Goal: Task Accomplishment & Management: Use online tool/utility

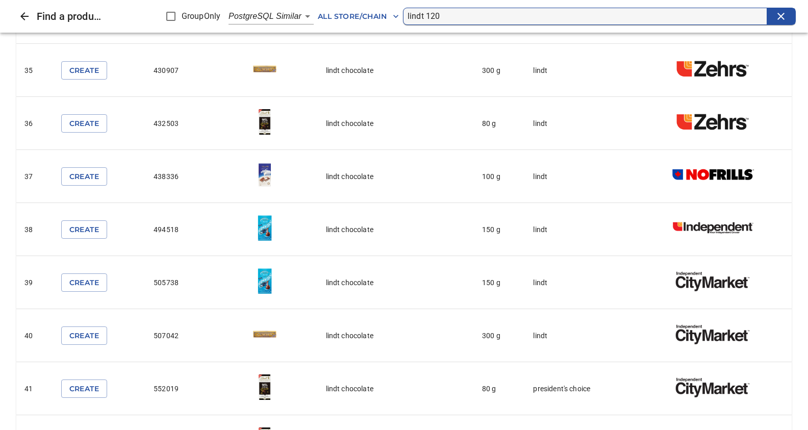
scroll to position [1585, 0]
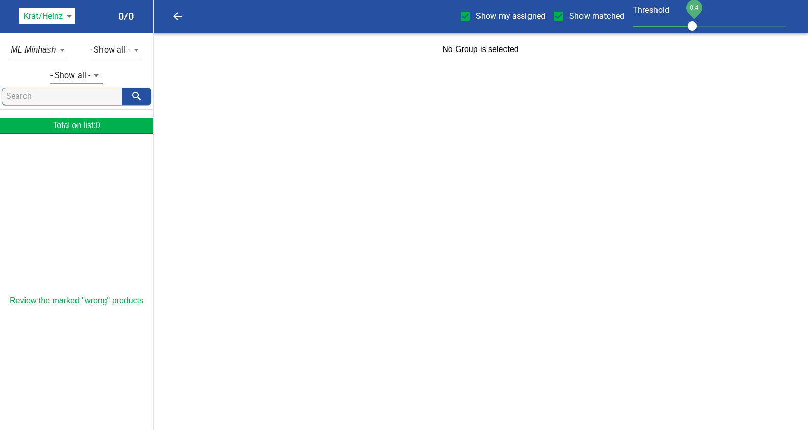
click at [467, 15] on input "Show my assigned" at bounding box center [465, 16] width 21 height 21
checkbox input "false"
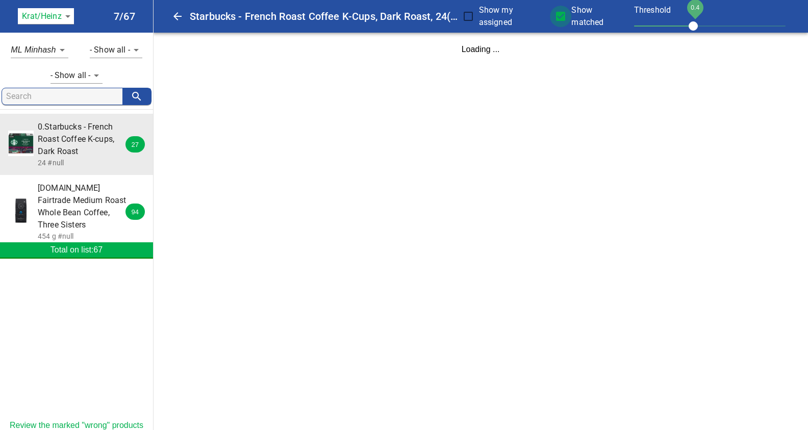
click at [559, 18] on input "Show matched" at bounding box center [560, 16] width 21 height 21
checkbox input "false"
click at [69, 15] on body "tspan{white-space:pre} Starbucks - French Roast Coffee K-Cups, Dark Roast, 24 (…" at bounding box center [404, 33] width 808 height 66
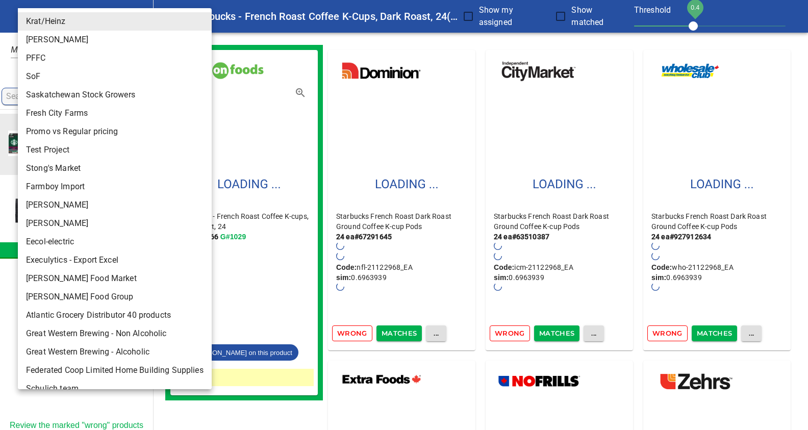
click at [67, 15] on li "Krat/Heinz" at bounding box center [115, 21] width 194 height 18
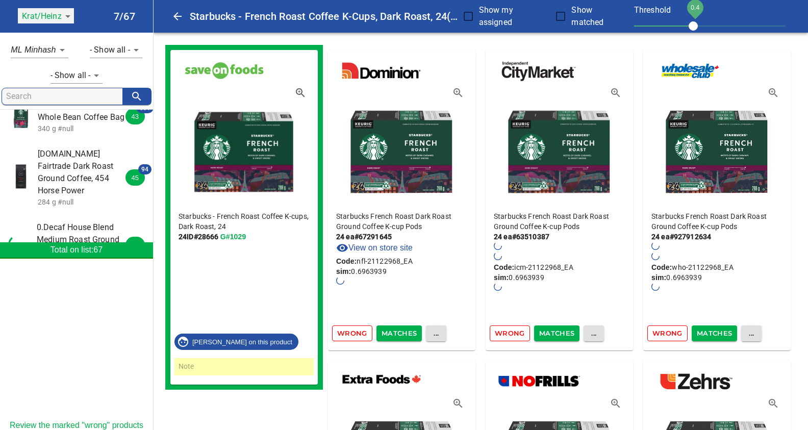
scroll to position [215, 0]
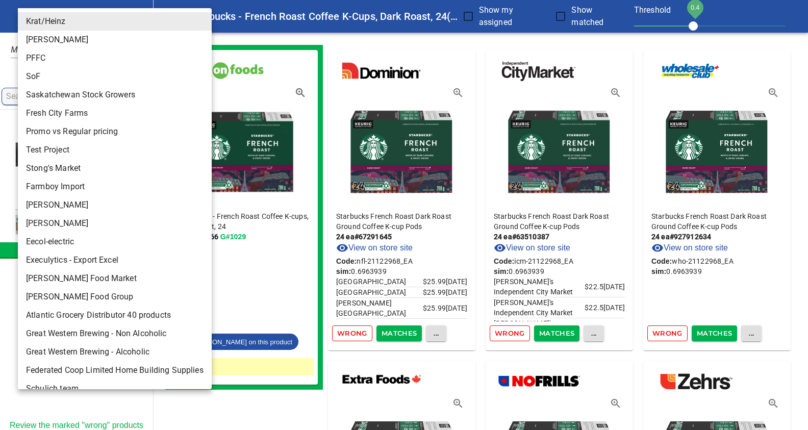
drag, startPoint x: 69, startPoint y: 13, endPoint x: 77, endPoint y: 13, distance: 7.7
click at [48, 226] on li "[PERSON_NAME]" at bounding box center [115, 223] width 194 height 18
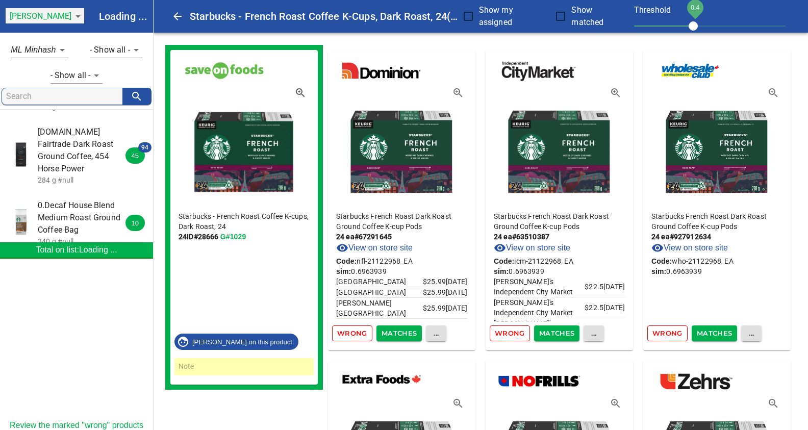
type input "124"
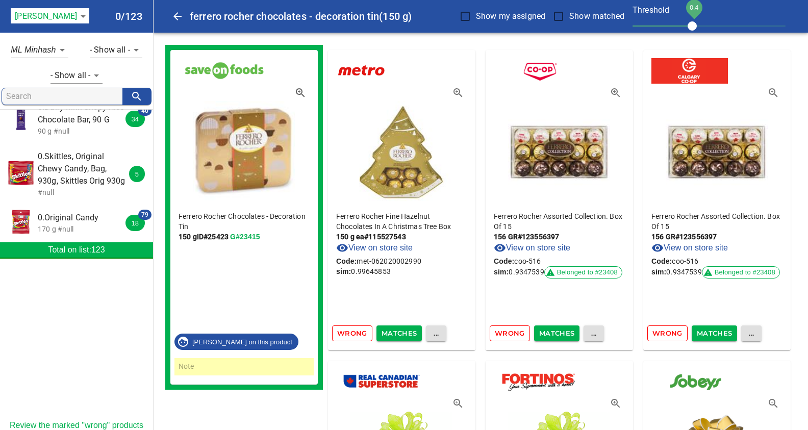
click at [94, 334] on div at bounding box center [76, 344] width 153 height 153
click at [73, 161] on span "0.Skittles, Original Chewy Candy, Bag, 930g, Skittles Orig 930g" at bounding box center [83, 168] width 91 height 37
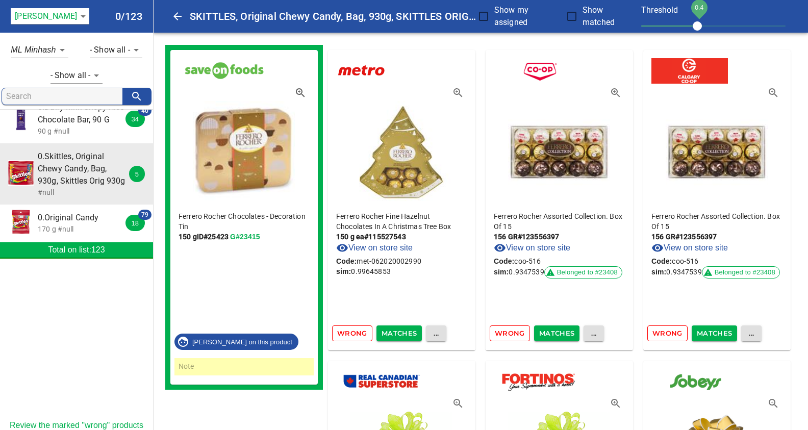
click at [55, 163] on span "0.Skittles, Original Chewy Candy, Bag, 930g, Skittles Orig 930g" at bounding box center [83, 168] width 91 height 37
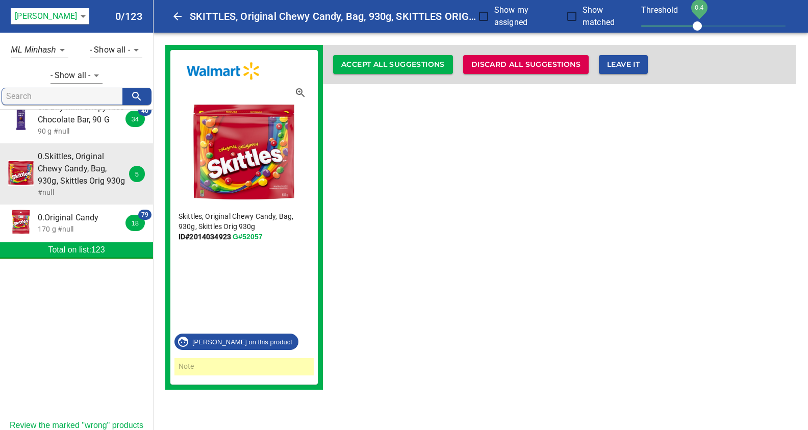
click at [573, 16] on input "Show matched" at bounding box center [571, 16] width 21 height 21
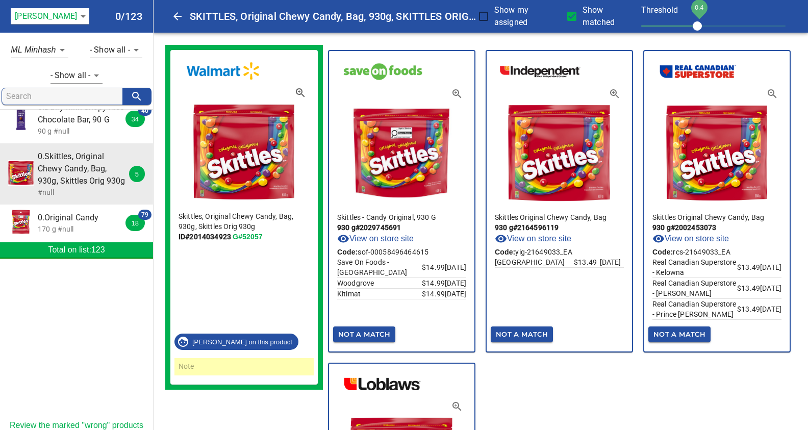
click at [561, 6] on input "Show matched" at bounding box center [571, 16] width 21 height 21
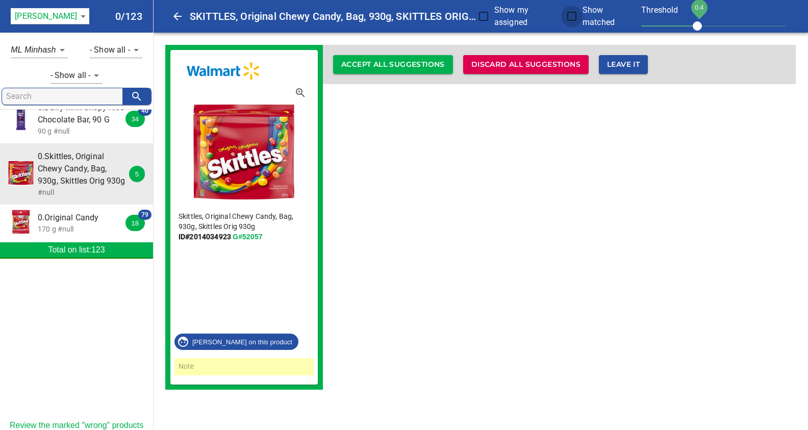
click at [572, 15] on input "Show matched" at bounding box center [571, 16] width 21 height 21
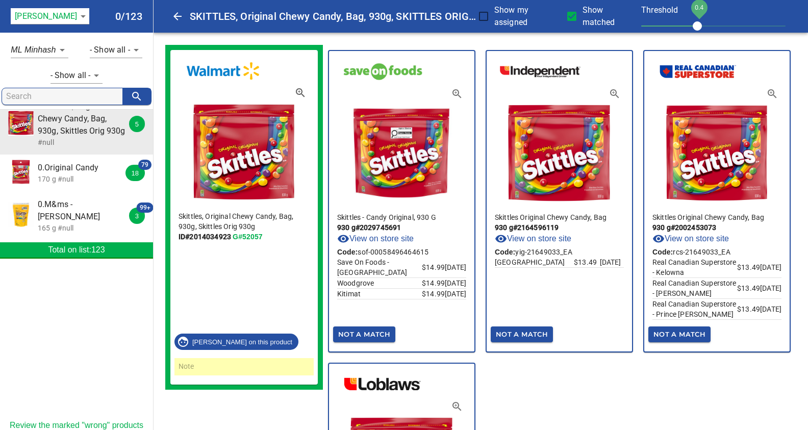
scroll to position [269, 0]
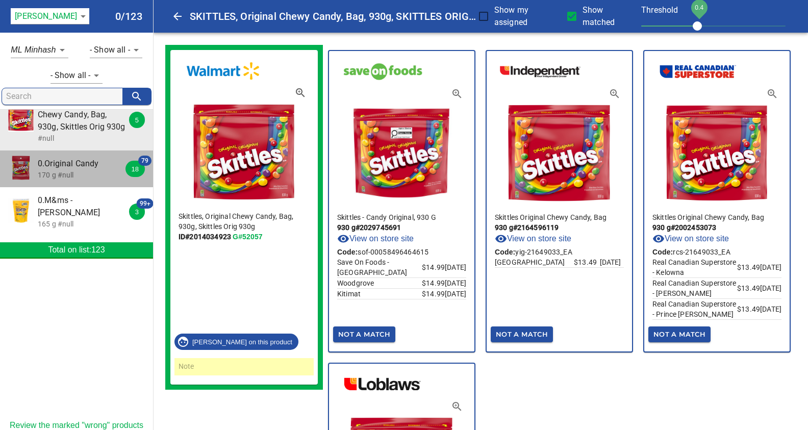
click at [73, 170] on p "170 g #null" at bounding box center [83, 175] width 91 height 10
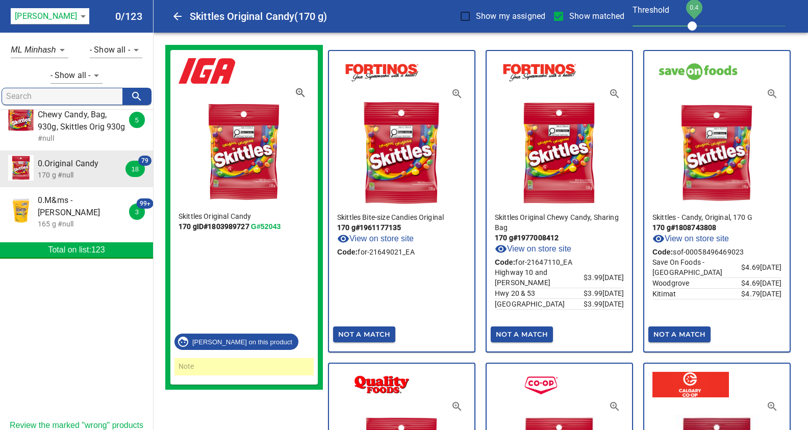
click at [559, 15] on input "Show matched" at bounding box center [558, 16] width 21 height 21
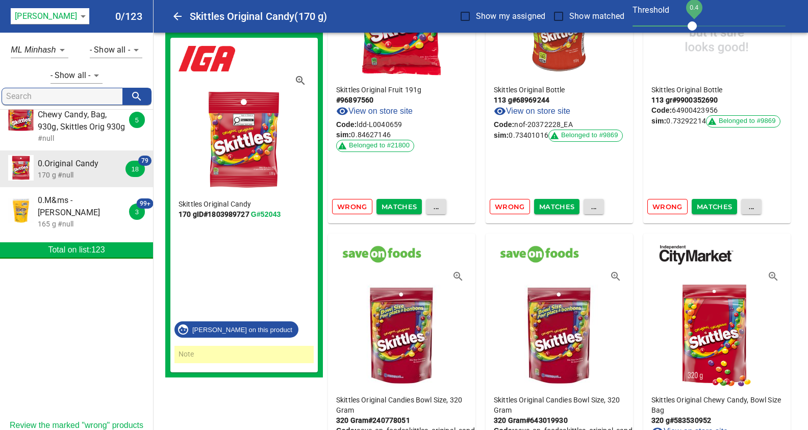
scroll to position [3070, 0]
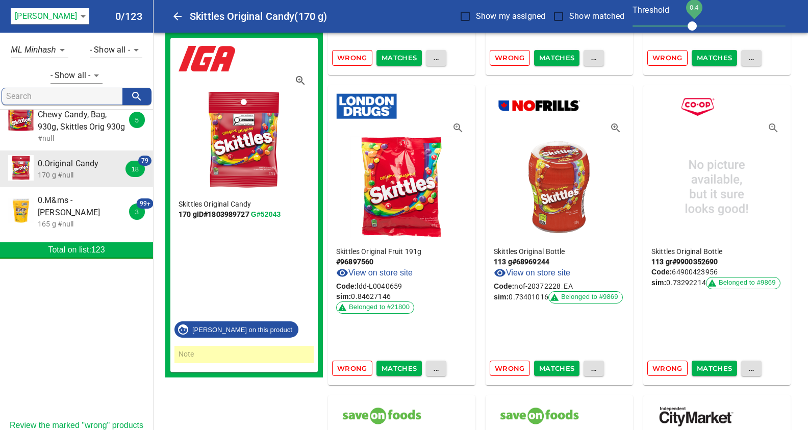
click at [508, 365] on span "Wrong" at bounding box center [510, 369] width 30 height 12
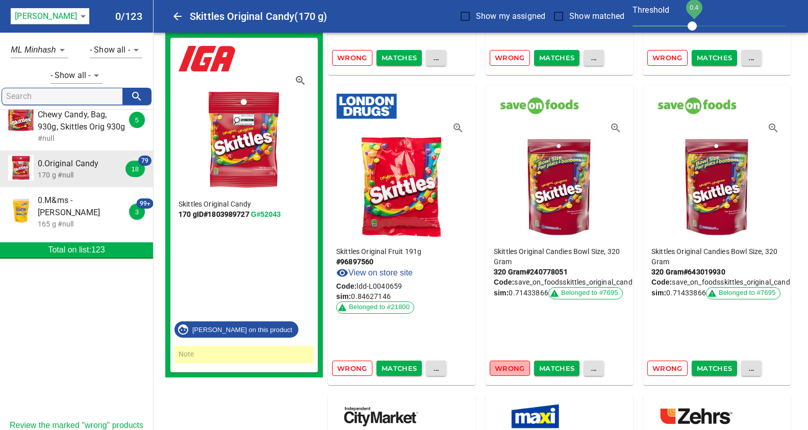
click at [508, 364] on span "Wrong" at bounding box center [510, 369] width 30 height 12
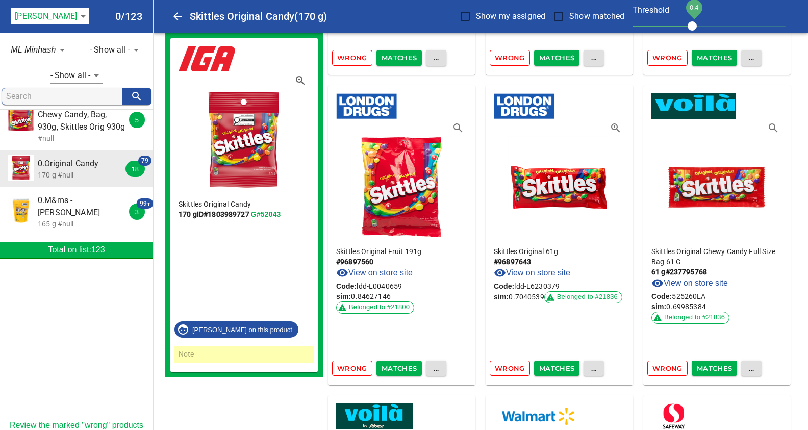
click at [509, 365] on span "Wrong" at bounding box center [510, 369] width 30 height 12
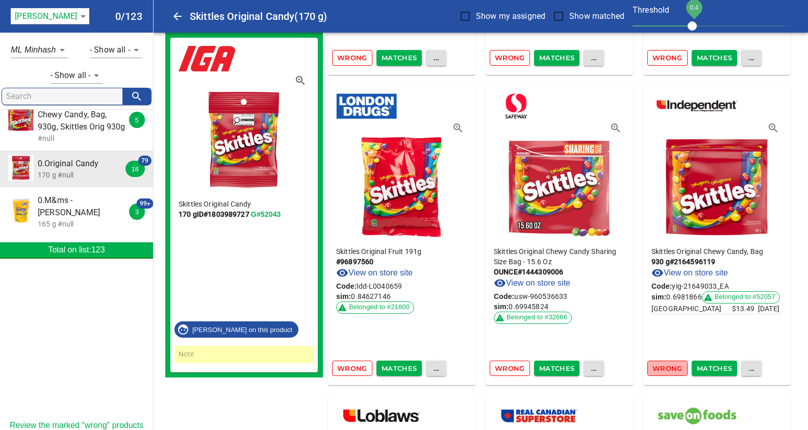
click at [672, 367] on span "Wrong" at bounding box center [667, 369] width 30 height 12
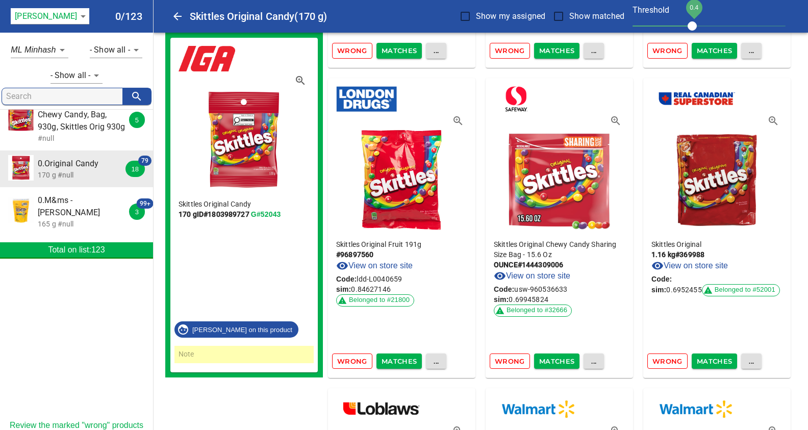
scroll to position [3391, 0]
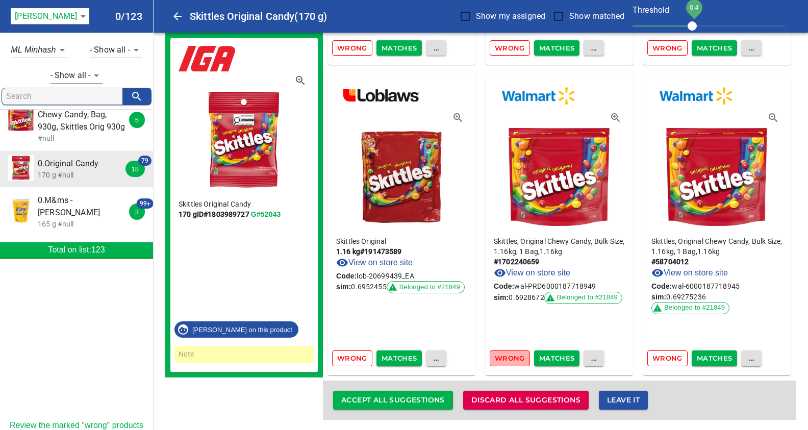
click at [511, 357] on span "Wrong" at bounding box center [510, 358] width 30 height 12
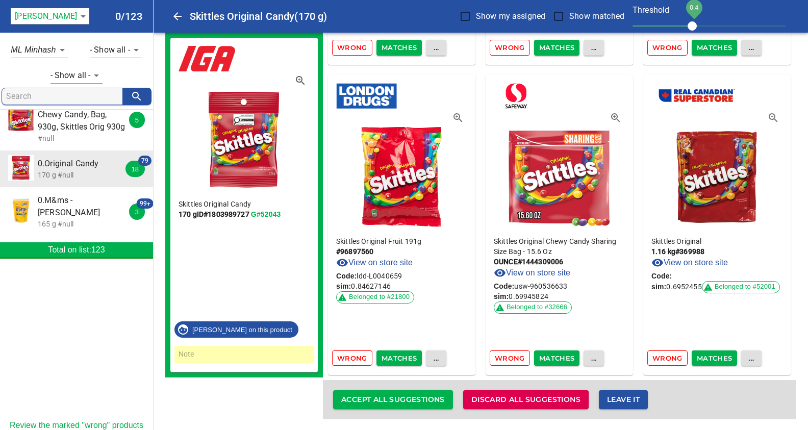
click at [668, 356] on span "Wrong" at bounding box center [667, 358] width 30 height 12
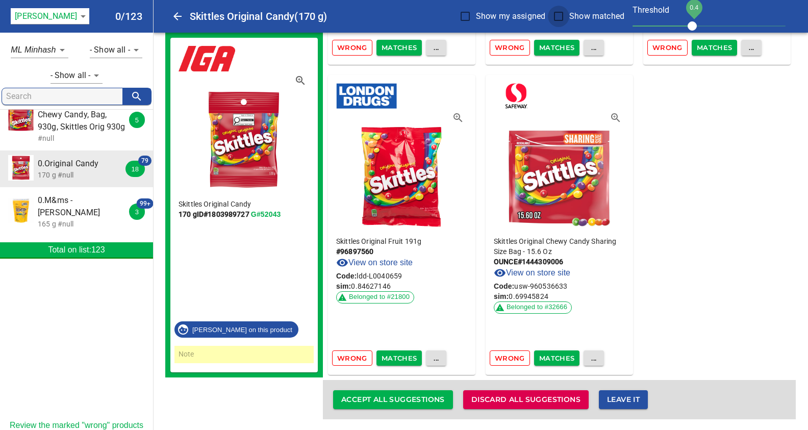
click at [561, 16] on input "Show matched" at bounding box center [558, 16] width 21 height 21
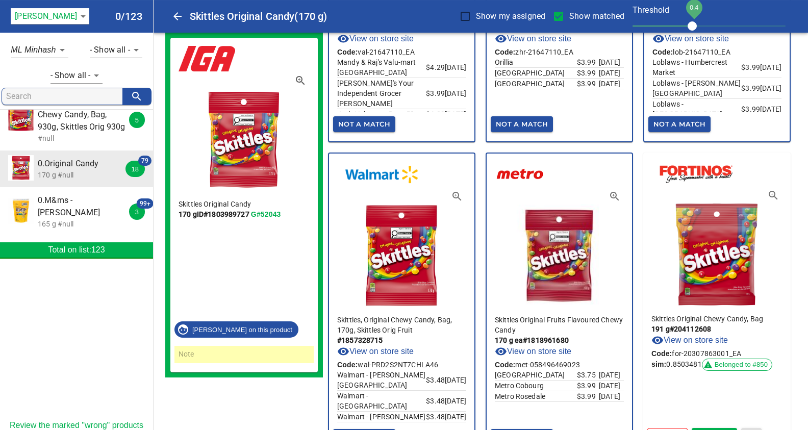
scroll to position [1508, 0]
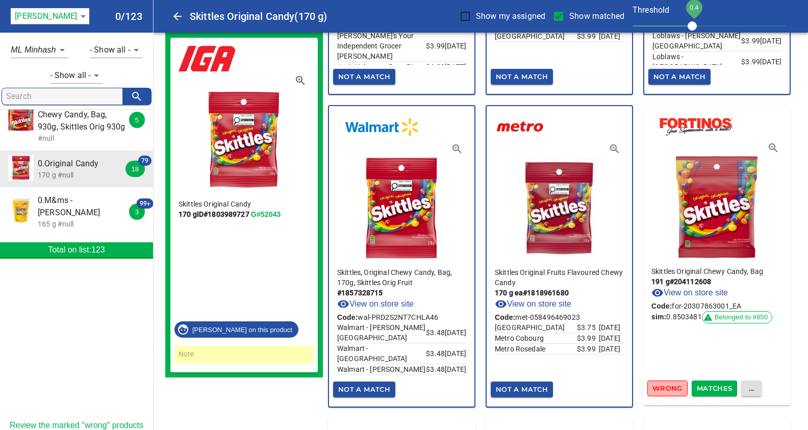
click at [661, 385] on span "Wrong" at bounding box center [667, 389] width 30 height 12
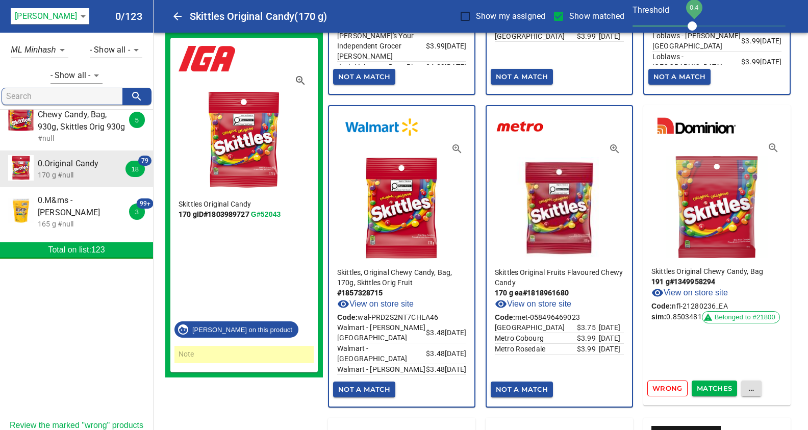
click at [663, 386] on span "Wrong" at bounding box center [667, 389] width 30 height 12
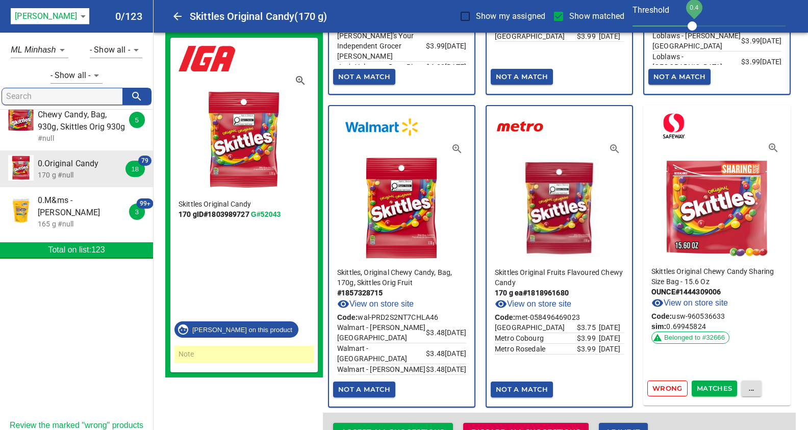
click at [663, 386] on span "Wrong" at bounding box center [667, 389] width 30 height 12
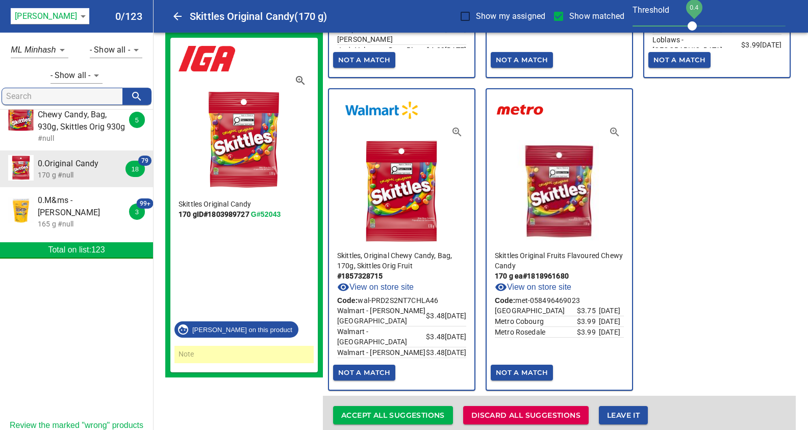
scroll to position [1539, 0]
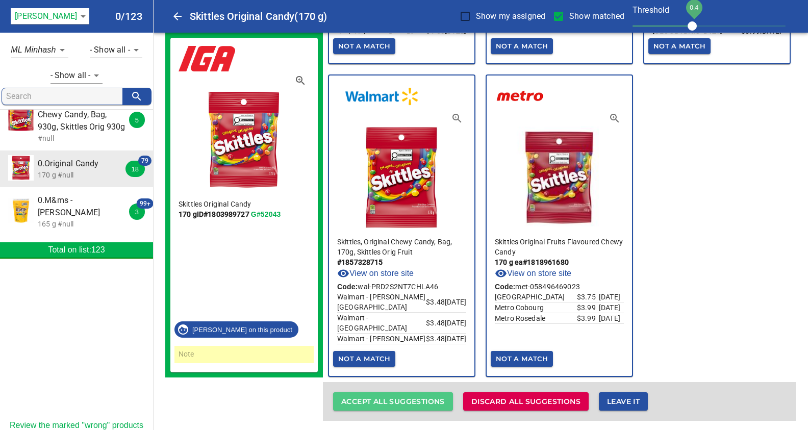
click at [399, 397] on span "Accept all suggestions" at bounding box center [393, 401] width 104 height 13
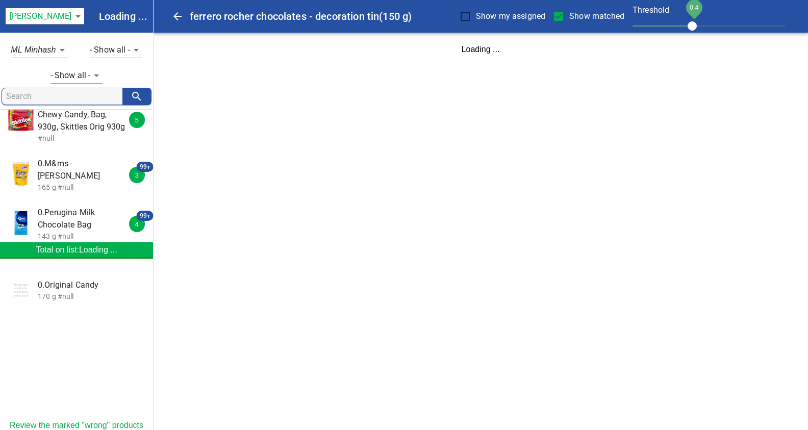
scroll to position [0, 0]
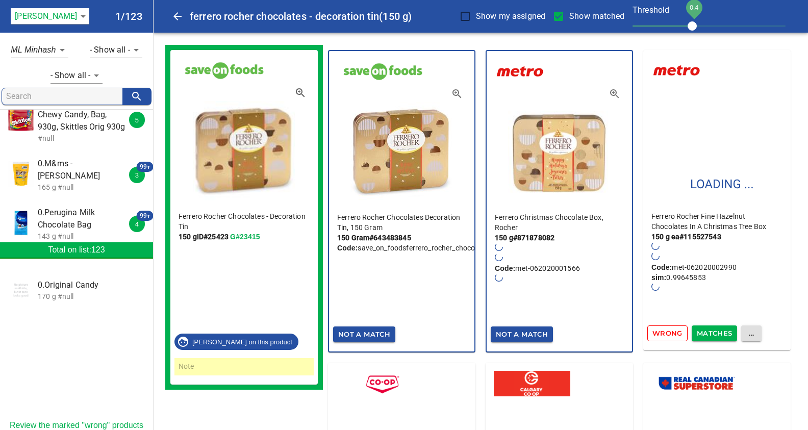
click at [58, 158] on span "0.M&ms - Peanut" at bounding box center [83, 170] width 91 height 24
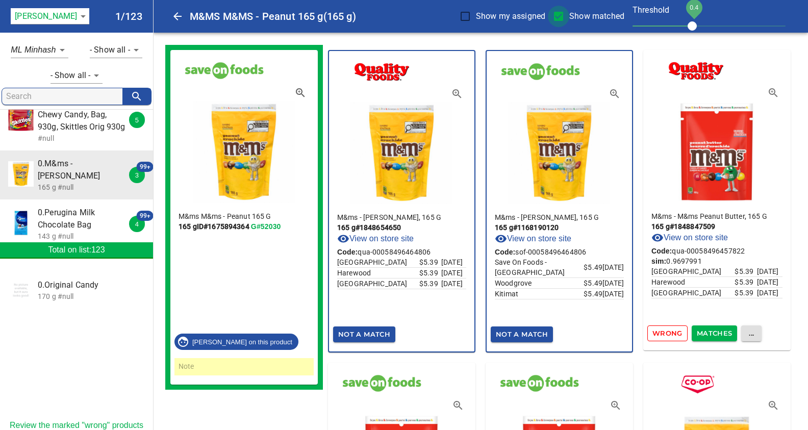
click at [559, 12] on input "Show matched" at bounding box center [558, 16] width 21 height 21
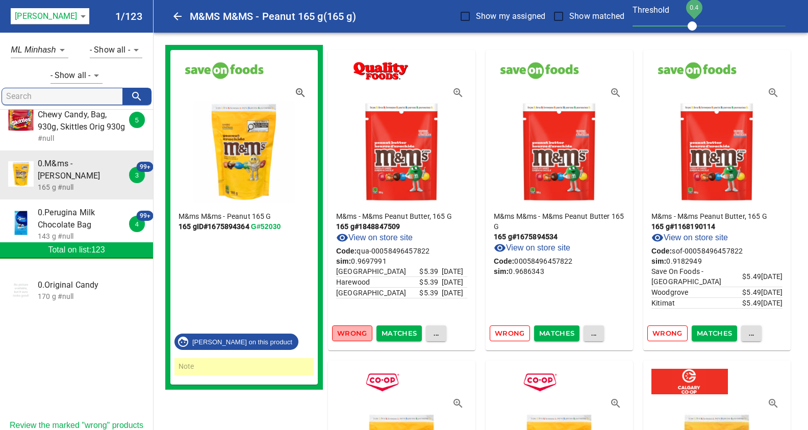
click at [345, 334] on span "Wrong" at bounding box center [352, 333] width 30 height 12
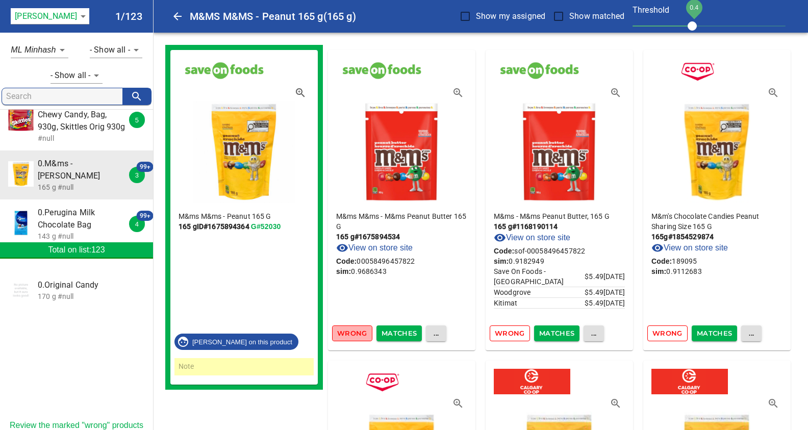
click at [345, 334] on span "Wrong" at bounding box center [352, 333] width 30 height 12
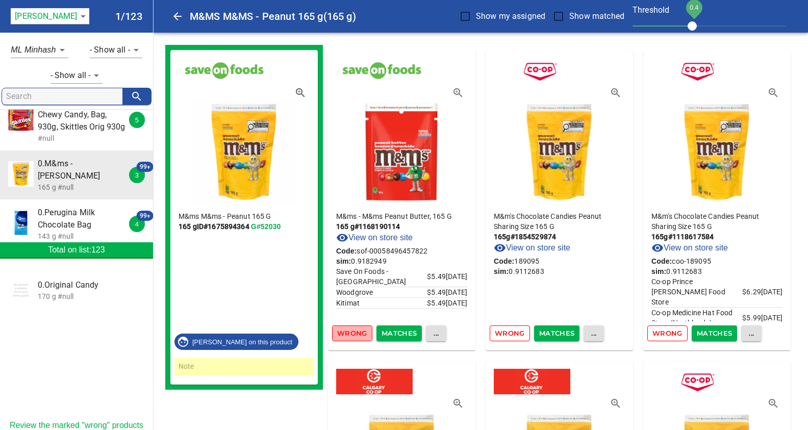
click at [345, 334] on span "Wrong" at bounding box center [352, 333] width 30 height 12
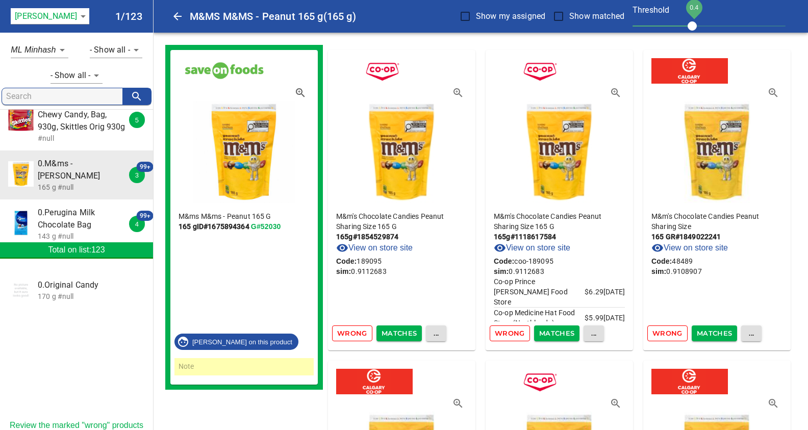
click at [394, 333] on span "Matches" at bounding box center [400, 333] width 36 height 12
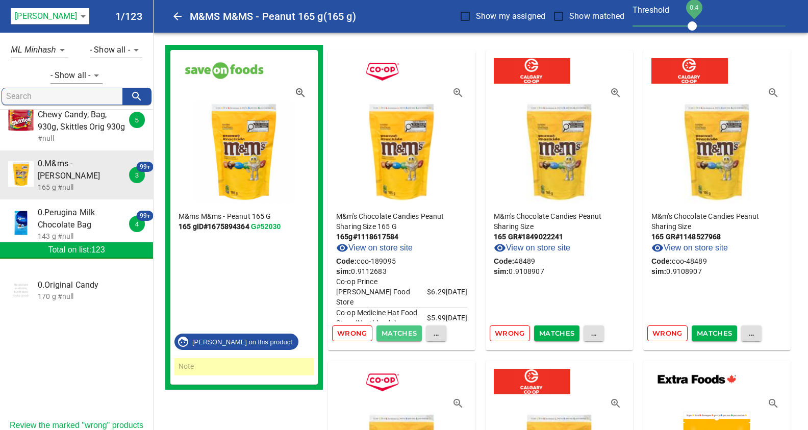
click at [394, 333] on span "Matches" at bounding box center [400, 333] width 36 height 12
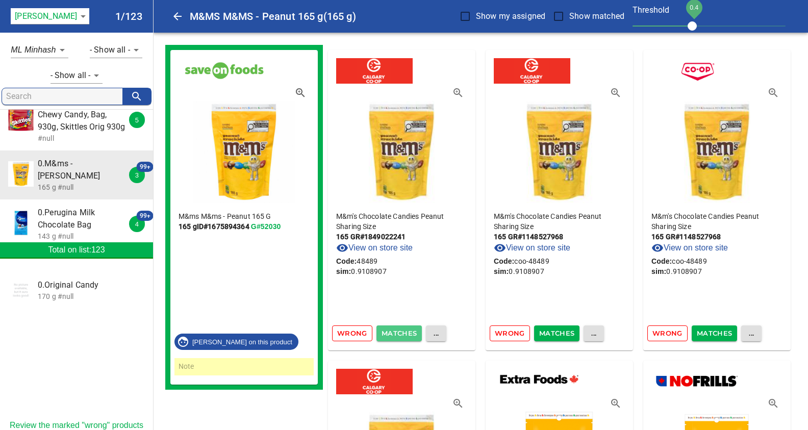
click at [394, 333] on span "Matches" at bounding box center [400, 333] width 36 height 12
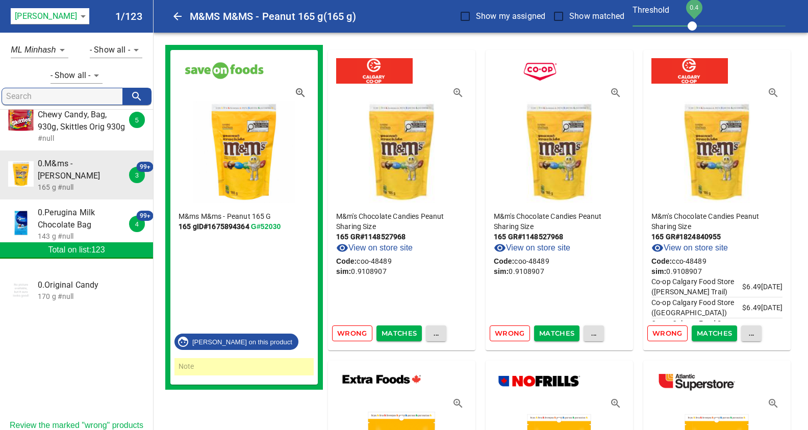
click at [394, 333] on span "Matches" at bounding box center [400, 333] width 36 height 12
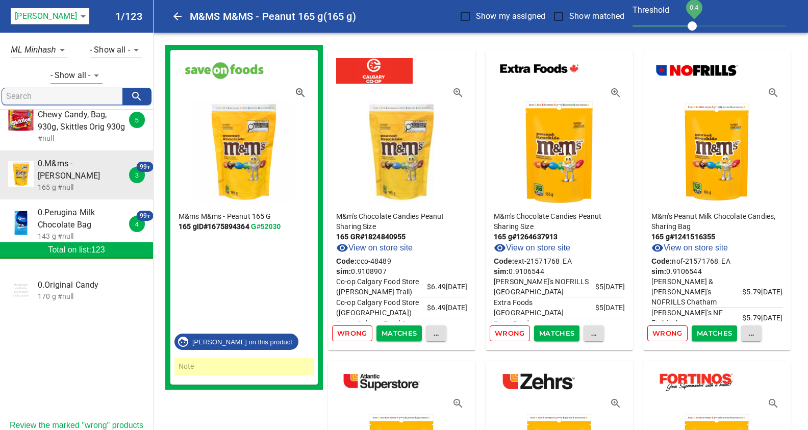
click at [394, 333] on span "Matches" at bounding box center [400, 333] width 36 height 12
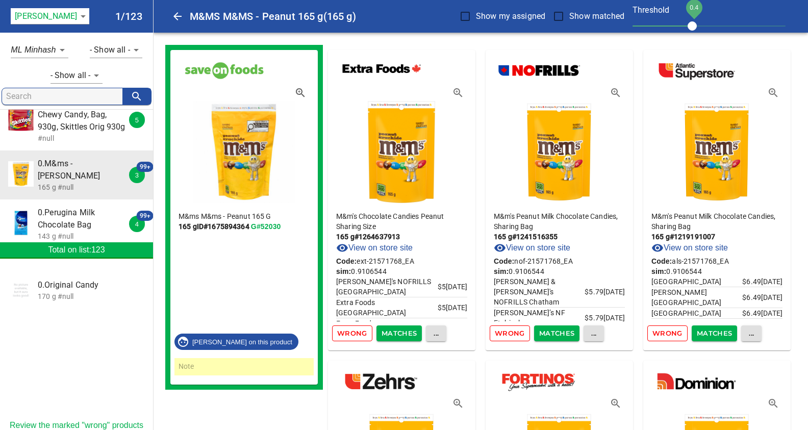
click at [394, 333] on span "Matches" at bounding box center [400, 333] width 36 height 12
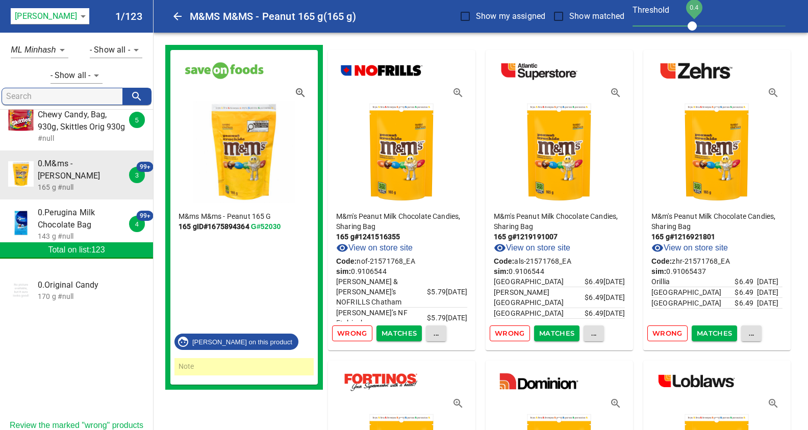
click at [394, 333] on span "Matches" at bounding box center [400, 333] width 36 height 12
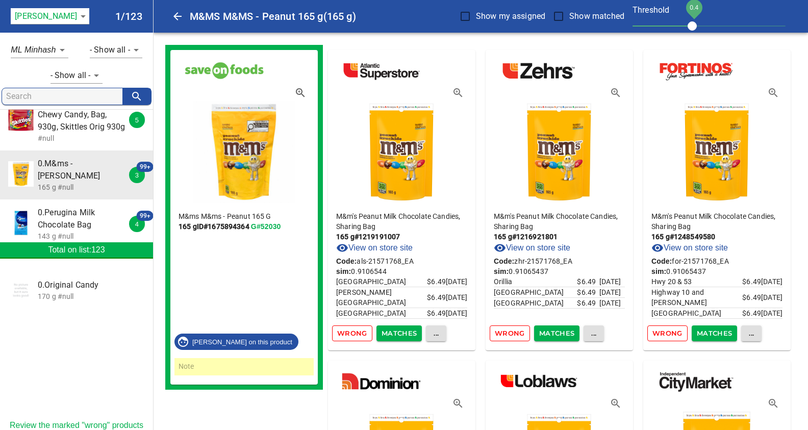
click at [394, 333] on span "Matches" at bounding box center [400, 333] width 36 height 12
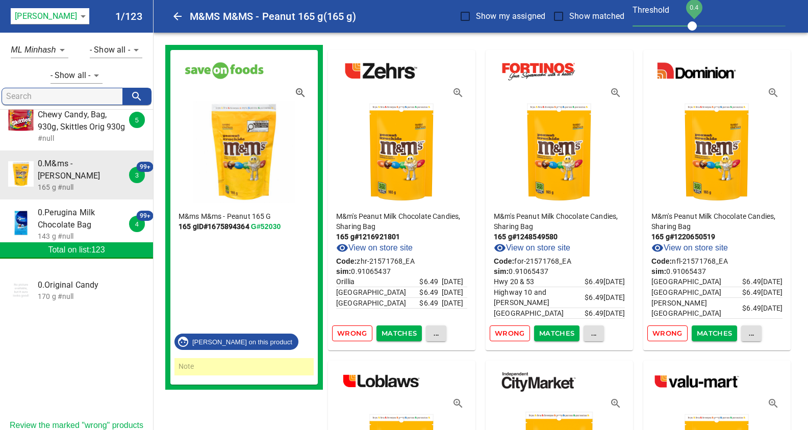
click at [394, 333] on span "Matches" at bounding box center [400, 333] width 36 height 12
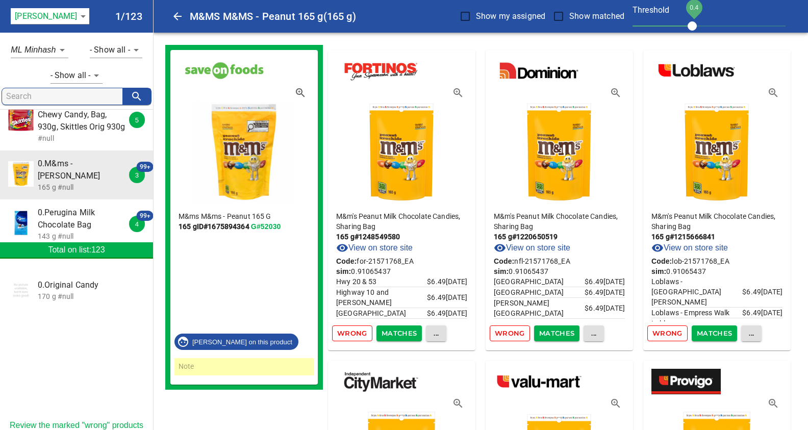
click at [394, 333] on span "Matches" at bounding box center [400, 333] width 36 height 12
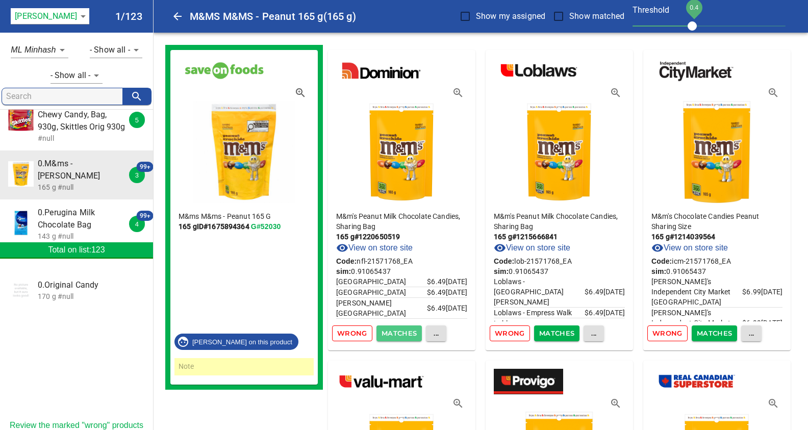
click at [394, 333] on span "Matches" at bounding box center [400, 333] width 36 height 12
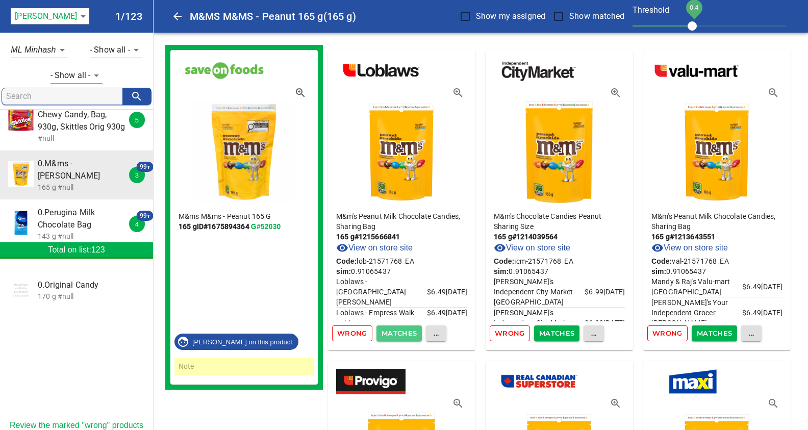
click at [394, 333] on span "Matches" at bounding box center [400, 333] width 36 height 12
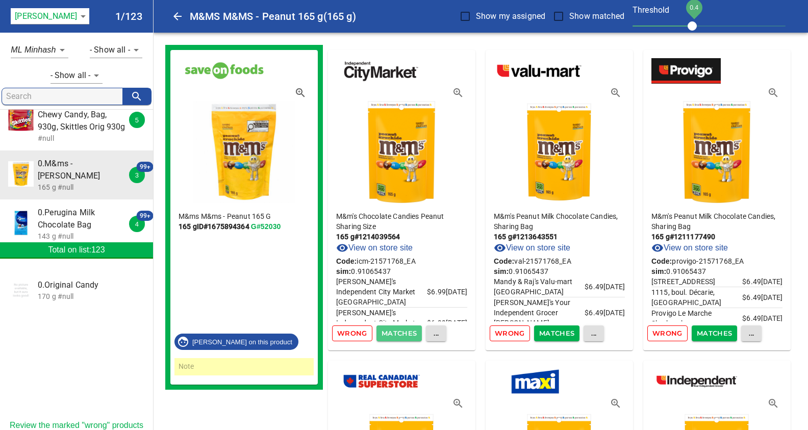
click at [394, 333] on span "Matches" at bounding box center [400, 333] width 36 height 12
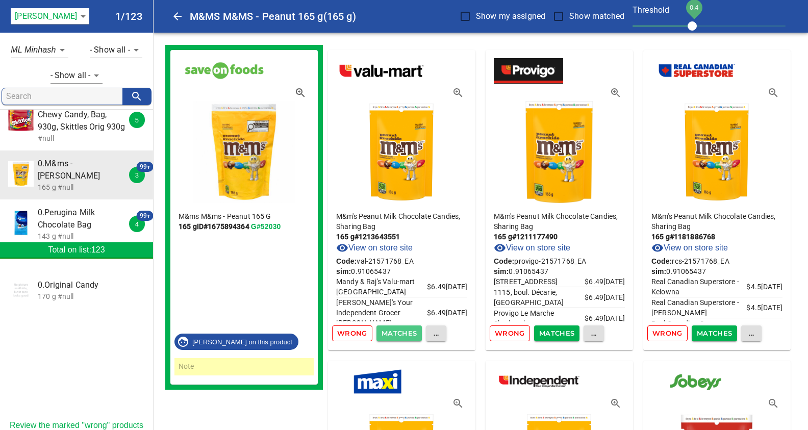
click at [394, 333] on span "Matches" at bounding box center [400, 333] width 36 height 12
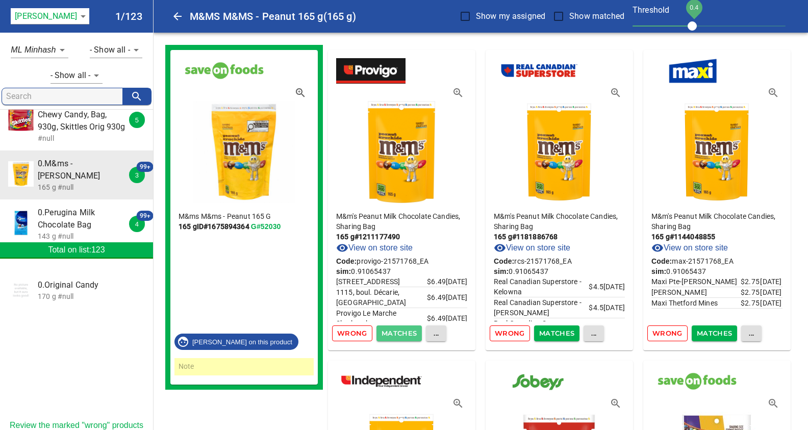
click at [394, 333] on span "Matches" at bounding box center [400, 333] width 36 height 12
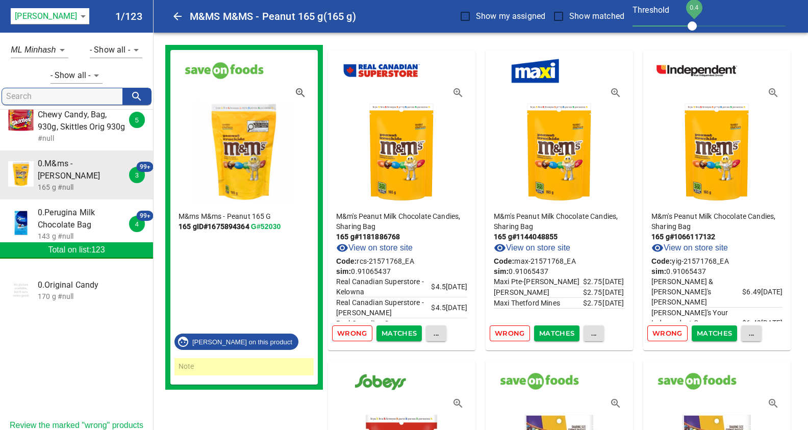
click at [394, 333] on span "Matches" at bounding box center [400, 333] width 36 height 12
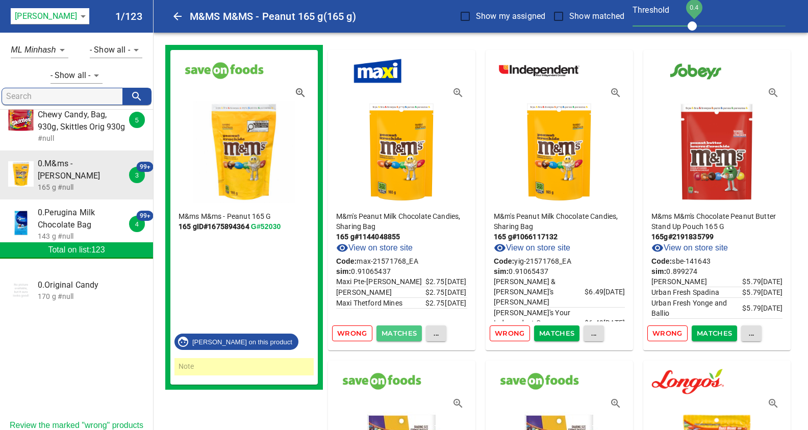
click at [394, 333] on span "Matches" at bounding box center [400, 333] width 36 height 12
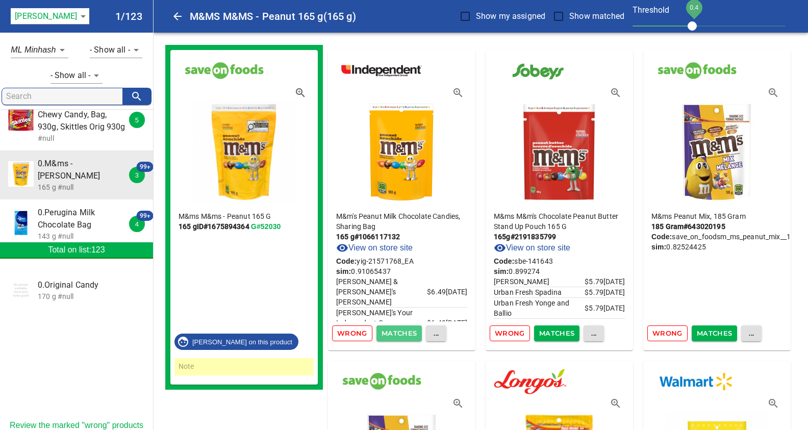
click at [394, 333] on span "Matches" at bounding box center [400, 333] width 36 height 12
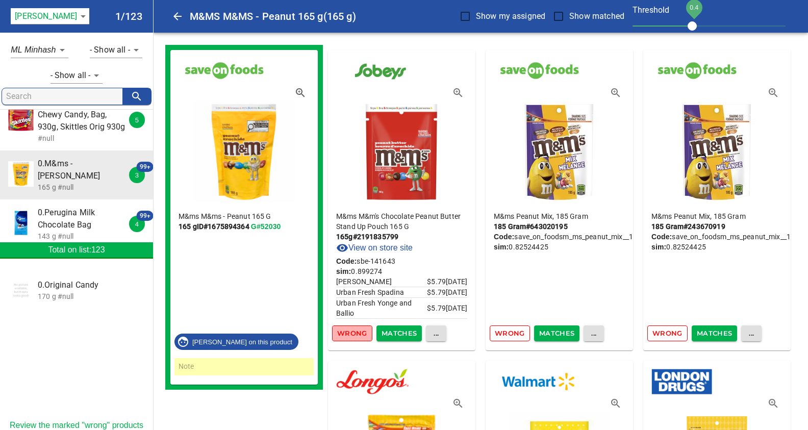
click at [347, 333] on span "Wrong" at bounding box center [352, 333] width 30 height 12
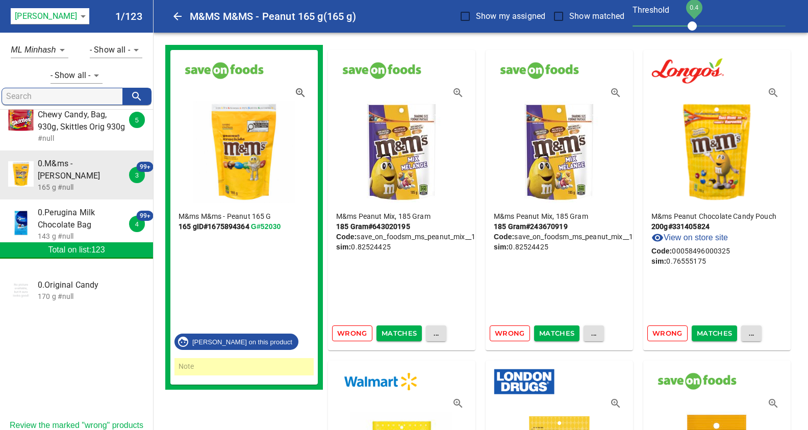
click at [345, 335] on span "Wrong" at bounding box center [352, 333] width 30 height 12
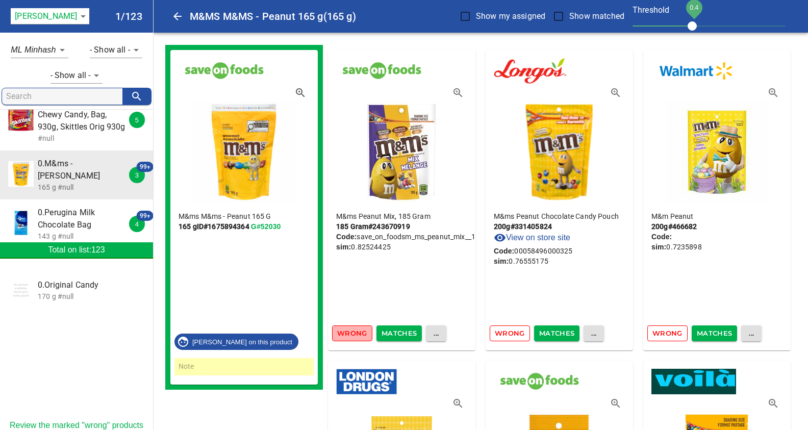
click at [345, 335] on span "Wrong" at bounding box center [352, 333] width 30 height 12
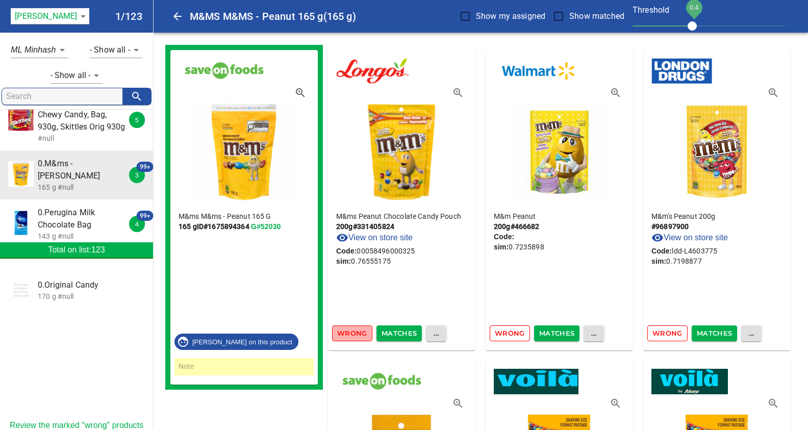
click at [345, 335] on span "Wrong" at bounding box center [352, 333] width 30 height 12
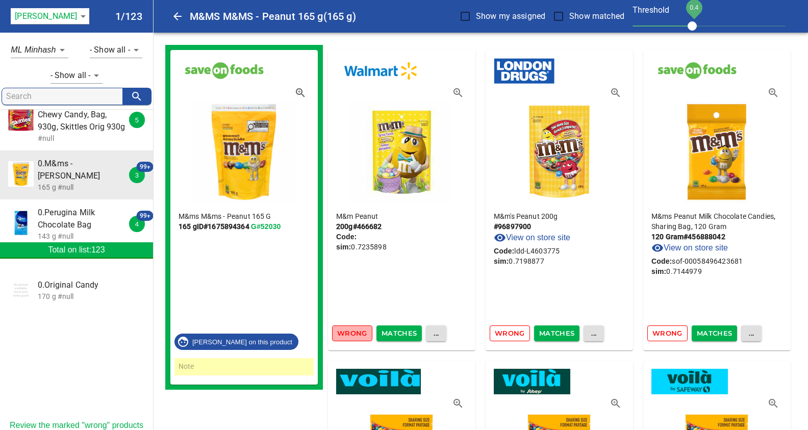
click at [349, 335] on span "Wrong" at bounding box center [352, 333] width 30 height 12
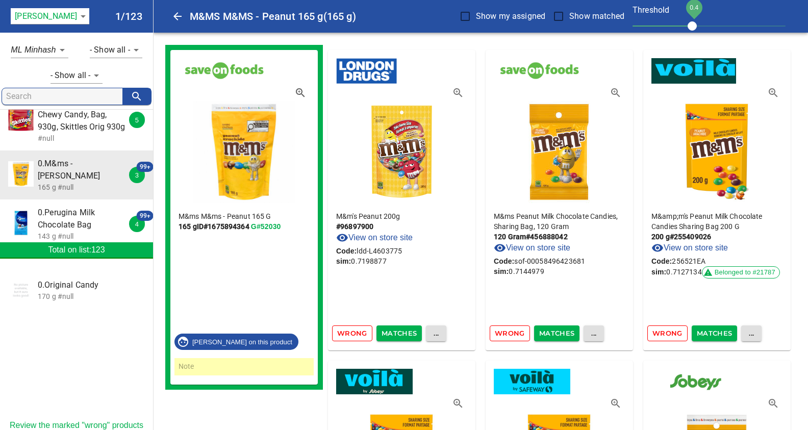
click at [348, 331] on span "Wrong" at bounding box center [352, 333] width 30 height 12
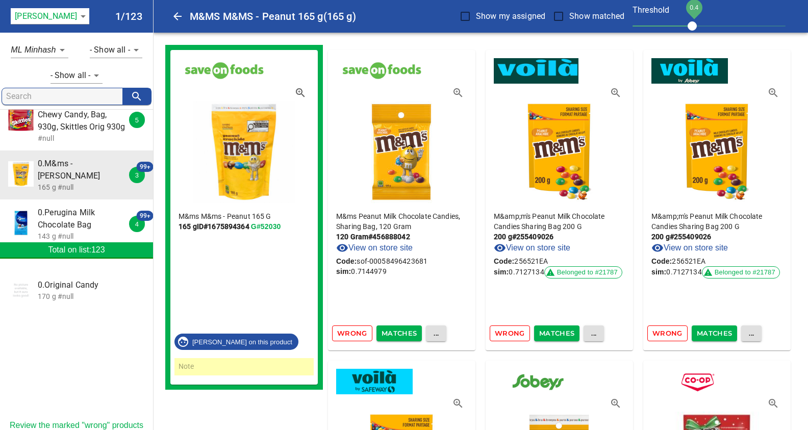
click at [348, 332] on span "Wrong" at bounding box center [352, 333] width 30 height 12
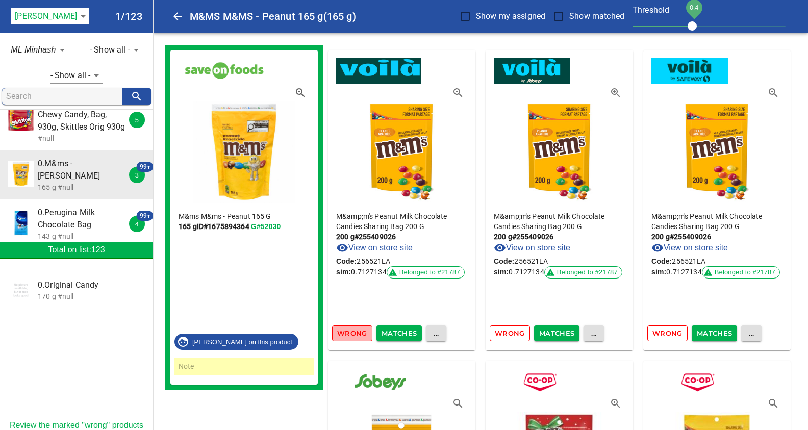
click at [351, 331] on span "Wrong" at bounding box center [352, 333] width 30 height 12
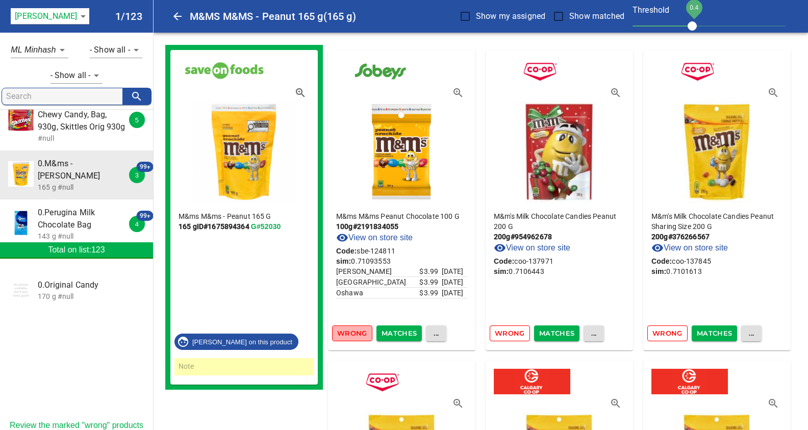
click at [351, 331] on span "Wrong" at bounding box center [352, 333] width 30 height 12
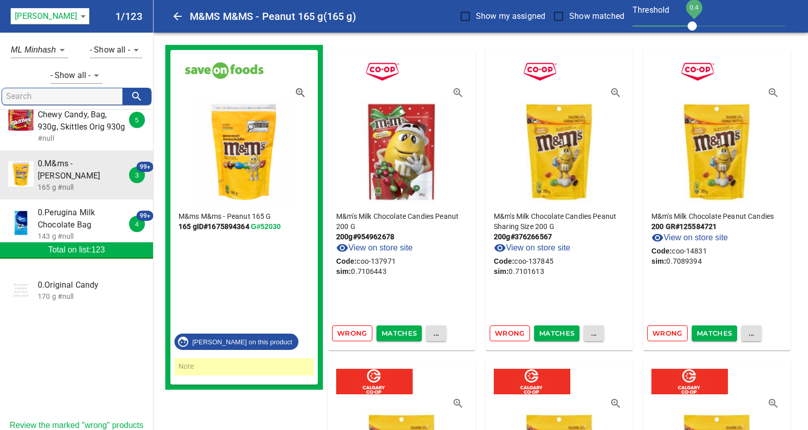
click at [351, 331] on span "Wrong" at bounding box center [352, 333] width 30 height 12
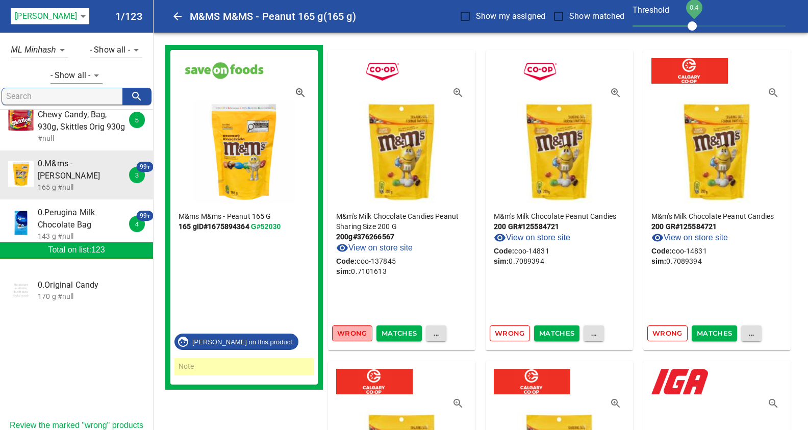
click at [351, 331] on span "Wrong" at bounding box center [352, 333] width 30 height 12
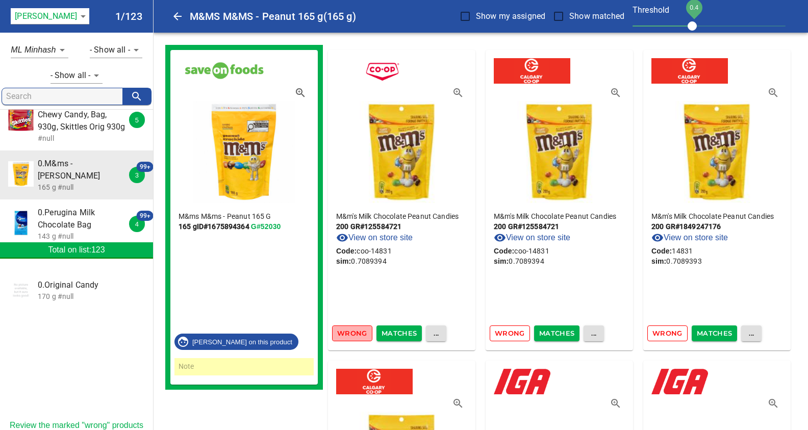
click at [351, 331] on span "Wrong" at bounding box center [352, 333] width 30 height 12
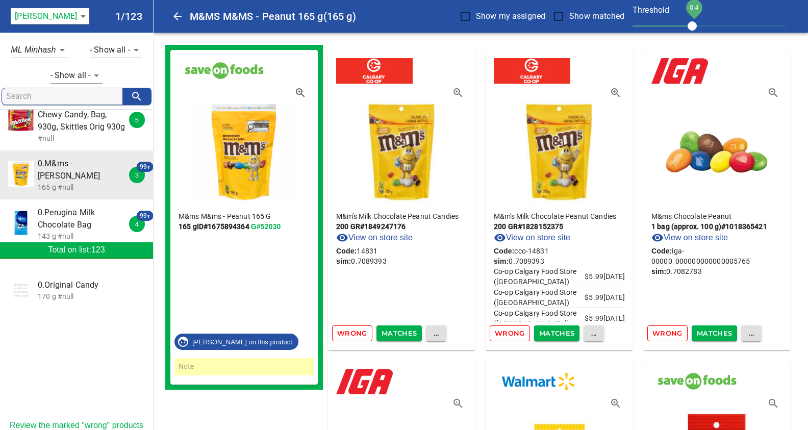
click at [351, 331] on span "Wrong" at bounding box center [352, 333] width 30 height 12
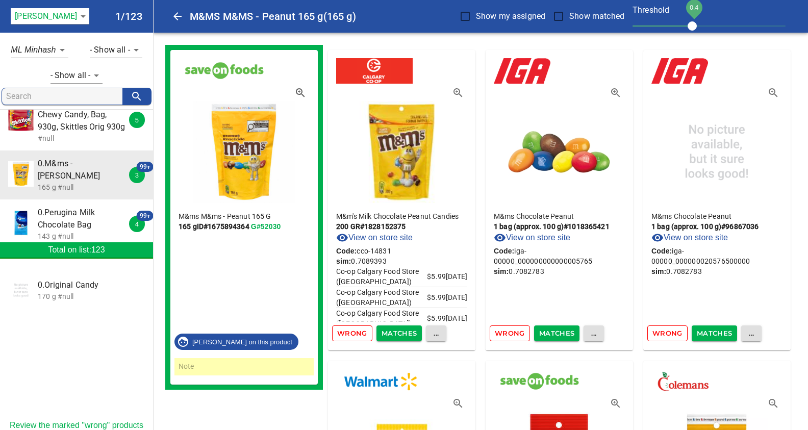
click at [351, 331] on span "Wrong" at bounding box center [352, 333] width 30 height 12
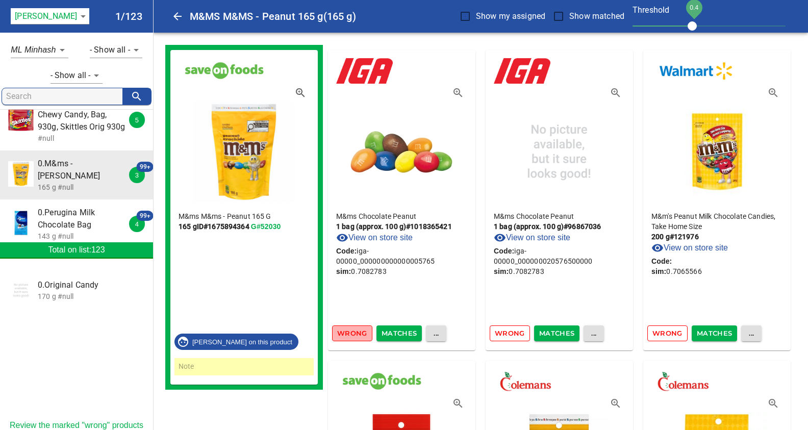
click at [351, 331] on span "Wrong" at bounding box center [352, 333] width 30 height 12
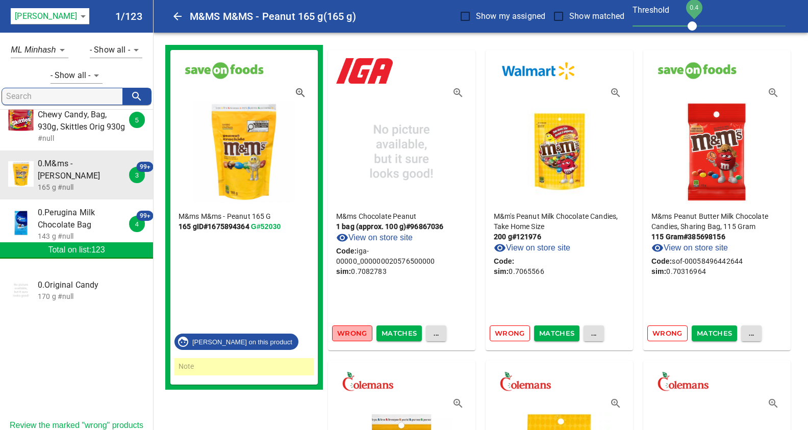
click at [351, 331] on span "Wrong" at bounding box center [352, 333] width 30 height 12
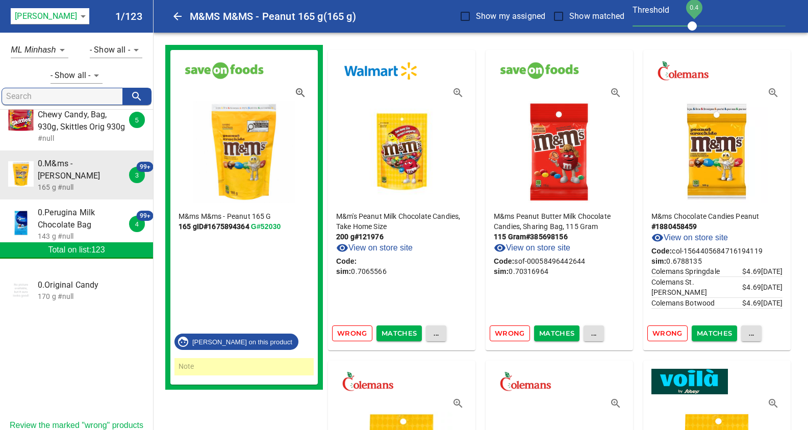
click at [351, 331] on span "Wrong" at bounding box center [352, 333] width 30 height 12
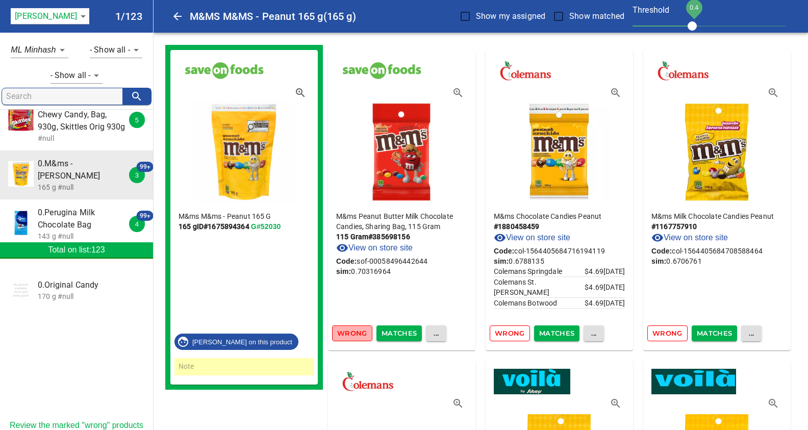
click at [351, 331] on span "Wrong" at bounding box center [352, 333] width 30 height 12
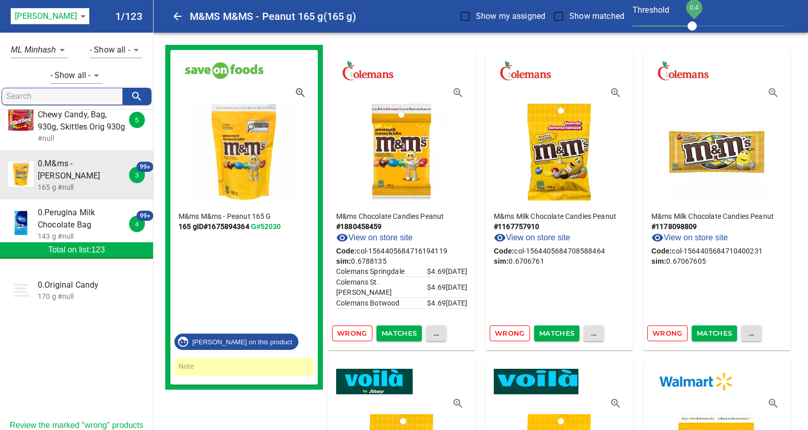
click at [455, 90] on icon "button" at bounding box center [457, 92] width 9 height 9
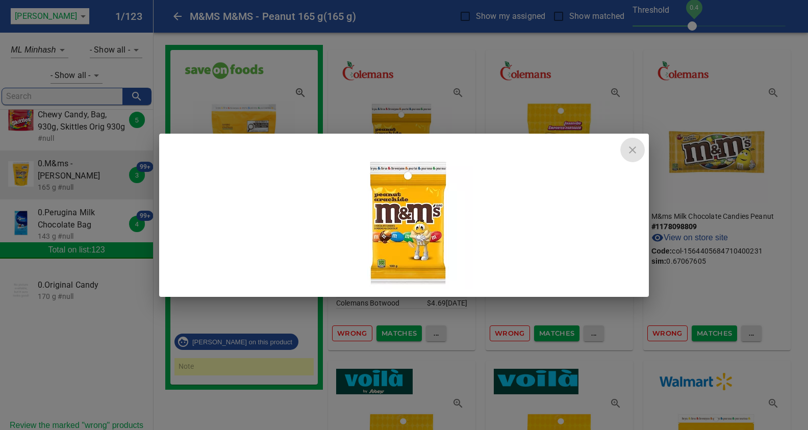
click at [631, 150] on icon "close" at bounding box center [632, 150] width 12 height 12
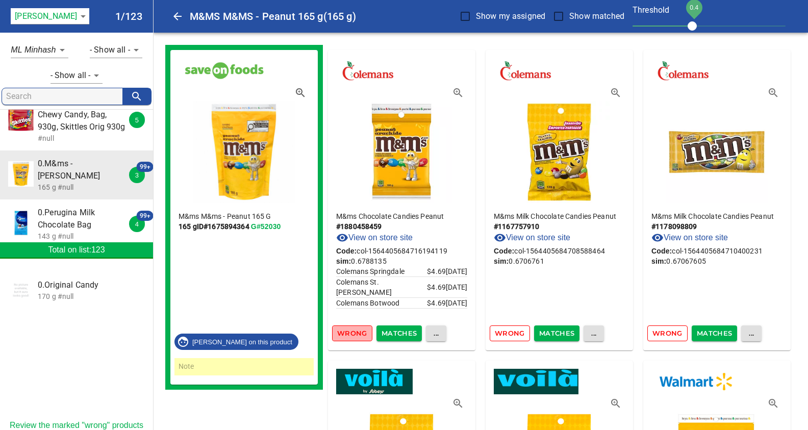
click at [352, 337] on span "Wrong" at bounding box center [352, 333] width 30 height 12
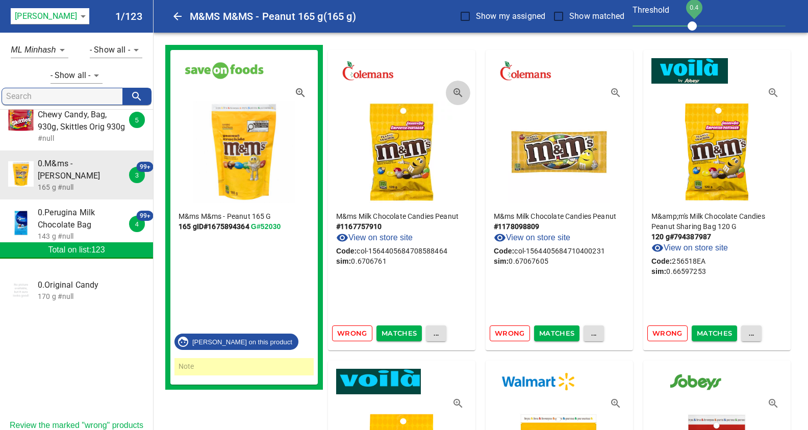
click at [457, 89] on icon "button" at bounding box center [457, 92] width 9 height 9
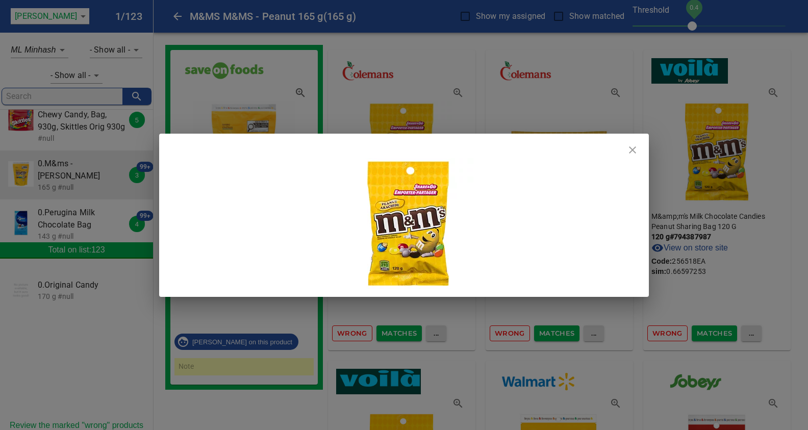
click at [633, 150] on icon "close" at bounding box center [632, 149] width 7 height 7
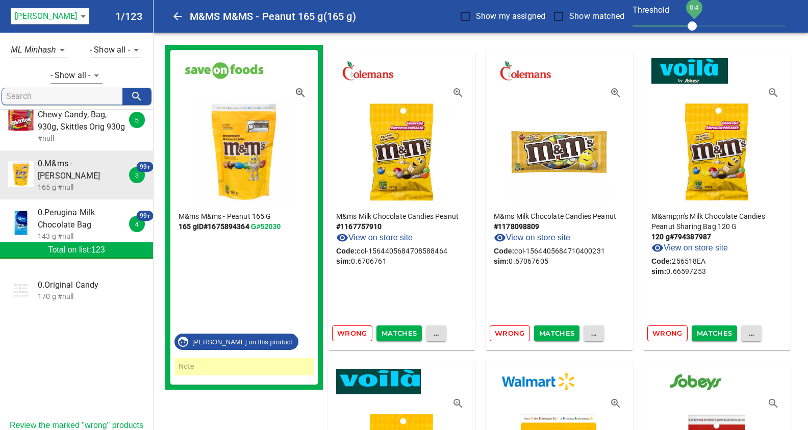
click at [346, 338] on span "Wrong" at bounding box center [352, 333] width 30 height 12
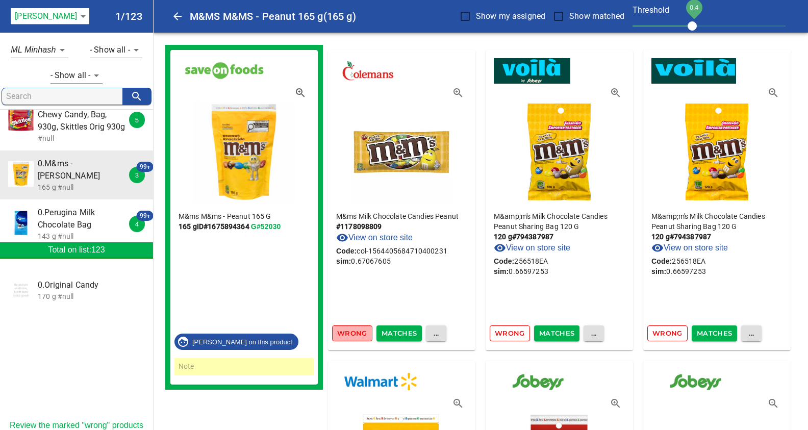
click at [347, 333] on span "Wrong" at bounding box center [352, 333] width 30 height 12
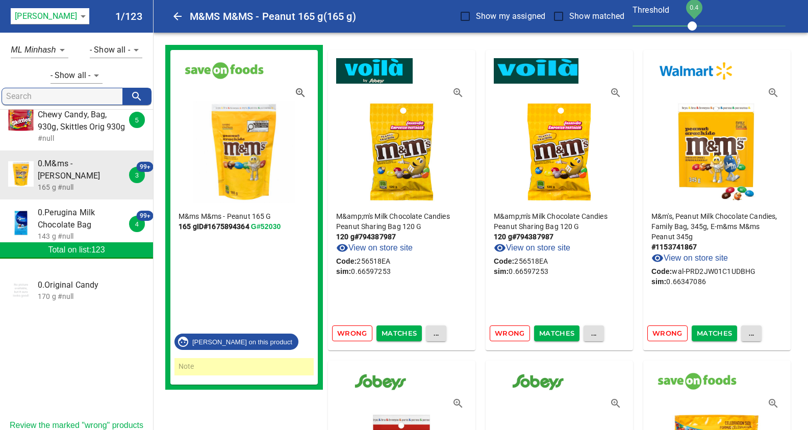
click at [347, 333] on span "Wrong" at bounding box center [352, 333] width 30 height 12
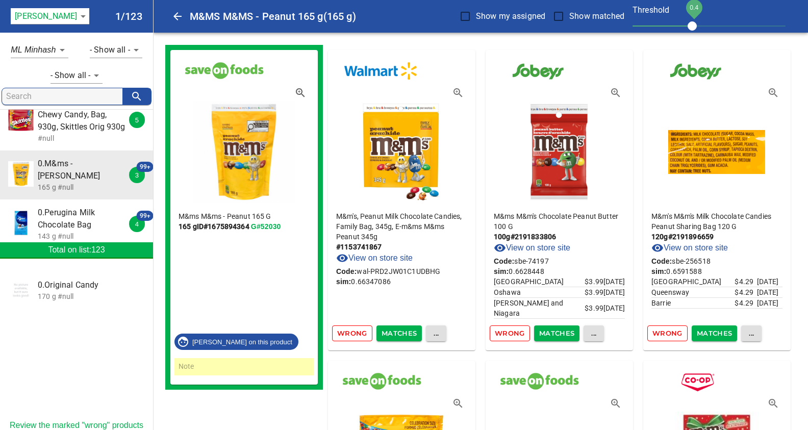
click at [347, 333] on span "Wrong" at bounding box center [352, 333] width 30 height 12
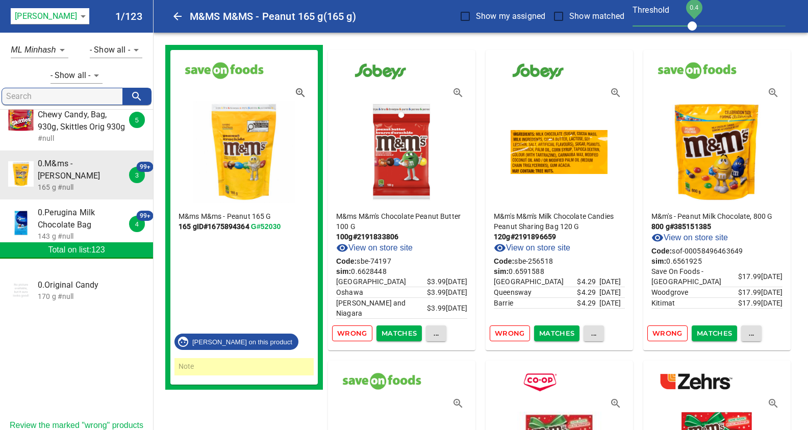
click at [347, 333] on span "Wrong" at bounding box center [352, 333] width 30 height 12
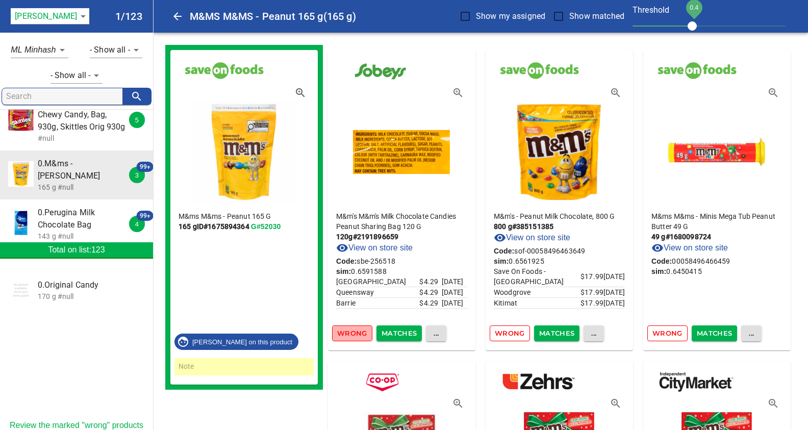
click at [347, 333] on span "Wrong" at bounding box center [352, 333] width 30 height 12
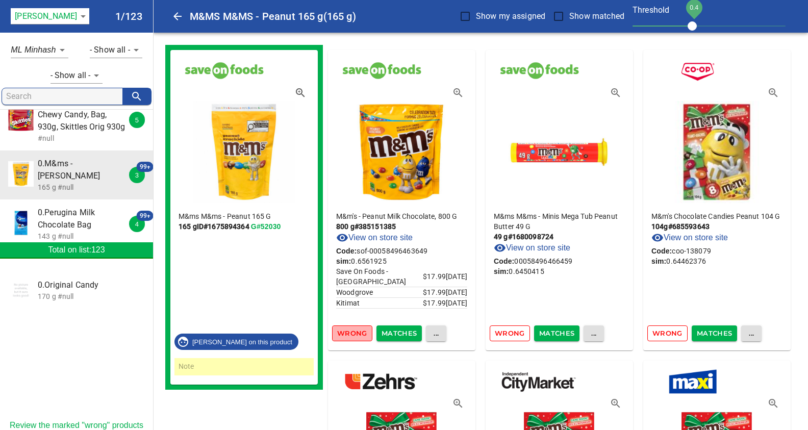
click at [347, 333] on span "Wrong" at bounding box center [352, 333] width 30 height 12
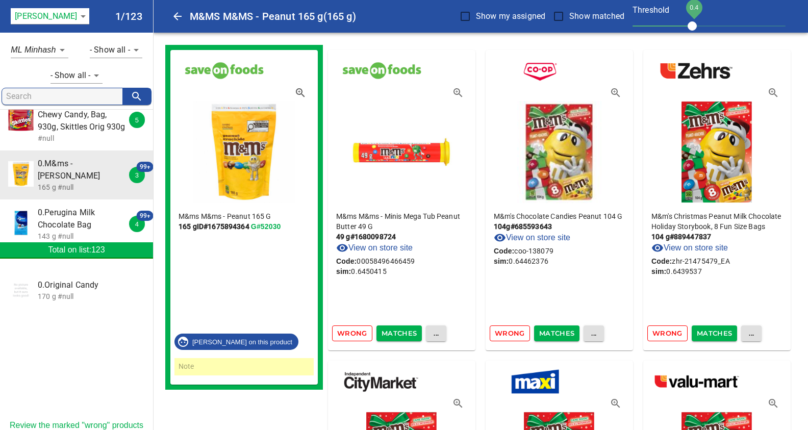
click at [347, 333] on span "Wrong" at bounding box center [352, 333] width 30 height 12
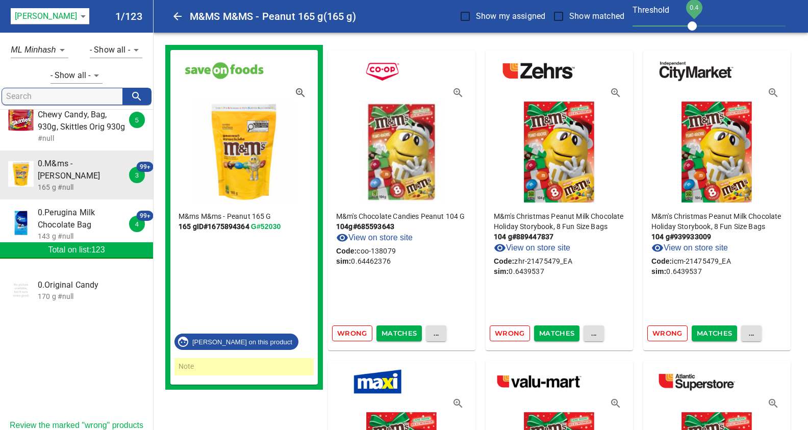
click at [347, 333] on span "Wrong" at bounding box center [352, 333] width 30 height 12
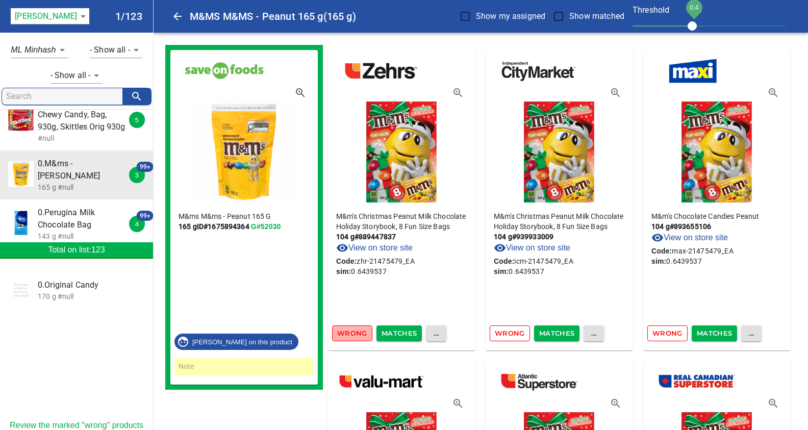
click at [347, 333] on span "Wrong" at bounding box center [352, 333] width 30 height 12
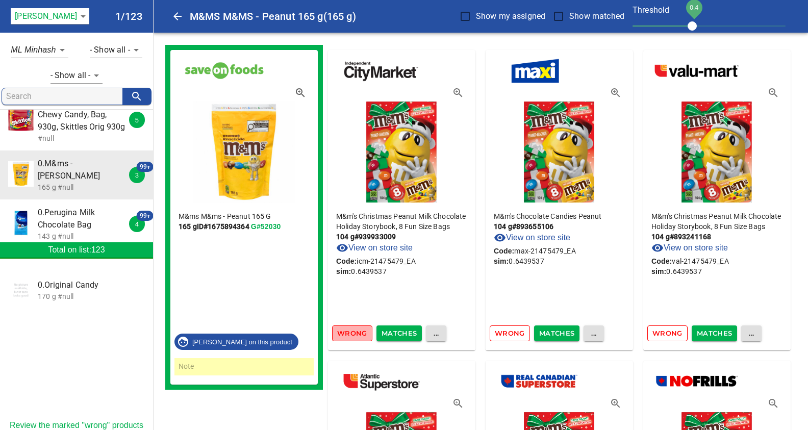
click at [347, 333] on span "Wrong" at bounding box center [352, 333] width 30 height 12
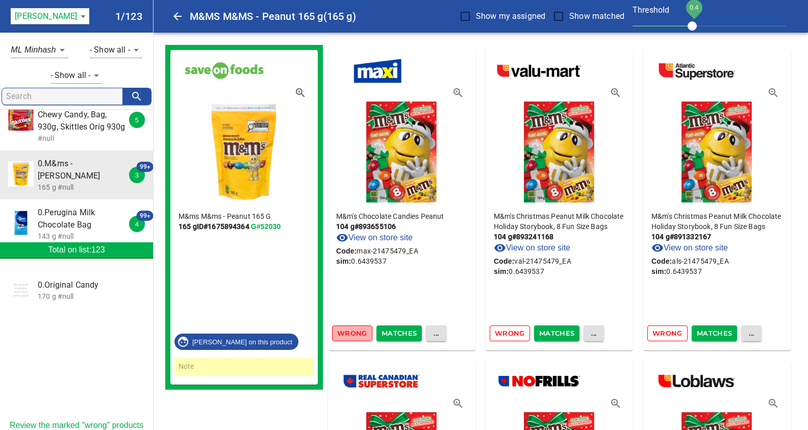
click at [347, 333] on span "Wrong" at bounding box center [352, 333] width 30 height 12
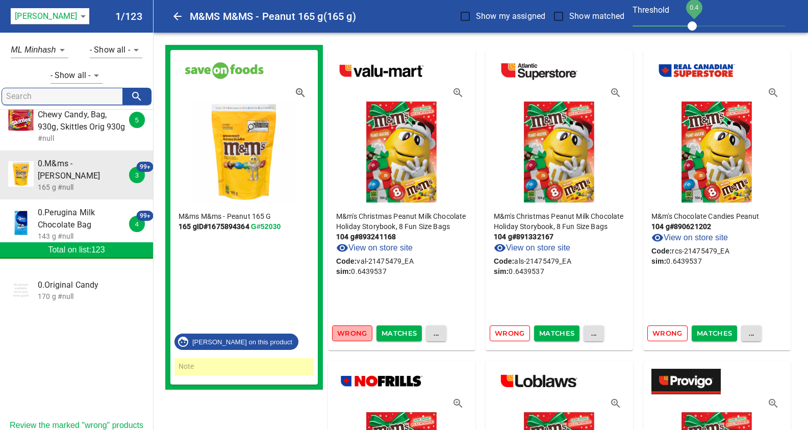
click at [347, 333] on span "Wrong" at bounding box center [352, 333] width 30 height 12
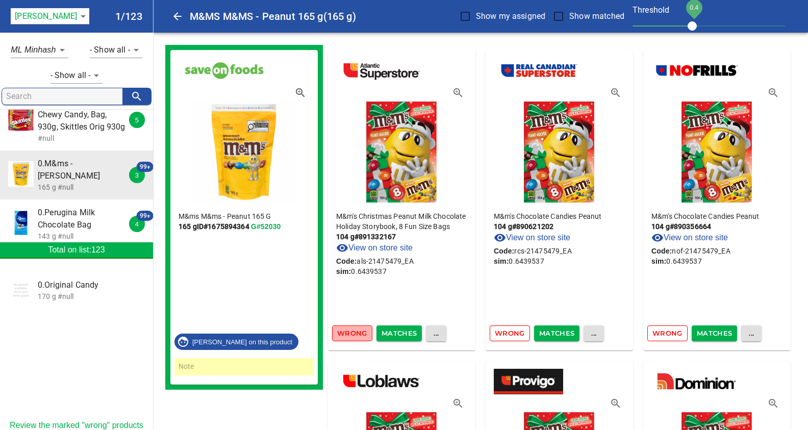
click at [347, 333] on span "Wrong" at bounding box center [352, 333] width 30 height 12
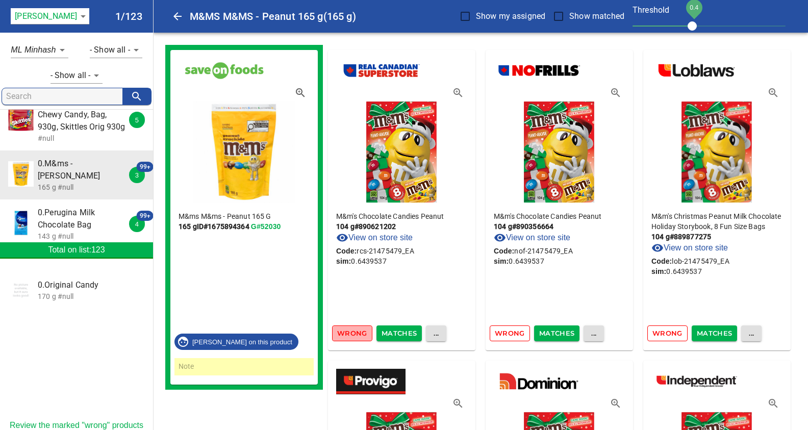
click at [347, 333] on span "Wrong" at bounding box center [352, 333] width 30 height 12
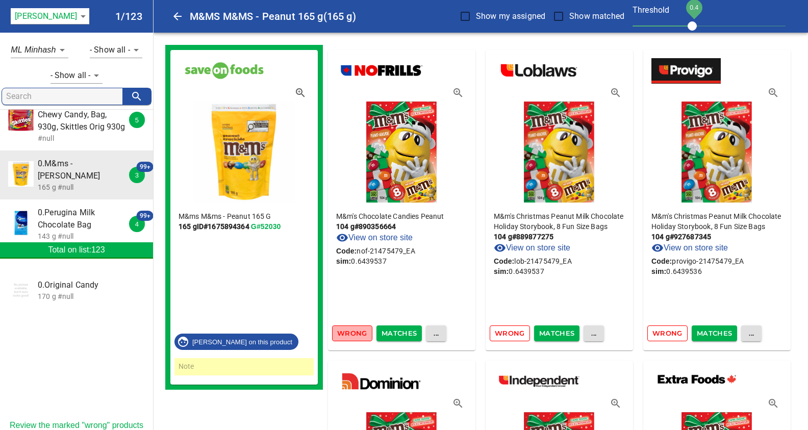
click at [347, 333] on span "Wrong" at bounding box center [352, 333] width 30 height 12
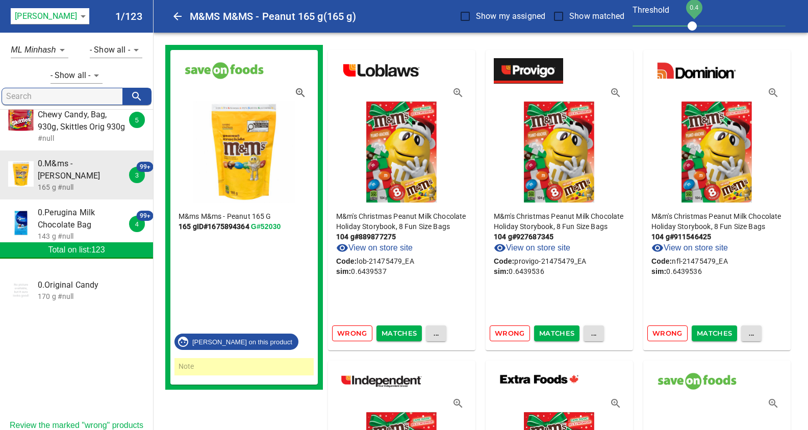
click at [347, 333] on span "Wrong" at bounding box center [352, 333] width 30 height 12
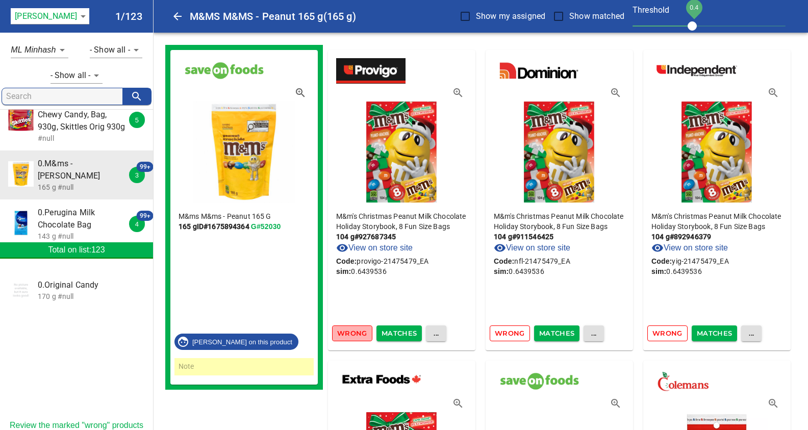
click at [347, 333] on span "Wrong" at bounding box center [352, 333] width 30 height 12
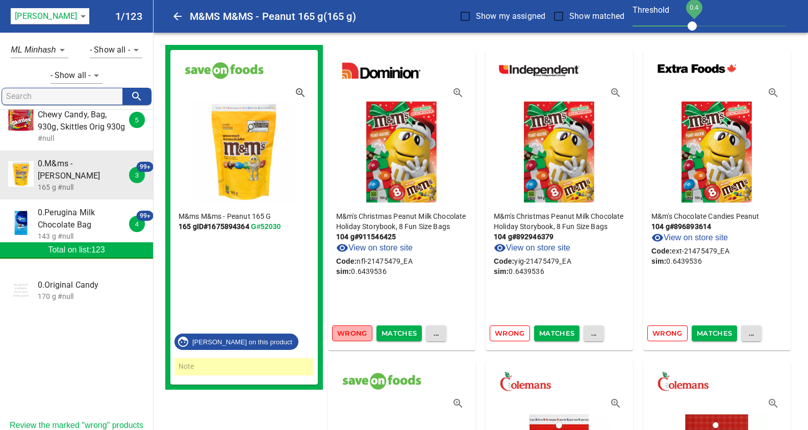
click at [347, 333] on span "Wrong" at bounding box center [352, 333] width 30 height 12
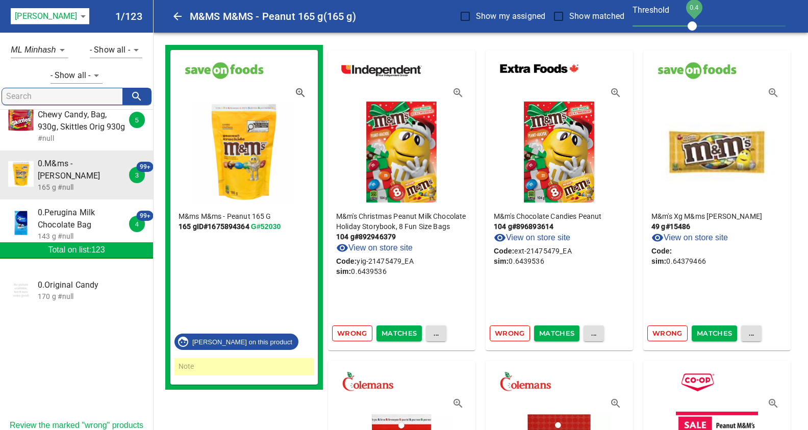
click at [347, 333] on span "Wrong" at bounding box center [352, 333] width 30 height 12
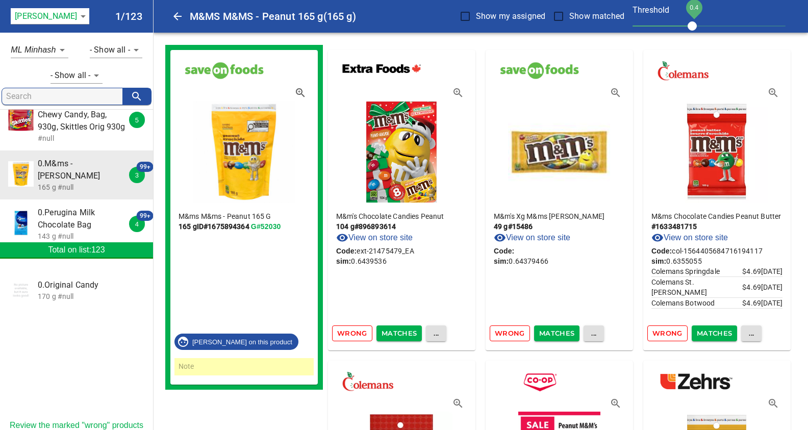
click at [347, 333] on span "Wrong" at bounding box center [352, 333] width 30 height 12
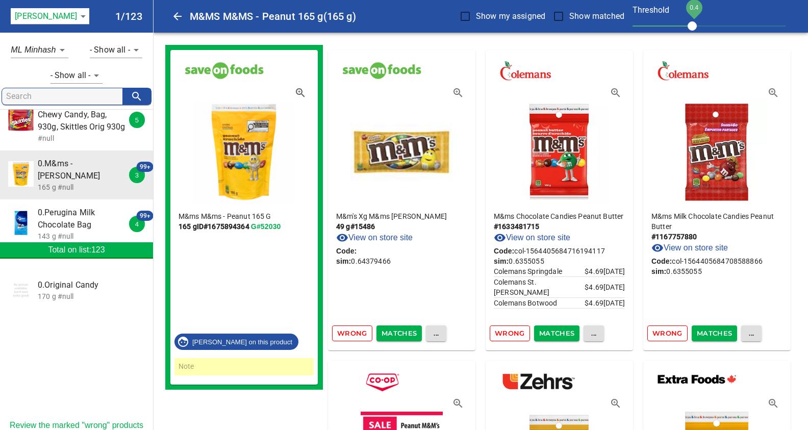
click at [347, 333] on span "Wrong" at bounding box center [352, 333] width 30 height 12
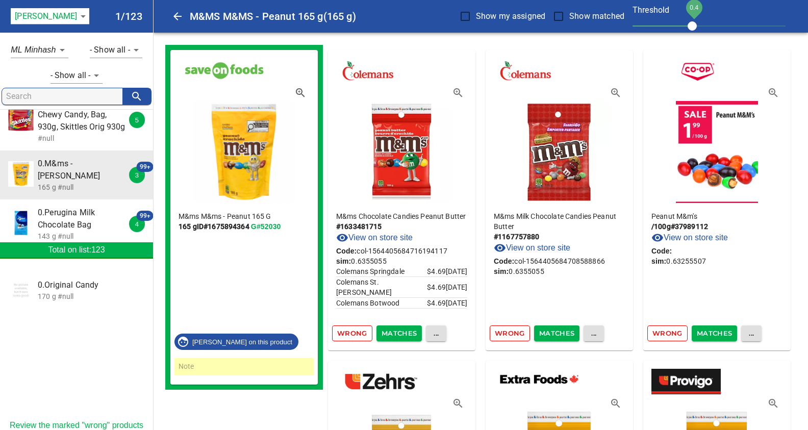
click at [347, 333] on span "Wrong" at bounding box center [352, 333] width 30 height 12
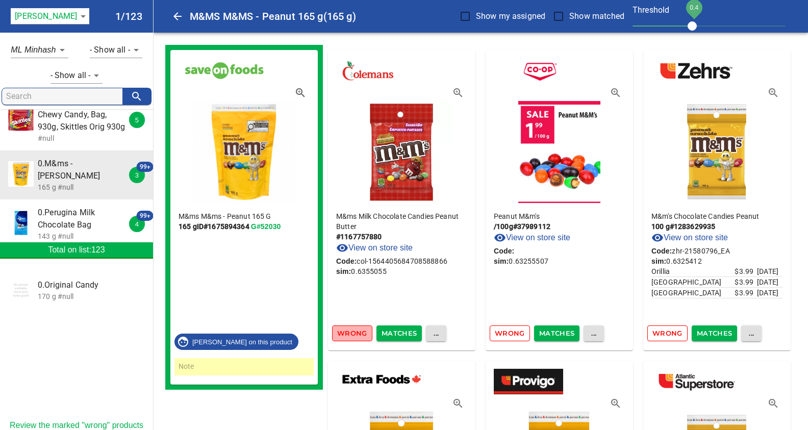
click at [347, 333] on span "Wrong" at bounding box center [352, 333] width 30 height 12
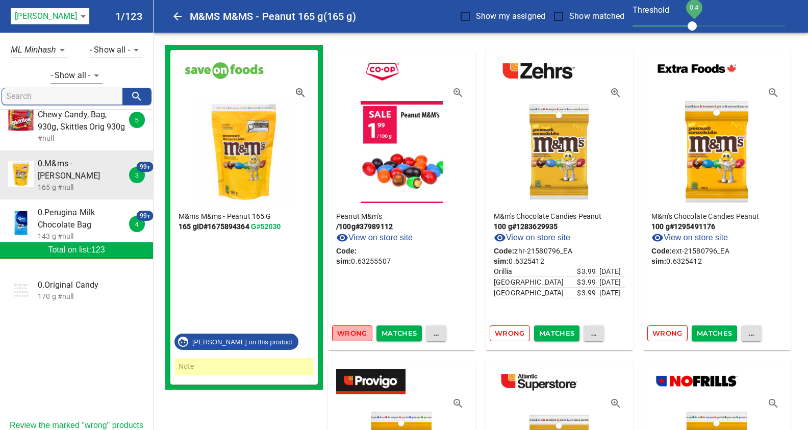
click at [347, 333] on span "Wrong" at bounding box center [352, 333] width 30 height 12
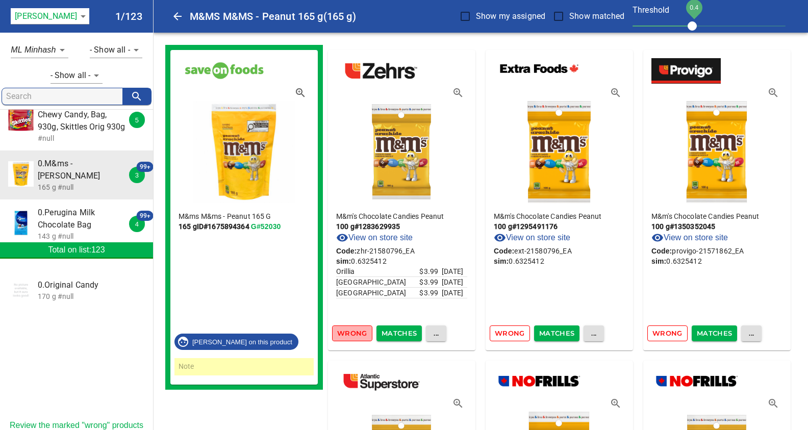
click at [347, 333] on span "Wrong" at bounding box center [352, 333] width 30 height 12
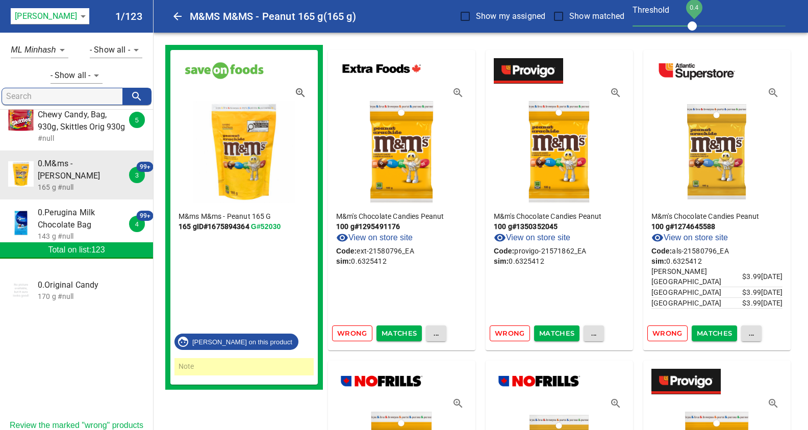
click at [347, 333] on span "Wrong" at bounding box center [352, 333] width 30 height 12
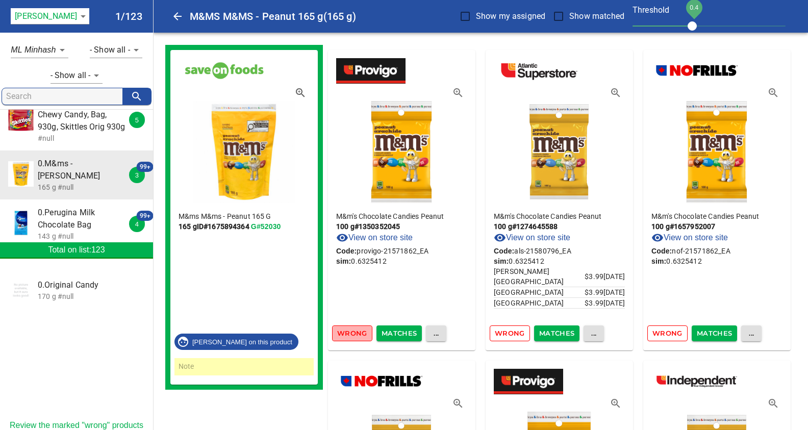
click at [347, 333] on span "Wrong" at bounding box center [352, 333] width 30 height 12
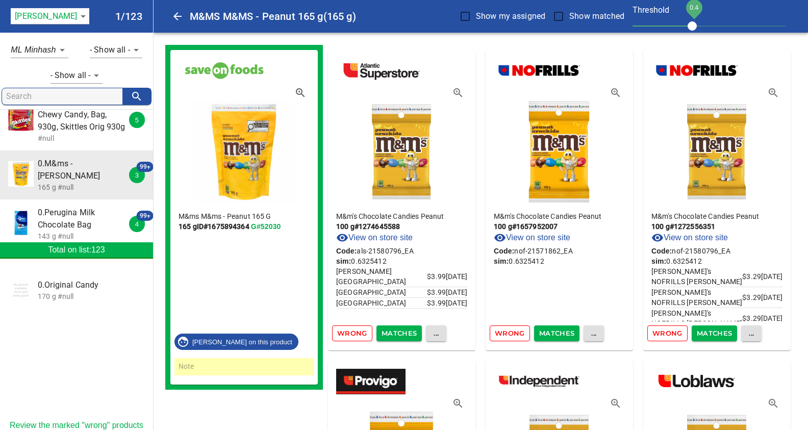
click at [347, 333] on span "Wrong" at bounding box center [352, 333] width 30 height 12
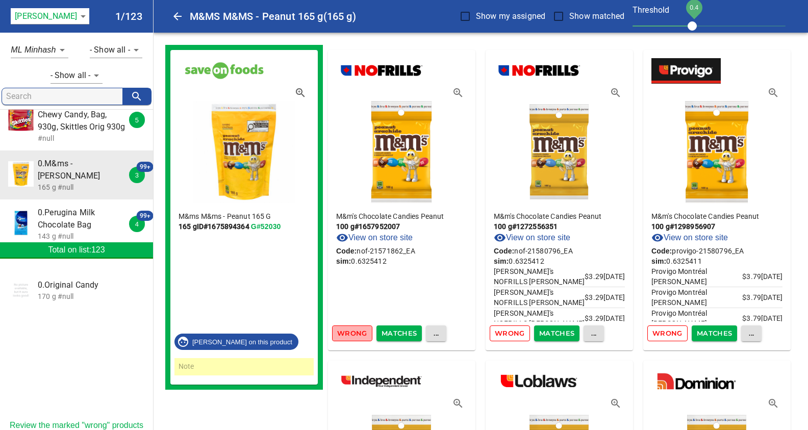
click at [347, 333] on span "Wrong" at bounding box center [352, 333] width 30 height 12
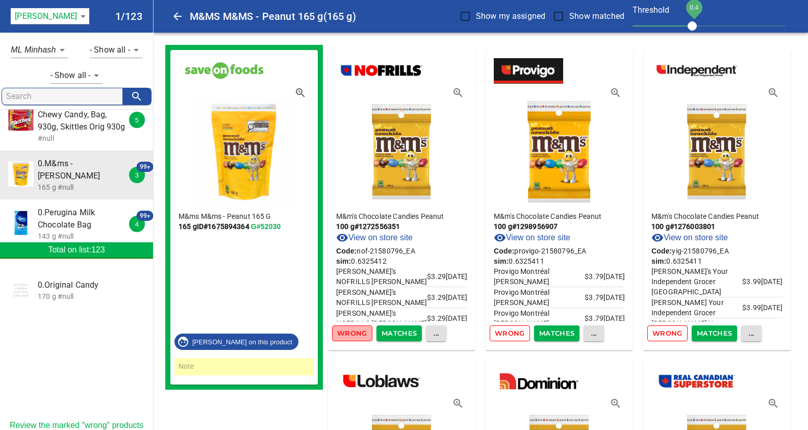
click at [347, 333] on span "Wrong" at bounding box center [352, 333] width 30 height 12
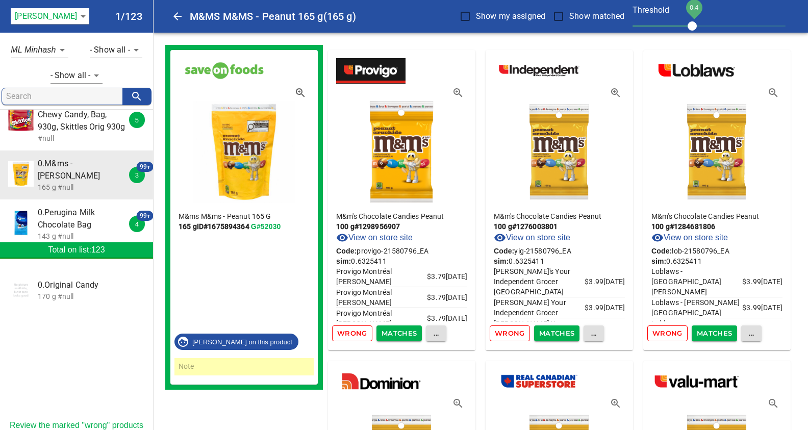
click at [347, 333] on span "Wrong" at bounding box center [352, 333] width 30 height 12
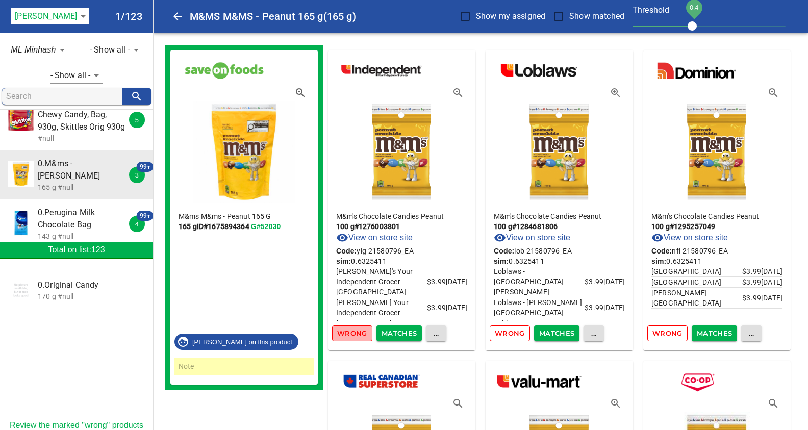
click at [347, 333] on span "Wrong" at bounding box center [352, 333] width 30 height 12
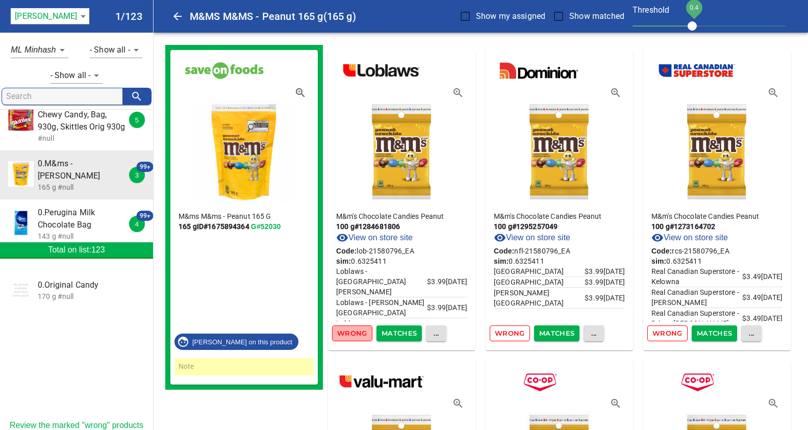
click at [347, 333] on span "Wrong" at bounding box center [352, 333] width 30 height 12
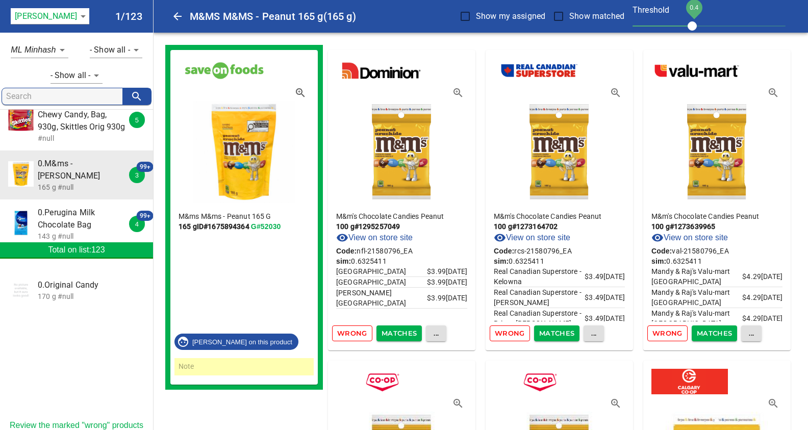
click at [347, 333] on span "Wrong" at bounding box center [352, 333] width 30 height 12
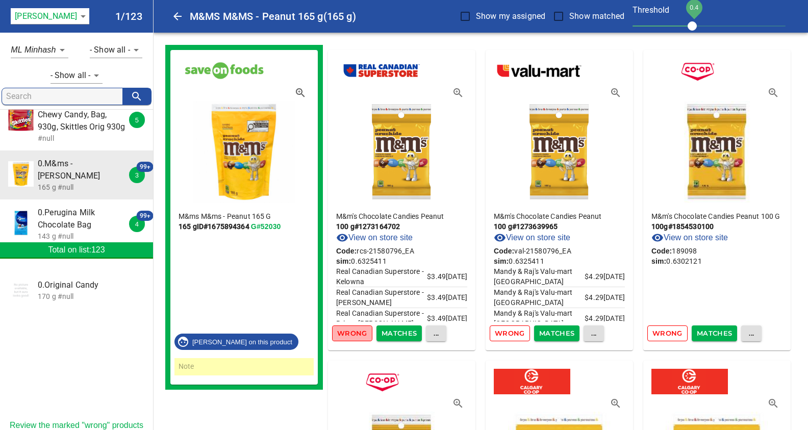
click at [350, 335] on span "Wrong" at bounding box center [352, 333] width 30 height 12
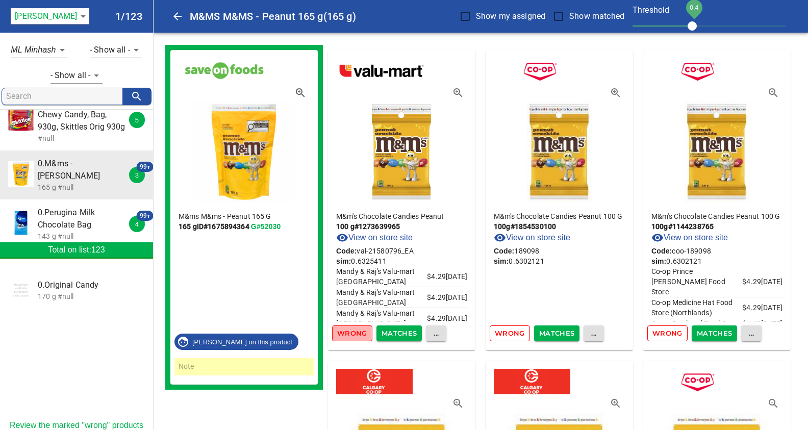
click at [350, 335] on span "Wrong" at bounding box center [352, 333] width 30 height 12
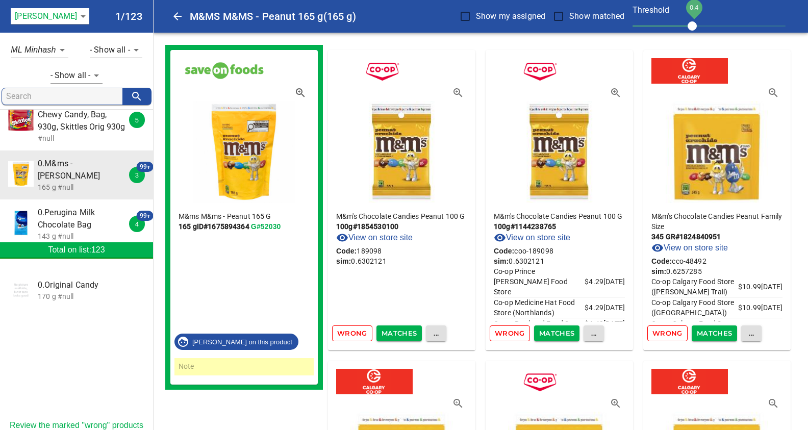
click at [350, 335] on span "Wrong" at bounding box center [352, 333] width 30 height 12
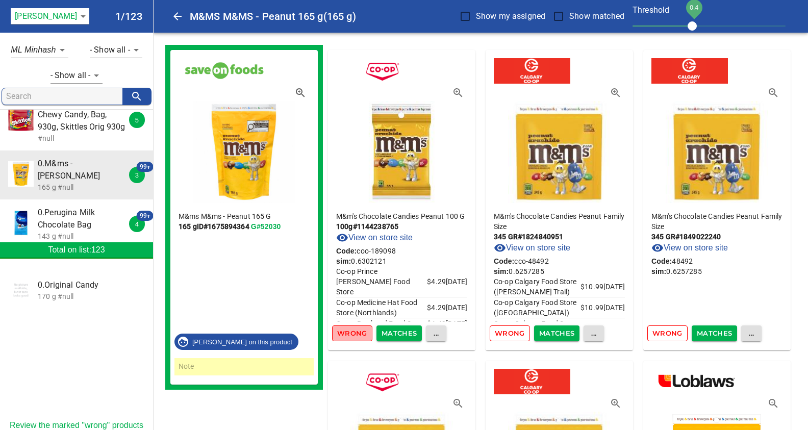
click at [350, 335] on span "Wrong" at bounding box center [352, 333] width 30 height 12
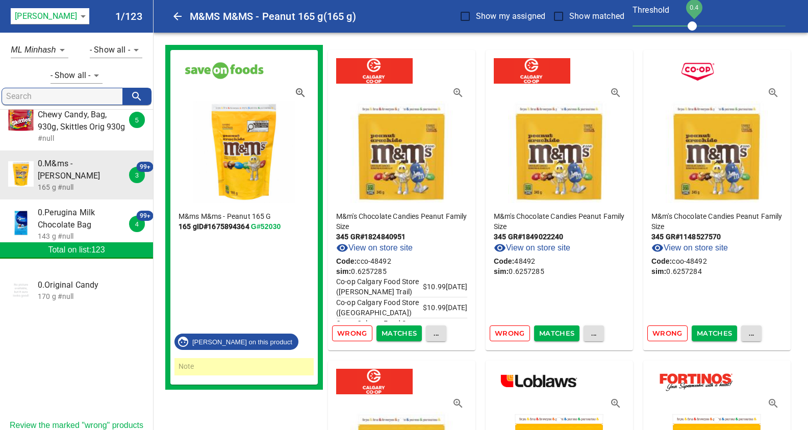
click at [350, 335] on span "Wrong" at bounding box center [352, 333] width 30 height 12
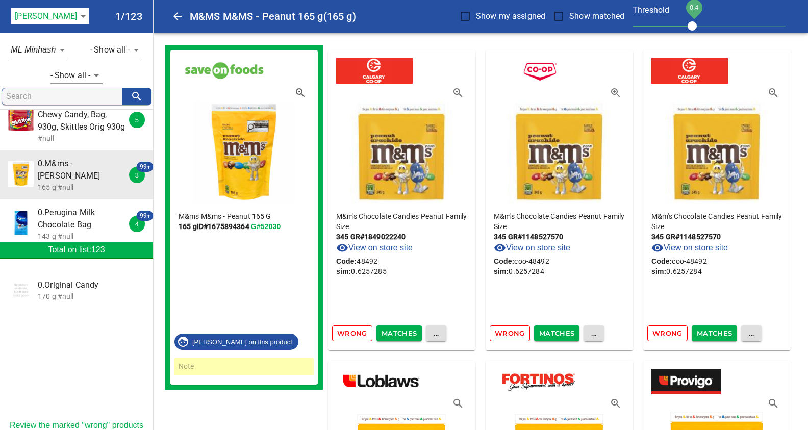
click at [350, 335] on span "Wrong" at bounding box center [352, 333] width 30 height 12
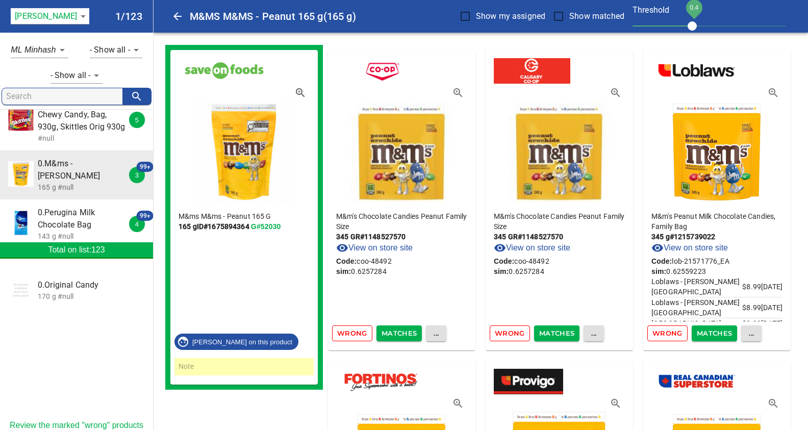
click at [350, 335] on span "Wrong" at bounding box center [352, 333] width 30 height 12
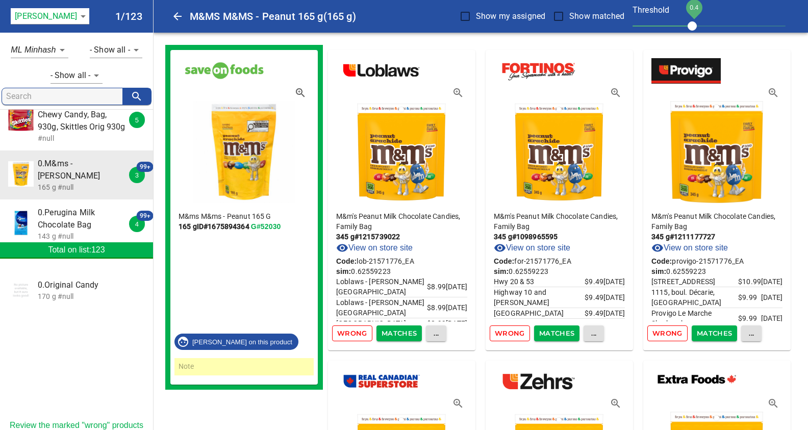
click at [350, 335] on span "Wrong" at bounding box center [352, 333] width 30 height 12
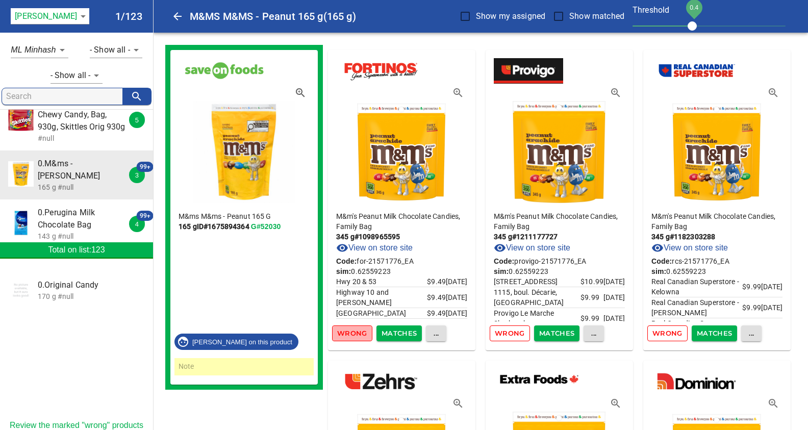
click at [350, 335] on span "Wrong" at bounding box center [352, 333] width 30 height 12
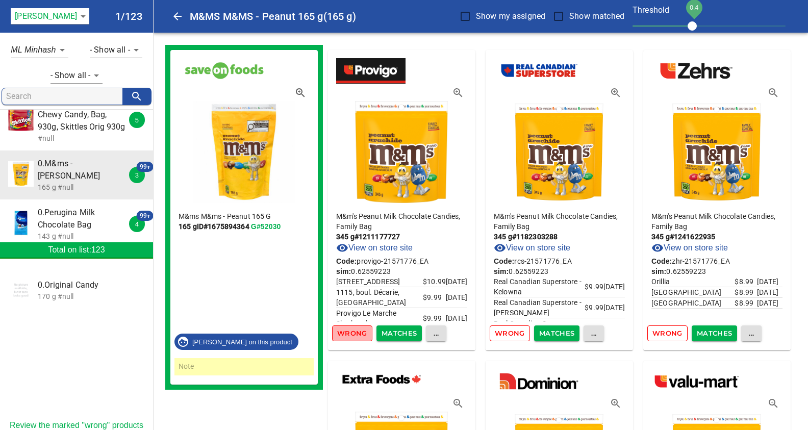
click at [350, 335] on span "Wrong" at bounding box center [352, 333] width 30 height 12
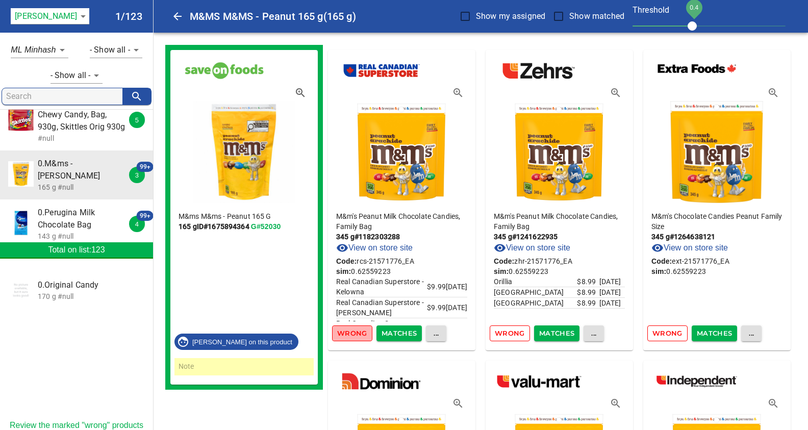
click at [350, 335] on span "Wrong" at bounding box center [352, 333] width 30 height 12
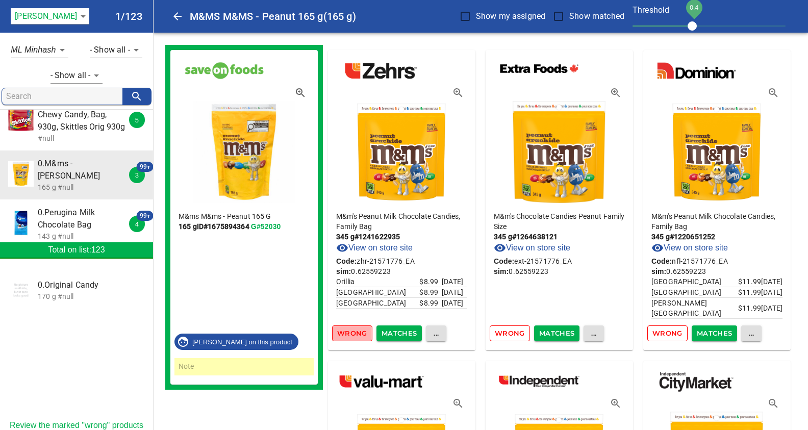
click at [350, 334] on span "Wrong" at bounding box center [352, 333] width 30 height 12
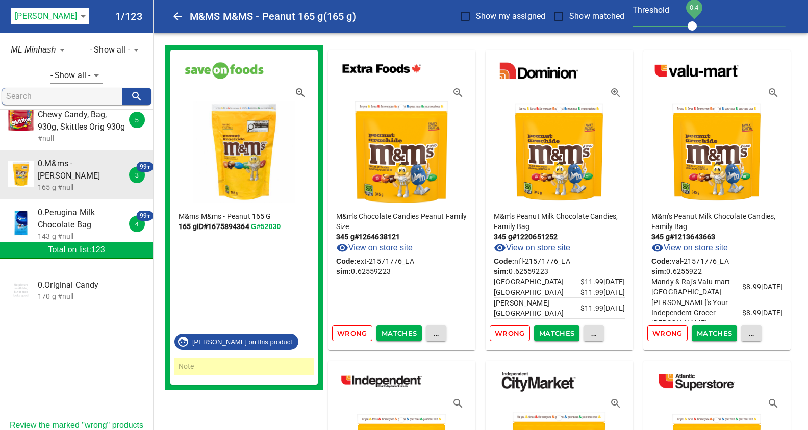
click at [350, 334] on span "Wrong" at bounding box center [352, 333] width 30 height 12
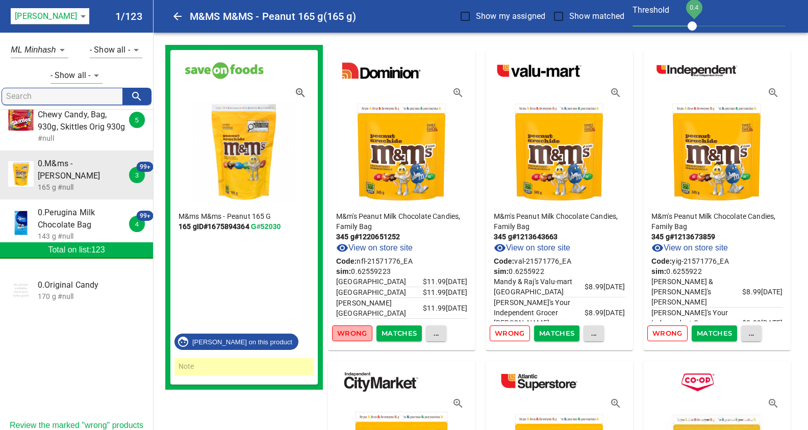
click at [350, 334] on span "Wrong" at bounding box center [352, 333] width 30 height 12
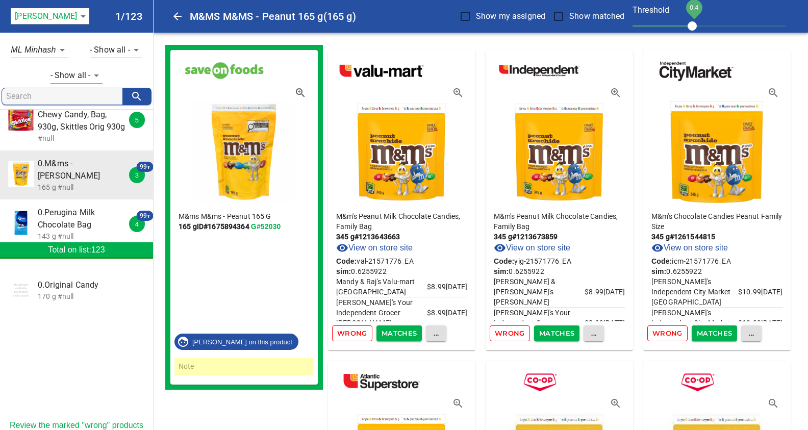
click at [350, 334] on span "Wrong" at bounding box center [352, 333] width 30 height 12
click at [495, 334] on span "Wrong" at bounding box center [510, 333] width 30 height 12
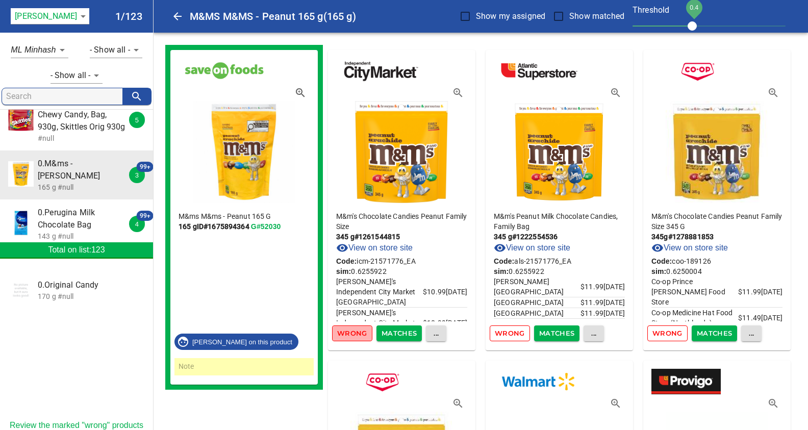
click at [349, 334] on span "Wrong" at bounding box center [352, 333] width 30 height 12
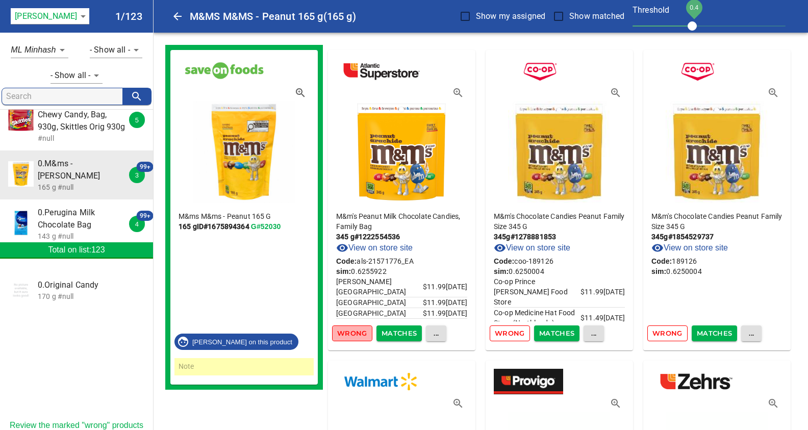
click at [349, 334] on span "Wrong" at bounding box center [352, 333] width 30 height 12
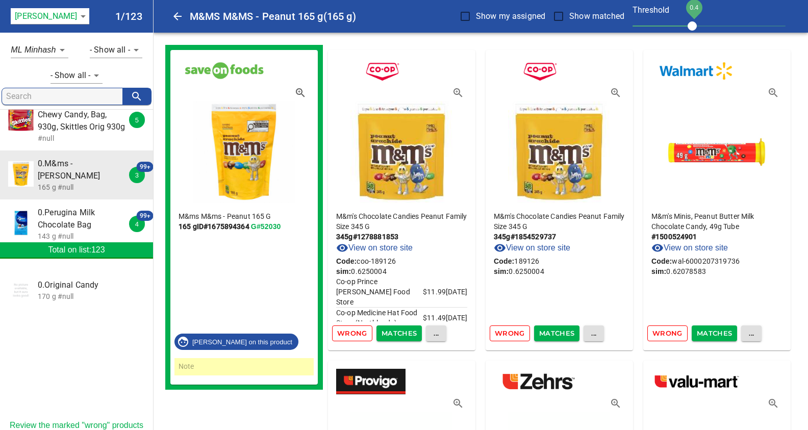
click at [349, 334] on span "Wrong" at bounding box center [352, 333] width 30 height 12
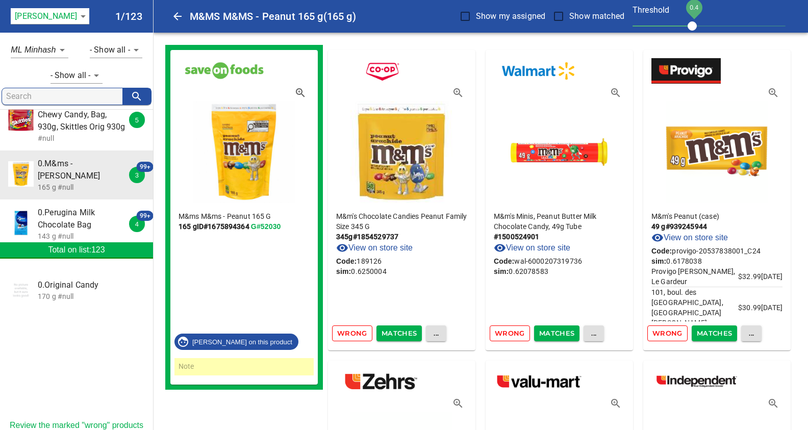
click at [349, 334] on span "Wrong" at bounding box center [352, 333] width 30 height 12
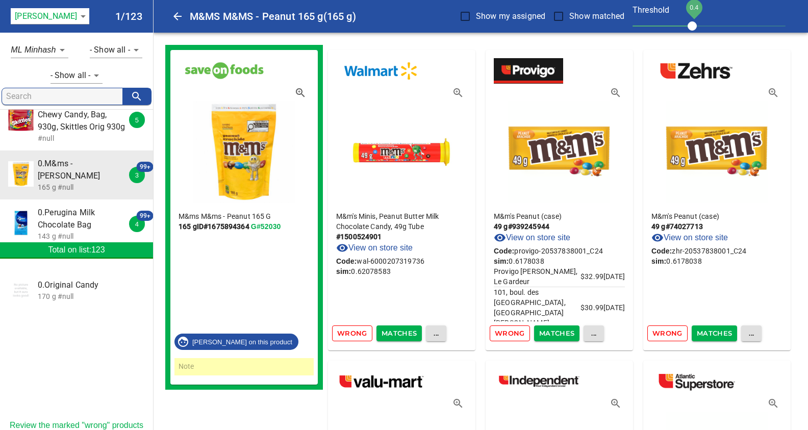
click at [349, 334] on span "Wrong" at bounding box center [352, 333] width 30 height 12
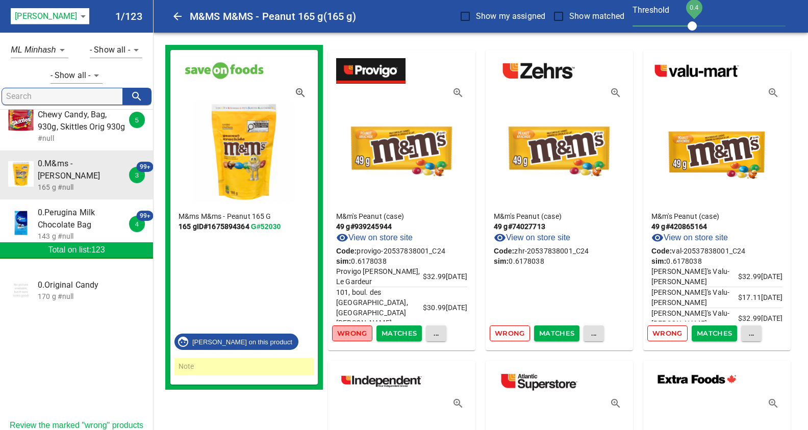
click at [349, 334] on span "Wrong" at bounding box center [352, 333] width 30 height 12
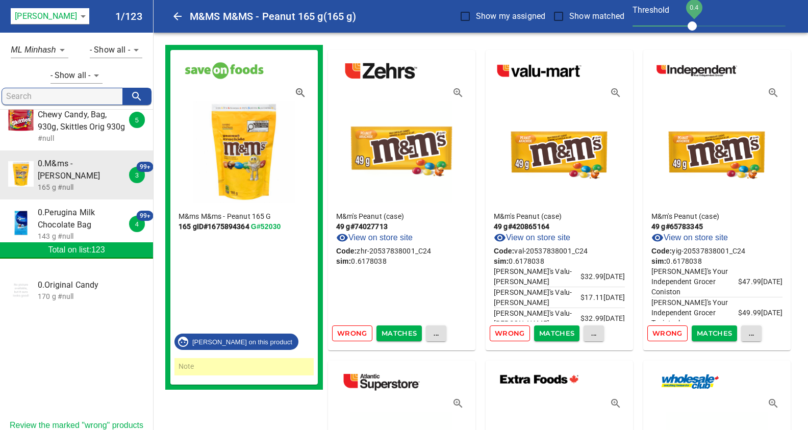
click at [349, 334] on span "Wrong" at bounding box center [352, 333] width 30 height 12
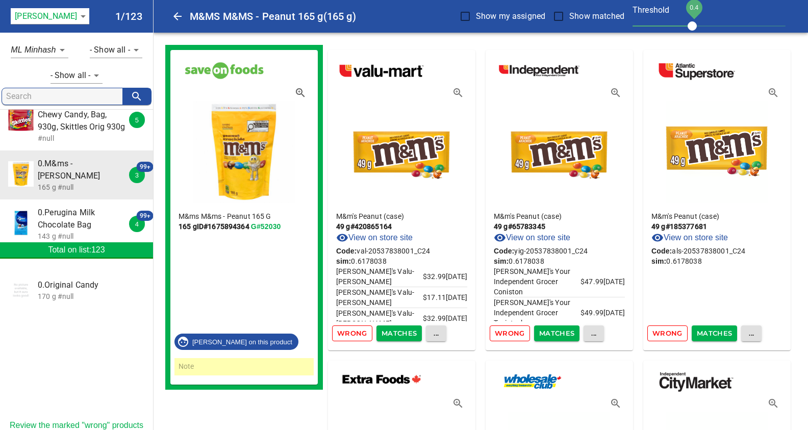
click at [349, 334] on span "Wrong" at bounding box center [352, 333] width 30 height 12
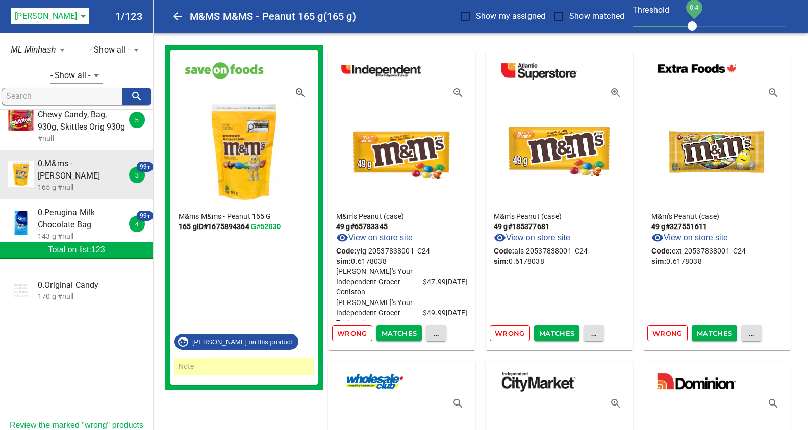
click at [349, 334] on span "Wrong" at bounding box center [352, 333] width 30 height 12
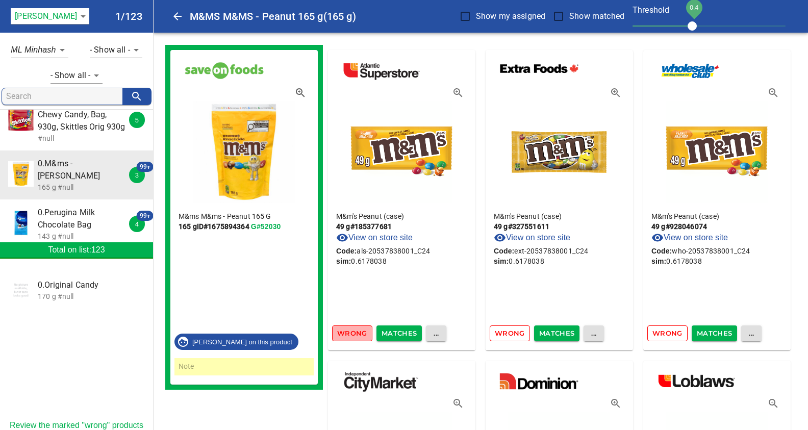
click at [349, 334] on span "Wrong" at bounding box center [352, 333] width 30 height 12
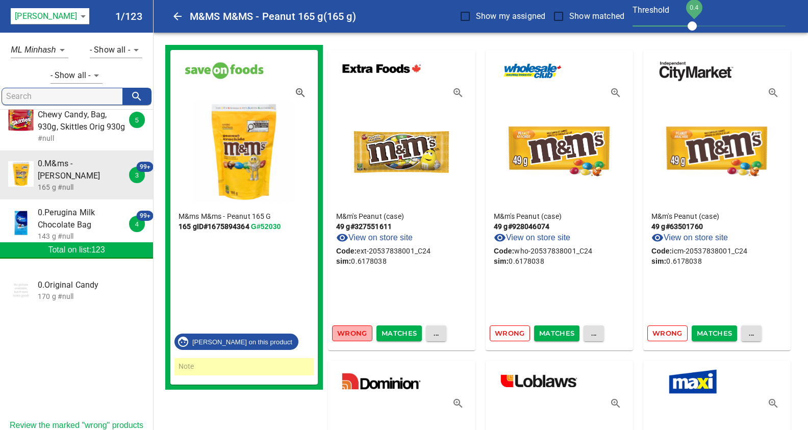
click at [349, 334] on span "Wrong" at bounding box center [352, 333] width 30 height 12
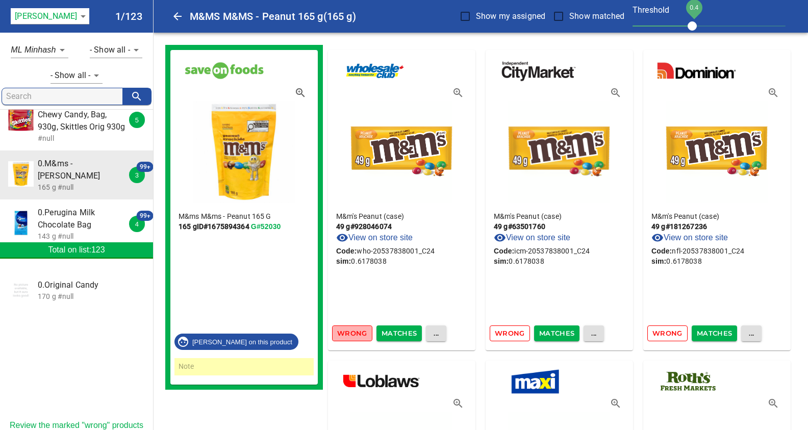
click at [349, 334] on span "Wrong" at bounding box center [352, 333] width 30 height 12
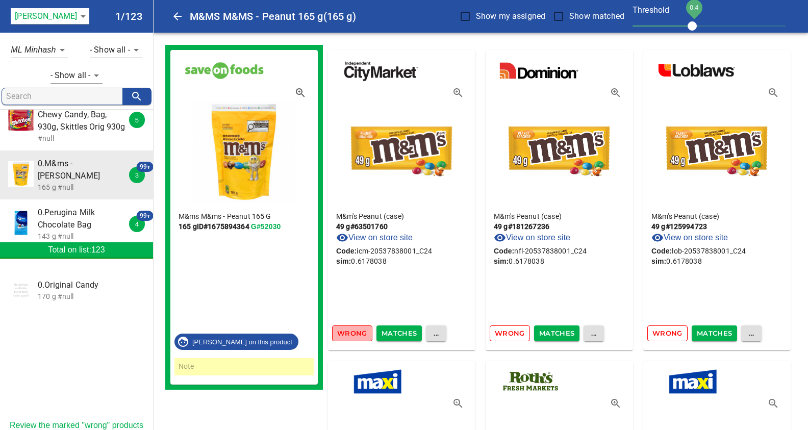
click at [349, 334] on span "Wrong" at bounding box center [352, 333] width 30 height 12
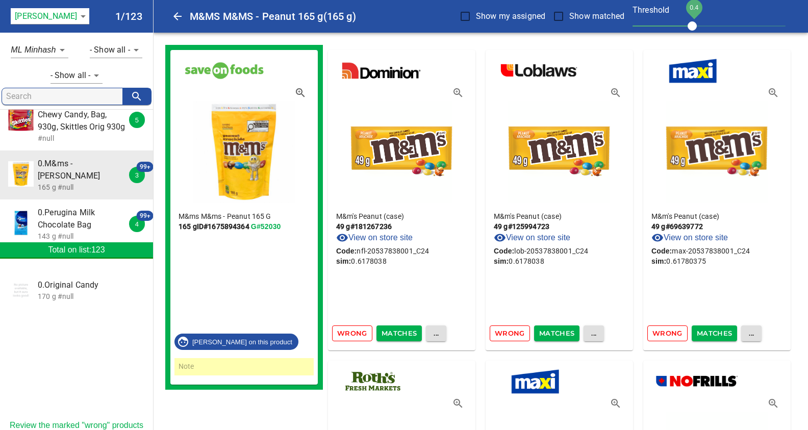
click at [349, 334] on span "Wrong" at bounding box center [352, 333] width 30 height 12
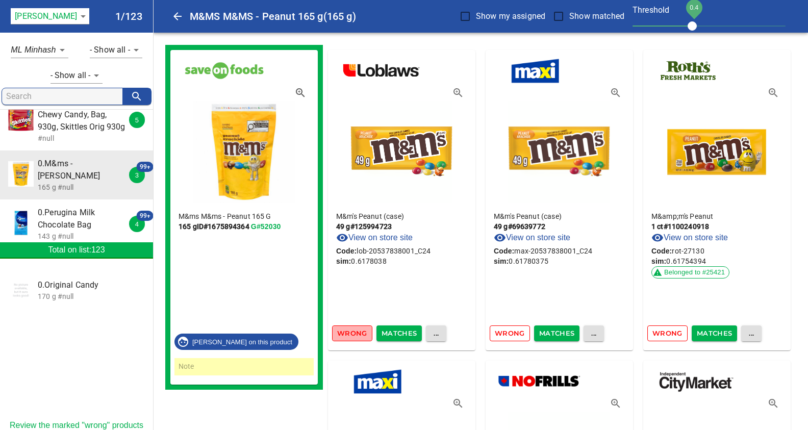
click at [349, 334] on span "Wrong" at bounding box center [352, 333] width 30 height 12
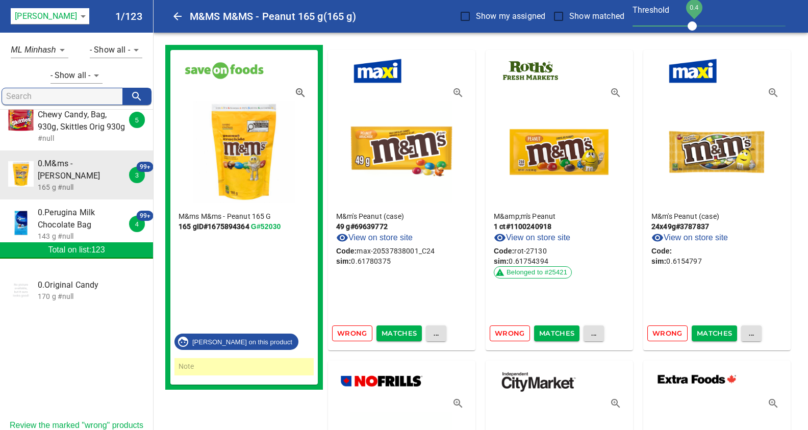
click at [349, 334] on span "Wrong" at bounding box center [352, 333] width 30 height 12
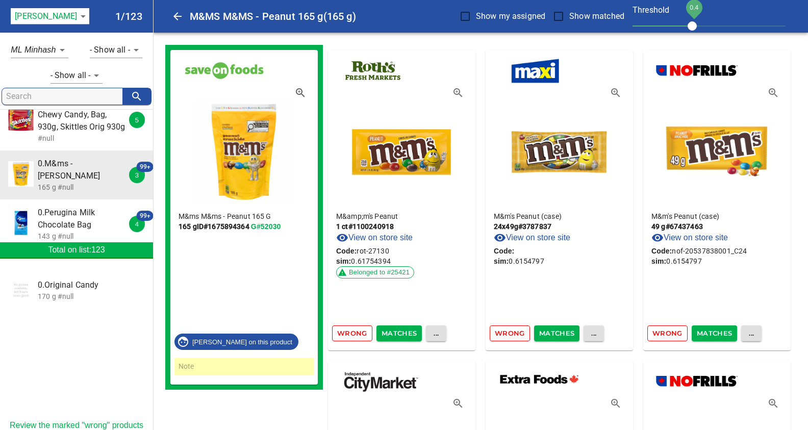
click at [349, 334] on span "Wrong" at bounding box center [352, 333] width 30 height 12
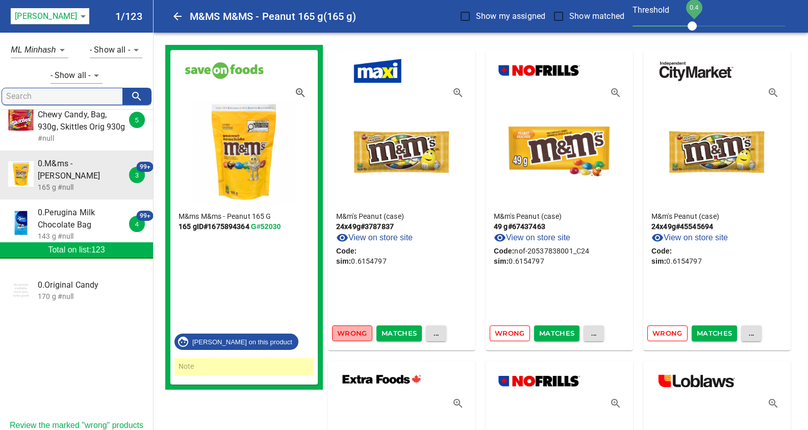
click at [349, 334] on span "Wrong" at bounding box center [352, 333] width 30 height 12
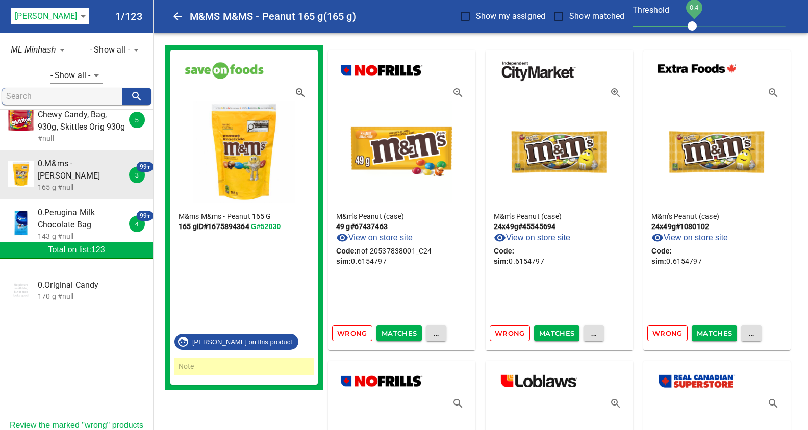
click at [349, 334] on span "Wrong" at bounding box center [352, 333] width 30 height 12
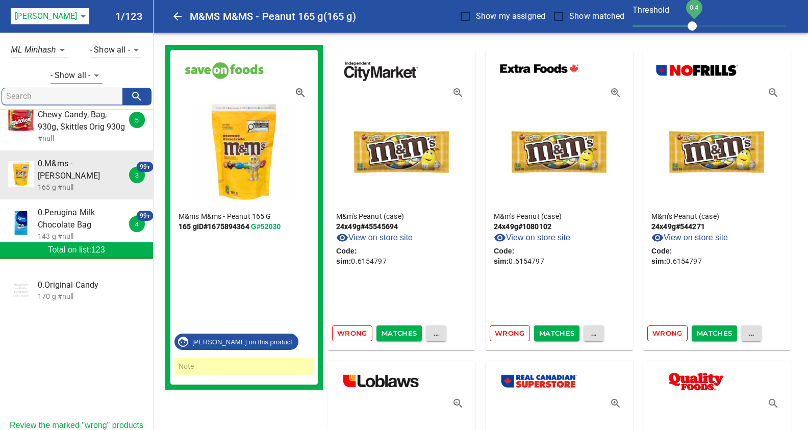
click at [349, 334] on span "Wrong" at bounding box center [352, 333] width 30 height 12
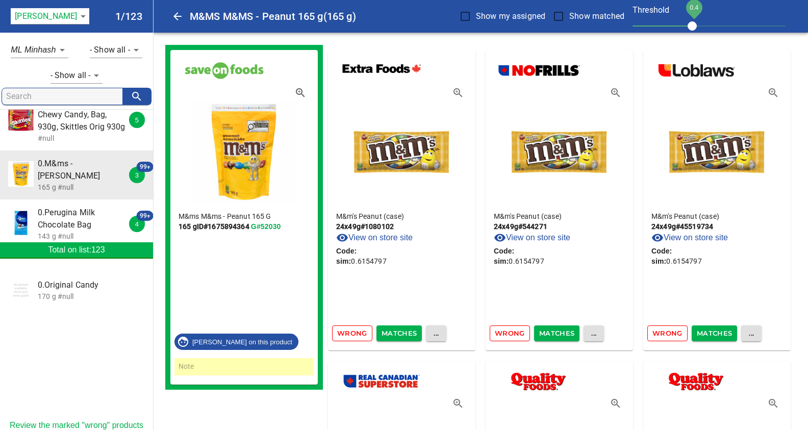
click at [349, 334] on span "Wrong" at bounding box center [352, 333] width 30 height 12
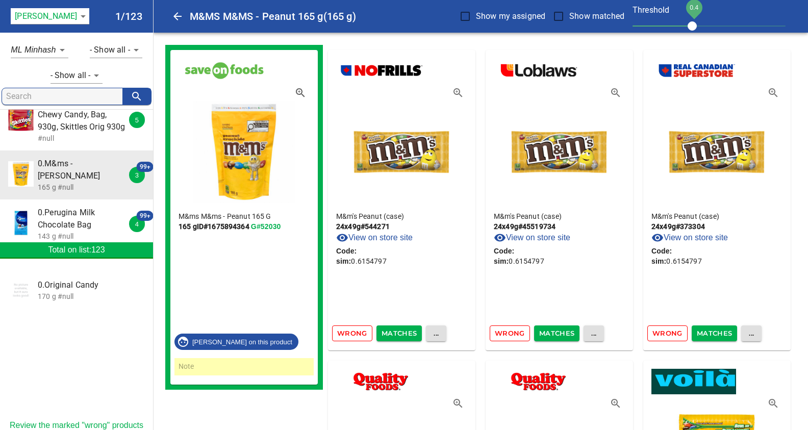
click at [349, 334] on span "Wrong" at bounding box center [352, 333] width 30 height 12
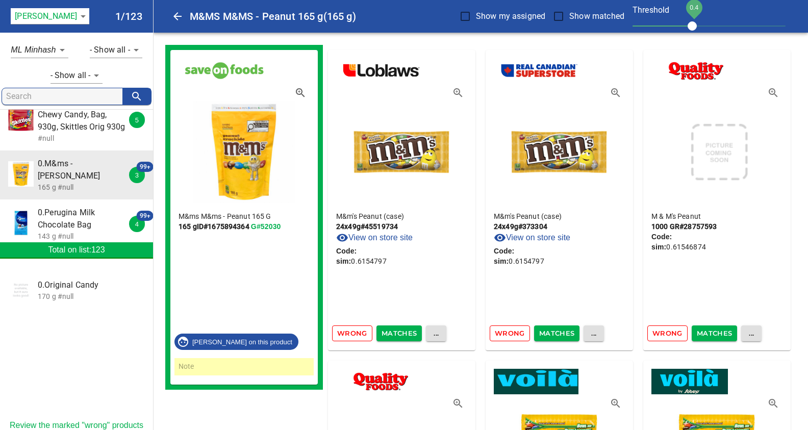
click at [349, 334] on span "Wrong" at bounding box center [352, 333] width 30 height 12
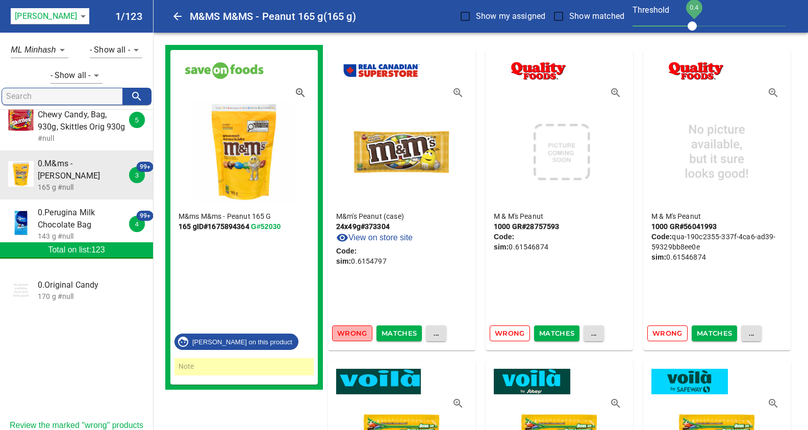
click at [349, 334] on span "Wrong" at bounding box center [352, 333] width 30 height 12
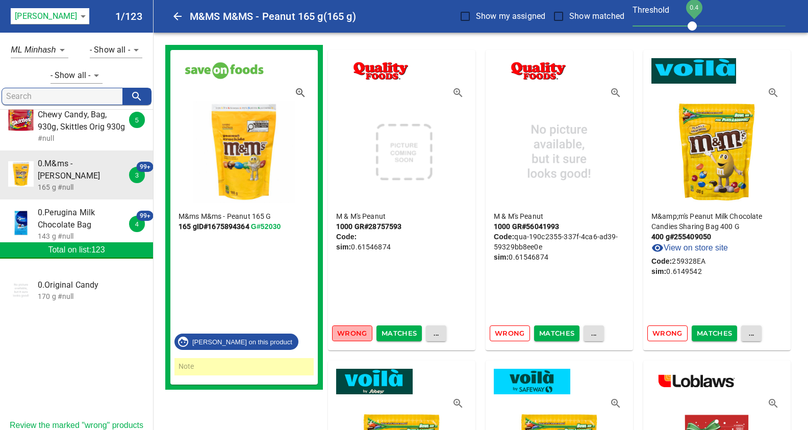
click at [349, 334] on span "Wrong" at bounding box center [352, 333] width 30 height 12
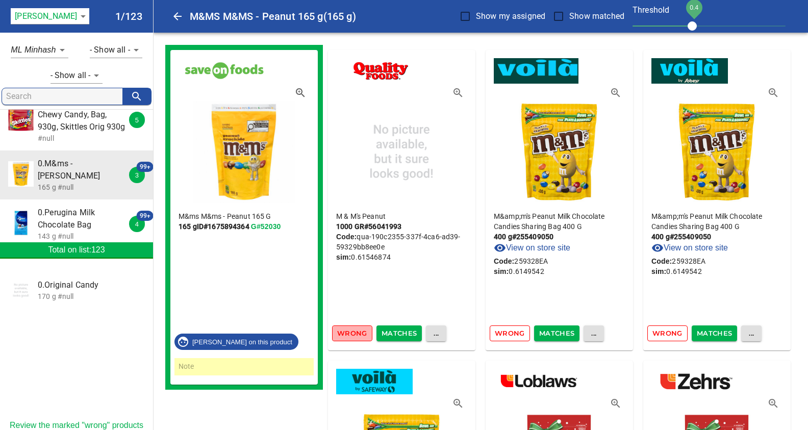
click at [349, 334] on span "Wrong" at bounding box center [352, 333] width 30 height 12
click at [495, 334] on span "Wrong" at bounding box center [510, 333] width 30 height 12
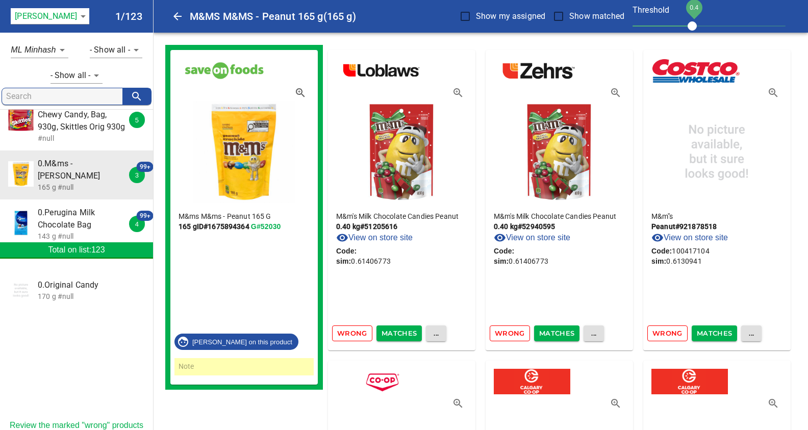
click at [349, 334] on span "Wrong" at bounding box center [352, 333] width 30 height 12
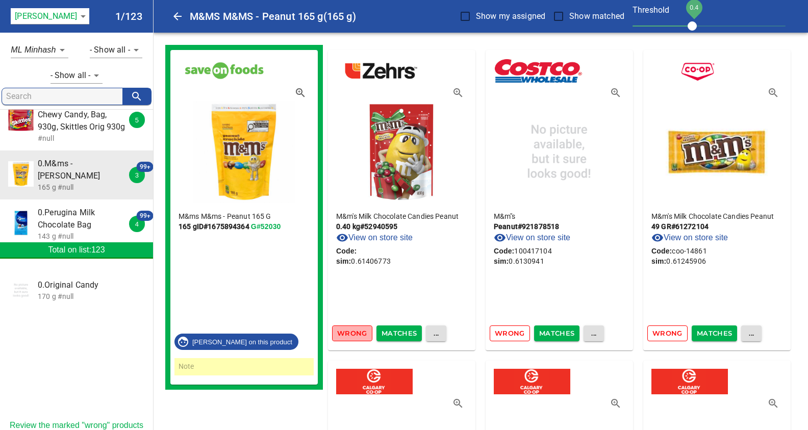
click at [349, 334] on span "Wrong" at bounding box center [352, 333] width 30 height 12
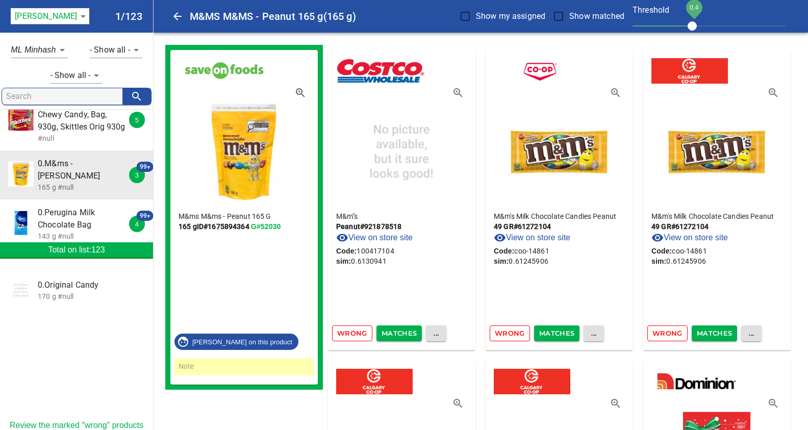
click at [455, 91] on icon "button" at bounding box center [458, 93] width 12 height 12
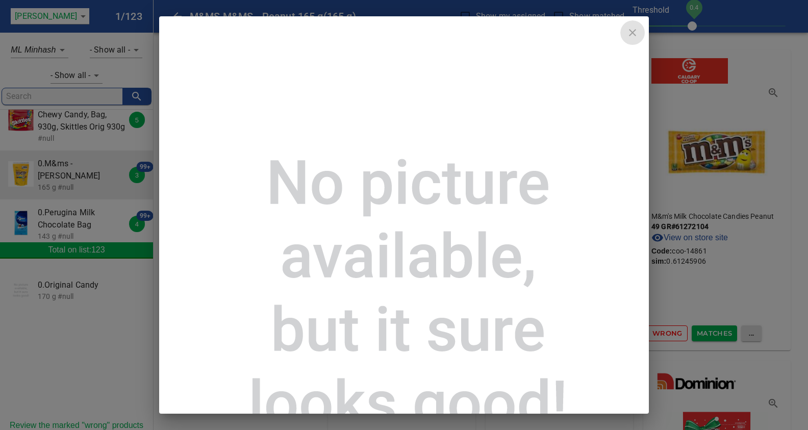
click at [632, 30] on icon "close" at bounding box center [632, 33] width 12 height 12
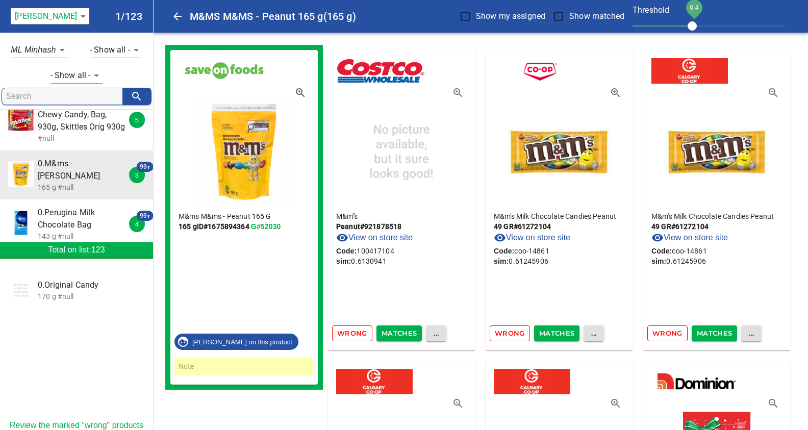
click at [434, 329] on span "..." at bounding box center [436, 333] width 10 height 12
drag, startPoint x: 434, startPoint y: 329, endPoint x: 436, endPoint y: 335, distance: 6.6
click at [436, 335] on li "Is multi variety" at bounding box center [459, 333] width 70 height 18
click at [343, 339] on span "..." at bounding box center [342, 333] width 10 height 12
click at [362, 339] on li "Is not multi variety" at bounding box center [374, 333] width 84 height 18
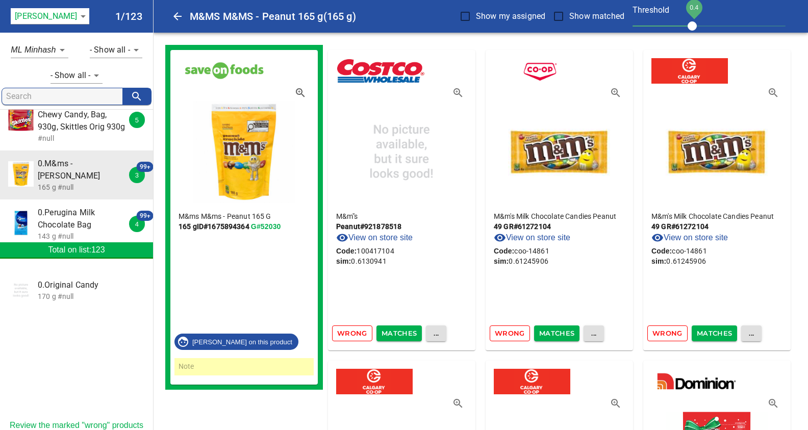
click at [382, 238] on link "View on store site" at bounding box center [374, 238] width 77 height 12
click at [352, 332] on span "Wrong" at bounding box center [352, 333] width 30 height 12
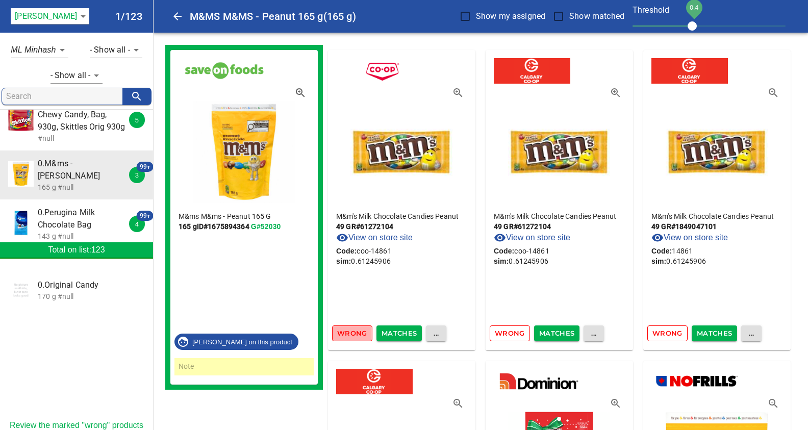
click at [354, 330] on span "Wrong" at bounding box center [352, 333] width 30 height 12
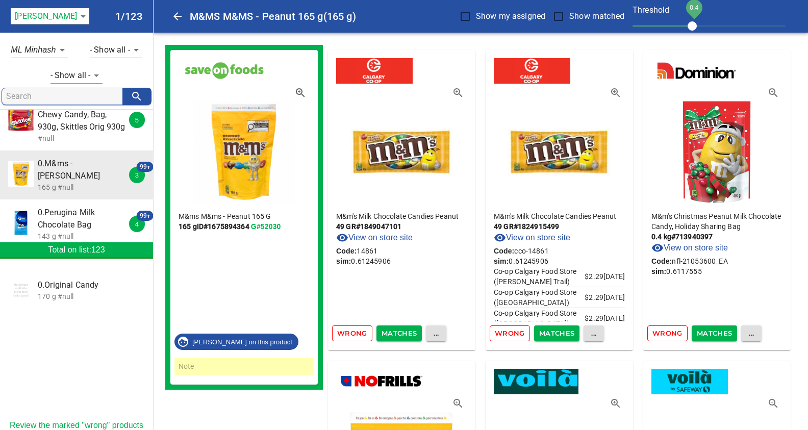
click at [354, 331] on span "Wrong" at bounding box center [352, 333] width 30 height 12
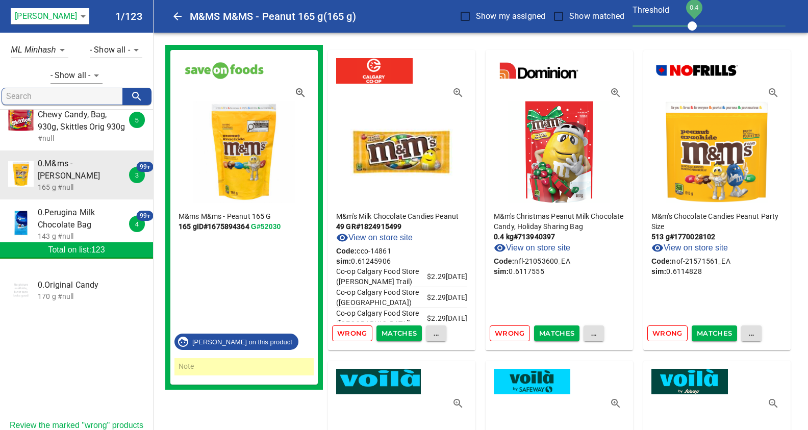
click at [354, 331] on span "Wrong" at bounding box center [352, 333] width 30 height 12
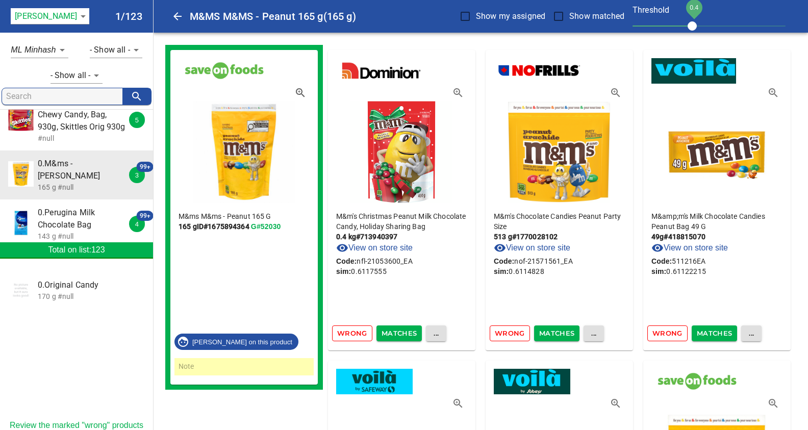
click at [354, 331] on span "Wrong" at bounding box center [352, 333] width 30 height 12
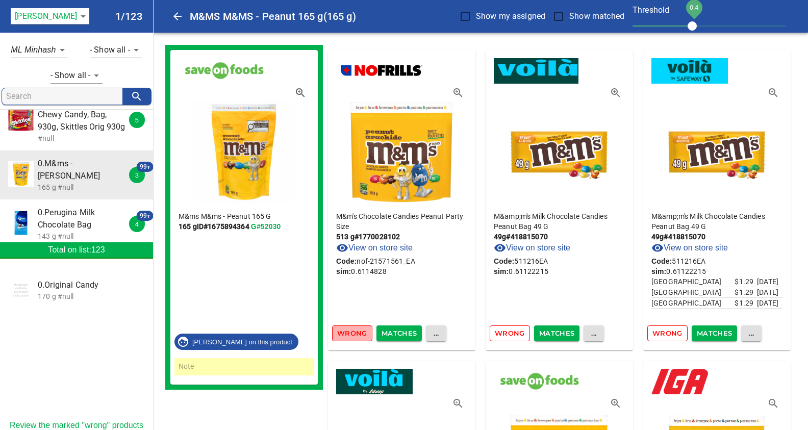
click at [353, 333] on span "Wrong" at bounding box center [352, 333] width 30 height 12
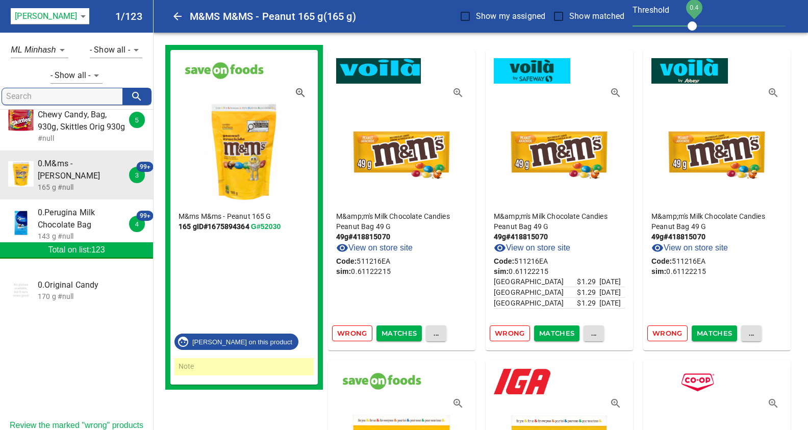
click at [353, 333] on span "Wrong" at bounding box center [352, 333] width 30 height 12
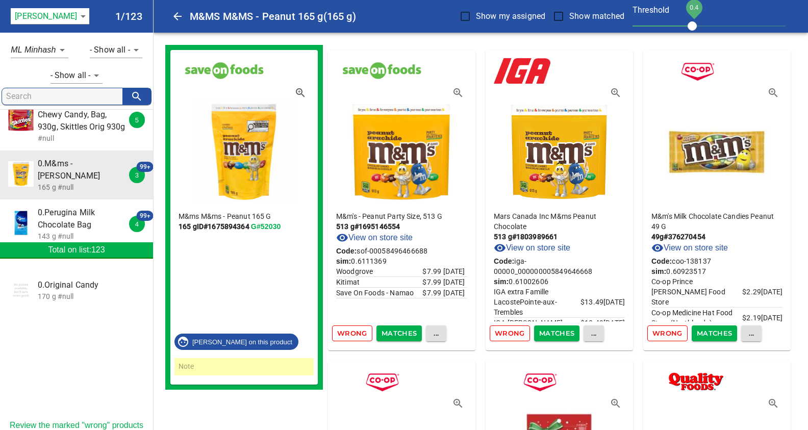
click at [353, 333] on span "Wrong" at bounding box center [352, 333] width 30 height 12
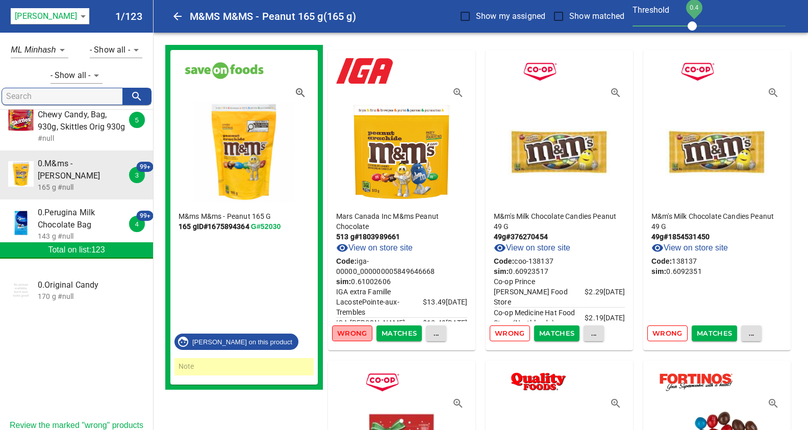
click at [353, 333] on span "Wrong" at bounding box center [352, 333] width 30 height 12
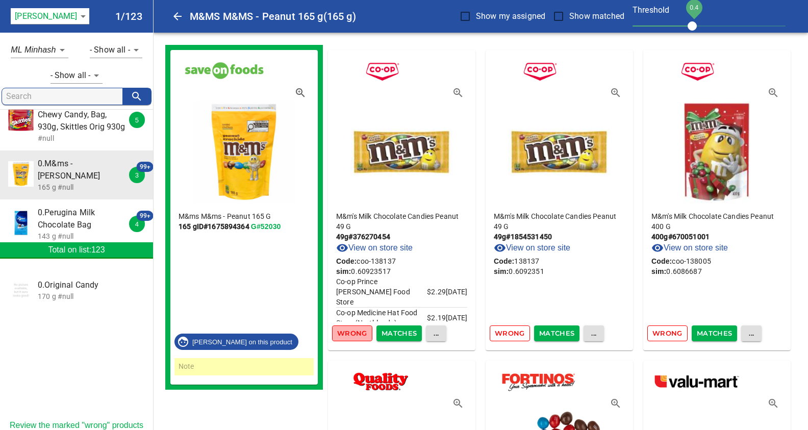
click at [353, 333] on span "Wrong" at bounding box center [352, 333] width 30 height 12
click at [495, 333] on span "Wrong" at bounding box center [510, 333] width 30 height 12
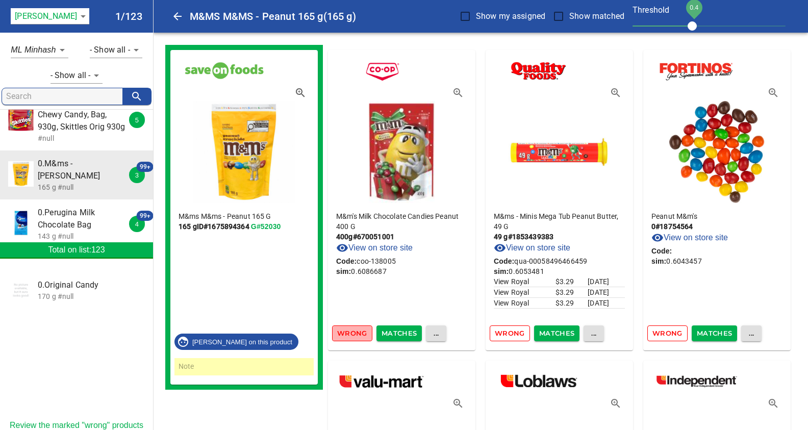
click at [353, 333] on span "Wrong" at bounding box center [352, 333] width 30 height 12
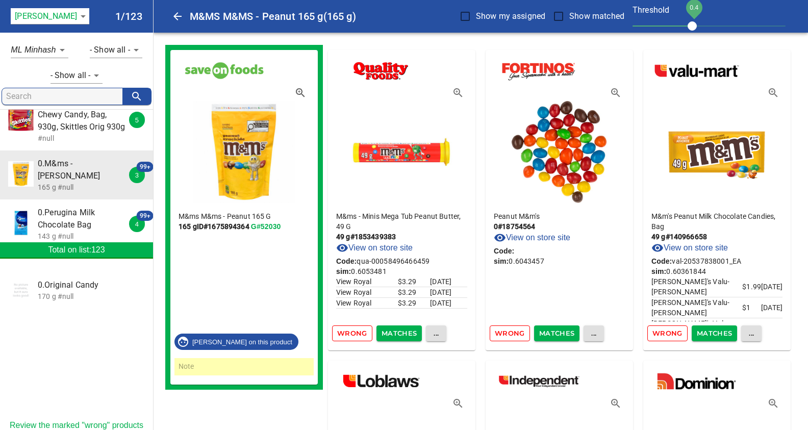
click at [353, 333] on span "Wrong" at bounding box center [352, 333] width 30 height 12
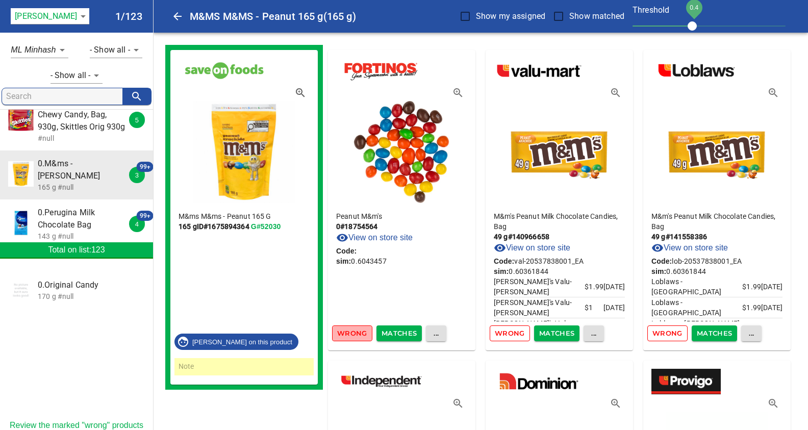
click at [353, 333] on span "Wrong" at bounding box center [352, 333] width 30 height 12
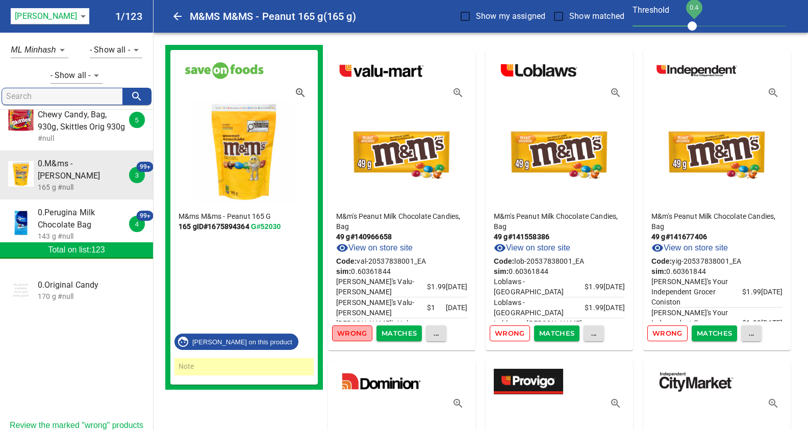
click at [353, 333] on span "Wrong" at bounding box center [352, 333] width 30 height 12
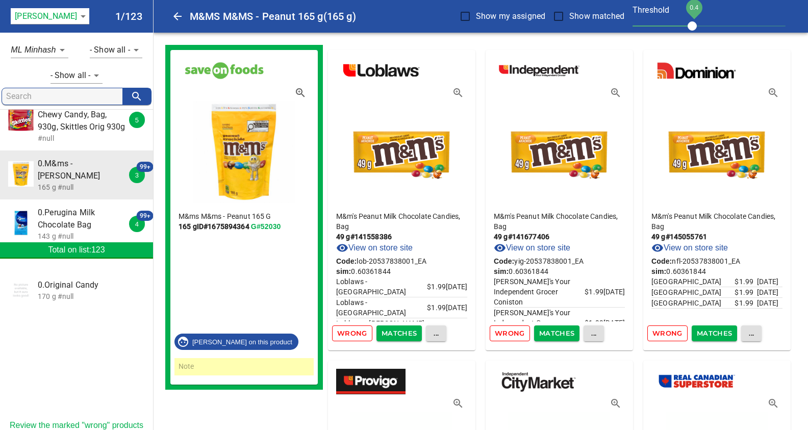
click at [353, 333] on span "Wrong" at bounding box center [352, 333] width 30 height 12
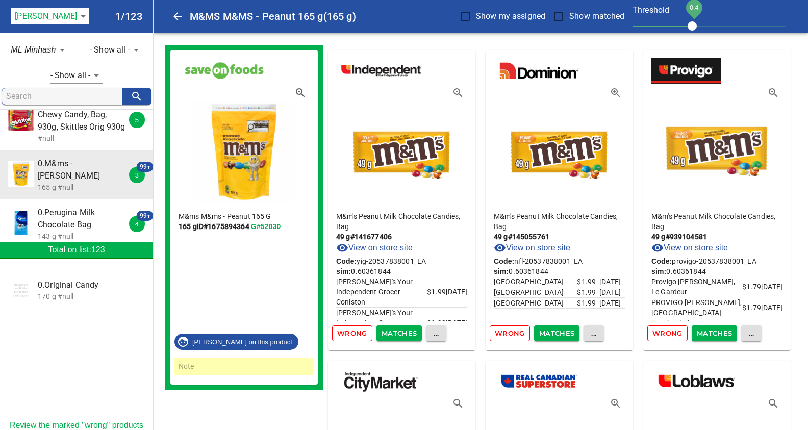
click at [353, 333] on span "Wrong" at bounding box center [352, 333] width 30 height 12
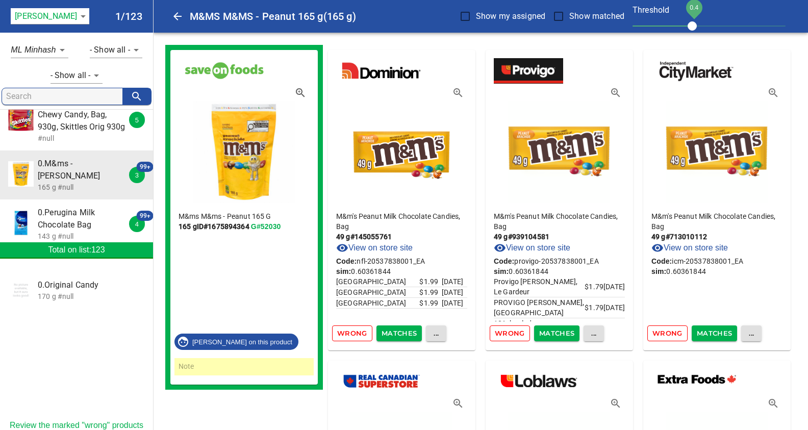
click at [353, 333] on span "Wrong" at bounding box center [352, 333] width 30 height 12
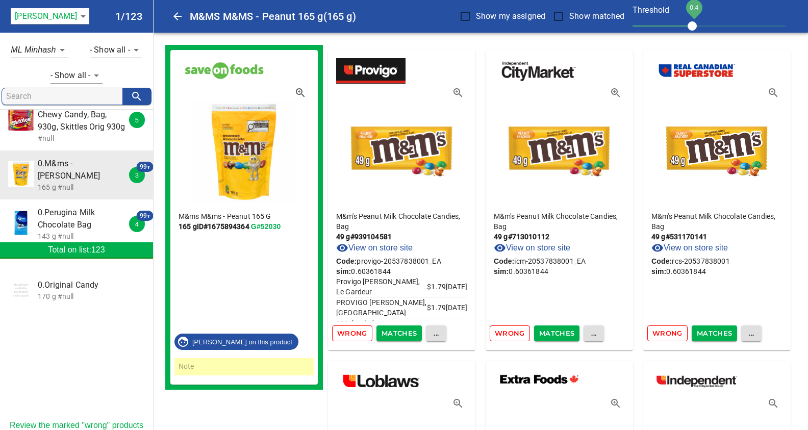
click at [353, 333] on span "Wrong" at bounding box center [352, 333] width 30 height 12
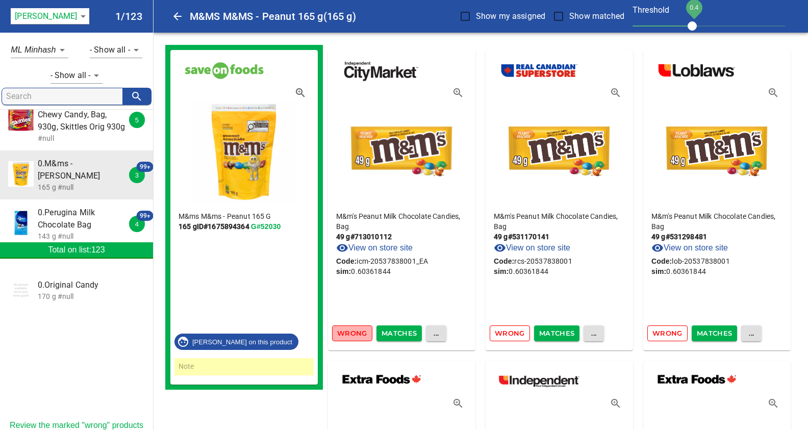
click at [346, 335] on span "Wrong" at bounding box center [352, 333] width 30 height 12
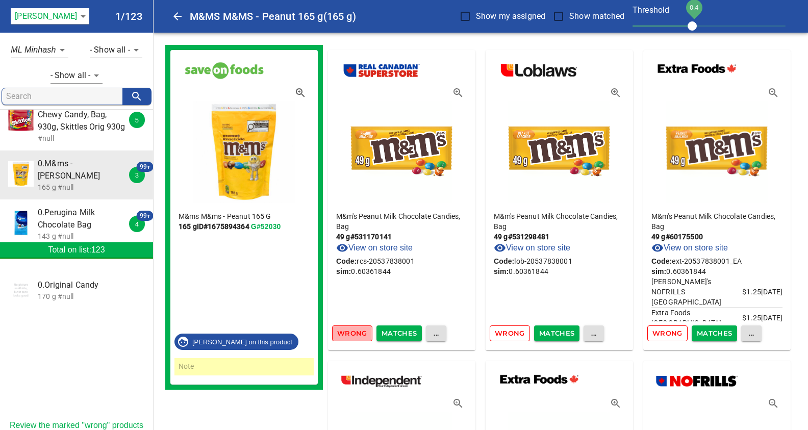
click at [346, 335] on span "Wrong" at bounding box center [352, 333] width 30 height 12
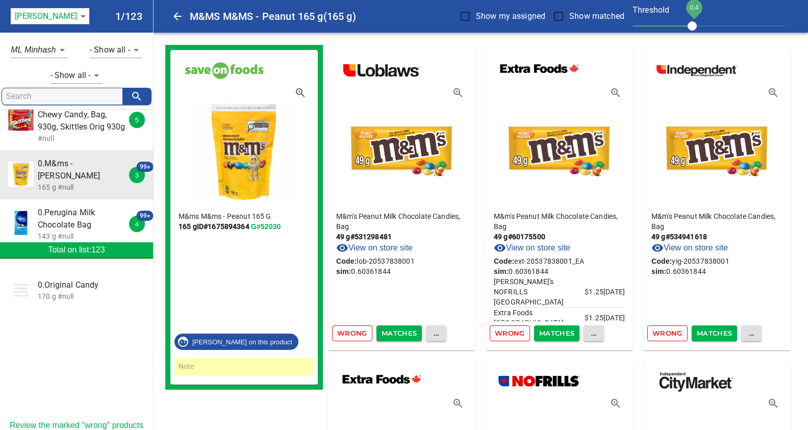
click at [346, 335] on span "Wrong" at bounding box center [352, 333] width 30 height 12
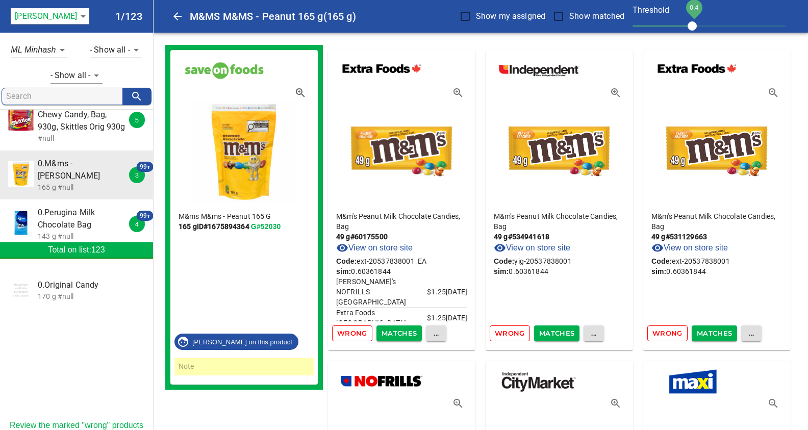
click at [345, 335] on span "Wrong" at bounding box center [352, 333] width 30 height 12
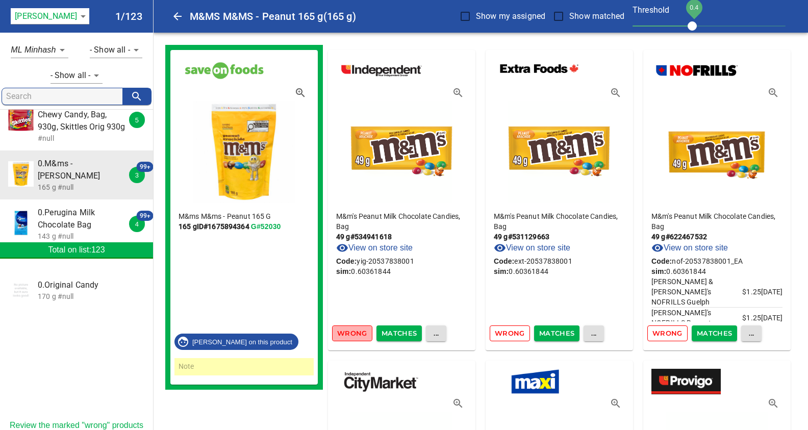
click at [345, 335] on span "Wrong" at bounding box center [352, 333] width 30 height 12
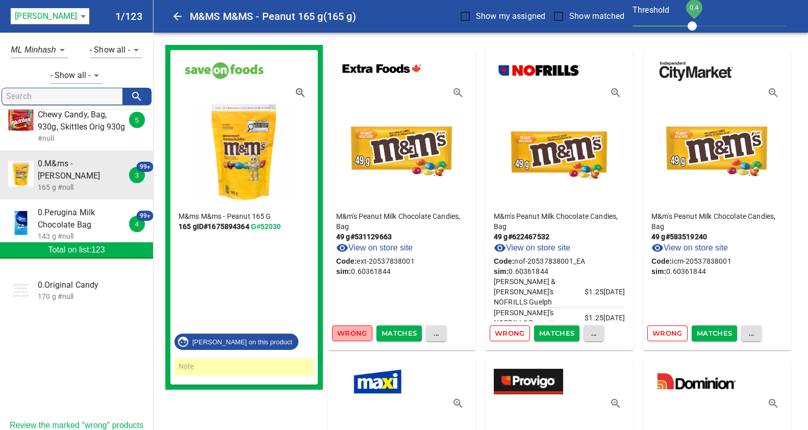
click at [345, 335] on span "Wrong" at bounding box center [352, 333] width 30 height 12
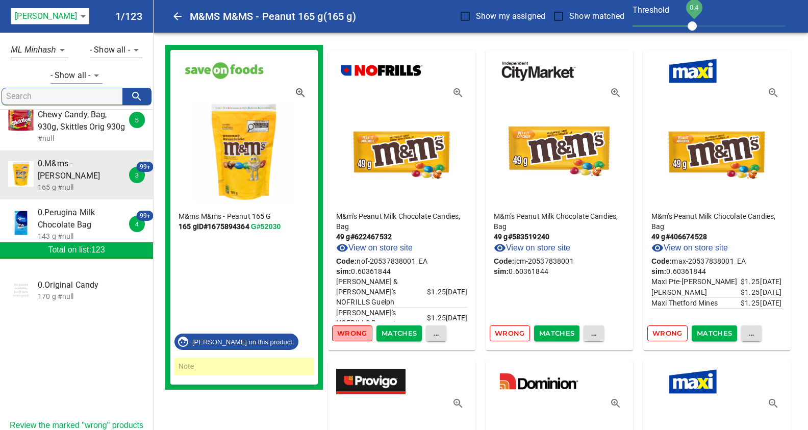
click at [345, 335] on span "Wrong" at bounding box center [352, 333] width 30 height 12
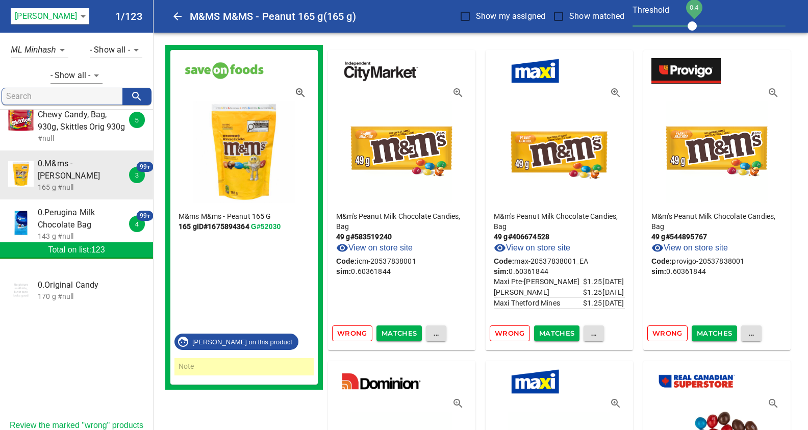
click at [345, 335] on span "Wrong" at bounding box center [352, 333] width 30 height 12
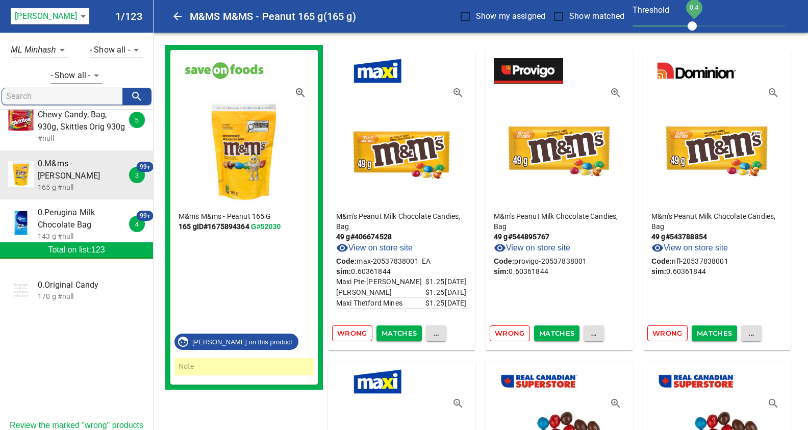
click at [345, 335] on span "Wrong" at bounding box center [352, 333] width 30 height 12
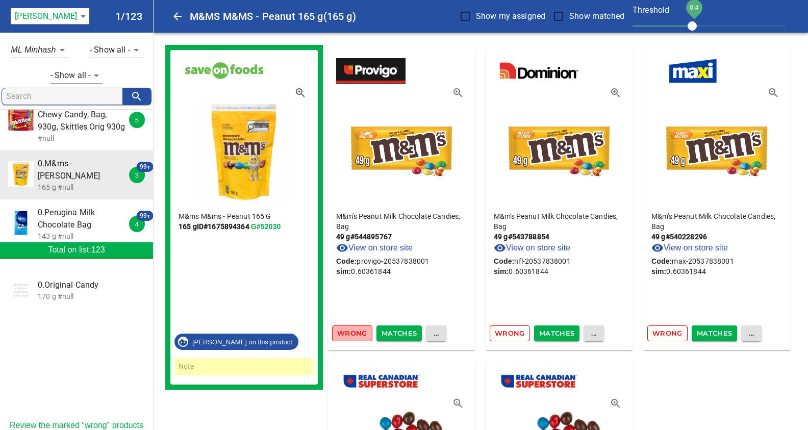
click at [345, 335] on span "Wrong" at bounding box center [352, 333] width 30 height 12
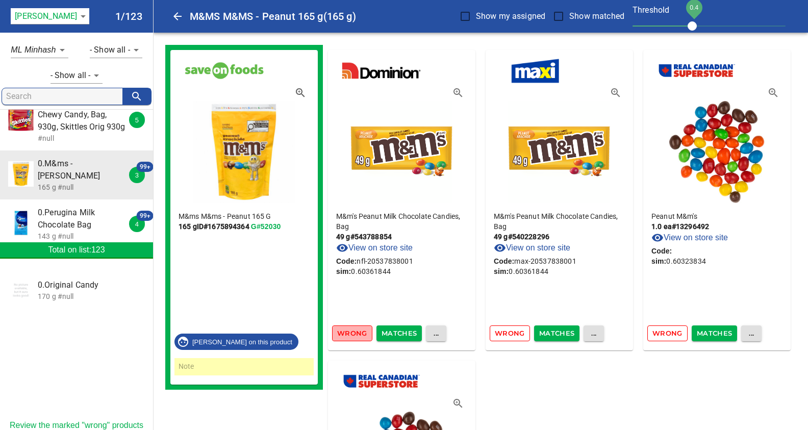
click at [345, 335] on span "Wrong" at bounding box center [352, 333] width 30 height 12
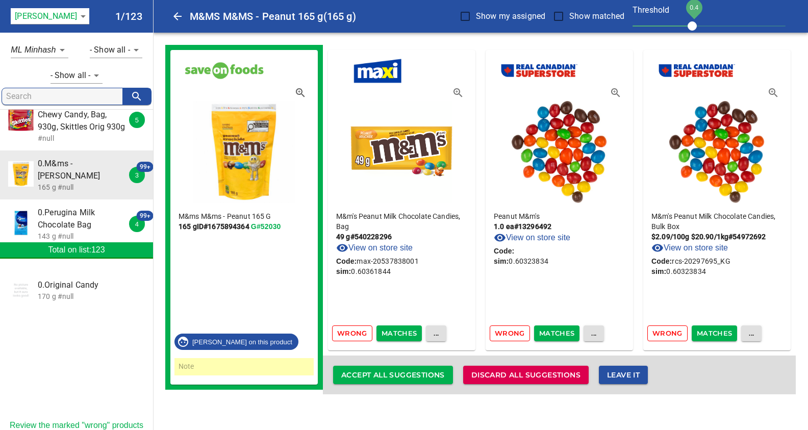
click at [345, 335] on span "Wrong" at bounding box center [352, 333] width 30 height 12
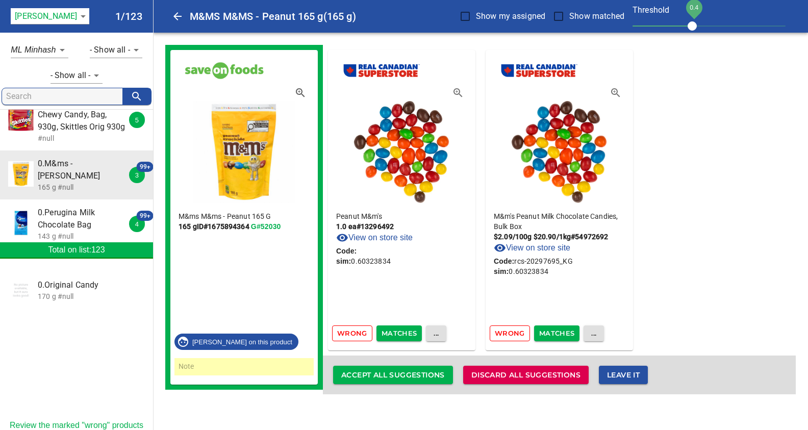
click at [345, 335] on span "Wrong" at bounding box center [352, 333] width 30 height 12
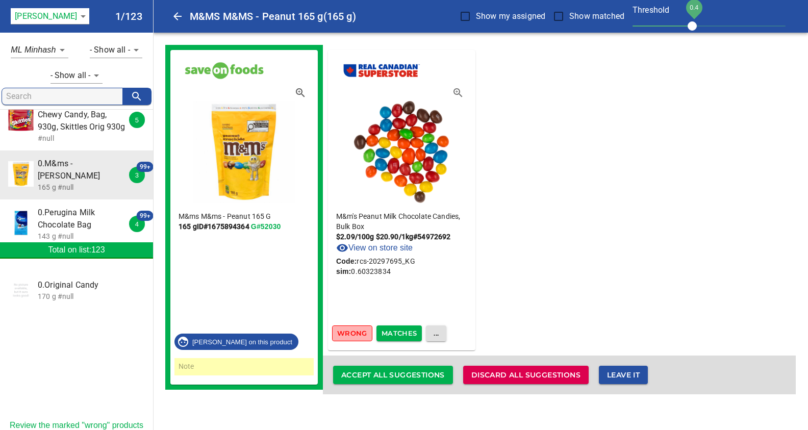
click at [345, 335] on span "Wrong" at bounding box center [352, 333] width 30 height 12
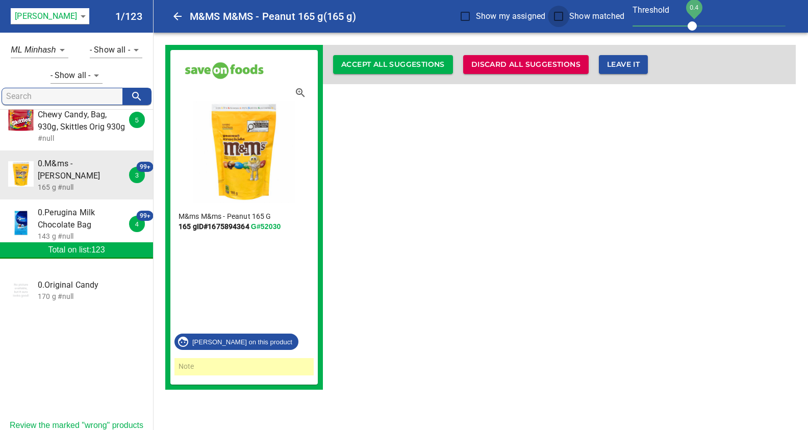
click at [559, 16] on input "Show matched" at bounding box center [558, 16] width 21 height 21
checkbox input "true"
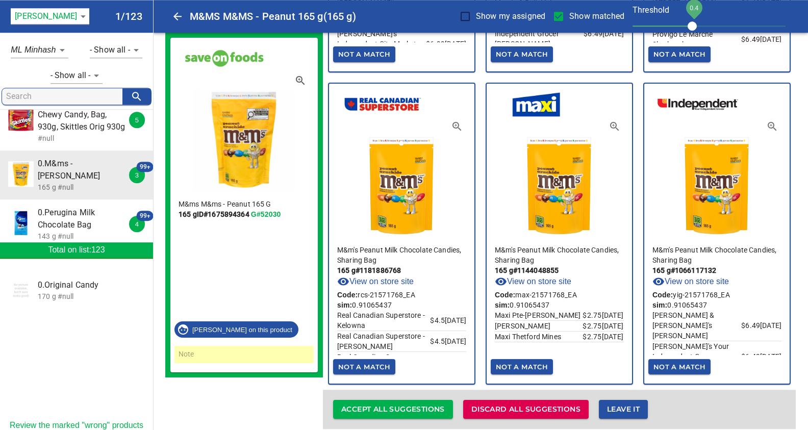
scroll to position [1850, 0]
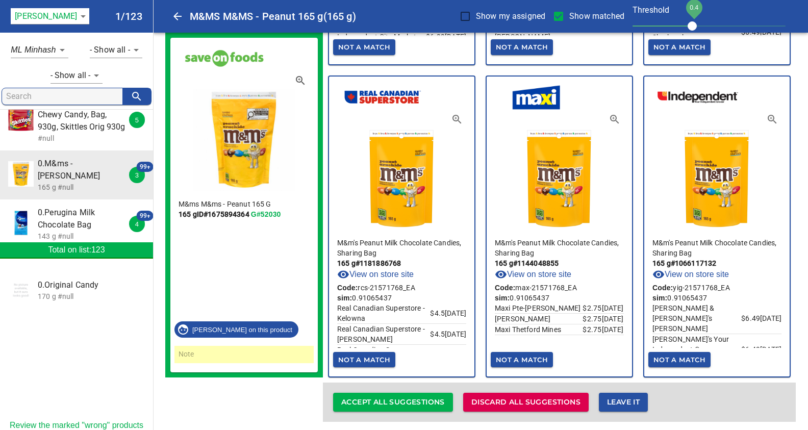
drag, startPoint x: 390, startPoint y: 398, endPoint x: 432, endPoint y: 321, distance: 87.7
click at [383, 396] on span "Accept all suggestions" at bounding box center [393, 402] width 104 height 13
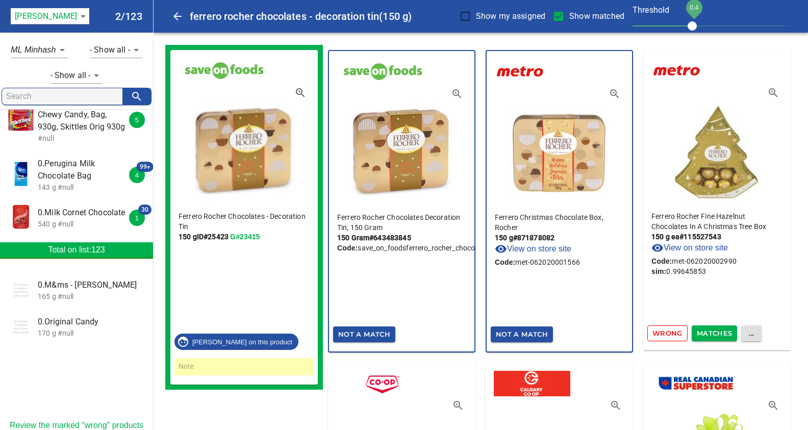
click at [56, 96] on input "search" at bounding box center [64, 96] width 116 height 16
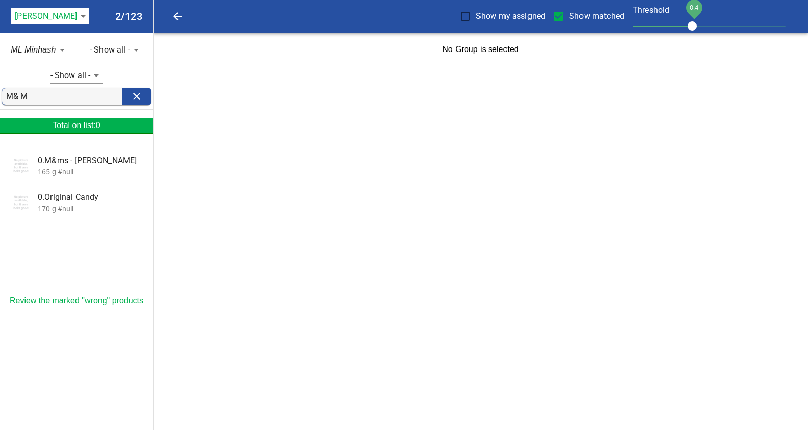
click at [9, 95] on input "M& M" at bounding box center [64, 96] width 116 height 16
click at [70, 164] on span "0.M&ms - Peanut" at bounding box center [91, 161] width 107 height 12
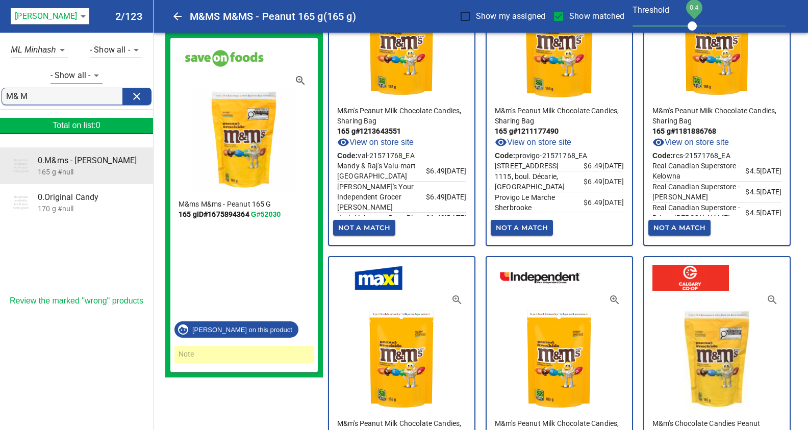
scroll to position [1850, 0]
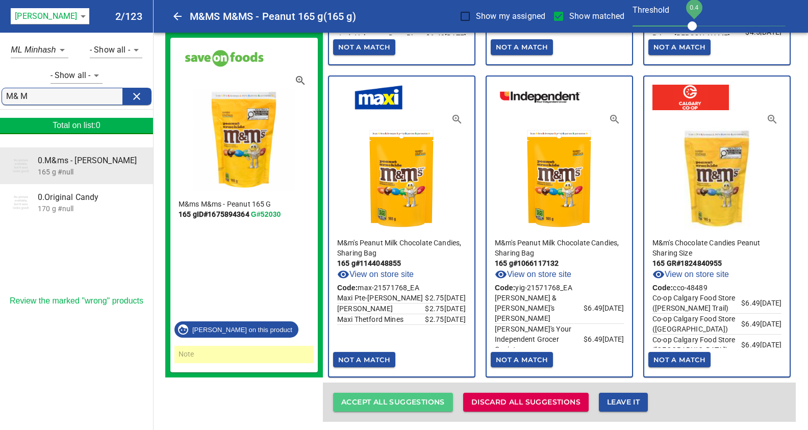
click at [401, 398] on span "Accept all suggestions" at bounding box center [393, 402] width 104 height 13
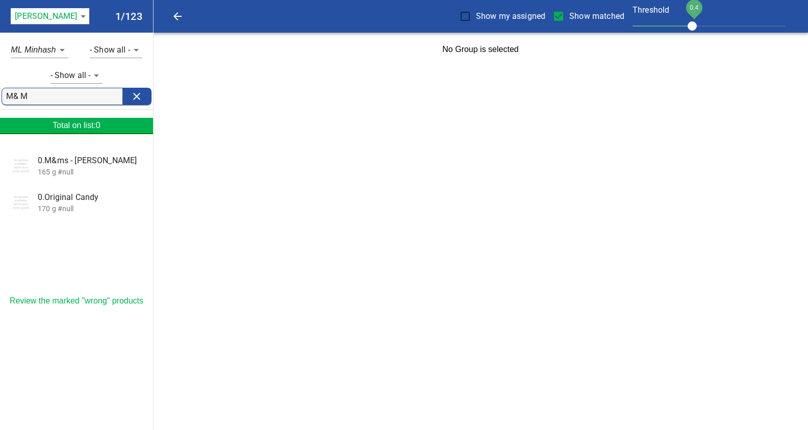
click at [39, 96] on input "M& M" at bounding box center [64, 96] width 116 height 16
type input "M&Ms"
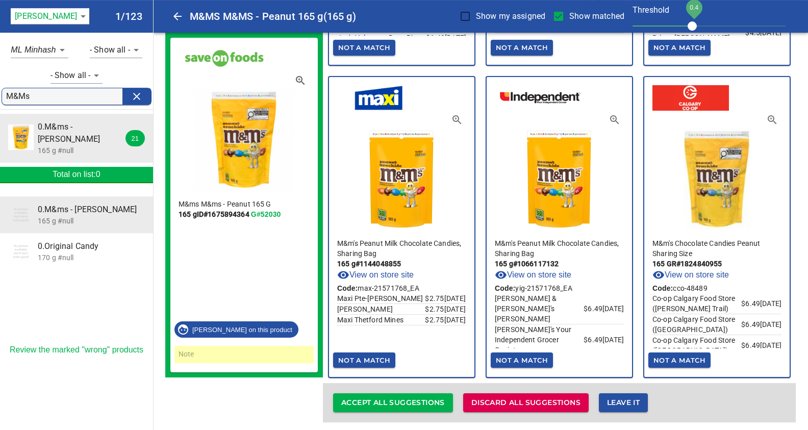
scroll to position [1850, 0]
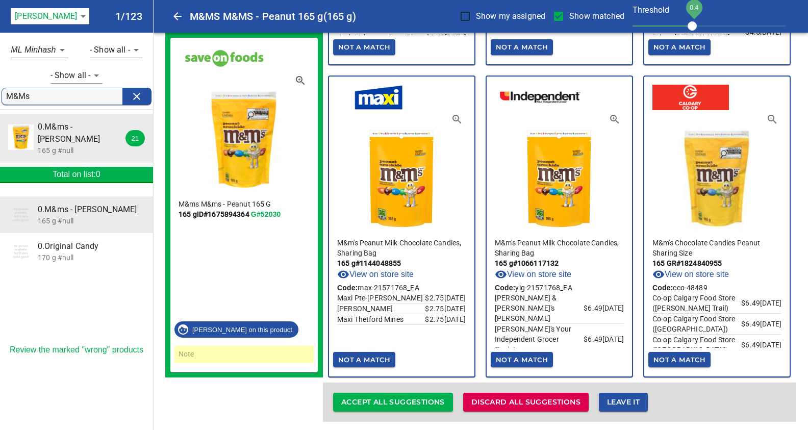
click at [409, 396] on span "Accept all suggestions" at bounding box center [393, 402] width 104 height 13
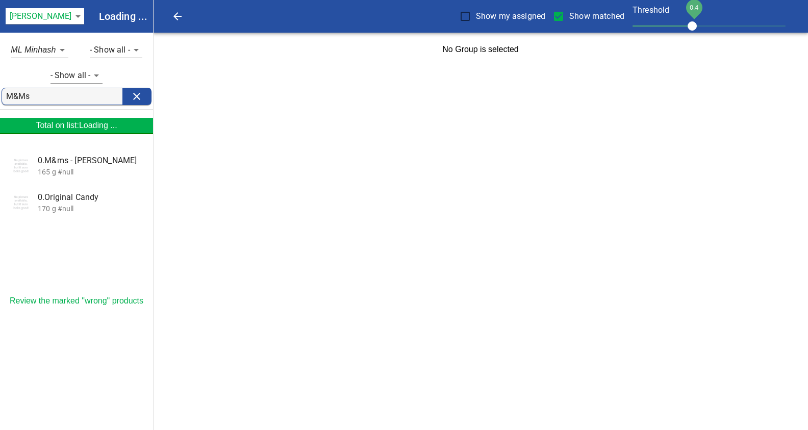
scroll to position [0, 0]
click at [557, 18] on input "Show matched" at bounding box center [558, 16] width 21 height 21
checkbox input "false"
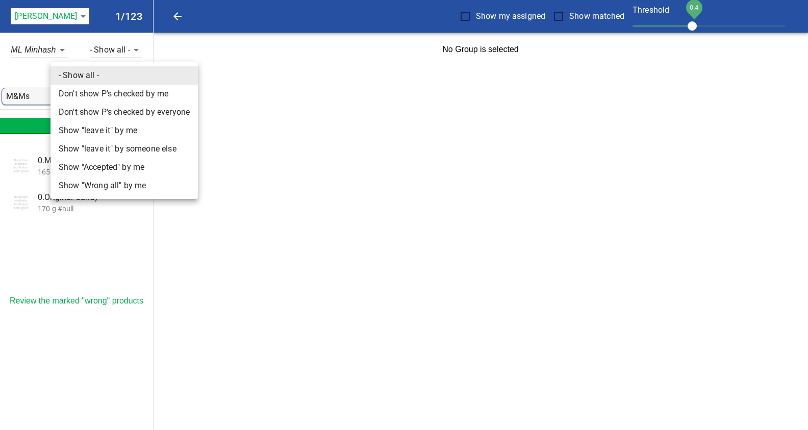
click at [97, 66] on body "tspan{white-space:pre} Show my assigned Show matched Threshold 0.4 Storck 124 1…" at bounding box center [404, 33] width 808 height 66
click at [140, 232] on div at bounding box center [404, 215] width 808 height 430
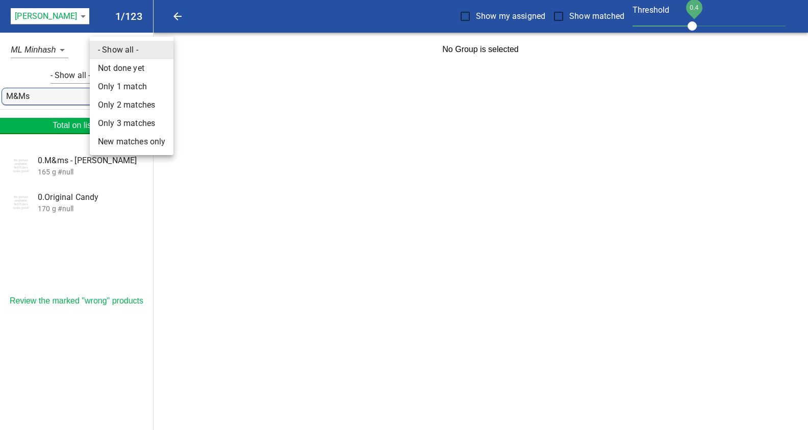
click at [137, 48] on body "tspan{white-space:pre} Show my assigned Show matched Threshold 0.4 Storck 124 1…" at bounding box center [404, 33] width 808 height 66
click at [130, 89] on li "Only 1 match" at bounding box center [132, 87] width 84 height 18
type input "1"
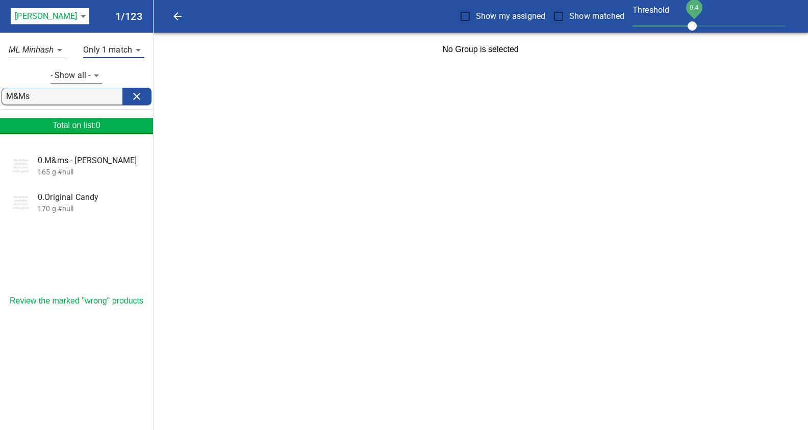
click at [49, 93] on input "M&Ms" at bounding box center [64, 96] width 116 height 16
type input "M"
type input "M&Ms 100g"
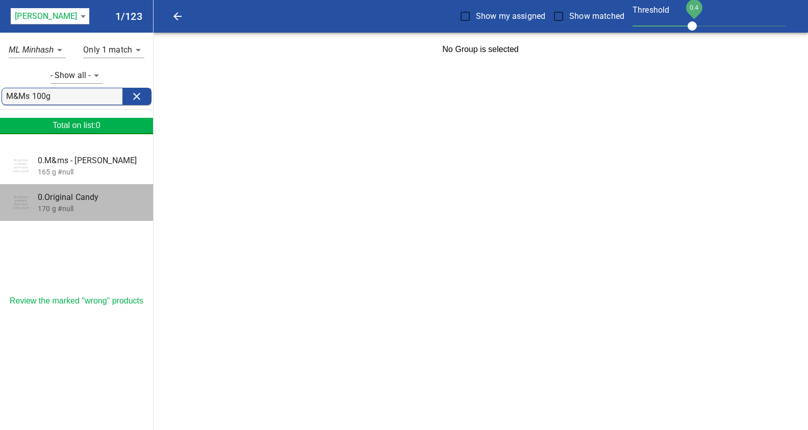
click at [69, 201] on span "0.Original Candy" at bounding box center [91, 197] width 107 height 12
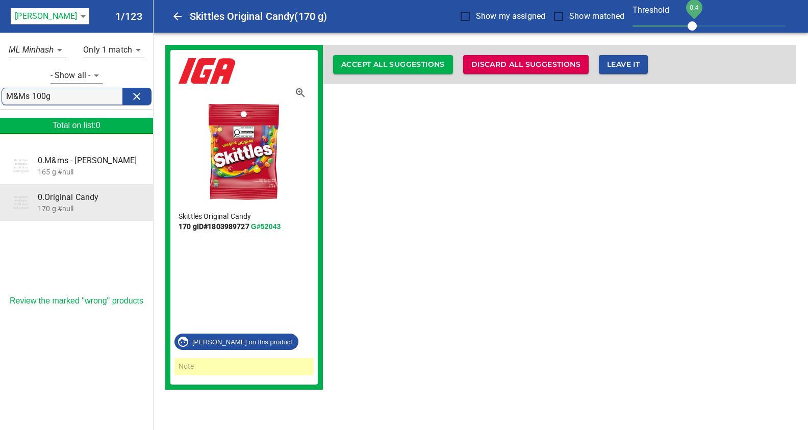
click at [55, 162] on span "0.M&ms - Peanut" at bounding box center [91, 161] width 107 height 12
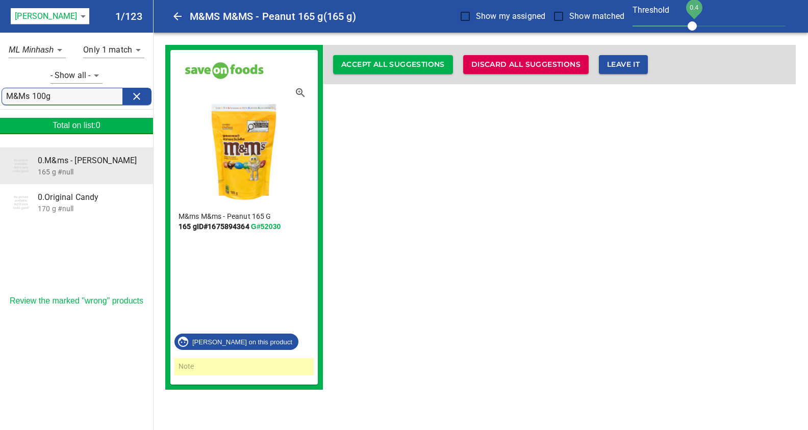
click at [75, 204] on p "170 g #null" at bounding box center [91, 209] width 107 height 10
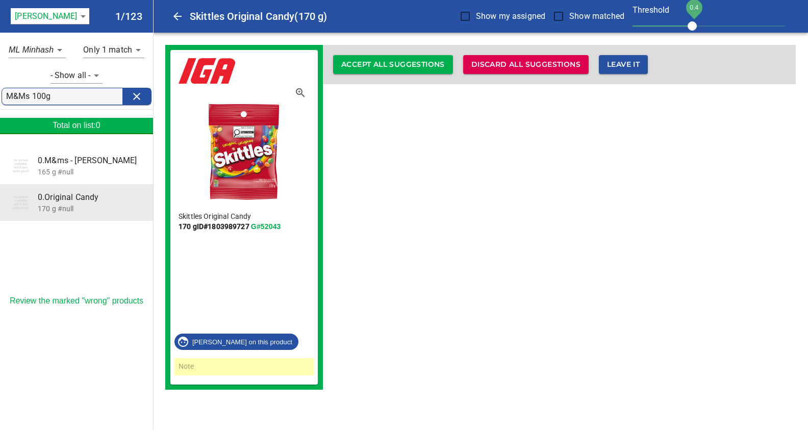
click at [63, 97] on input "M&Ms 100g" at bounding box center [64, 96] width 116 height 16
click at [55, 99] on input "M&Ms 100g" at bounding box center [64, 96] width 116 height 16
click at [132, 55] on body "tspan{white-space:pre} Skittles Original Candy (170 g) Show my assigned Show ma…" at bounding box center [404, 201] width 808 height 402
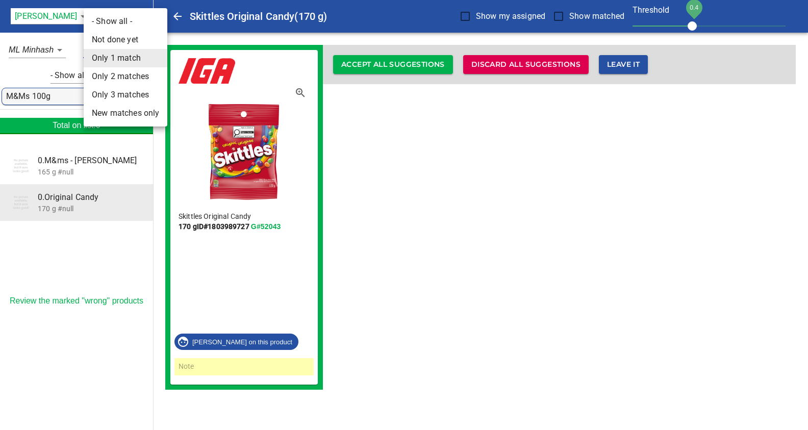
drag, startPoint x: 105, startPoint y: 39, endPoint x: 120, endPoint y: 46, distance: 16.7
click at [105, 39] on li "Not done yet" at bounding box center [126, 40] width 84 height 18
type input "0"
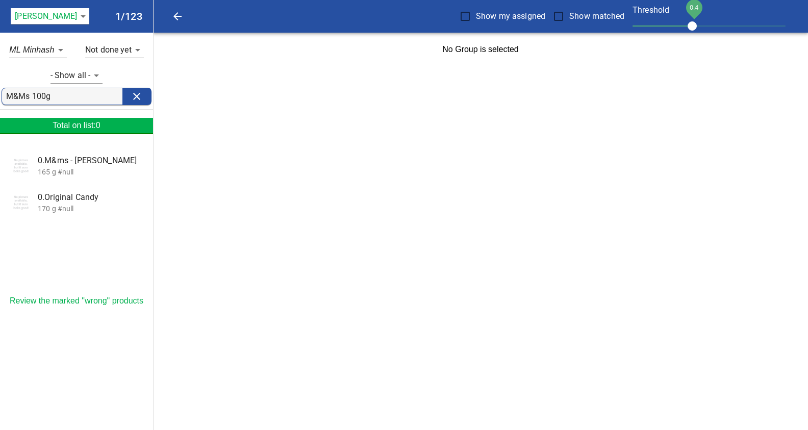
drag, startPoint x: 56, startPoint y: 102, endPoint x: 0, endPoint y: 111, distance: 56.4
click at [6, 105] on input "M&Ms 100g" at bounding box center [64, 96] width 116 height 16
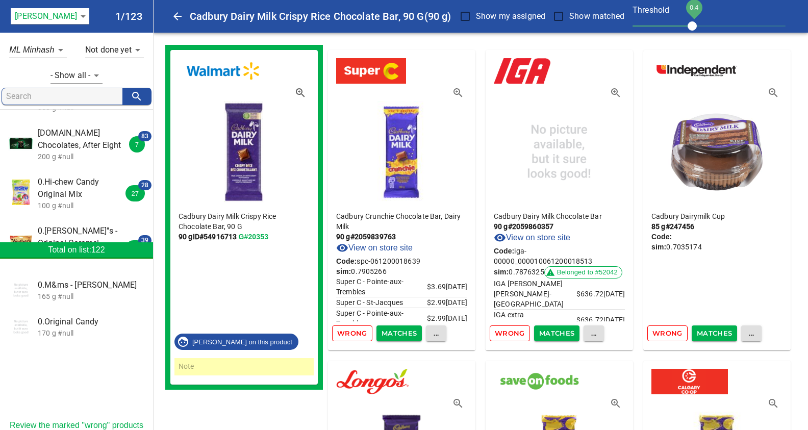
scroll to position [592, 0]
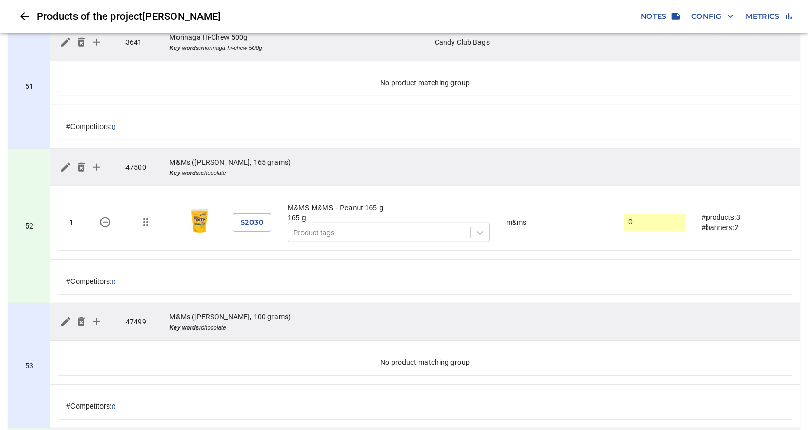
scroll to position [7790, 0]
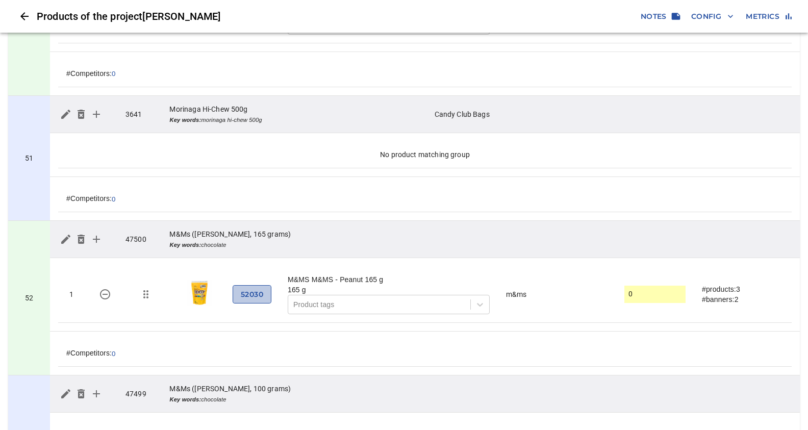
click at [251, 288] on span "52030" at bounding box center [252, 294] width 22 height 13
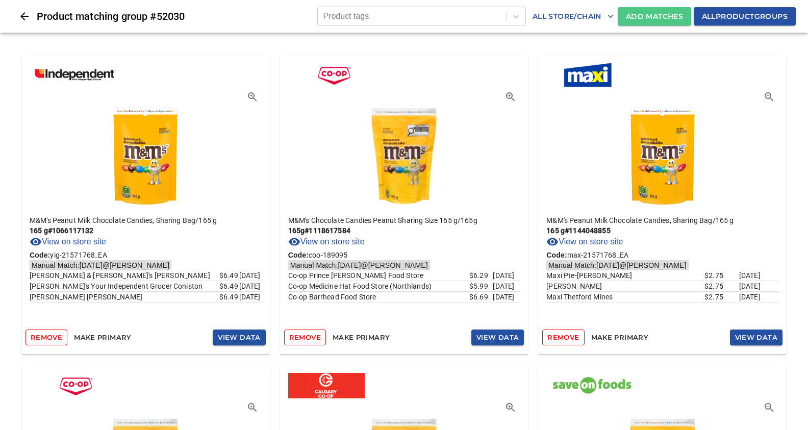
click at [626, 15] on span "Add Matches" at bounding box center [654, 16] width 57 height 13
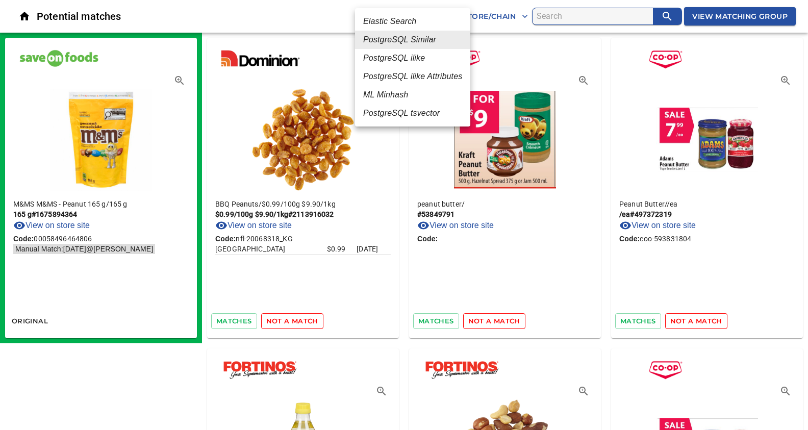
click at [385, 93] on em "ML Minhash" at bounding box center [385, 95] width 45 height 12
type input "3"
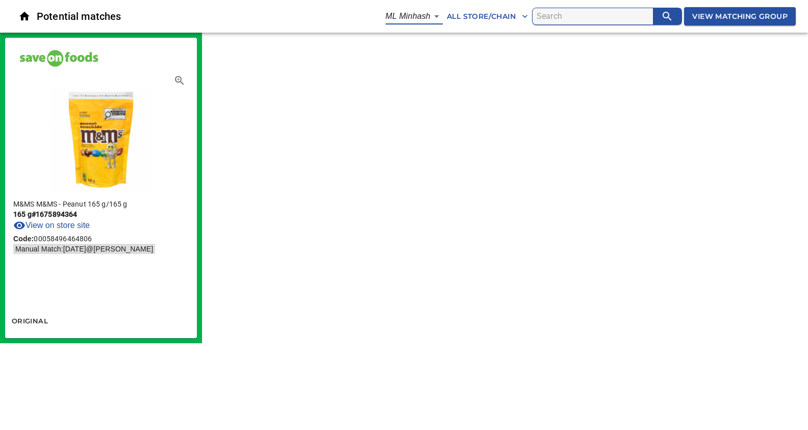
click at [703, 16] on span "View Matching Group" at bounding box center [739, 16] width 95 height 13
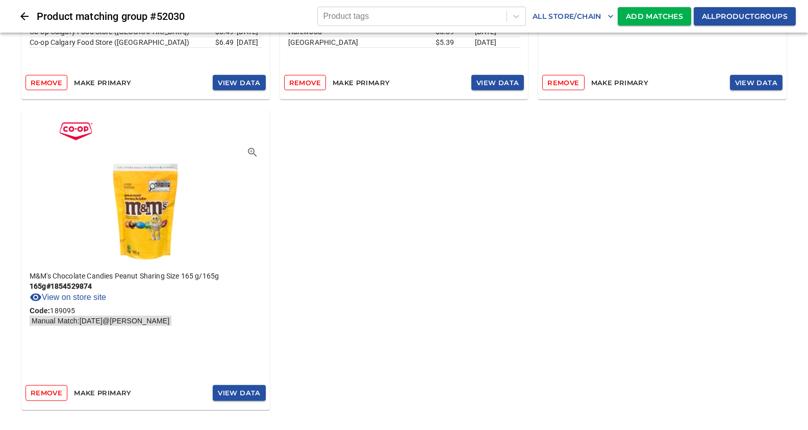
scroll to position [2119, 0]
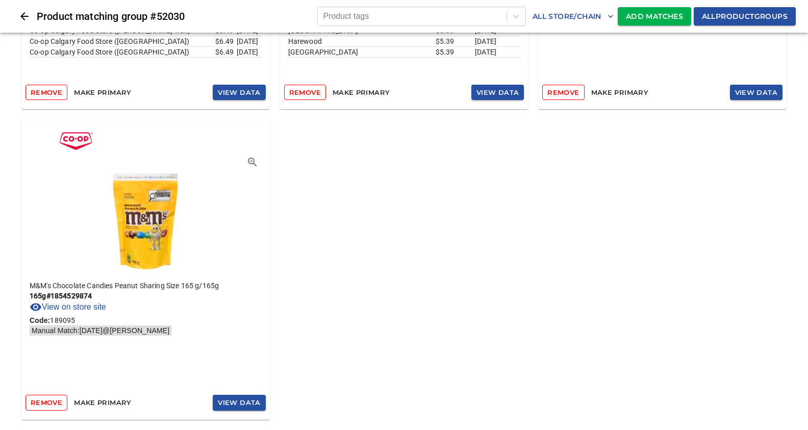
scroll to position [1731, 0]
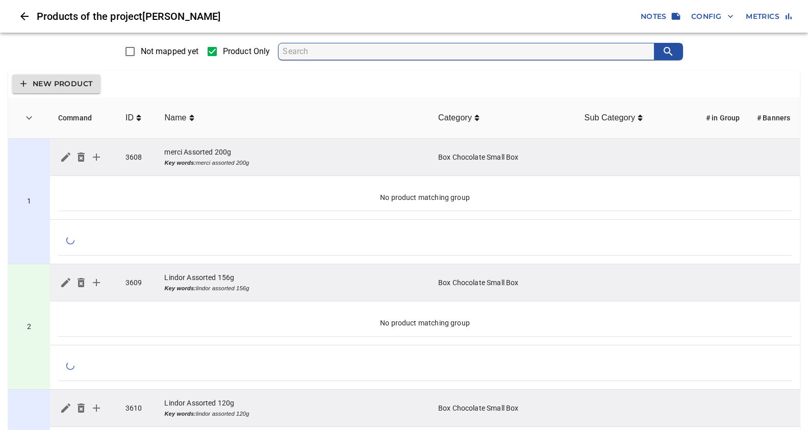
scroll to position [2204, 0]
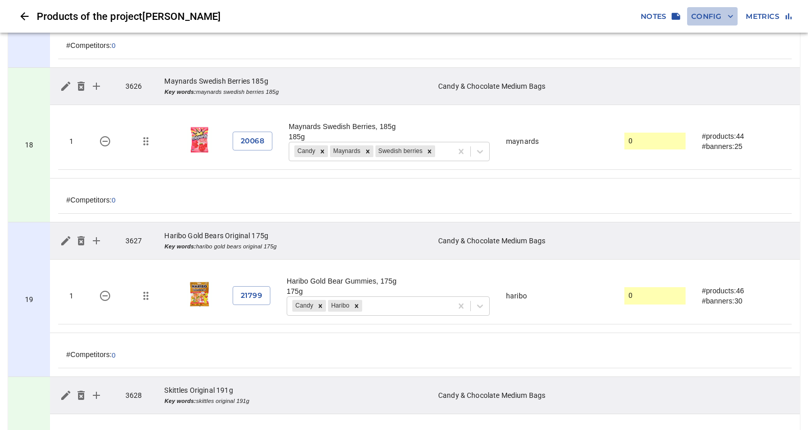
click at [700, 17] on span "Config" at bounding box center [712, 16] width 42 height 13
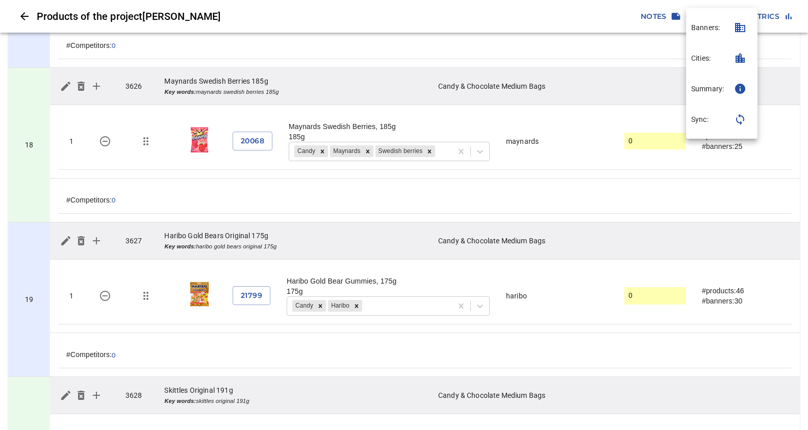
click at [707, 121] on p "Sync:" at bounding box center [699, 119] width 17 height 10
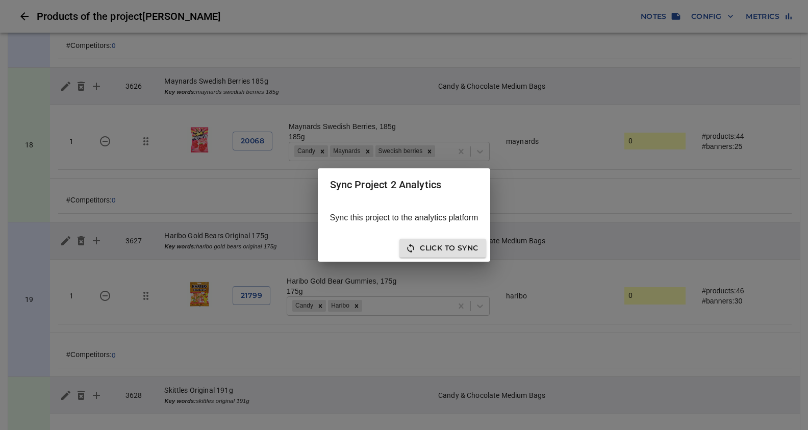
click at [445, 250] on span "Click to sync" at bounding box center [443, 248] width 70 height 13
click at [400, 245] on span "Click to Re-Sync" at bounding box center [390, 248] width 83 height 13
click at [476, 246] on span "Close" at bounding box center [465, 248] width 26 height 13
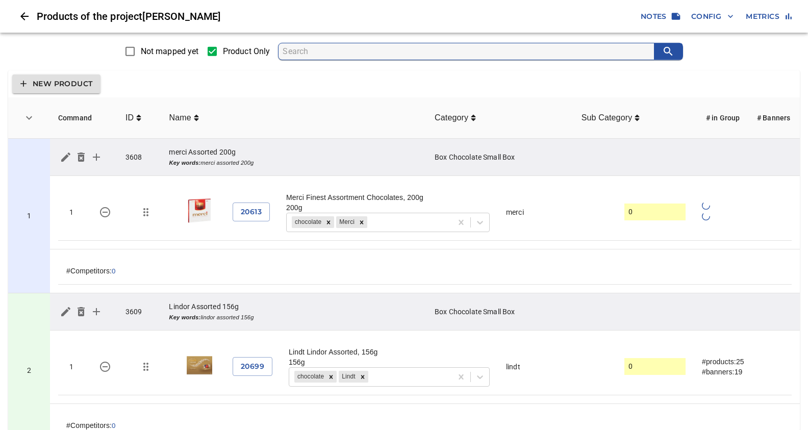
scroll to position [0, 0]
click at [189, 119] on span "Name" at bounding box center [181, 118] width 24 height 12
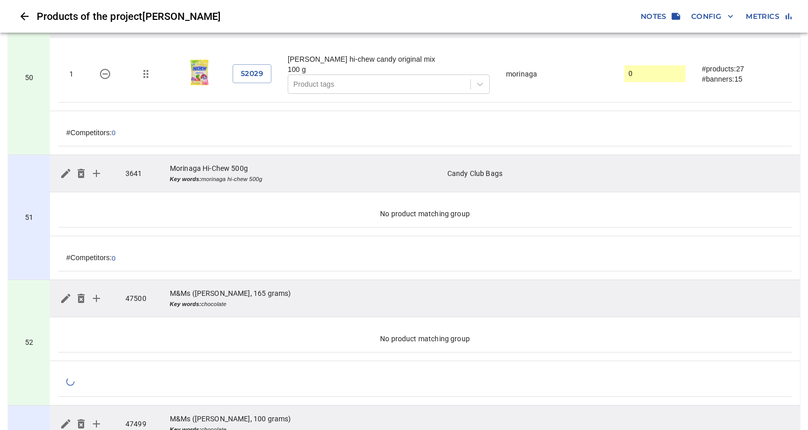
scroll to position [7794, 0]
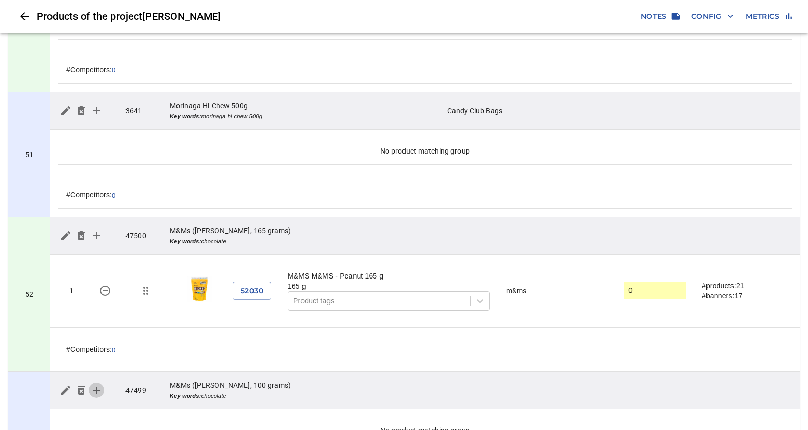
click at [98, 387] on icon "simple table" at bounding box center [96, 390] width 7 height 7
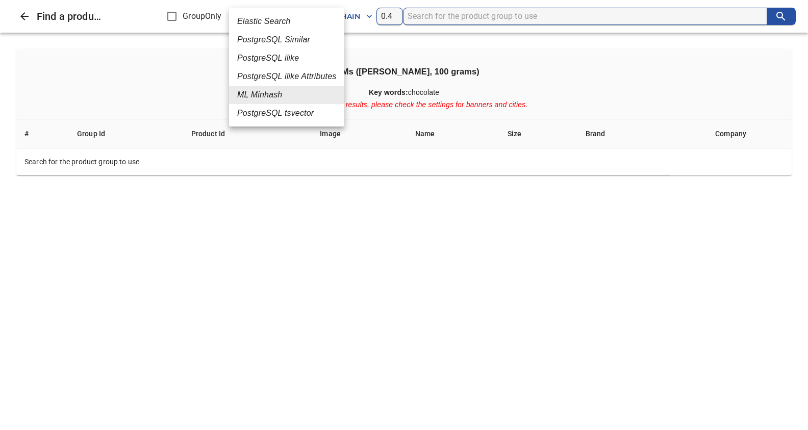
click at [260, 40] on em "PostgreSQL Similar" at bounding box center [273, 40] width 73 height 12
type input "2"
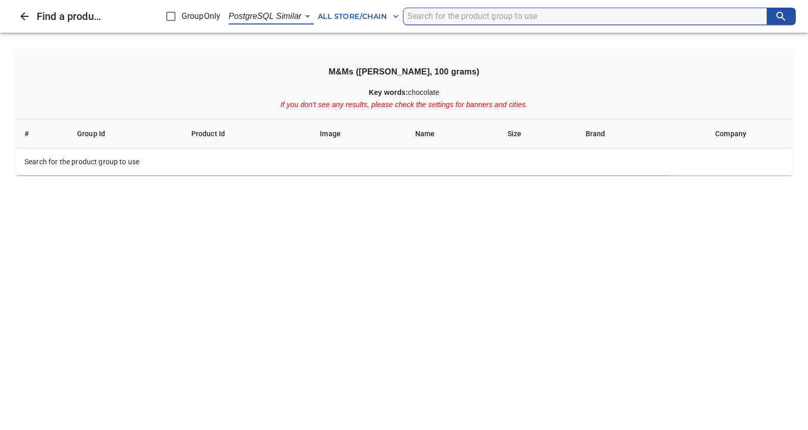
click at [426, 14] on input "search" at bounding box center [587, 16] width 359 height 16
type input "M&Ms 100"
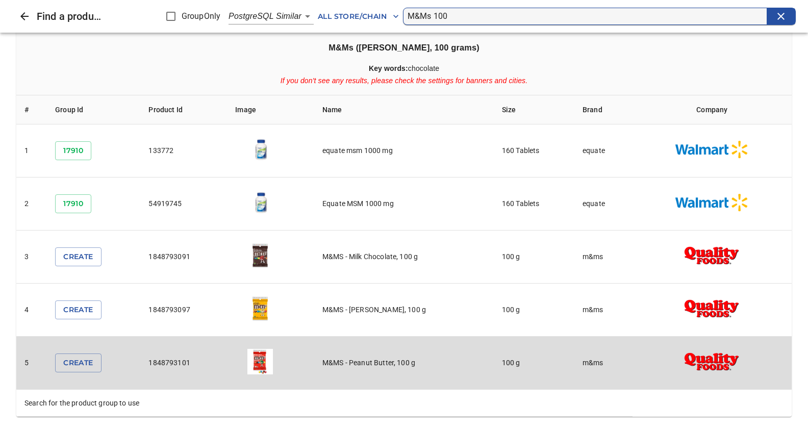
scroll to position [25, 0]
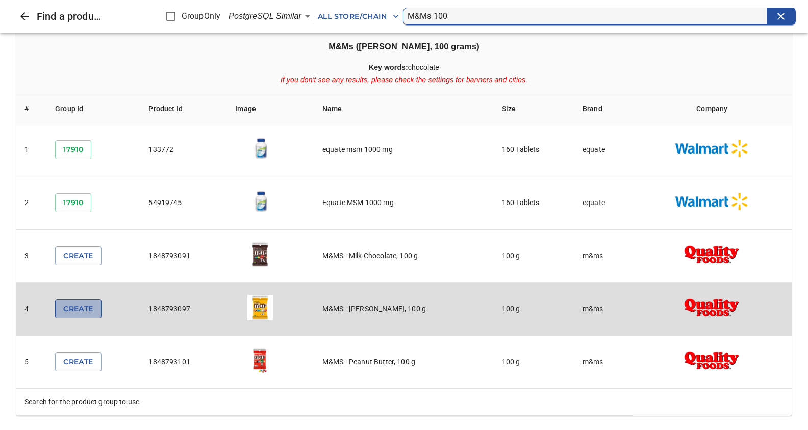
click at [73, 308] on span "Create" at bounding box center [78, 308] width 30 height 13
click at [78, 314] on button "Create" at bounding box center [78, 308] width 46 height 19
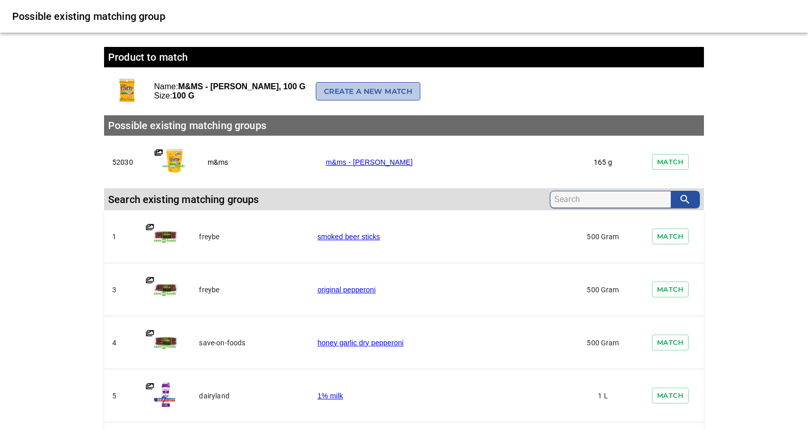
click at [324, 87] on span "Create a new match" at bounding box center [368, 91] width 88 height 13
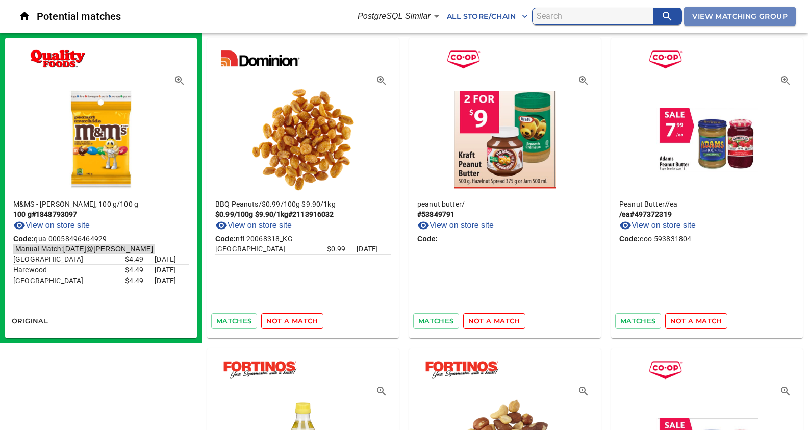
click at [743, 17] on span "View Matching Group" at bounding box center [739, 16] width 95 height 13
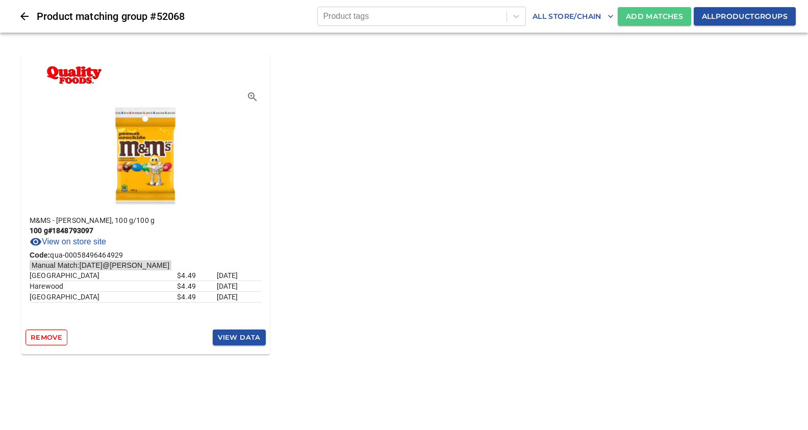
click at [646, 13] on span "Add Matches" at bounding box center [654, 16] width 57 height 13
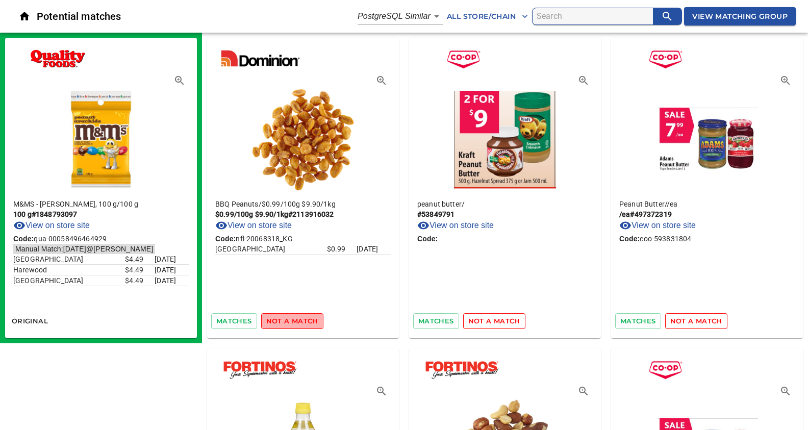
click at [290, 317] on span "not a match" at bounding box center [292, 321] width 52 height 12
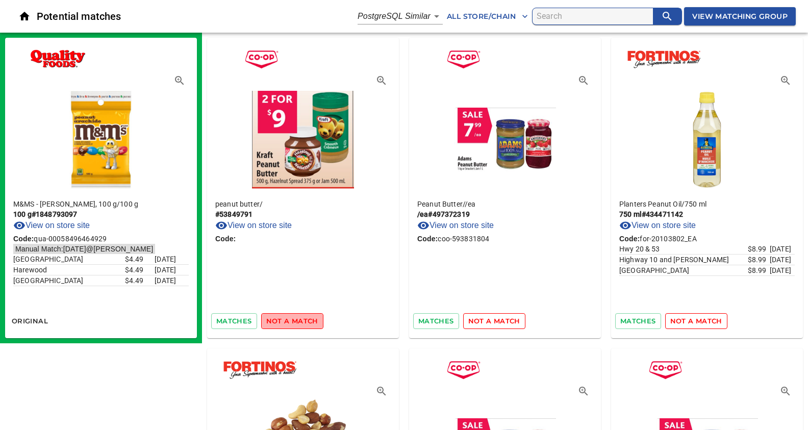
click at [290, 317] on span "not a match" at bounding box center [292, 321] width 52 height 12
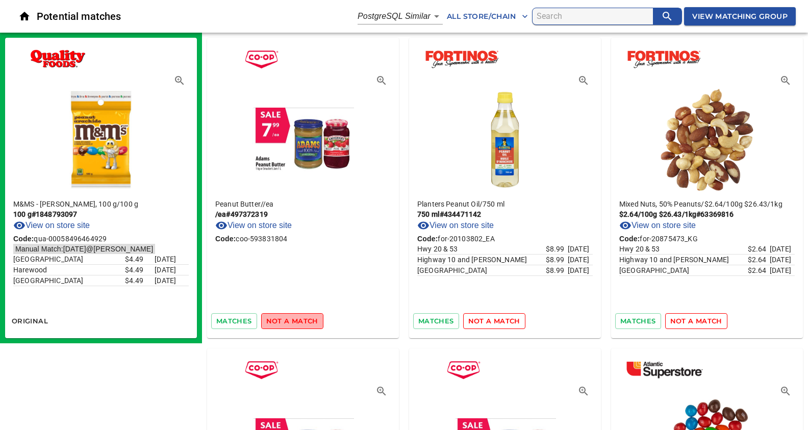
click at [290, 317] on span "not a match" at bounding box center [292, 321] width 52 height 12
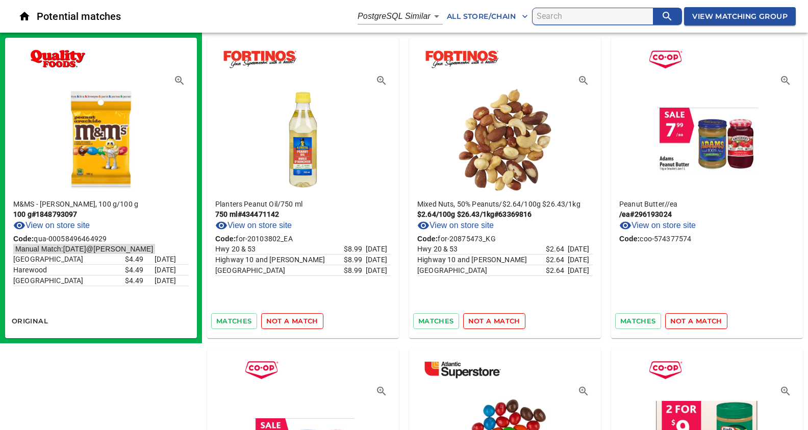
click at [290, 317] on span "not a match" at bounding box center [292, 321] width 52 height 12
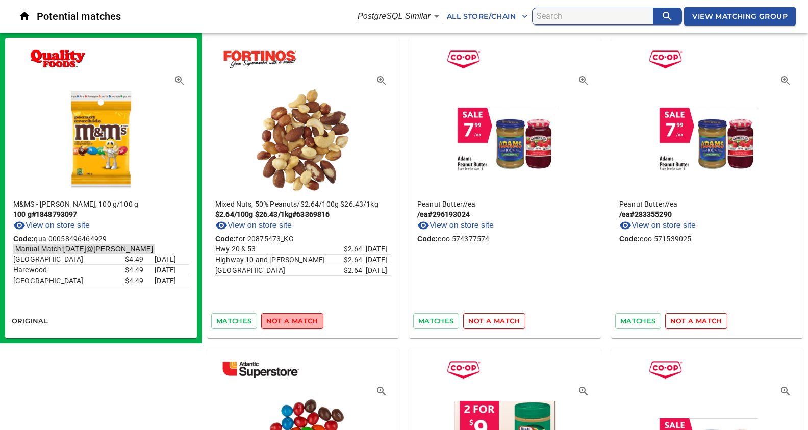
click at [290, 317] on span "not a match" at bounding box center [292, 321] width 52 height 12
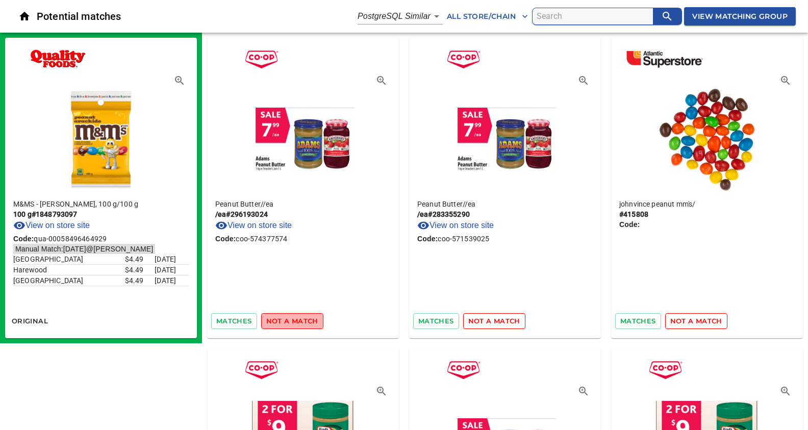
click at [290, 317] on span "not a match" at bounding box center [292, 321] width 52 height 12
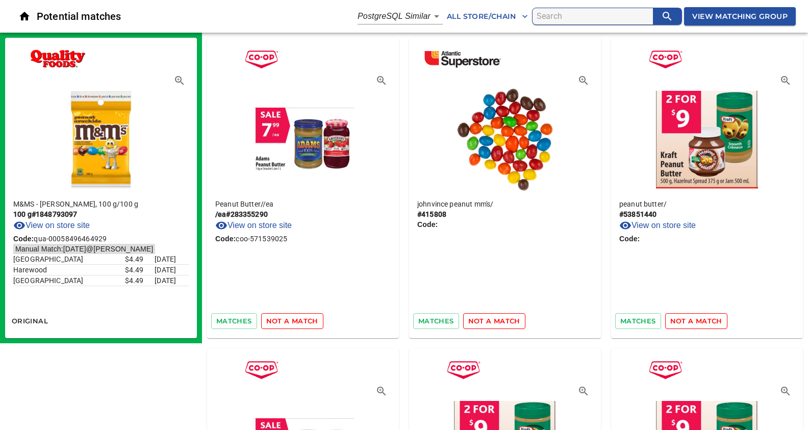
click at [290, 317] on span "not a match" at bounding box center [292, 321] width 52 height 12
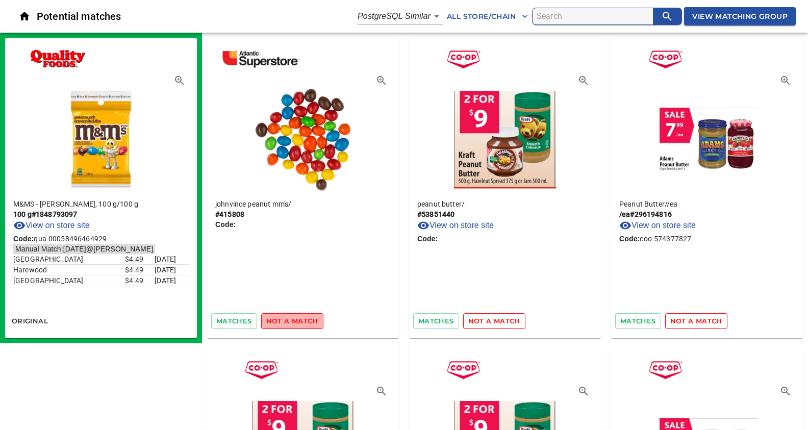
click at [290, 317] on span "not a match" at bounding box center [292, 321] width 52 height 12
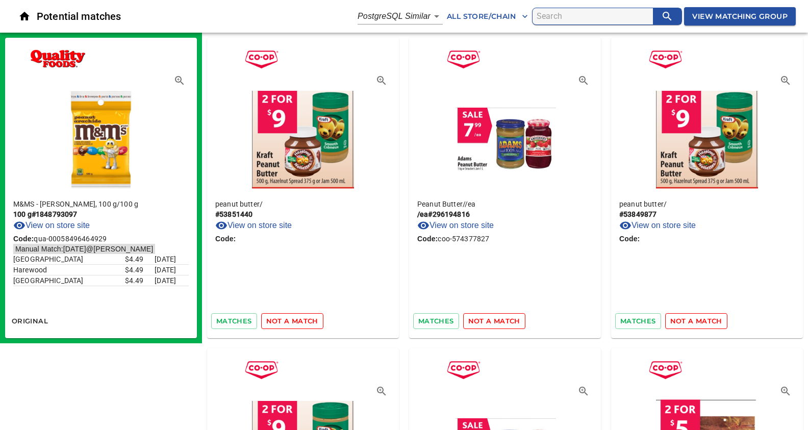
click at [290, 317] on span "not a match" at bounding box center [292, 321] width 52 height 12
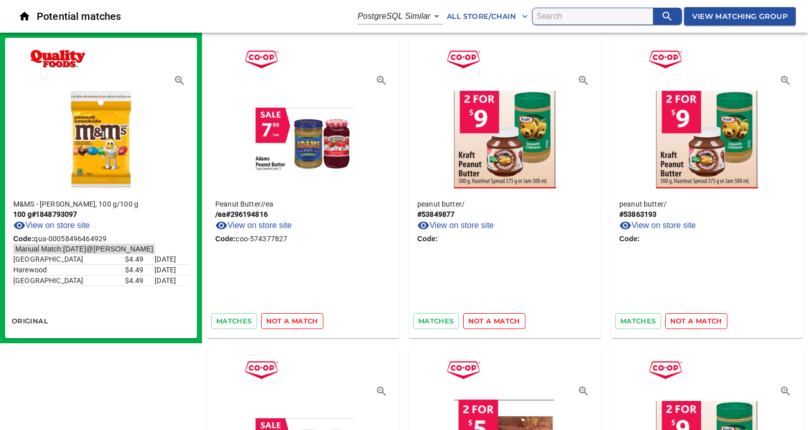
click at [290, 317] on span "not a match" at bounding box center [292, 321] width 52 height 12
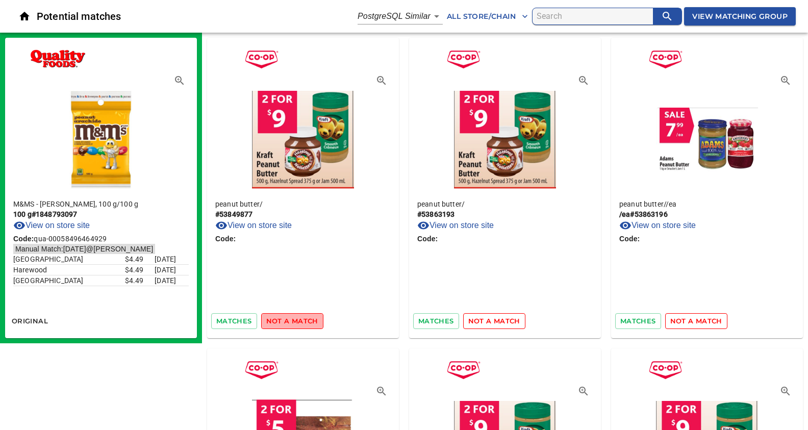
click at [290, 317] on span "not a match" at bounding box center [292, 321] width 52 height 12
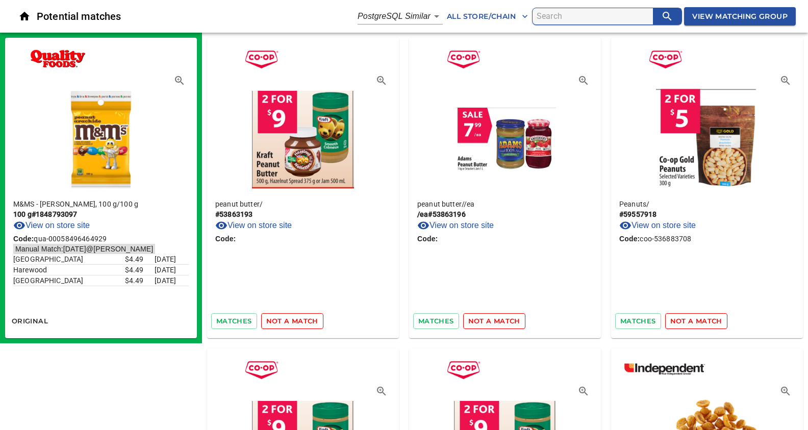
click at [290, 317] on span "not a match" at bounding box center [292, 321] width 52 height 12
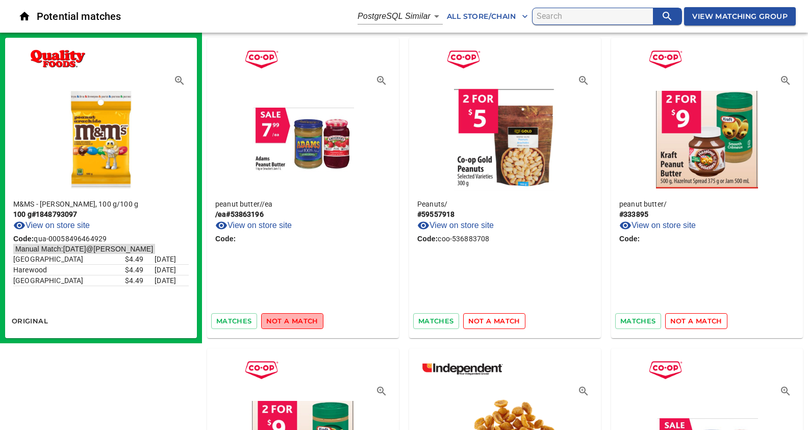
click at [290, 317] on span "not a match" at bounding box center [292, 321] width 52 height 12
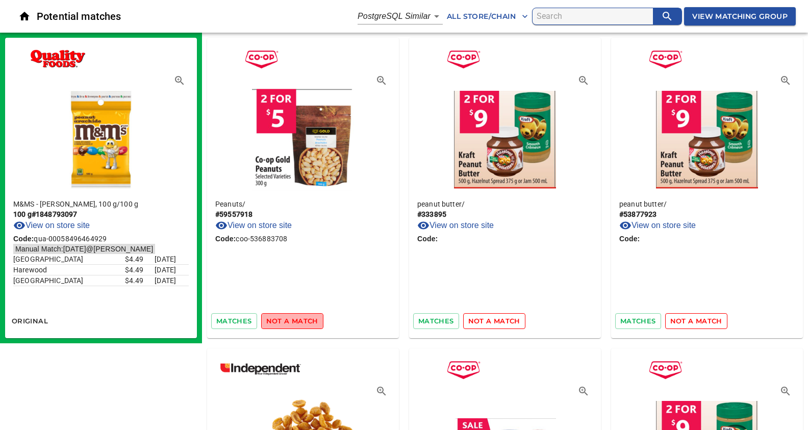
click at [290, 317] on span "not a match" at bounding box center [292, 321] width 52 height 12
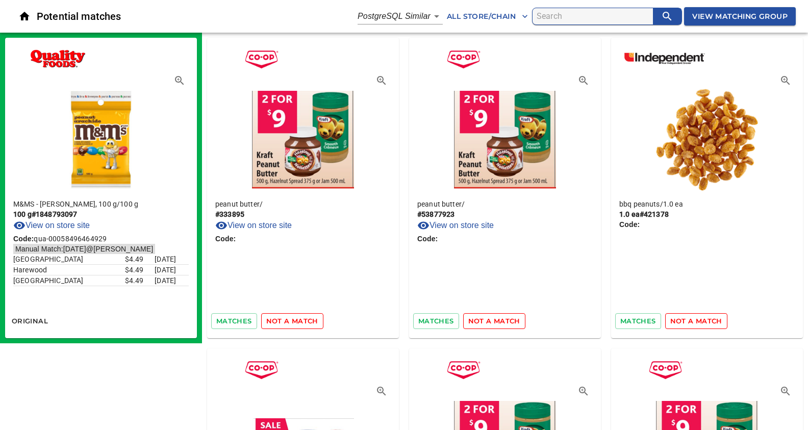
click at [290, 317] on span "not a match" at bounding box center [292, 321] width 52 height 12
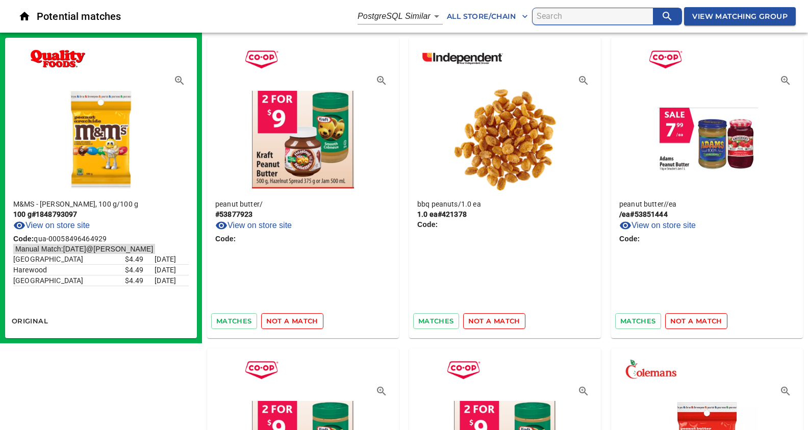
click at [290, 317] on span "not a match" at bounding box center [292, 321] width 52 height 12
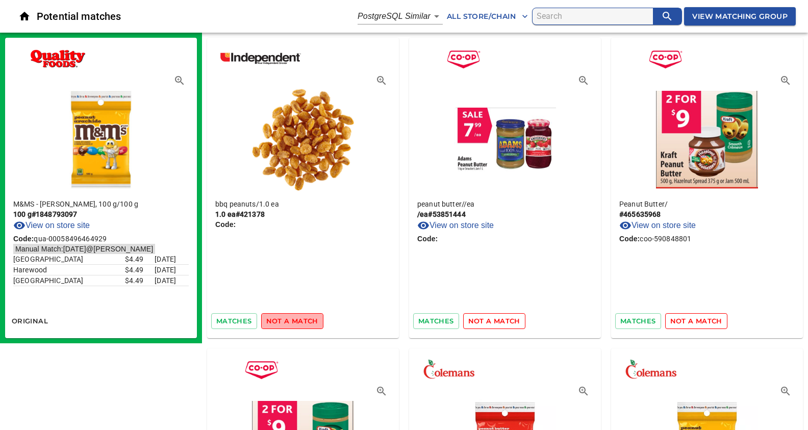
click at [290, 317] on span "not a match" at bounding box center [292, 321] width 52 height 12
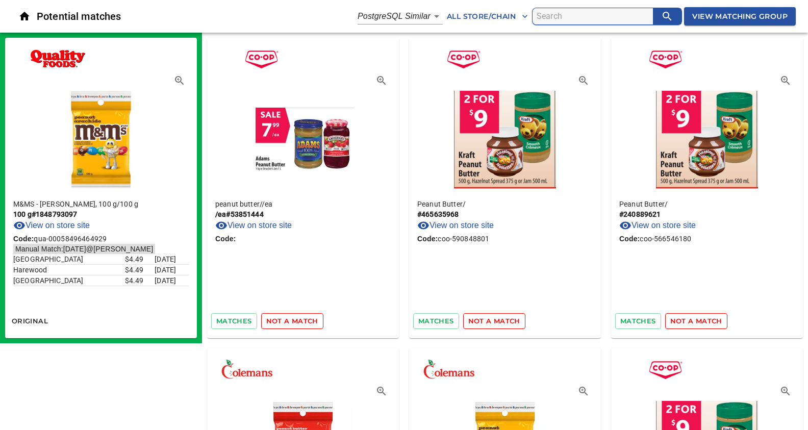
click at [290, 317] on span "not a match" at bounding box center [292, 321] width 52 height 12
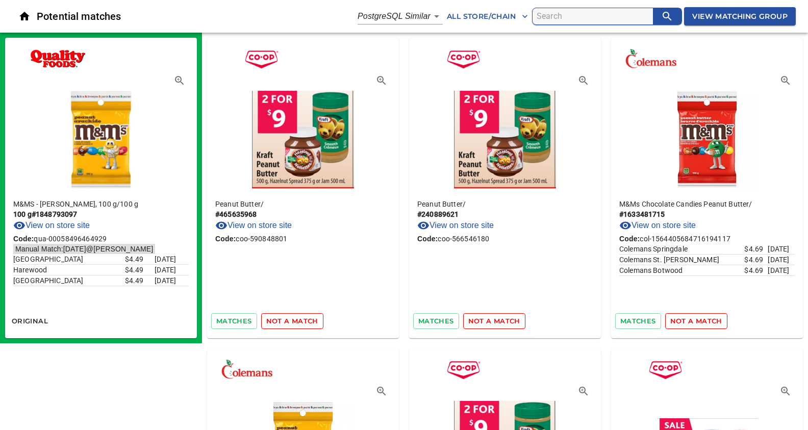
click at [290, 317] on span "not a match" at bounding box center [292, 321] width 52 height 12
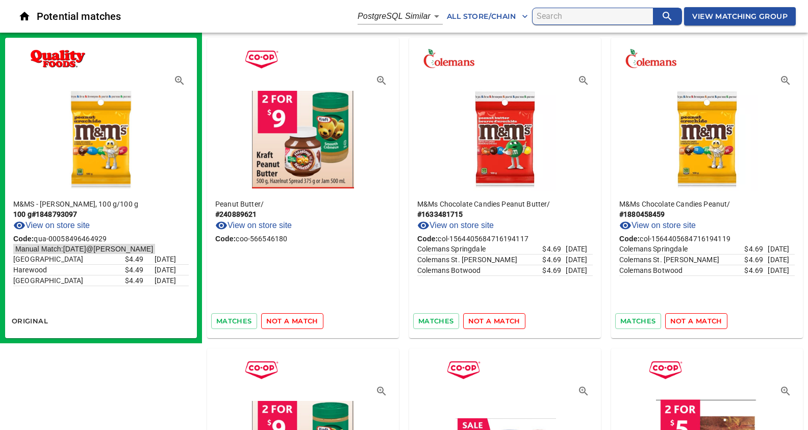
click at [290, 317] on span "not a match" at bounding box center [292, 321] width 52 height 12
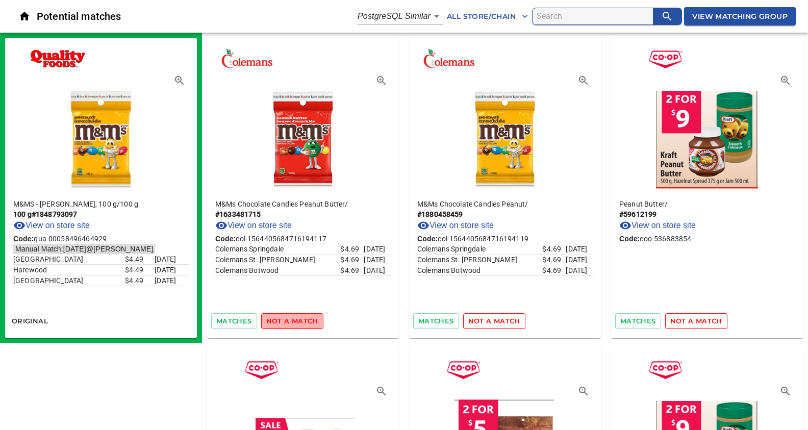
click at [290, 317] on span "not a match" at bounding box center [292, 321] width 52 height 12
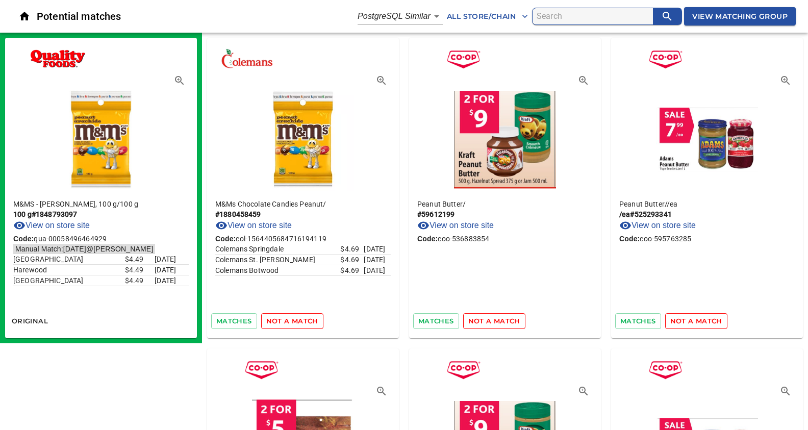
click at [379, 78] on icon "button" at bounding box center [381, 80] width 12 height 12
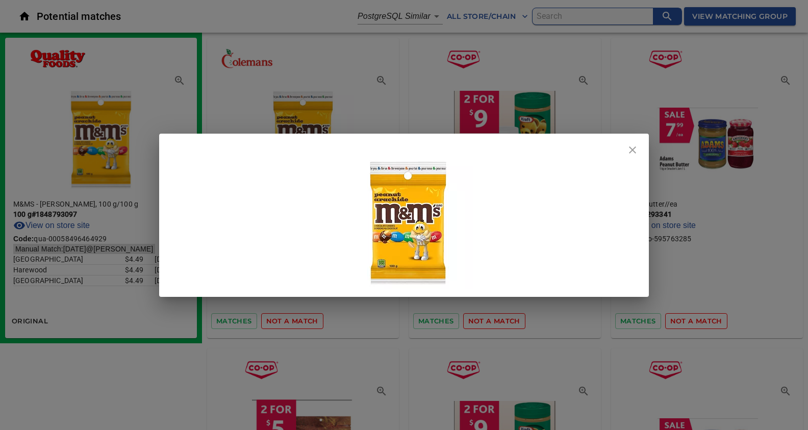
click at [632, 156] on icon "close" at bounding box center [632, 150] width 12 height 12
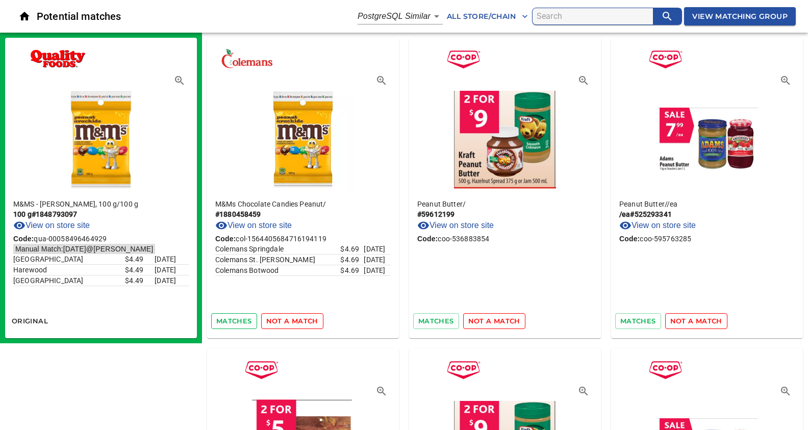
click at [239, 319] on span "matches" at bounding box center [234, 321] width 36 height 12
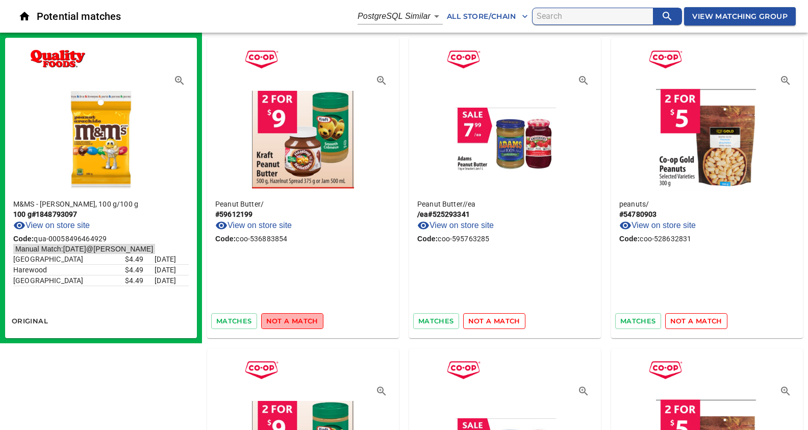
click at [294, 316] on span "not a match" at bounding box center [292, 321] width 52 height 12
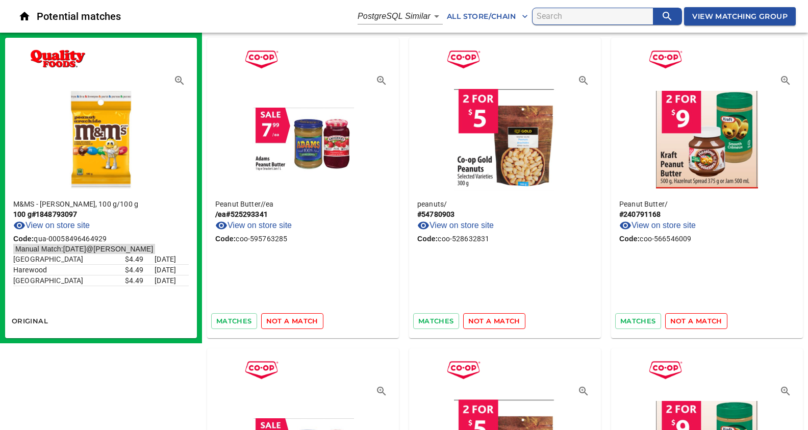
click at [294, 316] on span "not a match" at bounding box center [292, 321] width 52 height 12
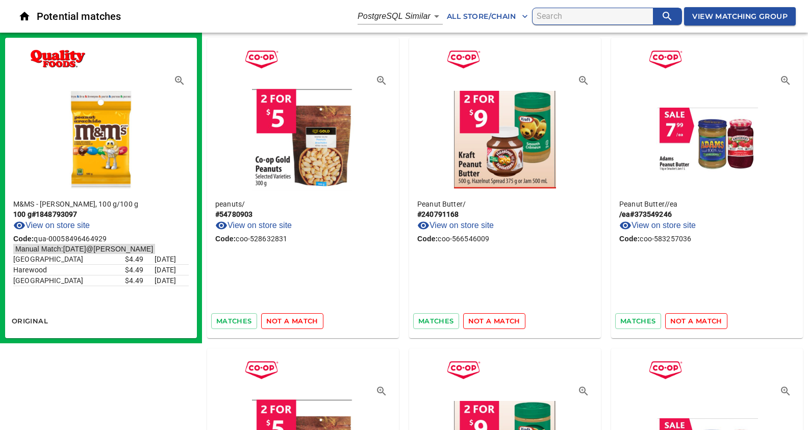
click at [294, 316] on span "not a match" at bounding box center [292, 321] width 52 height 12
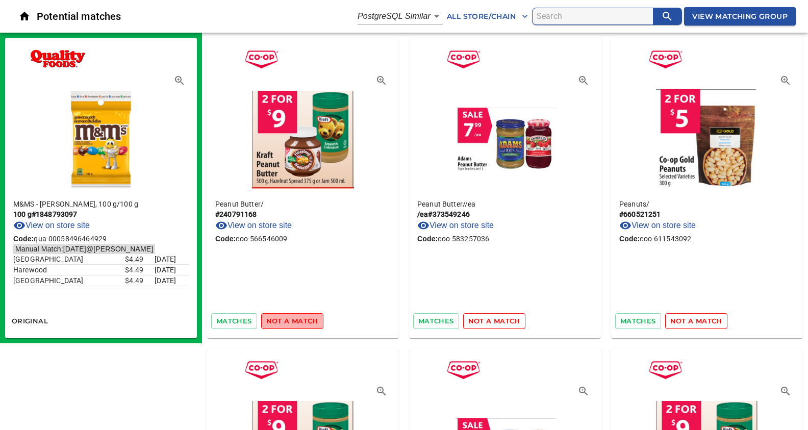
click at [294, 316] on span "not a match" at bounding box center [292, 321] width 52 height 12
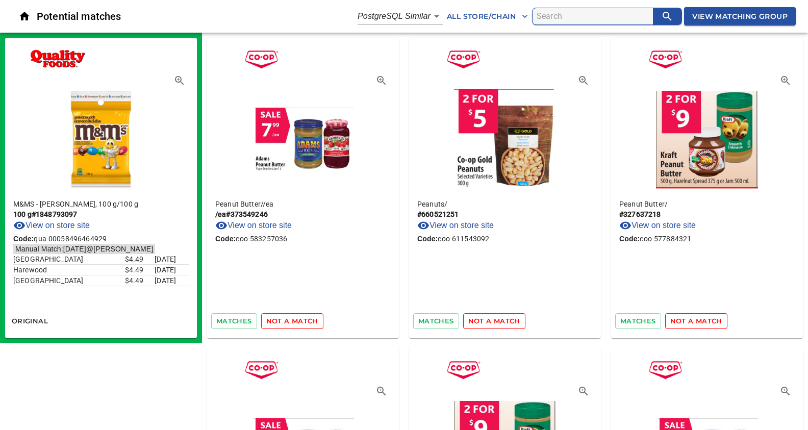
click at [294, 316] on span "not a match" at bounding box center [292, 321] width 52 height 12
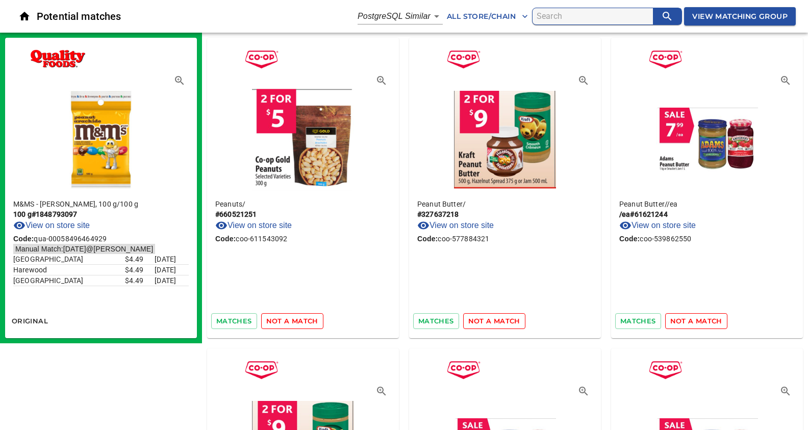
click at [294, 316] on span "not a match" at bounding box center [292, 321] width 52 height 12
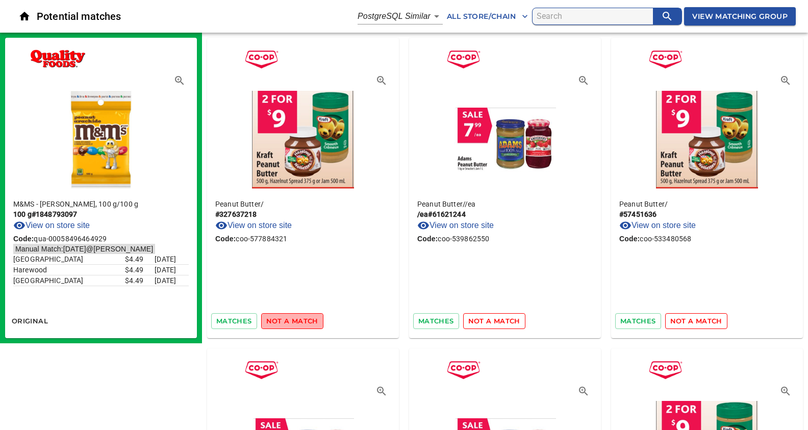
click at [294, 316] on span "not a match" at bounding box center [292, 321] width 52 height 12
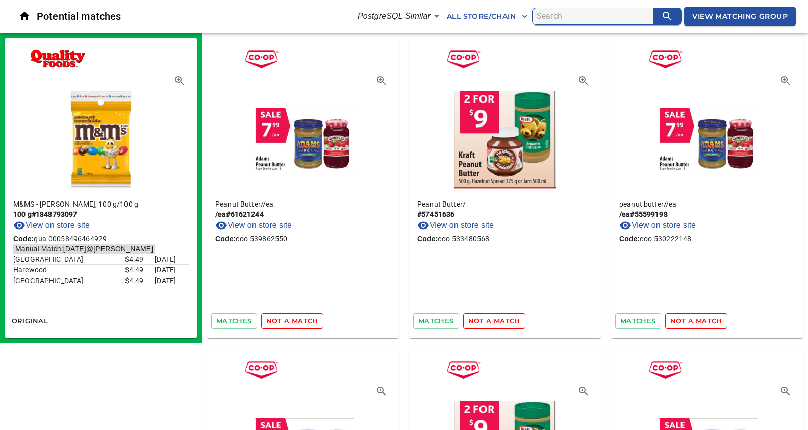
click at [294, 316] on span "not a match" at bounding box center [292, 321] width 52 height 12
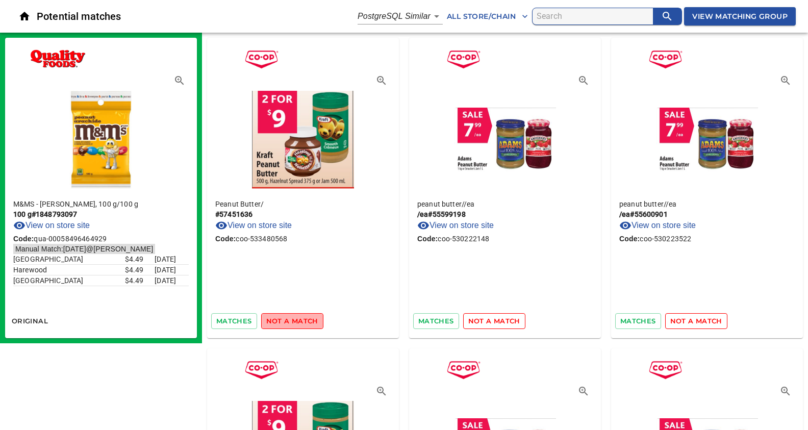
click at [294, 316] on span "not a match" at bounding box center [292, 321] width 52 height 12
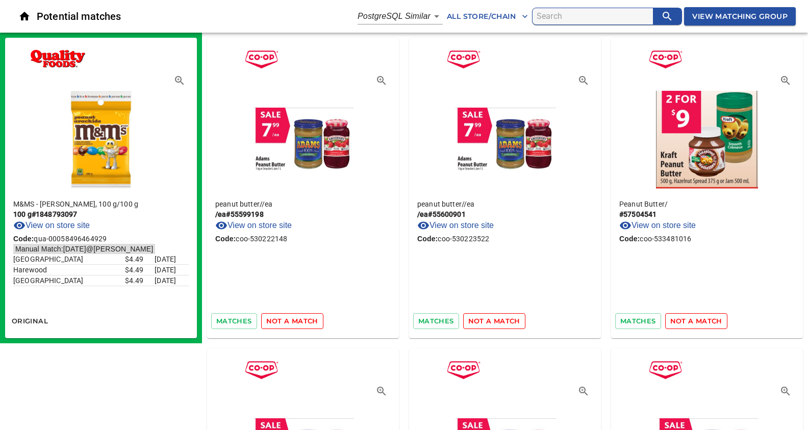
click at [294, 316] on span "not a match" at bounding box center [292, 321] width 52 height 12
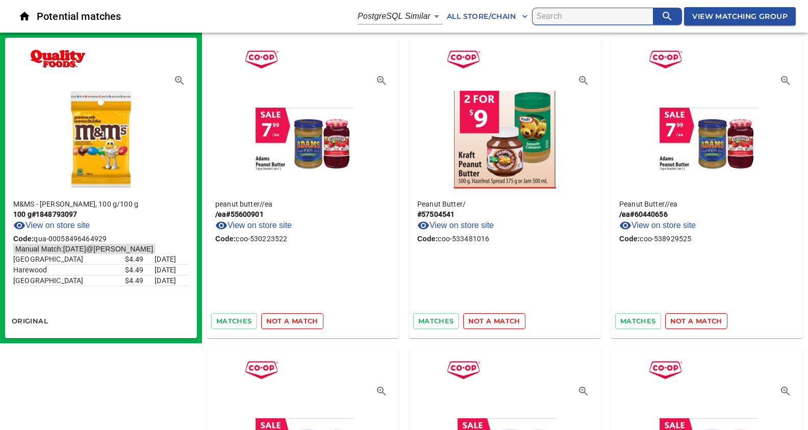
click at [294, 316] on span "not a match" at bounding box center [292, 321] width 52 height 12
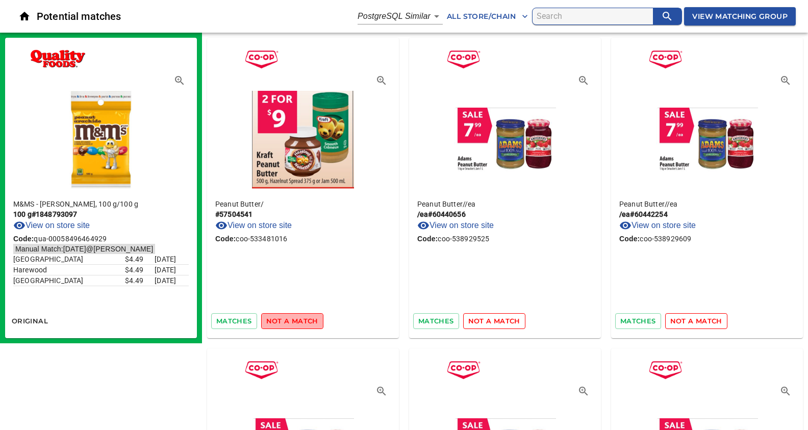
click at [294, 316] on span "not a match" at bounding box center [292, 321] width 52 height 12
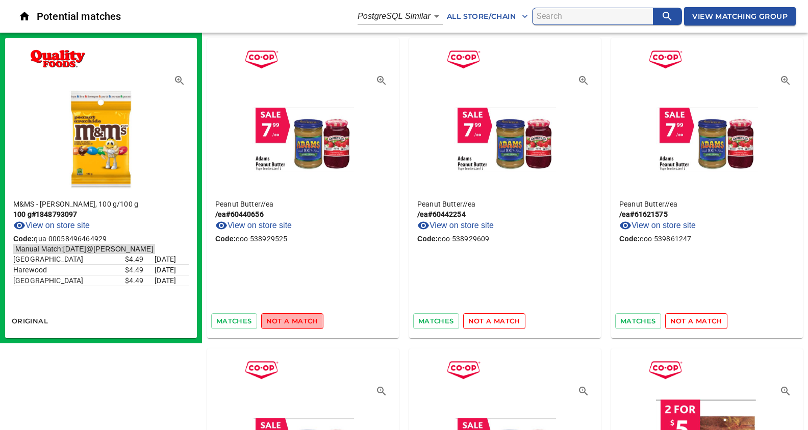
click at [294, 316] on span "not a match" at bounding box center [292, 321] width 52 height 12
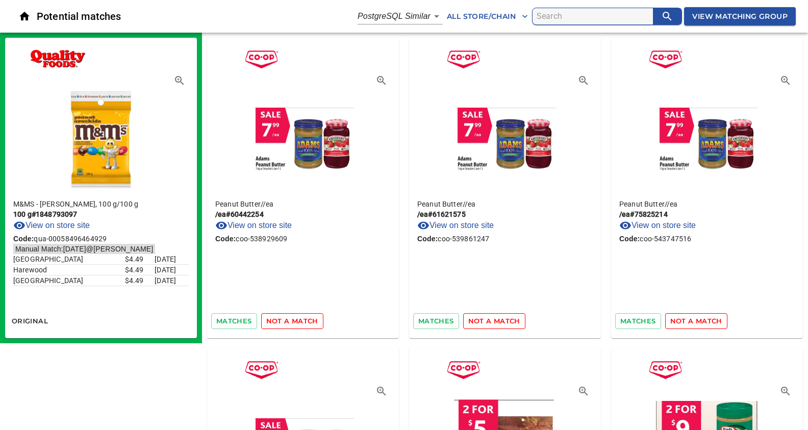
click at [294, 316] on span "not a match" at bounding box center [292, 321] width 52 height 12
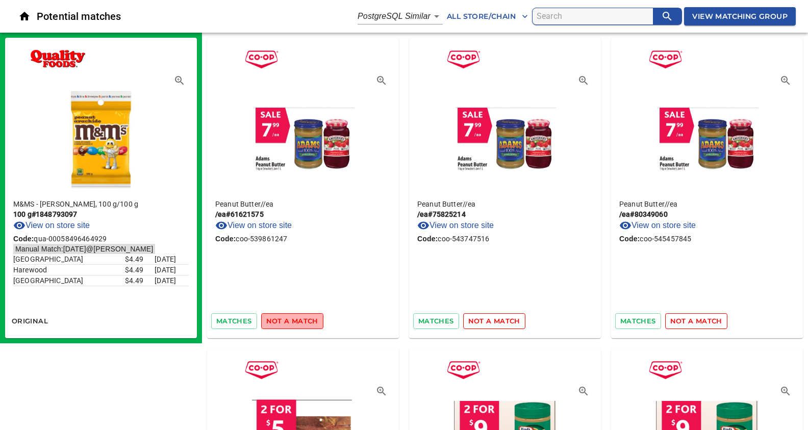
click at [294, 316] on span "not a match" at bounding box center [292, 321] width 52 height 12
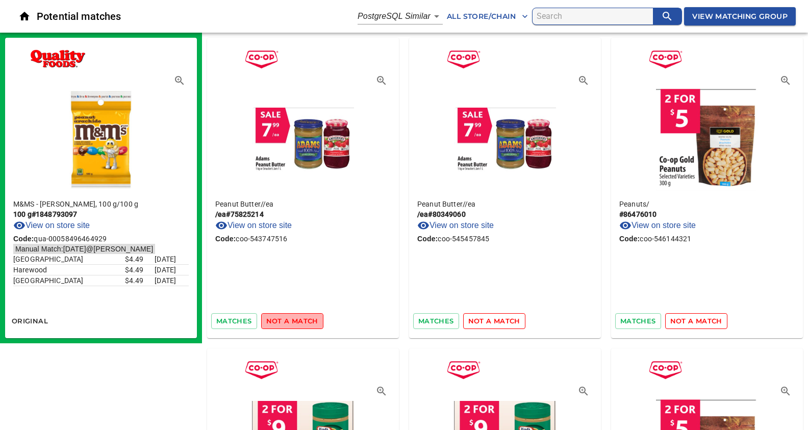
click at [294, 316] on span "not a match" at bounding box center [292, 321] width 52 height 12
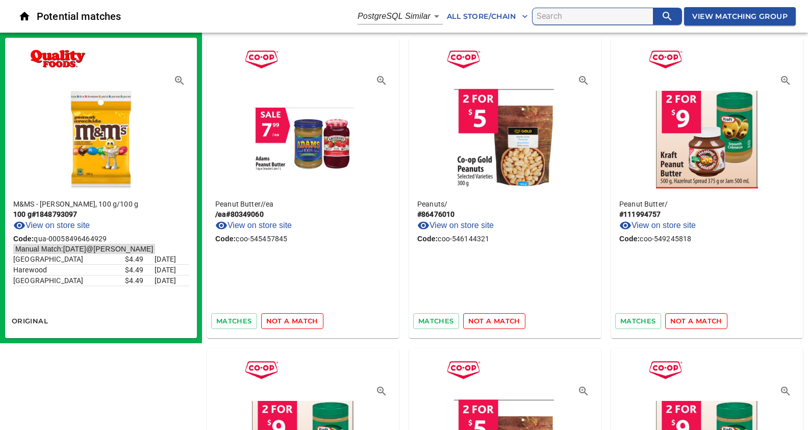
click at [294, 316] on span "not a match" at bounding box center [292, 321] width 52 height 12
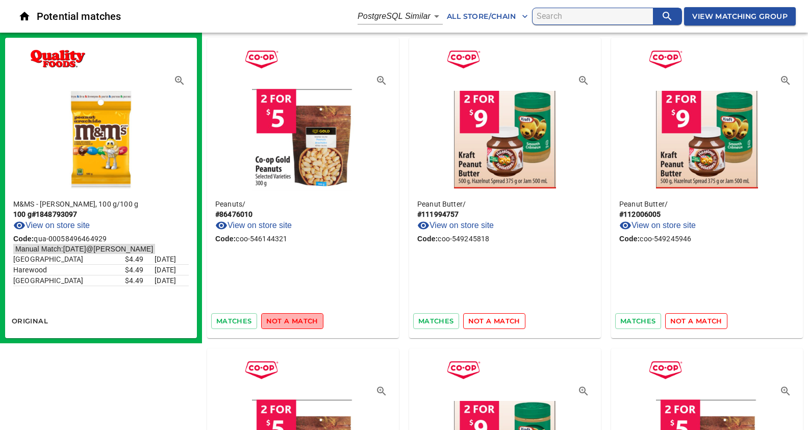
click at [294, 316] on span "not a match" at bounding box center [292, 321] width 52 height 12
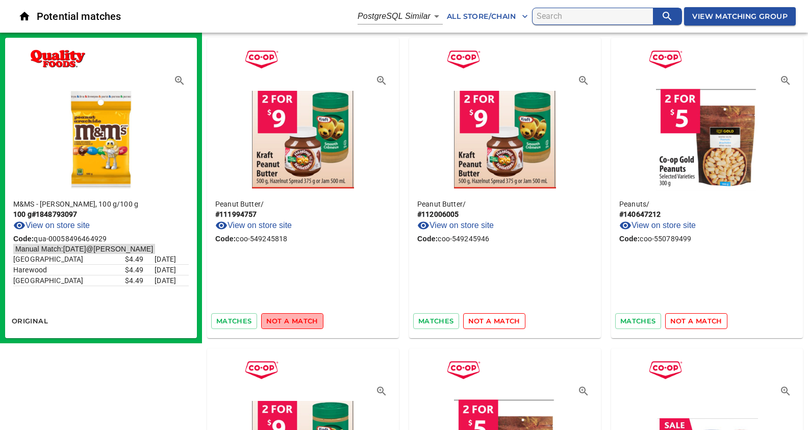
click at [294, 316] on span "not a match" at bounding box center [292, 321] width 52 height 12
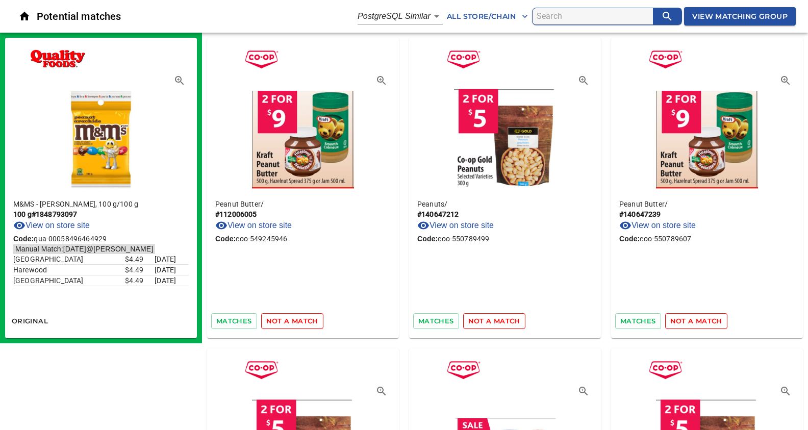
click at [294, 316] on span "not a match" at bounding box center [292, 321] width 52 height 12
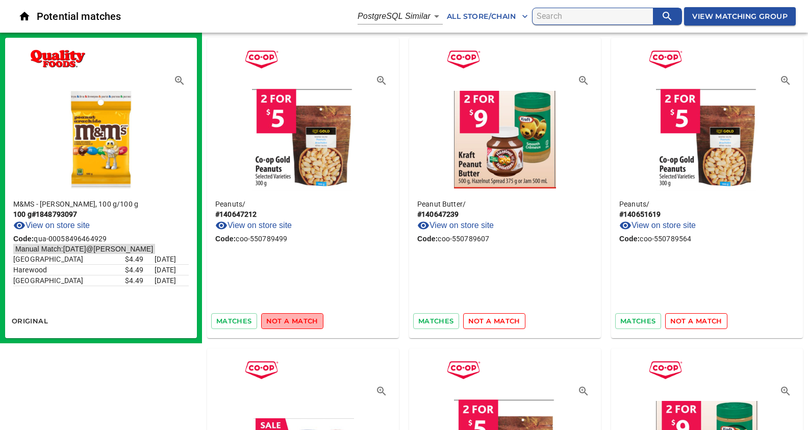
click at [294, 316] on span "not a match" at bounding box center [292, 321] width 52 height 12
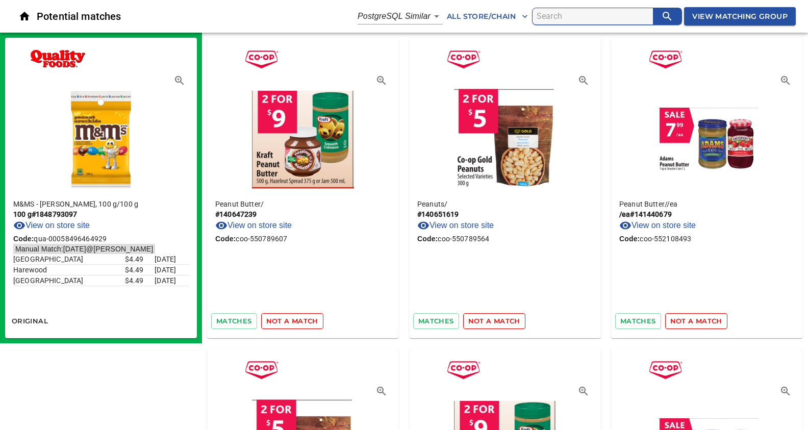
click at [294, 316] on span "not a match" at bounding box center [292, 321] width 52 height 12
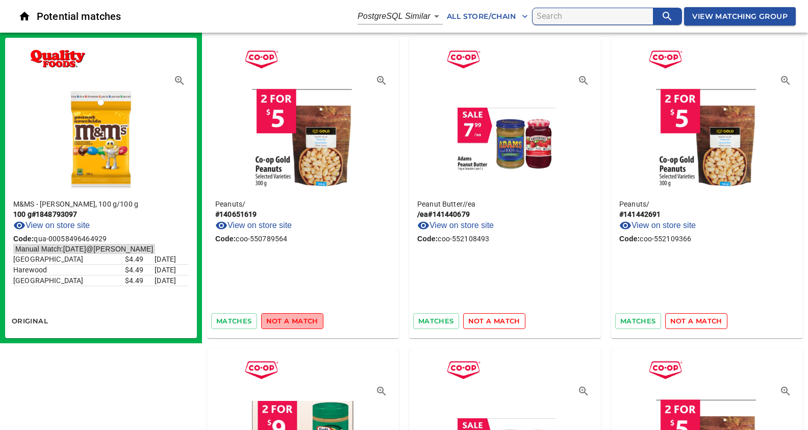
click at [294, 316] on span "not a match" at bounding box center [292, 321] width 52 height 12
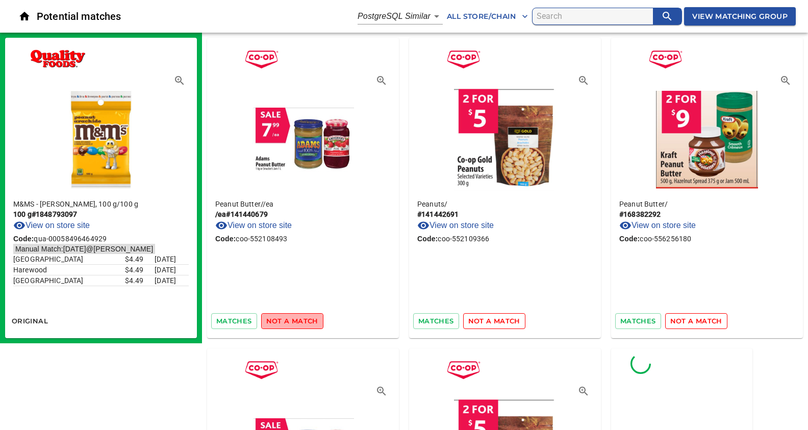
click at [294, 316] on span "not a match" at bounding box center [292, 321] width 52 height 12
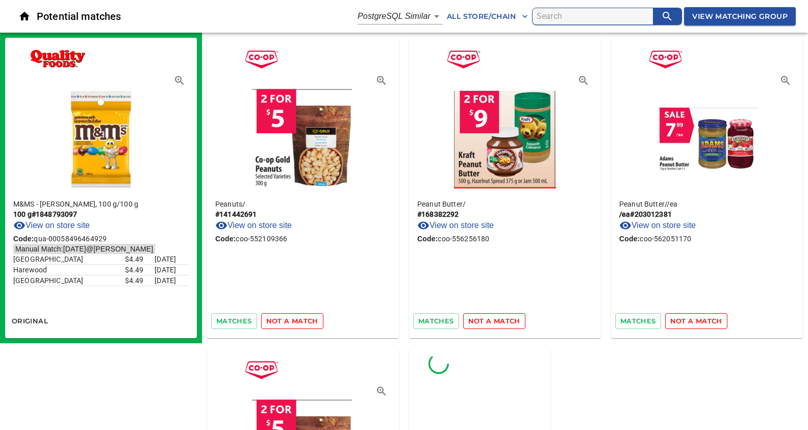
click at [294, 316] on span "not a match" at bounding box center [292, 321] width 52 height 12
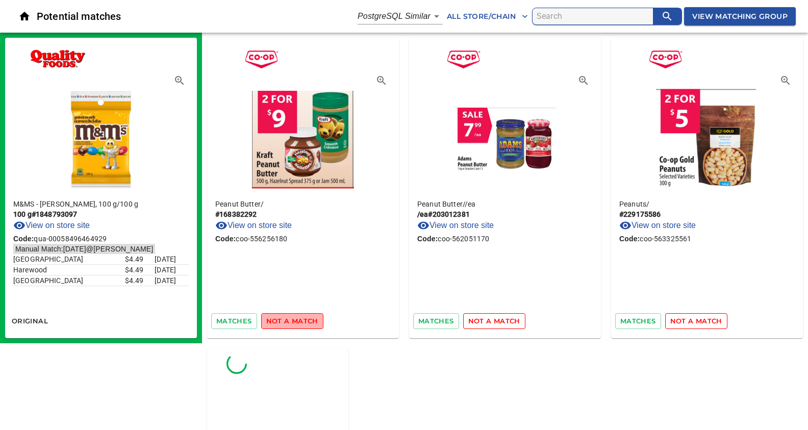
click at [294, 316] on span "not a match" at bounding box center [292, 321] width 52 height 12
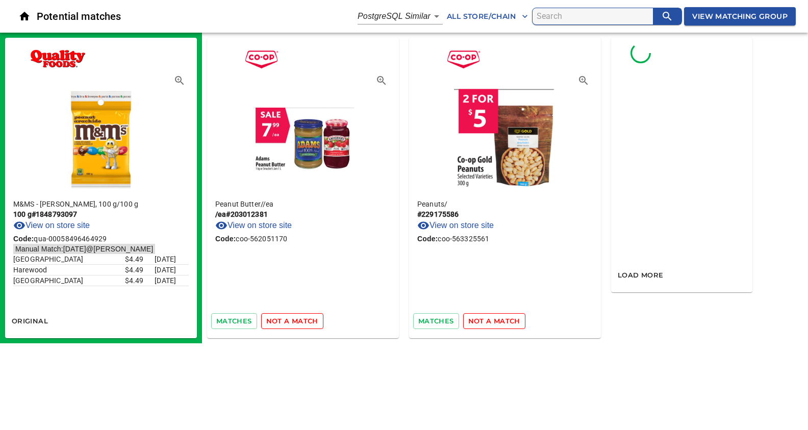
click at [294, 316] on span "not a match" at bounding box center [292, 321] width 52 height 12
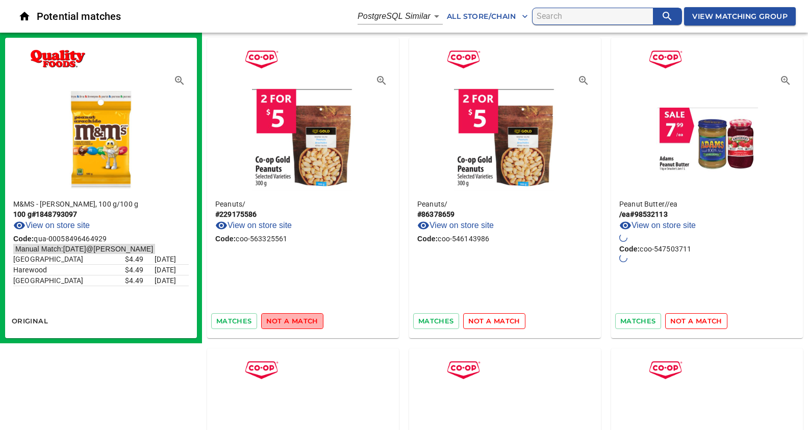
click at [294, 316] on span "not a match" at bounding box center [292, 321] width 52 height 12
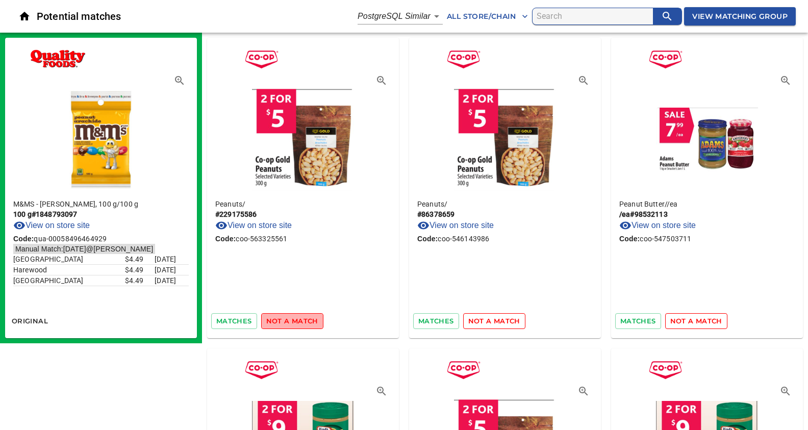
click at [297, 317] on span "not a match" at bounding box center [292, 321] width 52 height 12
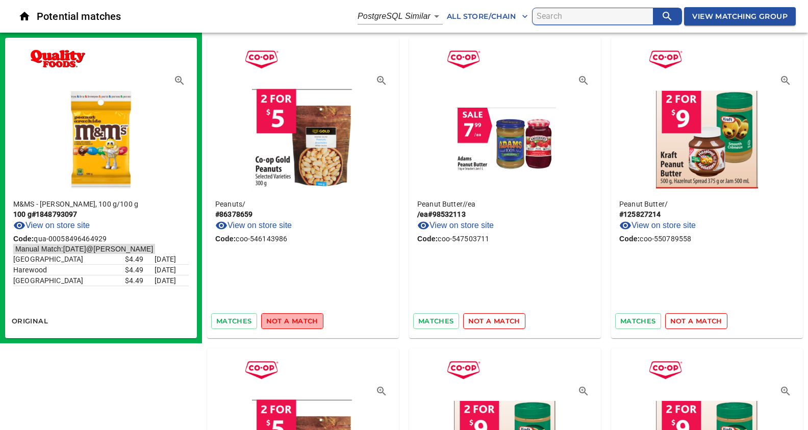
click at [297, 317] on span "not a match" at bounding box center [292, 321] width 52 height 12
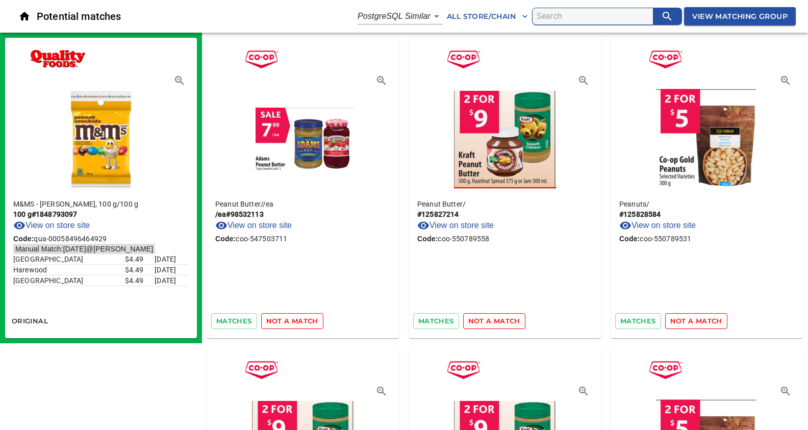
click at [297, 317] on span "not a match" at bounding box center [292, 321] width 52 height 12
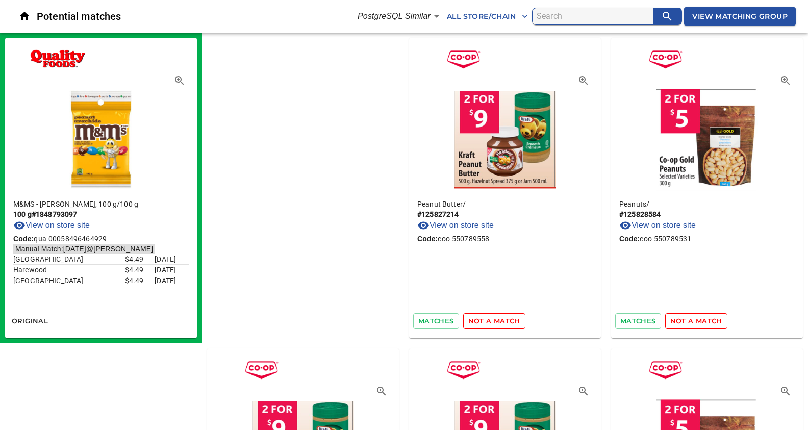
click at [468, 317] on span "not a match" at bounding box center [494, 321] width 52 height 12
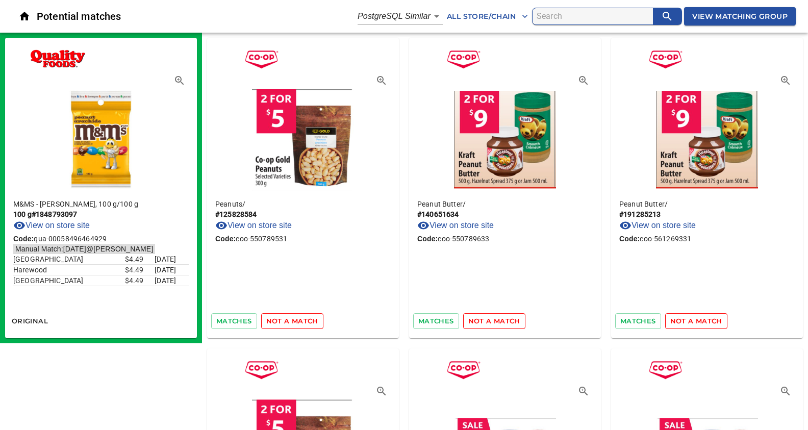
click at [297, 317] on span "not a match" at bounding box center [292, 321] width 52 height 12
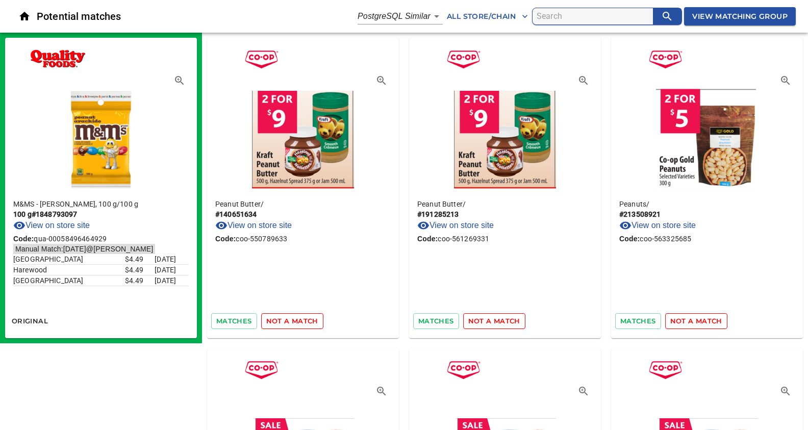
click at [297, 317] on span "not a match" at bounding box center [292, 321] width 52 height 12
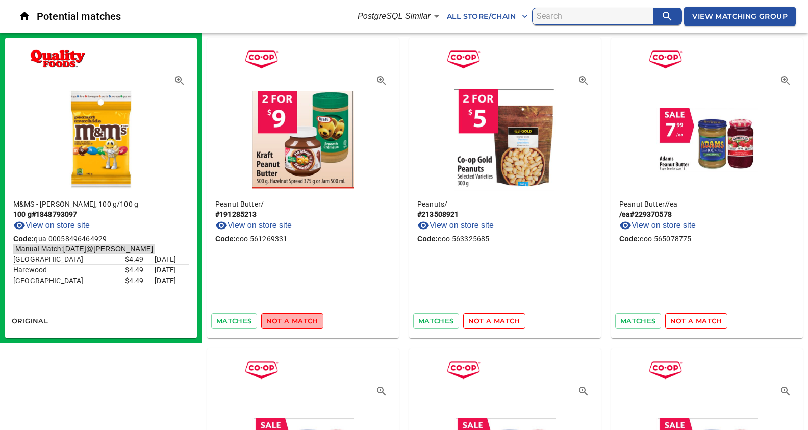
click at [297, 317] on span "not a match" at bounding box center [292, 321] width 52 height 12
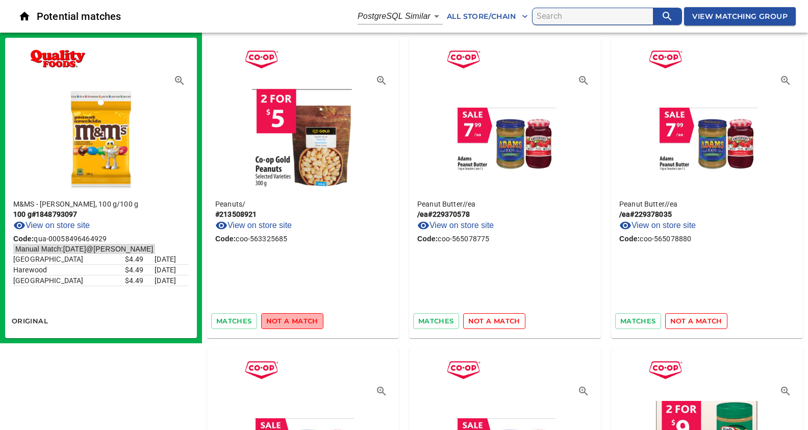
click at [297, 317] on span "not a match" at bounding box center [292, 321] width 52 height 12
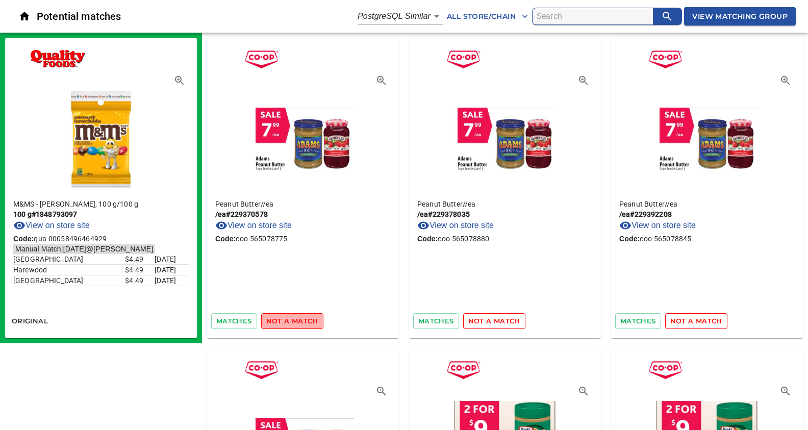
click at [297, 317] on span "not a match" at bounding box center [292, 321] width 52 height 12
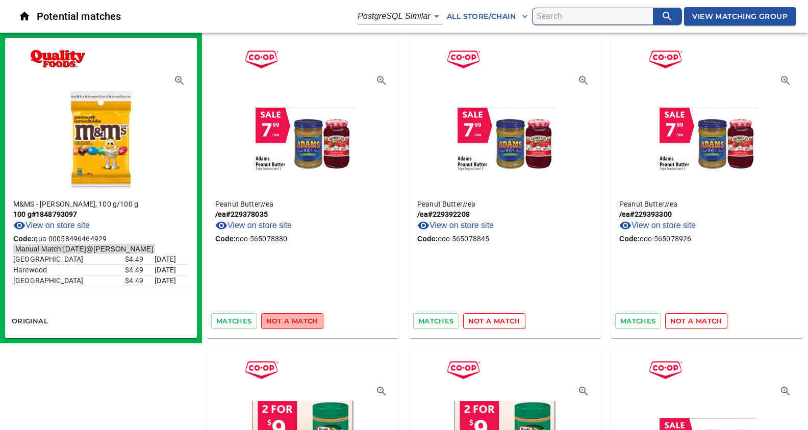
click at [297, 317] on span "not a match" at bounding box center [292, 321] width 52 height 12
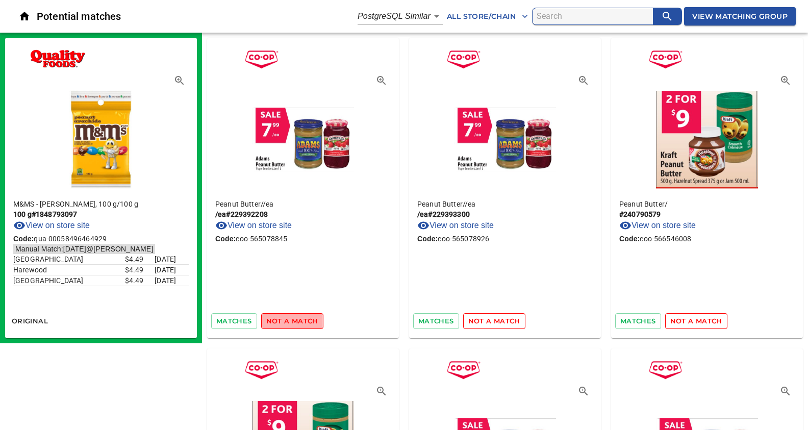
click at [297, 317] on span "not a match" at bounding box center [292, 321] width 52 height 12
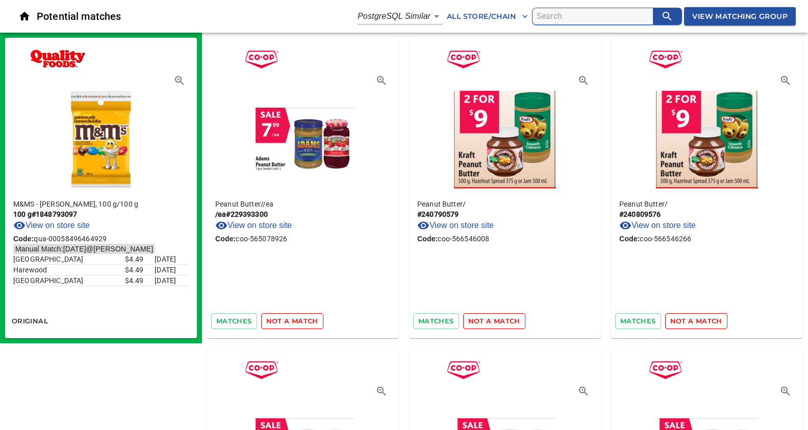
click at [297, 317] on span "not a match" at bounding box center [292, 321] width 52 height 12
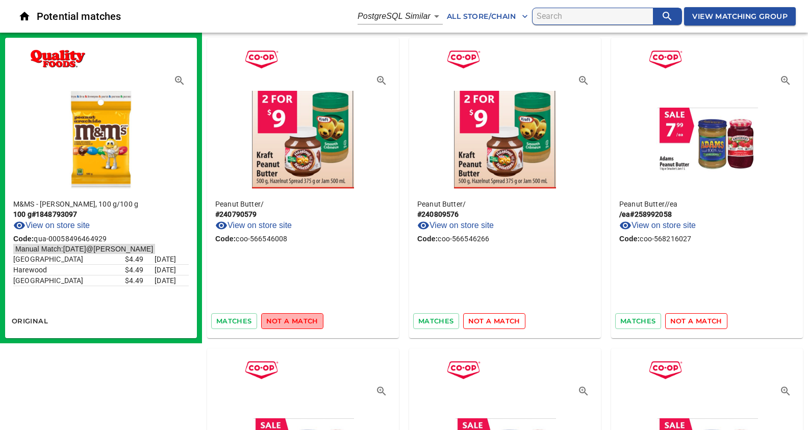
click at [297, 317] on span "not a match" at bounding box center [292, 321] width 52 height 12
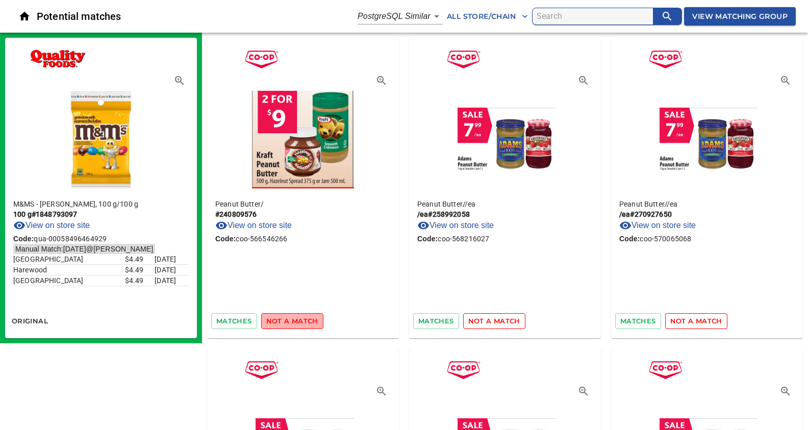
click at [297, 317] on span "not a match" at bounding box center [292, 321] width 52 height 12
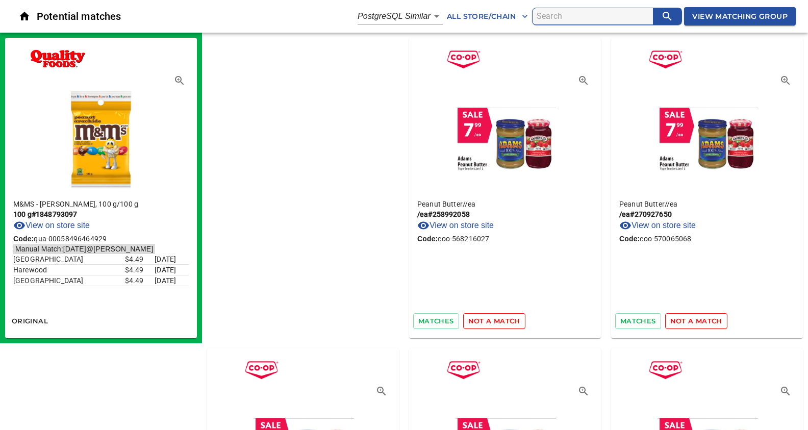
click at [468, 317] on span "not a match" at bounding box center [494, 321] width 52 height 12
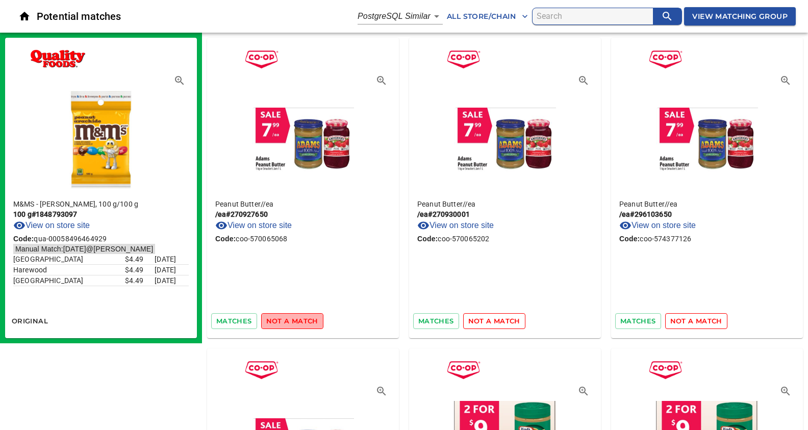
click at [297, 317] on span "not a match" at bounding box center [292, 321] width 52 height 12
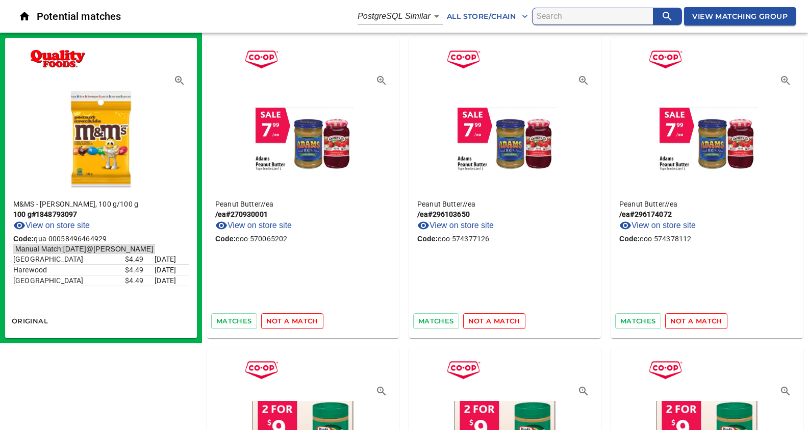
click at [297, 317] on span "not a match" at bounding box center [292, 321] width 52 height 12
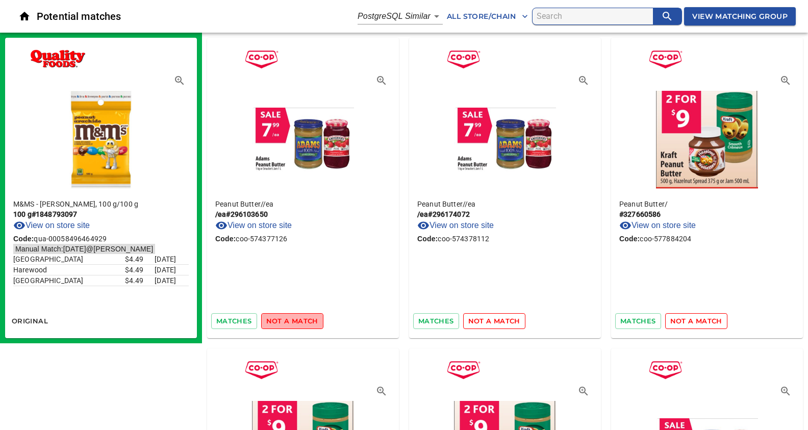
click at [297, 317] on span "not a match" at bounding box center [292, 321] width 52 height 12
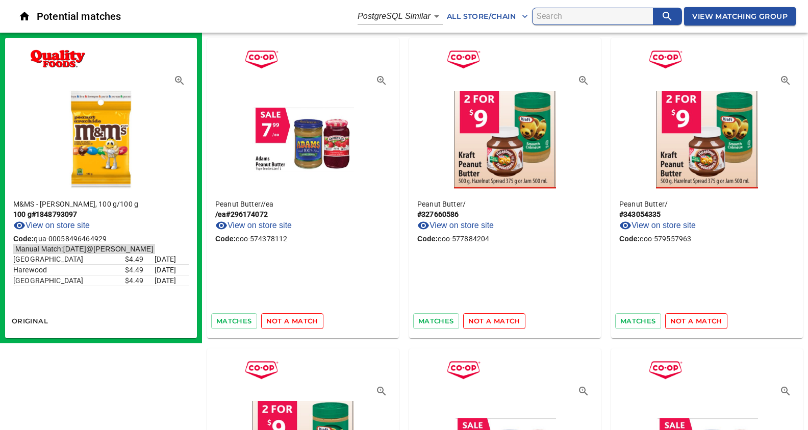
click at [297, 317] on span "not a match" at bounding box center [292, 321] width 52 height 12
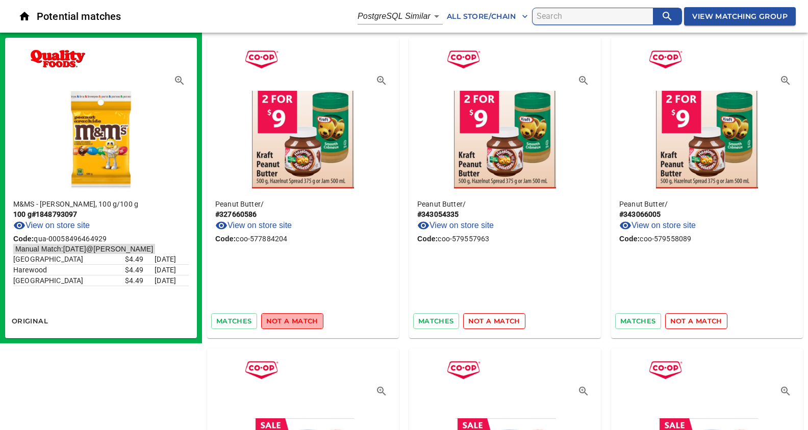
click at [297, 317] on span "not a match" at bounding box center [292, 321] width 52 height 12
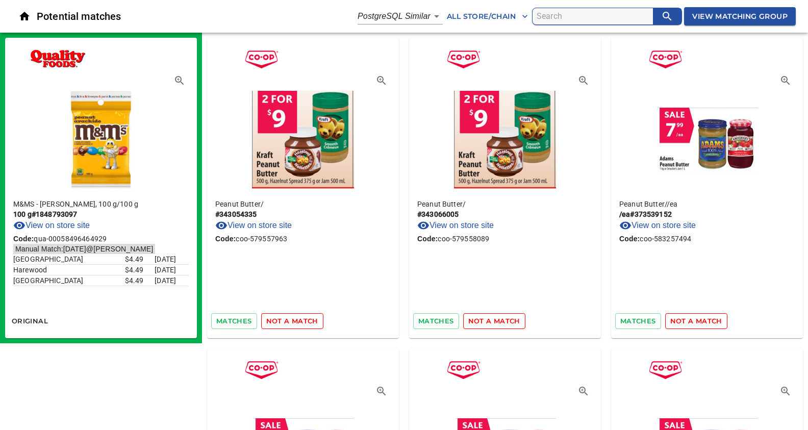
click at [297, 317] on span "not a match" at bounding box center [292, 321] width 52 height 12
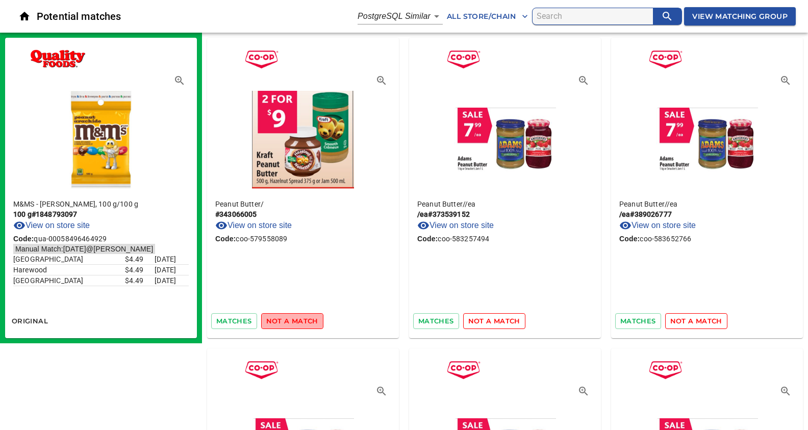
click at [297, 317] on span "not a match" at bounding box center [292, 321] width 52 height 12
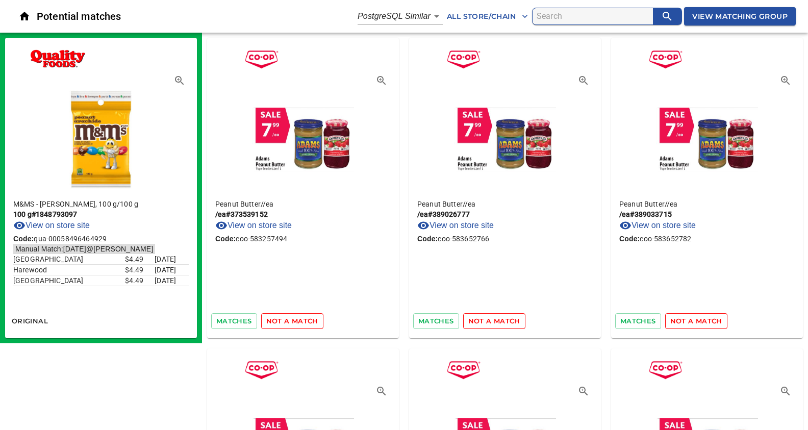
click at [297, 317] on span "not a match" at bounding box center [292, 321] width 52 height 12
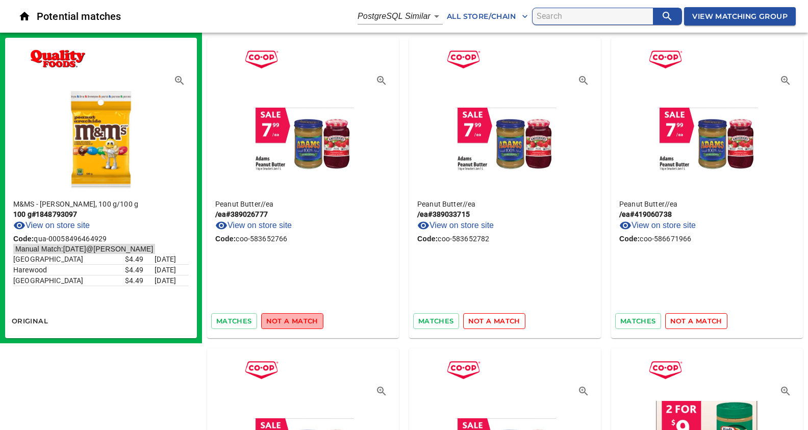
click at [297, 317] on span "not a match" at bounding box center [292, 321] width 52 height 12
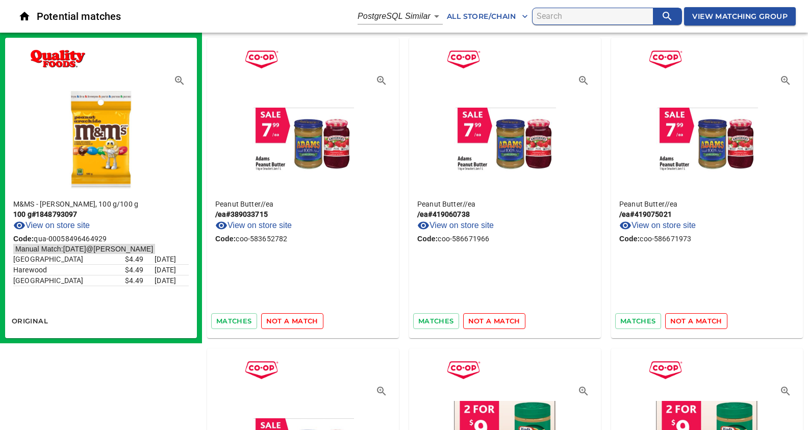
click at [297, 317] on span "not a match" at bounding box center [292, 321] width 52 height 12
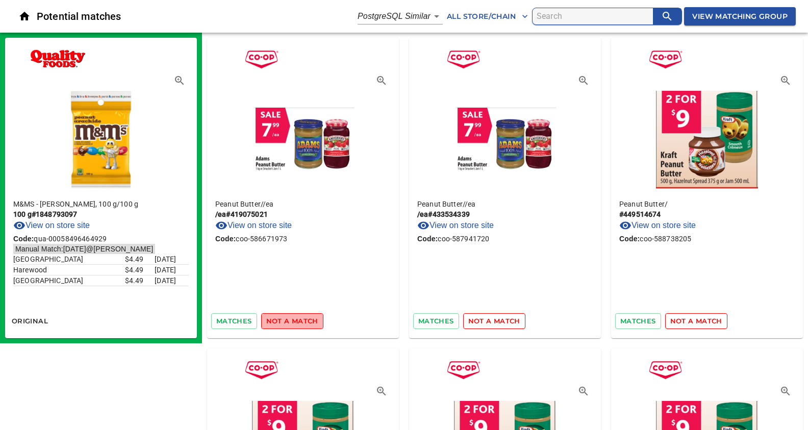
click at [297, 317] on span "not a match" at bounding box center [292, 321] width 52 height 12
click at [468, 317] on span "not a match" at bounding box center [494, 321] width 52 height 12
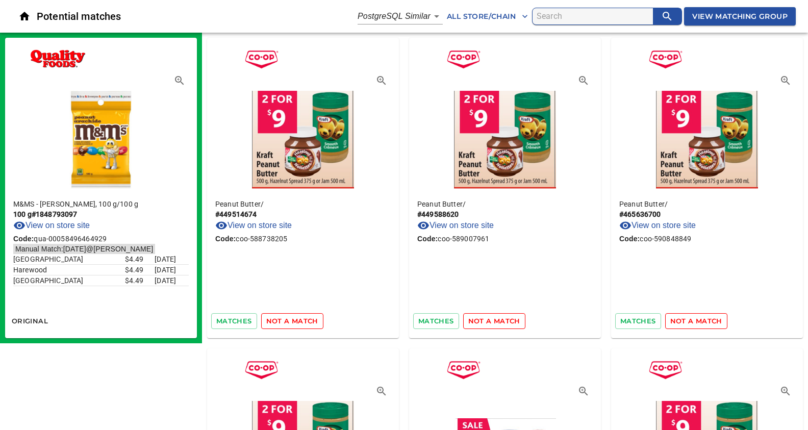
click at [297, 317] on span "not a match" at bounding box center [292, 321] width 52 height 12
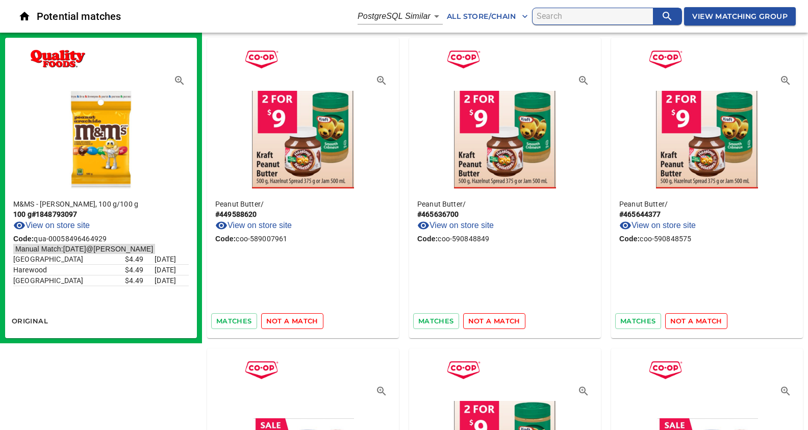
click at [297, 317] on span "not a match" at bounding box center [292, 321] width 52 height 12
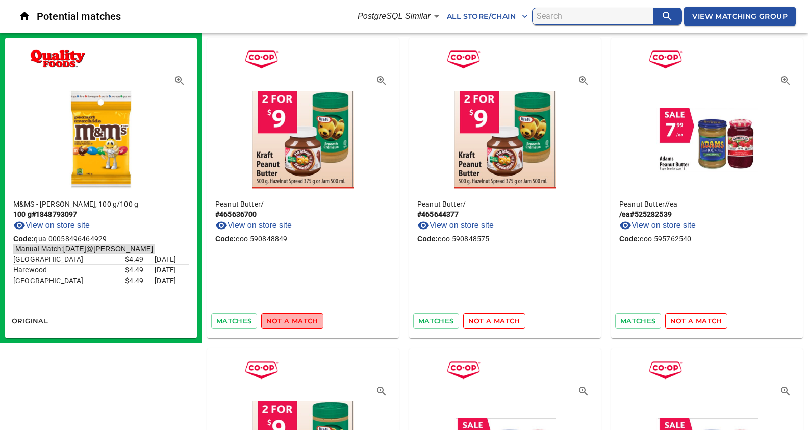
click at [297, 317] on span "not a match" at bounding box center [292, 321] width 52 height 12
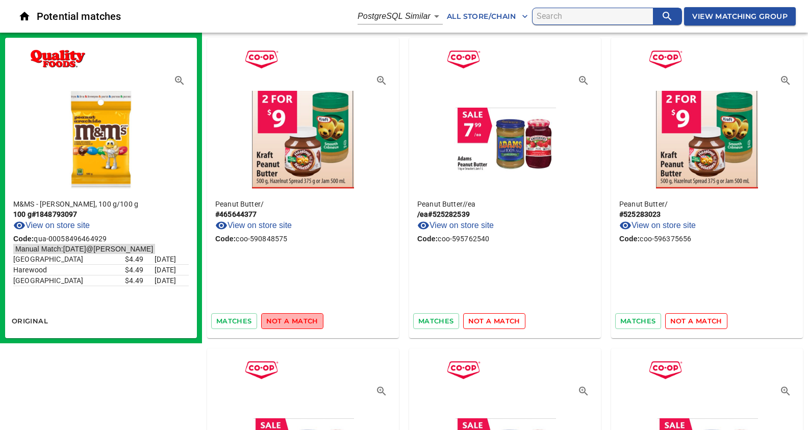
click at [297, 317] on span "not a match" at bounding box center [292, 321] width 52 height 12
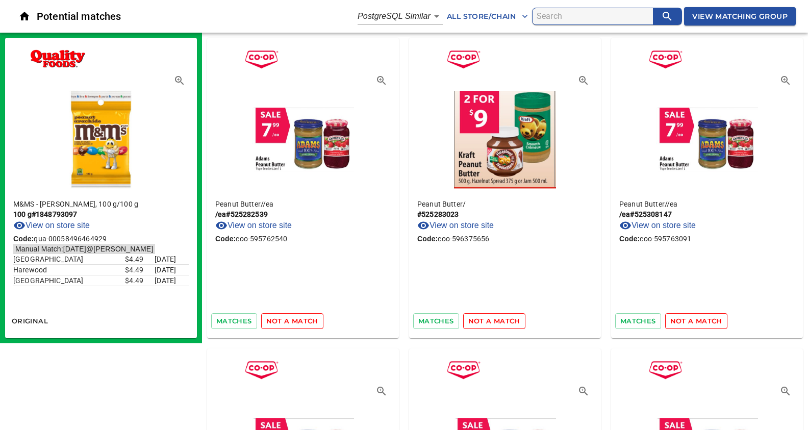
click at [297, 317] on span "not a match" at bounding box center [292, 321] width 52 height 12
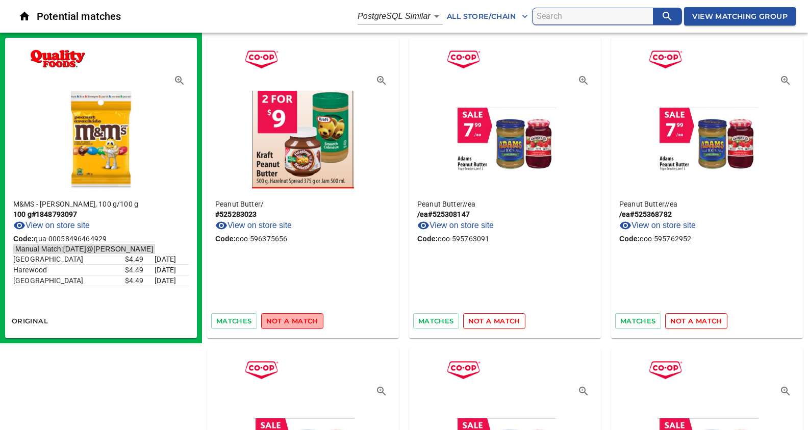
click at [297, 317] on span "not a match" at bounding box center [292, 321] width 52 height 12
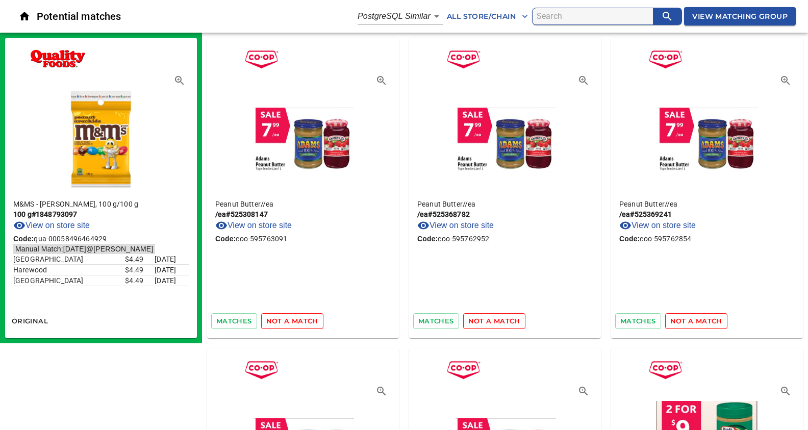
click at [549, 12] on input "search" at bounding box center [595, 16] width 116 height 16
type input "M&Ms - Peanut 100g"
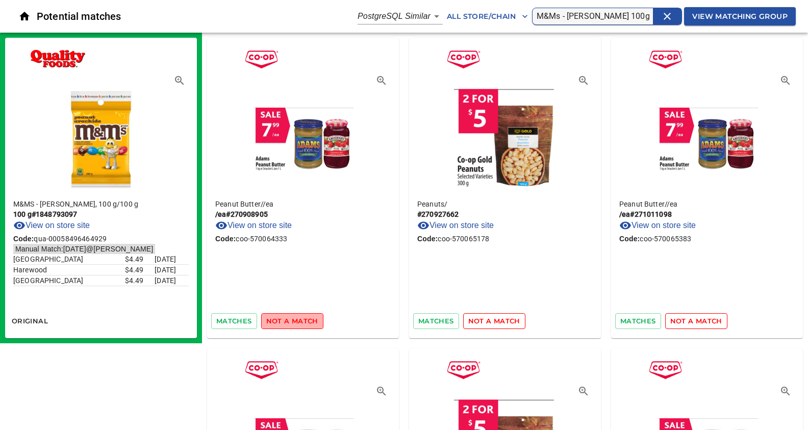
click at [300, 319] on span "not a match" at bounding box center [292, 321] width 52 height 12
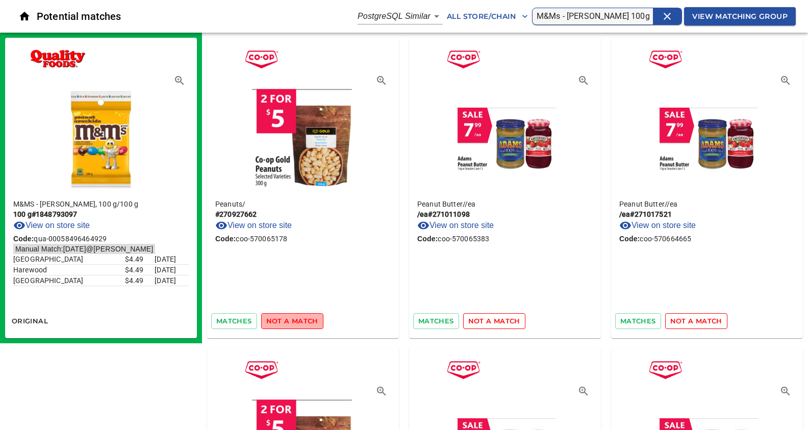
click at [300, 319] on span "not a match" at bounding box center [292, 321] width 52 height 12
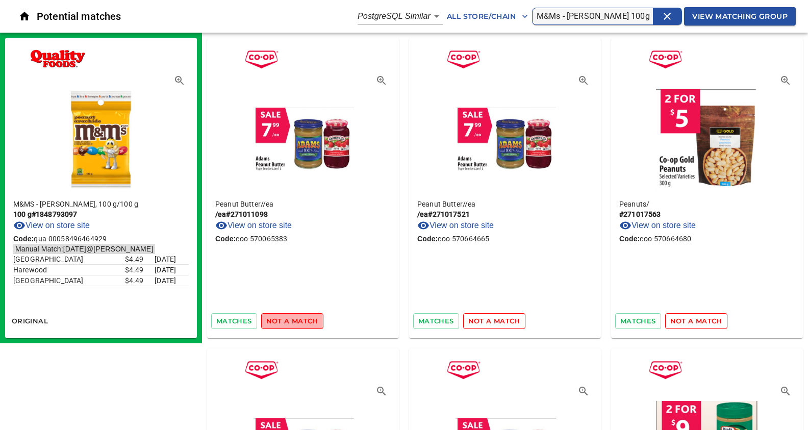
click at [300, 319] on span "not a match" at bounding box center [292, 321] width 52 height 12
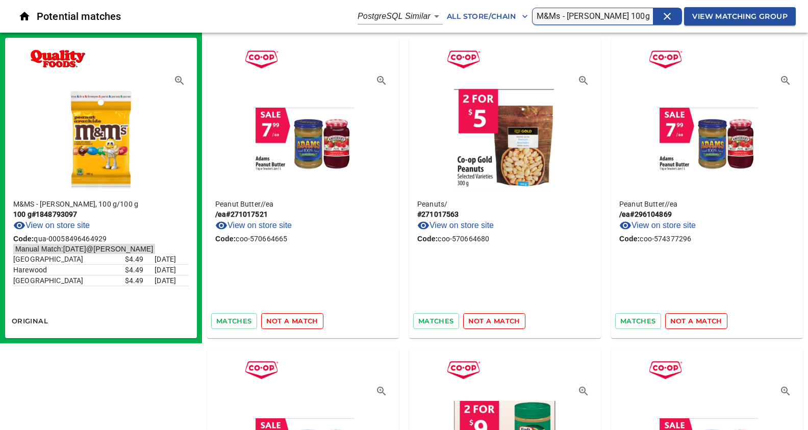
click at [300, 319] on span "not a match" at bounding box center [292, 321] width 52 height 12
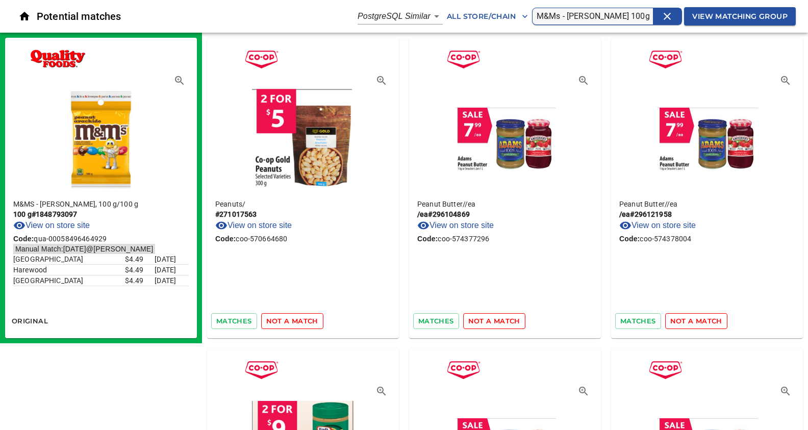
click at [300, 319] on span "not a match" at bounding box center [292, 321] width 52 height 12
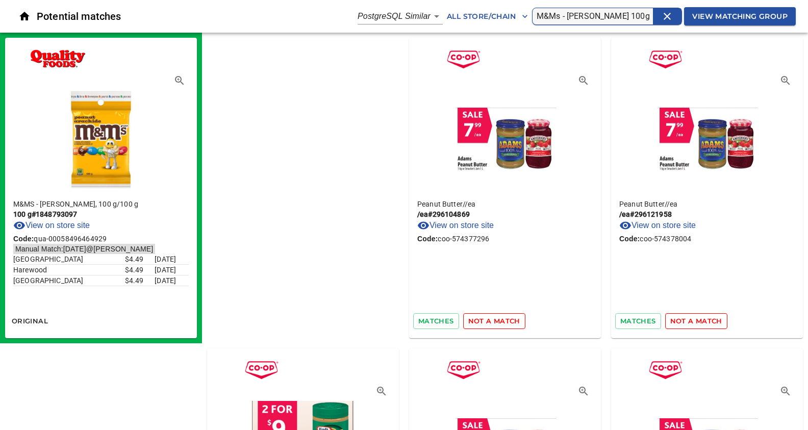
click at [468, 319] on span "not a match" at bounding box center [494, 321] width 52 height 12
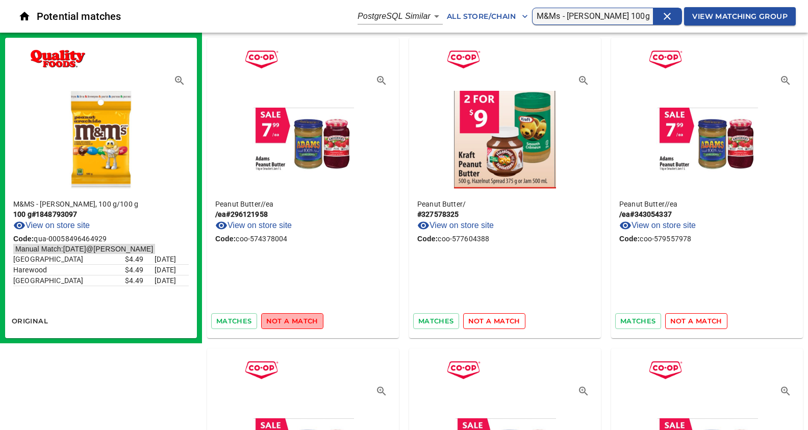
click at [300, 319] on span "not a match" at bounding box center [292, 321] width 52 height 12
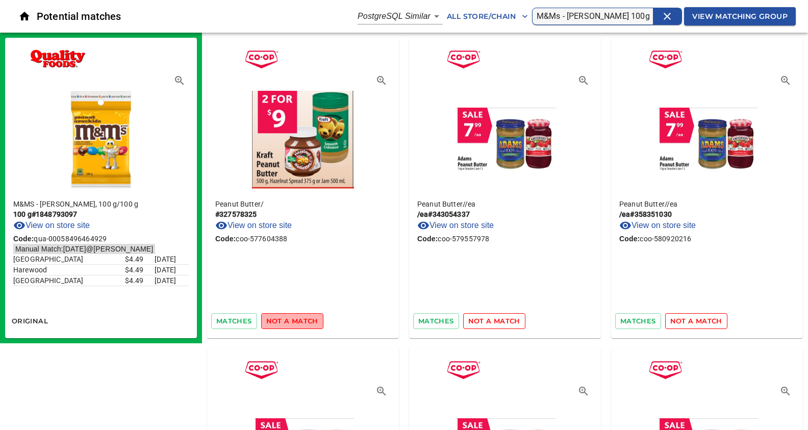
click at [300, 319] on span "not a match" at bounding box center [292, 321] width 52 height 12
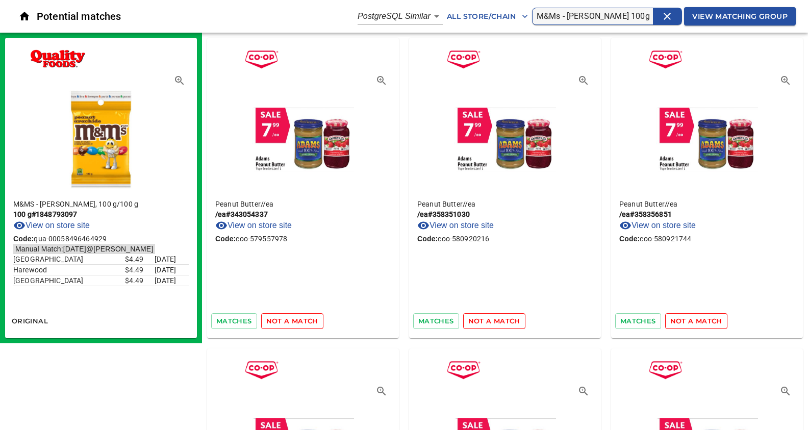
click at [300, 319] on span "not a match" at bounding box center [292, 321] width 52 height 12
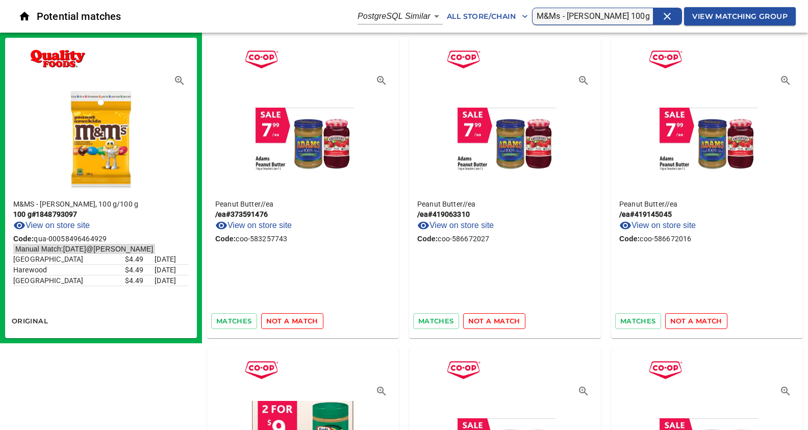
click at [300, 319] on span "not a match" at bounding box center [292, 321] width 52 height 12
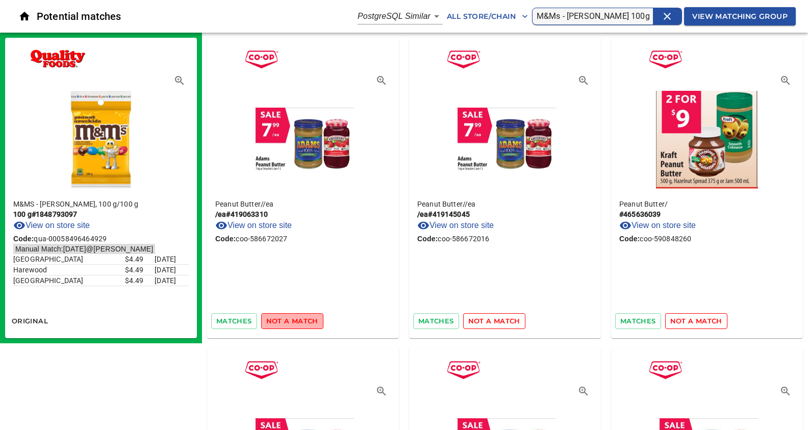
click at [300, 319] on span "not a match" at bounding box center [292, 321] width 52 height 12
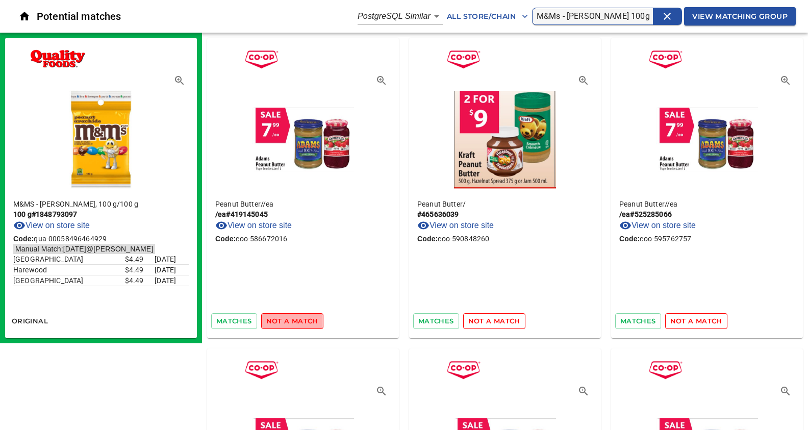
click at [300, 319] on span "not a match" at bounding box center [292, 321] width 52 height 12
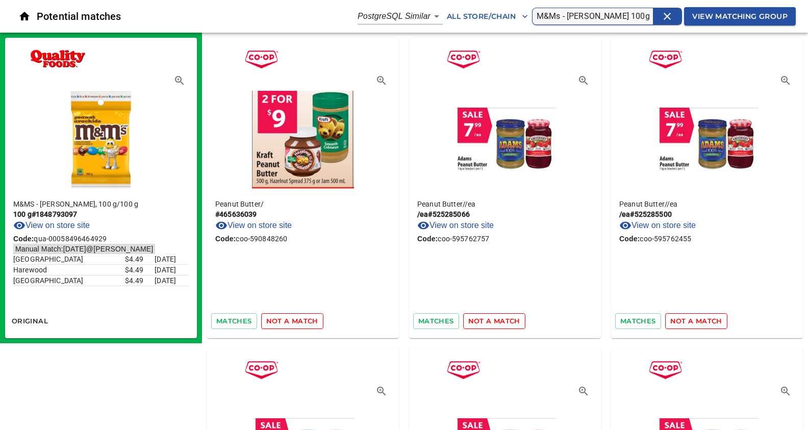
click at [300, 319] on span "not a match" at bounding box center [292, 321] width 52 height 12
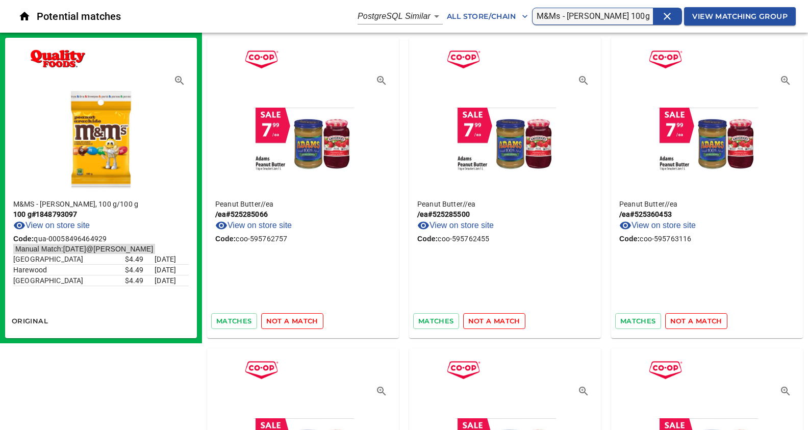
click at [300, 319] on span "not a match" at bounding box center [292, 321] width 52 height 12
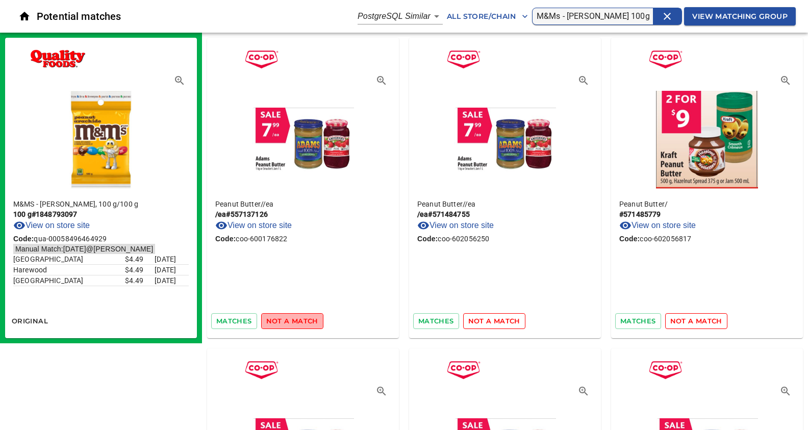
click at [300, 319] on span "not a match" at bounding box center [292, 321] width 52 height 12
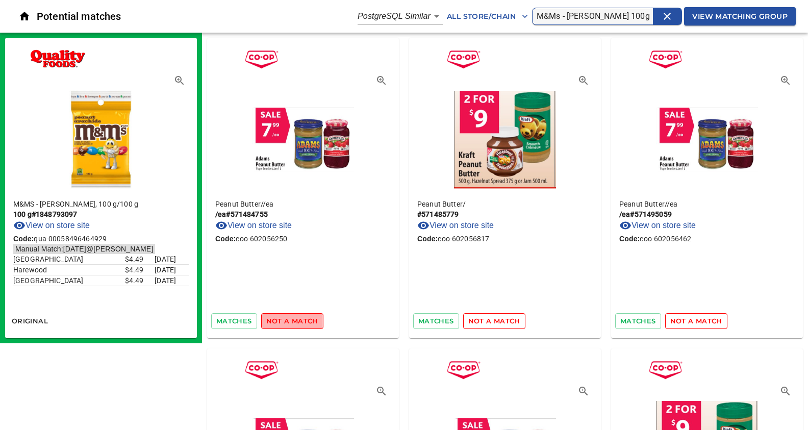
click at [300, 319] on span "not a match" at bounding box center [292, 321] width 52 height 12
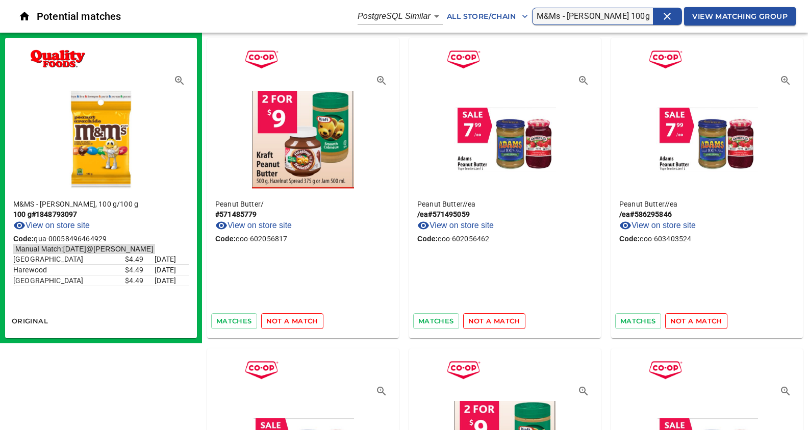
click at [300, 319] on span "not a match" at bounding box center [292, 321] width 52 height 12
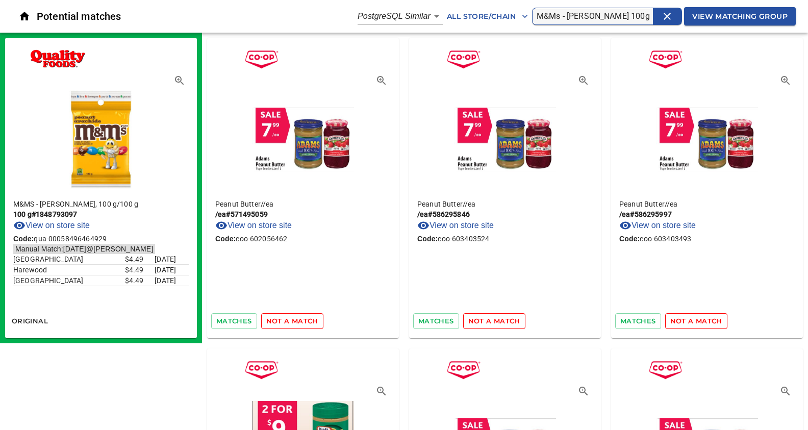
click at [300, 319] on span "not a match" at bounding box center [292, 321] width 52 height 12
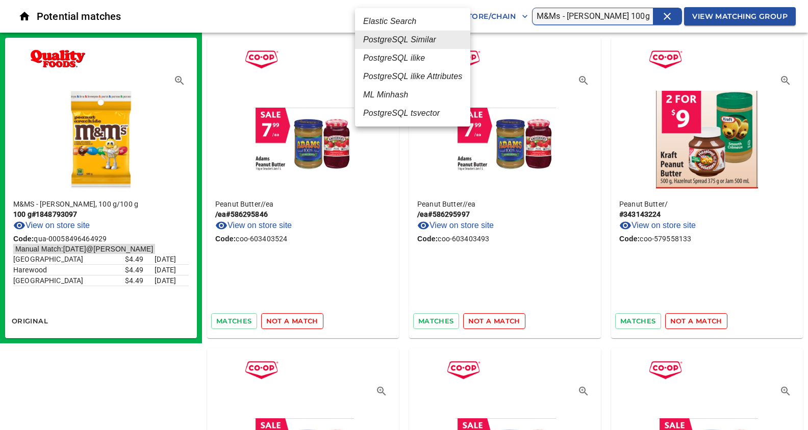
click at [384, 95] on em "ML Minhash" at bounding box center [385, 95] width 45 height 12
type input "3"
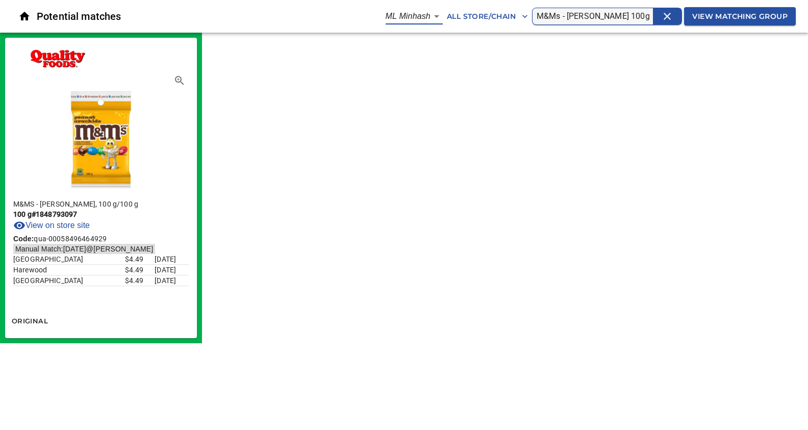
click at [710, 16] on span "View Matching Group" at bounding box center [739, 16] width 95 height 13
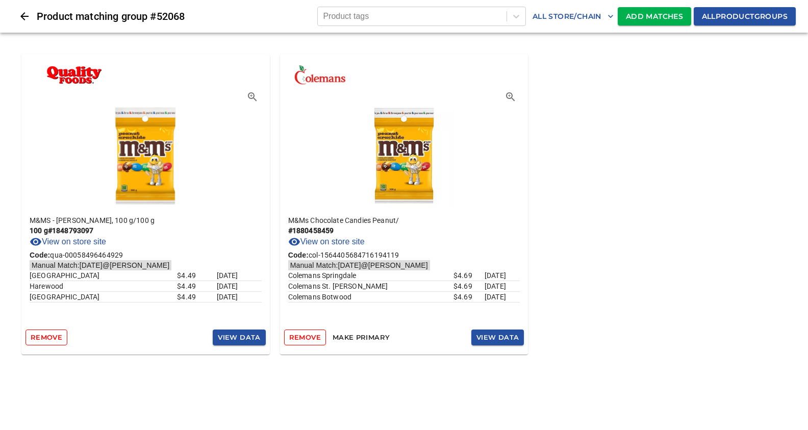
click at [635, 9] on button "Add Matches" at bounding box center [654, 16] width 73 height 19
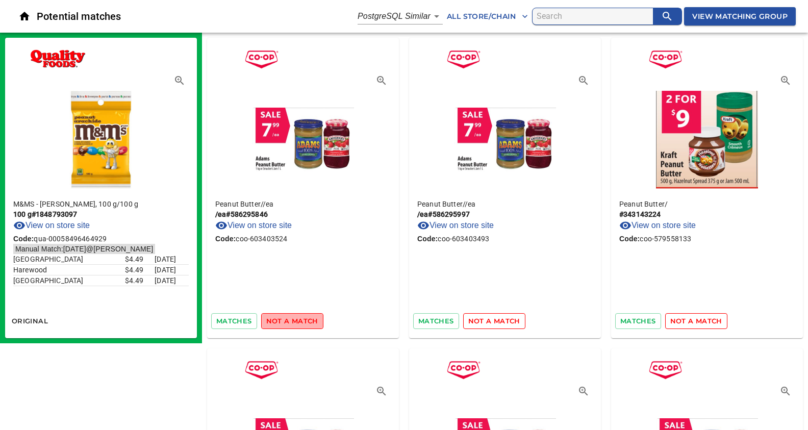
click at [291, 320] on span "not a match" at bounding box center [292, 321] width 52 height 12
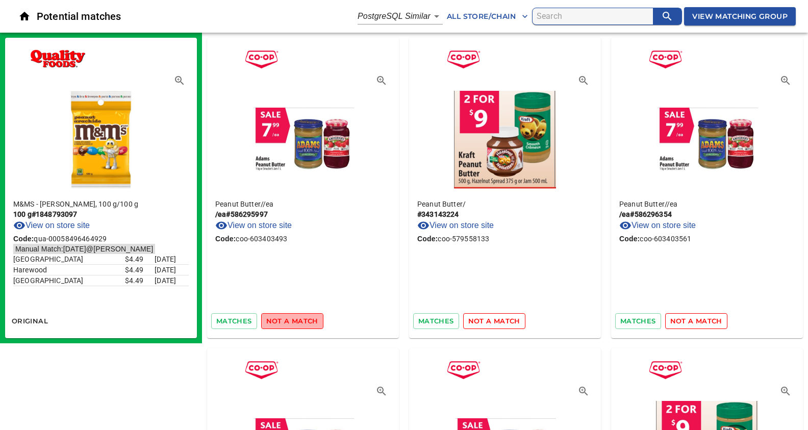
click at [291, 320] on span "not a match" at bounding box center [292, 321] width 52 height 12
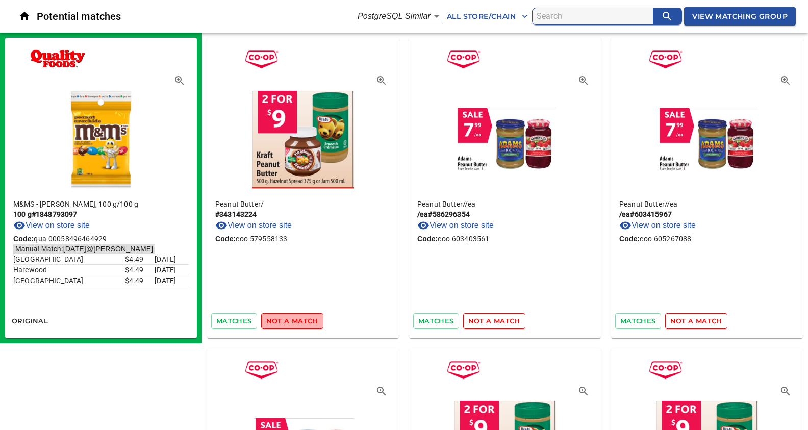
click at [291, 320] on span "not a match" at bounding box center [292, 321] width 52 height 12
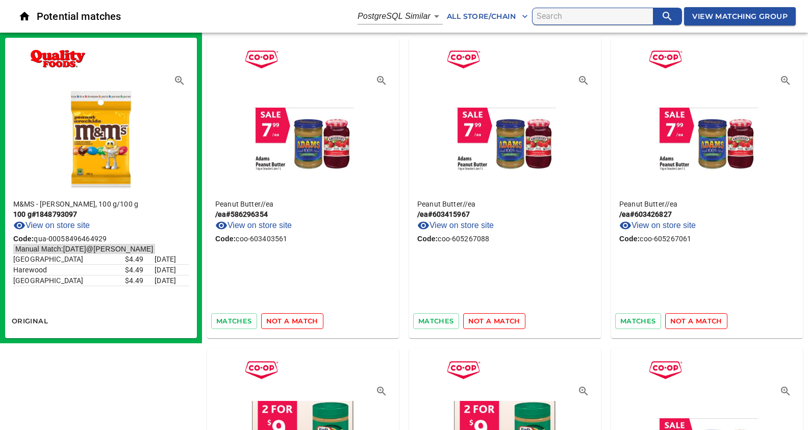
click at [291, 320] on span "not a match" at bounding box center [292, 321] width 52 height 12
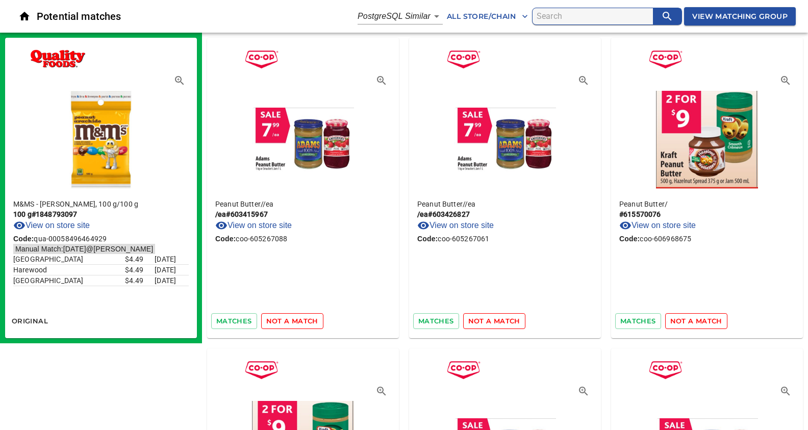
click at [291, 320] on span "not a match" at bounding box center [292, 321] width 52 height 12
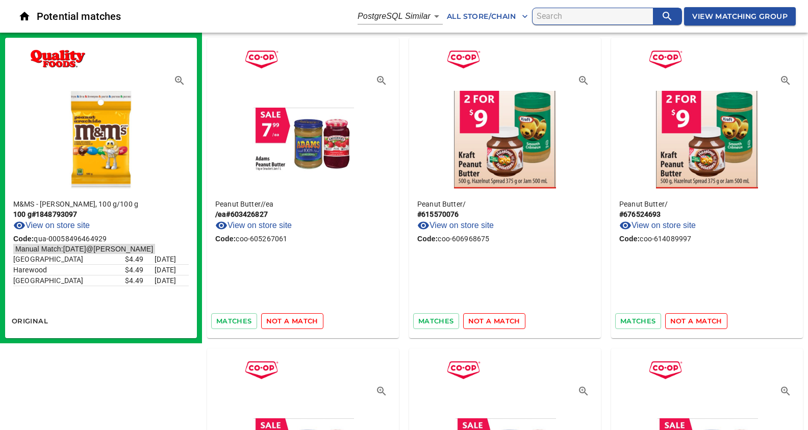
click at [291, 320] on span "not a match" at bounding box center [292, 321] width 52 height 12
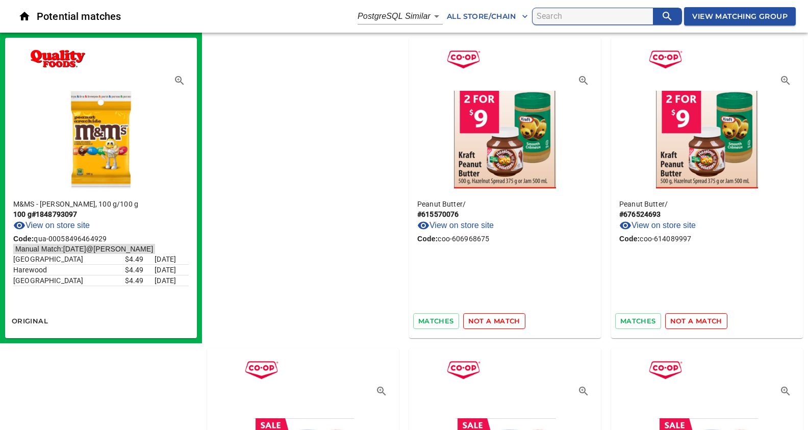
click at [468, 320] on span "not a match" at bounding box center [494, 321] width 52 height 12
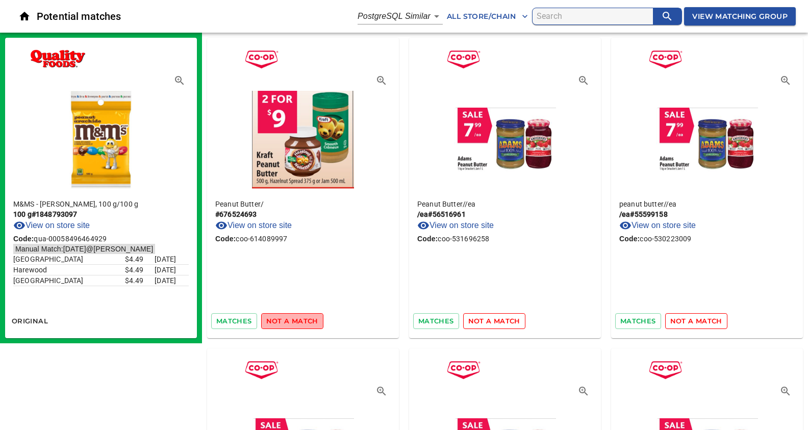
click at [291, 320] on span "not a match" at bounding box center [292, 321] width 52 height 12
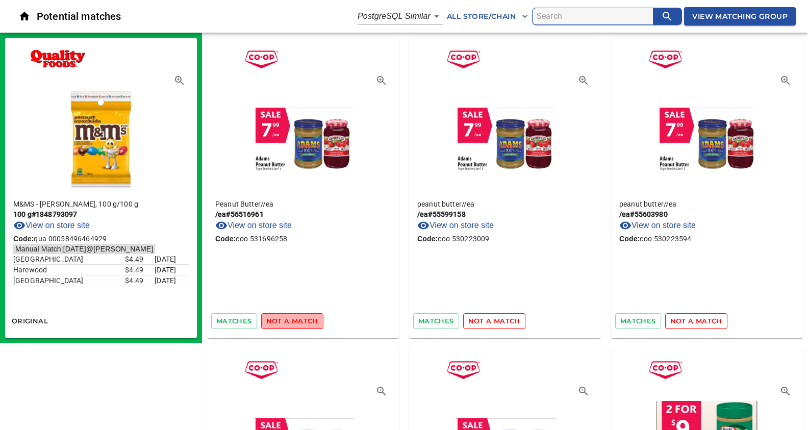
click at [291, 320] on span "not a match" at bounding box center [292, 321] width 52 height 12
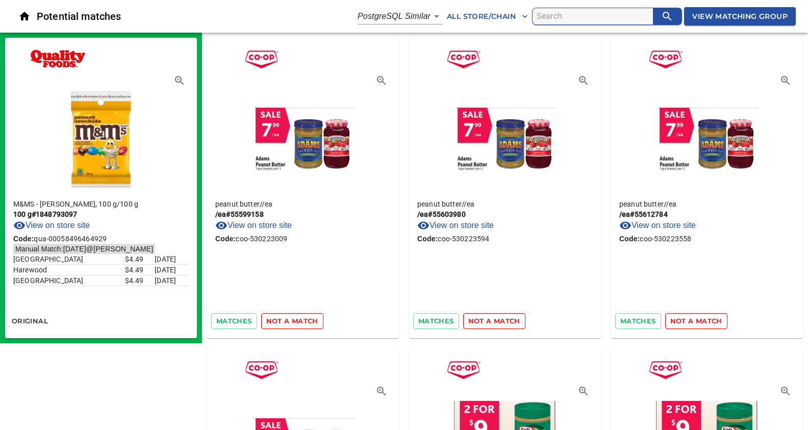
click at [291, 320] on span "not a match" at bounding box center [292, 321] width 52 height 12
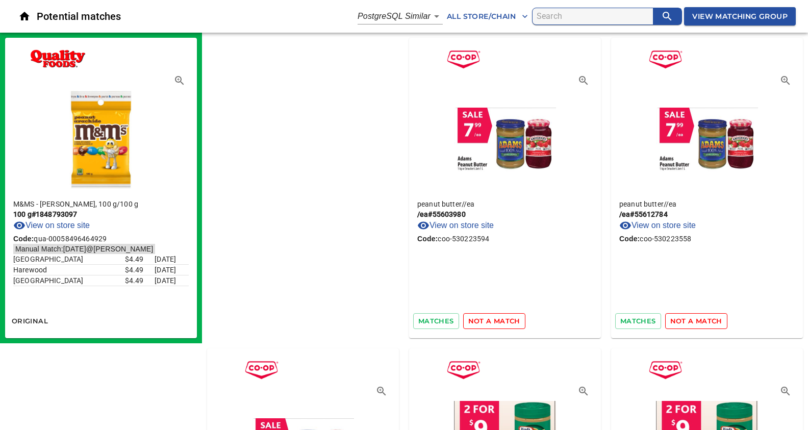
click at [468, 320] on span "not a match" at bounding box center [494, 321] width 52 height 12
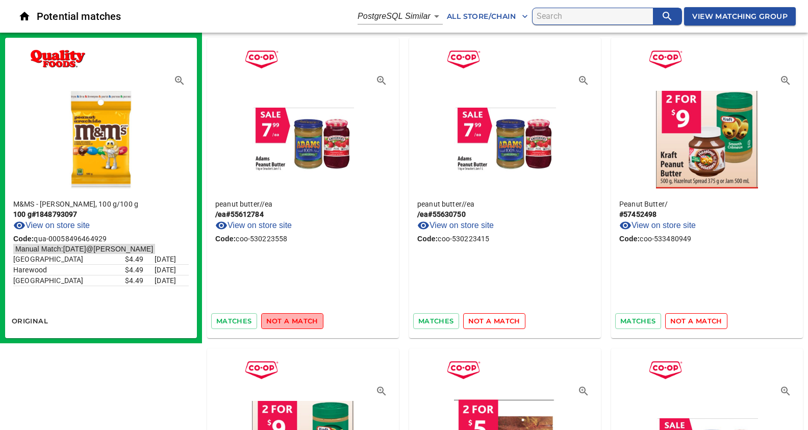
click at [291, 320] on span "not a match" at bounding box center [292, 321] width 52 height 12
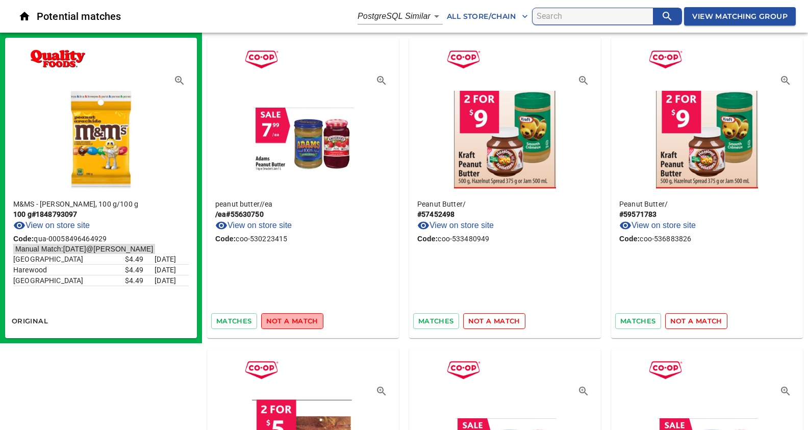
click at [291, 320] on span "not a match" at bounding box center [292, 321] width 52 height 12
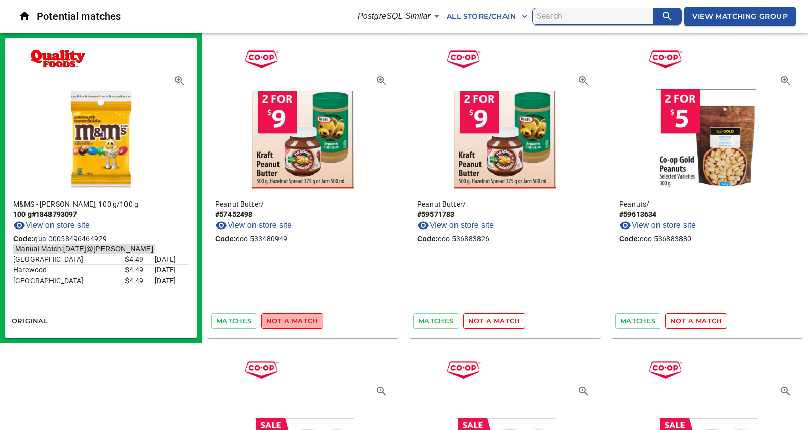
click at [291, 320] on span "not a match" at bounding box center [292, 321] width 52 height 12
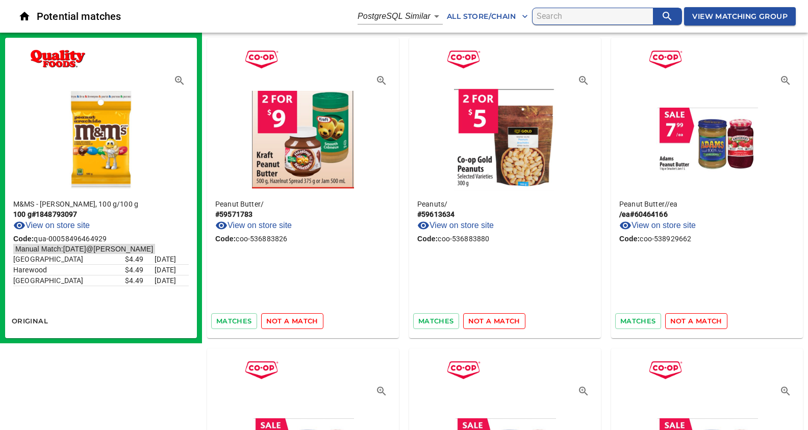
click at [291, 320] on span "not a match" at bounding box center [292, 321] width 52 height 12
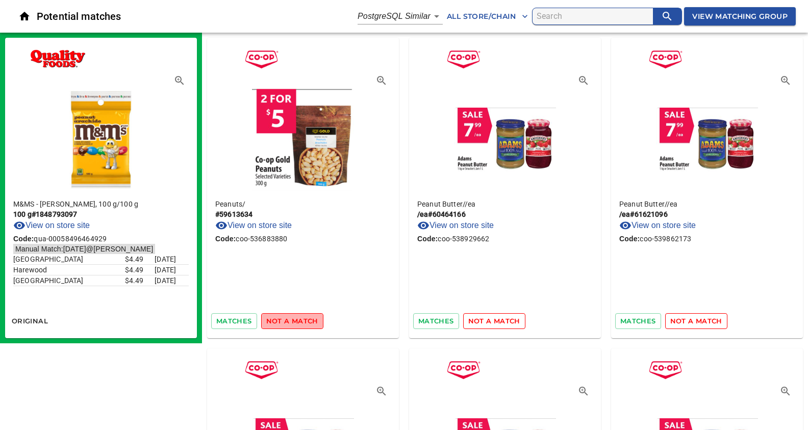
click at [291, 320] on span "not a match" at bounding box center [292, 321] width 52 height 12
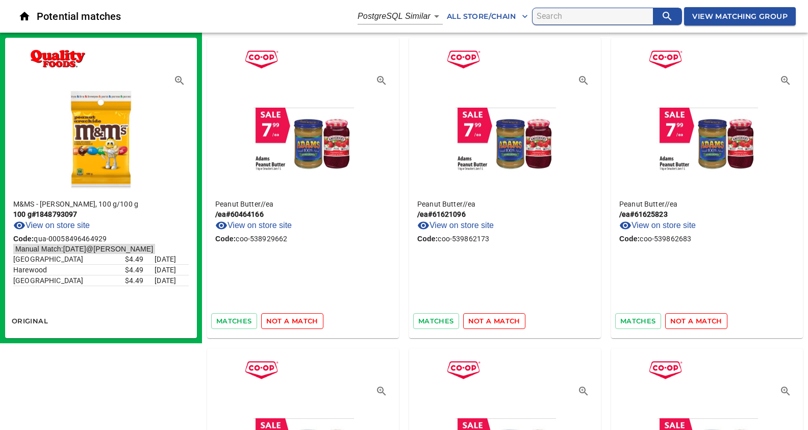
click at [291, 320] on span "not a match" at bounding box center [292, 321] width 52 height 12
click at [561, 11] on input "search" at bounding box center [595, 16] width 116 height 16
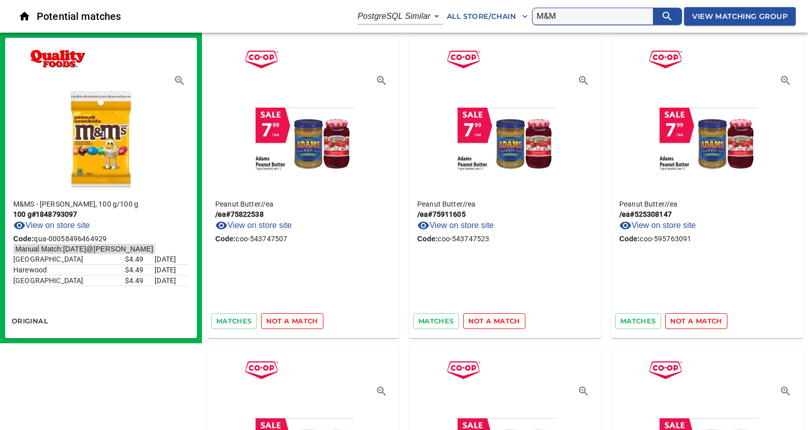
type input "M&M"
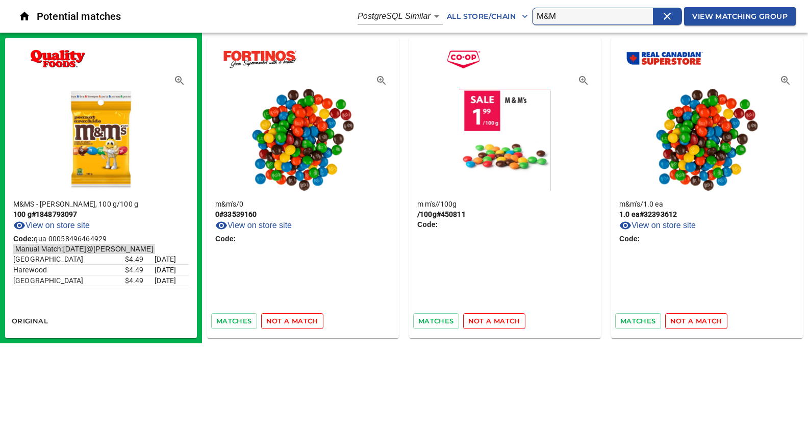
click at [293, 319] on span "not a match" at bounding box center [292, 321] width 52 height 12
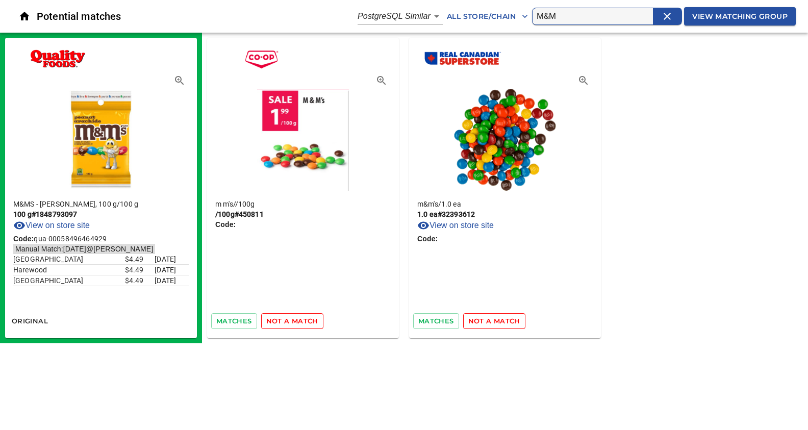
drag, startPoint x: 276, startPoint y: 319, endPoint x: 289, endPoint y: 269, distance: 51.7
click at [289, 269] on div "m m's / /100g /100g # 450811 Code: matches not a match" at bounding box center [303, 188] width 192 height 300
click at [583, 77] on icon "button" at bounding box center [583, 80] width 9 height 9
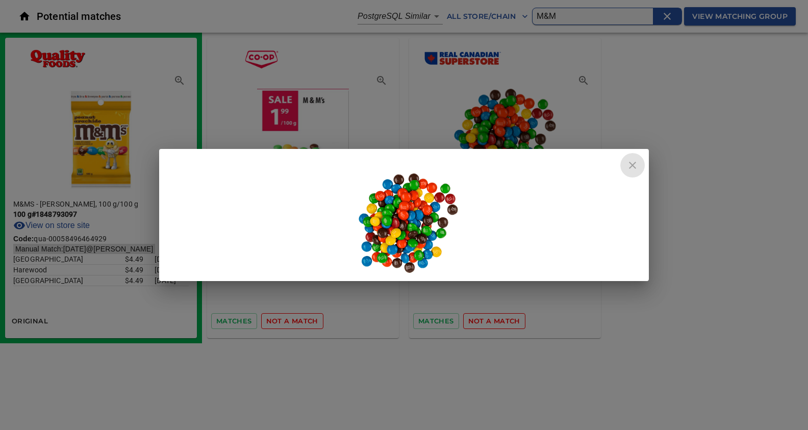
click at [631, 162] on icon "close" at bounding box center [632, 165] width 12 height 12
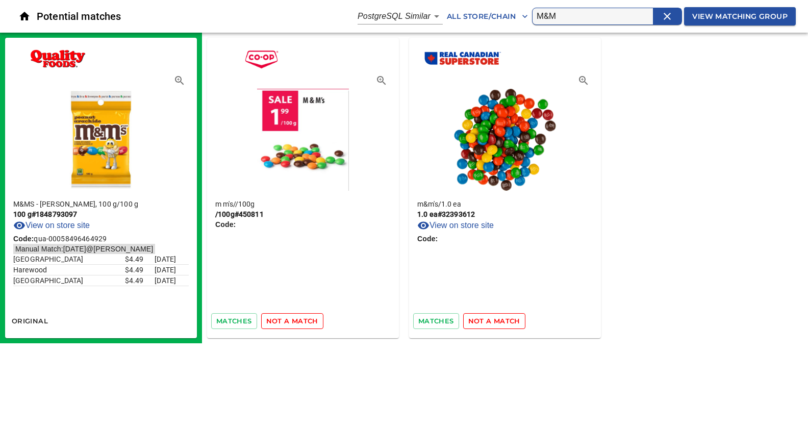
click at [475, 227] on link "View on store site" at bounding box center [455, 225] width 77 height 12
click at [632, 196] on div "m m's / /100g /100g # 450811 Code: matches not a match m&m's / 1.0 ea 1.0 ea # …" at bounding box center [505, 188] width 606 height 311
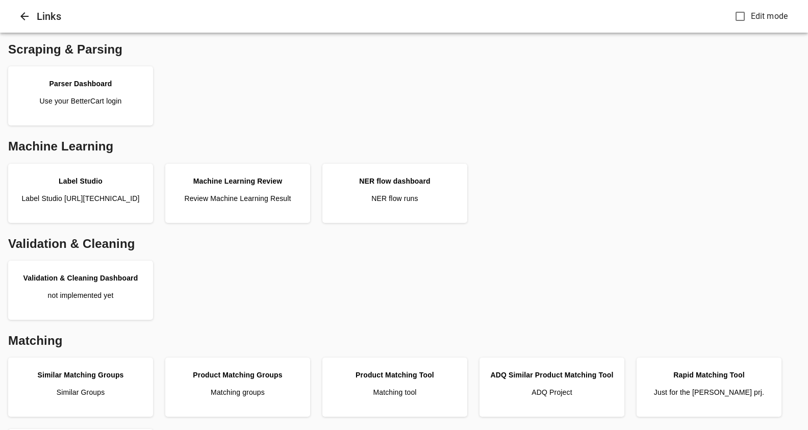
scroll to position [287, 0]
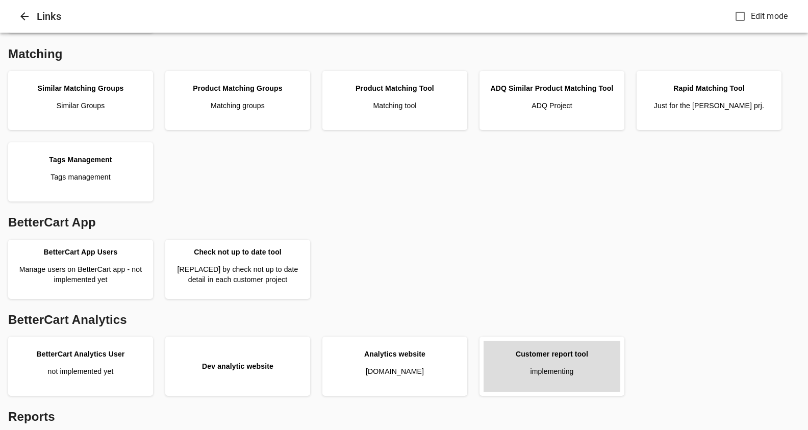
click at [557, 361] on link "Customer report tool implementing" at bounding box center [552, 366] width 137 height 51
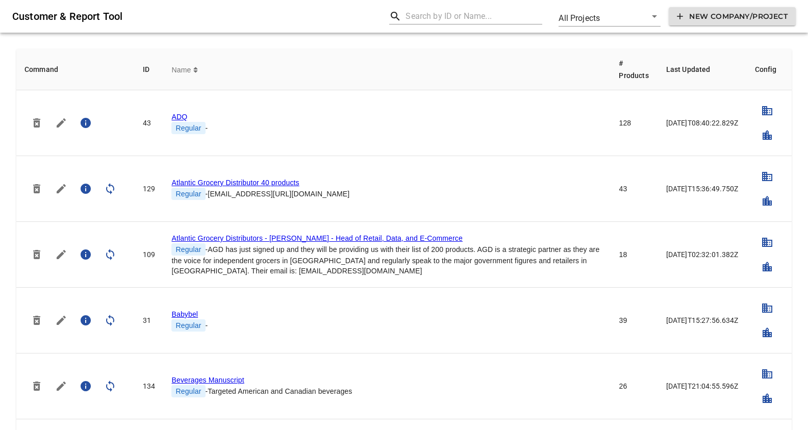
click at [191, 69] on span "Name" at bounding box center [182, 70] width 22 height 12
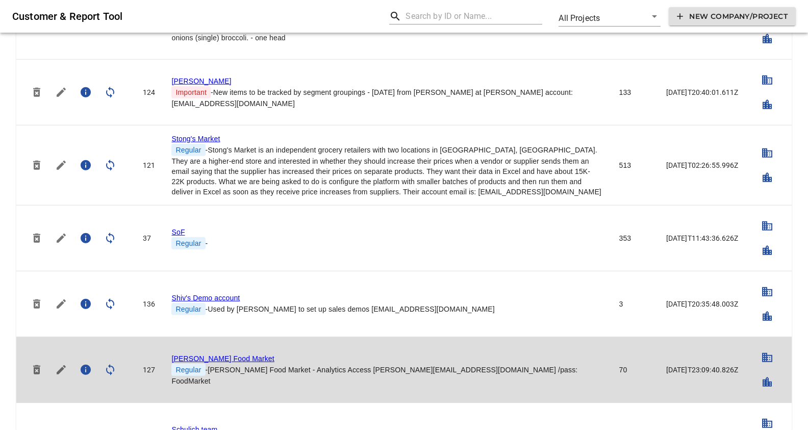
scroll to position [161, 0]
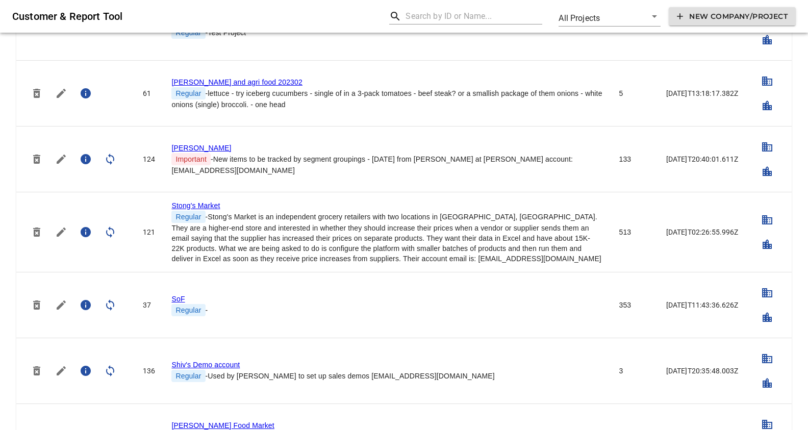
click at [186, 152] on link "[PERSON_NAME]" at bounding box center [201, 148] width 60 height 8
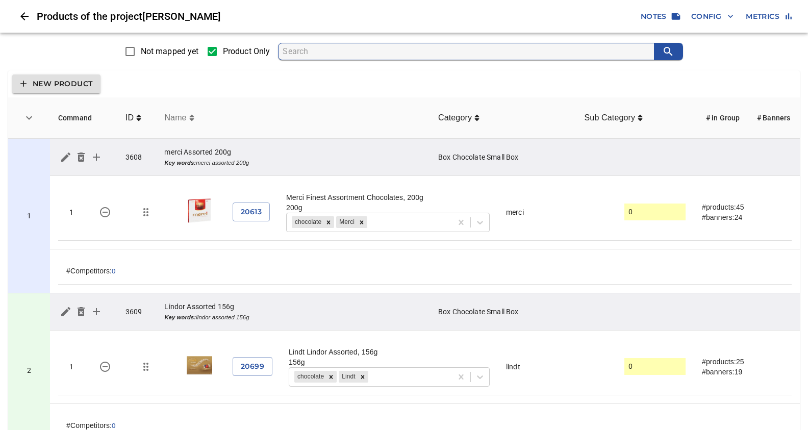
click at [192, 121] on icon "simple table" at bounding box center [191, 118] width 5 height 6
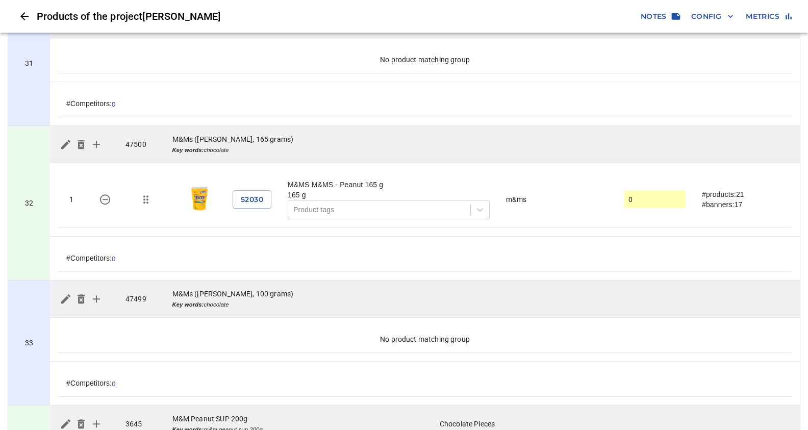
scroll to position [4757, 0]
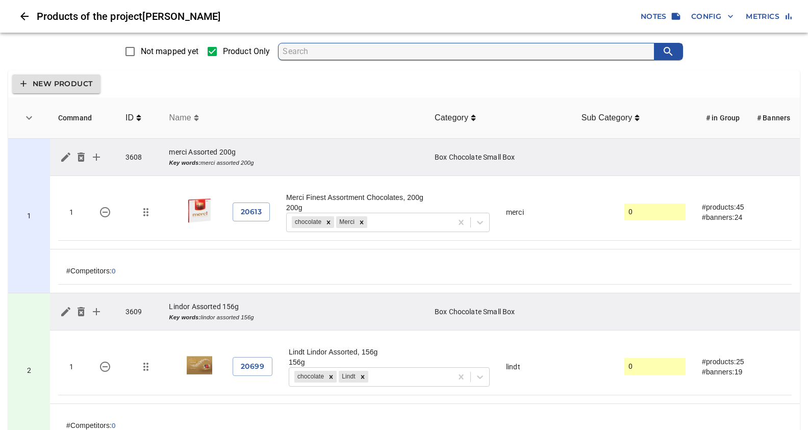
click at [195, 121] on icon "simple table" at bounding box center [196, 118] width 5 height 8
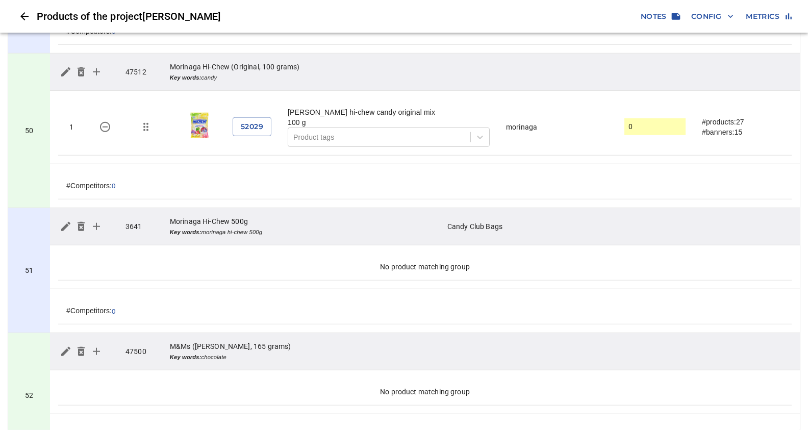
scroll to position [7721, 0]
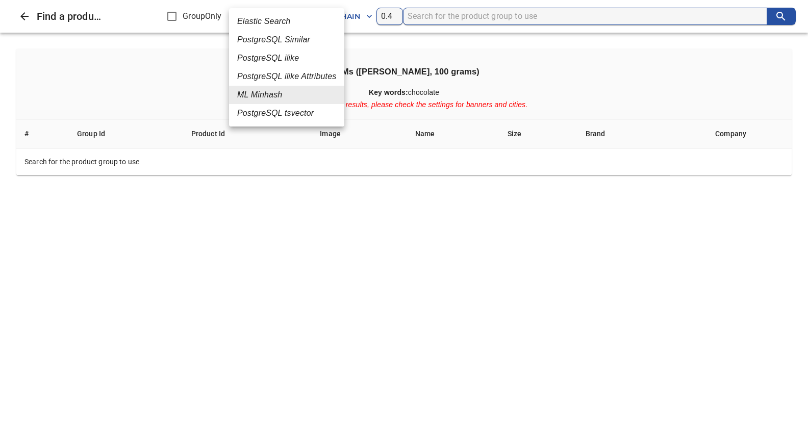
click at [263, 40] on em "PostgreSQL Similar" at bounding box center [273, 40] width 73 height 12
type input "2"
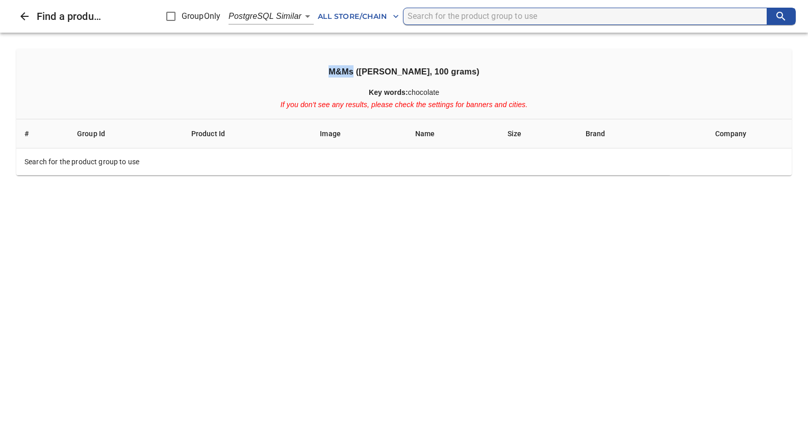
drag, startPoint x: 351, startPoint y: 70, endPoint x: 375, endPoint y: 72, distance: 24.1
click at [375, 72] on h3 "M&Ms (peanut, 100 grams)" at bounding box center [403, 71] width 759 height 12
copy h3 "M&Ms"
click at [420, 18] on input "search" at bounding box center [587, 16] width 359 height 16
paste input "M&Ms"
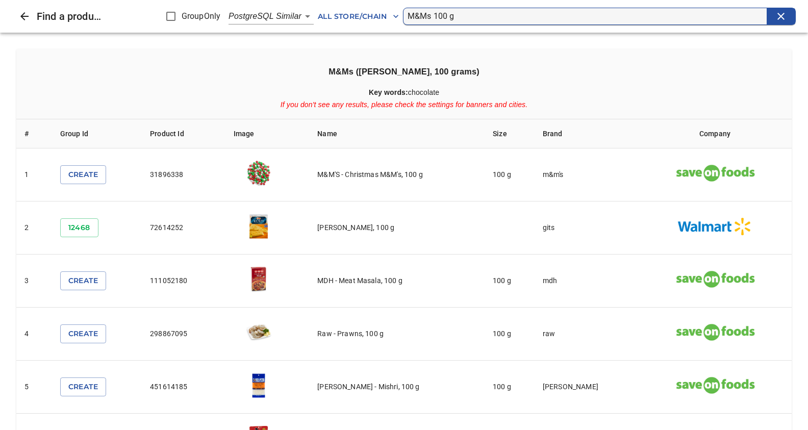
click at [434, 16] on input "M&Ms 100 g" at bounding box center [587, 16] width 359 height 16
click at [435, 13] on input "M&Ms 100 g" at bounding box center [587, 16] width 359 height 16
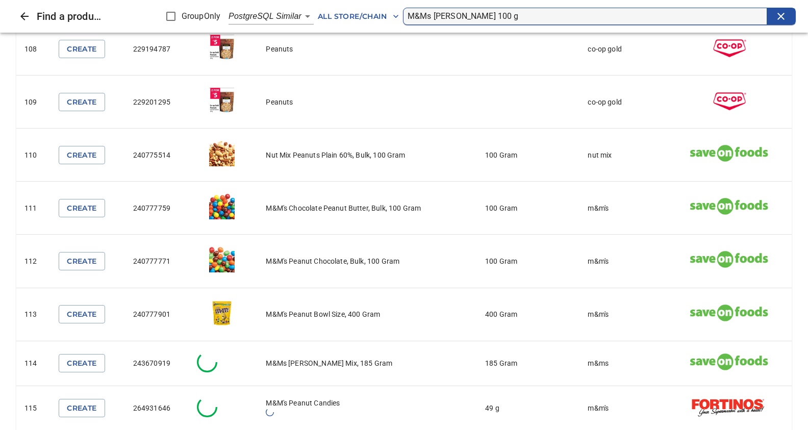
scroll to position [5817, 0]
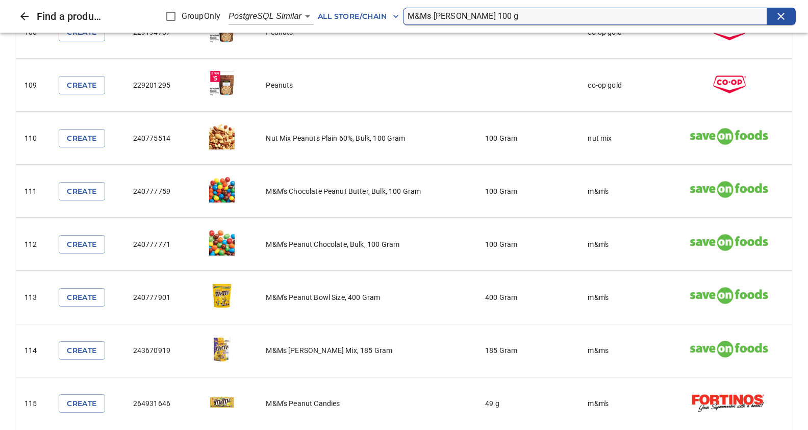
click at [505, 16] on input "M&Ms peanut 100 g" at bounding box center [587, 16] width 359 height 16
click at [486, 16] on input "M&Ms peanut 100 g" at bounding box center [587, 16] width 359 height 16
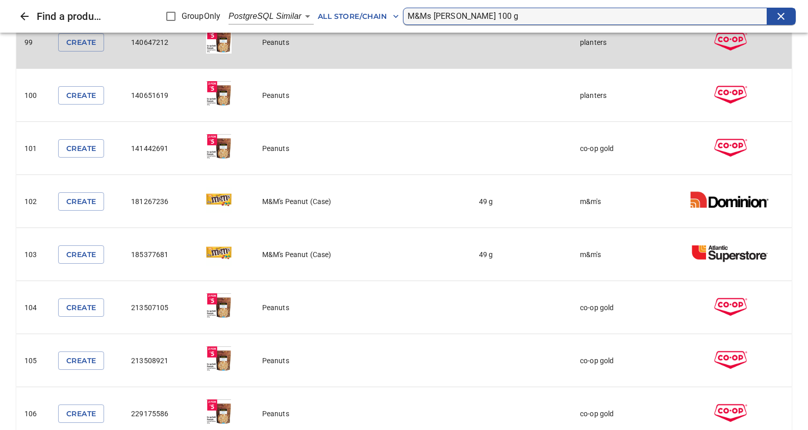
scroll to position [5279, 0]
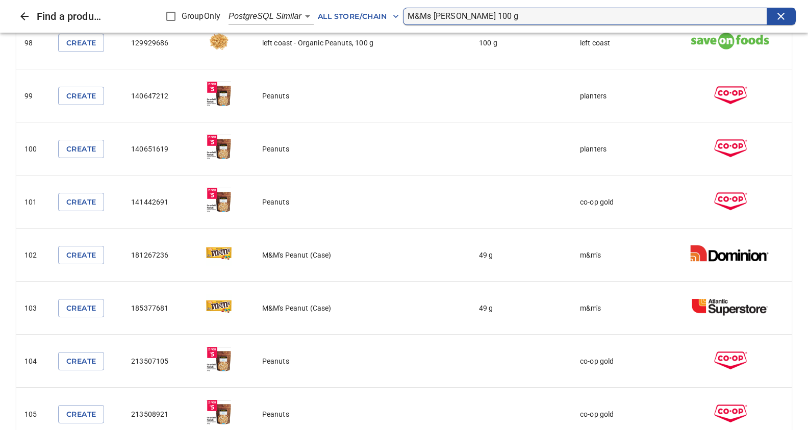
click at [483, 18] on input "M&Ms peanut 100 g" at bounding box center [587, 16] width 359 height 16
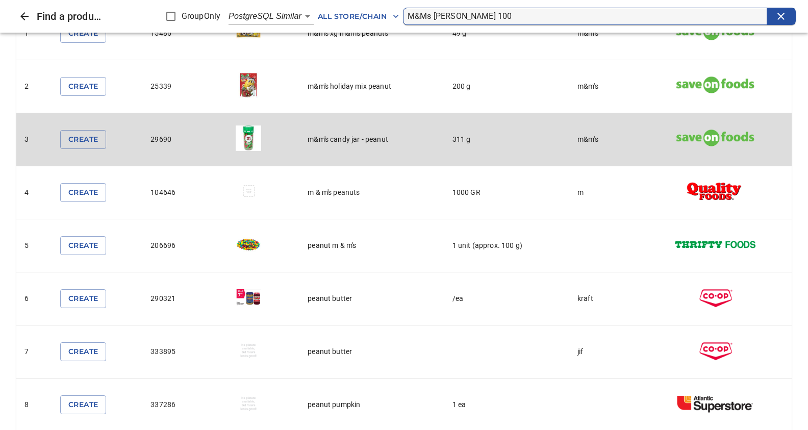
scroll to position [161, 0]
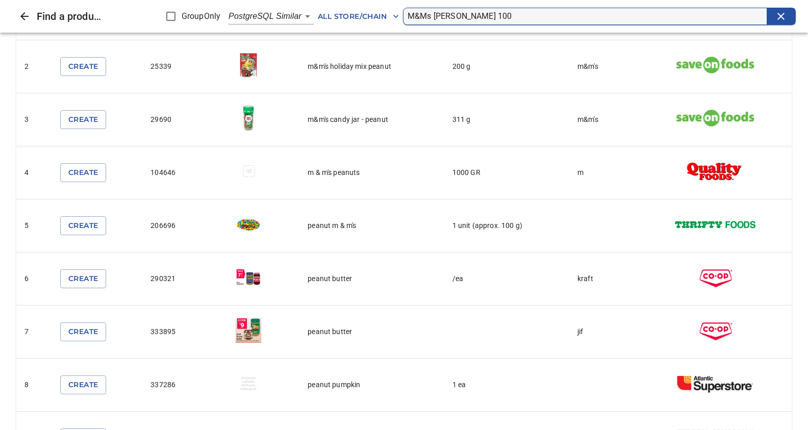
click at [461, 18] on input "M&Ms peanut 100" at bounding box center [587, 16] width 359 height 16
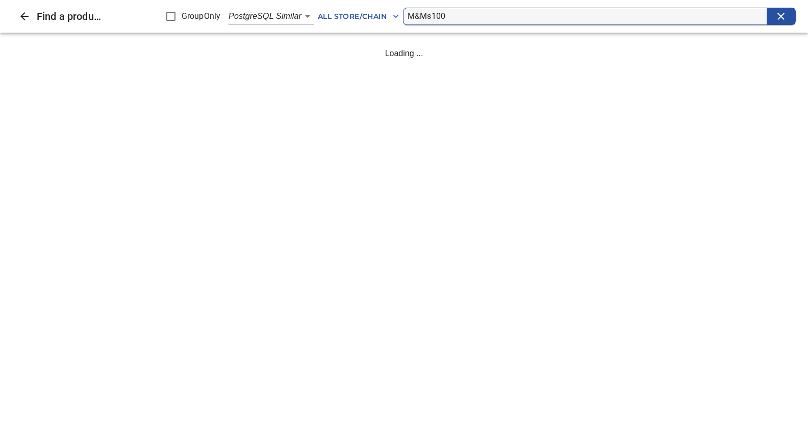
scroll to position [0, 0]
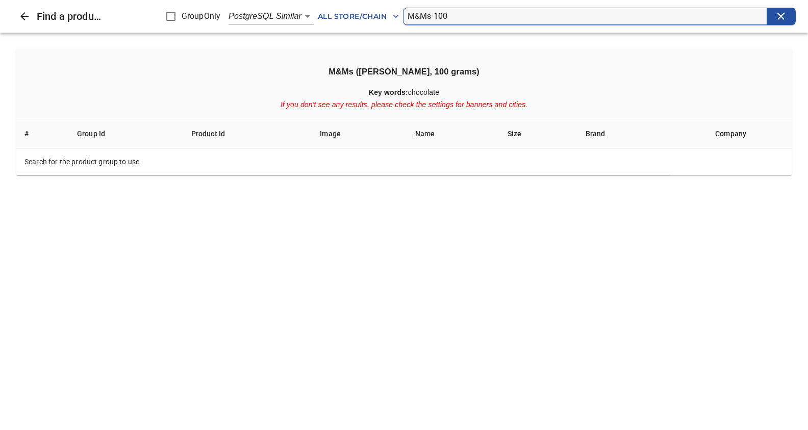
type input "M&Ms 100"
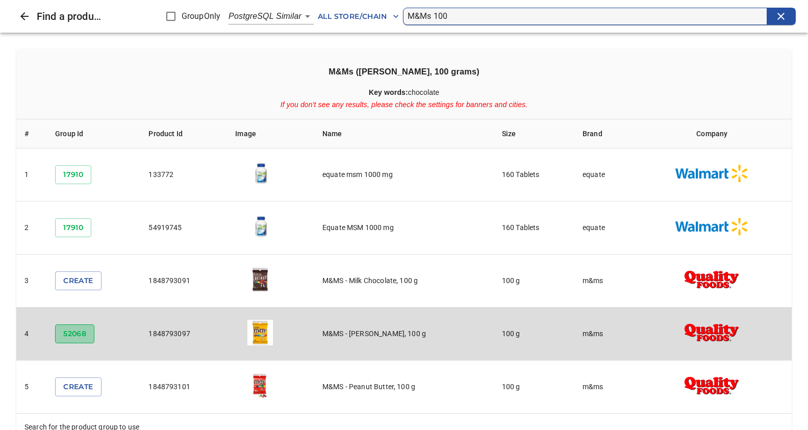
click at [78, 335] on span "52068" at bounding box center [74, 333] width 23 height 13
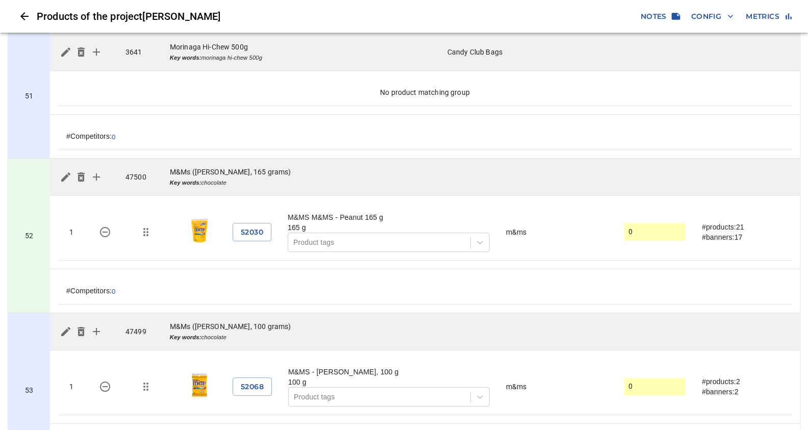
scroll to position [7882, 0]
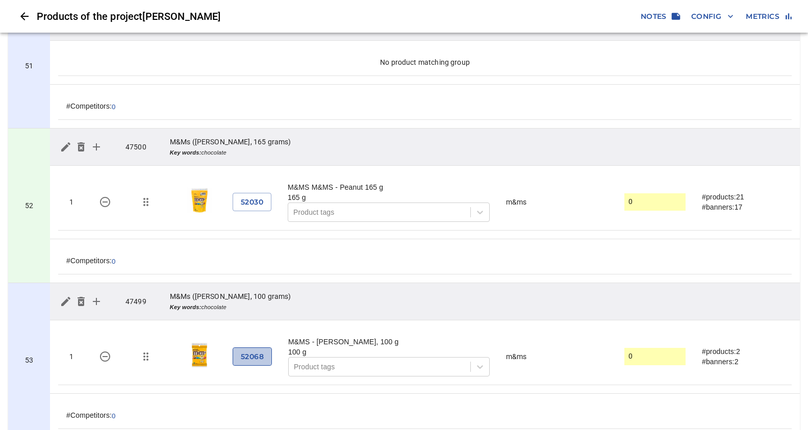
click at [252, 350] on span "52068" at bounding box center [252, 356] width 23 height 13
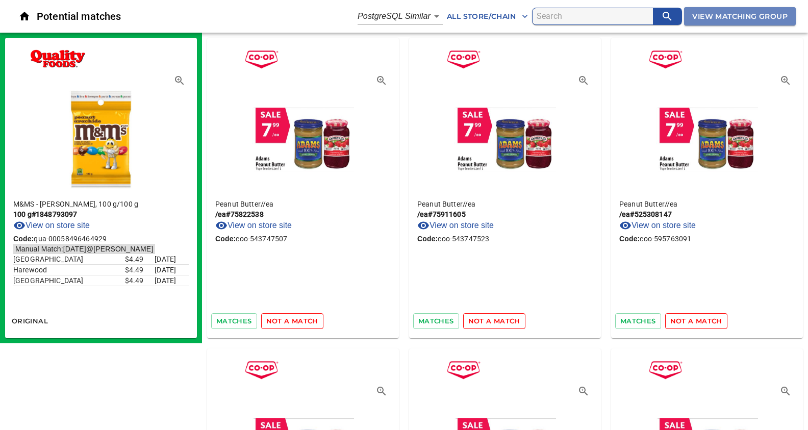
click at [725, 13] on span "View Matching Group" at bounding box center [739, 16] width 95 height 13
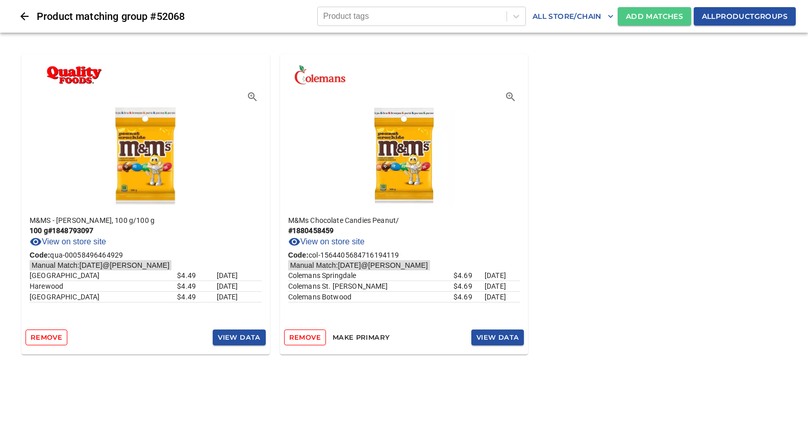
click at [635, 14] on span "Add Matches" at bounding box center [654, 16] width 57 height 13
click at [649, 8] on button "Add Matches" at bounding box center [654, 16] width 73 height 19
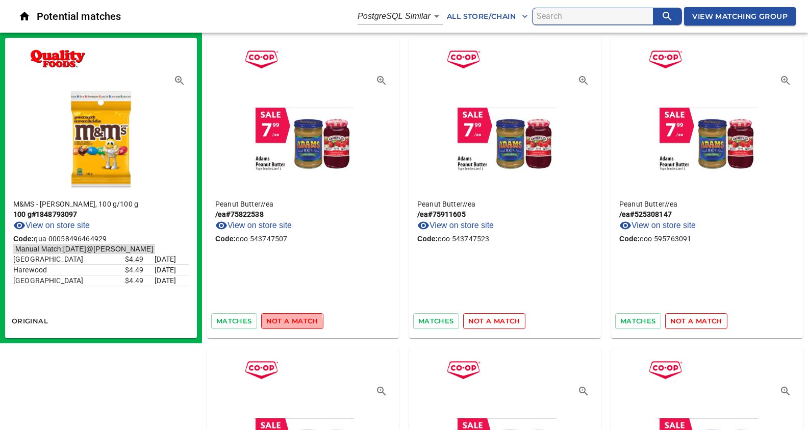
click at [284, 323] on span "not a match" at bounding box center [292, 321] width 52 height 12
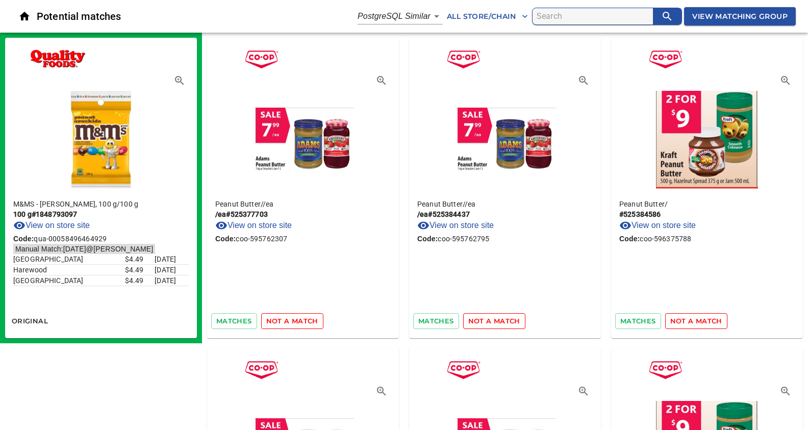
click at [284, 323] on span "not a match" at bounding box center [292, 321] width 52 height 12
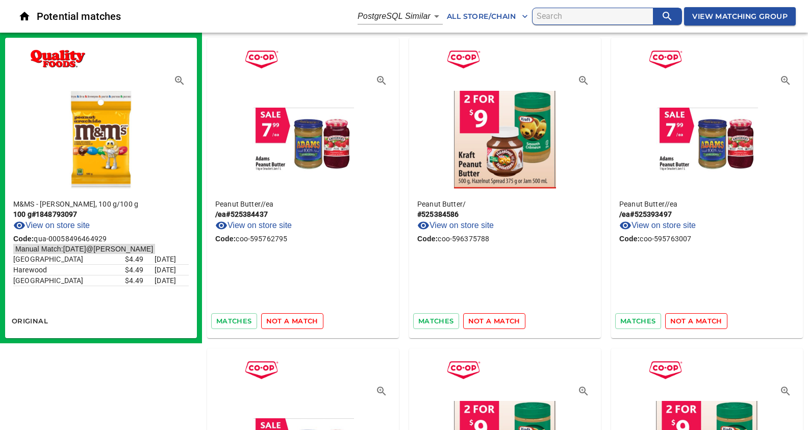
click at [284, 323] on span "not a match" at bounding box center [292, 321] width 52 height 12
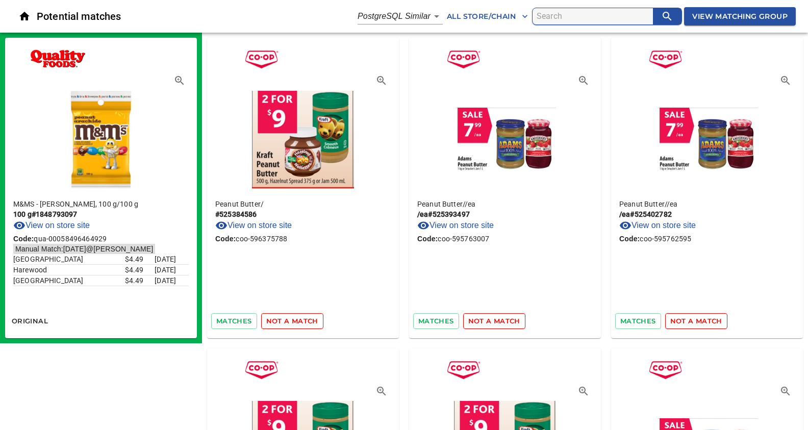
click at [284, 323] on span "not a match" at bounding box center [292, 321] width 52 height 12
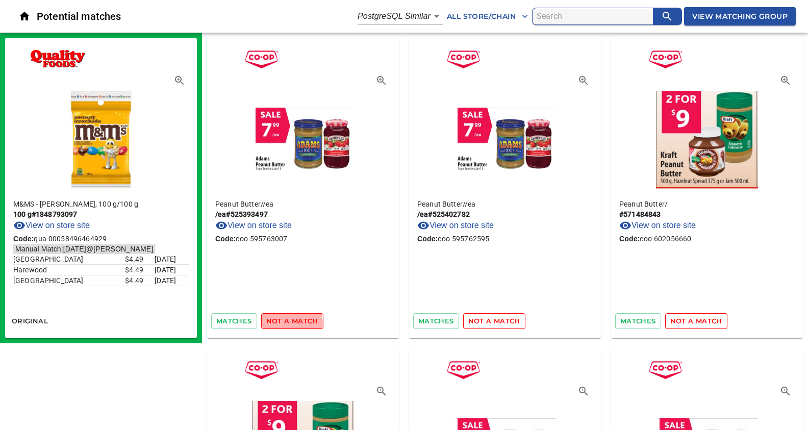
click at [284, 323] on span "not a match" at bounding box center [292, 321] width 52 height 12
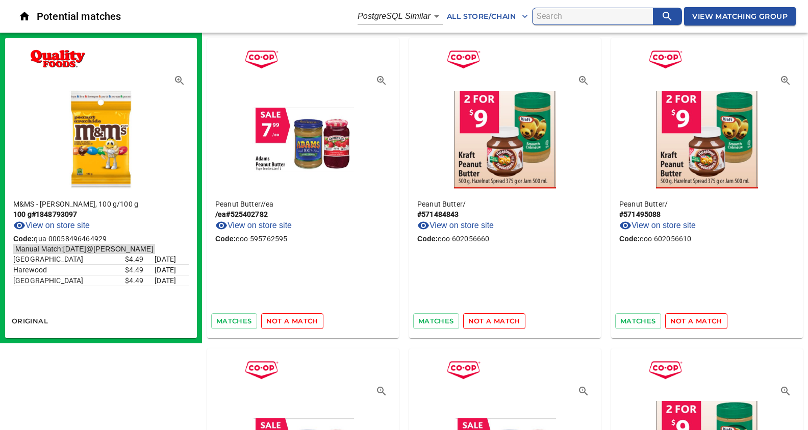
click at [284, 323] on span "not a match" at bounding box center [292, 321] width 52 height 12
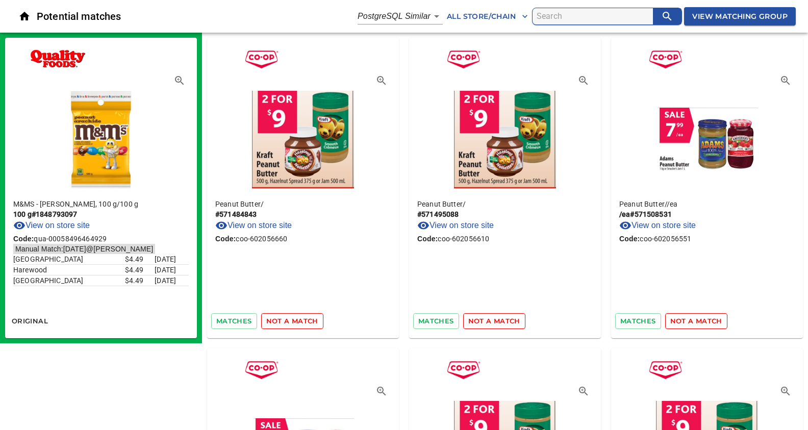
click at [284, 323] on span "not a match" at bounding box center [292, 321] width 52 height 12
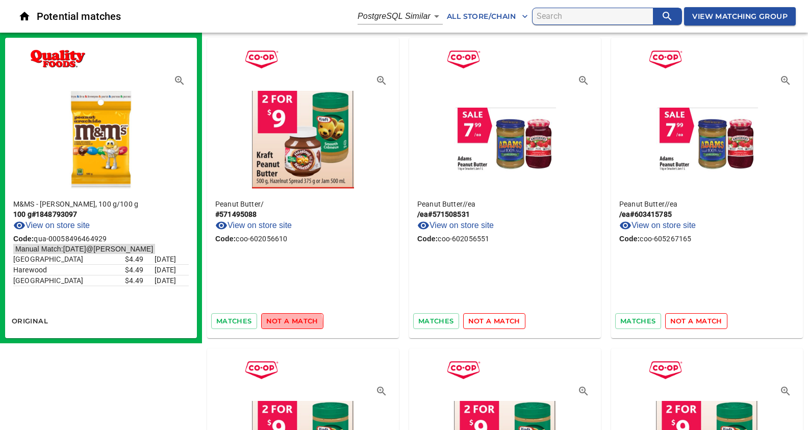
click at [284, 323] on span "not a match" at bounding box center [292, 321] width 52 height 12
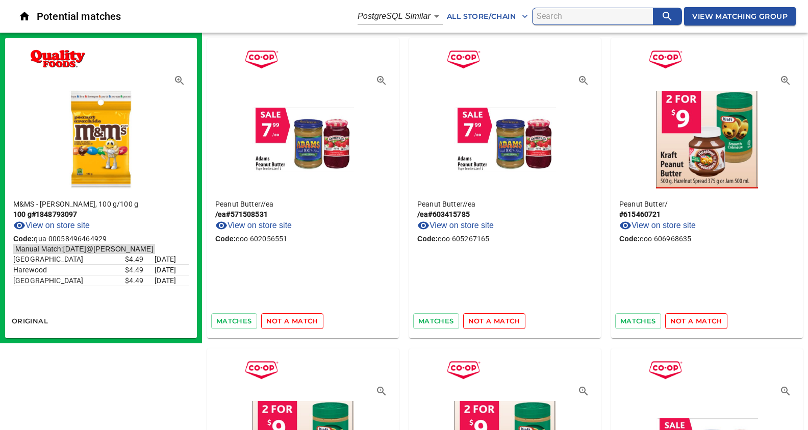
click at [284, 323] on span "not a match" at bounding box center [292, 321] width 52 height 12
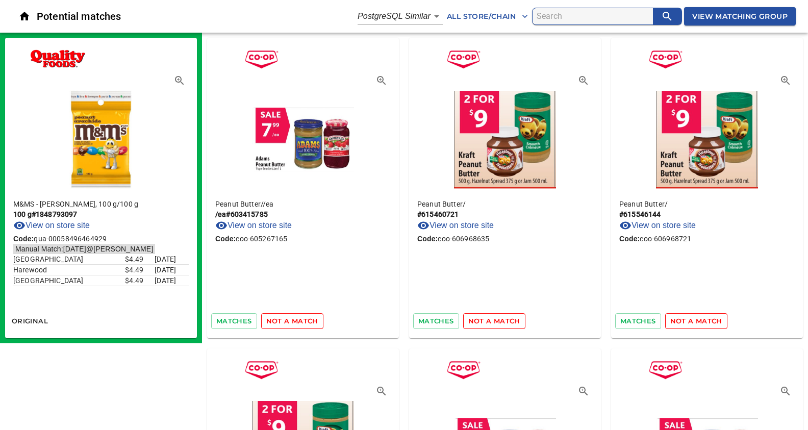
click at [284, 323] on span "not a match" at bounding box center [292, 321] width 52 height 12
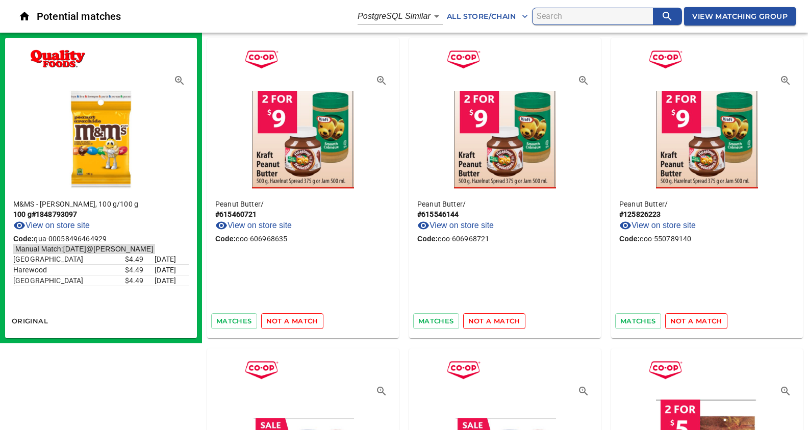
click at [284, 323] on span "not a match" at bounding box center [292, 321] width 52 height 12
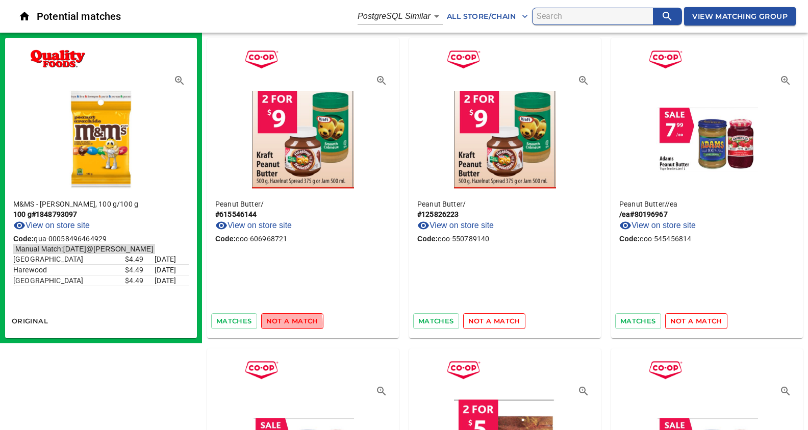
click at [284, 323] on span "not a match" at bounding box center [292, 321] width 52 height 12
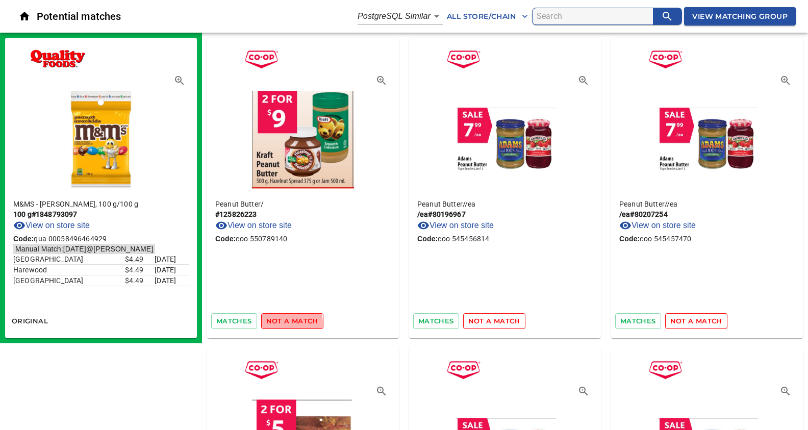
click at [284, 323] on span "not a match" at bounding box center [292, 321] width 52 height 12
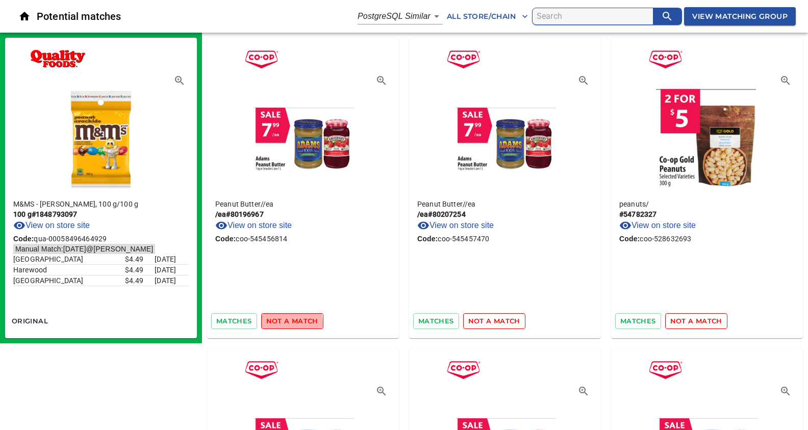
click at [284, 323] on span "not a match" at bounding box center [292, 321] width 52 height 12
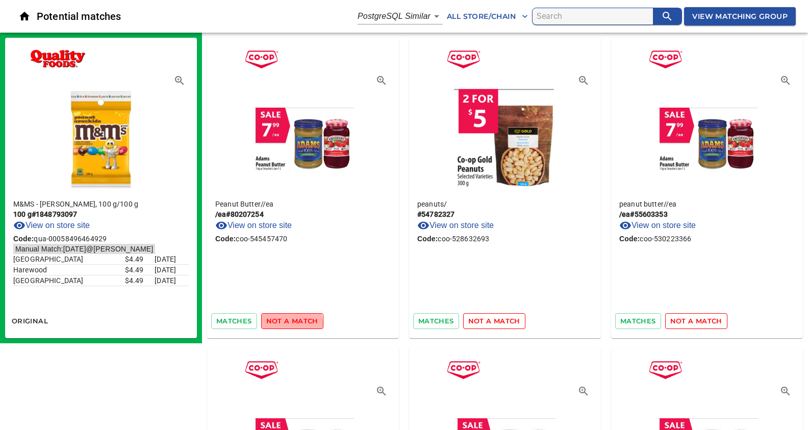
click at [284, 323] on span "not a match" at bounding box center [292, 321] width 52 height 12
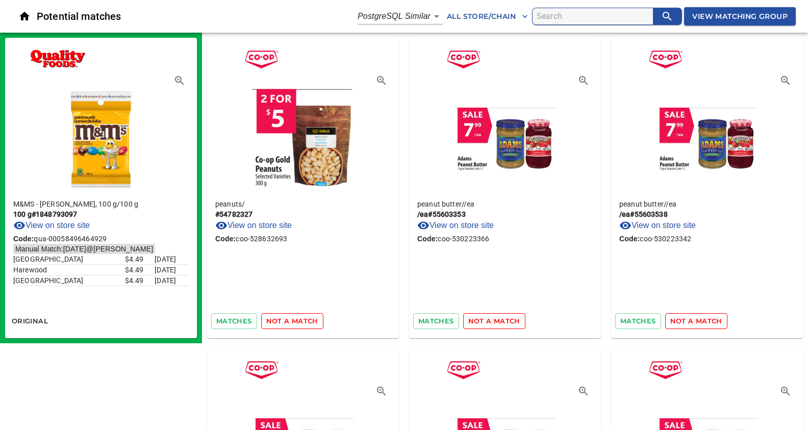
click at [284, 323] on span "not a match" at bounding box center [292, 321] width 52 height 12
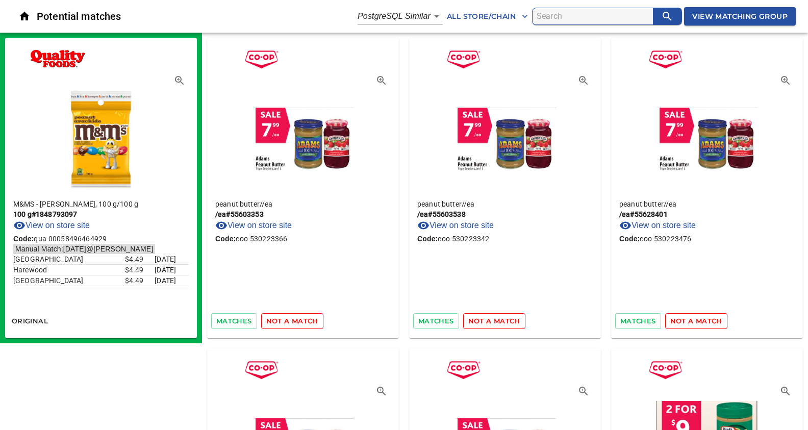
click at [284, 323] on span "not a match" at bounding box center [292, 321] width 52 height 12
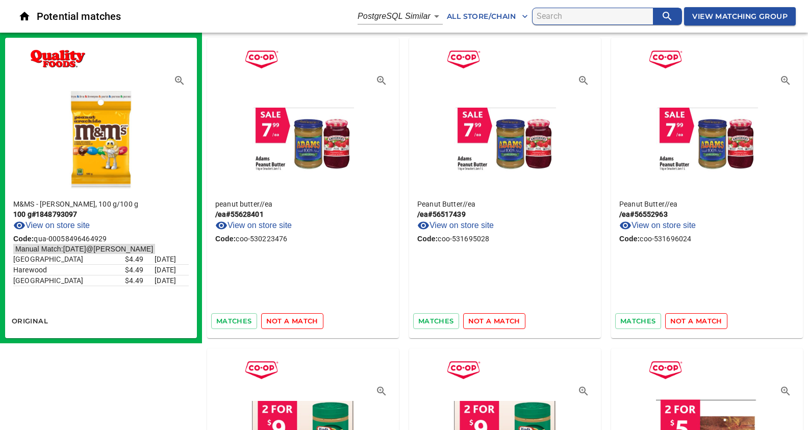
click at [284, 323] on span "not a match" at bounding box center [292, 321] width 52 height 12
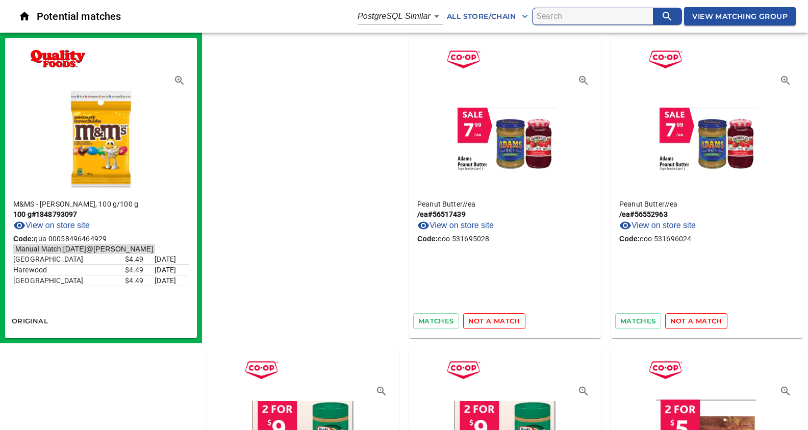
click at [468, 323] on span "not a match" at bounding box center [494, 321] width 52 height 12
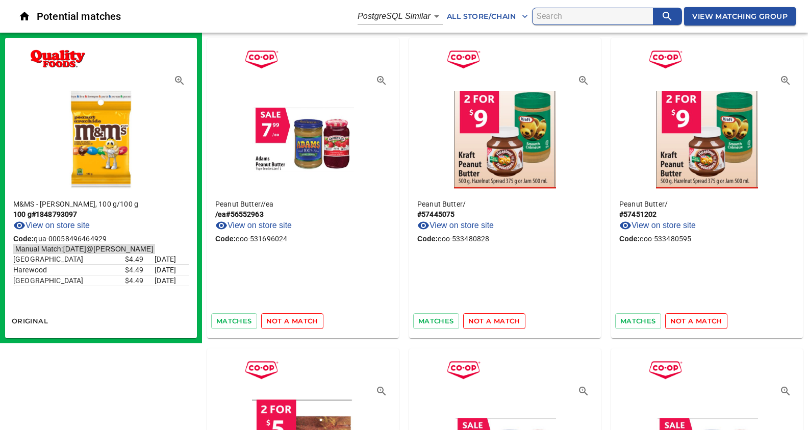
click at [284, 323] on span "not a match" at bounding box center [292, 321] width 52 height 12
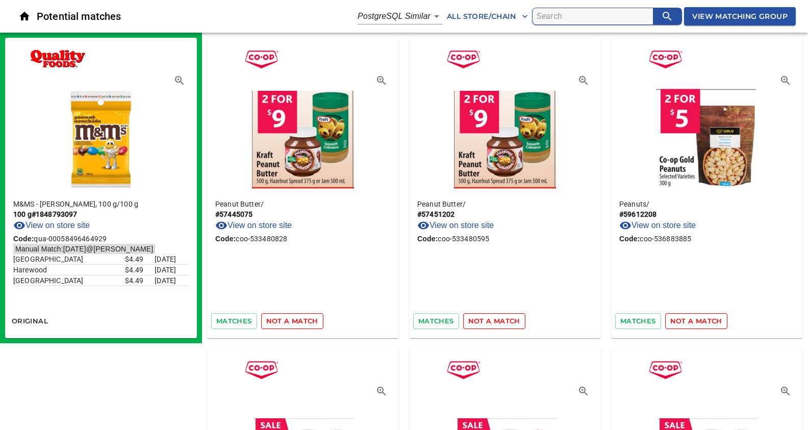
click at [284, 323] on span "not a match" at bounding box center [292, 321] width 52 height 12
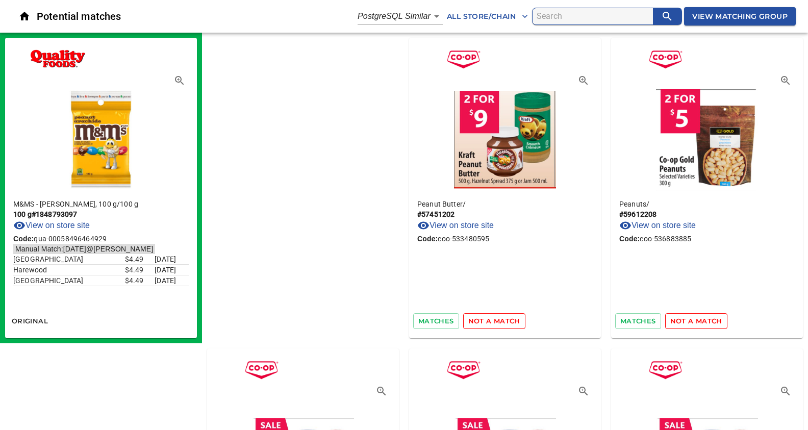
click at [468, 323] on span "not a match" at bounding box center [494, 321] width 52 height 12
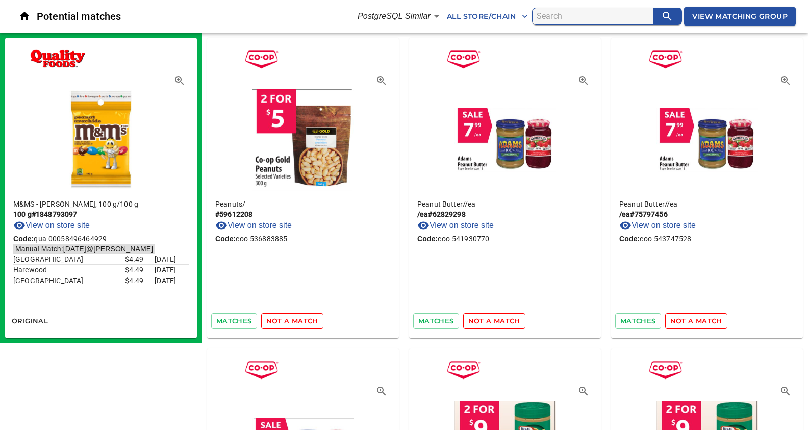
click at [284, 323] on span "not a match" at bounding box center [292, 321] width 52 height 12
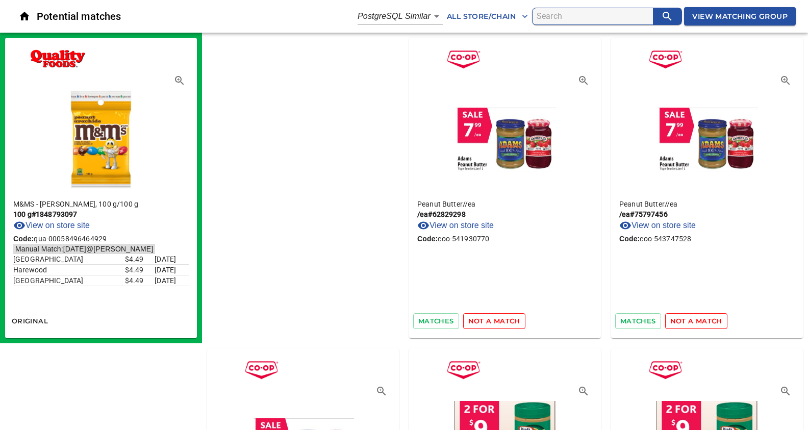
click at [468, 323] on span "not a match" at bounding box center [494, 321] width 52 height 12
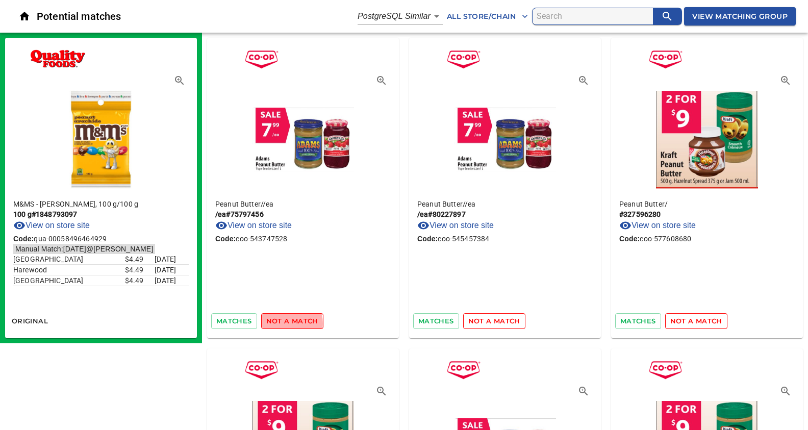
click at [284, 323] on span "not a match" at bounding box center [292, 321] width 52 height 12
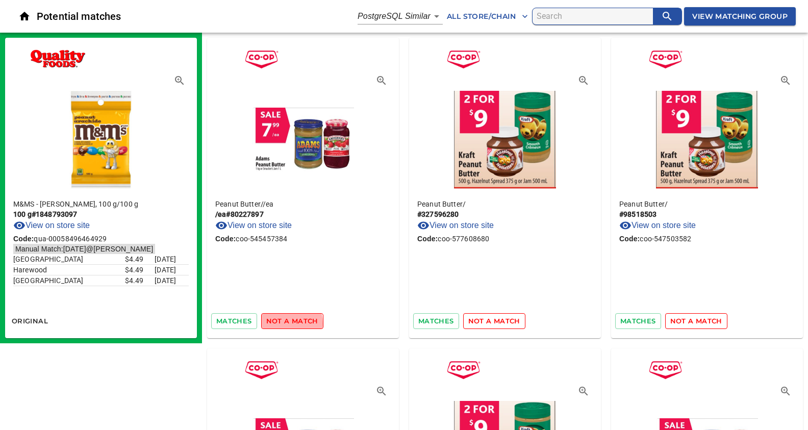
click at [284, 323] on span "not a match" at bounding box center [292, 321] width 52 height 12
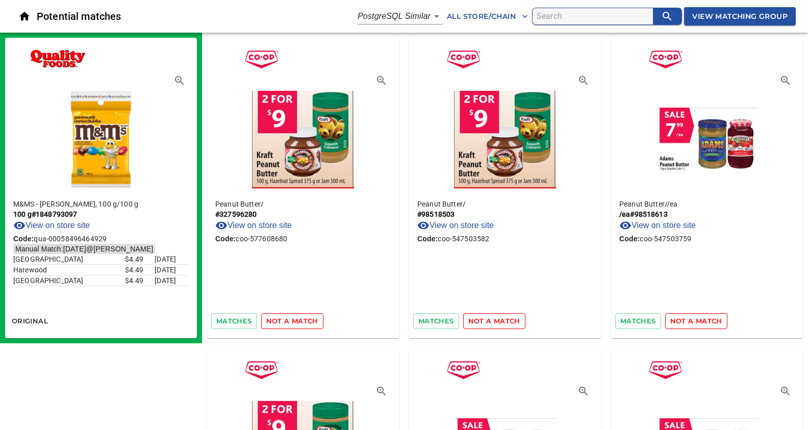
click at [284, 323] on span "not a match" at bounding box center [292, 321] width 52 height 12
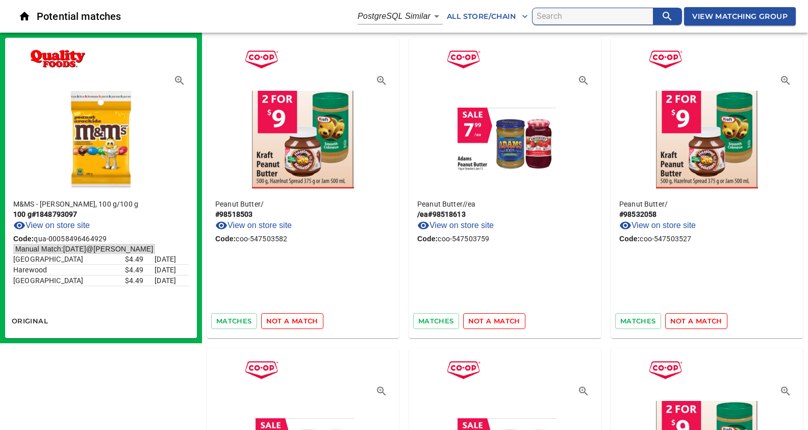
click at [284, 323] on span "not a match" at bounding box center [292, 321] width 52 height 12
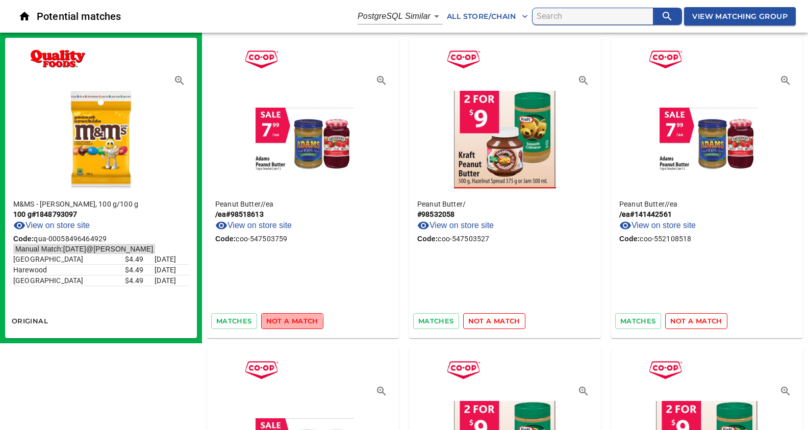
click at [284, 323] on span "not a match" at bounding box center [292, 321] width 52 height 12
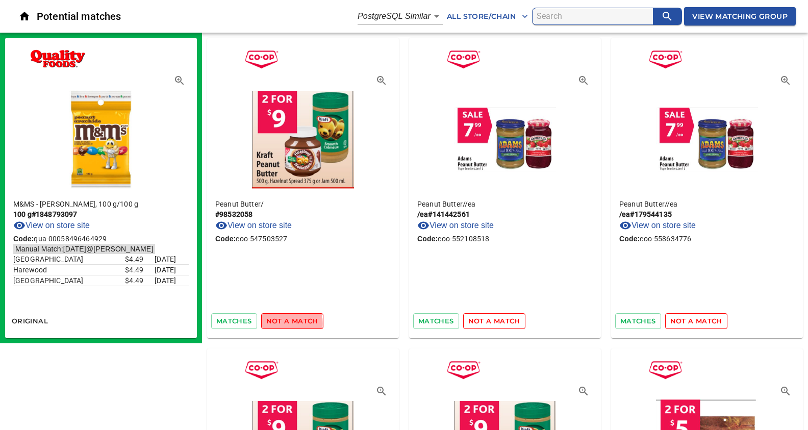
click at [284, 323] on span "not a match" at bounding box center [292, 321] width 52 height 12
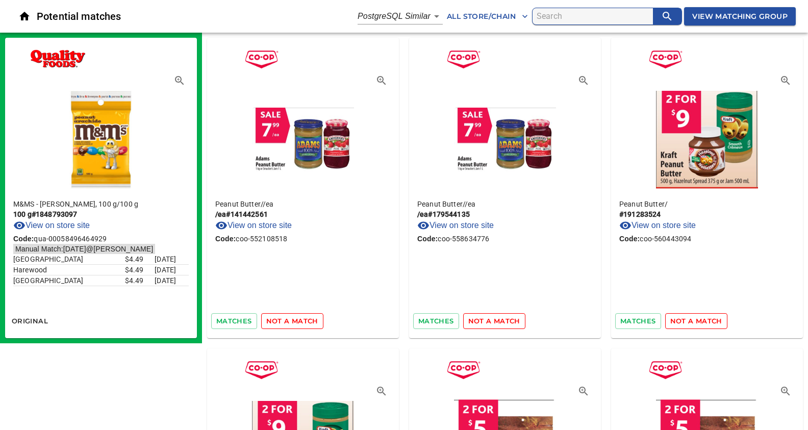
click at [284, 323] on span "not a match" at bounding box center [292, 321] width 52 height 12
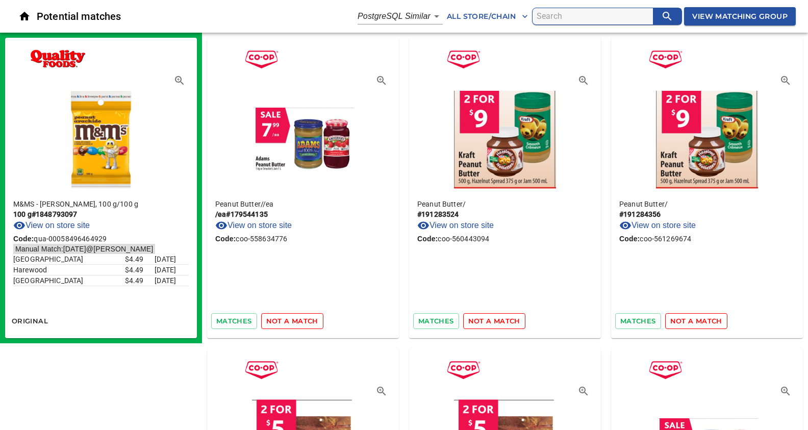
click at [284, 323] on span "not a match" at bounding box center [292, 321] width 52 height 12
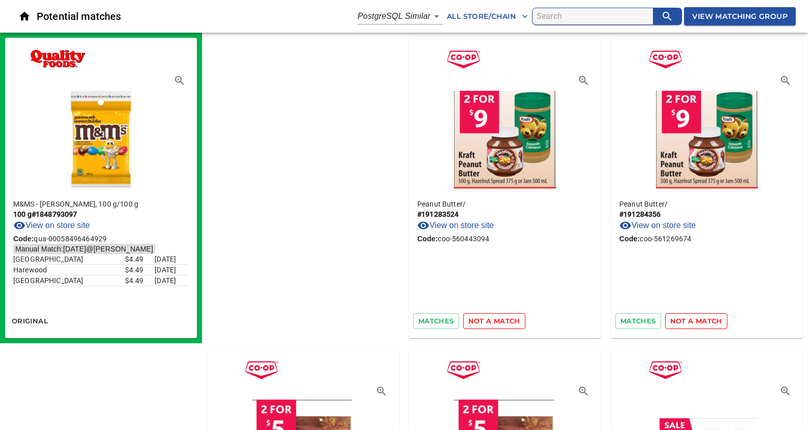
click at [468, 323] on span "not a match" at bounding box center [494, 321] width 52 height 12
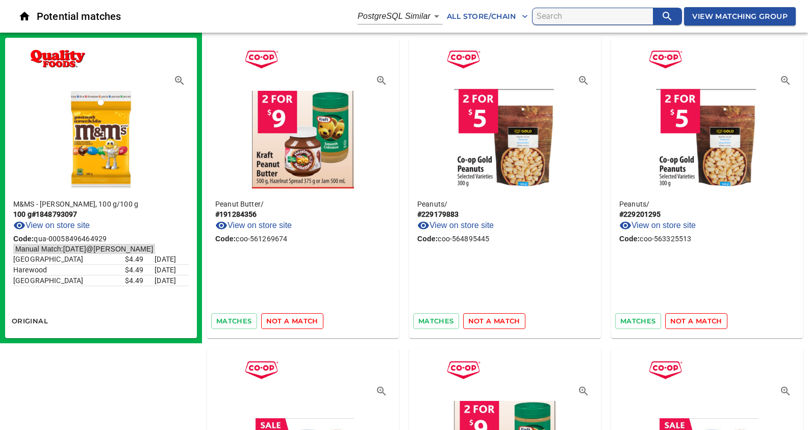
click at [284, 323] on span "not a match" at bounding box center [292, 321] width 52 height 12
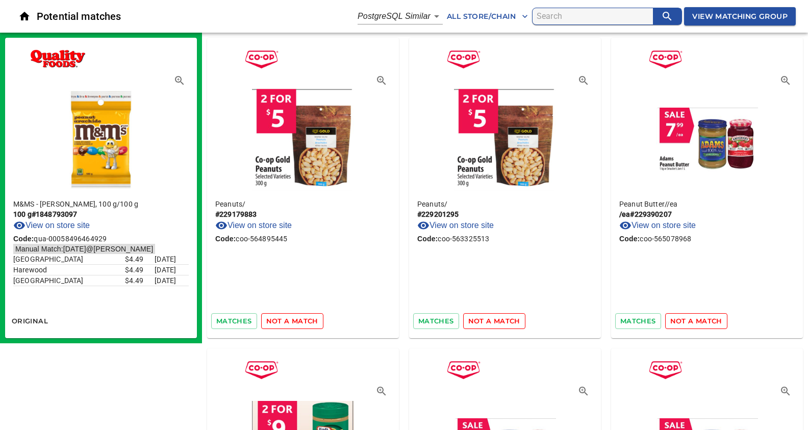
click at [284, 323] on span "not a match" at bounding box center [292, 321] width 52 height 12
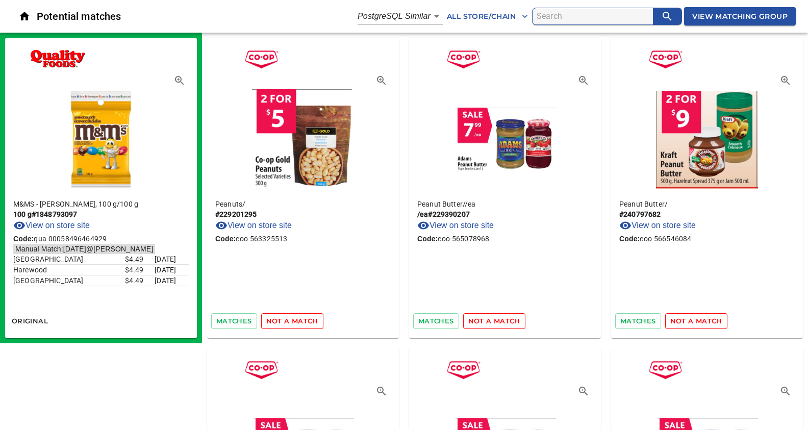
click at [284, 323] on span "not a match" at bounding box center [292, 321] width 52 height 12
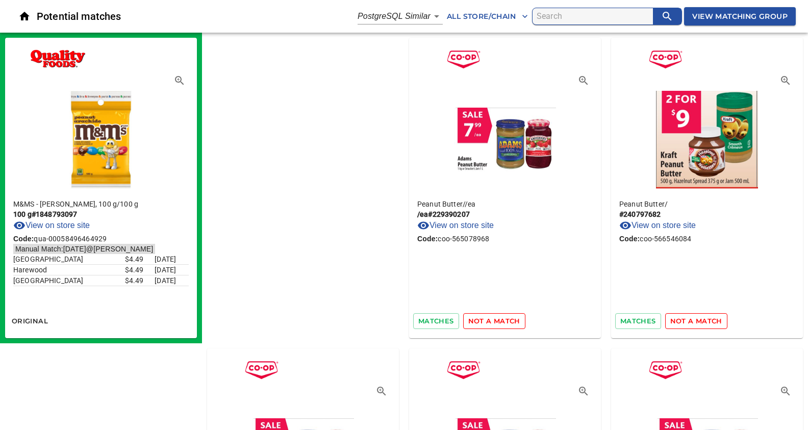
click at [468, 323] on span "not a match" at bounding box center [494, 321] width 52 height 12
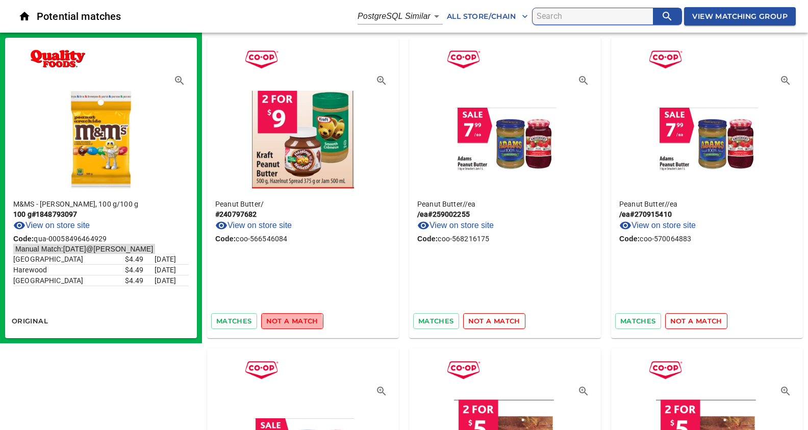
click at [284, 323] on span "not a match" at bounding box center [292, 321] width 52 height 12
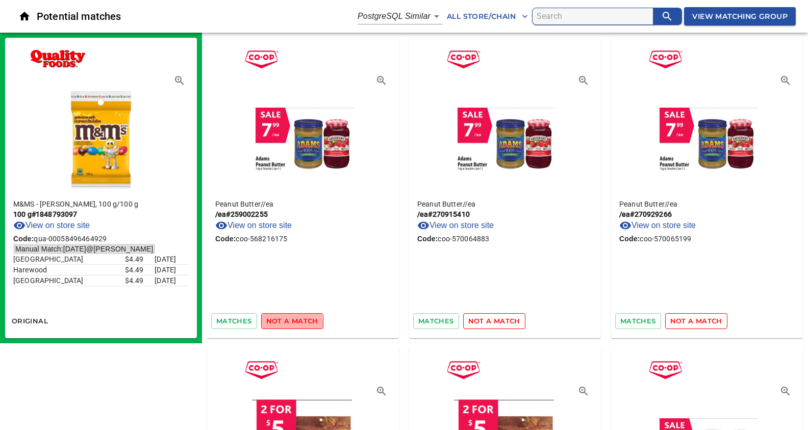
click at [284, 323] on span "not a match" at bounding box center [292, 321] width 52 height 12
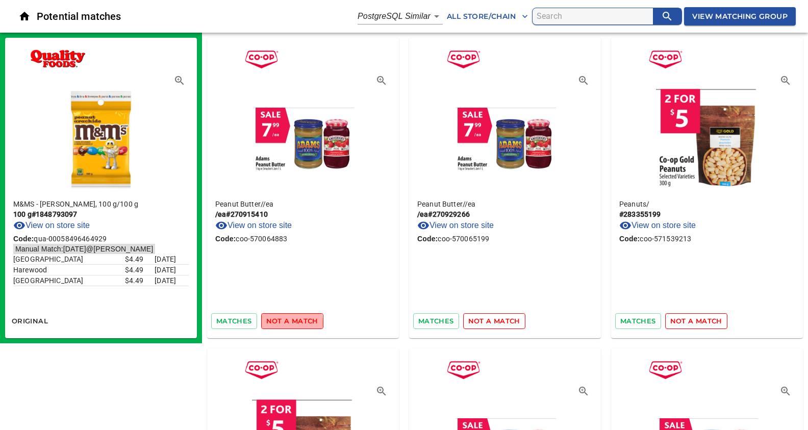
click at [284, 323] on span "not a match" at bounding box center [292, 321] width 52 height 12
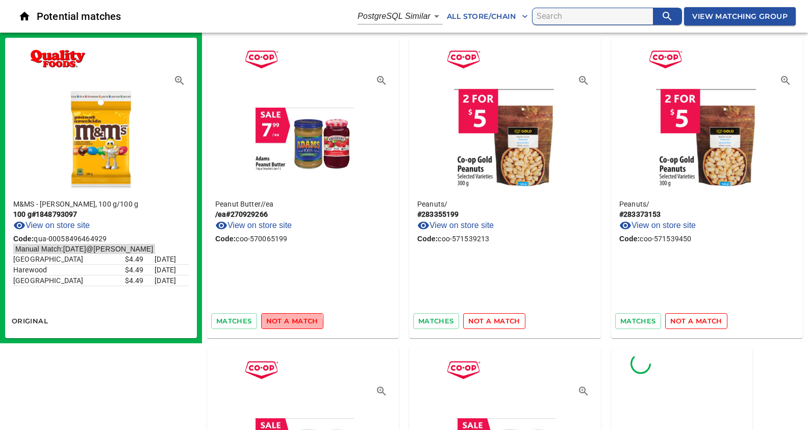
click at [284, 323] on span "not a match" at bounding box center [292, 321] width 52 height 12
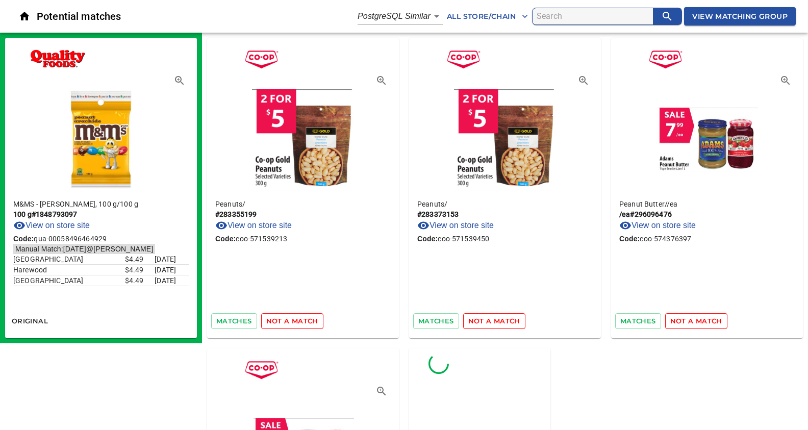
click at [284, 323] on span "not a match" at bounding box center [292, 321] width 52 height 12
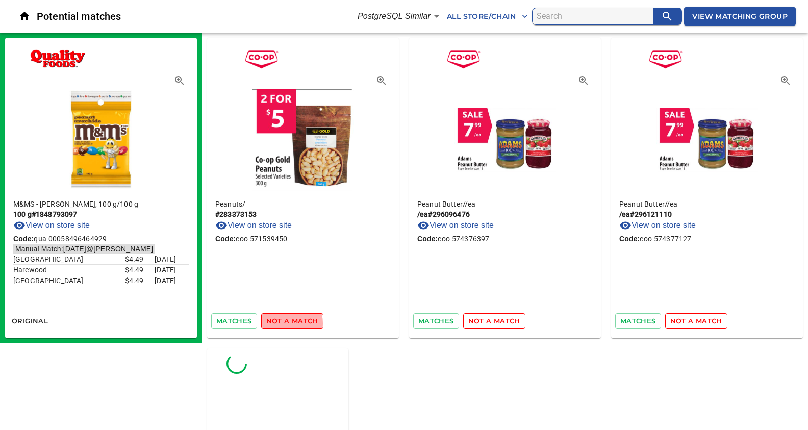
click at [284, 323] on span "not a match" at bounding box center [292, 321] width 52 height 12
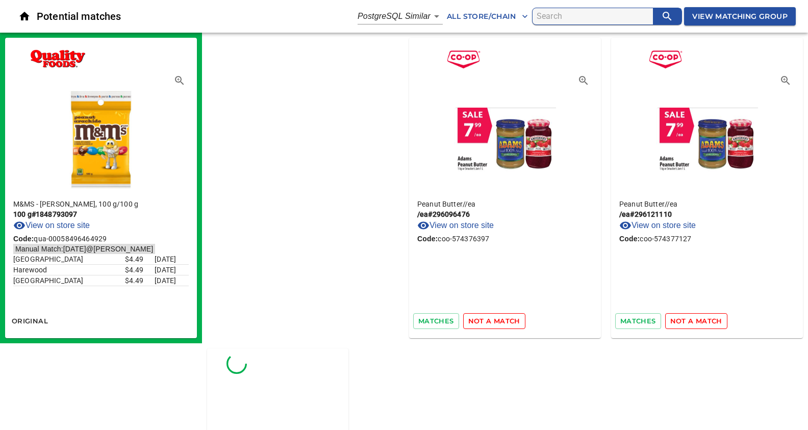
click at [284, 323] on div "Peanuts / # 283373153 View on store site Code: coo-571539450 matches not a matc…" at bounding box center [505, 320] width 606 height 575
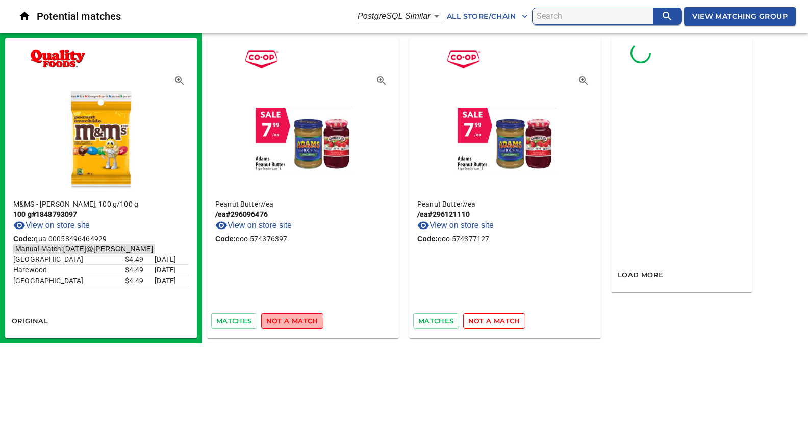
click at [284, 323] on span "not a match" at bounding box center [292, 321] width 52 height 12
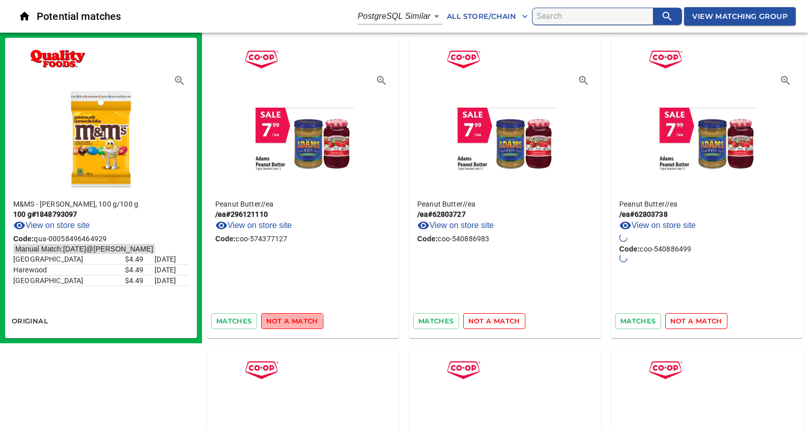
click at [284, 323] on span "not a match" at bounding box center [292, 321] width 52 height 12
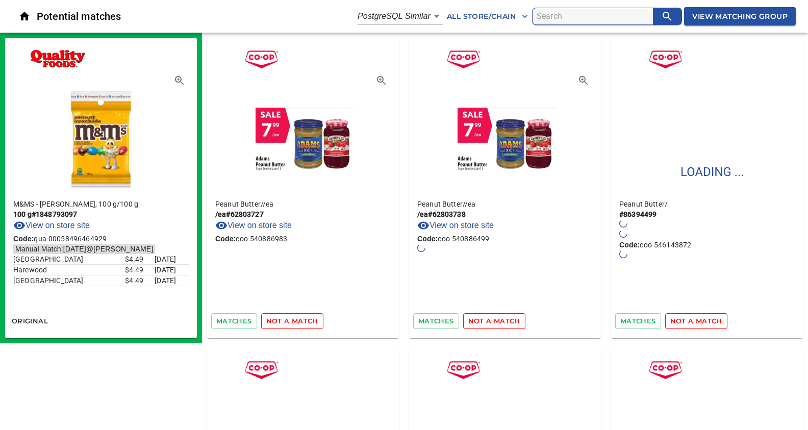
click at [284, 323] on span "not a match" at bounding box center [292, 321] width 52 height 12
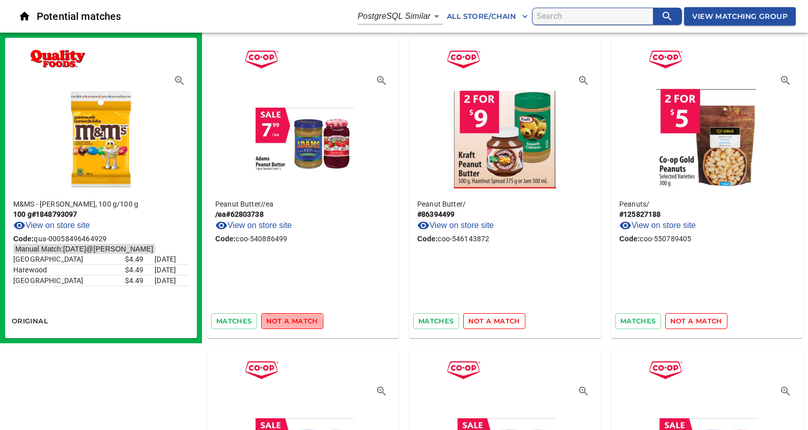
click at [284, 323] on span "not a match" at bounding box center [292, 321] width 52 height 12
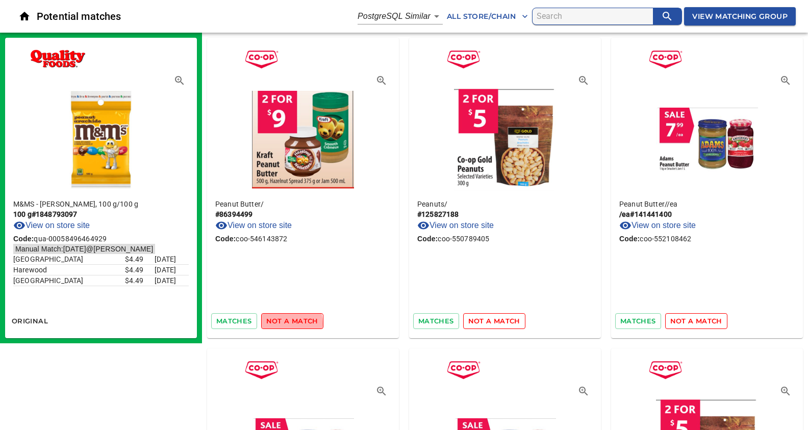
click at [284, 323] on span "not a match" at bounding box center [292, 321] width 52 height 12
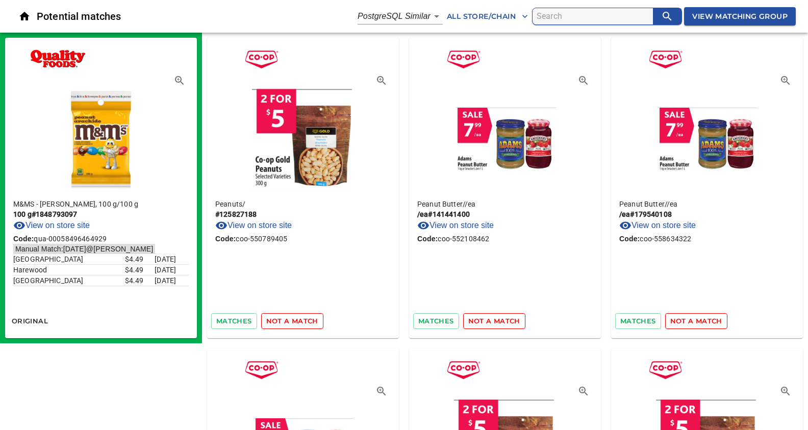
click at [495, 320] on span "not a match" at bounding box center [494, 321] width 52 height 12
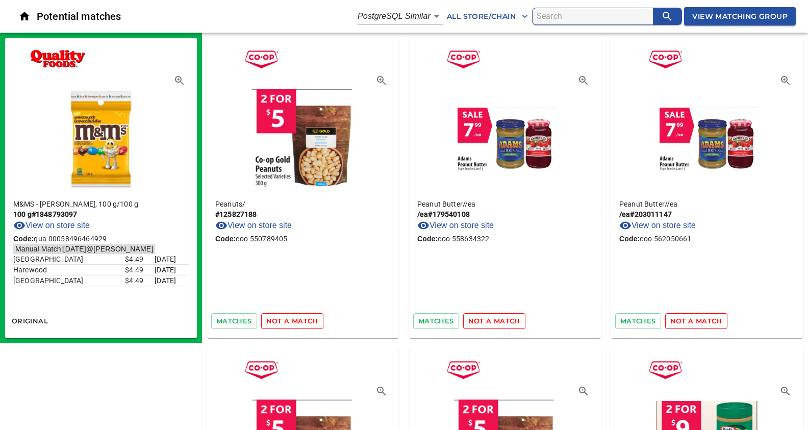
click at [299, 319] on span "not a match" at bounding box center [292, 321] width 52 height 12
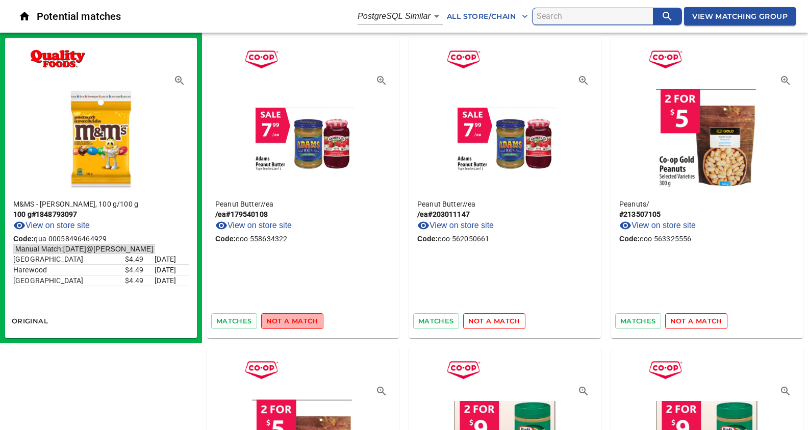
click at [299, 320] on span "not a match" at bounding box center [292, 321] width 52 height 12
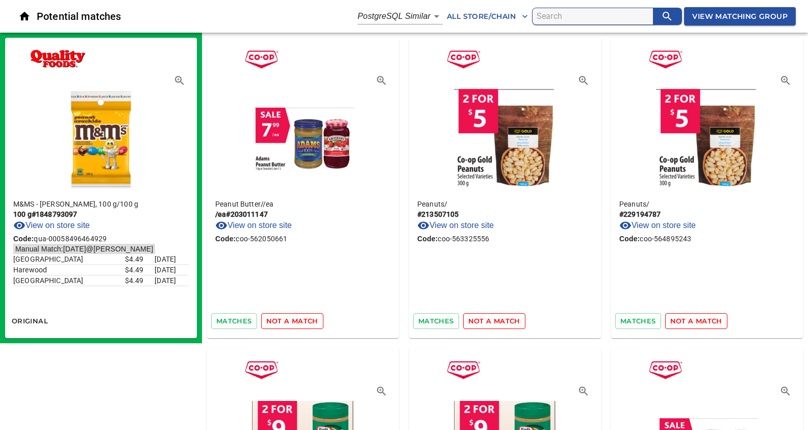
click at [299, 320] on span "not a match" at bounding box center [292, 321] width 52 height 12
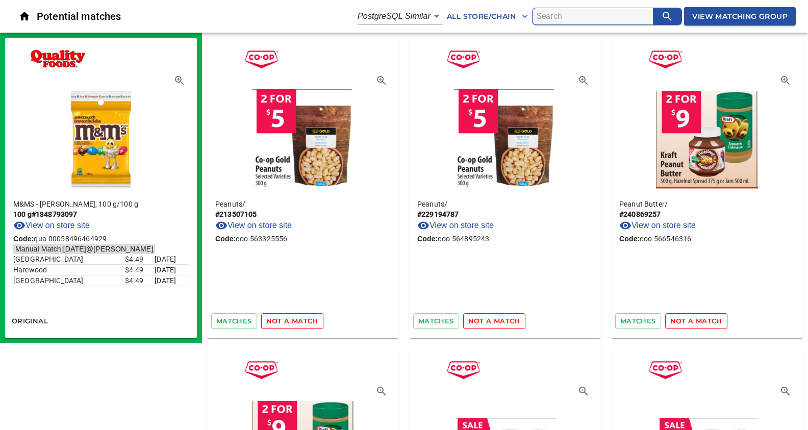
click at [299, 320] on span "not a match" at bounding box center [292, 321] width 52 height 12
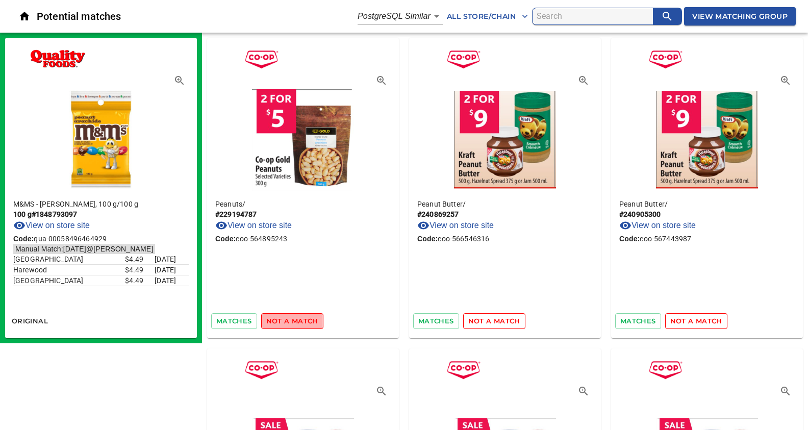
click at [299, 320] on span "not a match" at bounding box center [292, 321] width 52 height 12
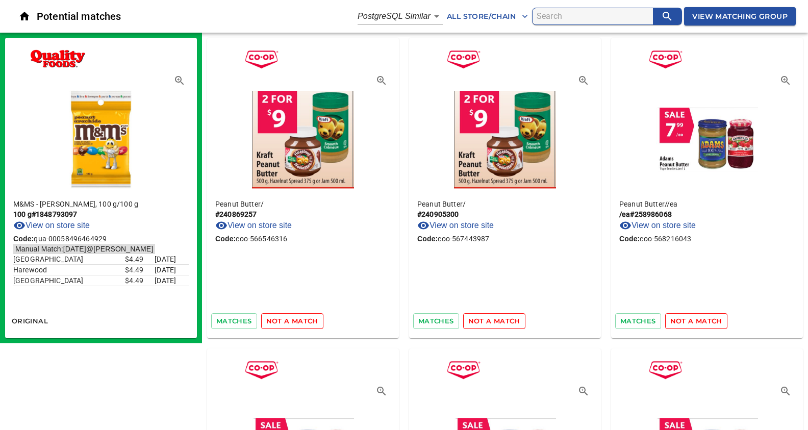
click at [299, 320] on span "not a match" at bounding box center [292, 321] width 52 height 12
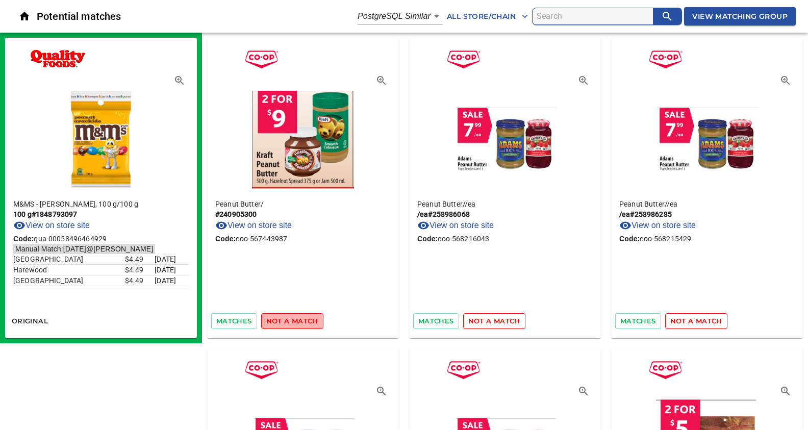
click at [299, 320] on span "not a match" at bounding box center [292, 321] width 52 height 12
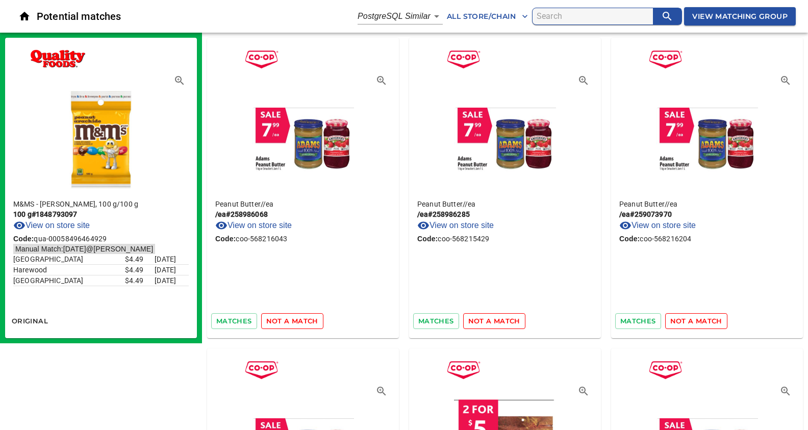
click at [299, 320] on span "not a match" at bounding box center [292, 321] width 52 height 12
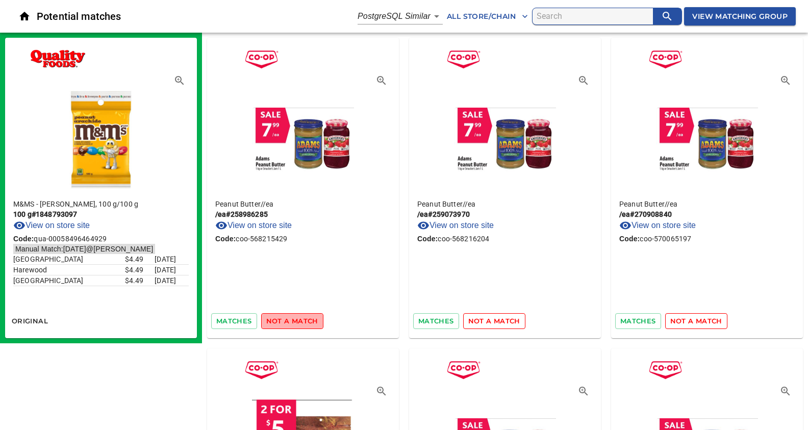
click at [299, 320] on span "not a match" at bounding box center [292, 321] width 52 height 12
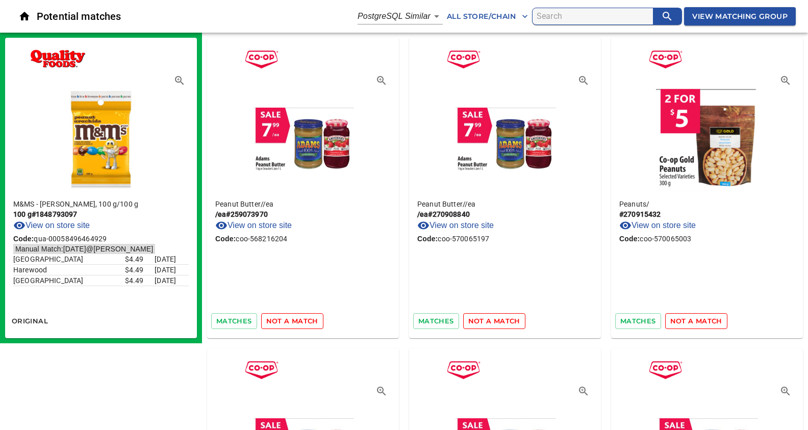
click at [299, 320] on span "not a match" at bounding box center [292, 321] width 52 height 12
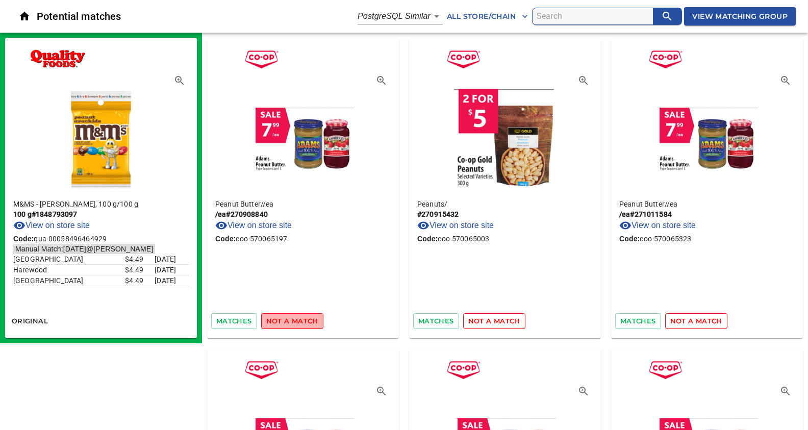
click at [299, 320] on span "not a match" at bounding box center [292, 321] width 52 height 12
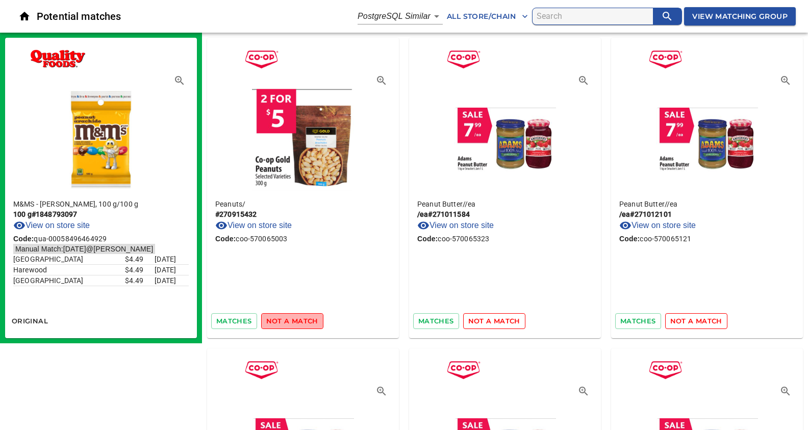
click at [299, 320] on span "not a match" at bounding box center [292, 321] width 52 height 12
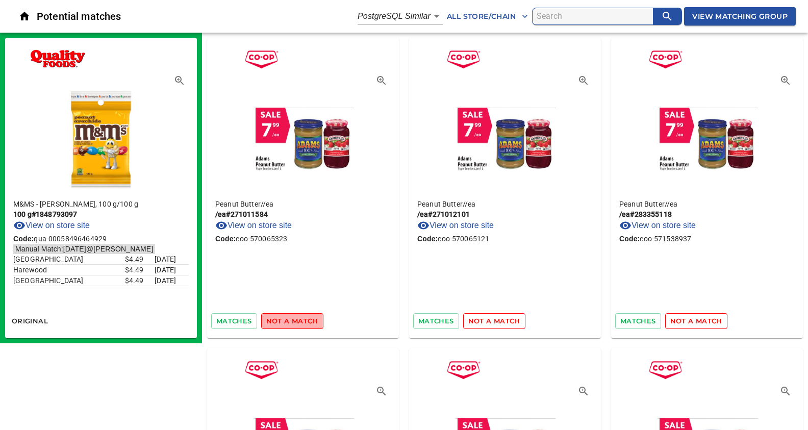
click at [299, 320] on span "not a match" at bounding box center [292, 321] width 52 height 12
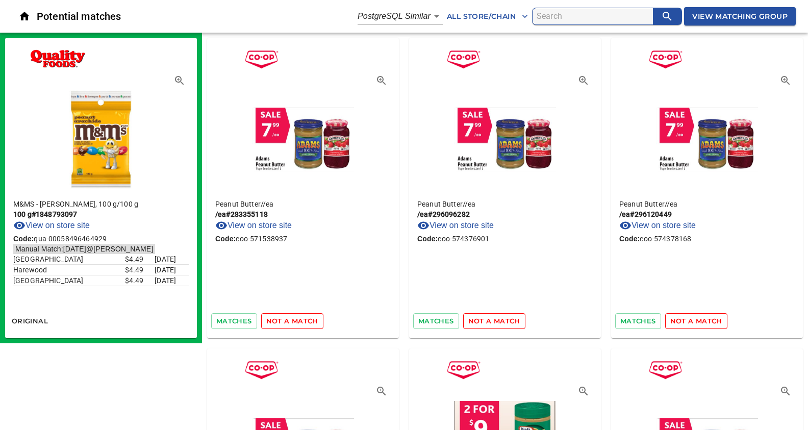
click at [299, 320] on span "not a match" at bounding box center [292, 321] width 52 height 12
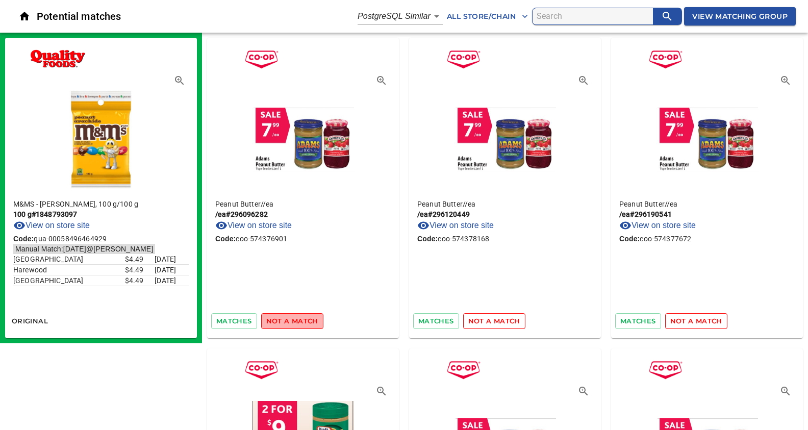
click at [299, 320] on span "not a match" at bounding box center [292, 321] width 52 height 12
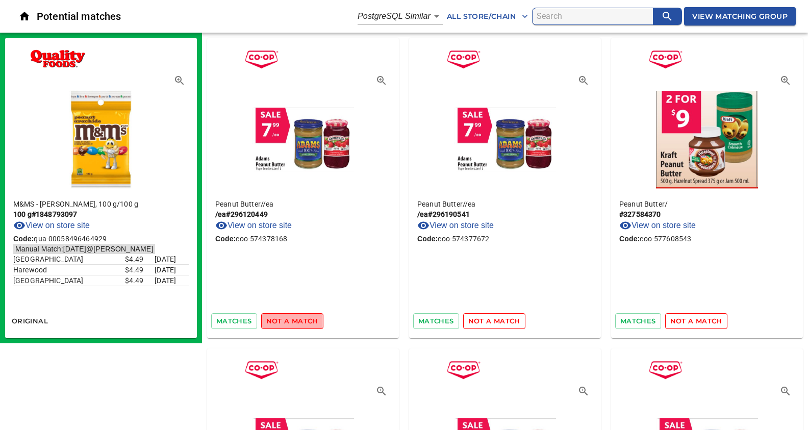
click at [299, 320] on span "not a match" at bounding box center [292, 321] width 52 height 12
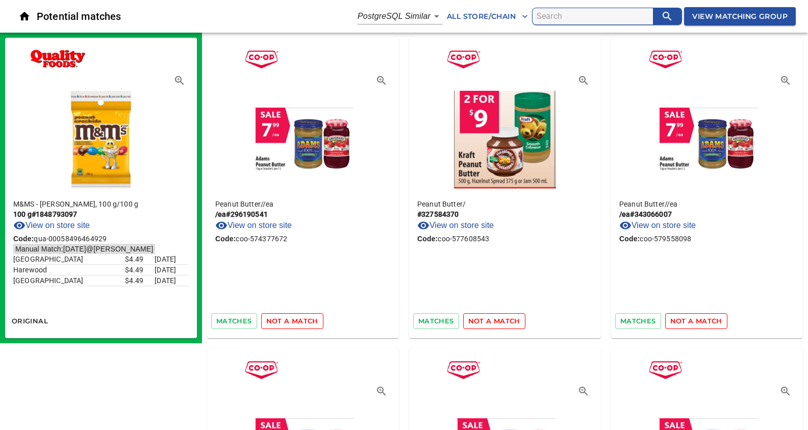
click at [299, 320] on span "not a match" at bounding box center [292, 321] width 52 height 12
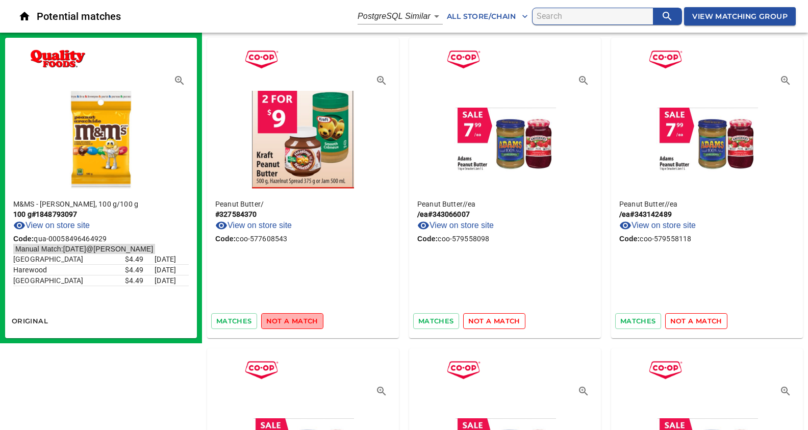
click at [299, 320] on span "not a match" at bounding box center [292, 321] width 52 height 12
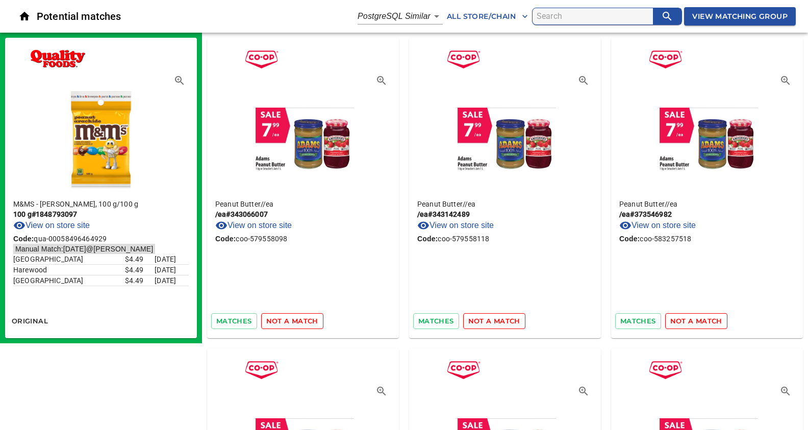
click at [299, 320] on span "not a match" at bounding box center [292, 321] width 52 height 12
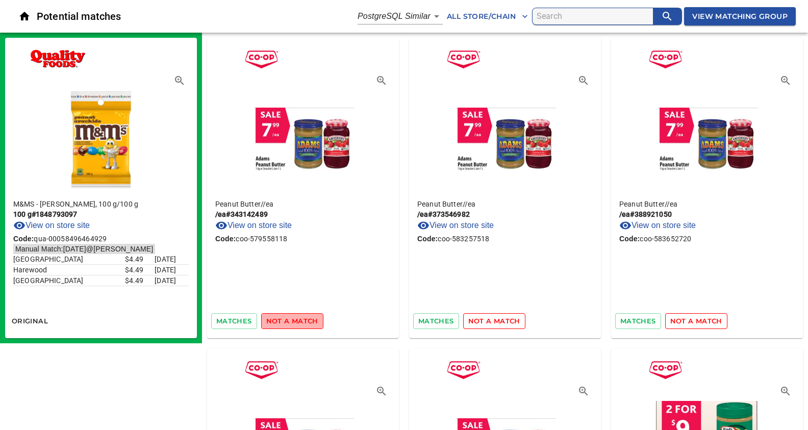
click at [299, 320] on span "not a match" at bounding box center [292, 321] width 52 height 12
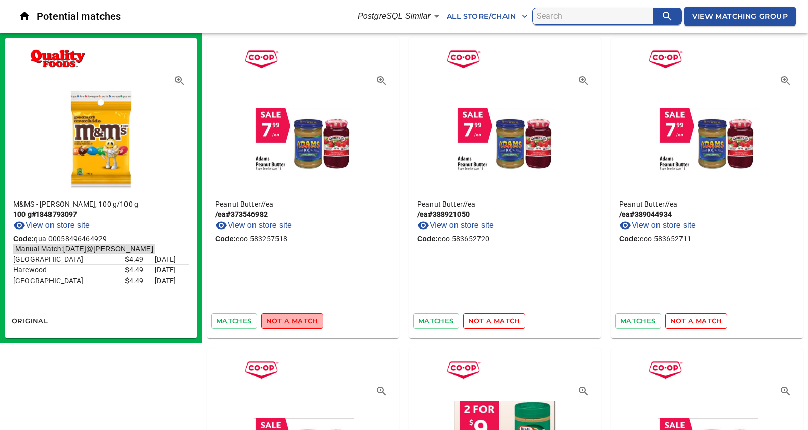
click at [299, 320] on span "not a match" at bounding box center [292, 321] width 52 height 12
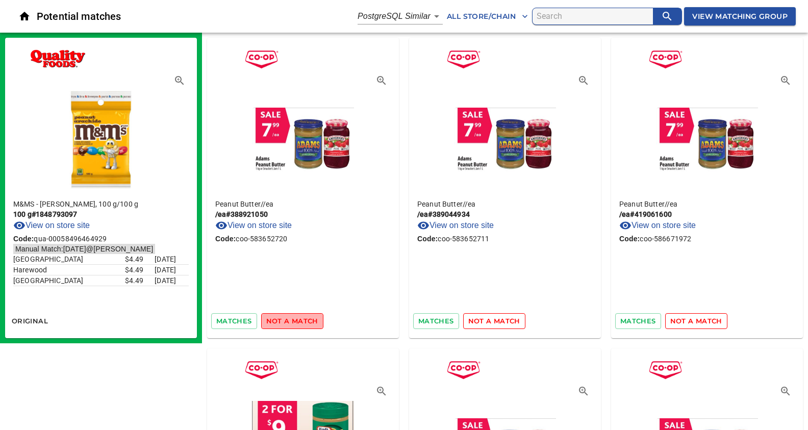
click at [299, 320] on span "not a match" at bounding box center [292, 321] width 52 height 12
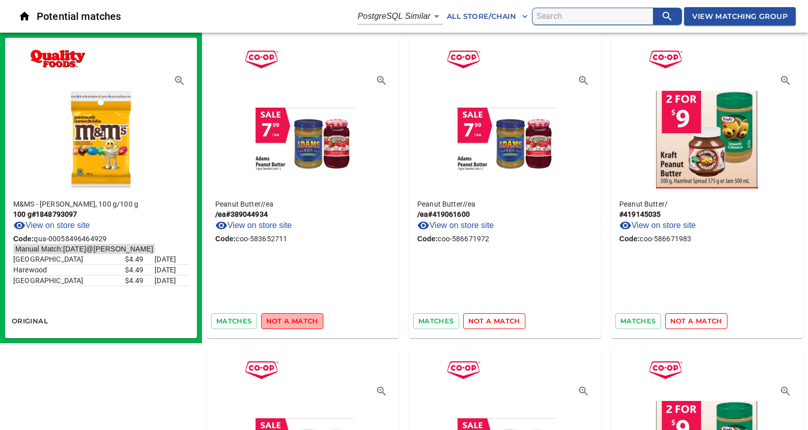
click at [299, 320] on span "not a match" at bounding box center [292, 321] width 52 height 12
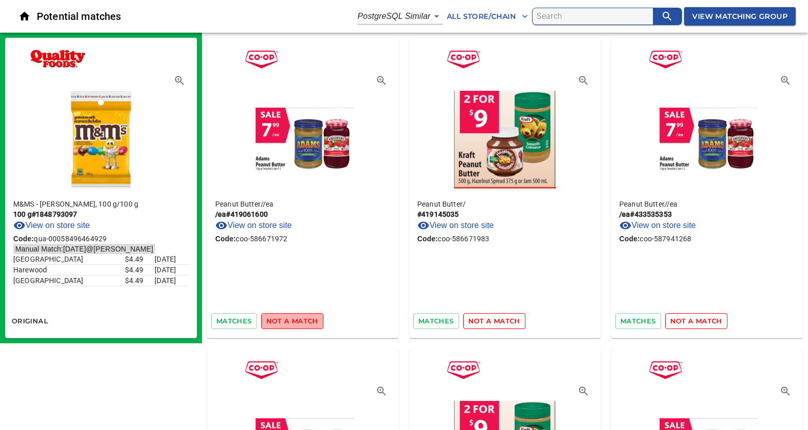
click at [299, 320] on span "not a match" at bounding box center [292, 321] width 52 height 12
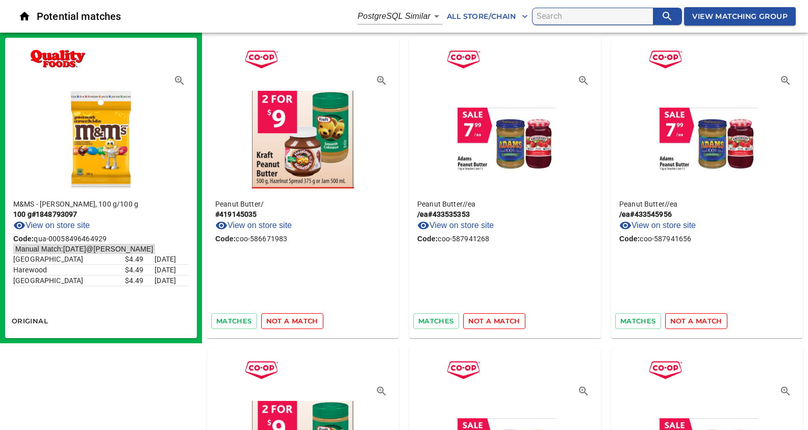
click at [299, 320] on span "not a match" at bounding box center [292, 321] width 52 height 12
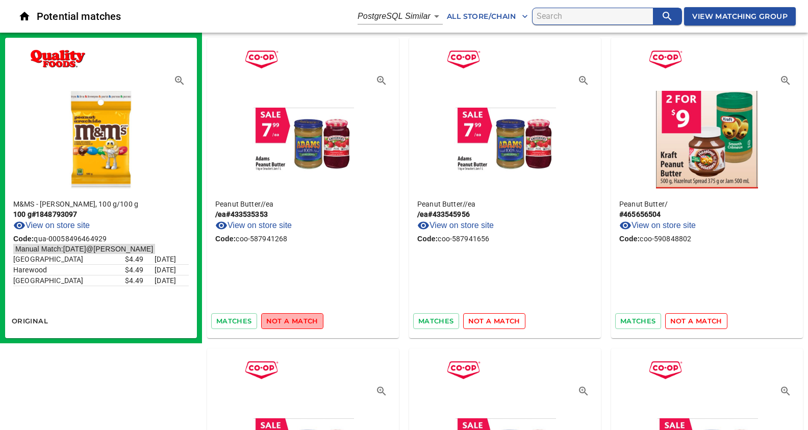
click at [299, 320] on span "not a match" at bounding box center [292, 321] width 52 height 12
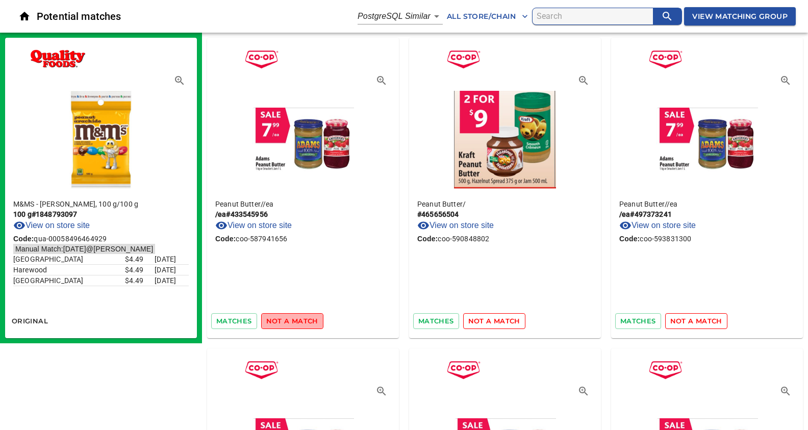
click at [299, 320] on span "not a match" at bounding box center [292, 321] width 52 height 12
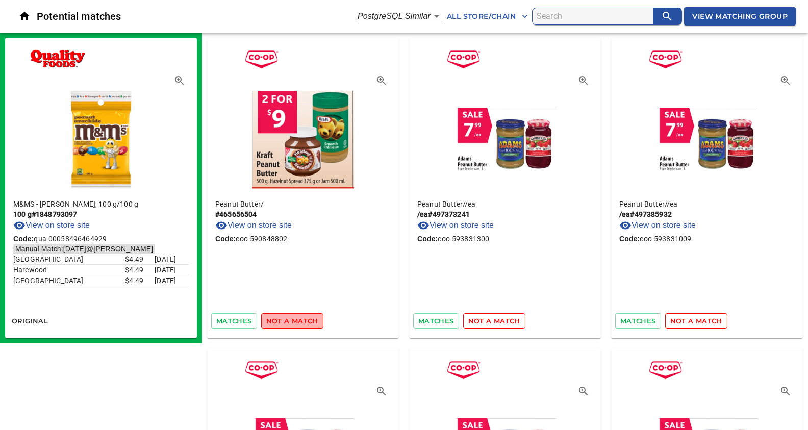
click at [299, 320] on span "not a match" at bounding box center [292, 321] width 52 height 12
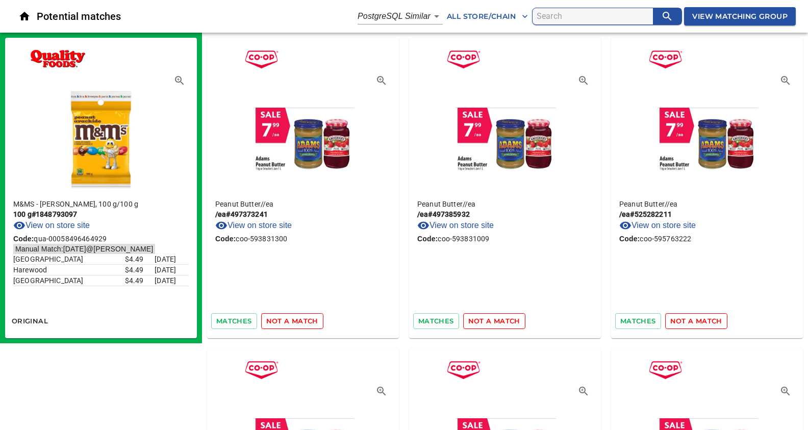
click at [299, 320] on span "not a match" at bounding box center [292, 321] width 52 height 12
click at [300, 320] on span "not a match" at bounding box center [292, 321] width 52 height 12
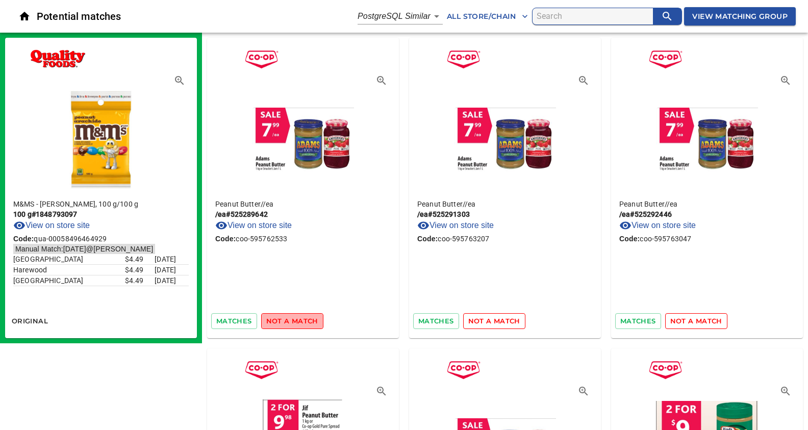
click at [300, 320] on span "not a match" at bounding box center [292, 321] width 52 height 12
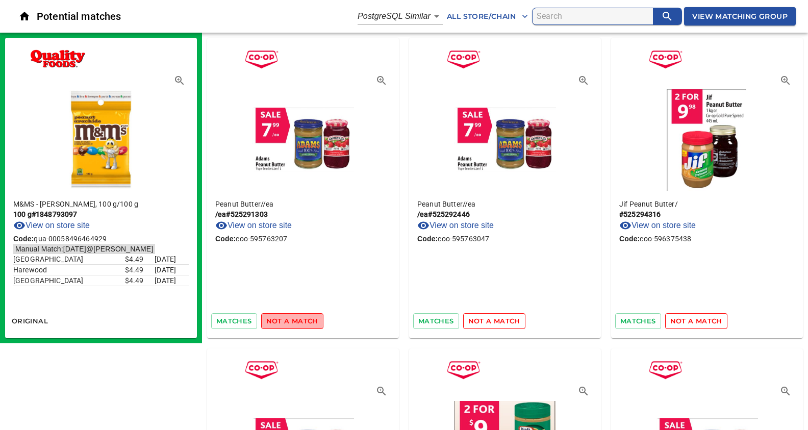
click at [300, 320] on span "not a match" at bounding box center [292, 321] width 52 height 12
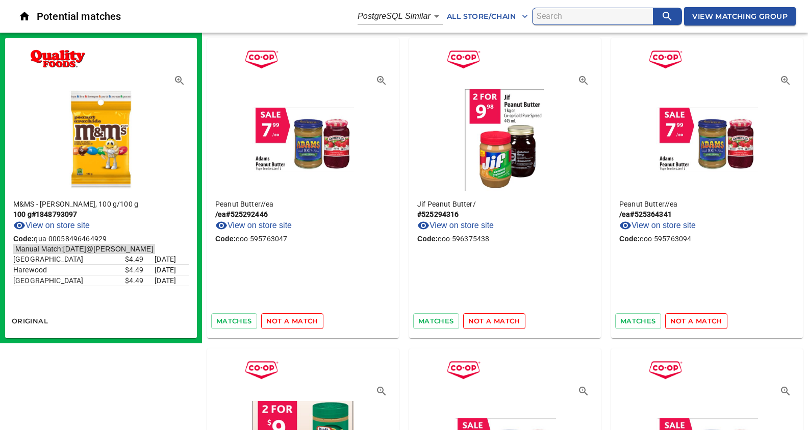
click at [300, 320] on span "not a match" at bounding box center [292, 321] width 52 height 12
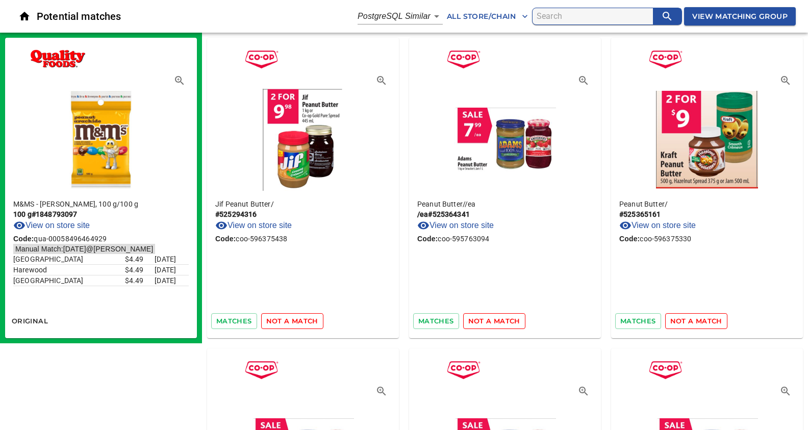
click at [300, 320] on span "not a match" at bounding box center [292, 321] width 52 height 12
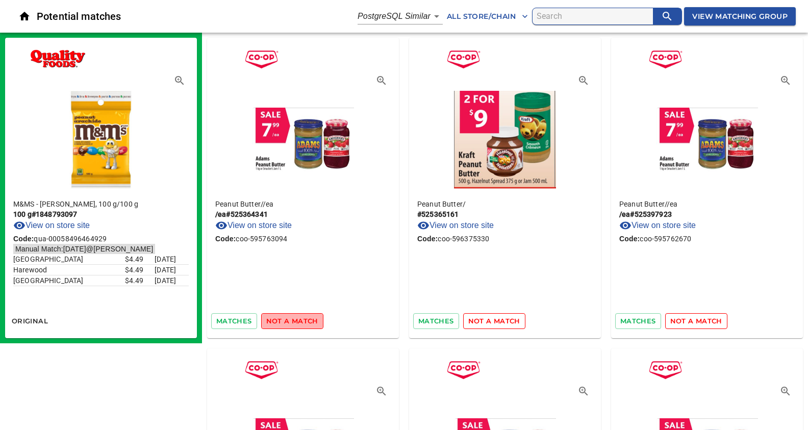
click at [300, 320] on span "not a match" at bounding box center [292, 321] width 52 height 12
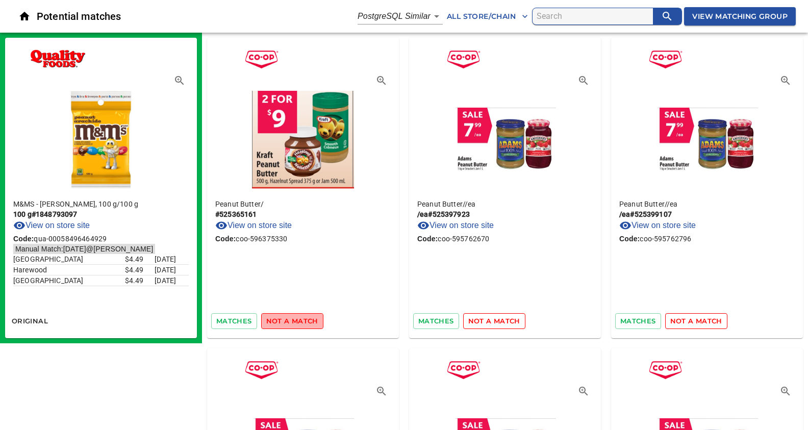
click at [300, 320] on span "not a match" at bounding box center [292, 321] width 52 height 12
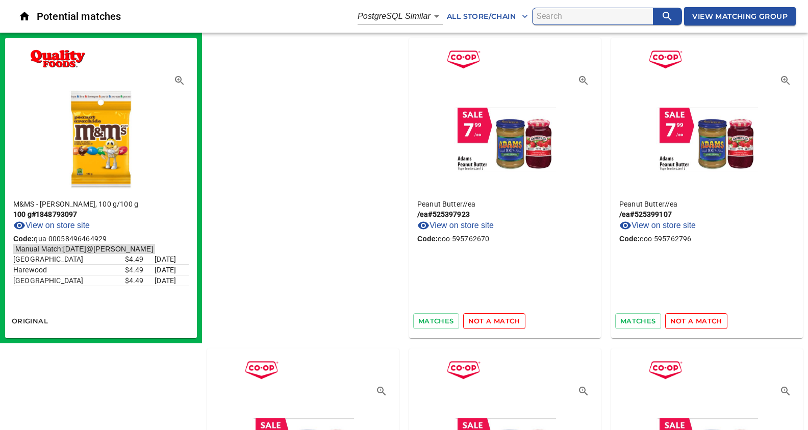
click at [468, 320] on span "not a match" at bounding box center [494, 321] width 52 height 12
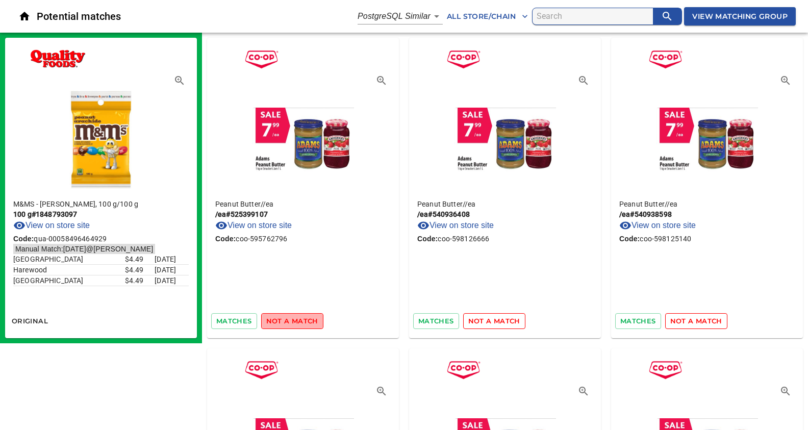
click at [300, 320] on span "not a match" at bounding box center [292, 321] width 52 height 12
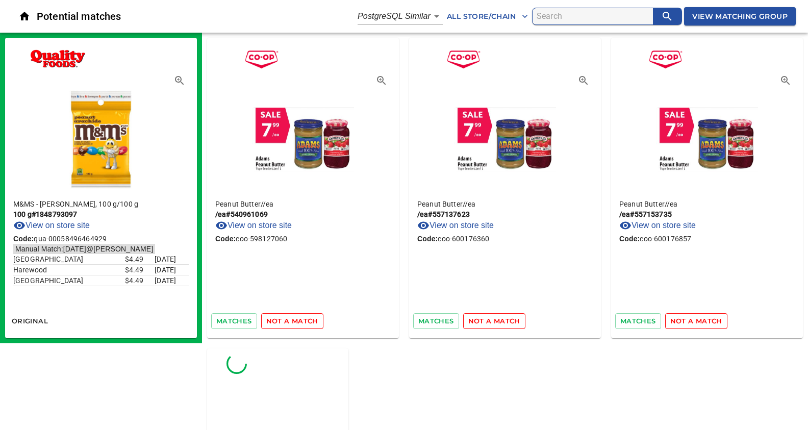
click at [300, 320] on span "not a match" at bounding box center [292, 321] width 52 height 12
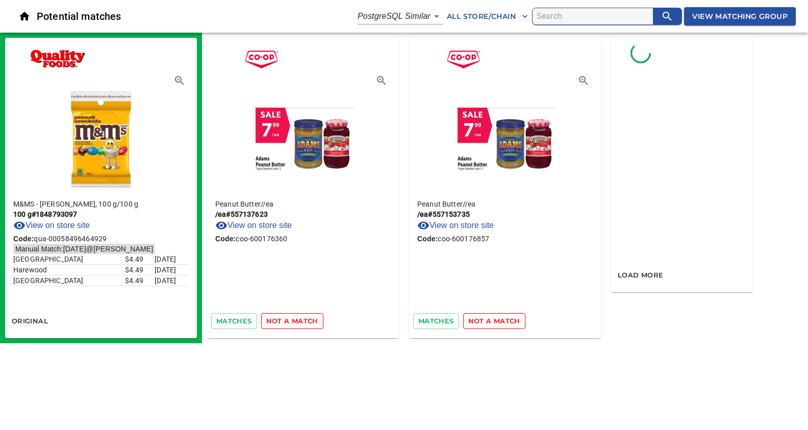
click at [300, 320] on span "not a match" at bounding box center [292, 321] width 52 height 12
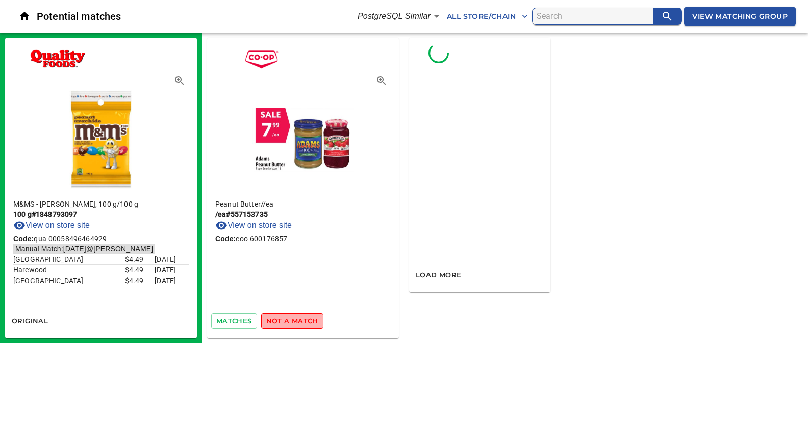
click at [300, 320] on span "not a match" at bounding box center [292, 321] width 52 height 12
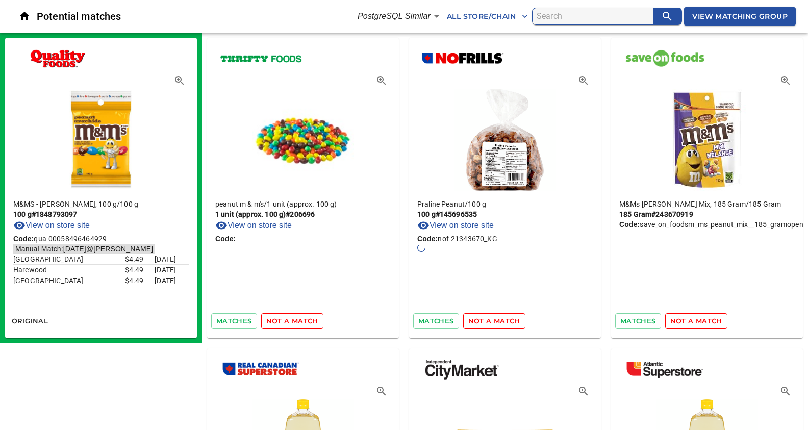
click at [508, 320] on span "not a match" at bounding box center [494, 321] width 52 height 12
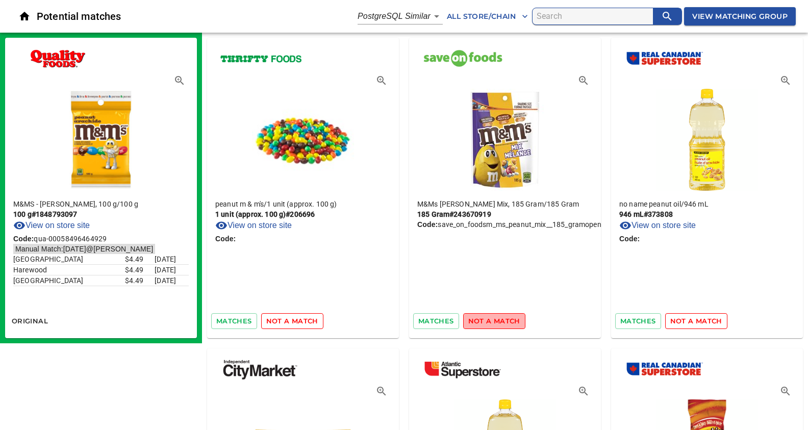
click at [508, 320] on span "not a match" at bounding box center [494, 321] width 52 height 12
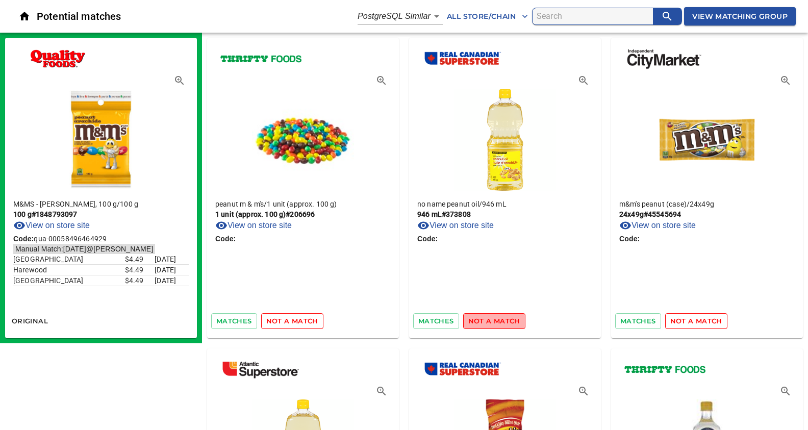
click at [508, 320] on span "not a match" at bounding box center [494, 321] width 52 height 12
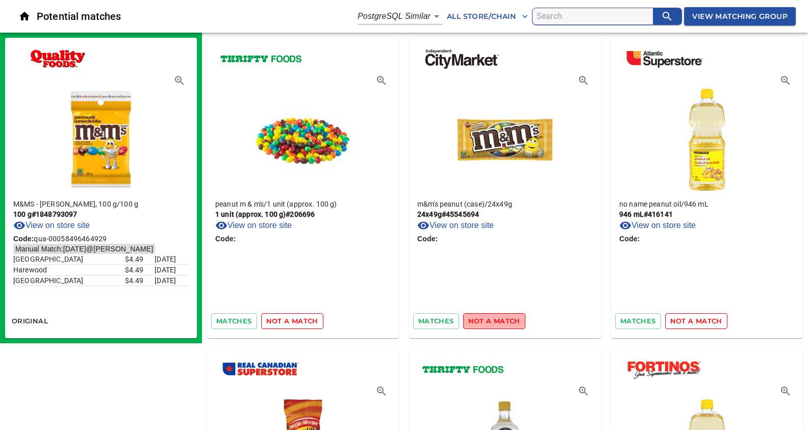
click at [508, 320] on span "not a match" at bounding box center [494, 321] width 52 height 12
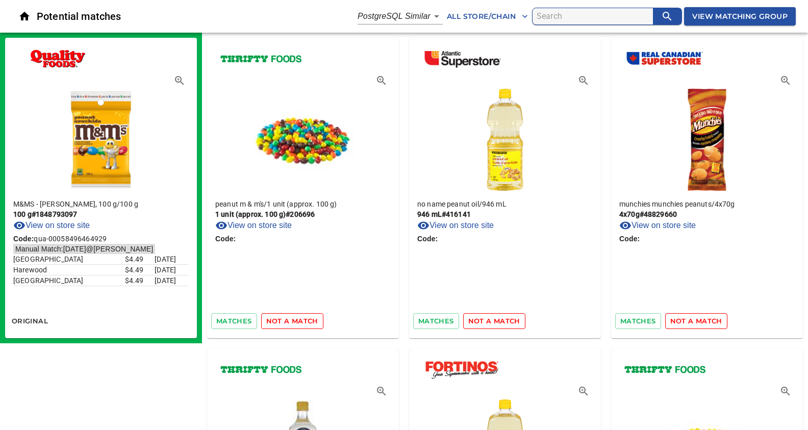
click at [508, 320] on span "not a match" at bounding box center [494, 321] width 52 height 12
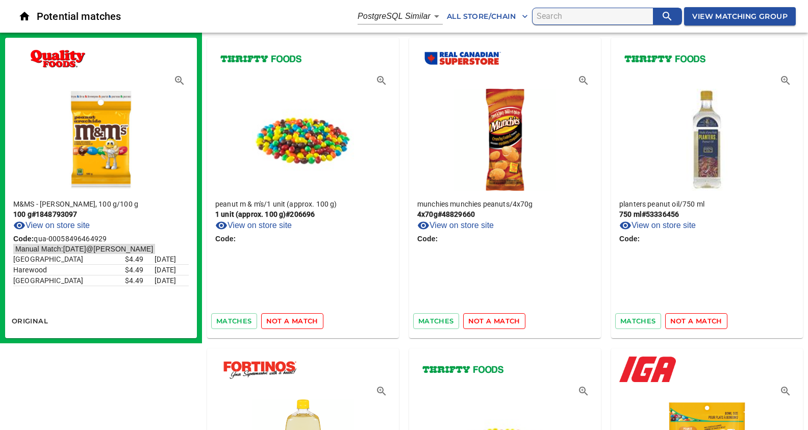
click at [508, 320] on span "not a match" at bounding box center [494, 321] width 52 height 12
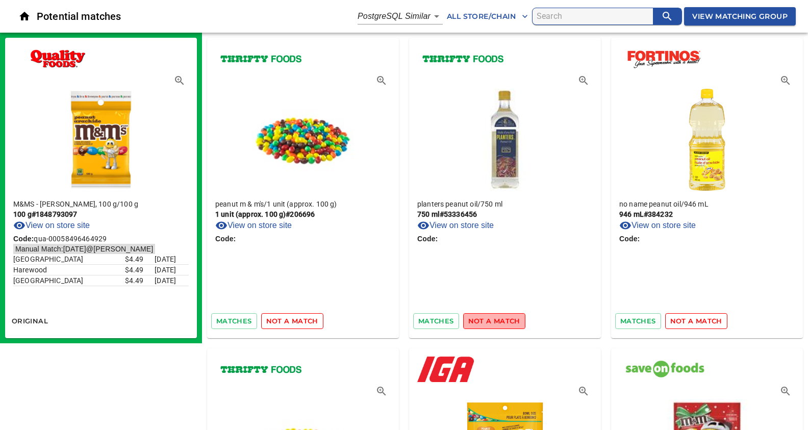
click at [508, 320] on span "not a match" at bounding box center [494, 321] width 52 height 12
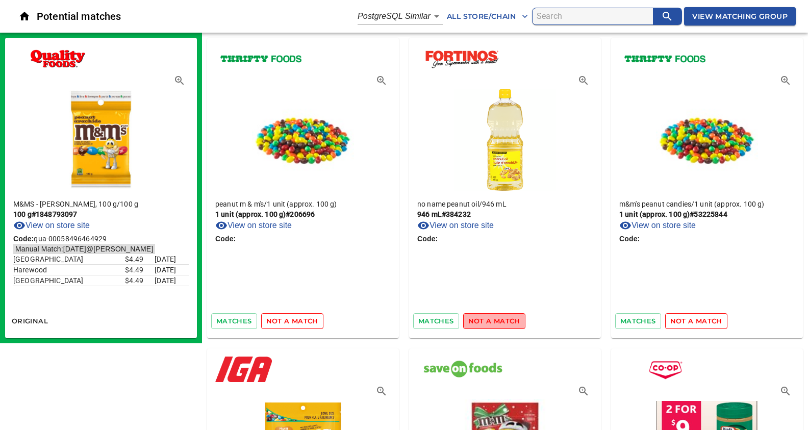
click at [508, 320] on span "not a match" at bounding box center [494, 321] width 52 height 12
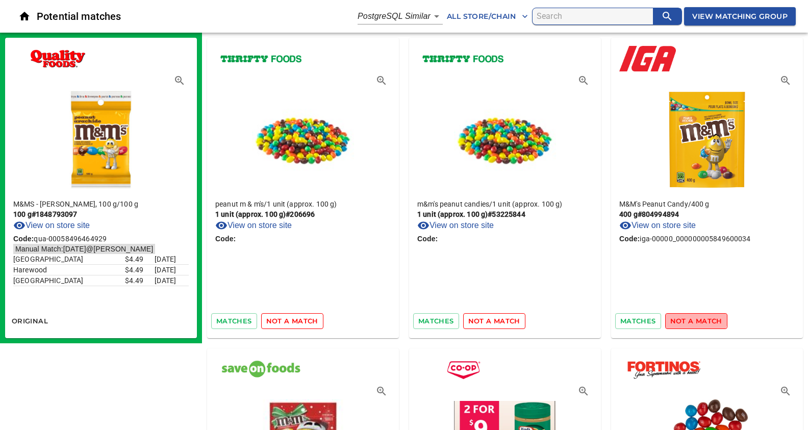
click at [693, 316] on span "not a match" at bounding box center [696, 321] width 52 height 12
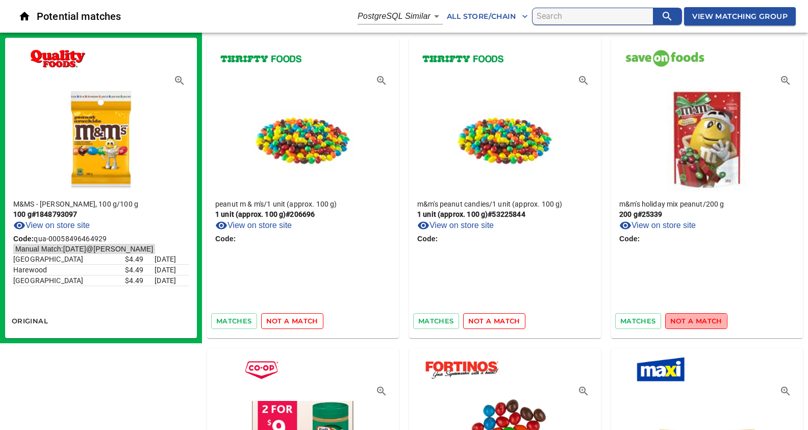
click at [692, 321] on span "not a match" at bounding box center [696, 321] width 52 height 12
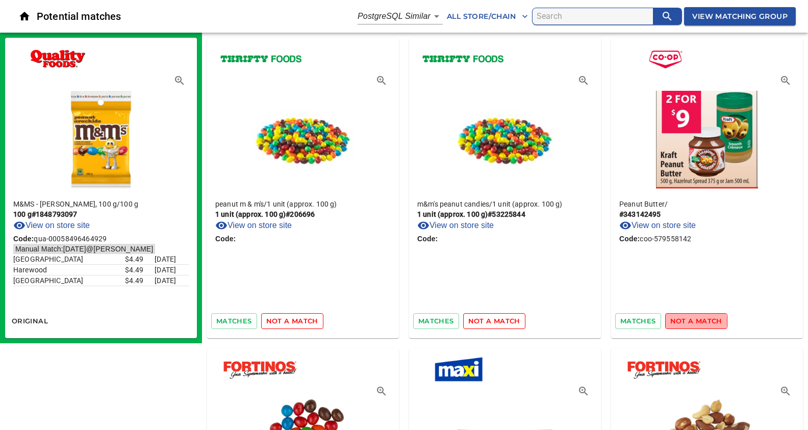
click at [692, 321] on span "not a match" at bounding box center [696, 321] width 52 height 12
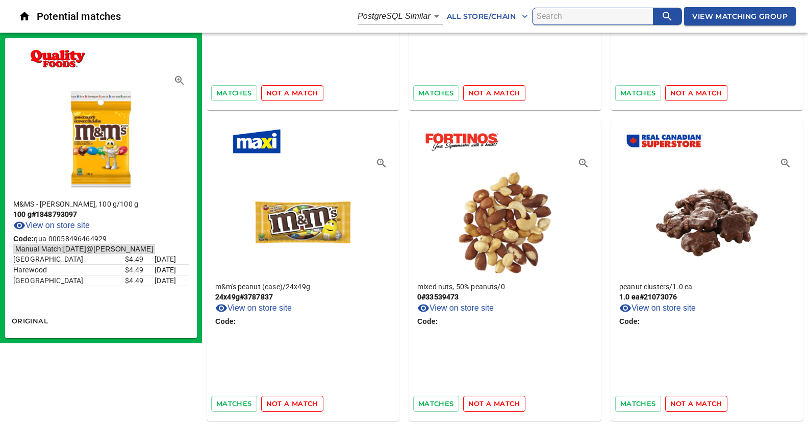
scroll to position [269, 0]
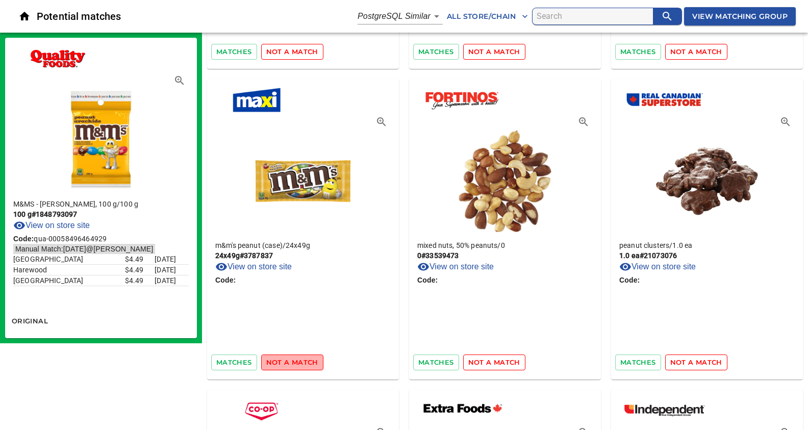
click at [304, 364] on span "not a match" at bounding box center [292, 363] width 52 height 12
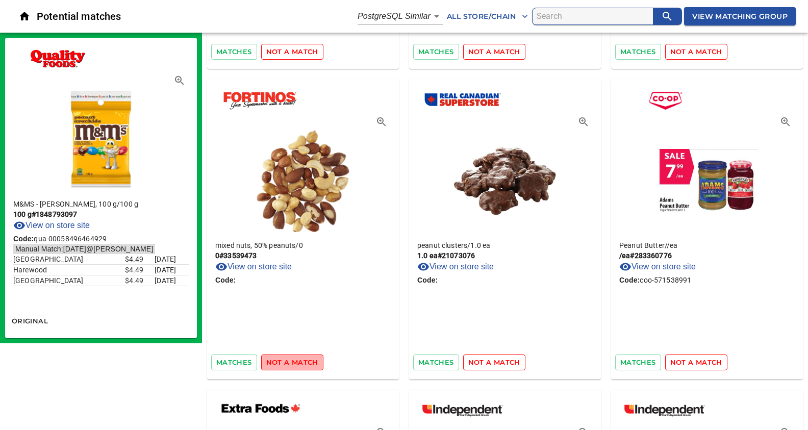
click at [305, 364] on span "not a match" at bounding box center [292, 363] width 52 height 12
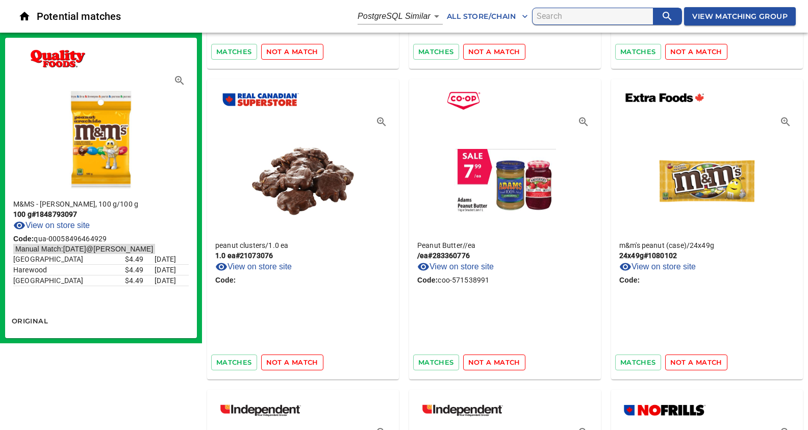
click at [305, 364] on span "not a match" at bounding box center [292, 363] width 52 height 12
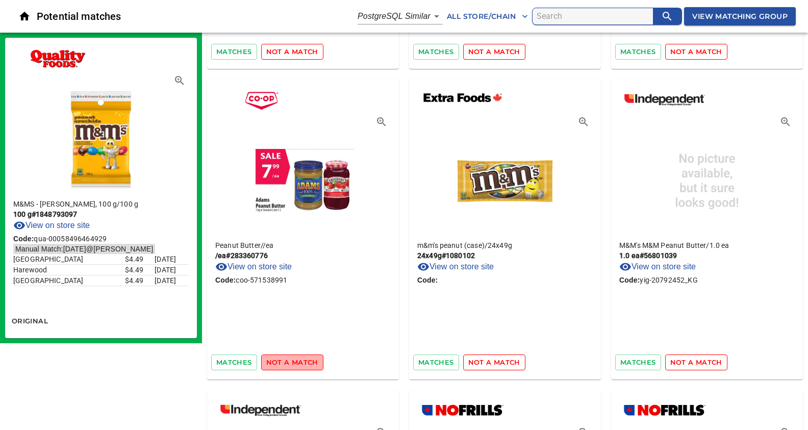
click at [305, 364] on span "not a match" at bounding box center [292, 363] width 52 height 12
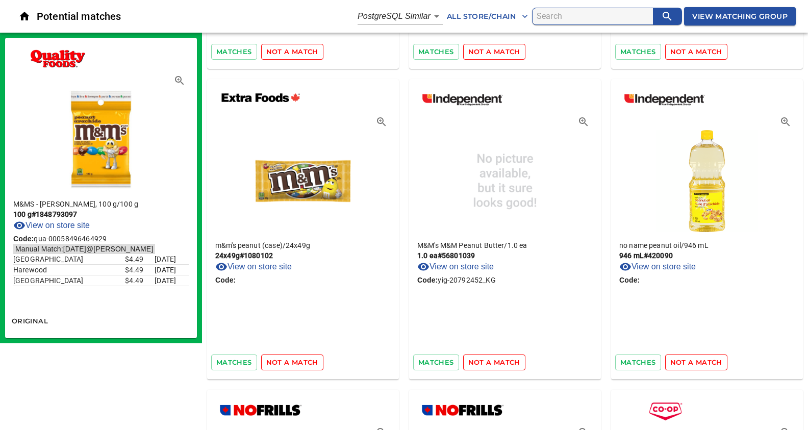
click at [305, 364] on span "not a match" at bounding box center [292, 363] width 52 height 12
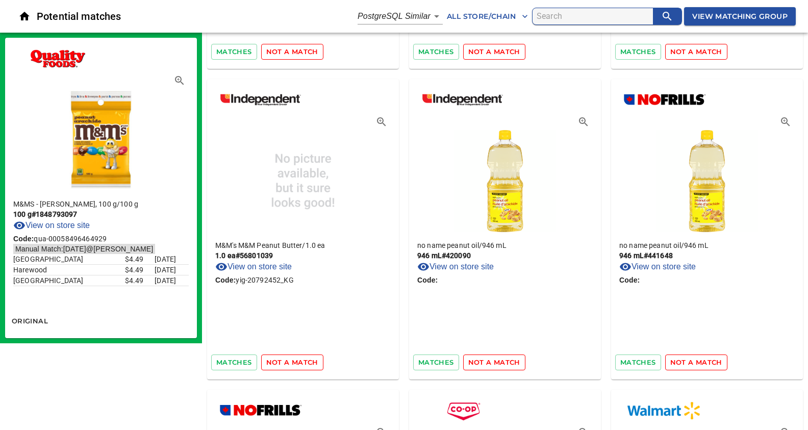
click at [383, 119] on icon "button" at bounding box center [381, 121] width 9 height 9
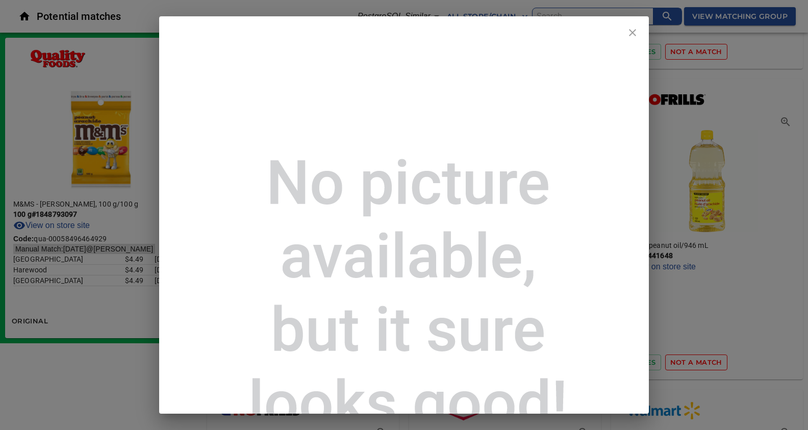
drag, startPoint x: 637, startPoint y: 30, endPoint x: 637, endPoint y: 37, distance: 7.7
click at [637, 30] on icon "close" at bounding box center [632, 33] width 12 height 12
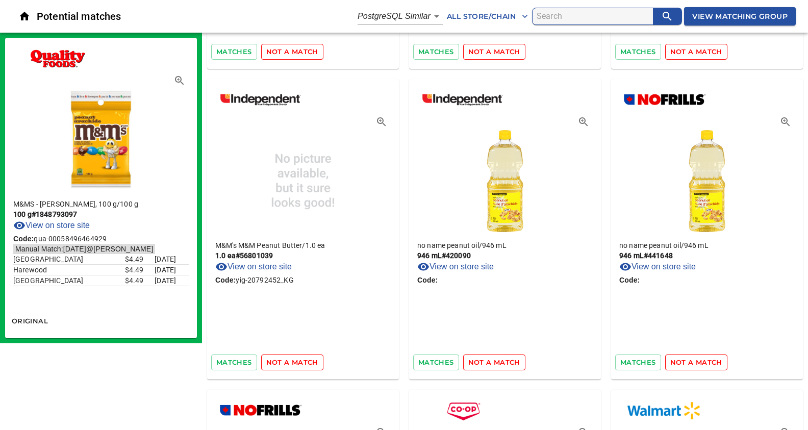
click at [285, 265] on link "View on store site" at bounding box center [253, 267] width 77 height 12
click at [506, 362] on span "not a match" at bounding box center [494, 363] width 52 height 12
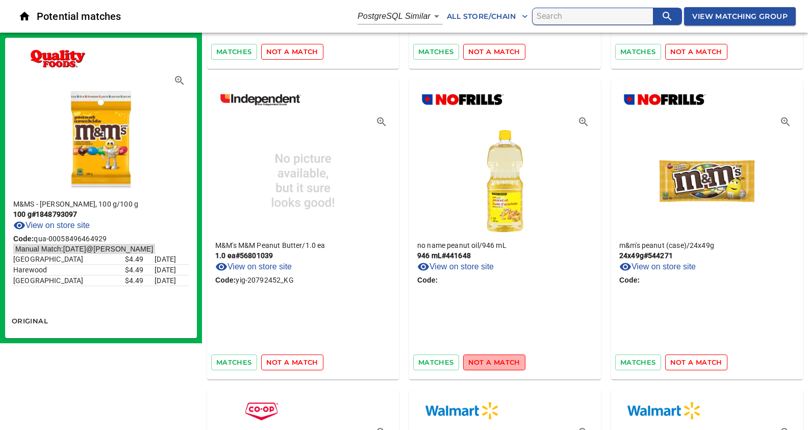
click at [503, 362] on span "not a match" at bounding box center [494, 363] width 52 height 12
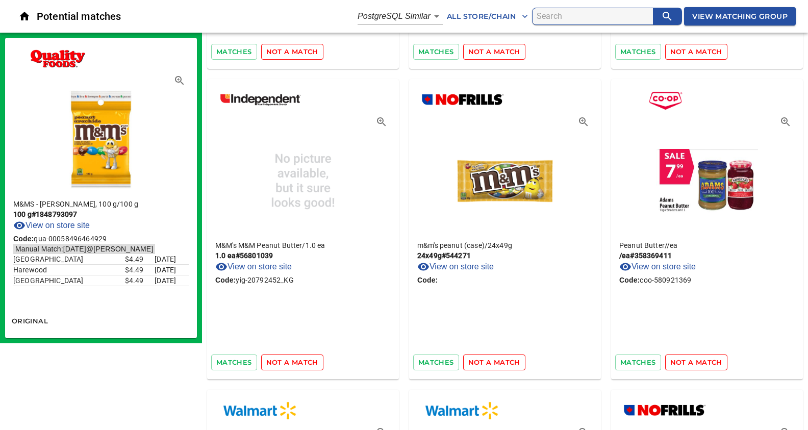
click at [505, 361] on span "not a match" at bounding box center [494, 363] width 52 height 12
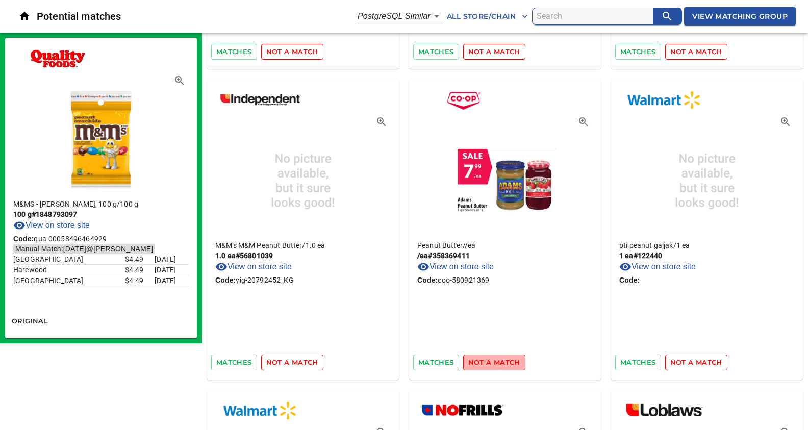
click at [505, 361] on span "not a match" at bounding box center [494, 363] width 52 height 12
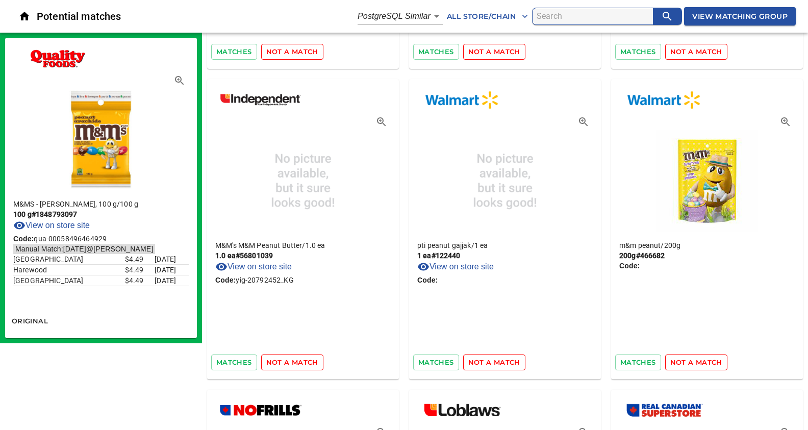
click at [505, 361] on span "not a match" at bounding box center [494, 363] width 52 height 12
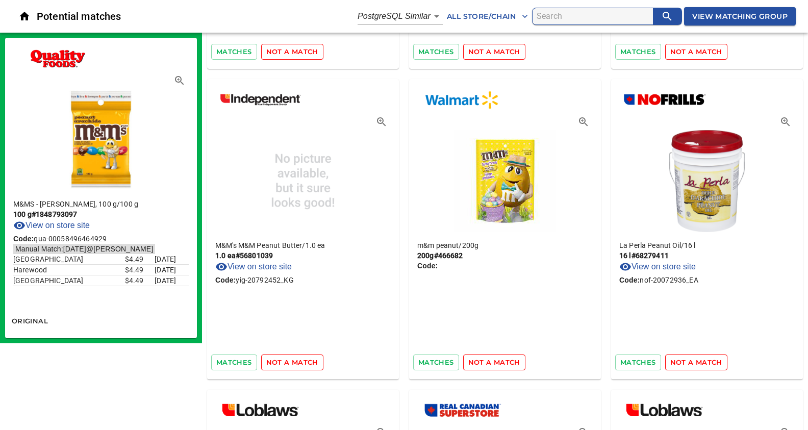
click at [505, 361] on span "not a match" at bounding box center [494, 363] width 52 height 12
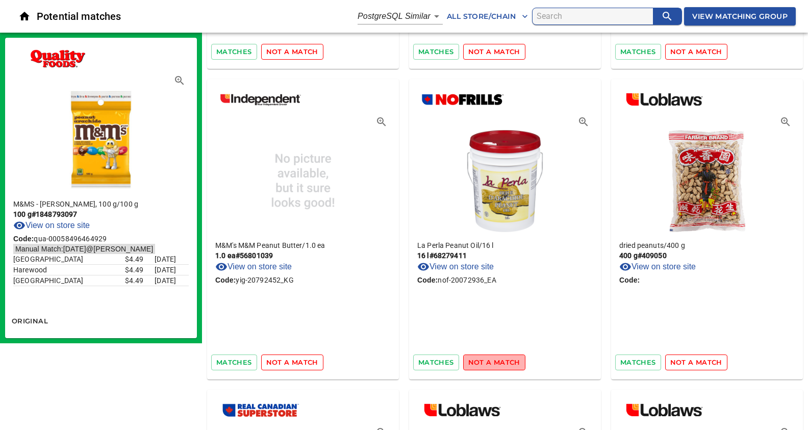
click at [505, 361] on span "not a match" at bounding box center [494, 363] width 52 height 12
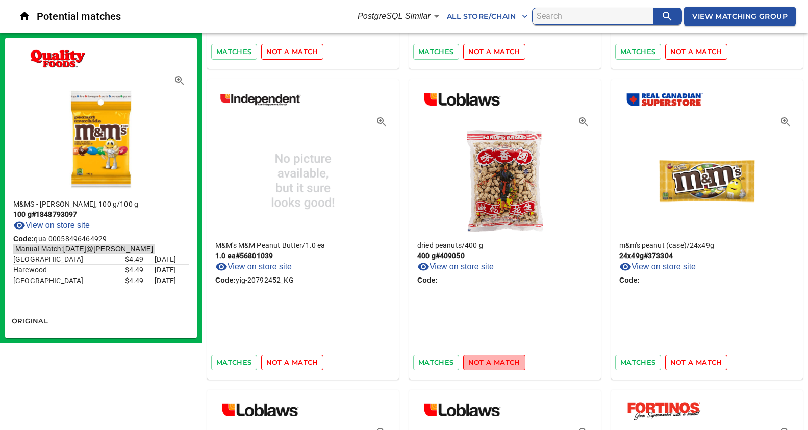
click at [505, 361] on span "not a match" at bounding box center [494, 363] width 52 height 12
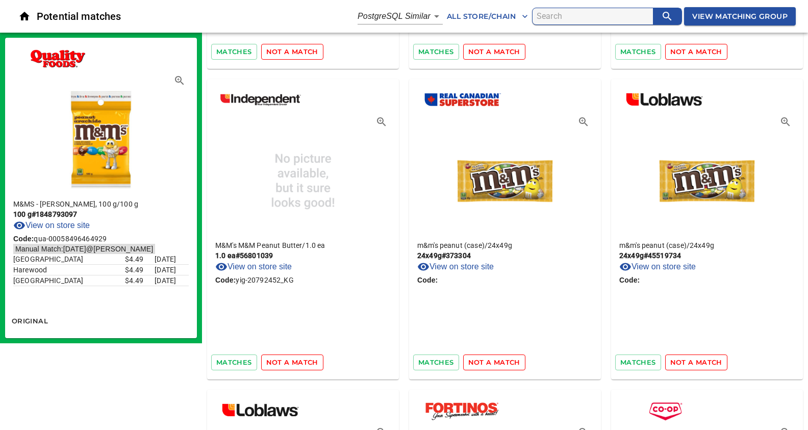
click at [505, 361] on span "not a match" at bounding box center [494, 363] width 52 height 12
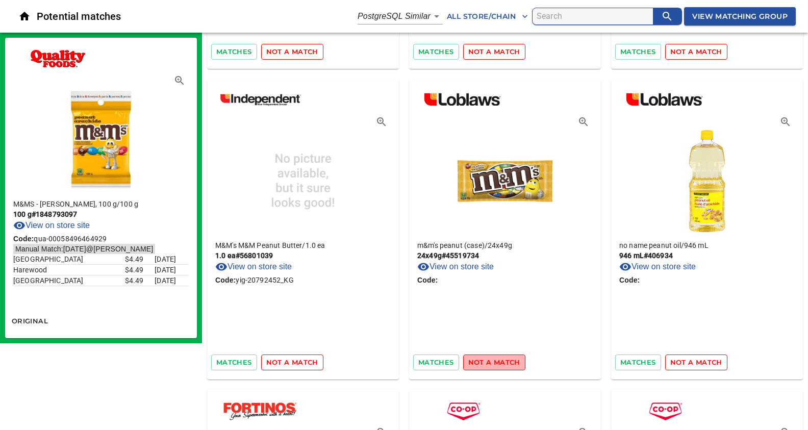
click at [505, 361] on span "not a match" at bounding box center [494, 363] width 52 height 12
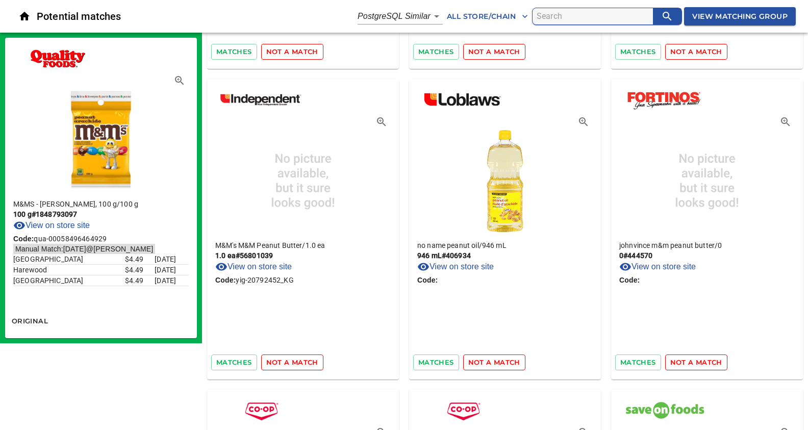
click at [505, 361] on span "not a match" at bounding box center [494, 363] width 52 height 12
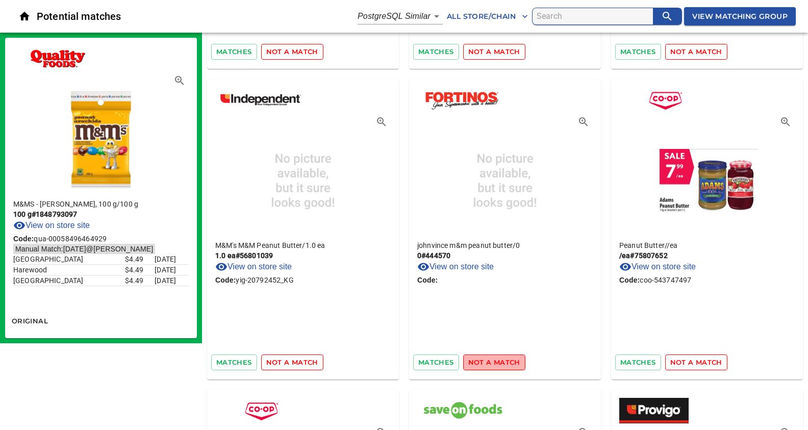
click at [505, 361] on span "not a match" at bounding box center [494, 363] width 52 height 12
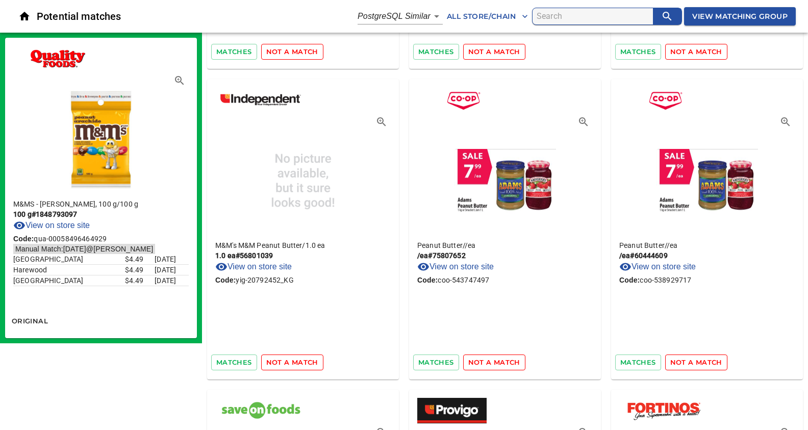
click at [505, 361] on span "not a match" at bounding box center [494, 363] width 52 height 12
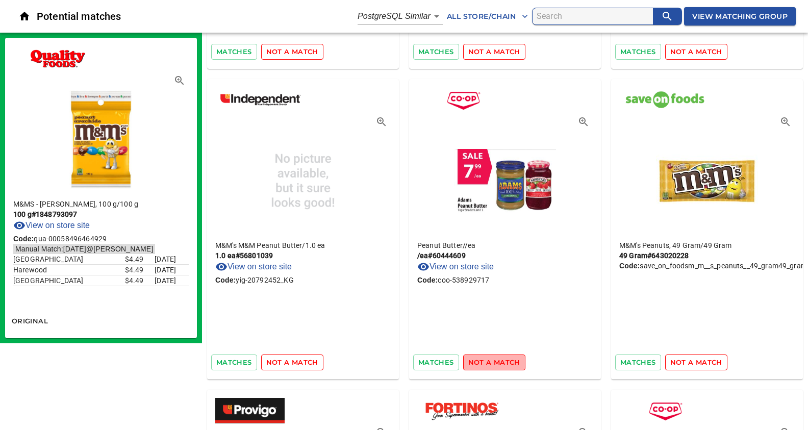
click at [505, 361] on span "not a match" at bounding box center [494, 363] width 52 height 12
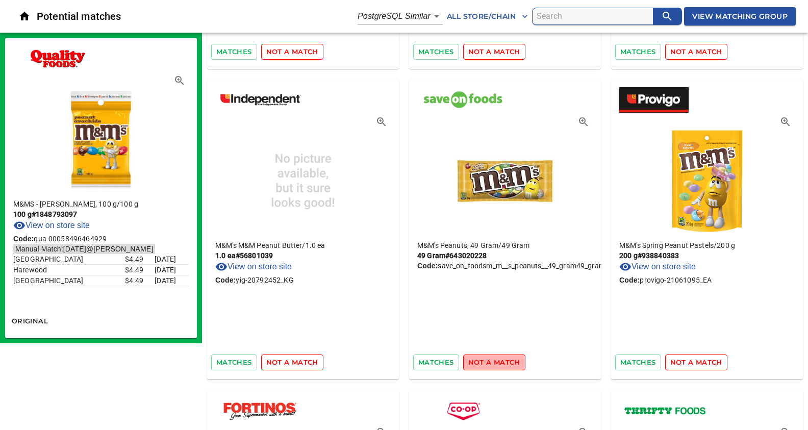
click at [505, 361] on span "not a match" at bounding box center [494, 363] width 52 height 12
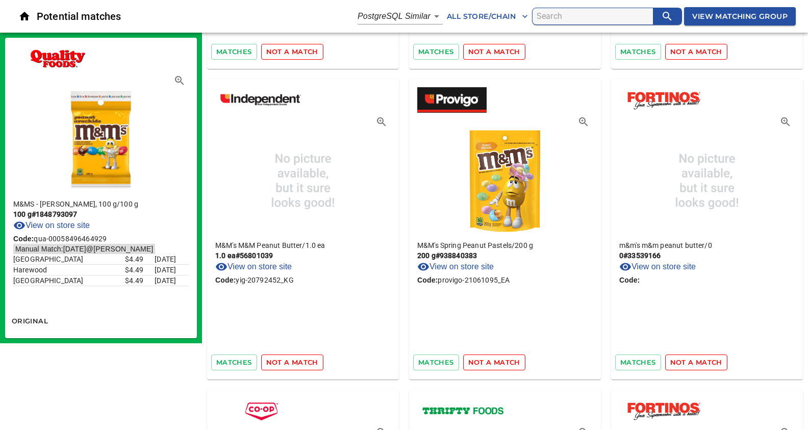
click at [505, 361] on span "not a match" at bounding box center [494, 363] width 52 height 12
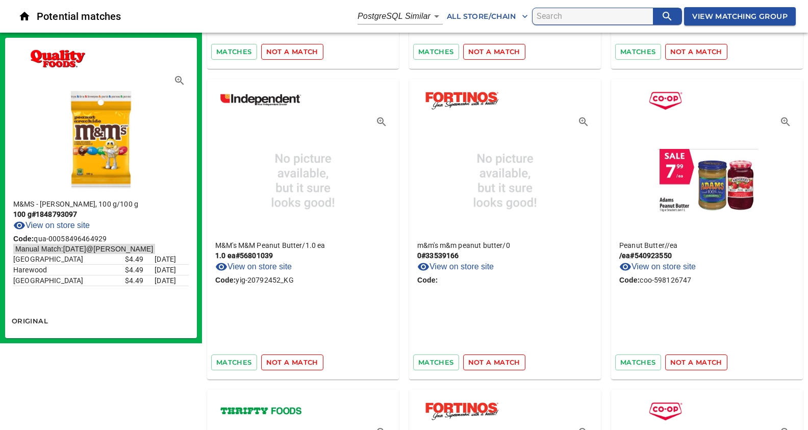
click at [505, 361] on span "not a match" at bounding box center [494, 363] width 52 height 12
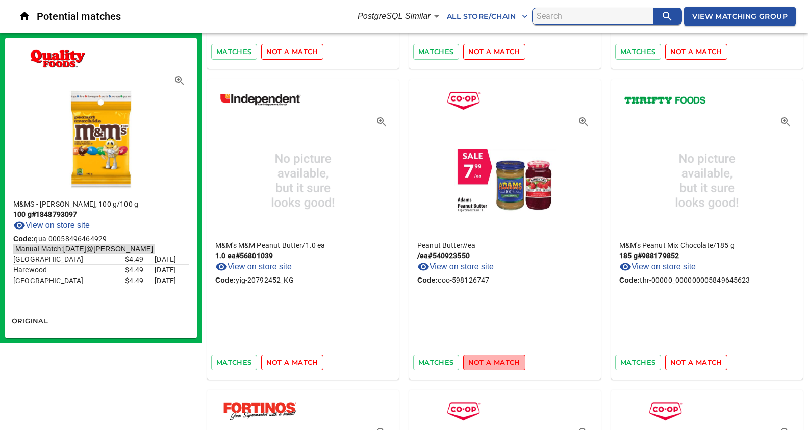
click at [505, 361] on span "not a match" at bounding box center [494, 363] width 52 height 12
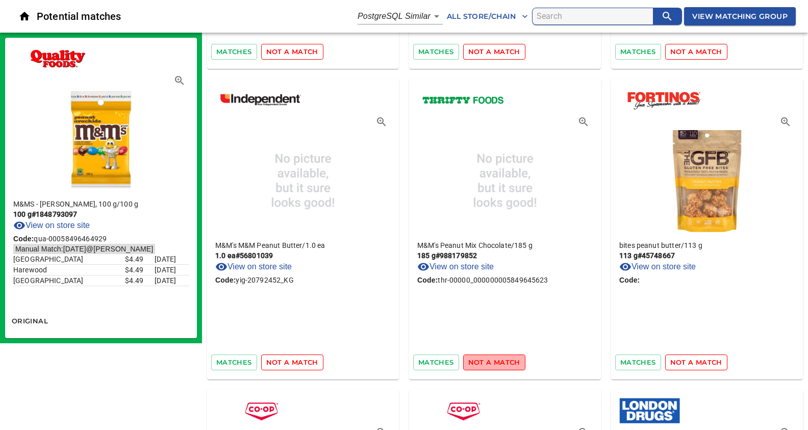
click at [505, 361] on span "not a match" at bounding box center [494, 363] width 52 height 12
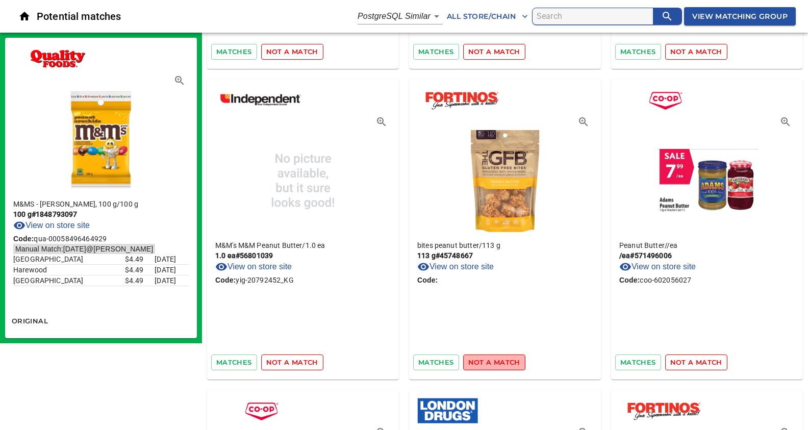
click at [505, 361] on span "not a match" at bounding box center [494, 363] width 52 height 12
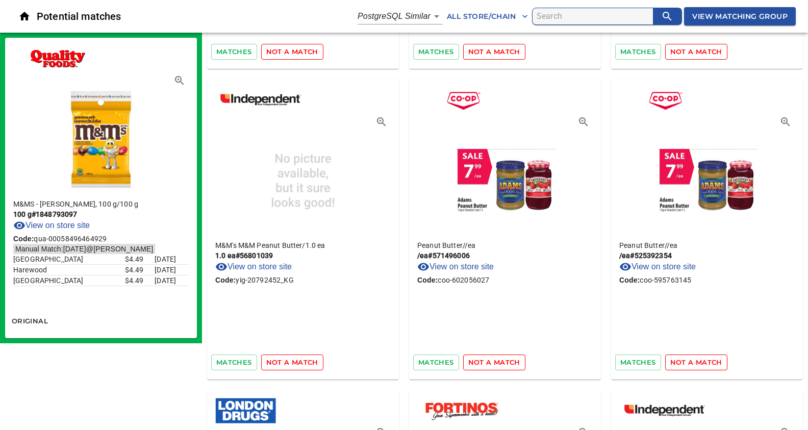
click at [505, 361] on span "not a match" at bounding box center [494, 363] width 52 height 12
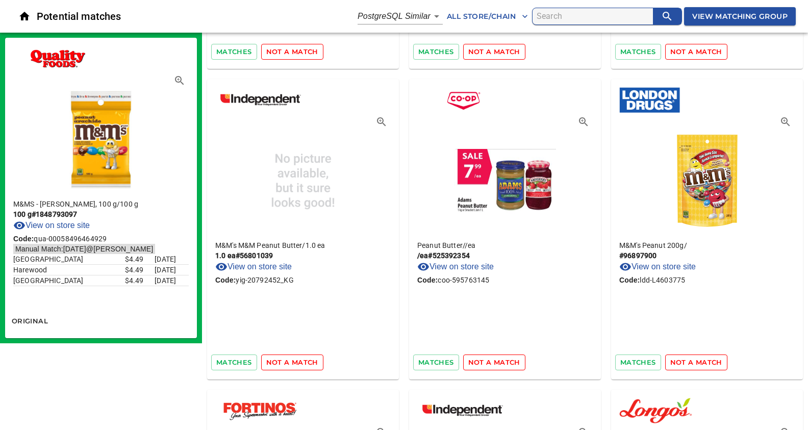
click at [505, 361] on span "not a match" at bounding box center [494, 363] width 52 height 12
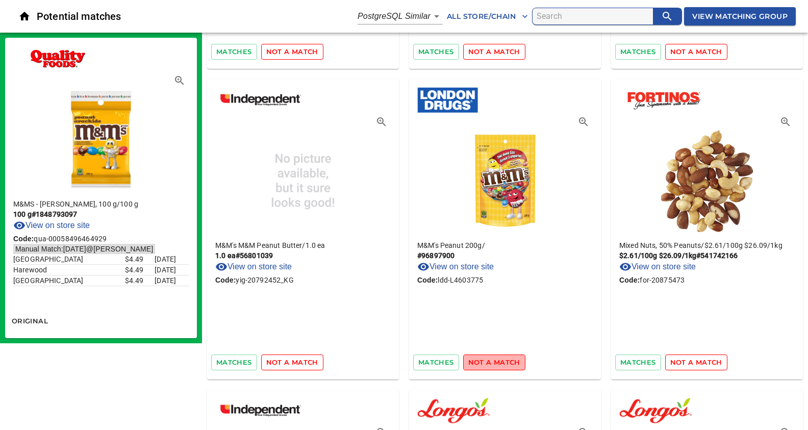
click at [505, 361] on span "not a match" at bounding box center [494, 363] width 52 height 12
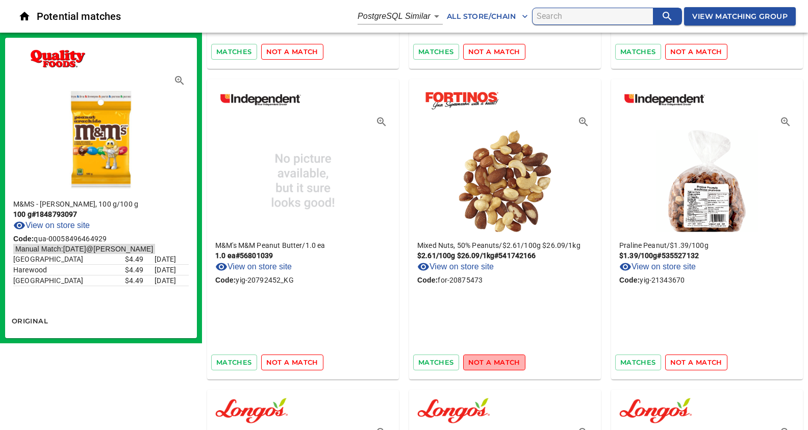
click at [505, 361] on span "not a match" at bounding box center [494, 363] width 52 height 12
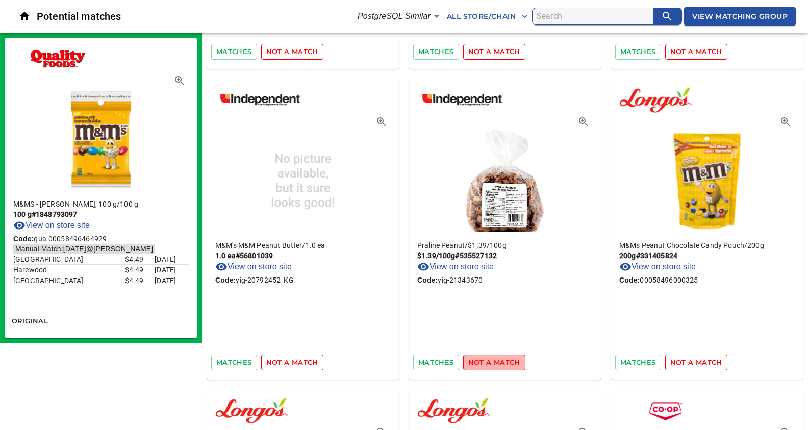
click at [505, 361] on span "not a match" at bounding box center [494, 363] width 52 height 12
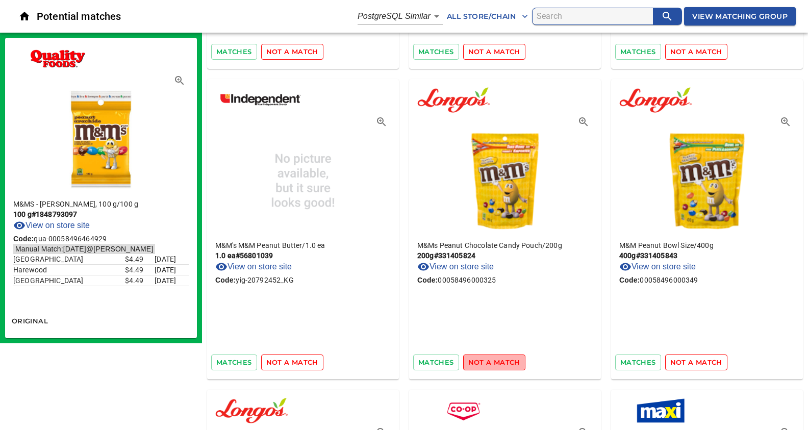
click at [505, 361] on span "not a match" at bounding box center [494, 363] width 52 height 12
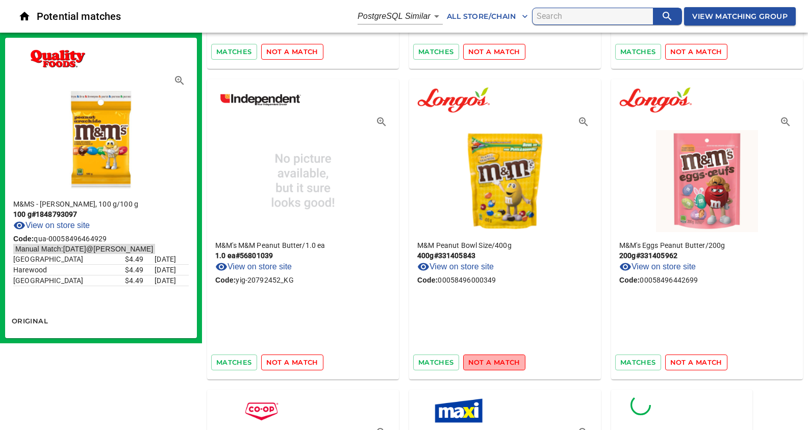
click at [505, 361] on span "not a match" at bounding box center [494, 363] width 52 height 12
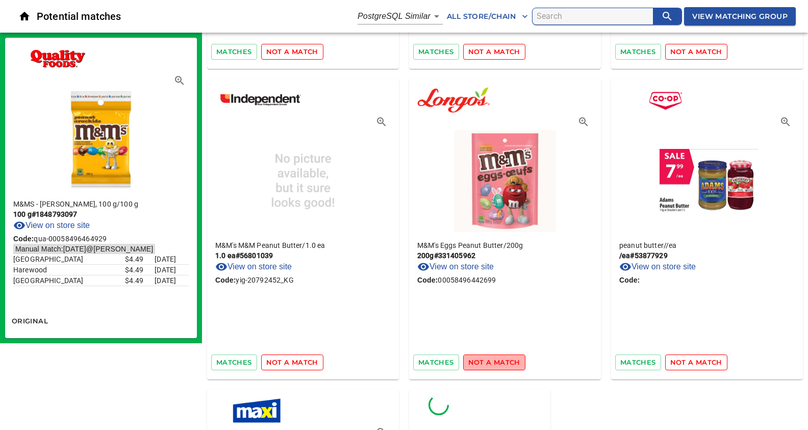
click at [505, 361] on span "not a match" at bounding box center [494, 363] width 52 height 12
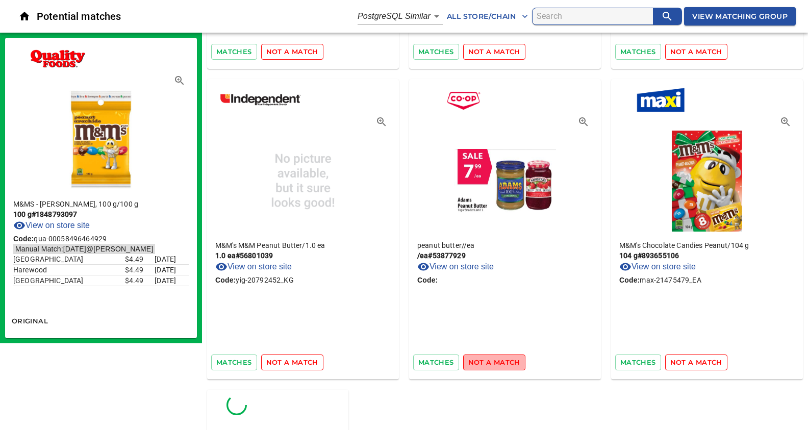
click at [505, 361] on span "not a match" at bounding box center [494, 363] width 52 height 12
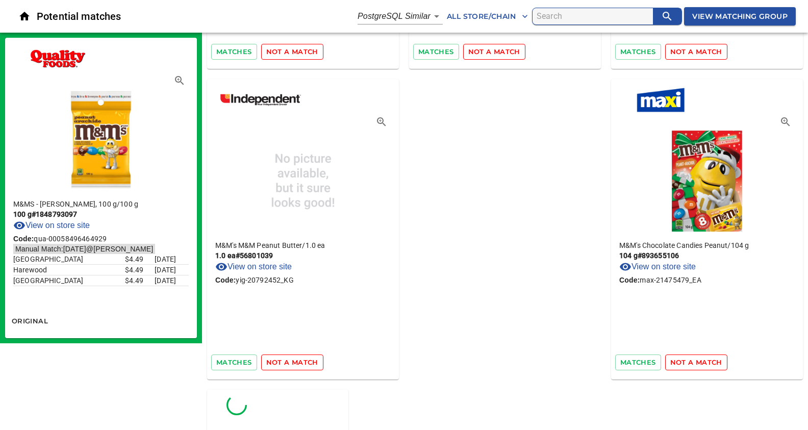
scroll to position [222, 0]
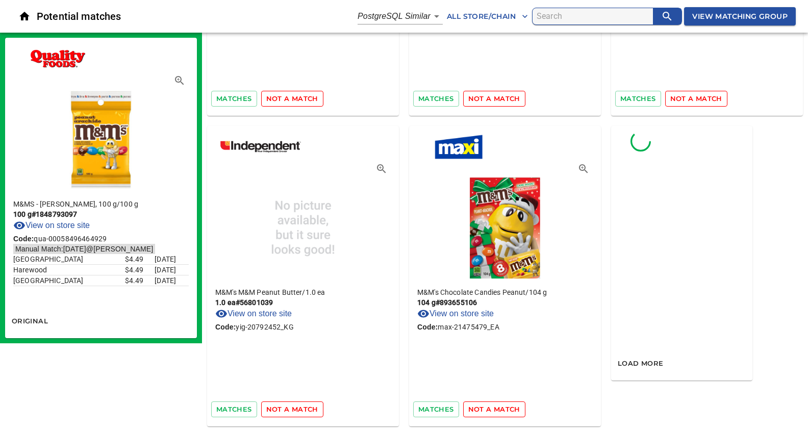
click at [505, 361] on div "M&M's Chocolate Candies Peanut / 104 g 104 g # 893655106 View on store site Cod…" at bounding box center [505, 338] width 192 height 118
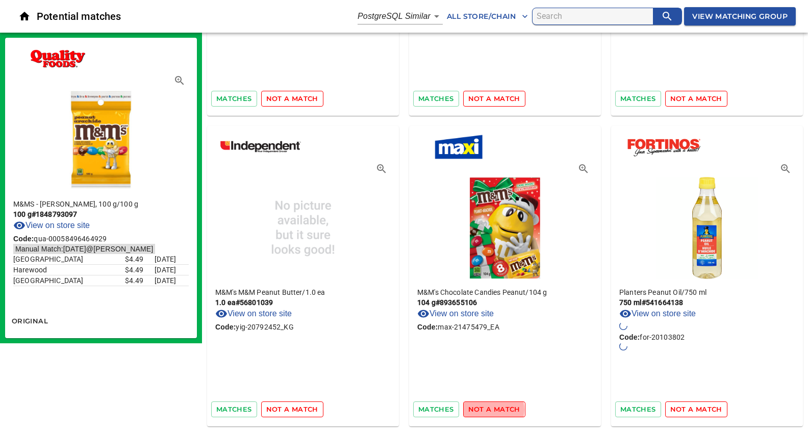
click at [490, 408] on span "not a match" at bounding box center [494, 410] width 52 height 12
click at [499, 404] on span "not a match" at bounding box center [494, 410] width 52 height 12
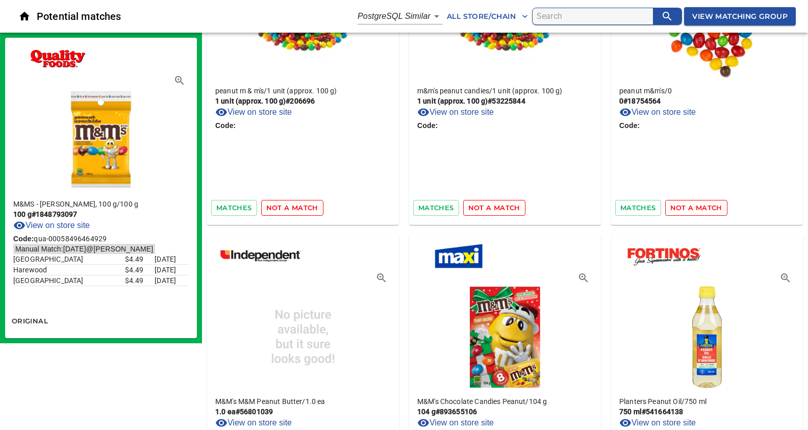
scroll to position [0, 0]
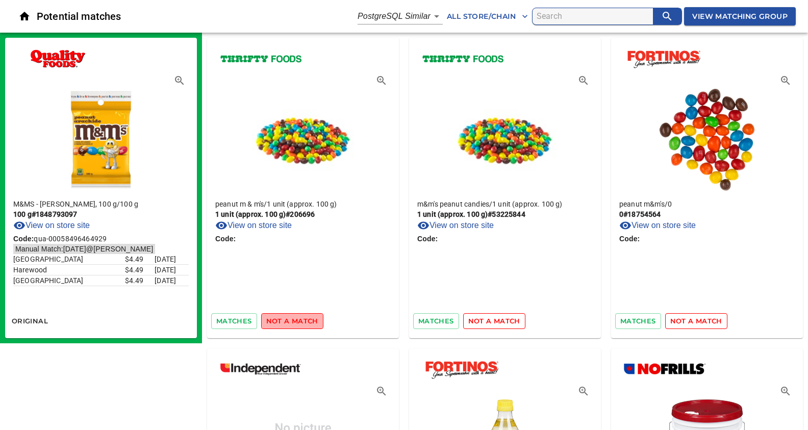
click at [291, 320] on span "not a match" at bounding box center [292, 321] width 52 height 12
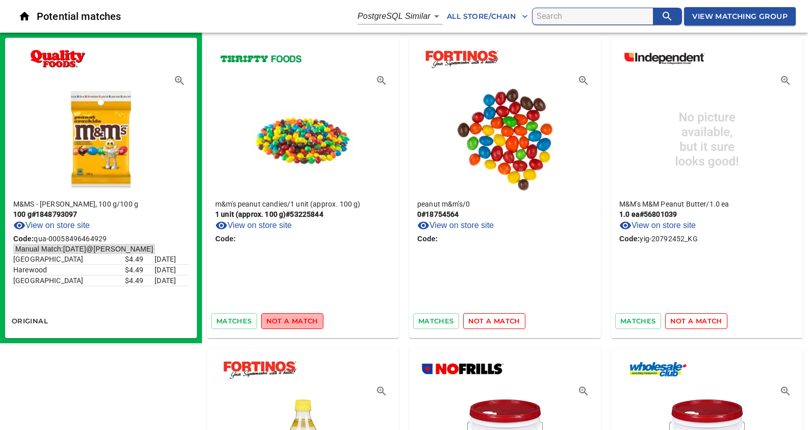
click at [291, 320] on span "not a match" at bounding box center [292, 321] width 52 height 12
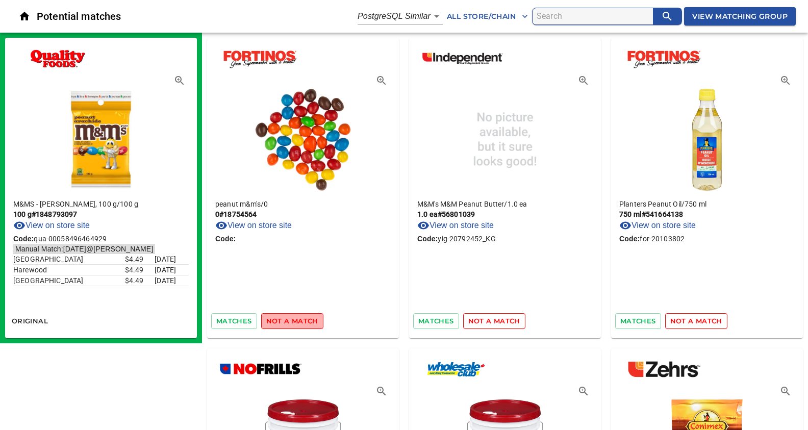
click at [291, 320] on span "not a match" at bounding box center [292, 321] width 52 height 12
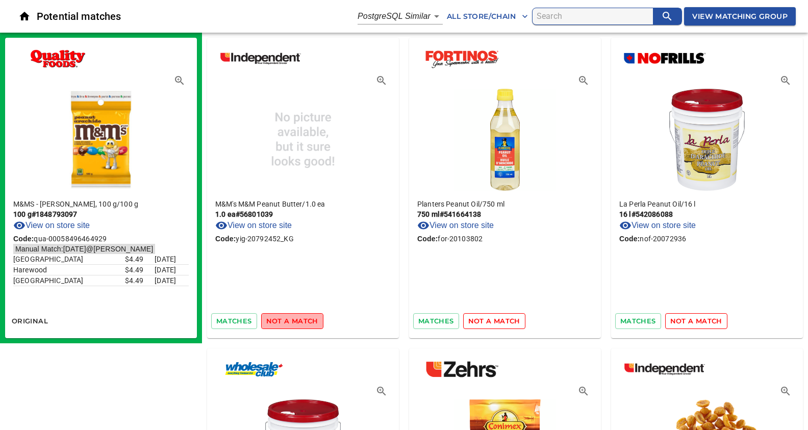
click at [291, 320] on span "not a match" at bounding box center [292, 321] width 52 height 12
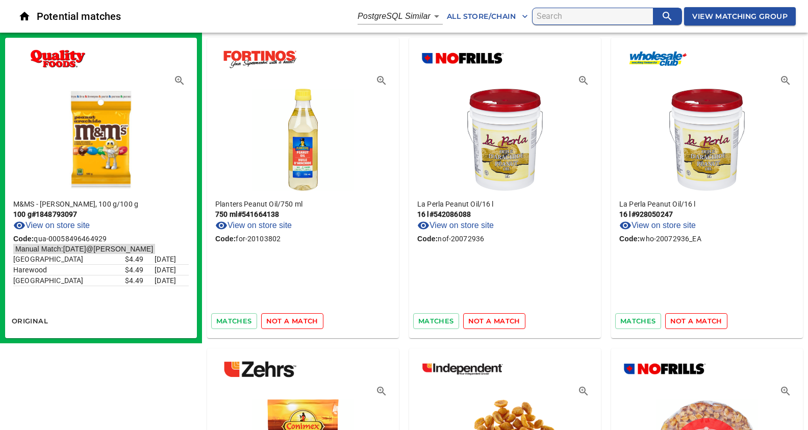
click at [291, 320] on span "not a match" at bounding box center [292, 321] width 52 height 12
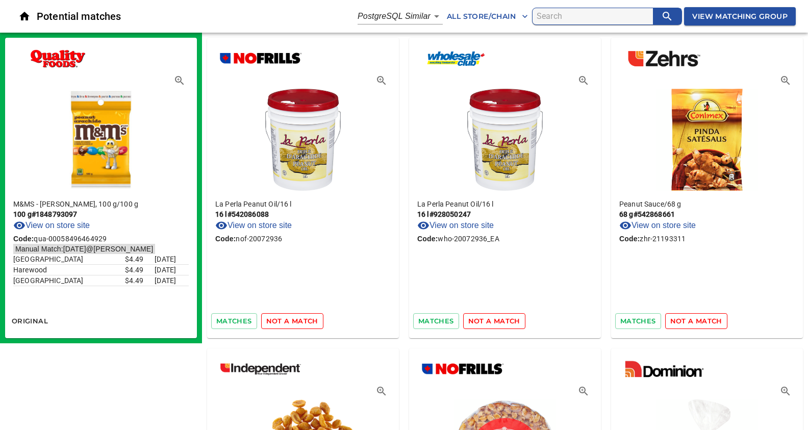
click at [291, 320] on span "not a match" at bounding box center [292, 321] width 52 height 12
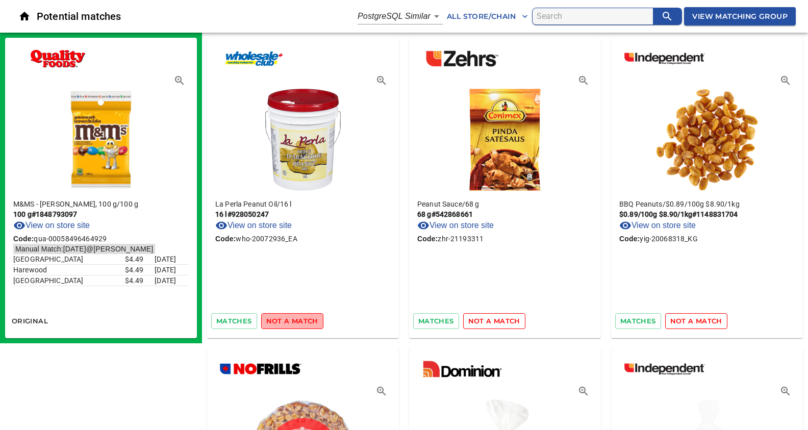
click at [291, 320] on span "not a match" at bounding box center [292, 321] width 52 height 12
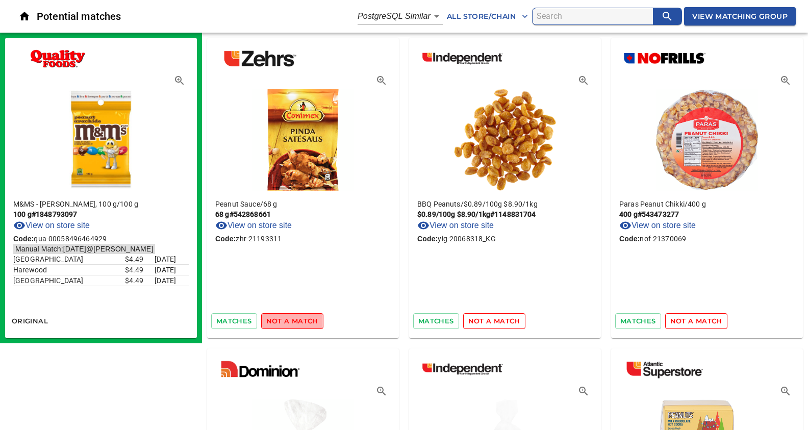
click at [291, 320] on span "not a match" at bounding box center [292, 321] width 52 height 12
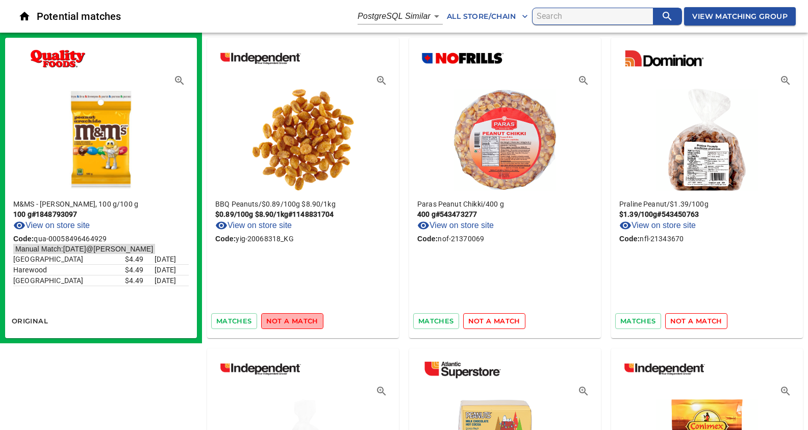
click at [291, 320] on span "not a match" at bounding box center [292, 321] width 52 height 12
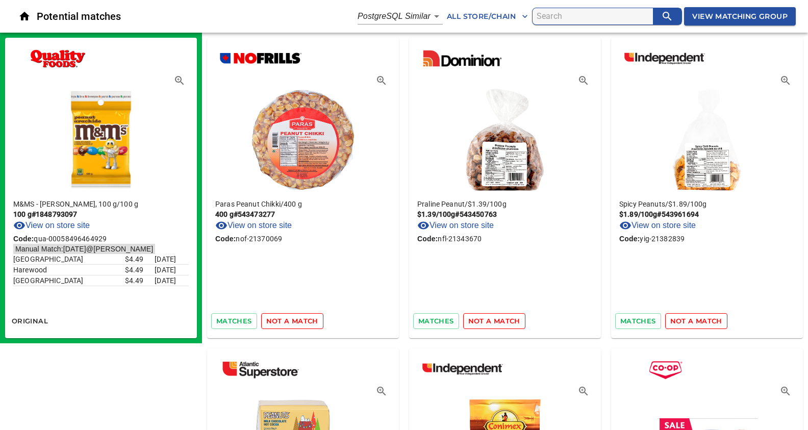
click at [291, 320] on span "not a match" at bounding box center [292, 321] width 52 height 12
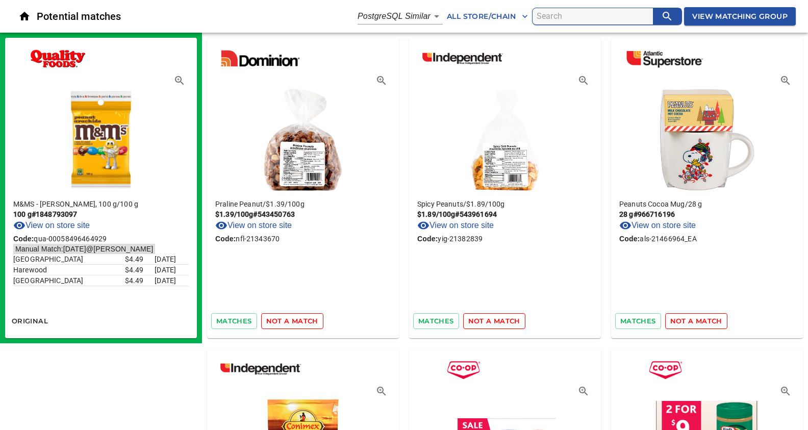
click at [291, 320] on span "not a match" at bounding box center [292, 321] width 52 height 12
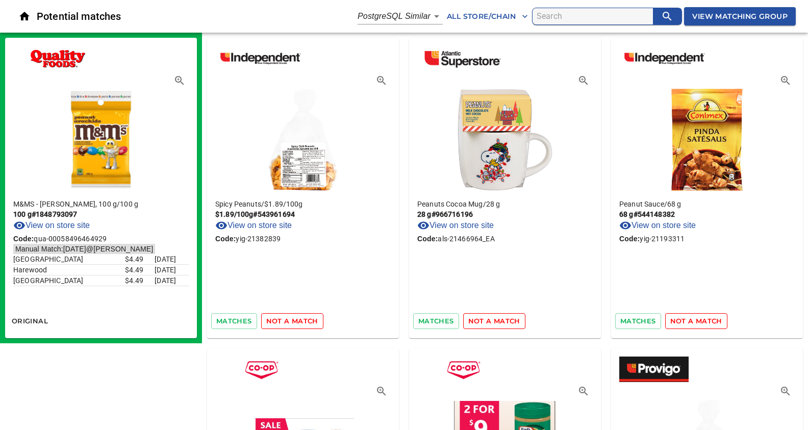
click at [291, 320] on span "not a match" at bounding box center [292, 321] width 52 height 12
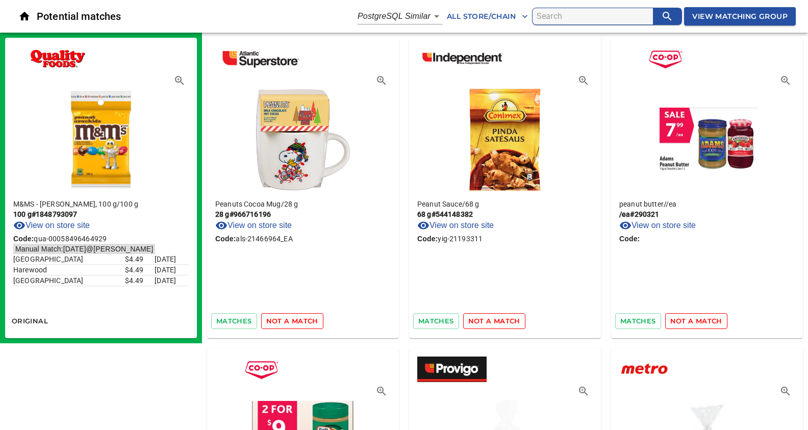
click at [291, 320] on span "not a match" at bounding box center [292, 321] width 52 height 12
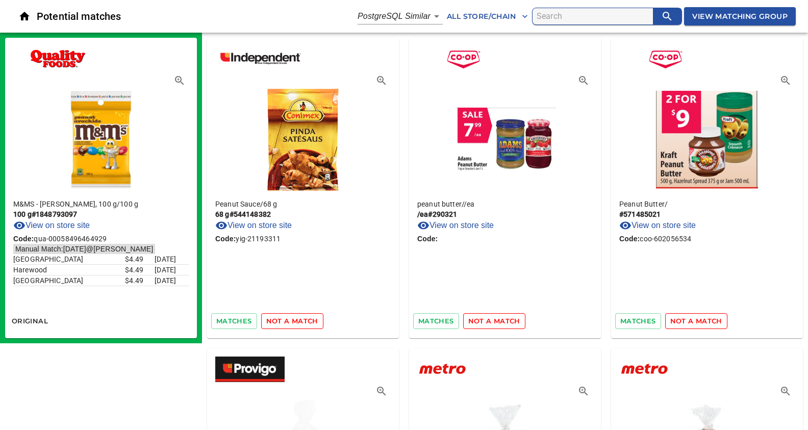
click at [291, 320] on span "not a match" at bounding box center [292, 321] width 52 height 12
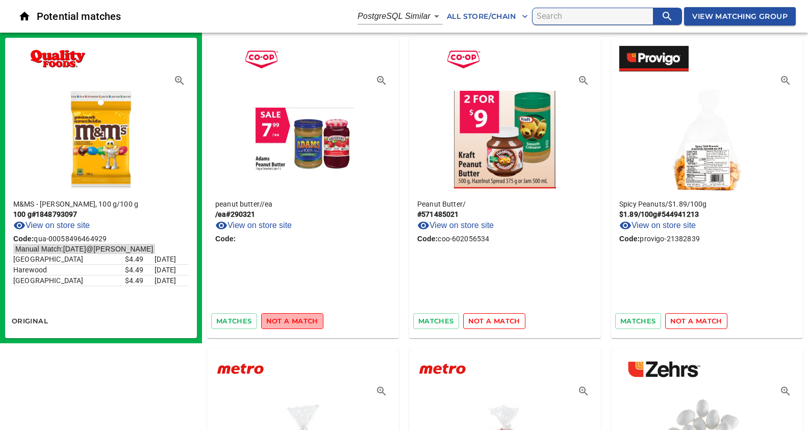
click at [291, 320] on span "not a match" at bounding box center [292, 321] width 52 height 12
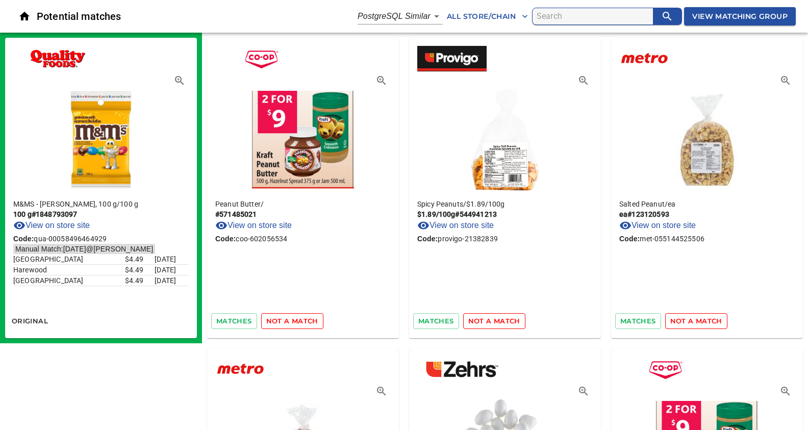
click at [291, 320] on span "not a match" at bounding box center [292, 321] width 52 height 12
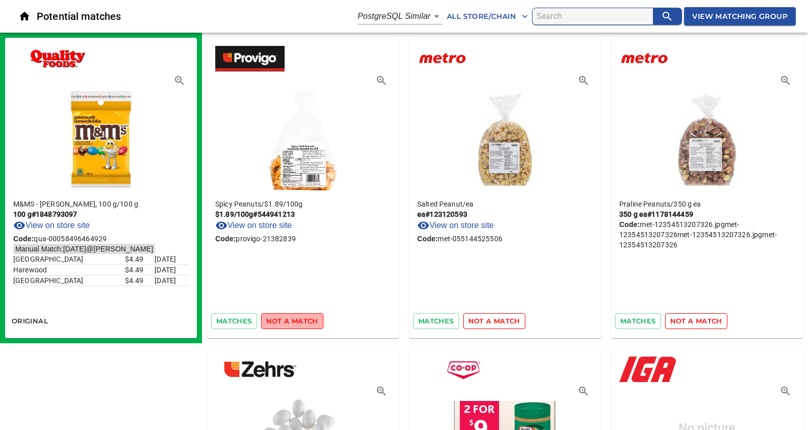
click at [291, 320] on span "not a match" at bounding box center [292, 321] width 52 height 12
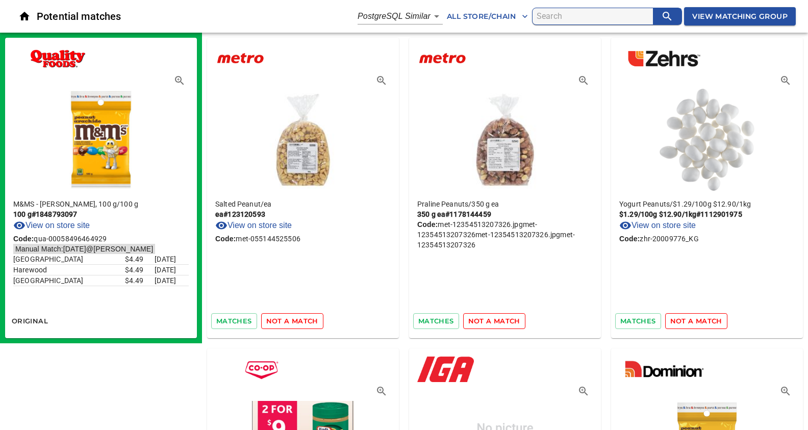
click at [291, 320] on span "not a match" at bounding box center [292, 321] width 52 height 12
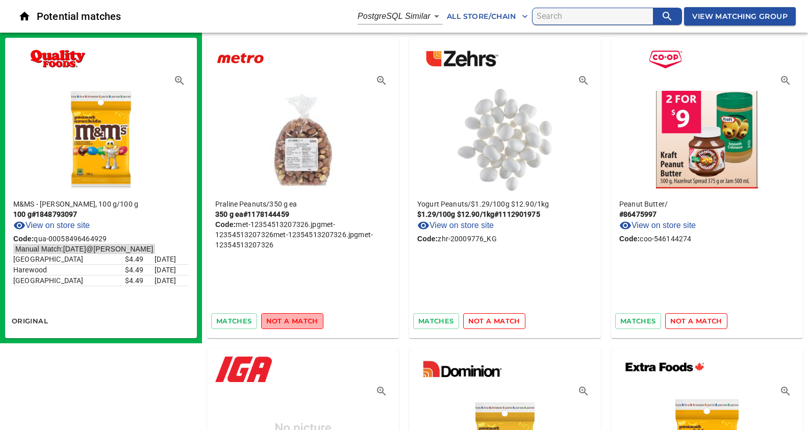
click at [293, 321] on span "not a match" at bounding box center [292, 321] width 52 height 12
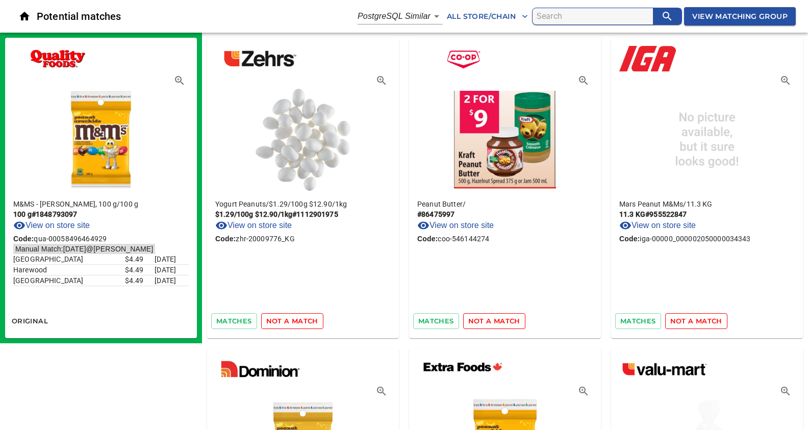
click at [293, 321] on span "not a match" at bounding box center [292, 321] width 52 height 12
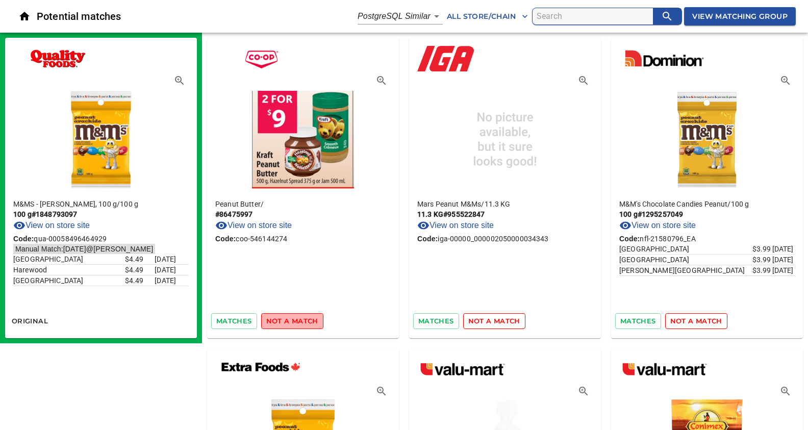
click at [293, 321] on span "not a match" at bounding box center [292, 321] width 52 height 12
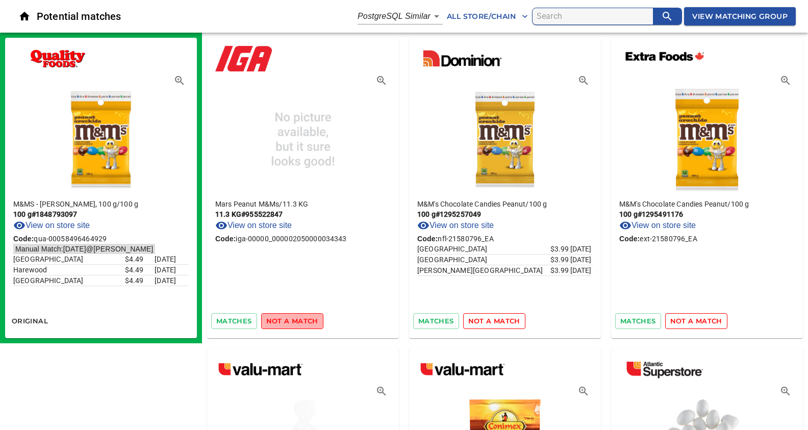
click at [293, 321] on span "not a match" at bounding box center [292, 321] width 52 height 12
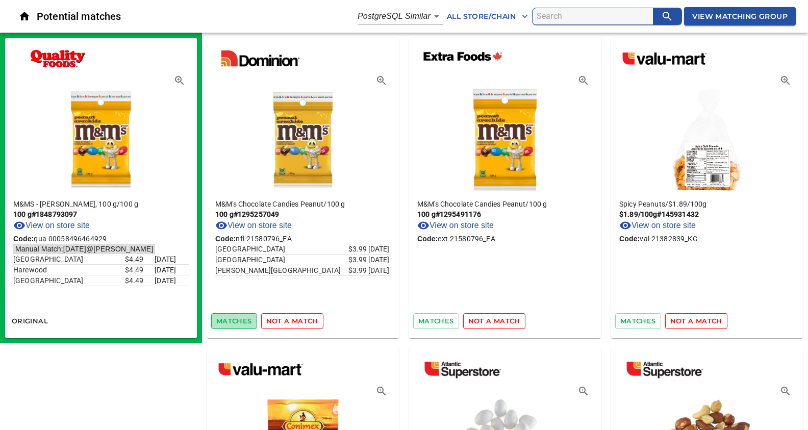
click at [238, 321] on span "matches" at bounding box center [234, 321] width 36 height 12
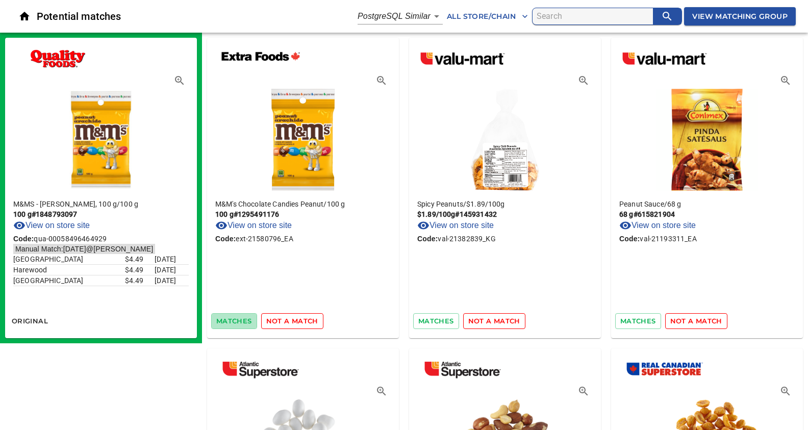
click at [238, 321] on span "matches" at bounding box center [234, 321] width 36 height 12
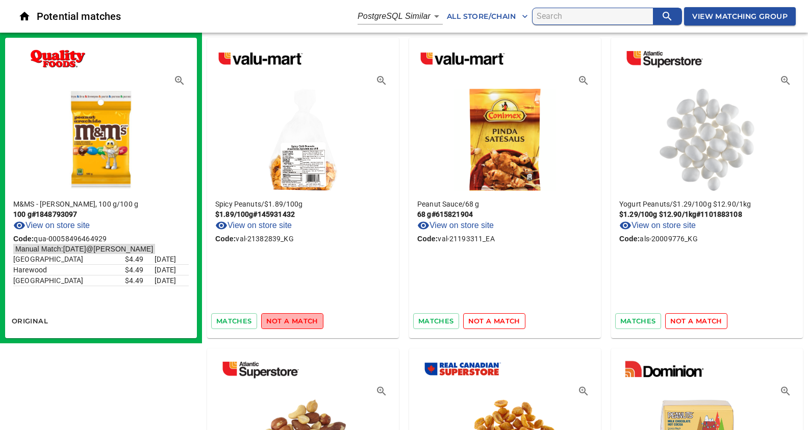
click at [293, 320] on span "not a match" at bounding box center [292, 321] width 52 height 12
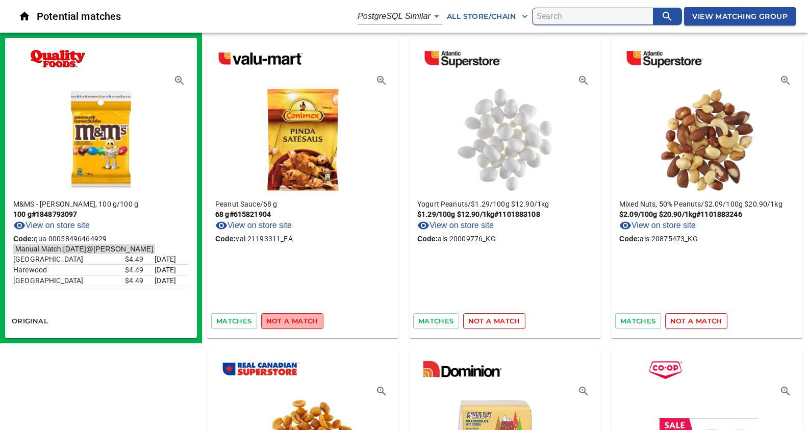
click at [293, 320] on span "not a match" at bounding box center [292, 321] width 52 height 12
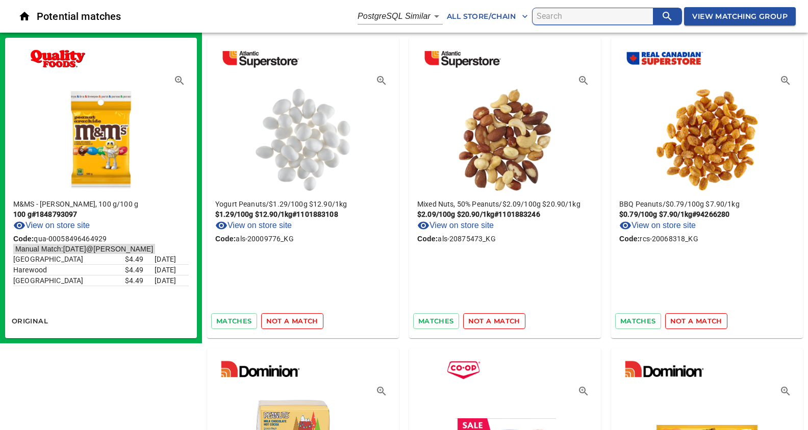
click at [293, 320] on span "not a match" at bounding box center [292, 321] width 52 height 12
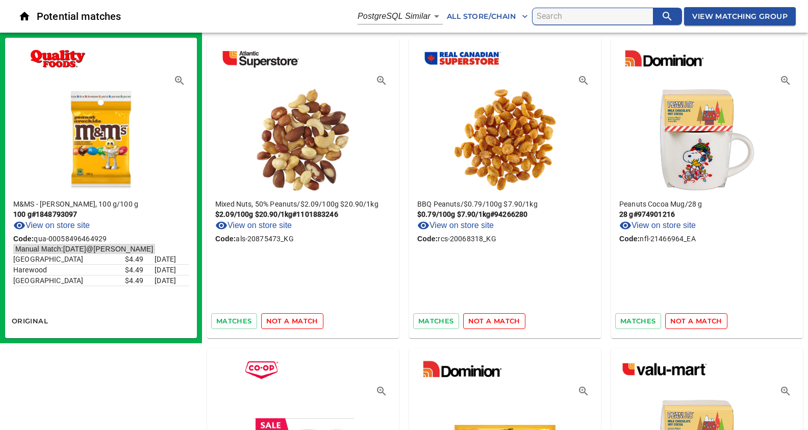
click at [293, 320] on span "not a match" at bounding box center [292, 321] width 52 height 12
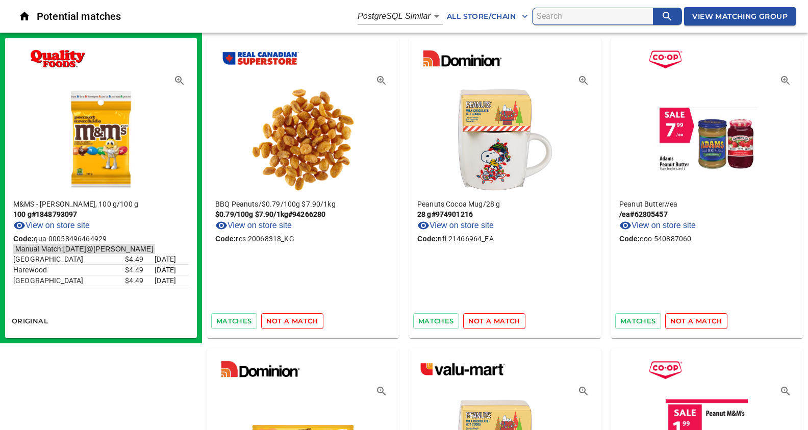
click at [293, 320] on span "not a match" at bounding box center [292, 321] width 52 height 12
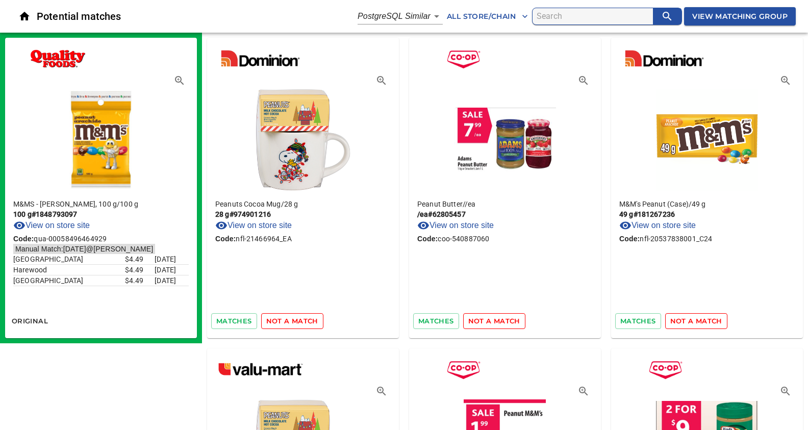
click at [293, 320] on span "not a match" at bounding box center [292, 321] width 52 height 12
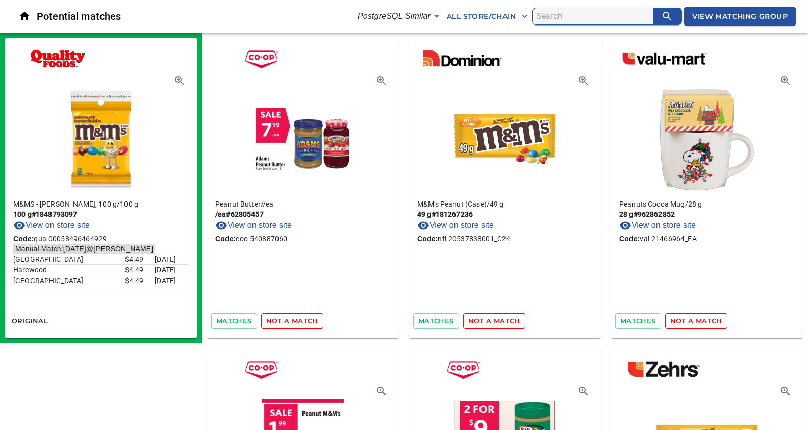
click at [293, 320] on span "not a match" at bounding box center [292, 321] width 52 height 12
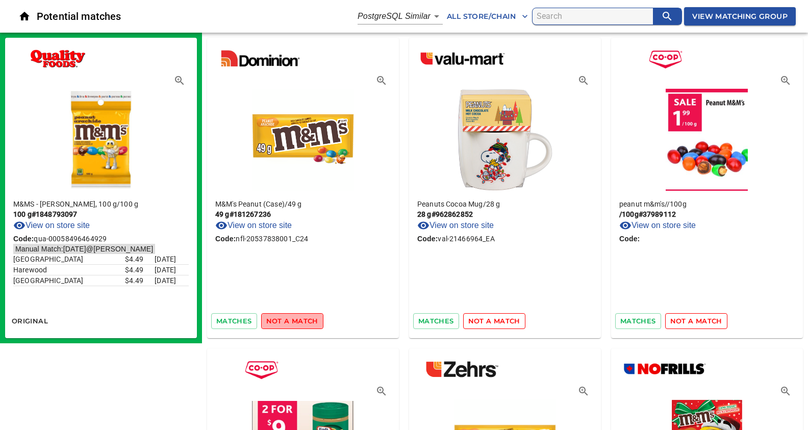
click at [293, 320] on span "not a match" at bounding box center [292, 321] width 52 height 12
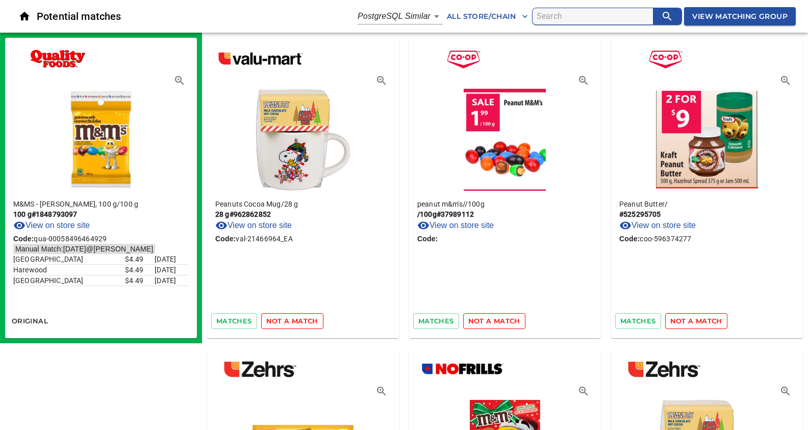
click at [293, 320] on span "not a match" at bounding box center [292, 321] width 52 height 12
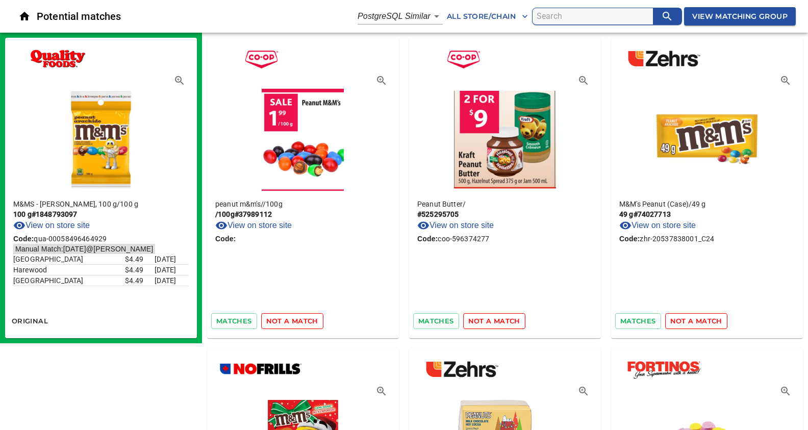
click at [293, 320] on span "not a match" at bounding box center [292, 321] width 52 height 12
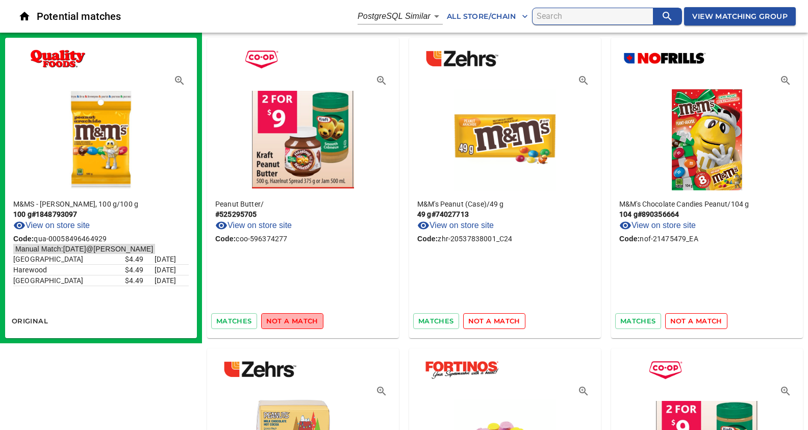
click at [293, 320] on span "not a match" at bounding box center [292, 321] width 52 height 12
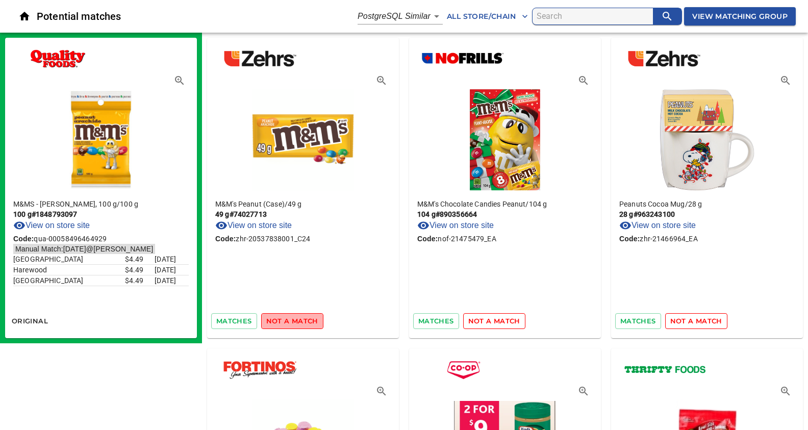
click at [293, 320] on span "not a match" at bounding box center [292, 321] width 52 height 12
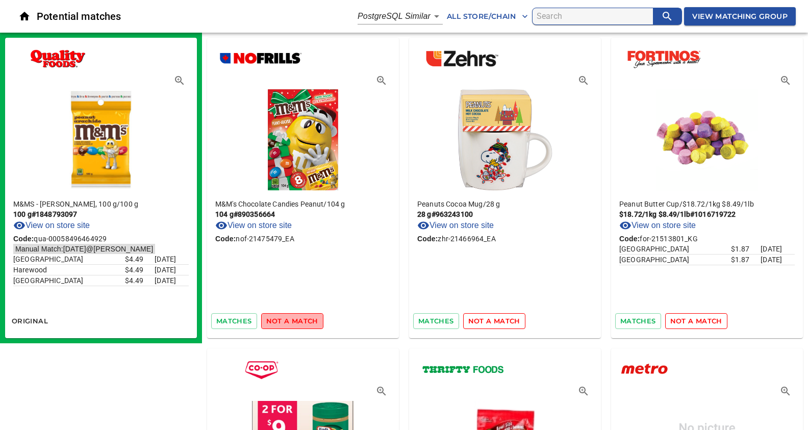
click at [293, 320] on span "not a match" at bounding box center [292, 321] width 52 height 12
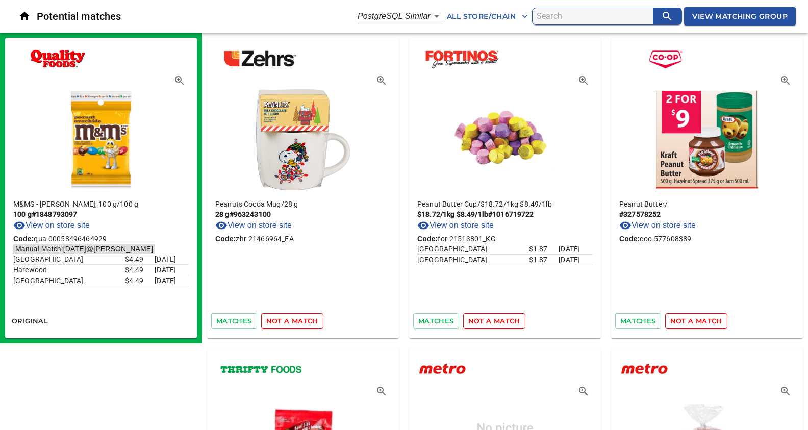
click at [293, 320] on span "not a match" at bounding box center [292, 321] width 52 height 12
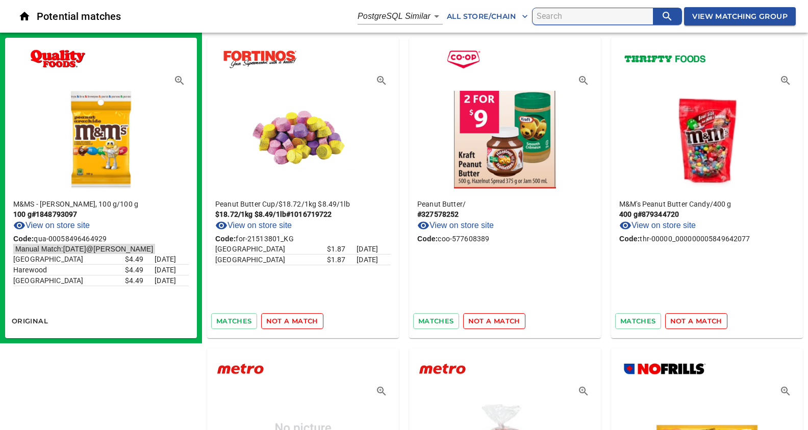
click at [294, 320] on span "not a match" at bounding box center [292, 321] width 52 height 12
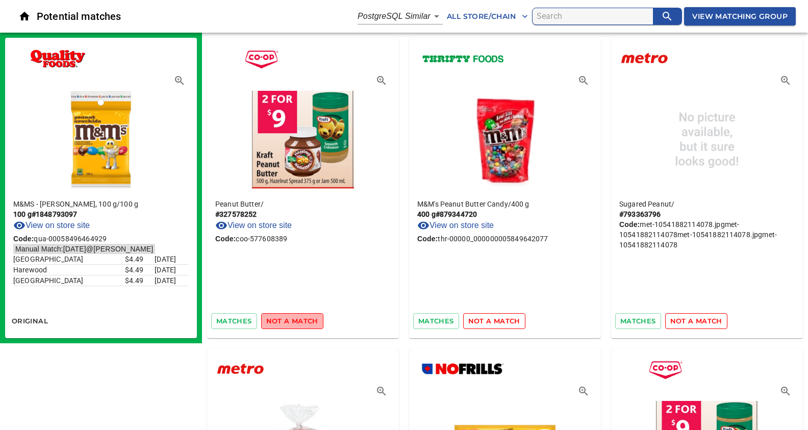
click at [295, 320] on span "not a match" at bounding box center [292, 321] width 52 height 12
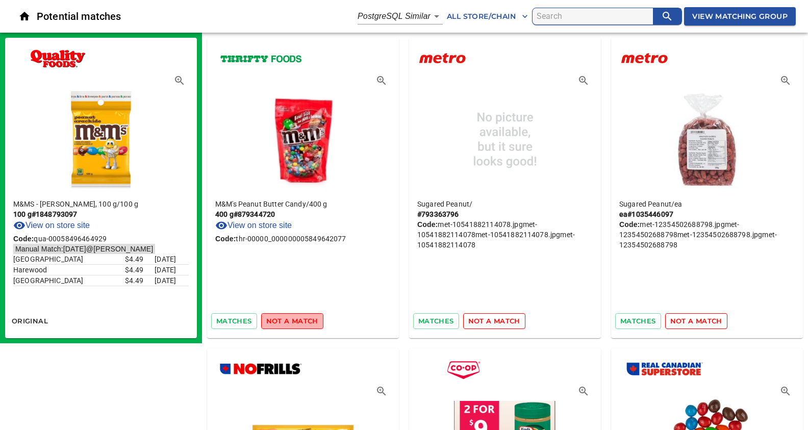
click at [295, 320] on span "not a match" at bounding box center [292, 321] width 52 height 12
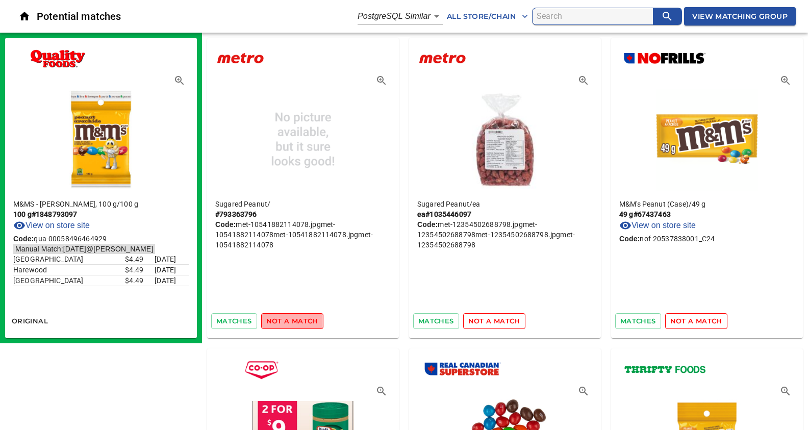
click at [295, 320] on span "not a match" at bounding box center [292, 321] width 52 height 12
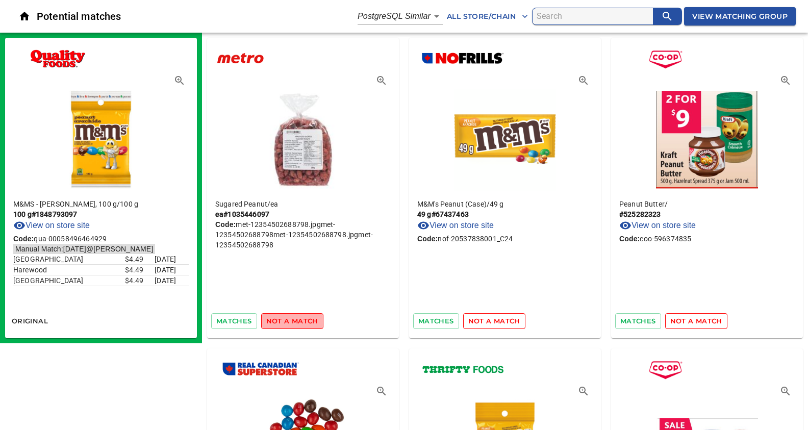
click at [295, 320] on span "not a match" at bounding box center [292, 321] width 52 height 12
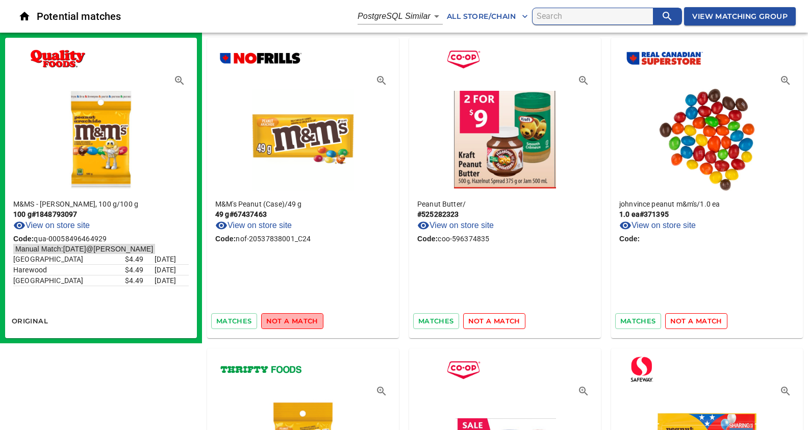
click at [295, 320] on span "not a match" at bounding box center [292, 321] width 52 height 12
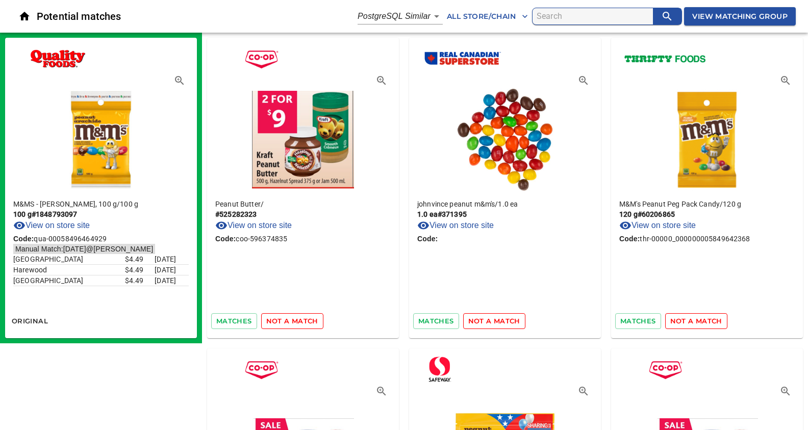
click at [295, 320] on span "not a match" at bounding box center [292, 321] width 52 height 12
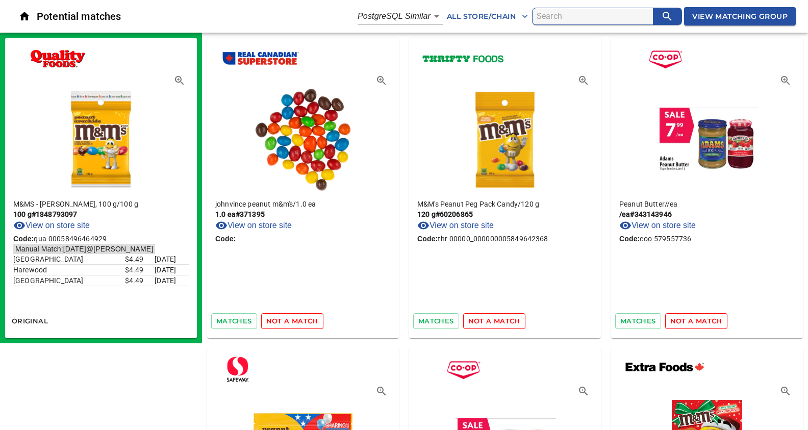
click at [295, 320] on span "not a match" at bounding box center [292, 321] width 52 height 12
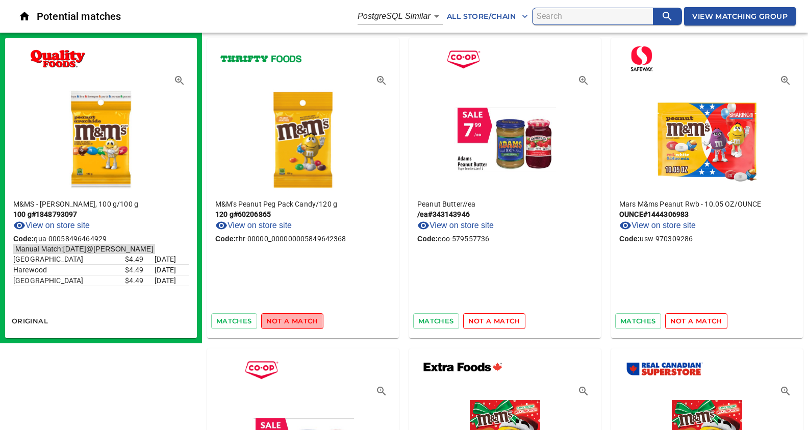
click at [295, 320] on span "not a match" at bounding box center [292, 321] width 52 height 12
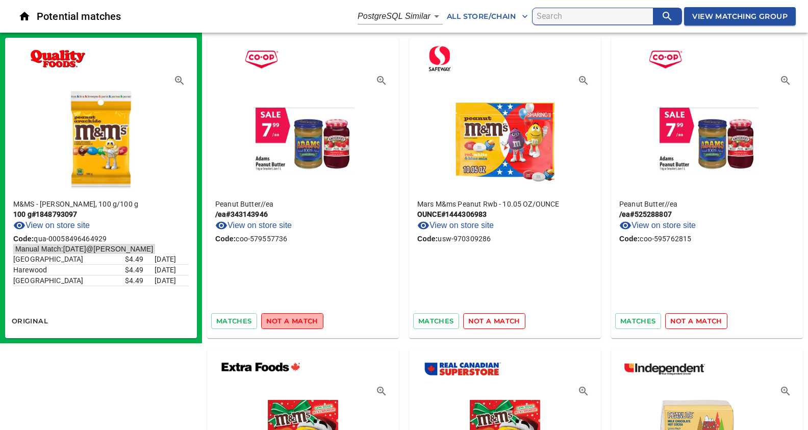
click at [295, 320] on span "not a match" at bounding box center [292, 321] width 52 height 12
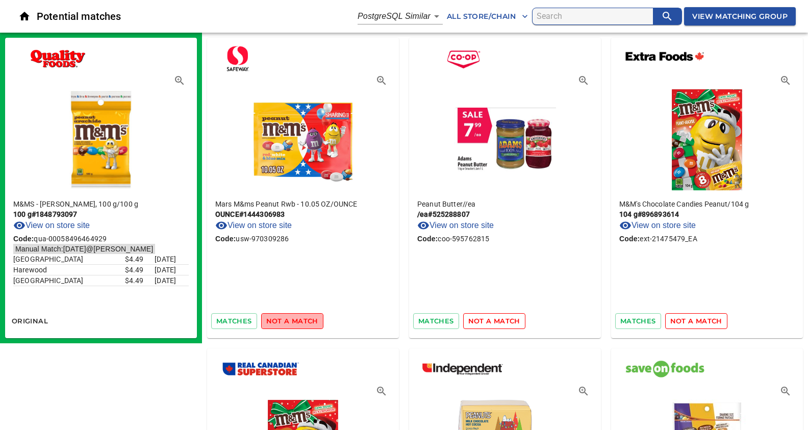
click at [295, 320] on span "not a match" at bounding box center [292, 321] width 52 height 12
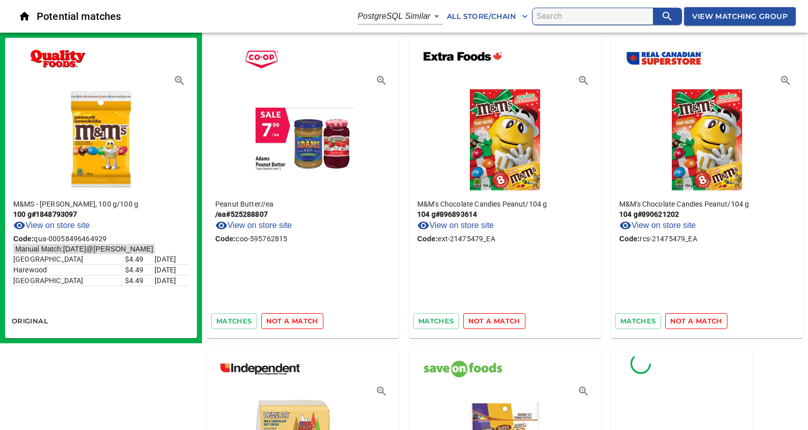
click at [295, 320] on span "not a match" at bounding box center [292, 321] width 52 height 12
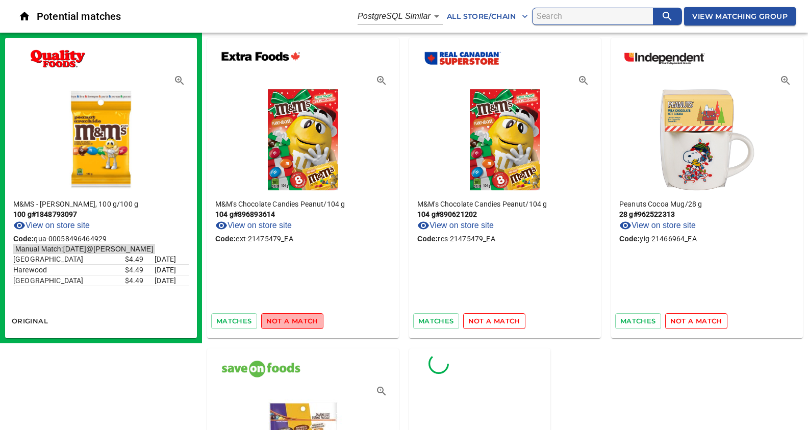
click at [295, 320] on span "not a match" at bounding box center [292, 321] width 52 height 12
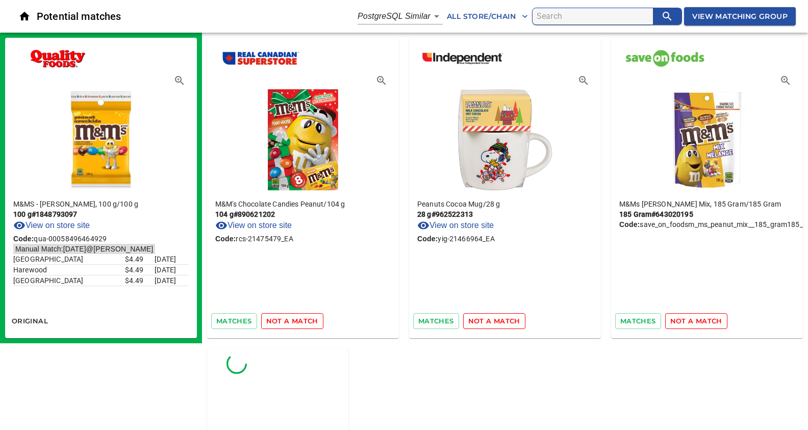
click at [295, 320] on span "not a match" at bounding box center [292, 321] width 52 height 12
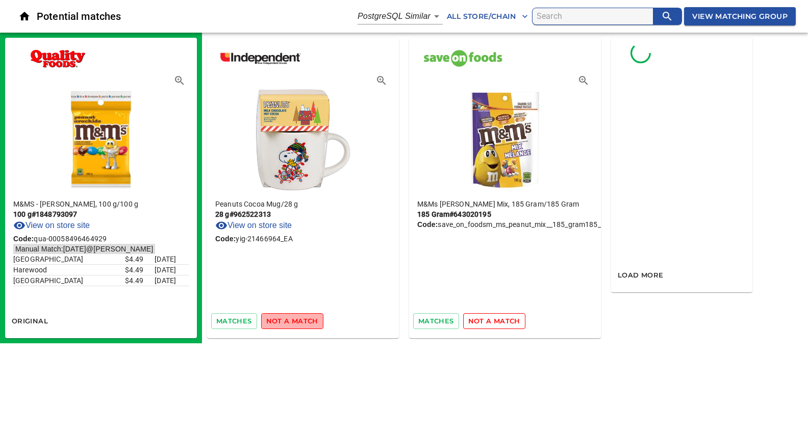
click at [295, 320] on span "not a match" at bounding box center [292, 321] width 52 height 12
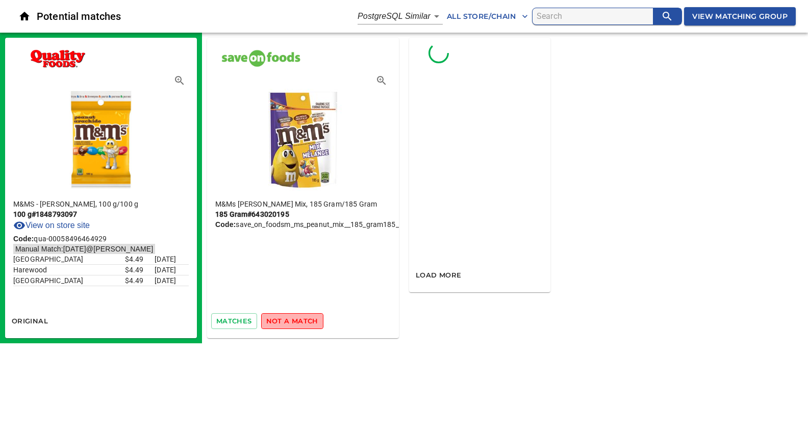
click at [295, 320] on span "not a match" at bounding box center [292, 321] width 52 height 12
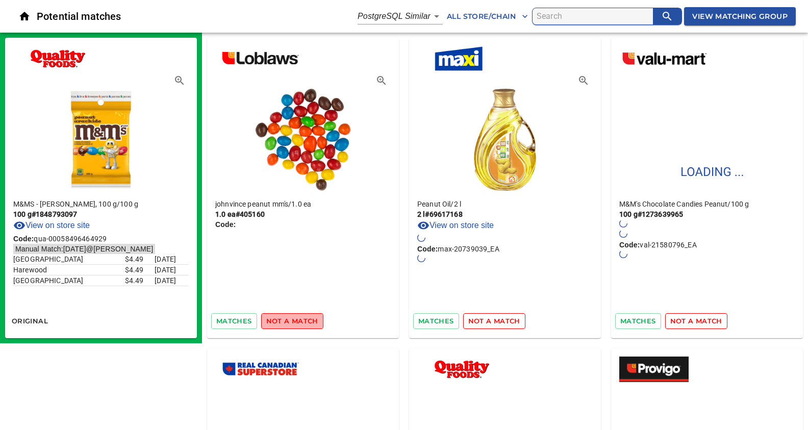
click at [295, 320] on span "not a match" at bounding box center [292, 321] width 52 height 12
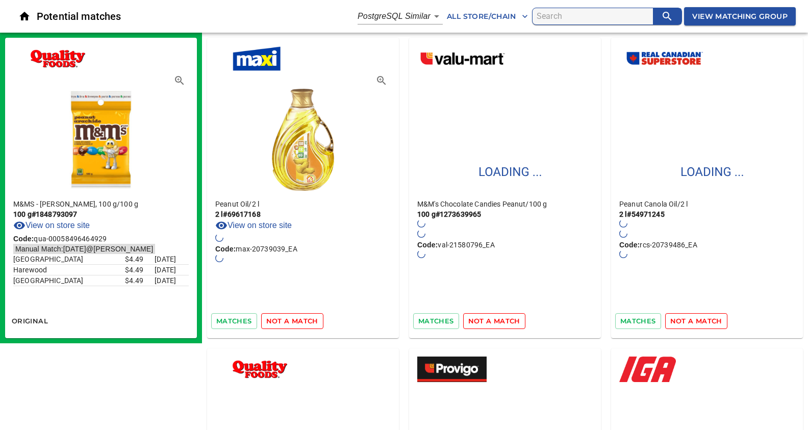
click at [295, 320] on span "not a match" at bounding box center [292, 321] width 52 height 12
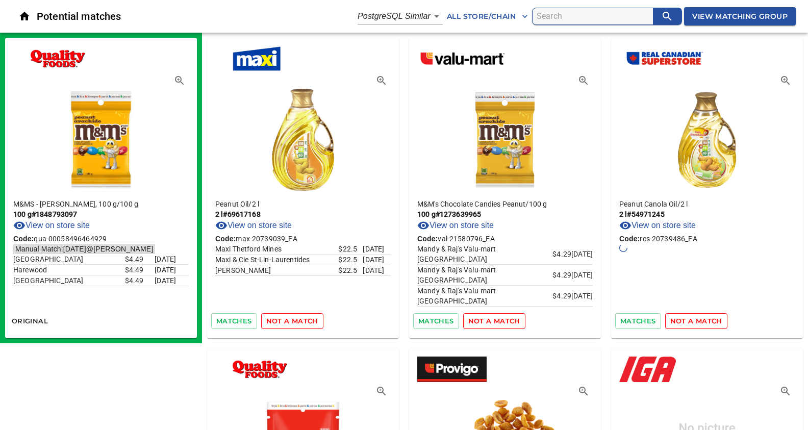
click at [291, 321] on span "not a match" at bounding box center [292, 321] width 52 height 12
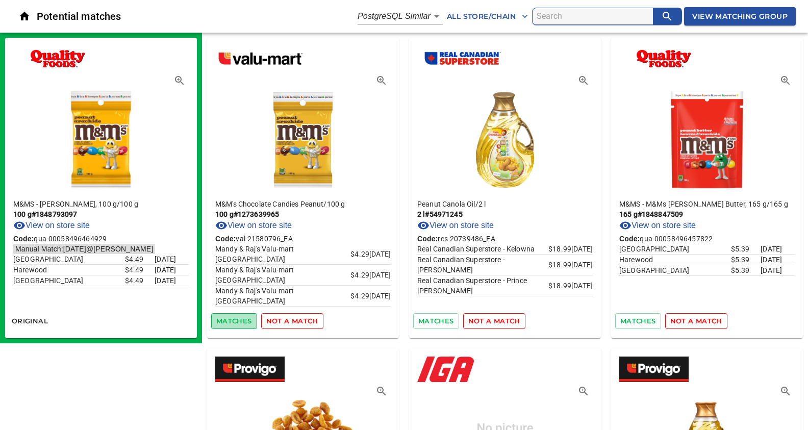
click at [242, 318] on span "matches" at bounding box center [234, 321] width 36 height 12
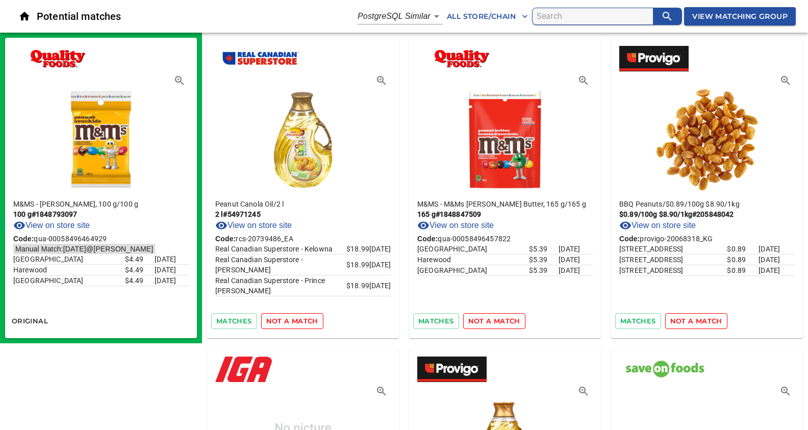
click at [298, 323] on span "not a match" at bounding box center [292, 321] width 52 height 12
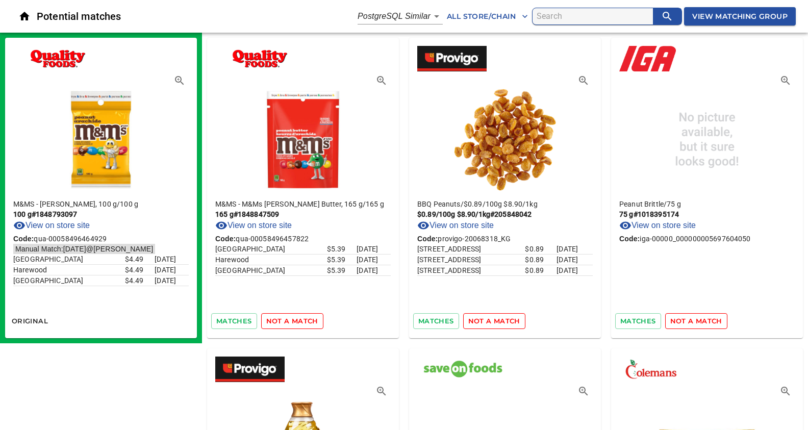
click at [299, 324] on span "not a match" at bounding box center [292, 321] width 52 height 12
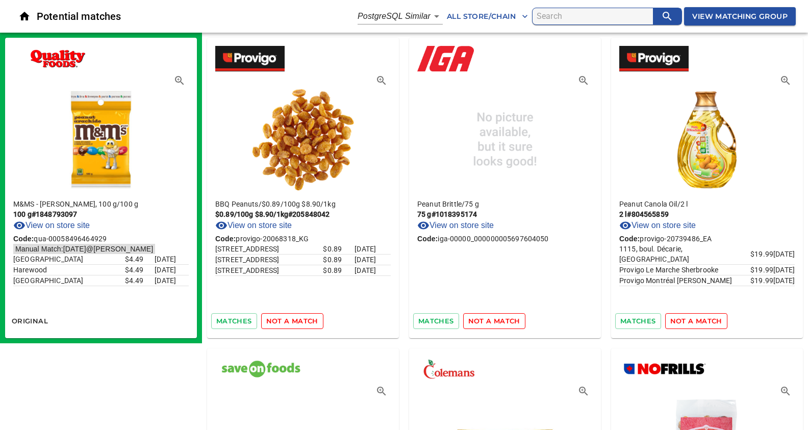
click at [299, 324] on span "not a match" at bounding box center [292, 321] width 52 height 12
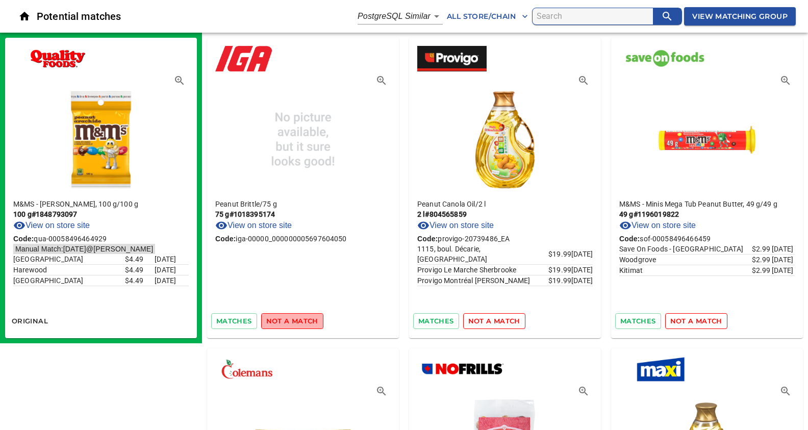
click at [299, 324] on span "not a match" at bounding box center [292, 321] width 52 height 12
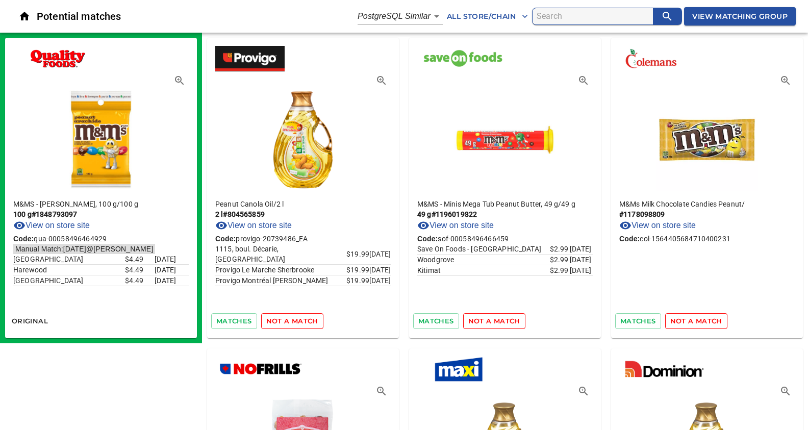
click at [299, 324] on span "not a match" at bounding box center [292, 321] width 52 height 12
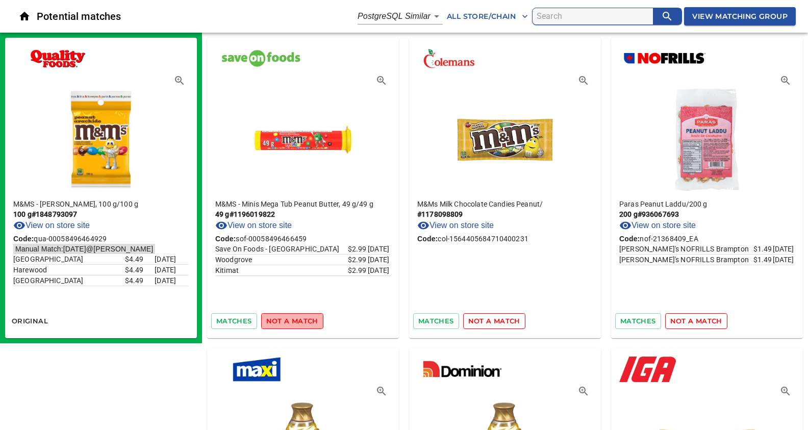
click at [299, 324] on span "not a match" at bounding box center [292, 321] width 52 height 12
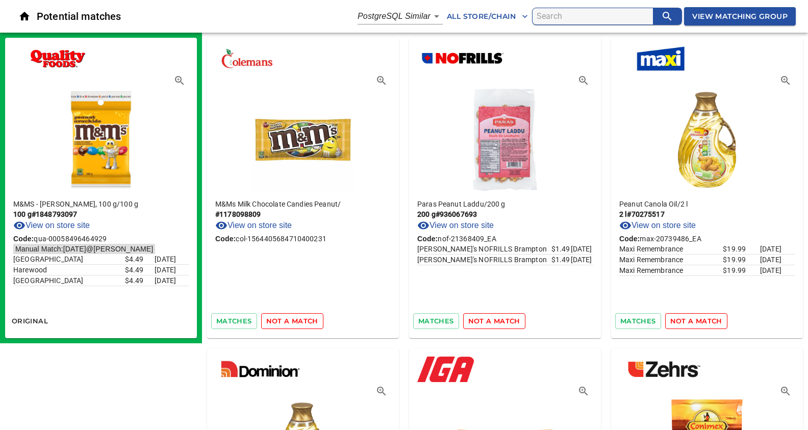
click at [299, 324] on span "not a match" at bounding box center [292, 321] width 52 height 12
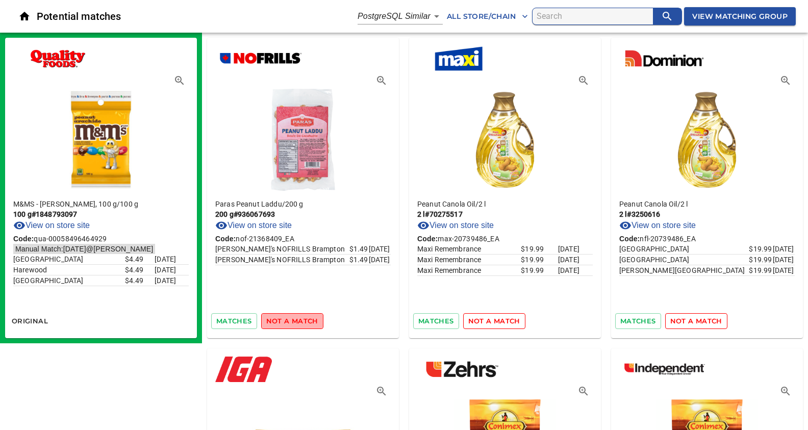
click at [299, 324] on span "not a match" at bounding box center [292, 321] width 52 height 12
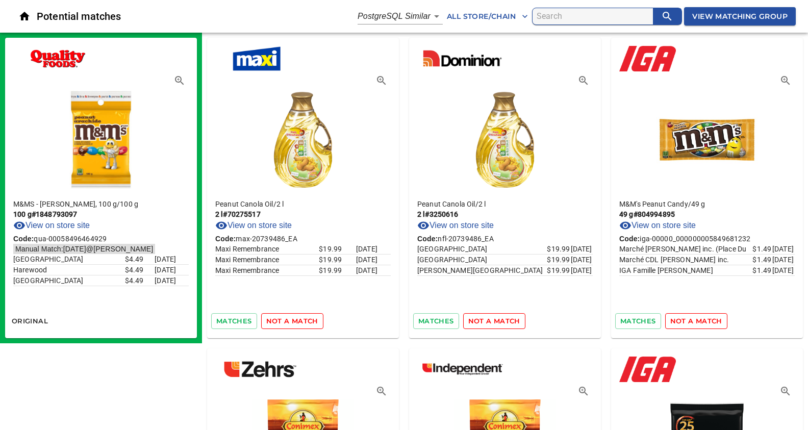
click at [299, 324] on span "not a match" at bounding box center [292, 321] width 52 height 12
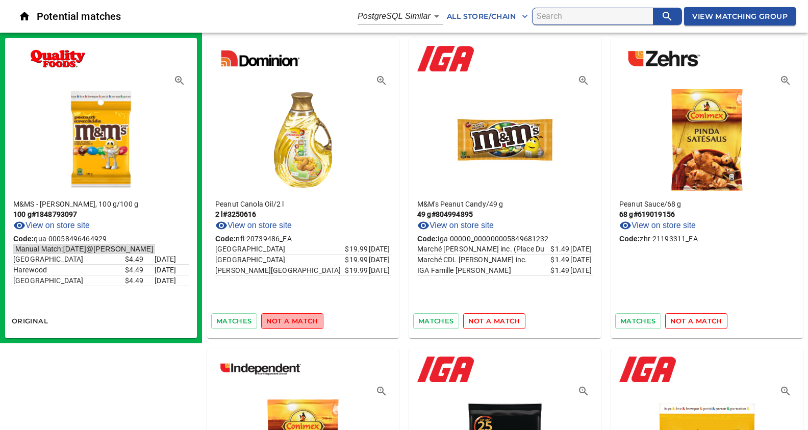
click at [299, 324] on span "not a match" at bounding box center [292, 321] width 52 height 12
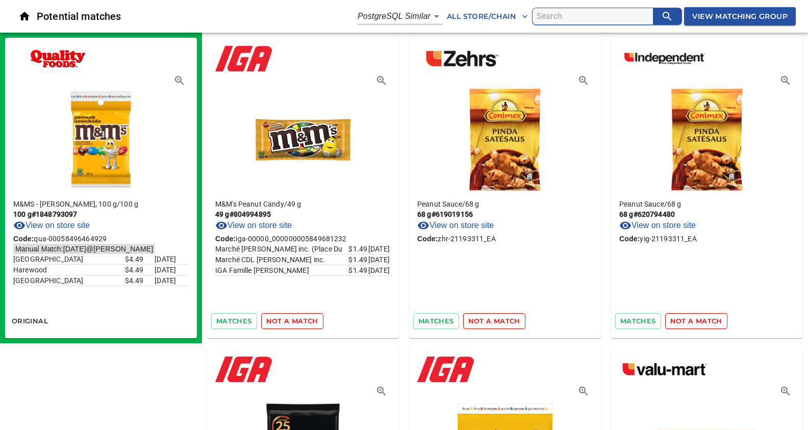
click at [299, 324] on span "not a match" at bounding box center [292, 321] width 52 height 12
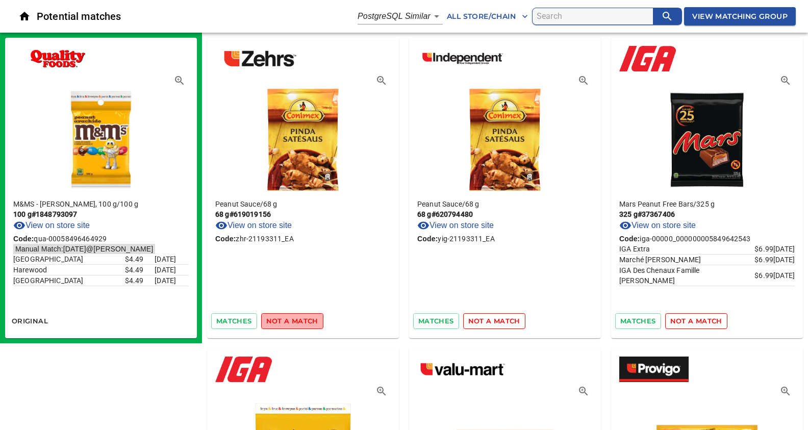
click at [299, 324] on span "not a match" at bounding box center [292, 321] width 52 height 12
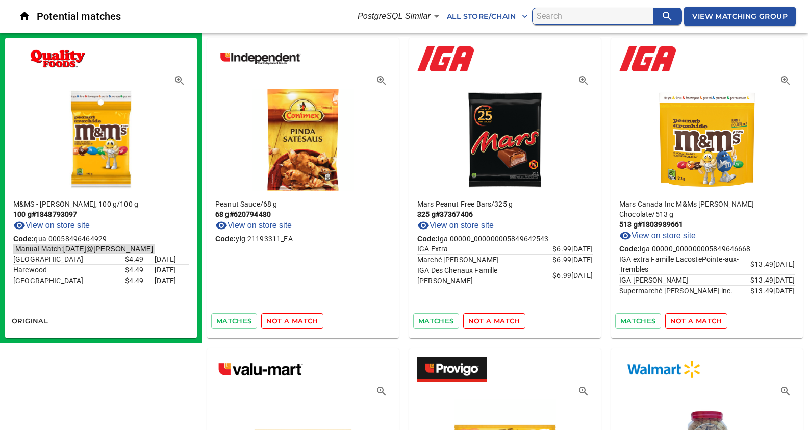
click at [299, 324] on span "not a match" at bounding box center [292, 321] width 52 height 12
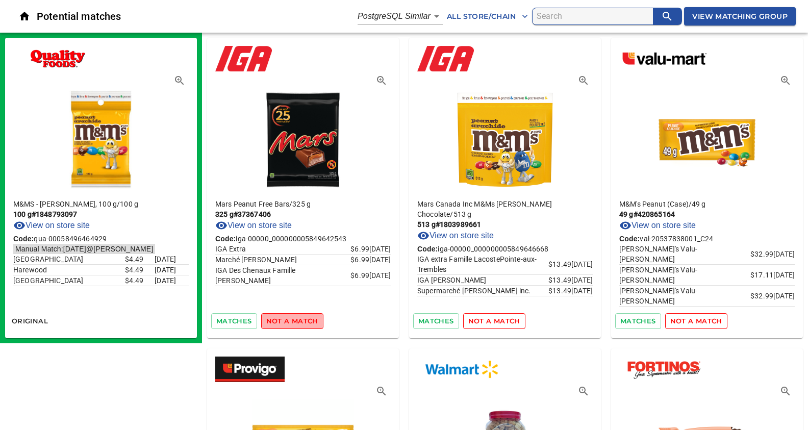
click at [299, 324] on span "not a match" at bounding box center [292, 321] width 52 height 12
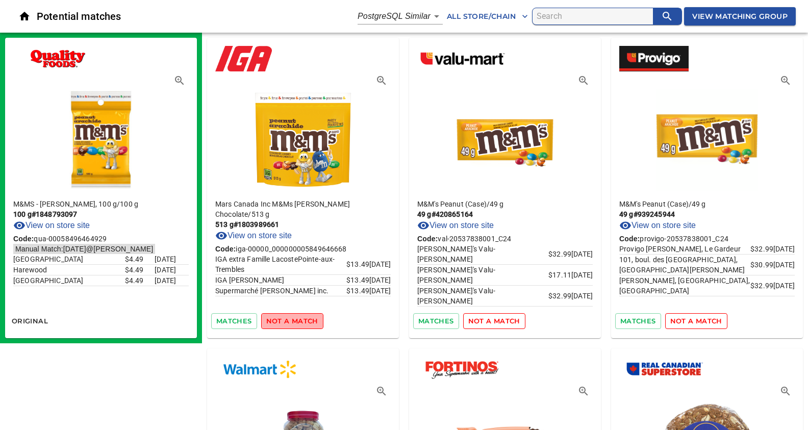
click at [299, 324] on span "not a match" at bounding box center [292, 321] width 52 height 12
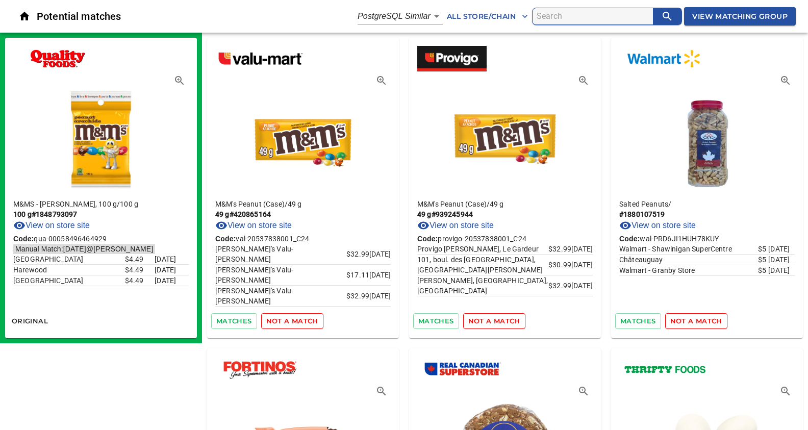
click at [299, 324] on span "not a match" at bounding box center [292, 321] width 52 height 12
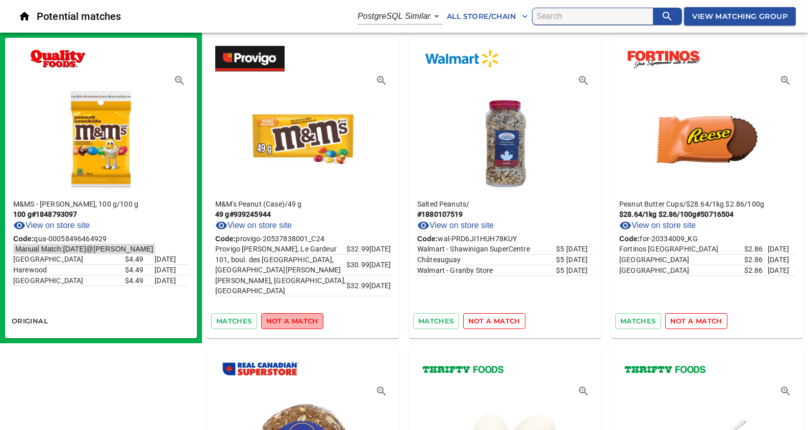
click at [299, 324] on span "not a match" at bounding box center [292, 321] width 52 height 12
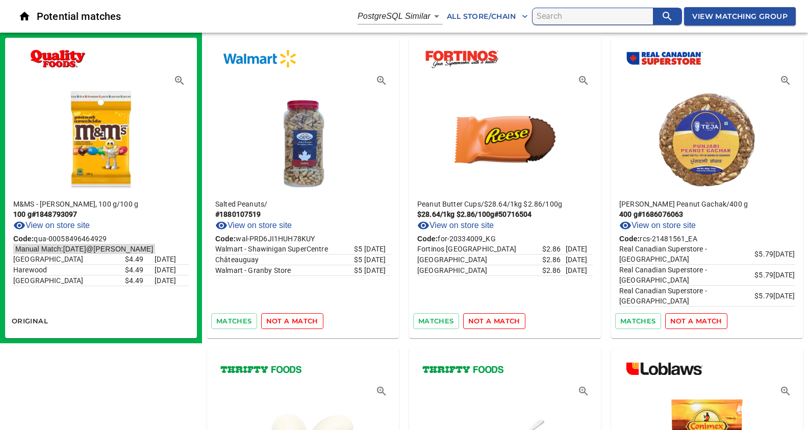
click at [299, 324] on span "not a match" at bounding box center [292, 321] width 52 height 12
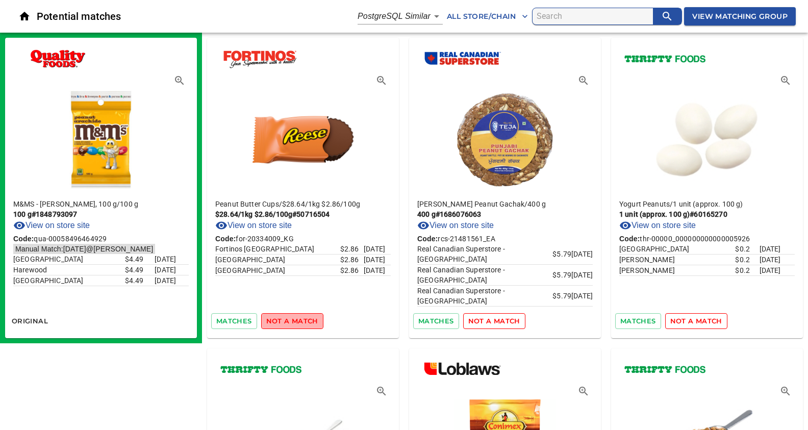
click at [299, 324] on span "not a match" at bounding box center [292, 321] width 52 height 12
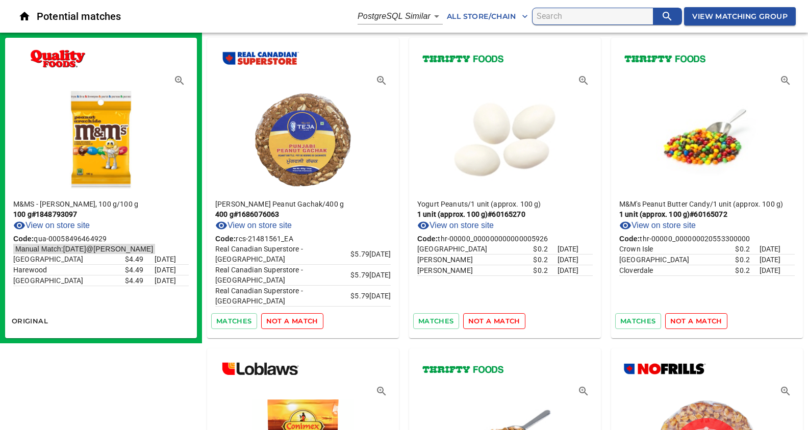
click at [299, 324] on span "not a match" at bounding box center [292, 321] width 52 height 12
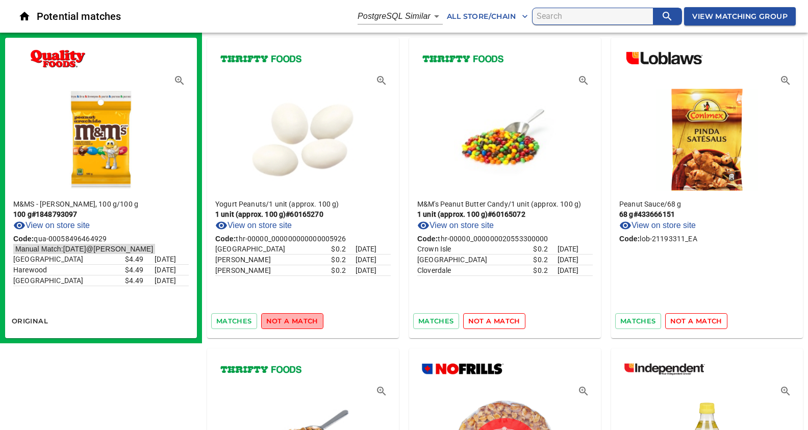
click at [299, 324] on span "not a match" at bounding box center [292, 321] width 52 height 12
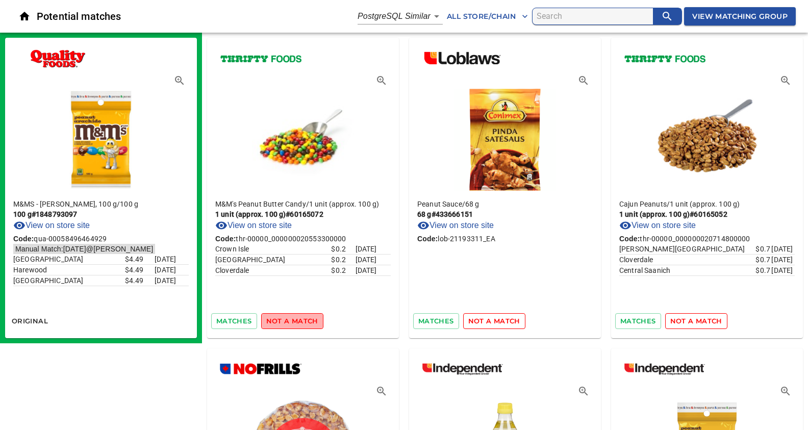
click at [299, 324] on span "not a match" at bounding box center [292, 321] width 52 height 12
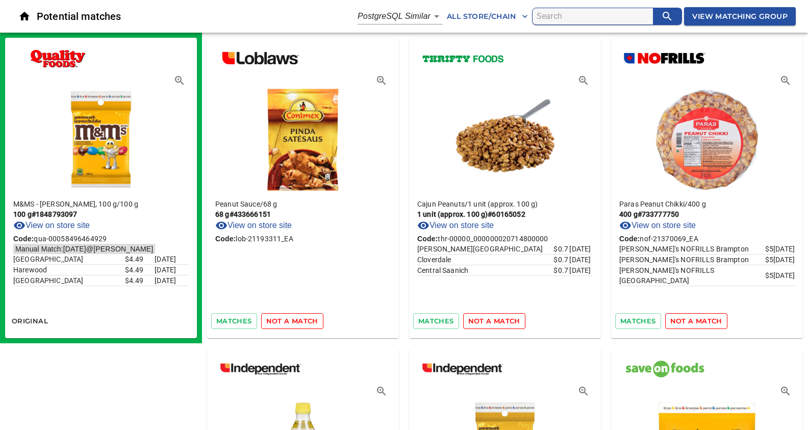
click at [299, 324] on span "not a match" at bounding box center [292, 321] width 52 height 12
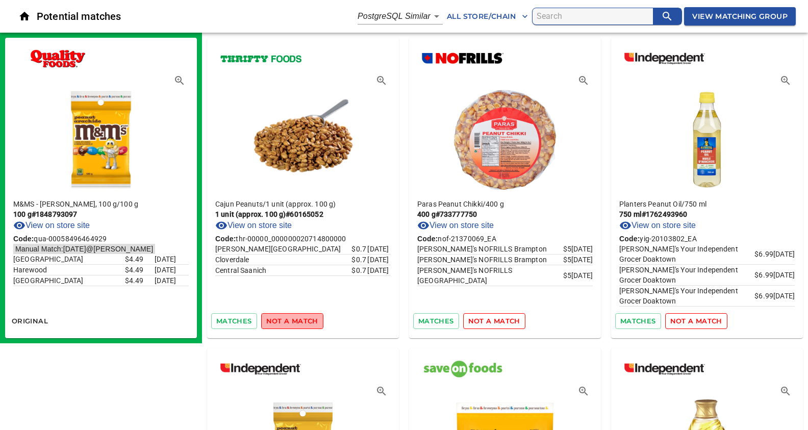
click at [299, 324] on span "not a match" at bounding box center [292, 321] width 52 height 12
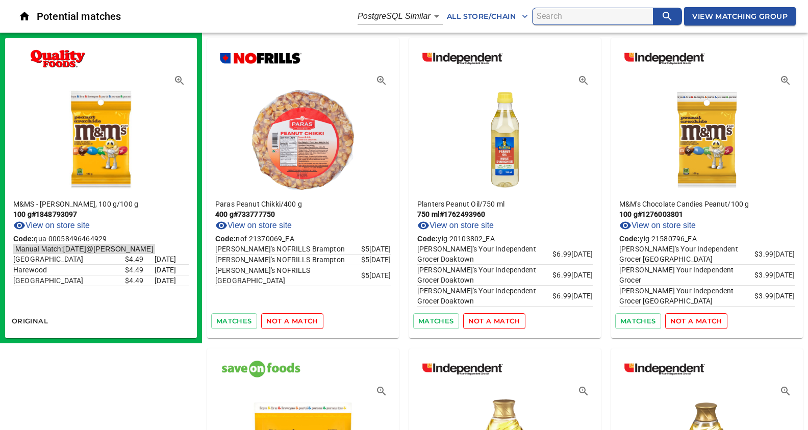
click at [299, 324] on span "not a match" at bounding box center [292, 321] width 52 height 12
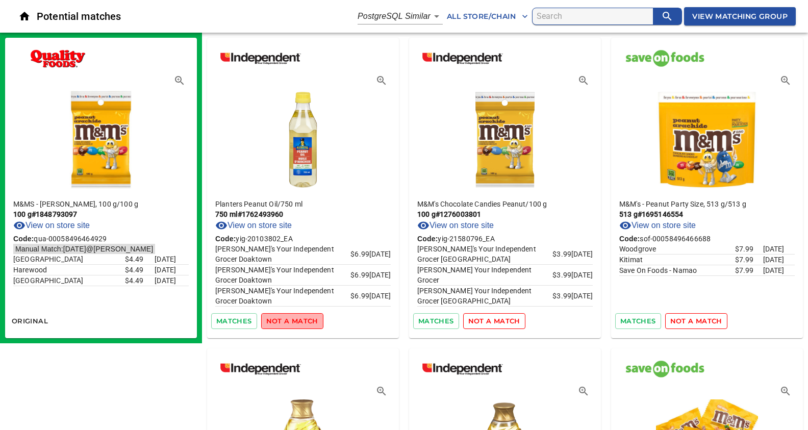
click at [299, 324] on span "not a match" at bounding box center [292, 321] width 52 height 12
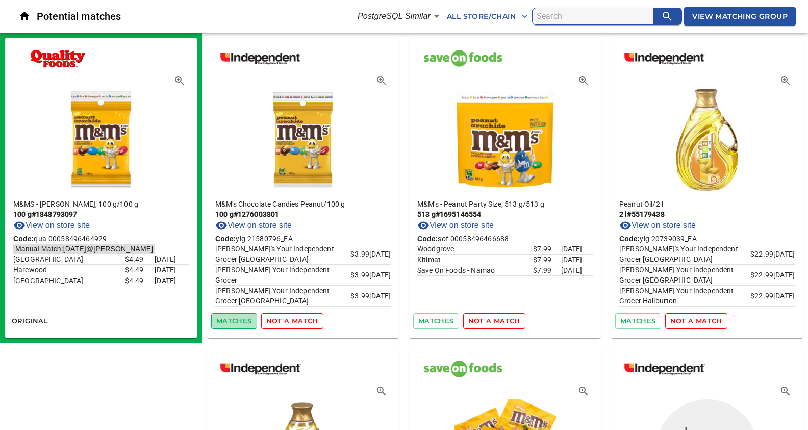
click at [238, 318] on span "matches" at bounding box center [234, 321] width 36 height 12
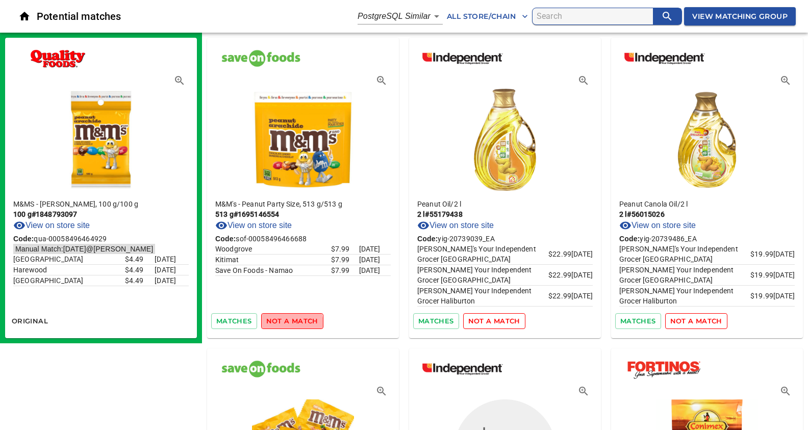
click at [281, 324] on span "not a match" at bounding box center [292, 321] width 52 height 12
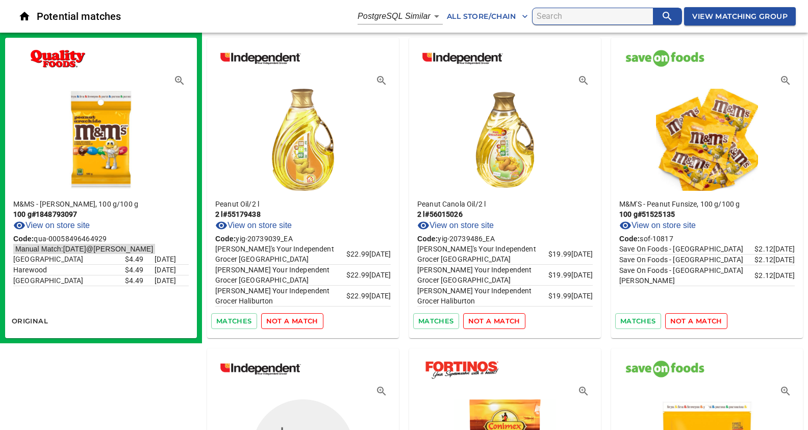
click at [291, 319] on span "not a match" at bounding box center [292, 321] width 52 height 12
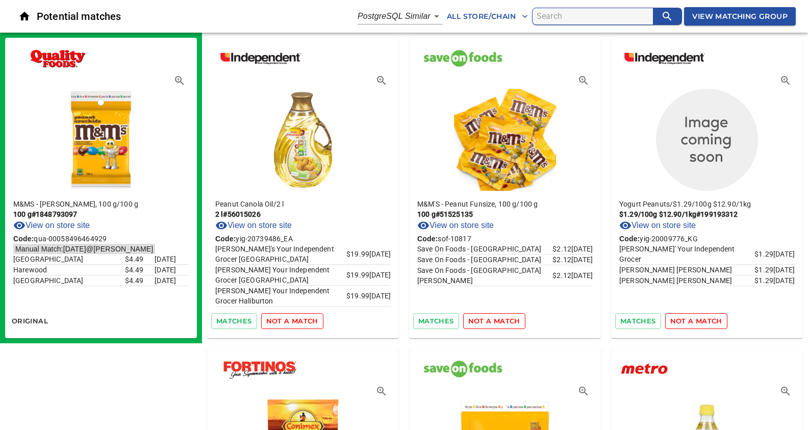
click at [291, 319] on span "not a match" at bounding box center [292, 321] width 52 height 12
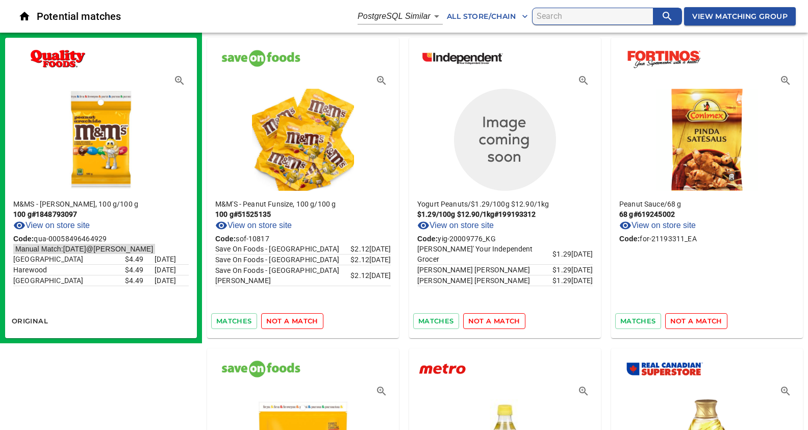
click at [266, 225] on link "View on store site" at bounding box center [253, 225] width 77 height 12
click at [481, 323] on span "not a match" at bounding box center [494, 321] width 52 height 12
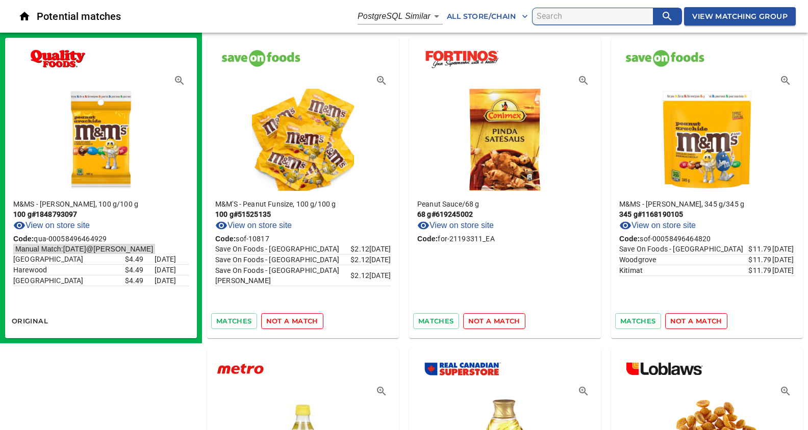
click at [481, 323] on span "not a match" at bounding box center [494, 321] width 52 height 12
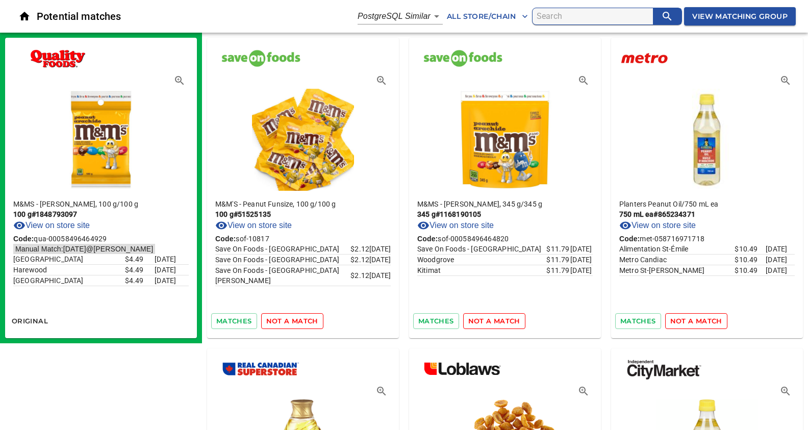
click at [481, 323] on span "not a match" at bounding box center [494, 321] width 52 height 12
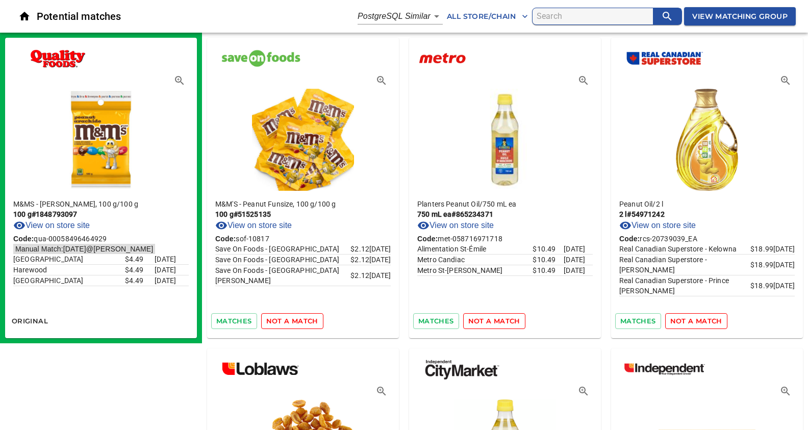
click at [481, 323] on span "not a match" at bounding box center [494, 321] width 52 height 12
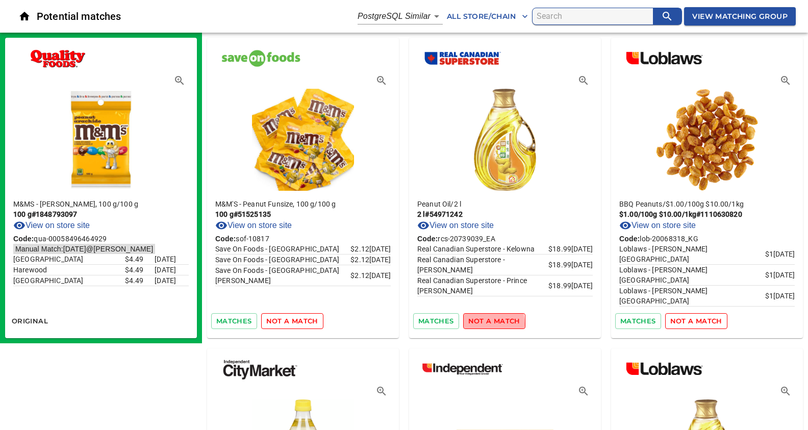
click at [481, 323] on span "not a match" at bounding box center [494, 321] width 52 height 12
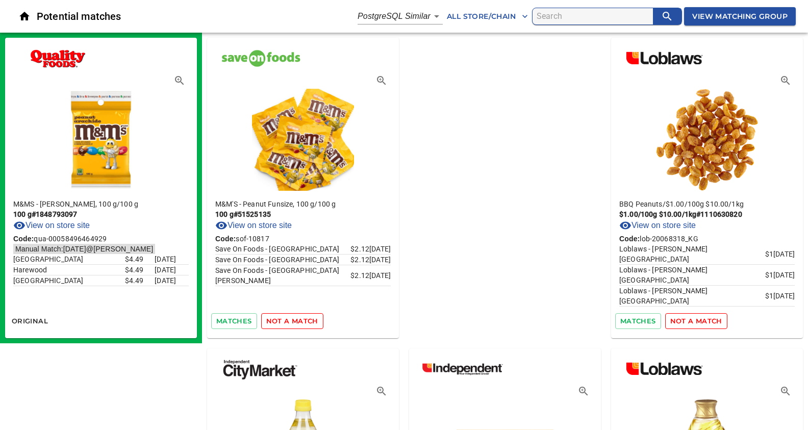
click at [670, 323] on span "not a match" at bounding box center [696, 321] width 52 height 12
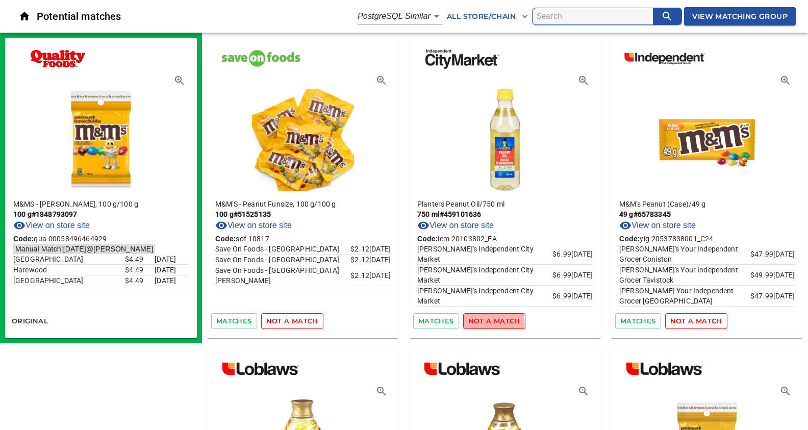
click at [481, 323] on span "not a match" at bounding box center [494, 321] width 52 height 12
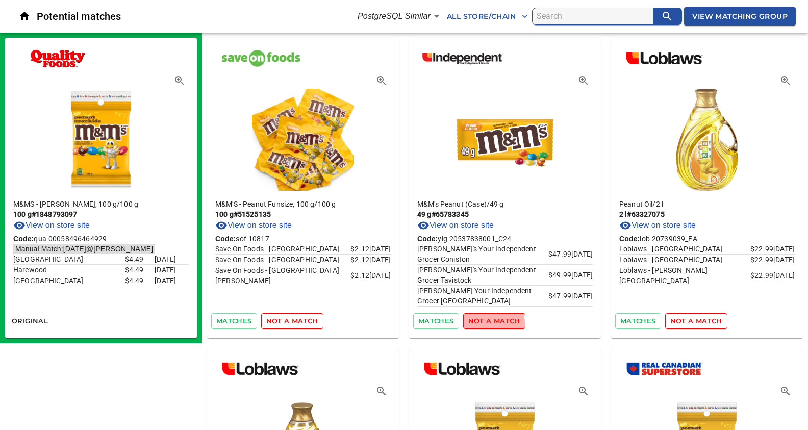
click at [481, 323] on span "not a match" at bounding box center [494, 321] width 52 height 12
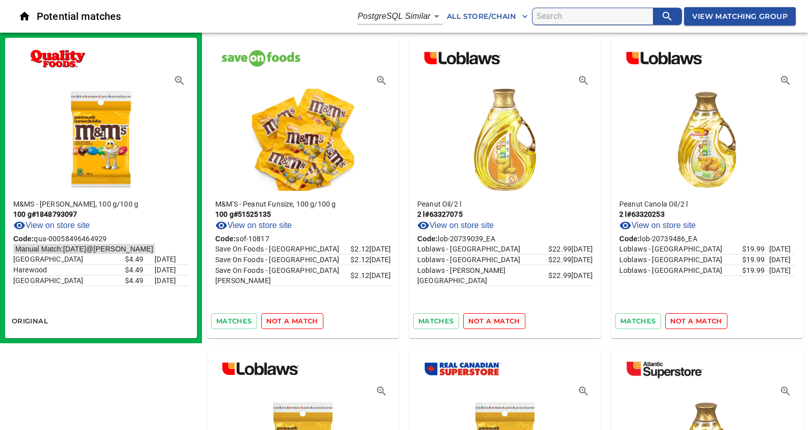
click at [481, 323] on span "not a match" at bounding box center [494, 321] width 52 height 12
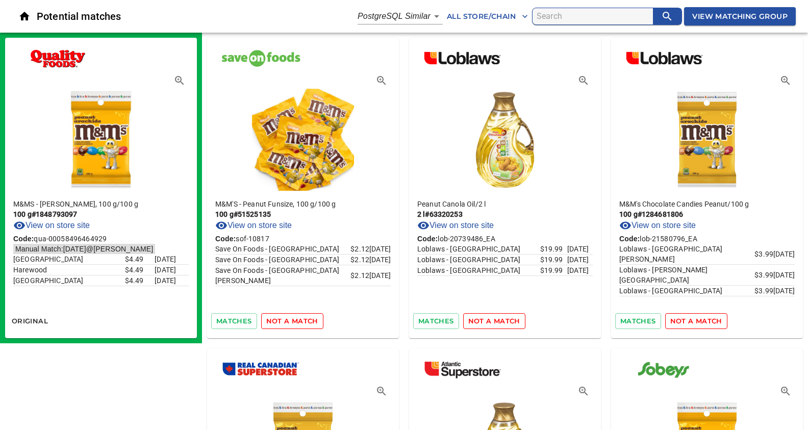
click at [481, 323] on span "not a match" at bounding box center [494, 321] width 52 height 12
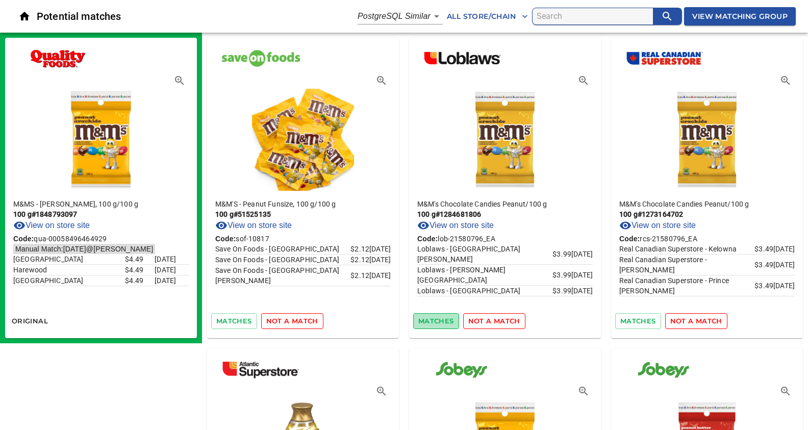
click at [440, 321] on span "matches" at bounding box center [436, 321] width 36 height 12
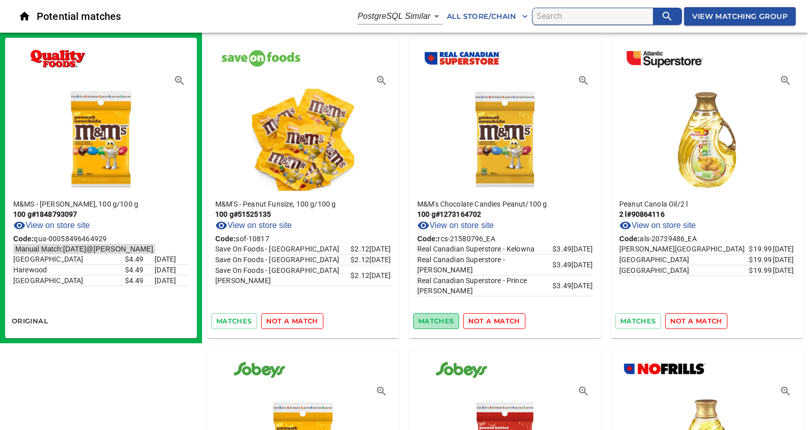
click at [424, 321] on span "matches" at bounding box center [436, 321] width 36 height 12
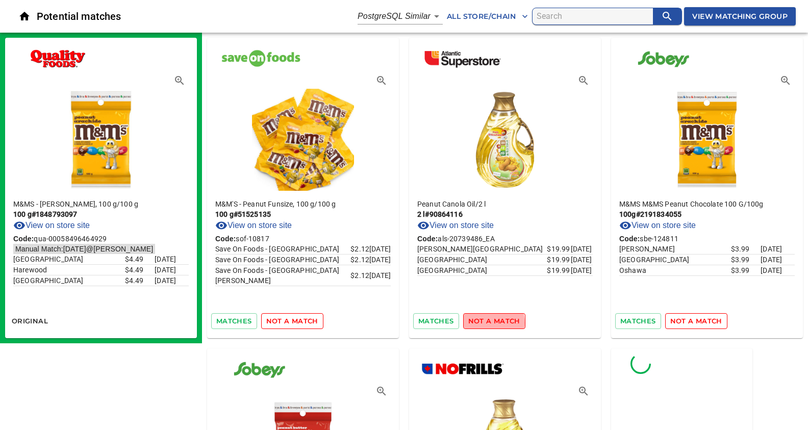
click at [489, 322] on span "not a match" at bounding box center [494, 321] width 52 height 12
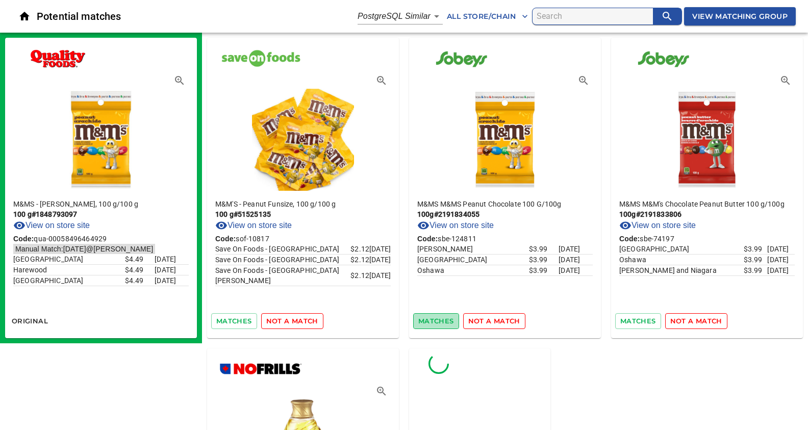
click at [436, 321] on span "matches" at bounding box center [436, 321] width 36 height 12
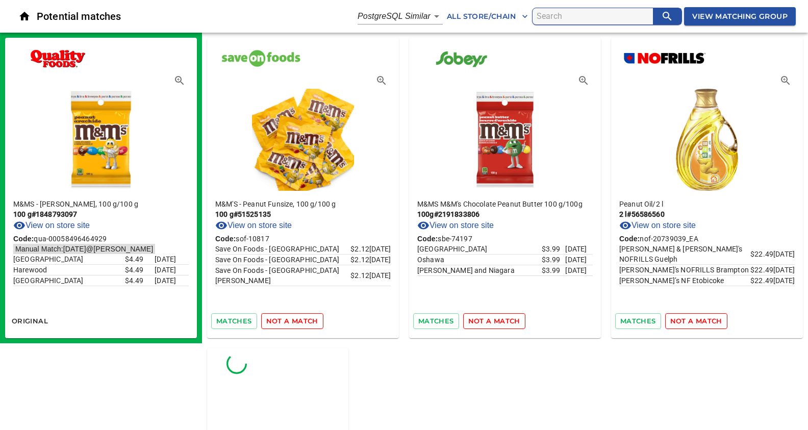
click at [497, 322] on span "not a match" at bounding box center [494, 321] width 52 height 12
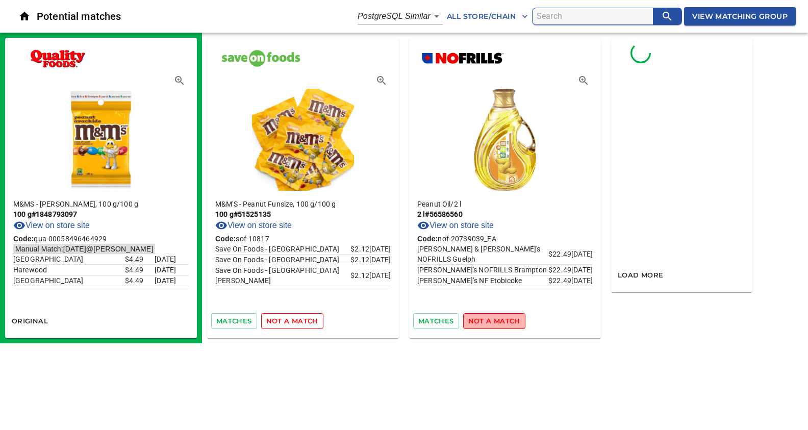
click at [495, 319] on span "not a match" at bounding box center [494, 321] width 52 height 12
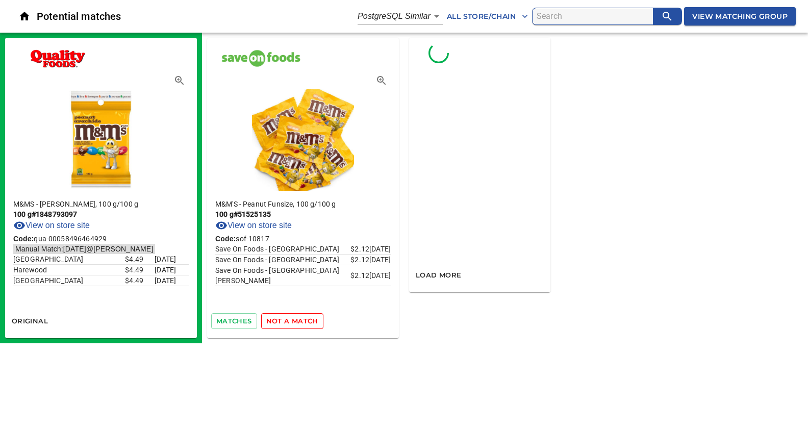
click at [301, 318] on span "not a match" at bounding box center [292, 321] width 52 height 12
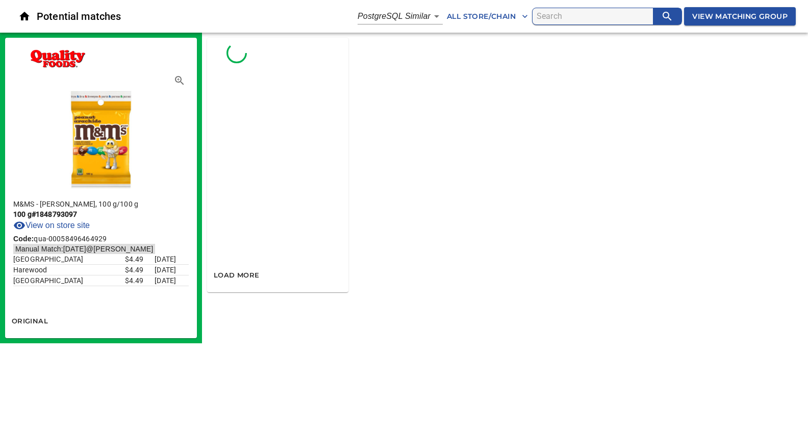
click at [422, 15] on body "tspan{white-space:pre} Potential matches PostgreSQL Similar 2 All Store/Chain V…" at bounding box center [404, 171] width 808 height 343
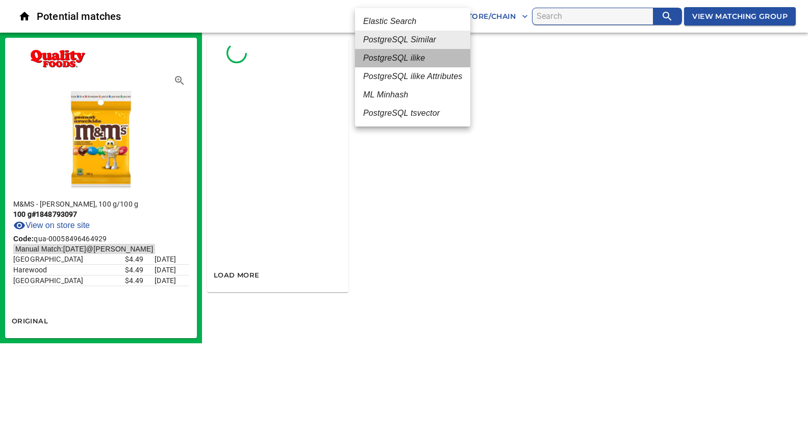
drag, startPoint x: 391, startPoint y: 57, endPoint x: 412, endPoint y: 63, distance: 21.3
click at [392, 57] on em "PostgreSQL ilike" at bounding box center [394, 58] width 62 height 12
type input "4"
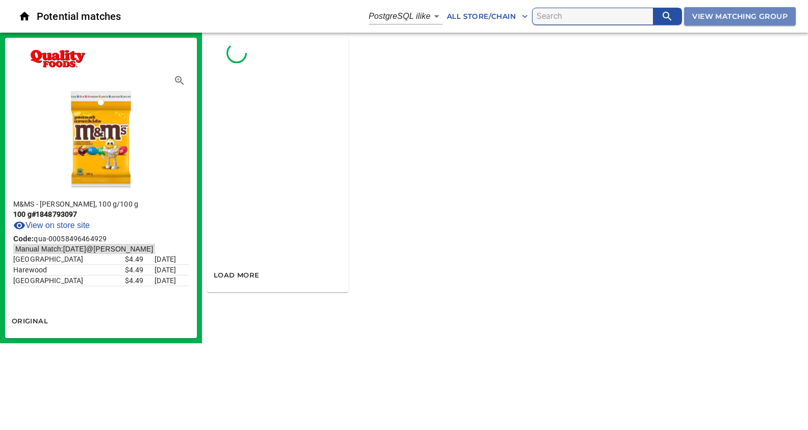
click at [708, 13] on span "View Matching Group" at bounding box center [739, 16] width 95 height 13
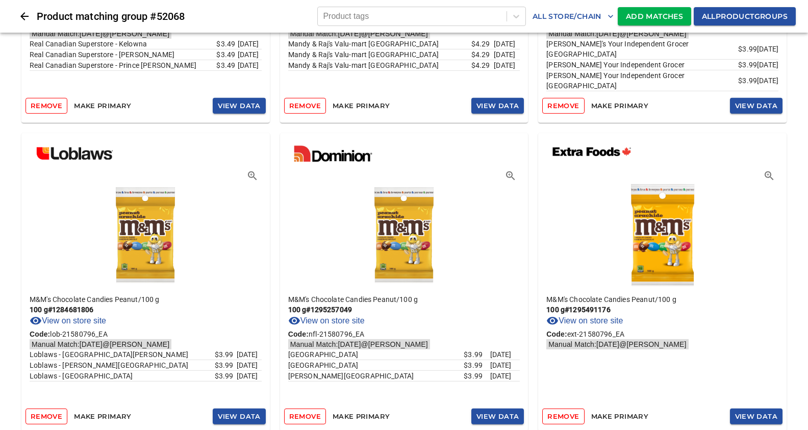
scroll to position [323, 0]
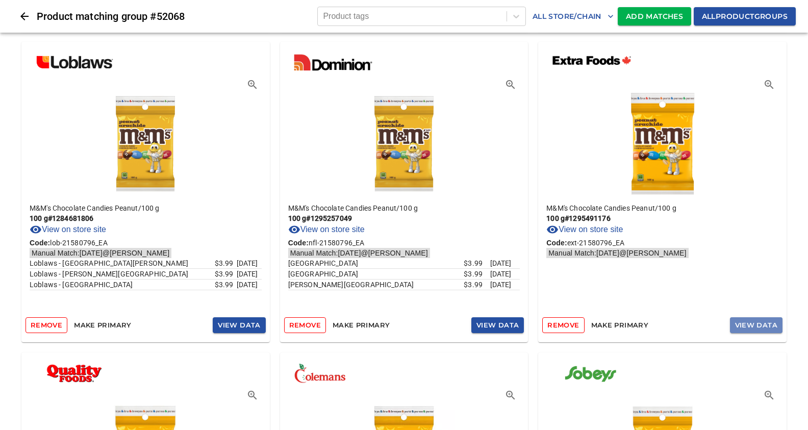
click at [767, 324] on span "View Data" at bounding box center [756, 325] width 42 height 12
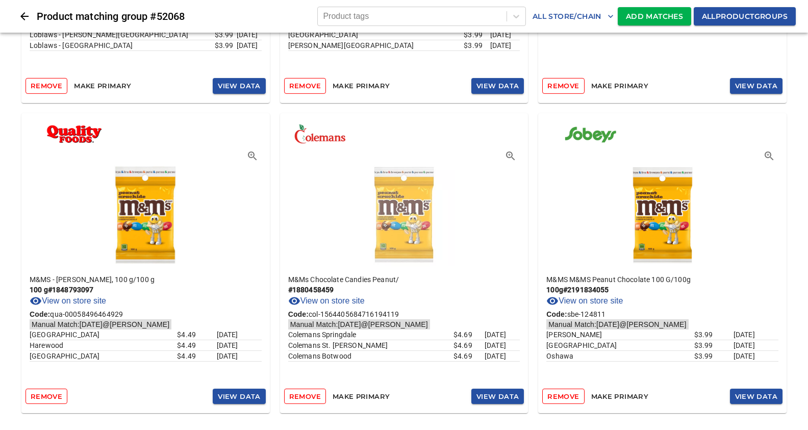
scroll to position [566, 0]
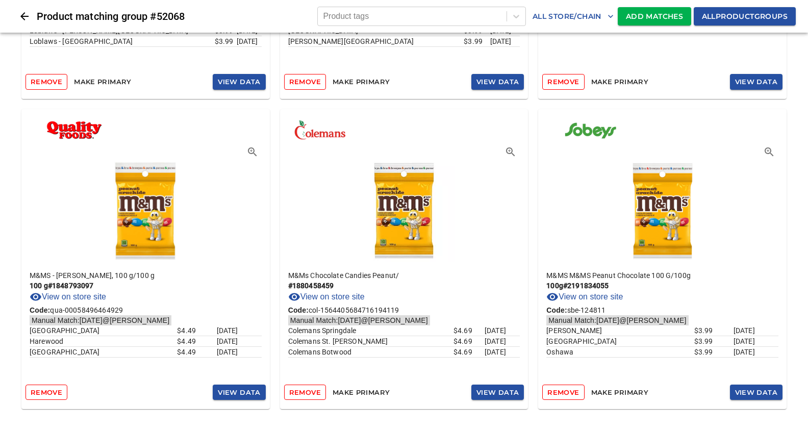
click at [650, 16] on span "Add Matches" at bounding box center [654, 16] width 57 height 13
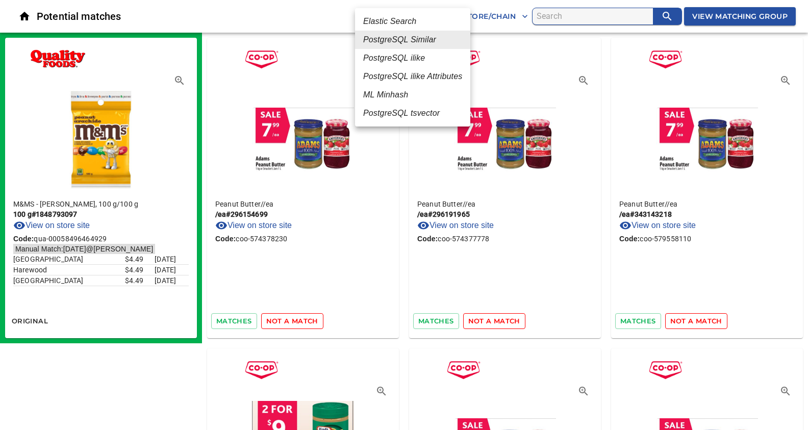
click at [402, 58] on em "PostgreSQL ilike" at bounding box center [394, 58] width 62 height 12
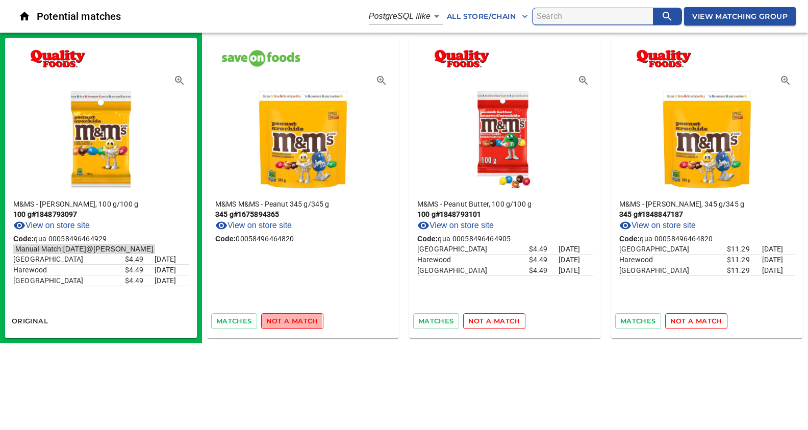
click at [280, 321] on span "not a match" at bounding box center [292, 321] width 52 height 12
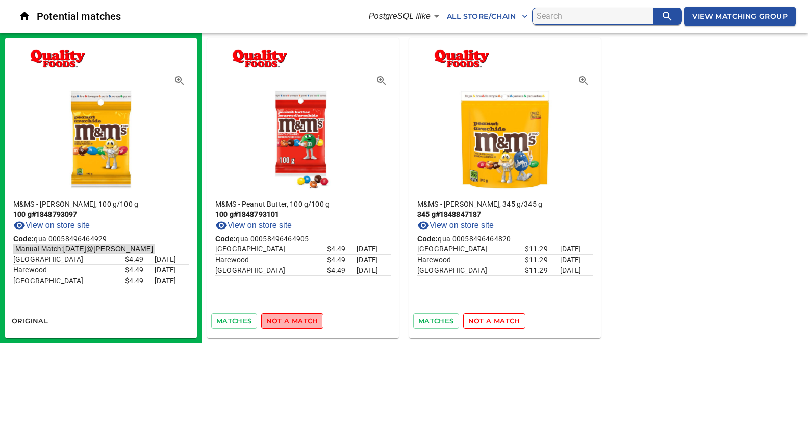
click at [280, 321] on span "not a match" at bounding box center [292, 321] width 52 height 12
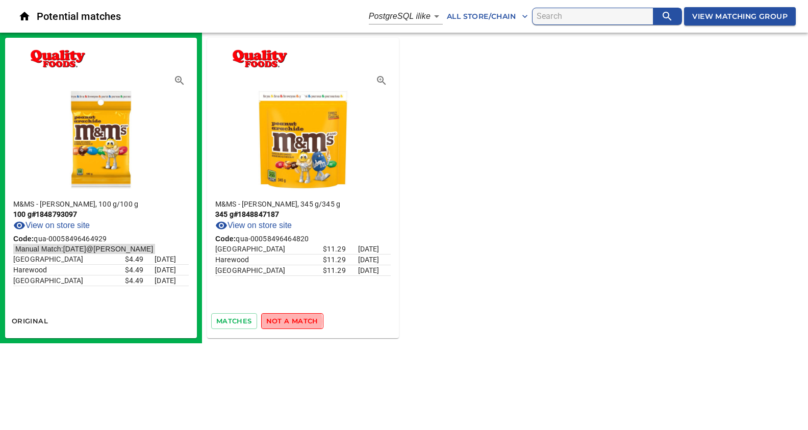
click at [280, 321] on span "not a match" at bounding box center [292, 321] width 52 height 12
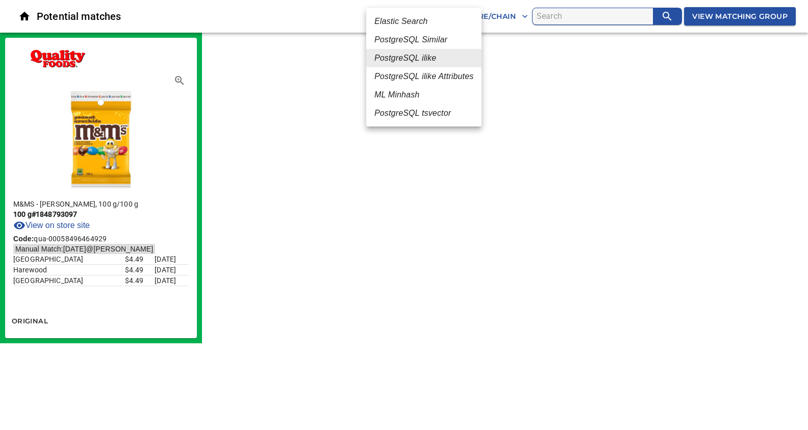
click at [423, 16] on body "tspan{white-space:pre} Potential matches PostgreSQL ilike 4 All Store/Chain Vie…" at bounding box center [404, 171] width 808 height 343
click at [408, 77] on em "PostgreSQL ilike Attributes" at bounding box center [423, 76] width 99 height 12
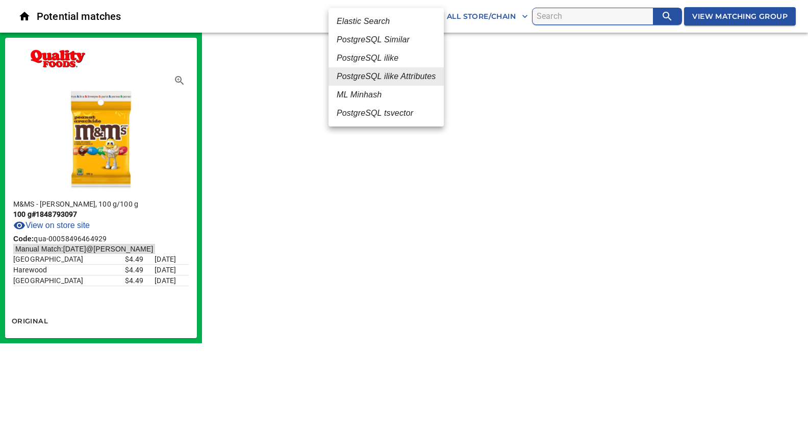
click at [411, 18] on body "tspan{white-space:pre} Potential matches PostgreSQL ilike Attributes 5 All Stor…" at bounding box center [404, 171] width 808 height 343
click at [386, 26] on em "Elastic Search" at bounding box center [363, 21] width 53 height 12
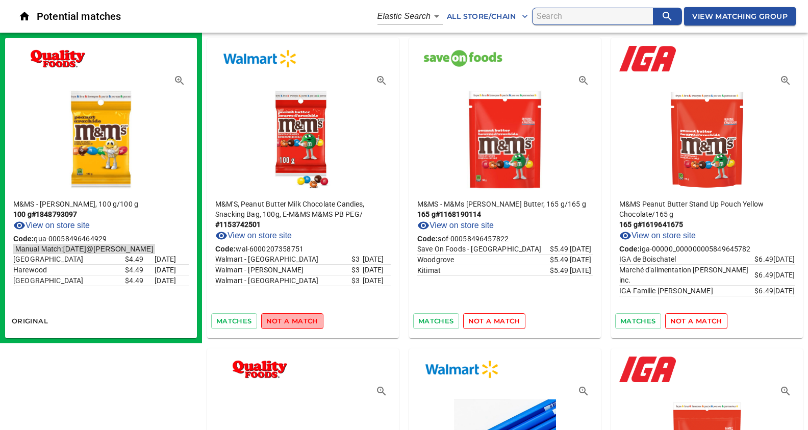
click at [307, 322] on span "not a match" at bounding box center [292, 321] width 52 height 12
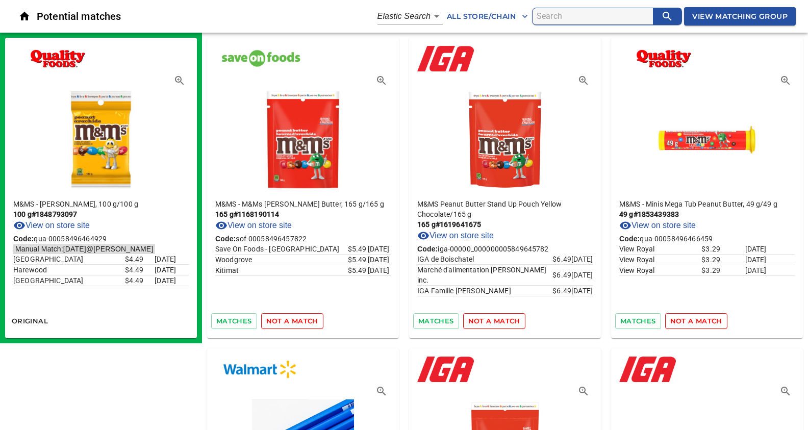
click at [307, 322] on span "not a match" at bounding box center [292, 321] width 52 height 12
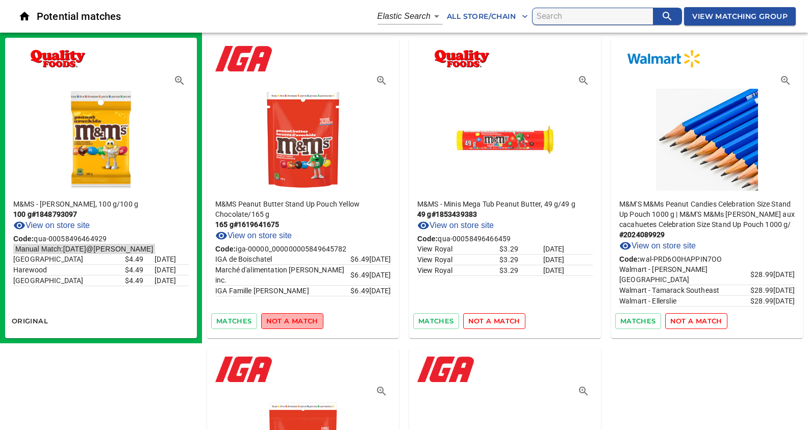
click at [307, 322] on span "not a match" at bounding box center [292, 321] width 52 height 12
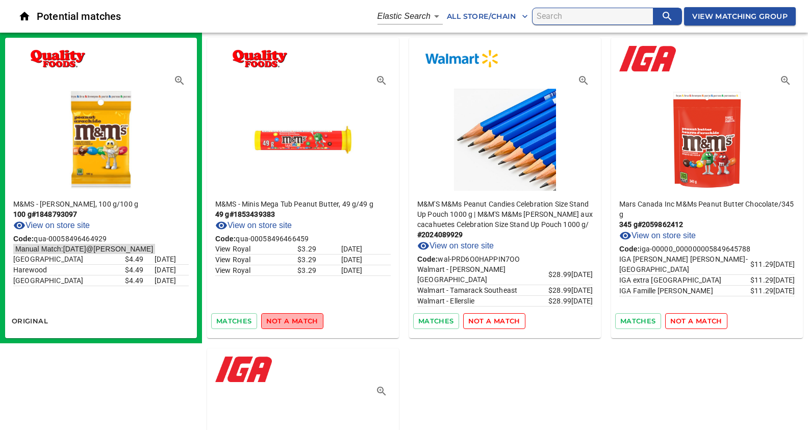
click at [307, 322] on span "not a match" at bounding box center [292, 321] width 52 height 12
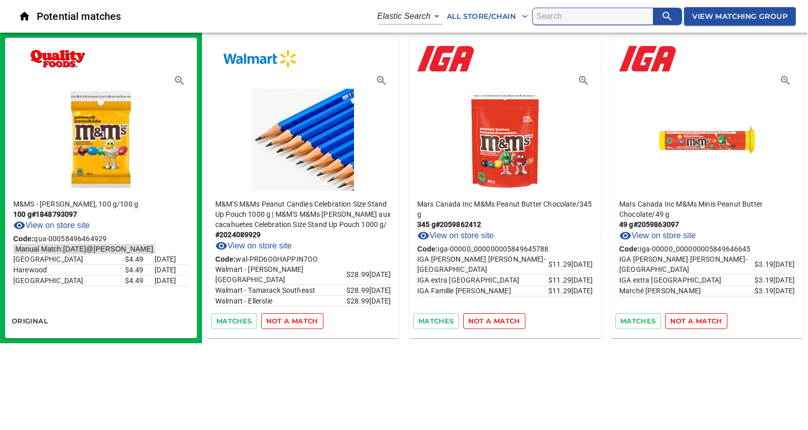
click at [307, 322] on span "not a match" at bounding box center [292, 321] width 52 height 12
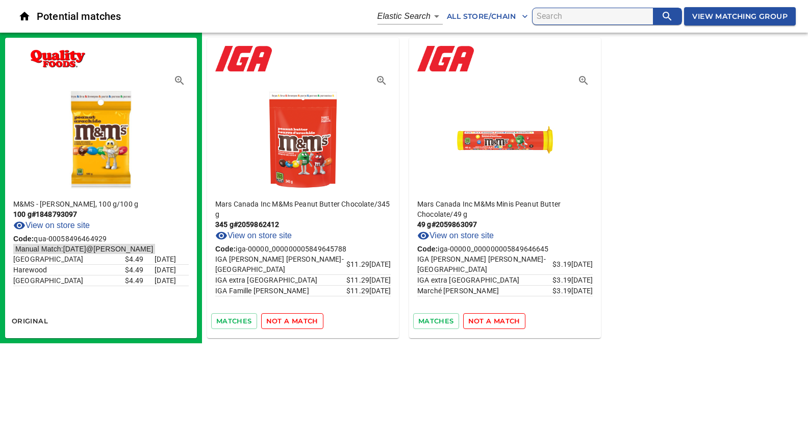
click at [307, 322] on span "not a match" at bounding box center [292, 321] width 52 height 12
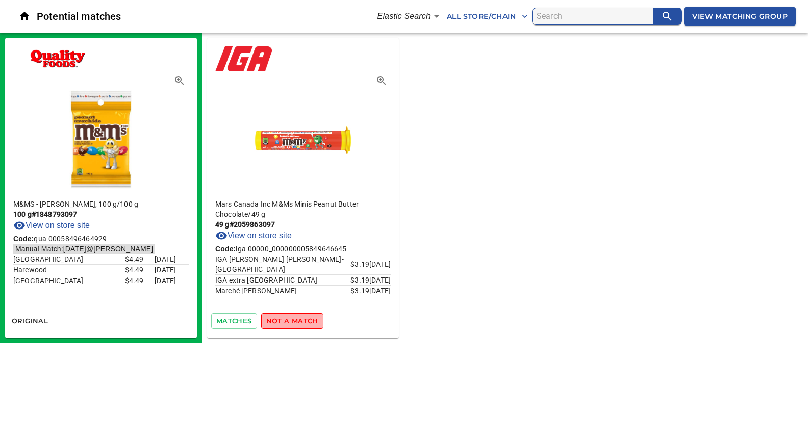
click at [307, 322] on span "not a match" at bounding box center [292, 321] width 52 height 12
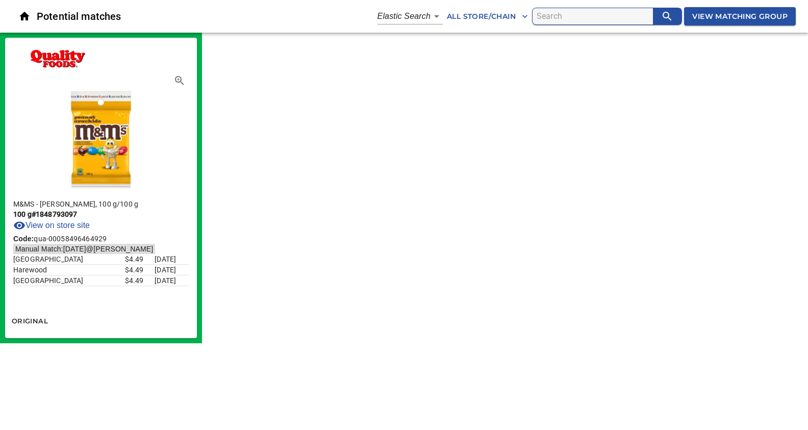
click at [417, 15] on body "tspan{white-space:pre} Potential matches Elastic Search 1 All Store/Chain View …" at bounding box center [404, 171] width 808 height 343
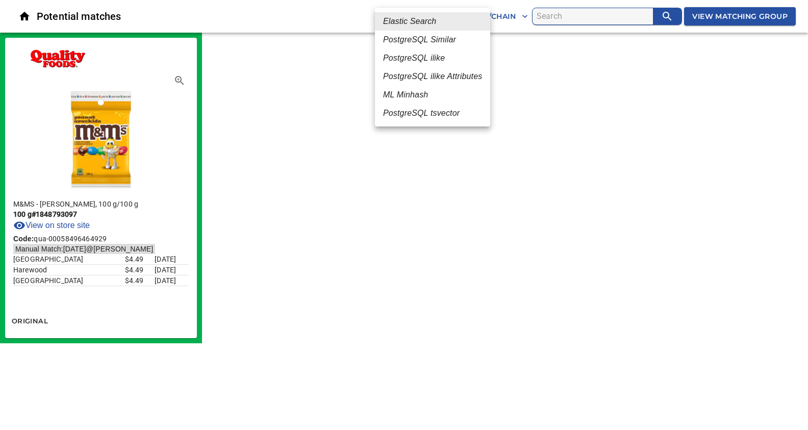
click at [430, 99] on li "ML Minhash" at bounding box center [432, 95] width 115 height 18
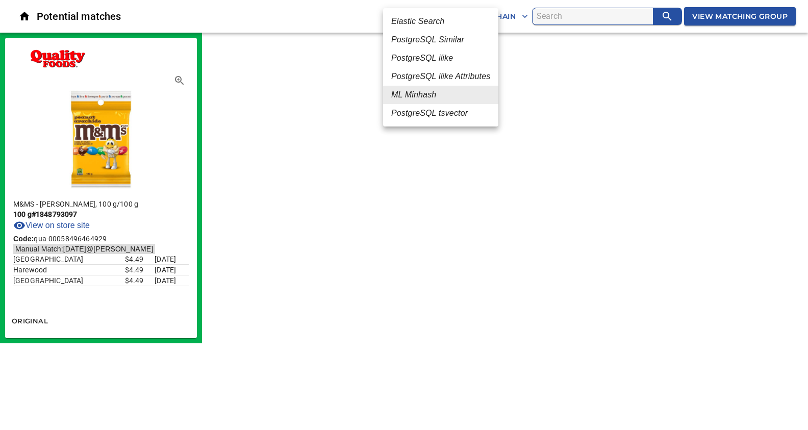
click at [426, 16] on body "tspan{white-space:pre} Potential matches ML Minhash 3 All Store/Chain View Matc…" at bounding box center [404, 171] width 808 height 343
click at [422, 115] on em "PostgreSQL tsvector" at bounding box center [429, 113] width 77 height 12
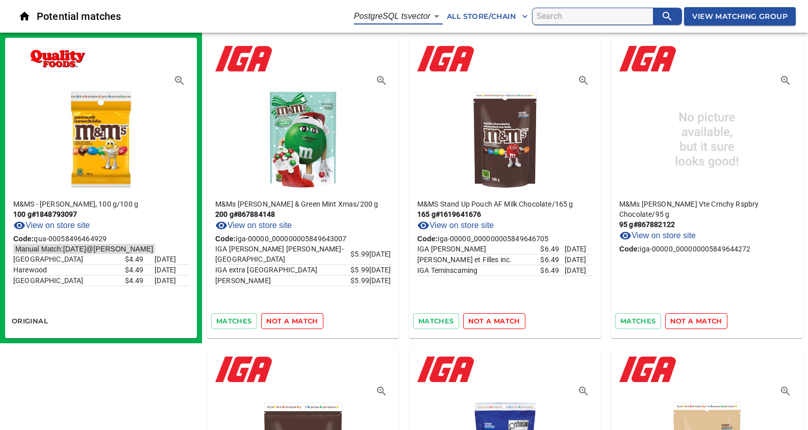
click at [294, 320] on span "not a match" at bounding box center [292, 321] width 52 height 12
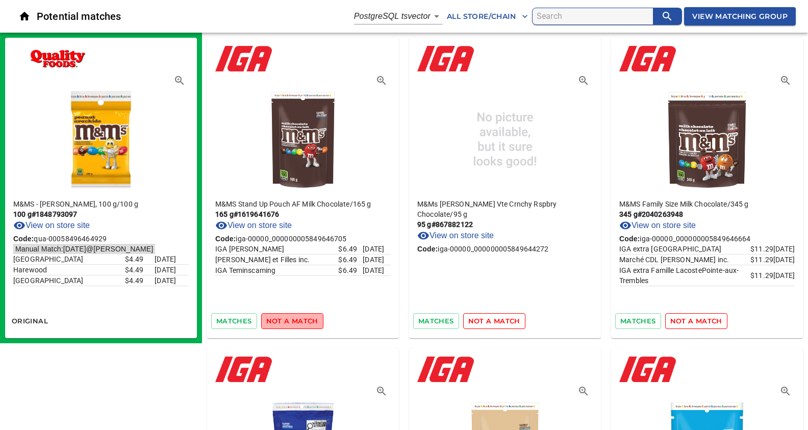
click at [299, 320] on span "not a match" at bounding box center [292, 321] width 52 height 12
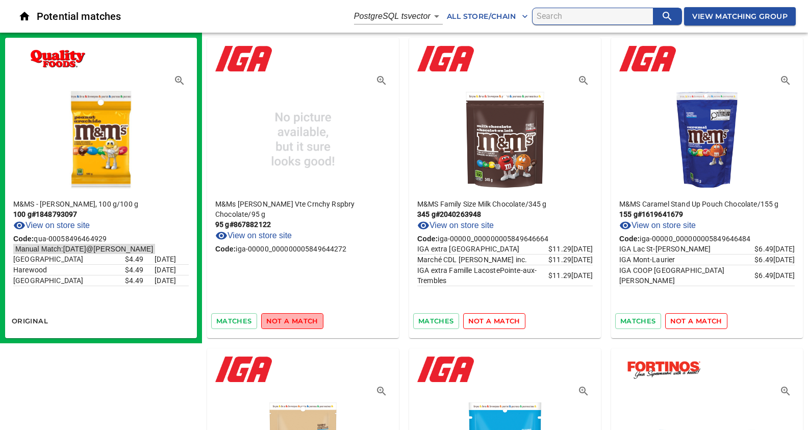
click at [299, 320] on span "not a match" at bounding box center [292, 321] width 52 height 12
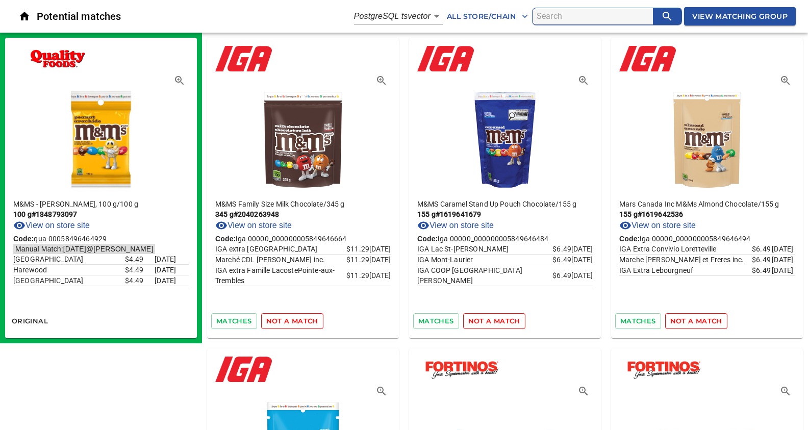
click at [299, 320] on span "not a match" at bounding box center [292, 321] width 52 height 12
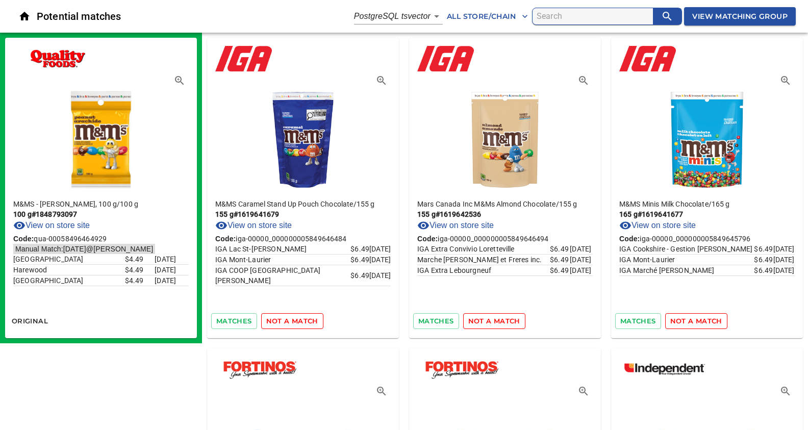
click at [299, 320] on span "not a match" at bounding box center [292, 321] width 52 height 12
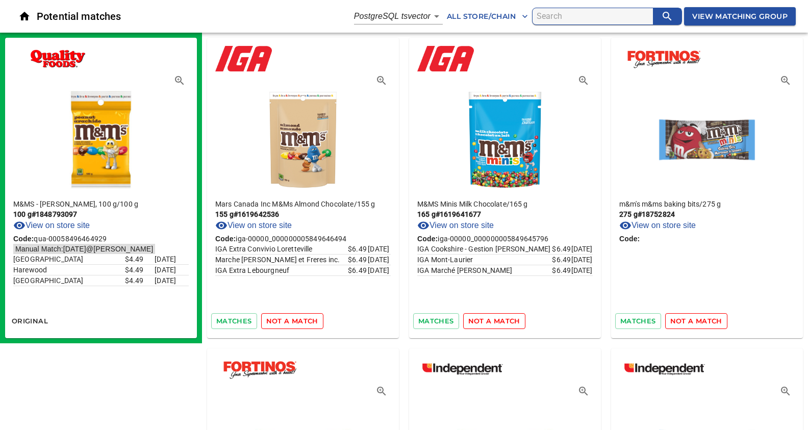
click at [299, 320] on span "not a match" at bounding box center [292, 321] width 52 height 12
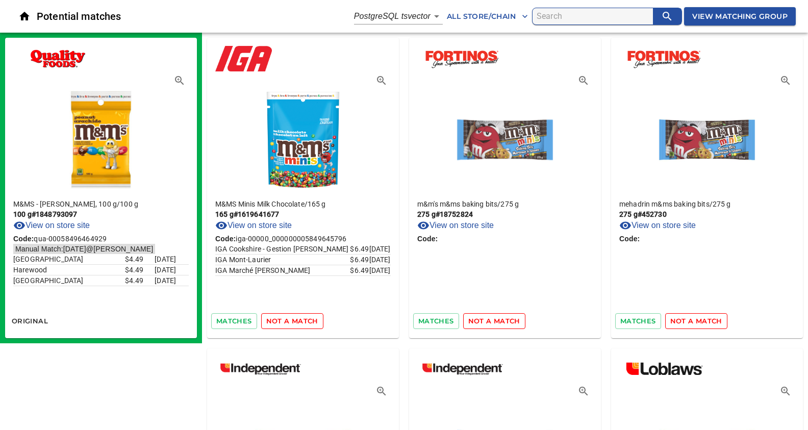
click at [299, 320] on span "not a match" at bounding box center [292, 321] width 52 height 12
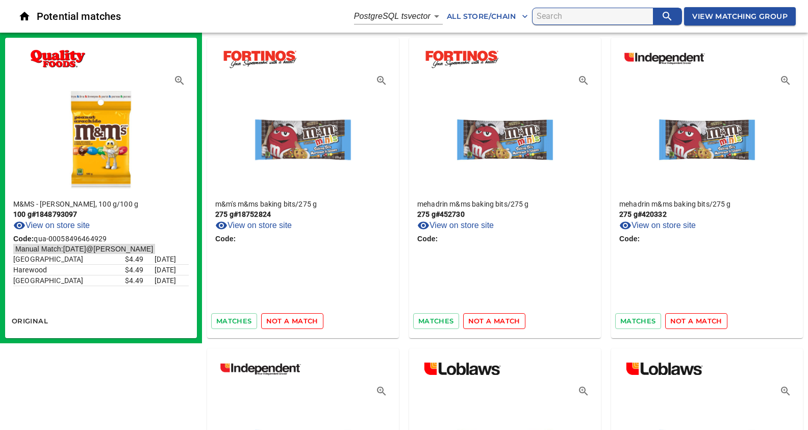
click at [299, 320] on span "not a match" at bounding box center [292, 321] width 52 height 12
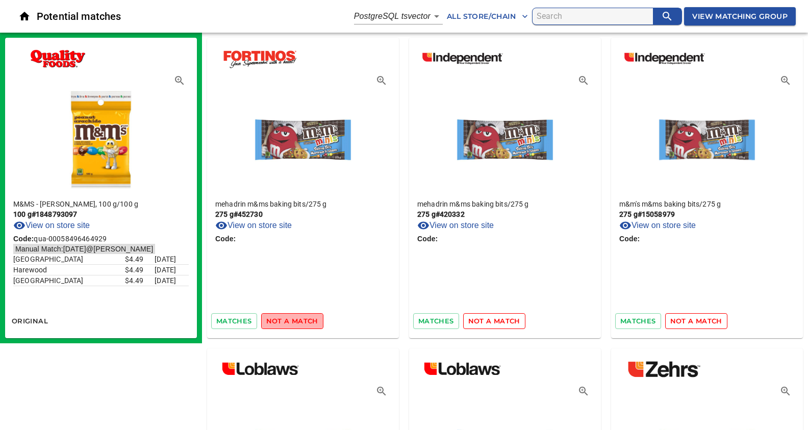
click at [299, 320] on span "not a match" at bounding box center [292, 321] width 52 height 12
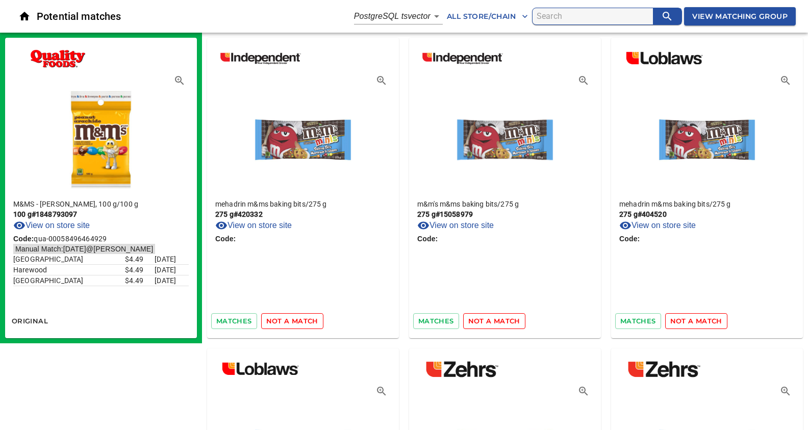
click at [299, 320] on span "not a match" at bounding box center [292, 321] width 52 height 12
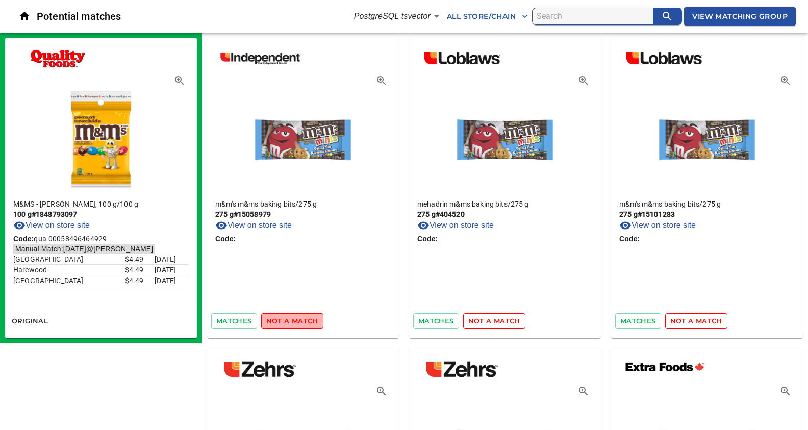
click at [299, 320] on span "not a match" at bounding box center [292, 321] width 52 height 12
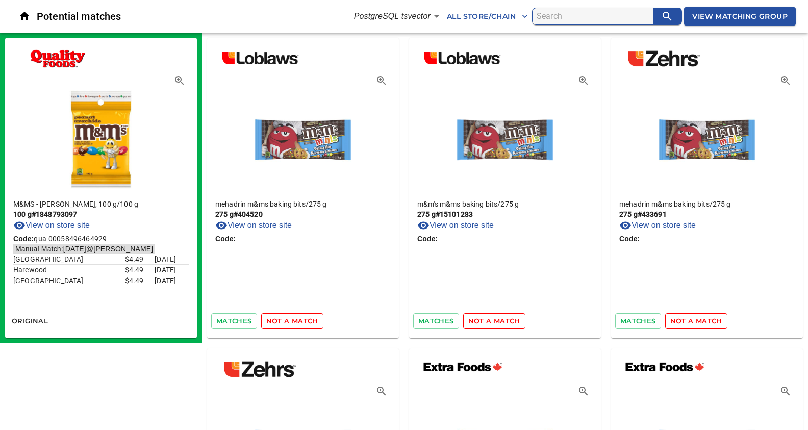
click at [299, 320] on span "not a match" at bounding box center [292, 321] width 52 height 12
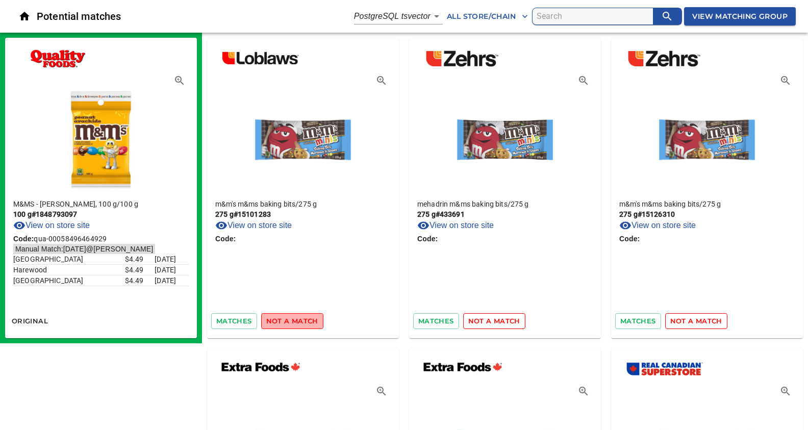
click at [299, 320] on span "not a match" at bounding box center [292, 321] width 52 height 12
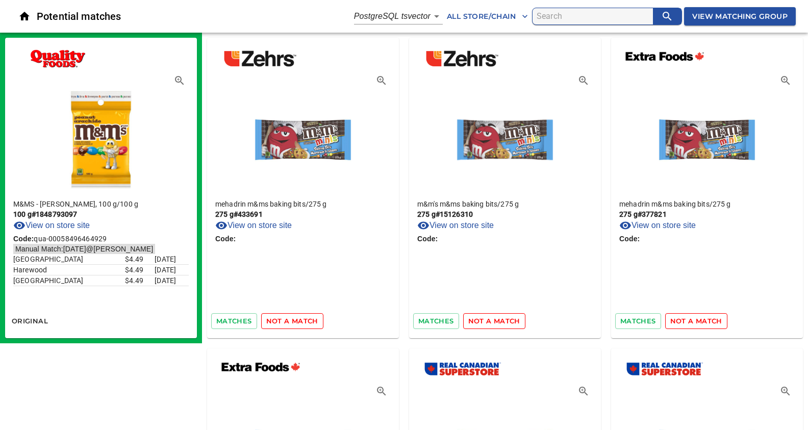
click at [299, 320] on span "not a match" at bounding box center [292, 321] width 52 height 12
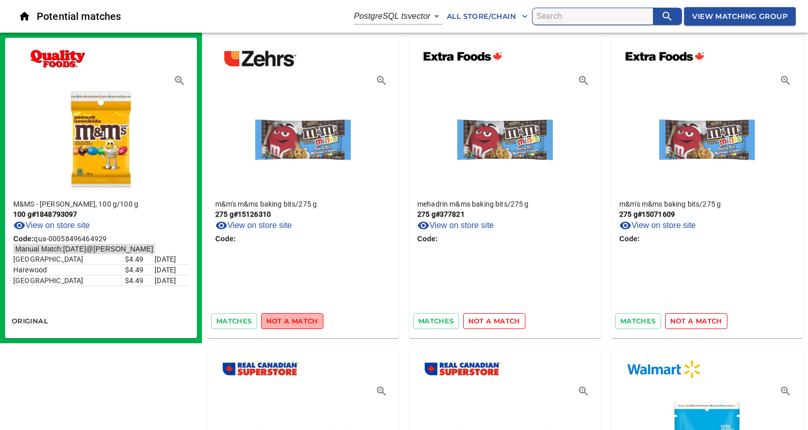
click at [299, 320] on span "not a match" at bounding box center [292, 321] width 52 height 12
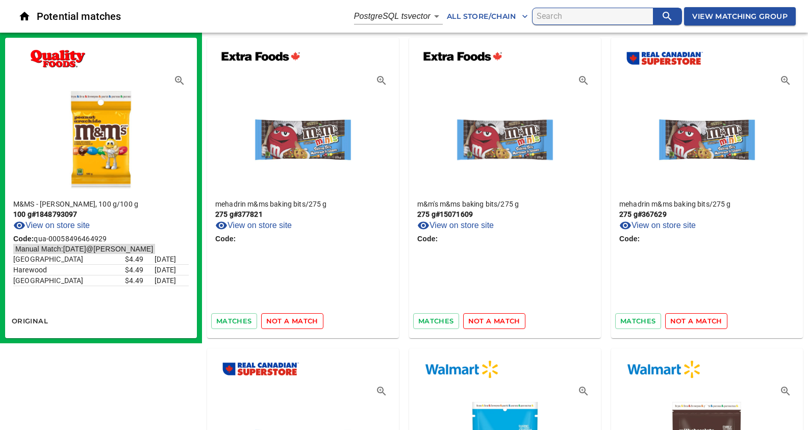
click at [299, 320] on span "not a match" at bounding box center [292, 321] width 52 height 12
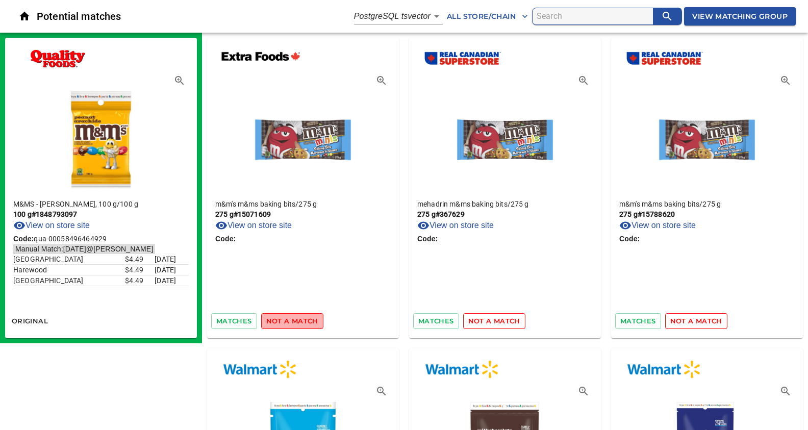
click at [299, 320] on span "not a match" at bounding box center [292, 321] width 52 height 12
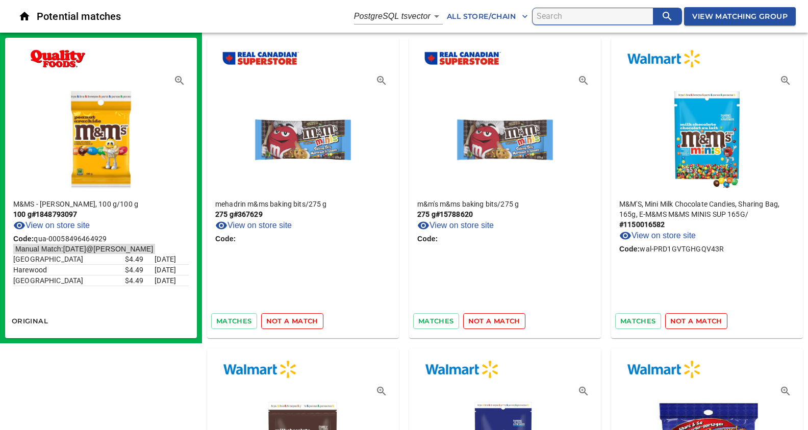
click at [299, 320] on span "not a match" at bounding box center [292, 321] width 52 height 12
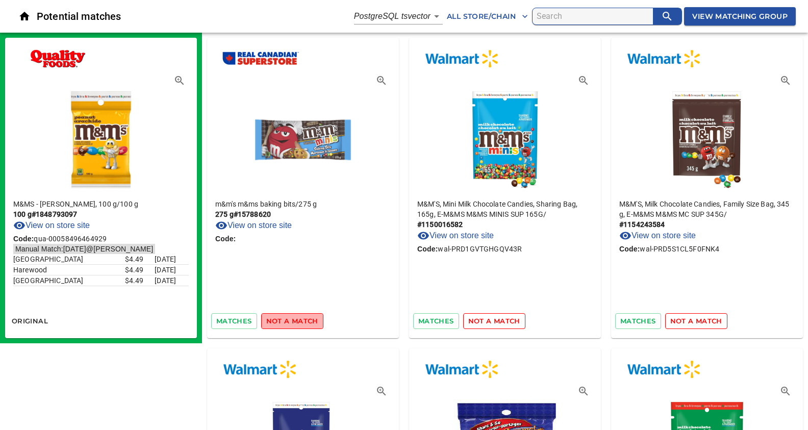
click at [299, 320] on span "not a match" at bounding box center [292, 321] width 52 height 12
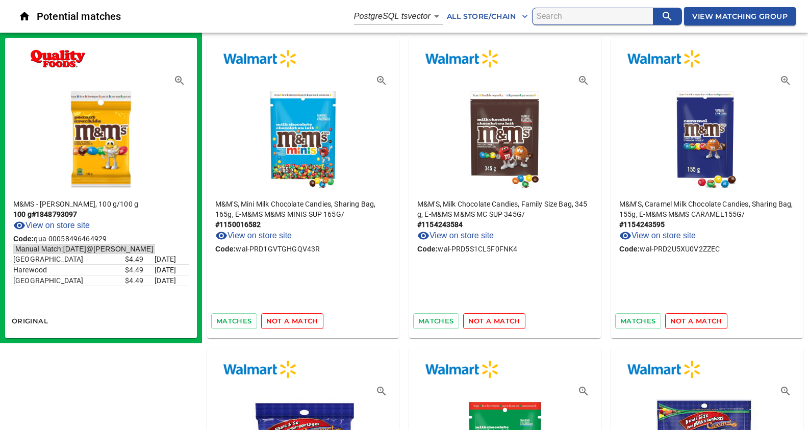
click at [299, 320] on span "not a match" at bounding box center [292, 321] width 52 height 12
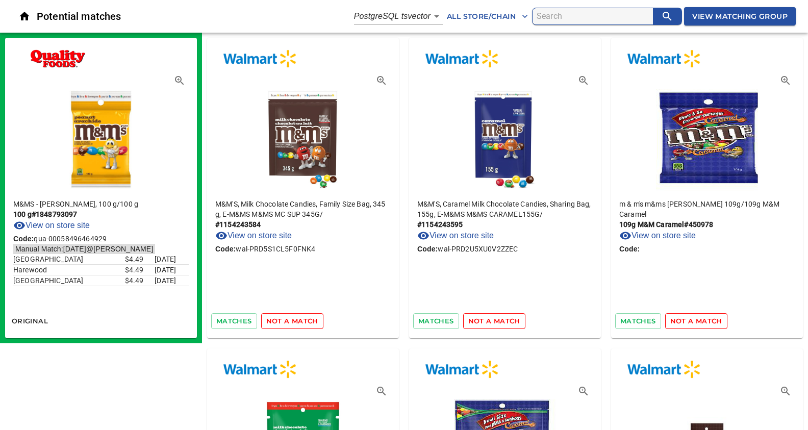
click at [299, 320] on span "not a match" at bounding box center [292, 321] width 52 height 12
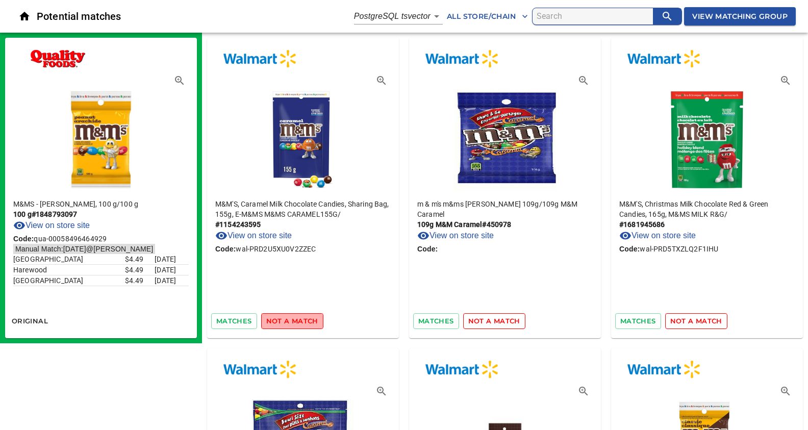
click at [299, 320] on span "not a match" at bounding box center [292, 321] width 52 height 12
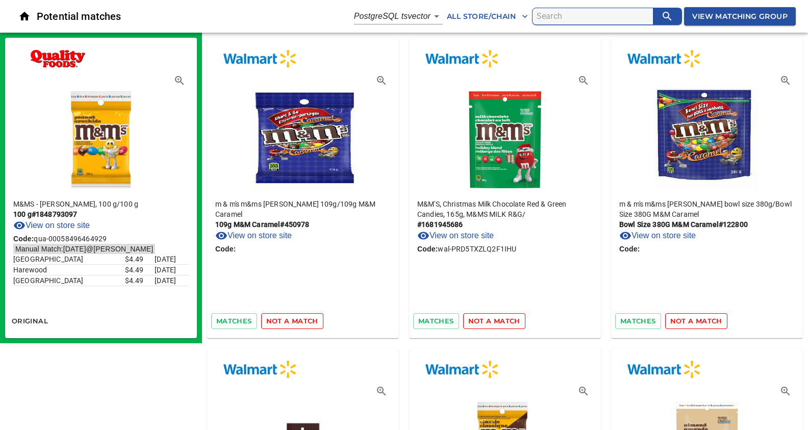
click at [299, 320] on span "not a match" at bounding box center [292, 321] width 52 height 12
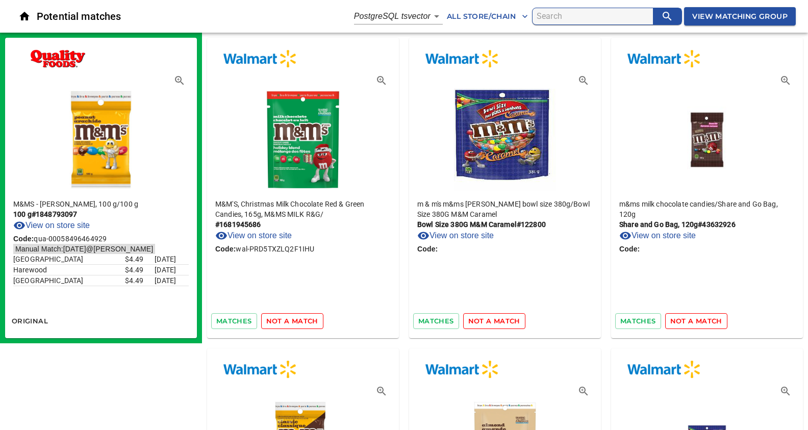
click at [299, 320] on span "not a match" at bounding box center [292, 321] width 52 height 12
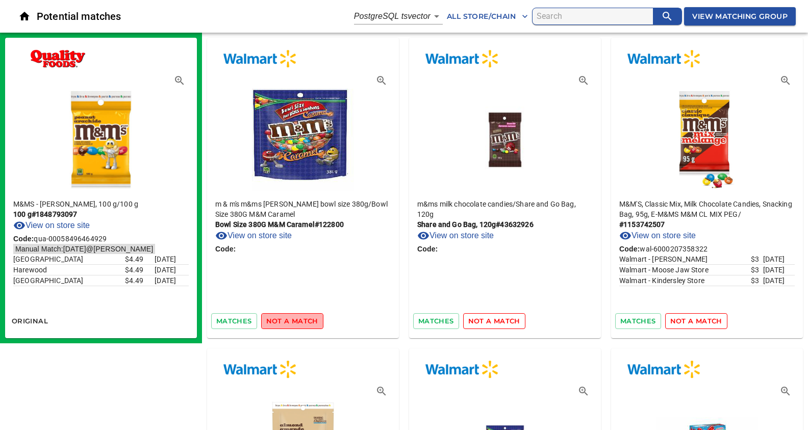
click at [299, 320] on span "not a match" at bounding box center [292, 321] width 52 height 12
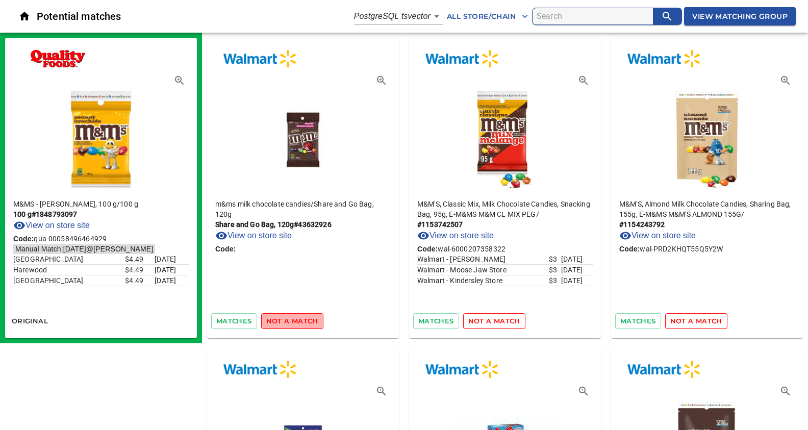
click at [299, 320] on span "not a match" at bounding box center [292, 321] width 52 height 12
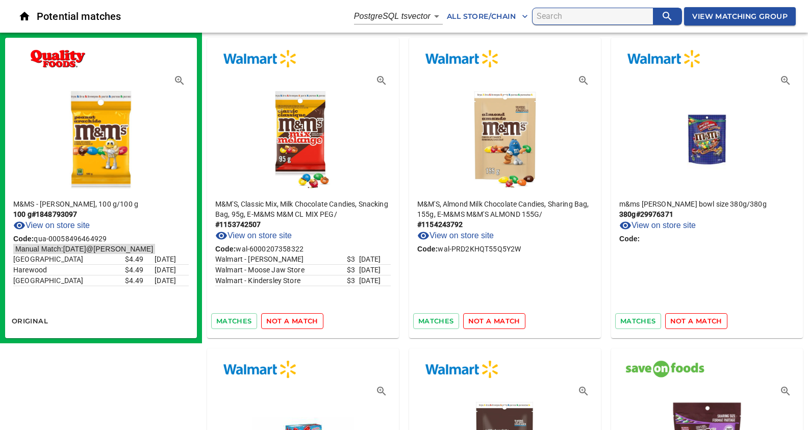
click at [299, 320] on span "not a match" at bounding box center [292, 321] width 52 height 12
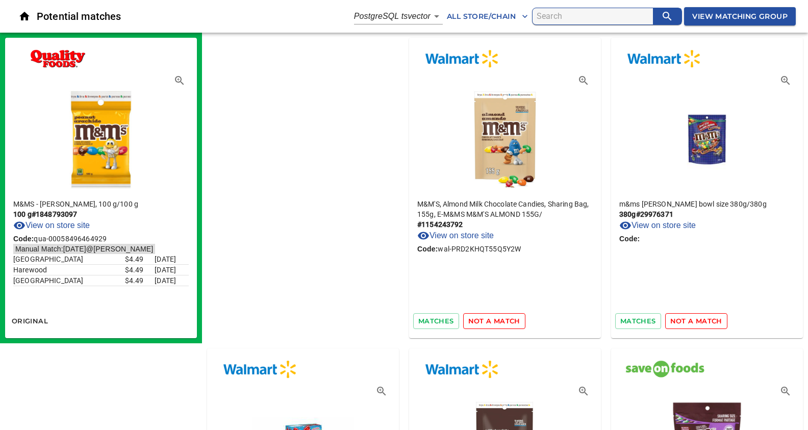
click at [468, 320] on span "not a match" at bounding box center [494, 321] width 52 height 12
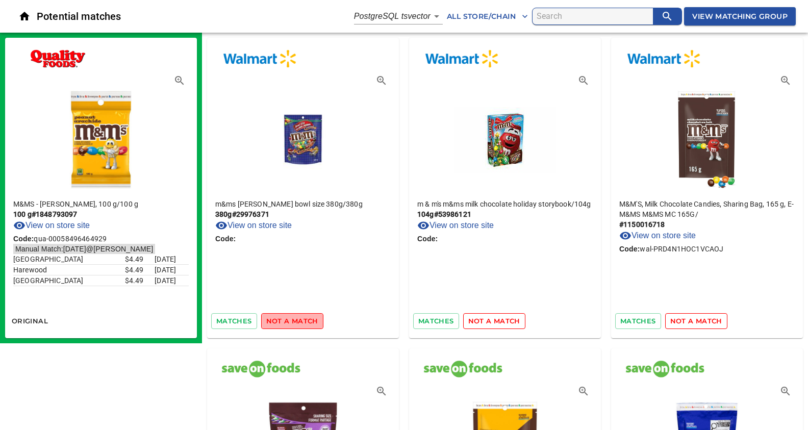
click at [299, 320] on span "not a match" at bounding box center [292, 321] width 52 height 12
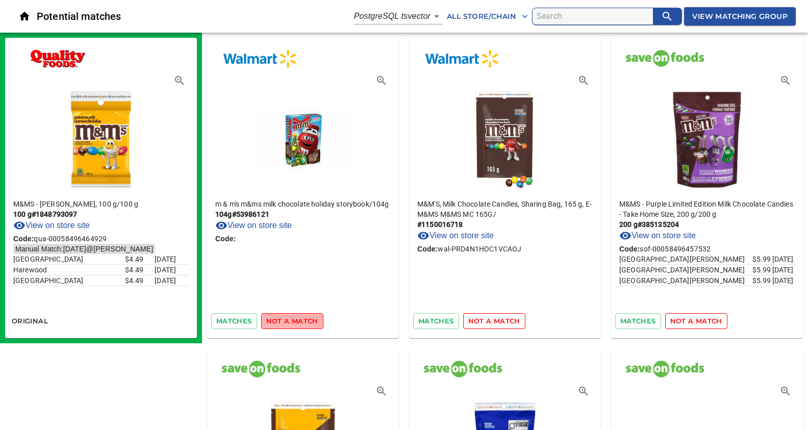
click at [299, 320] on span "not a match" at bounding box center [292, 321] width 52 height 12
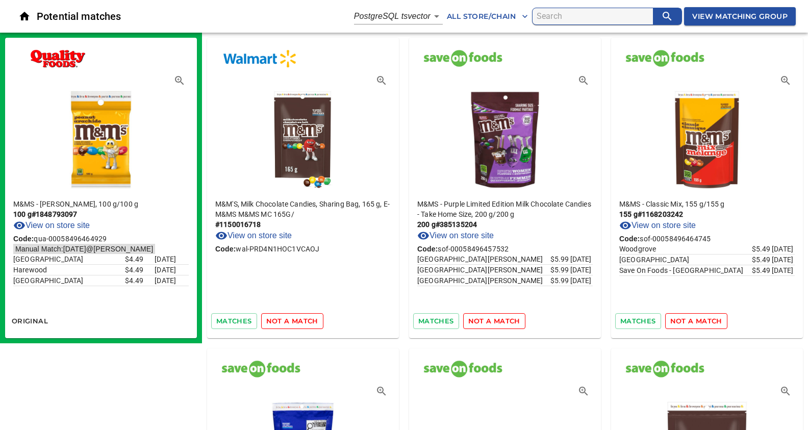
click at [299, 320] on span "not a match" at bounding box center [292, 321] width 52 height 12
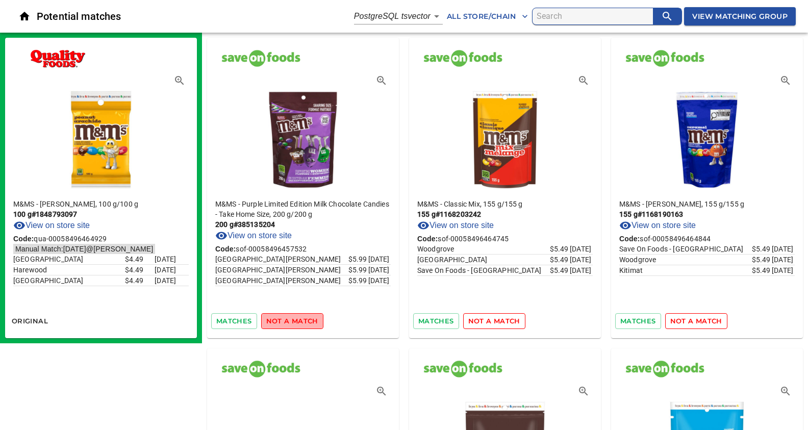
click at [299, 320] on span "not a match" at bounding box center [292, 321] width 52 height 12
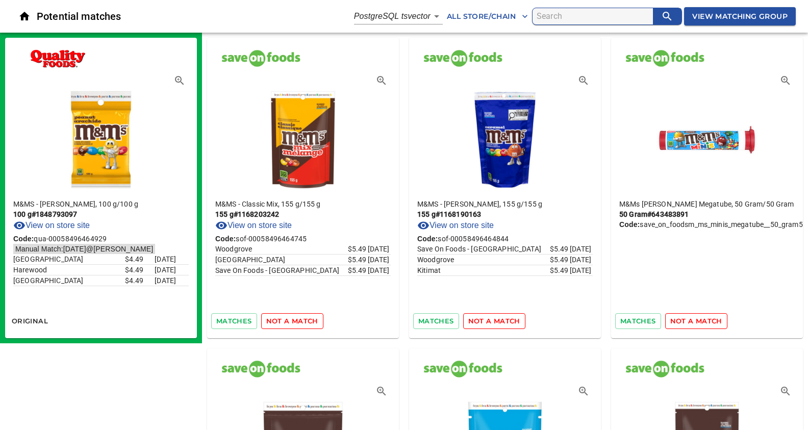
click at [299, 320] on span "not a match" at bounding box center [292, 321] width 52 height 12
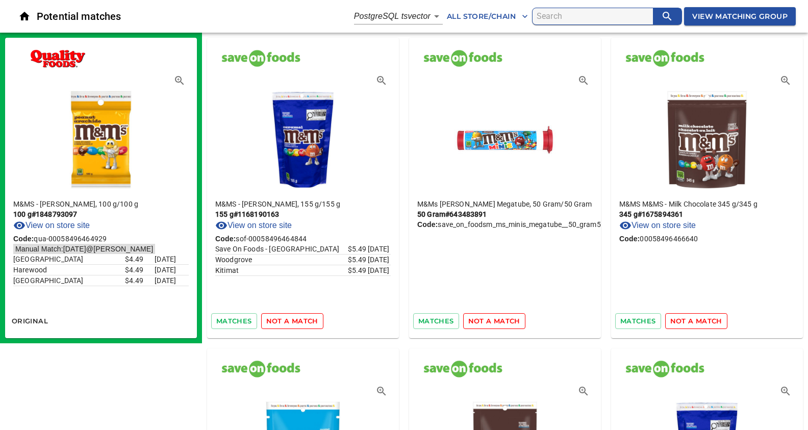
click at [299, 320] on span "not a match" at bounding box center [292, 321] width 52 height 12
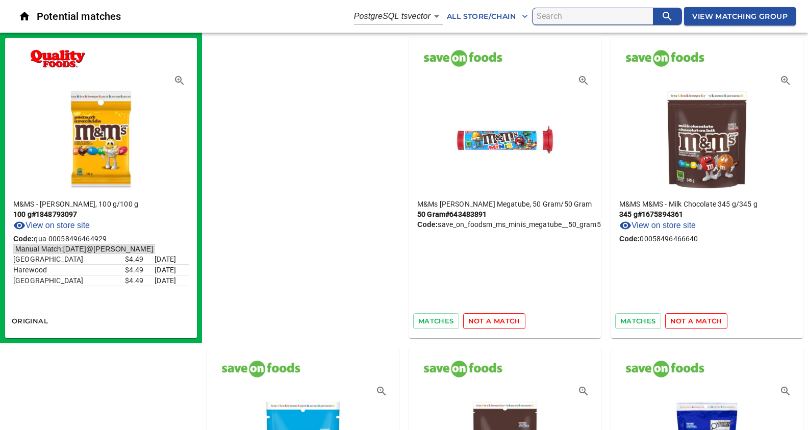
click at [468, 320] on span "not a match" at bounding box center [494, 321] width 52 height 12
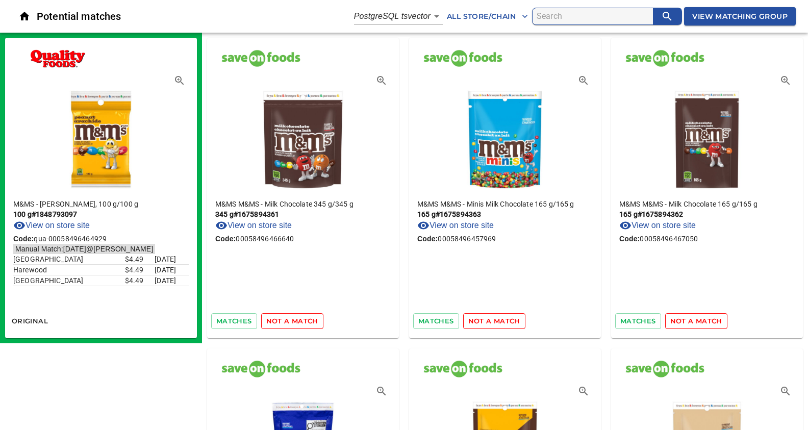
click at [299, 320] on span "not a match" at bounding box center [292, 321] width 52 height 12
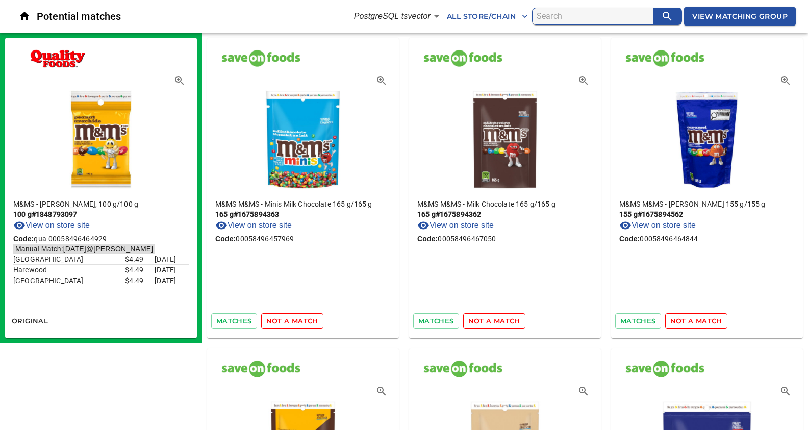
click at [299, 320] on span "not a match" at bounding box center [292, 321] width 52 height 12
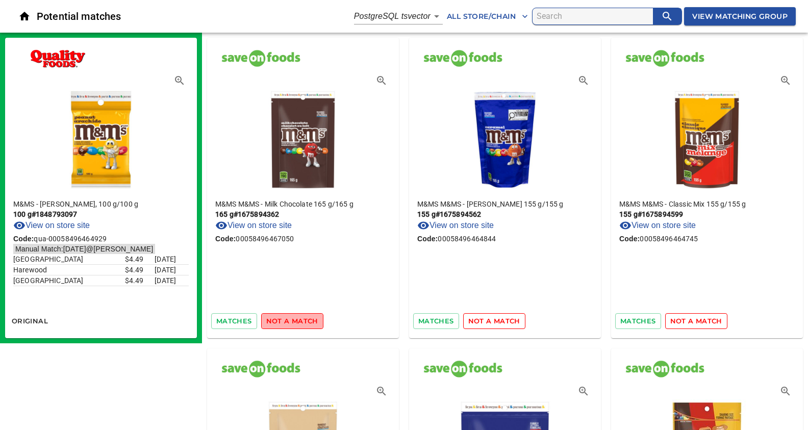
click at [299, 320] on span "not a match" at bounding box center [292, 321] width 52 height 12
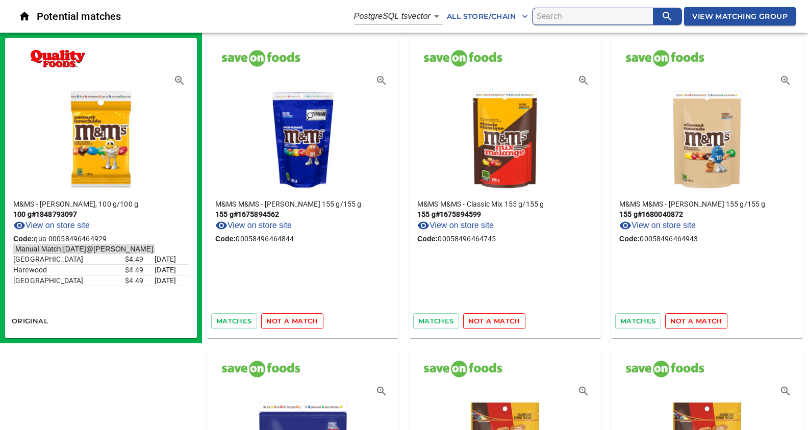
click at [299, 320] on span "not a match" at bounding box center [292, 321] width 52 height 12
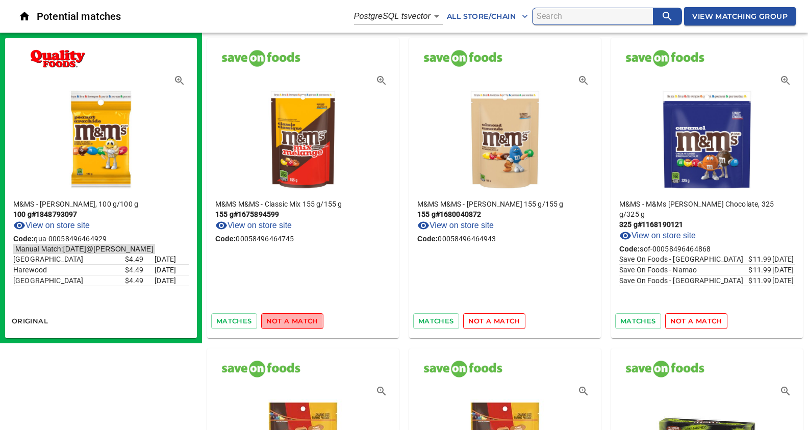
click at [299, 320] on span "not a match" at bounding box center [292, 321] width 52 height 12
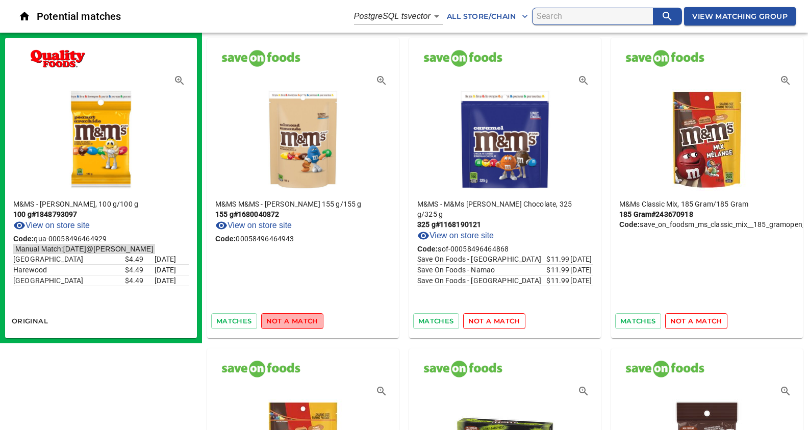
click at [299, 320] on span "not a match" at bounding box center [292, 321] width 52 height 12
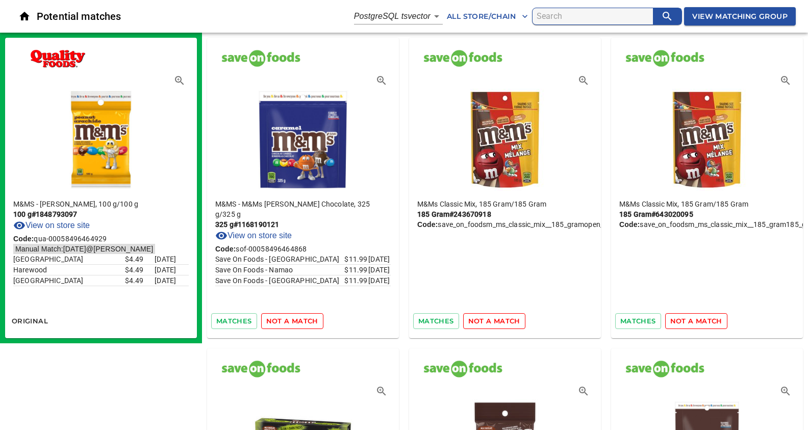
click at [299, 320] on span "not a match" at bounding box center [292, 321] width 52 height 12
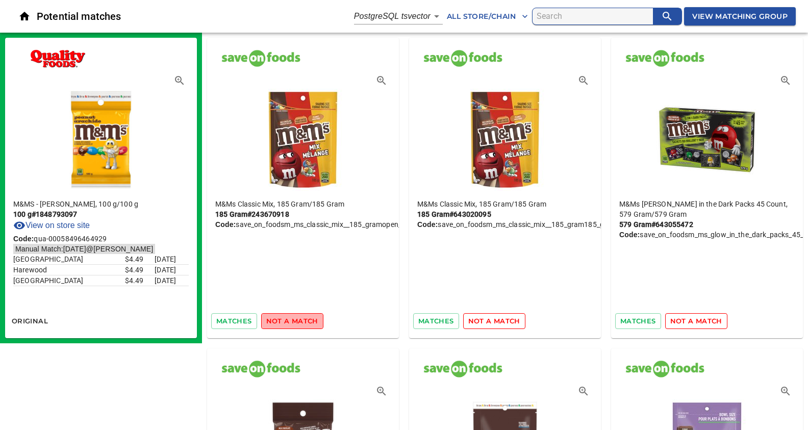
click at [299, 320] on span "not a match" at bounding box center [292, 321] width 52 height 12
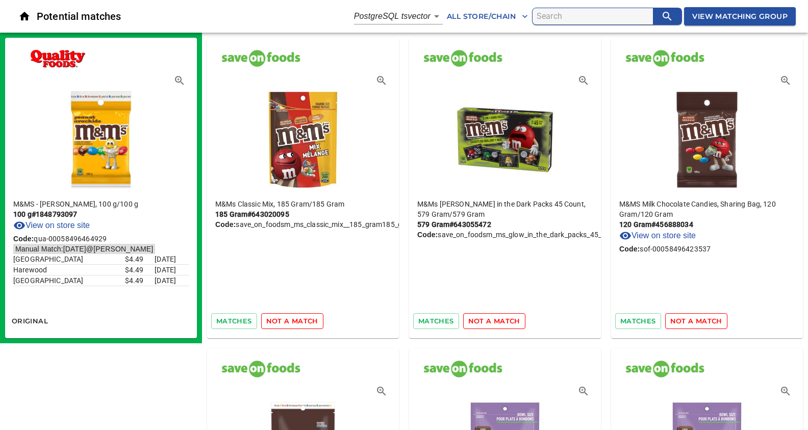
click at [299, 320] on span "not a match" at bounding box center [292, 321] width 52 height 12
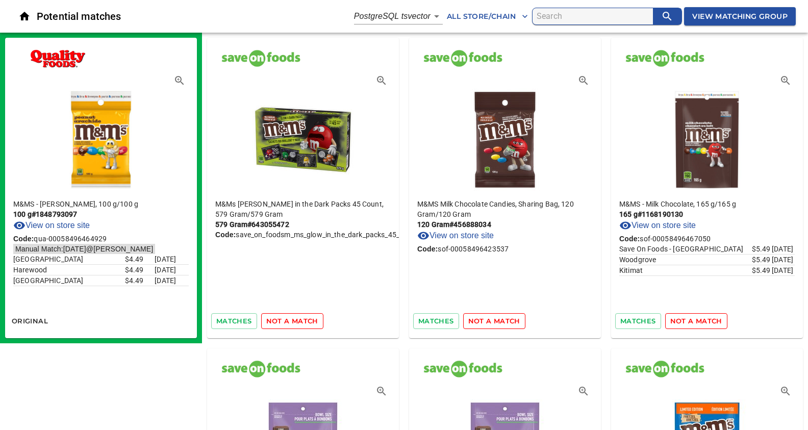
click at [299, 320] on span "not a match" at bounding box center [292, 321] width 52 height 12
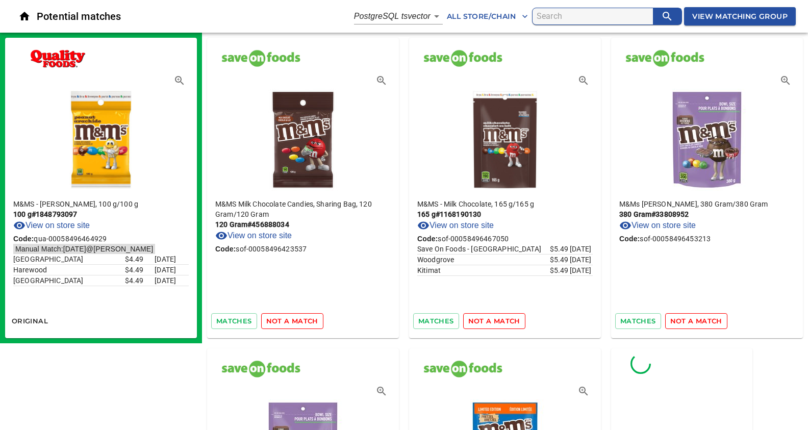
click at [299, 320] on span "not a match" at bounding box center [292, 321] width 52 height 12
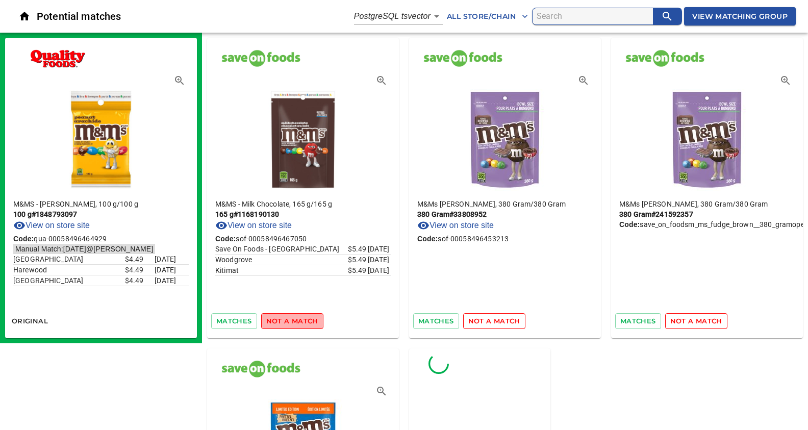
click at [299, 320] on span "not a match" at bounding box center [292, 321] width 52 height 12
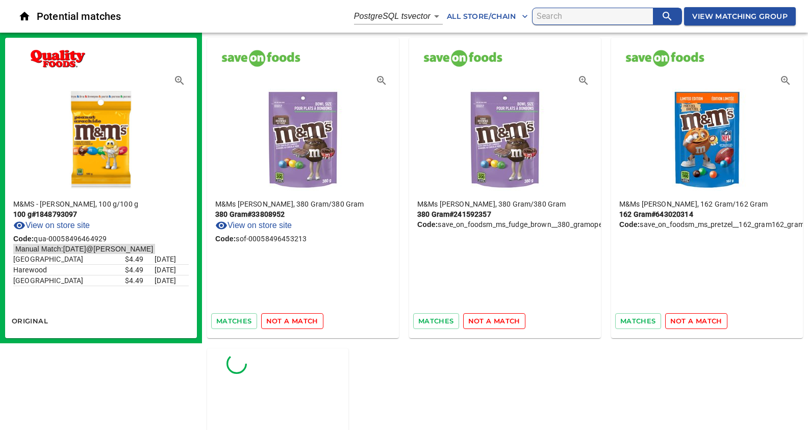
click at [299, 320] on span "not a match" at bounding box center [292, 321] width 52 height 12
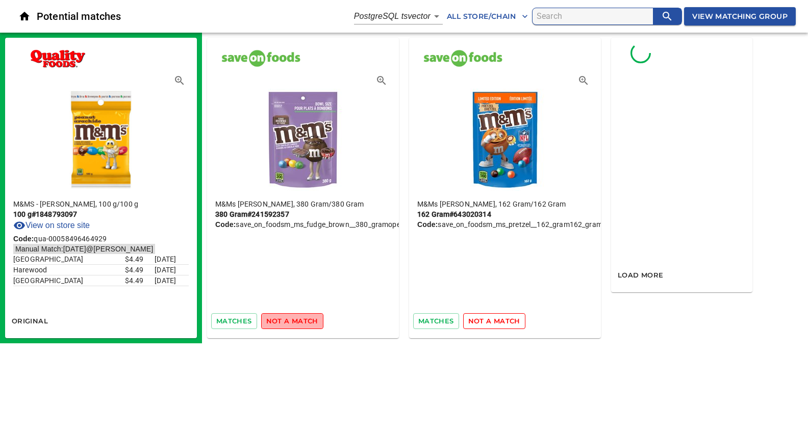
click at [299, 320] on span "not a match" at bounding box center [292, 321] width 52 height 12
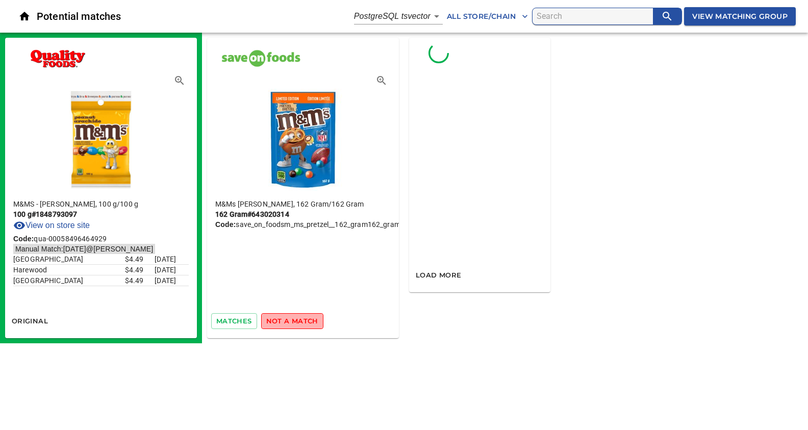
click at [299, 320] on span "not a match" at bounding box center [292, 321] width 52 height 12
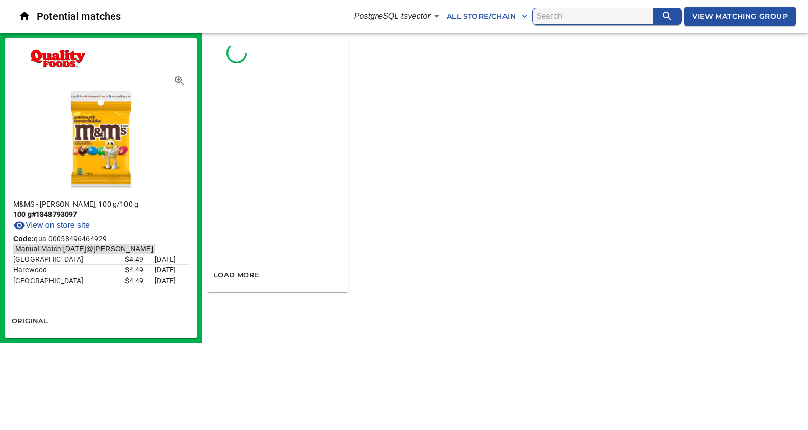
click at [388, 12] on body "tspan{white-space:pre} Potential matches PostgreSQL tsvector 6 All Store/Chain …" at bounding box center [404, 171] width 808 height 343
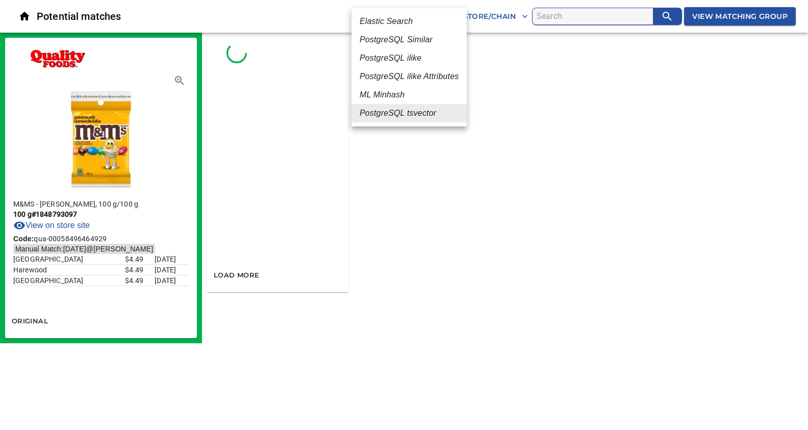
click at [388, 40] on em "PostgreSQL Similar" at bounding box center [396, 40] width 73 height 12
type input "2"
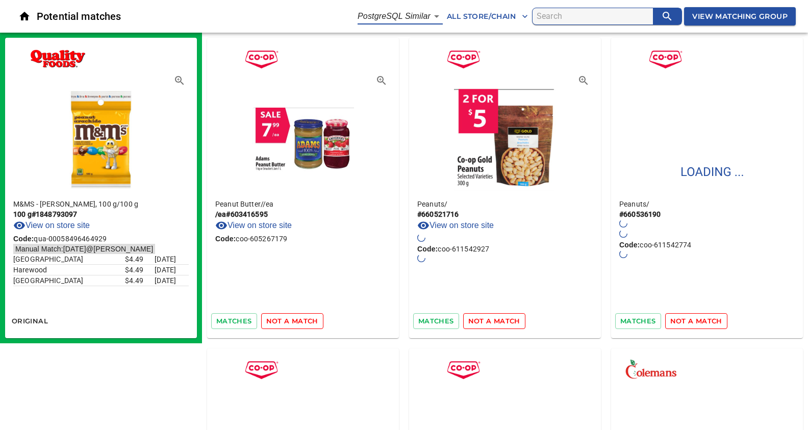
click at [296, 319] on span "not a match" at bounding box center [292, 321] width 52 height 12
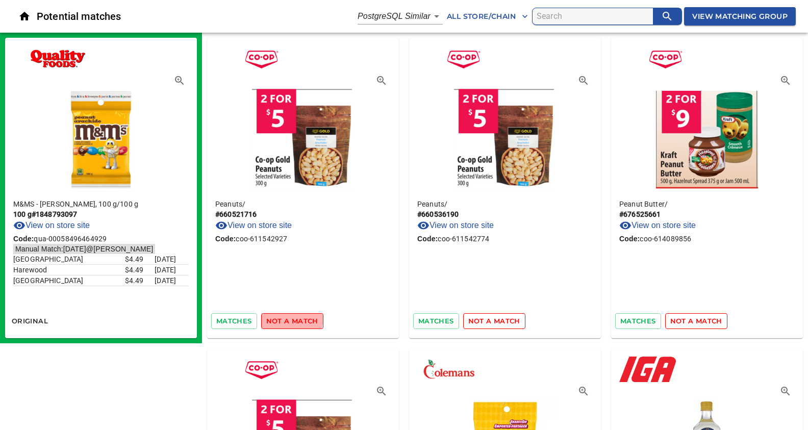
click at [288, 317] on span "not a match" at bounding box center [292, 321] width 52 height 12
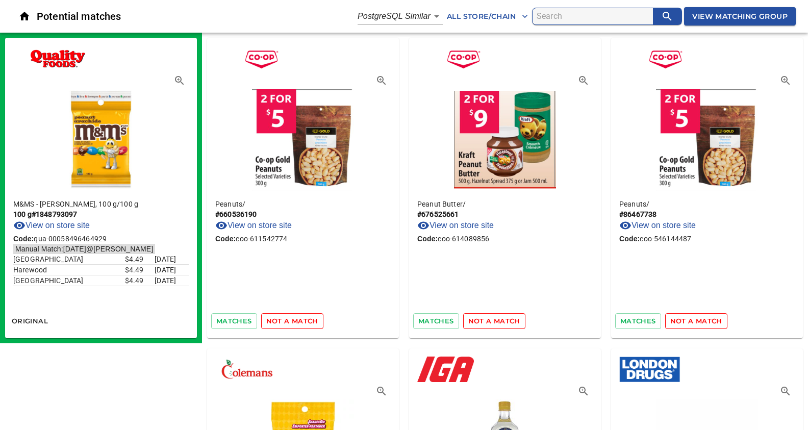
click at [288, 321] on span "not a match" at bounding box center [292, 321] width 52 height 12
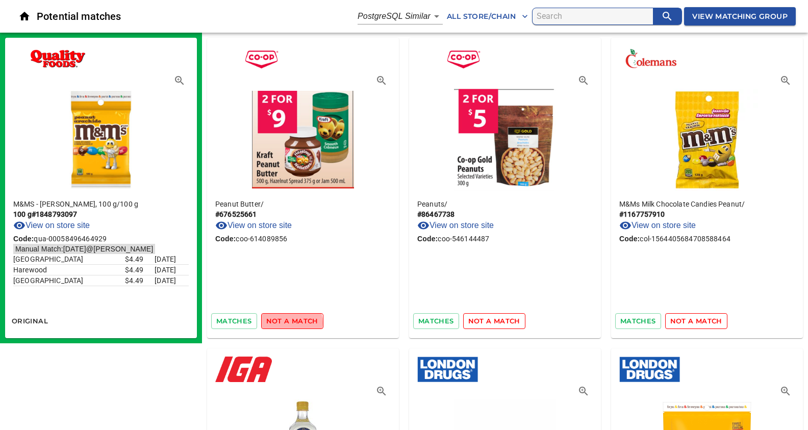
click at [288, 322] on span "not a match" at bounding box center [292, 321] width 52 height 12
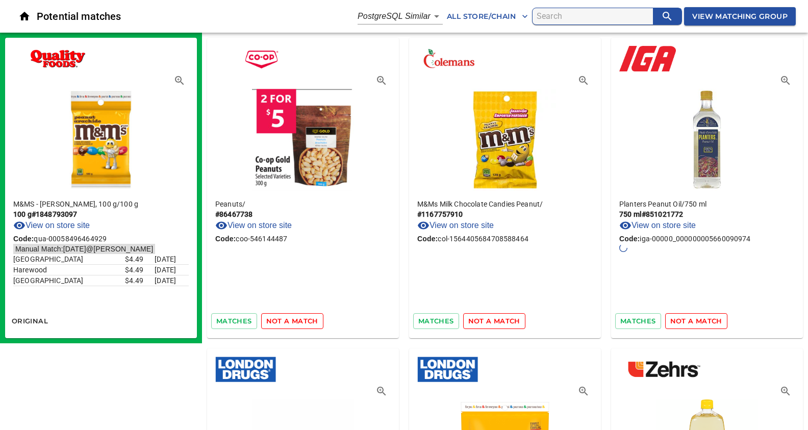
click at [289, 322] on span "not a match" at bounding box center [292, 321] width 52 height 12
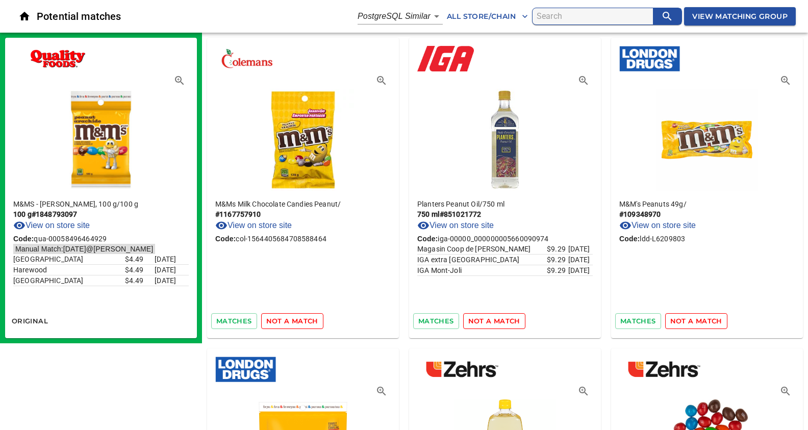
scroll to position [2, 0]
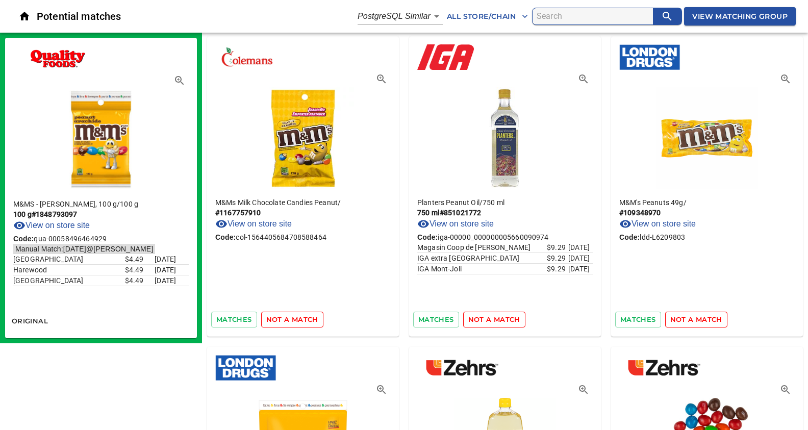
click at [283, 316] on span "not a match" at bounding box center [292, 320] width 52 height 12
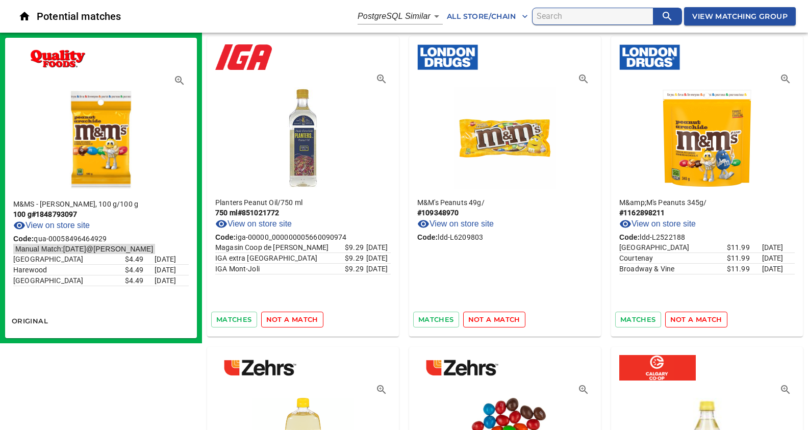
click at [283, 316] on span "not a match" at bounding box center [292, 320] width 52 height 12
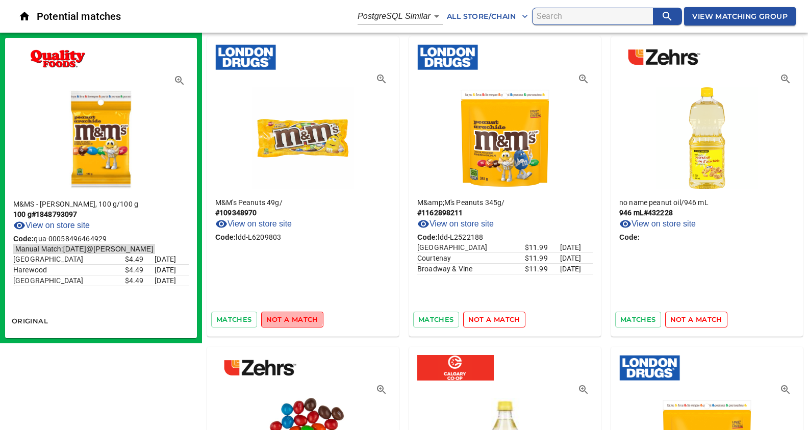
click at [283, 316] on span "not a match" at bounding box center [292, 320] width 52 height 12
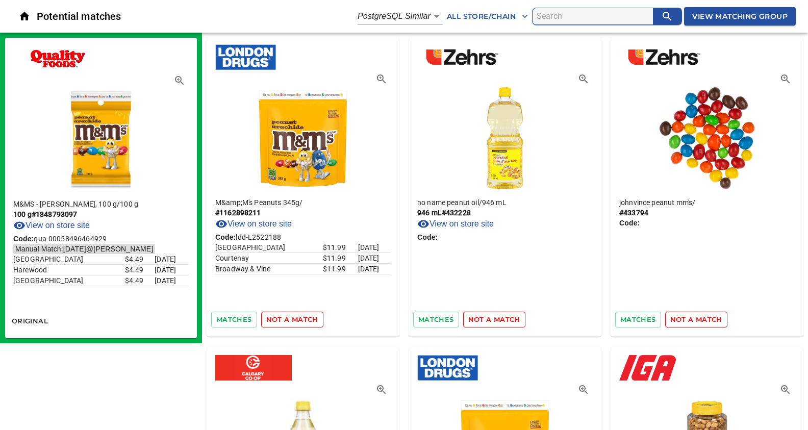
click at [283, 316] on span "not a match" at bounding box center [292, 320] width 52 height 12
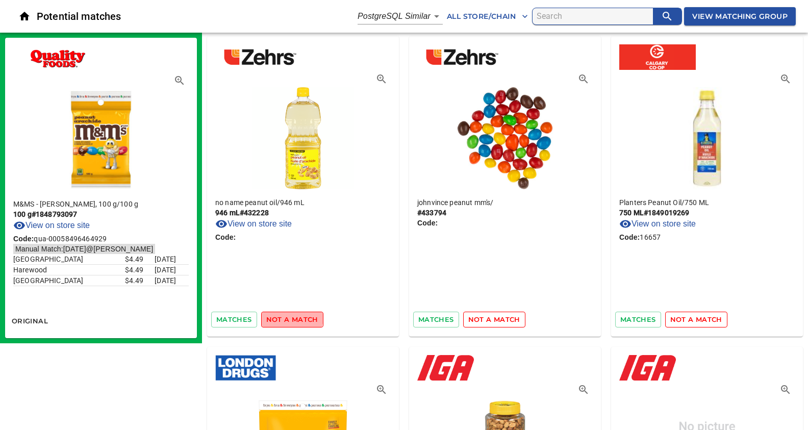
click at [283, 316] on span "not a match" at bounding box center [292, 320] width 52 height 12
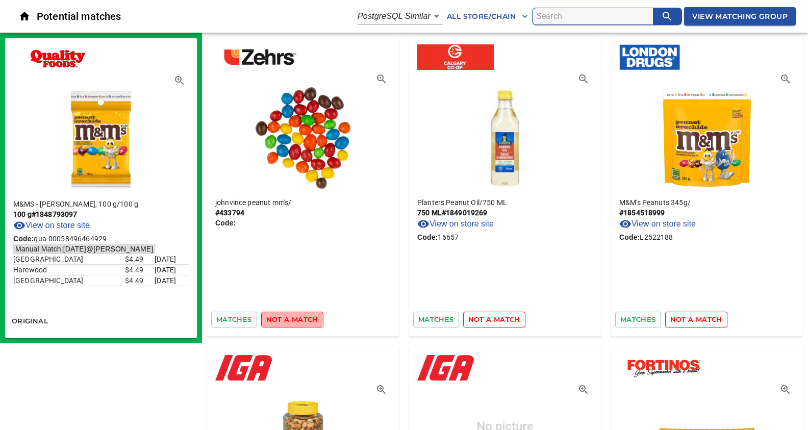
click at [283, 316] on span "not a match" at bounding box center [292, 320] width 52 height 12
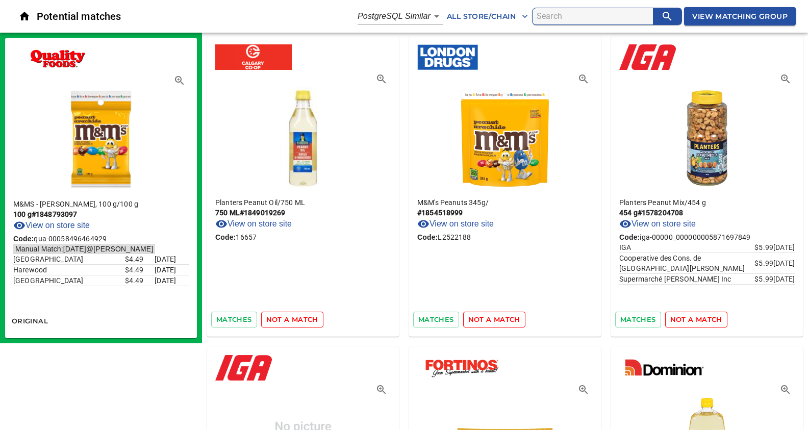
click at [283, 316] on span "not a match" at bounding box center [292, 320] width 52 height 12
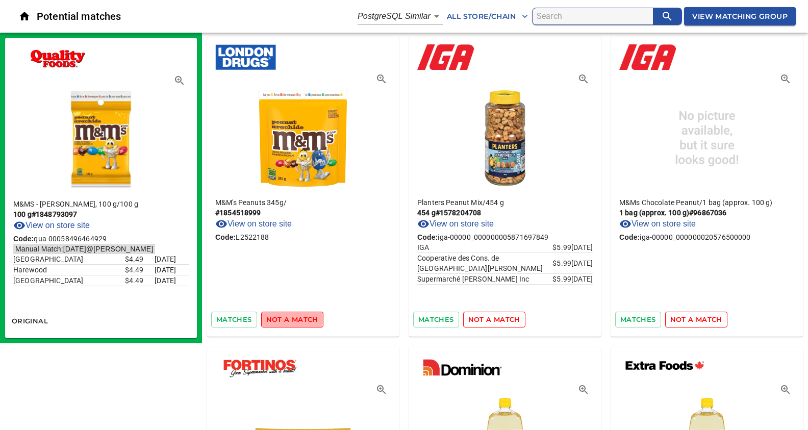
click at [283, 316] on span "not a match" at bounding box center [292, 320] width 52 height 12
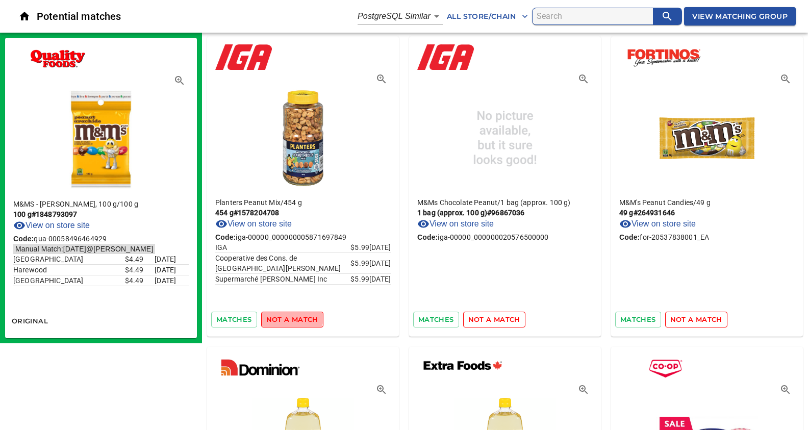
click at [283, 316] on span "not a match" at bounding box center [292, 320] width 52 height 12
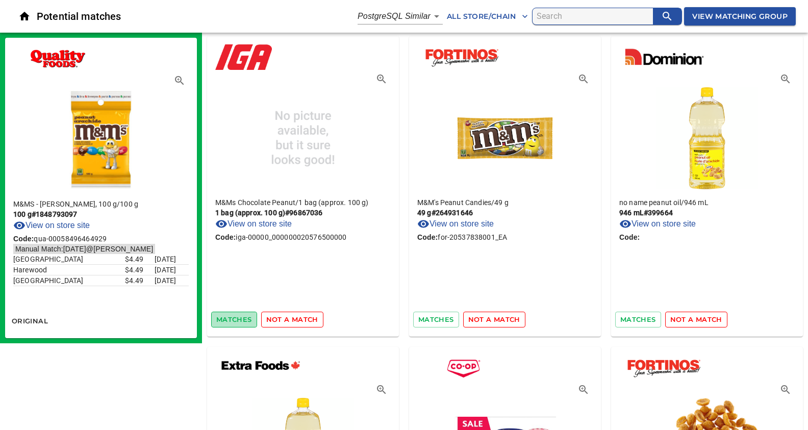
click at [233, 318] on span "matches" at bounding box center [234, 320] width 36 height 12
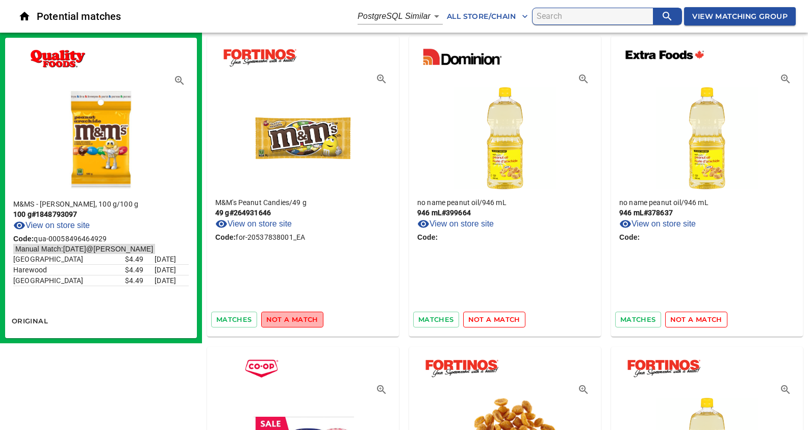
click at [291, 320] on span "not a match" at bounding box center [292, 320] width 52 height 12
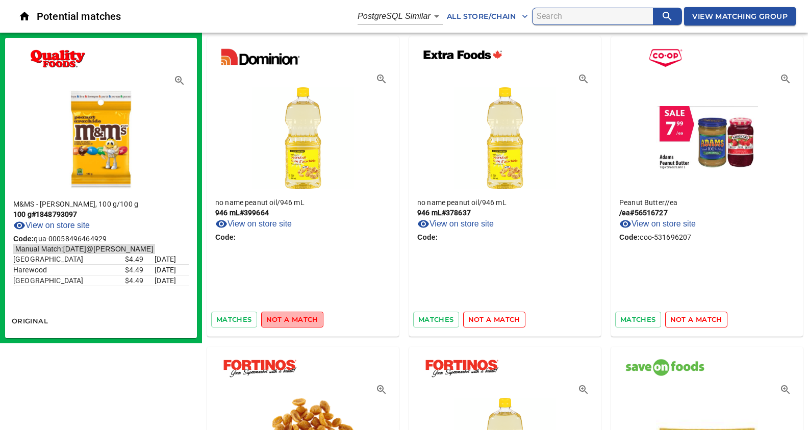
click at [291, 320] on span "not a match" at bounding box center [292, 320] width 52 height 12
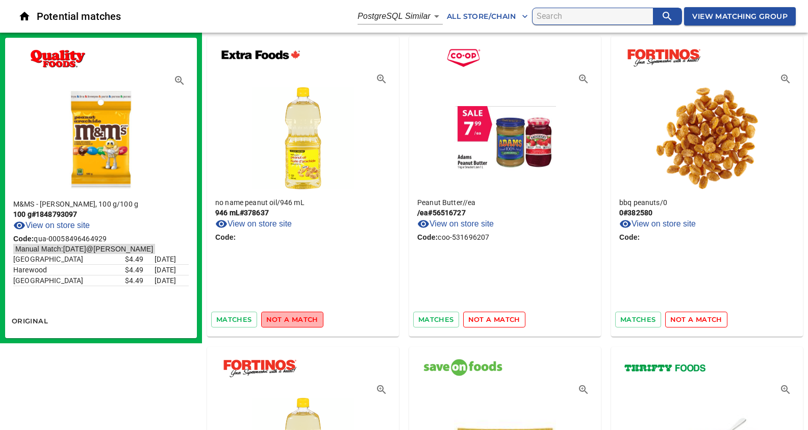
click at [291, 320] on span "not a match" at bounding box center [292, 320] width 52 height 12
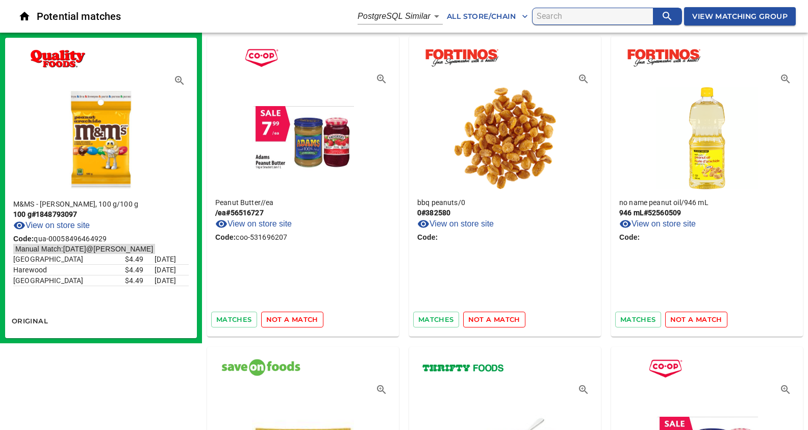
click at [291, 320] on span "not a match" at bounding box center [292, 320] width 52 height 12
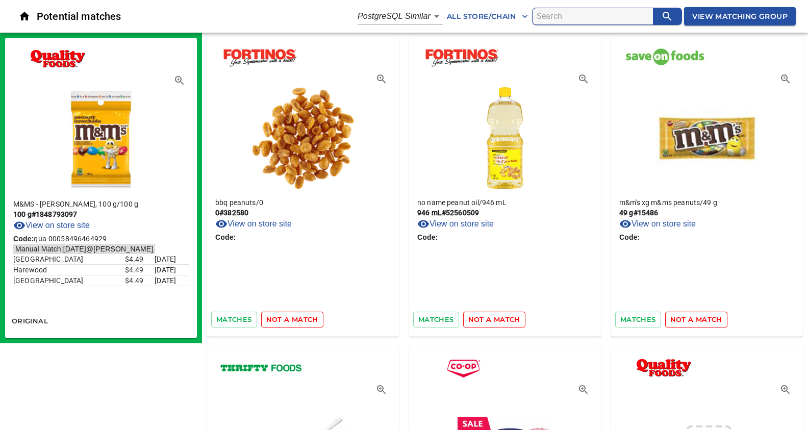
click at [291, 320] on span "not a match" at bounding box center [292, 320] width 52 height 12
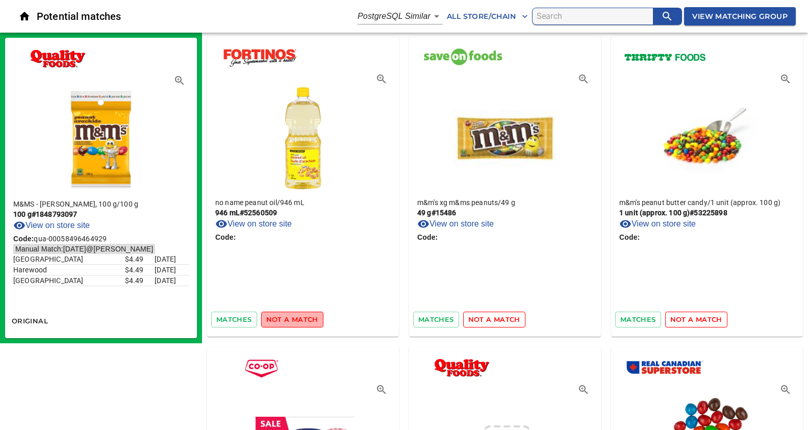
click at [291, 320] on span "not a match" at bounding box center [292, 320] width 52 height 12
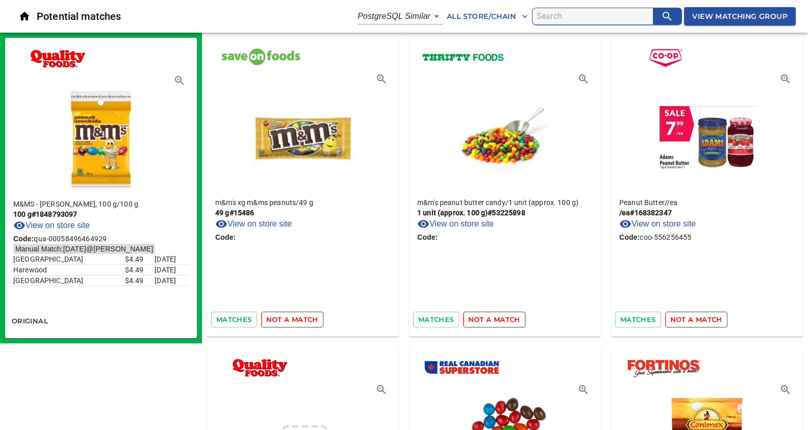
click at [291, 320] on span "not a match" at bounding box center [292, 320] width 52 height 12
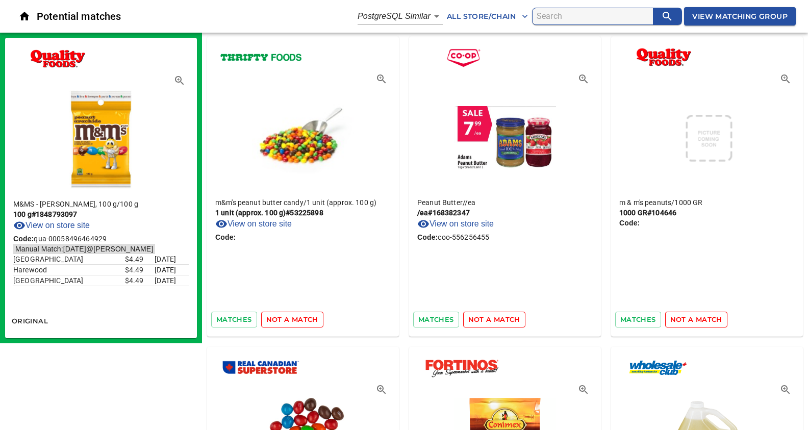
click at [291, 320] on span "not a match" at bounding box center [292, 320] width 52 height 12
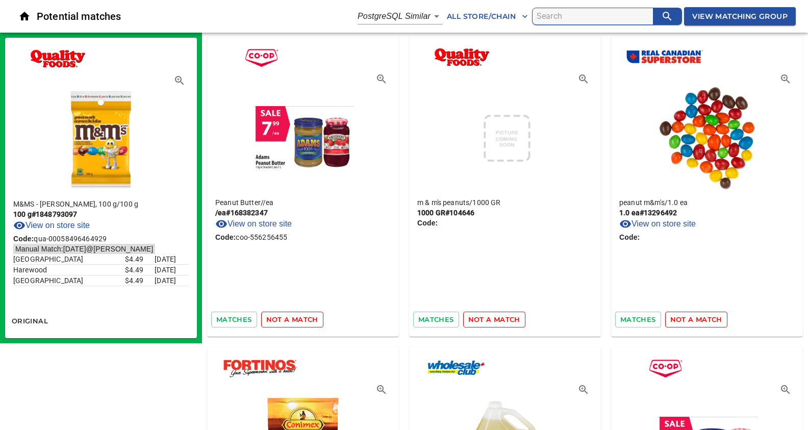
click at [291, 320] on span "not a match" at bounding box center [292, 320] width 52 height 12
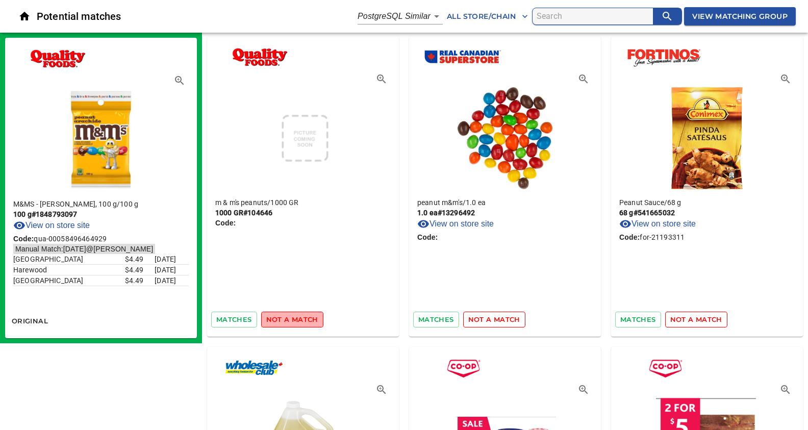
click at [291, 320] on span "not a match" at bounding box center [292, 320] width 52 height 12
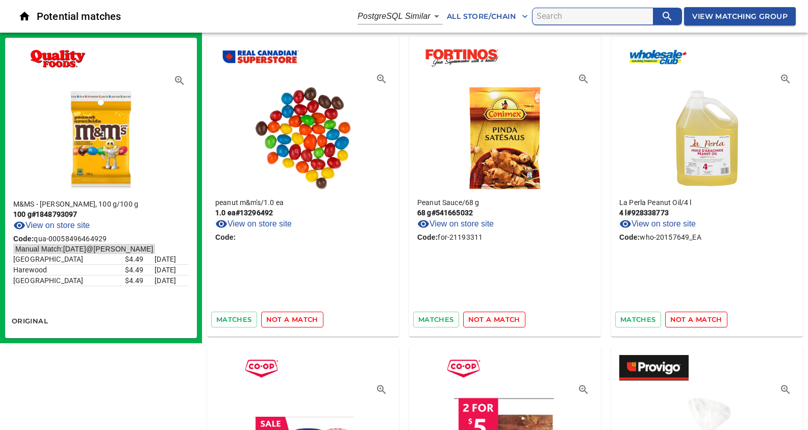
click at [291, 320] on span "not a match" at bounding box center [292, 320] width 52 height 12
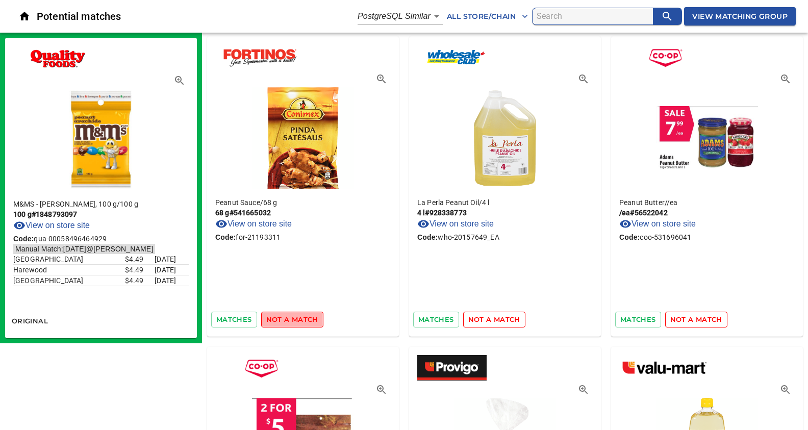
click at [291, 320] on span "not a match" at bounding box center [292, 320] width 52 height 12
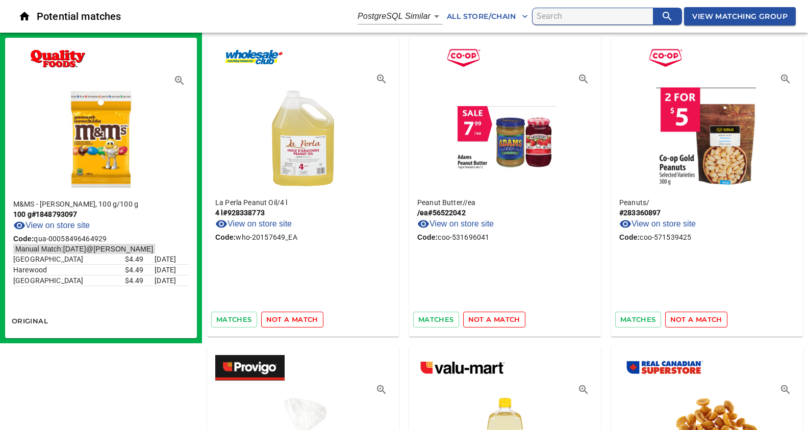
click at [291, 320] on span "not a match" at bounding box center [292, 320] width 52 height 12
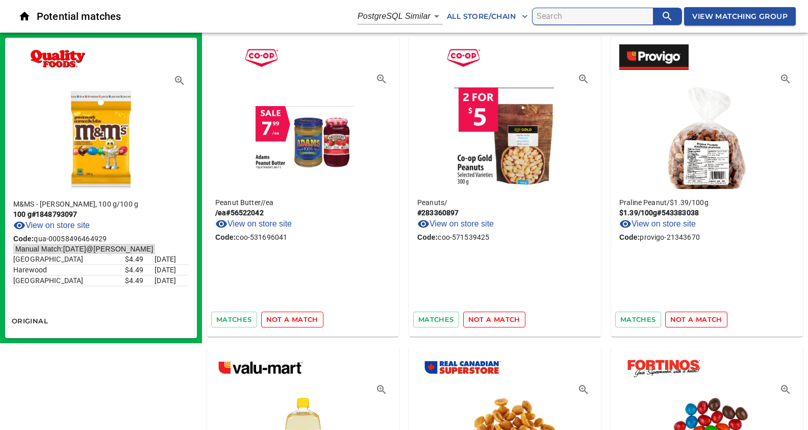
click at [291, 320] on span "not a match" at bounding box center [292, 320] width 52 height 12
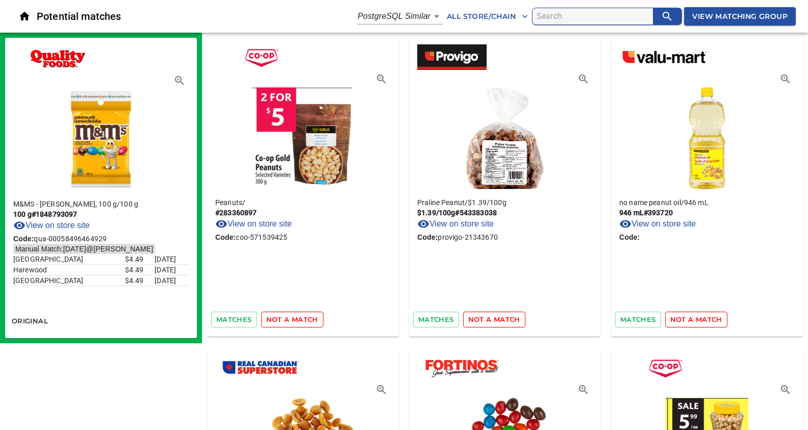
click at [291, 320] on span "not a match" at bounding box center [292, 320] width 52 height 12
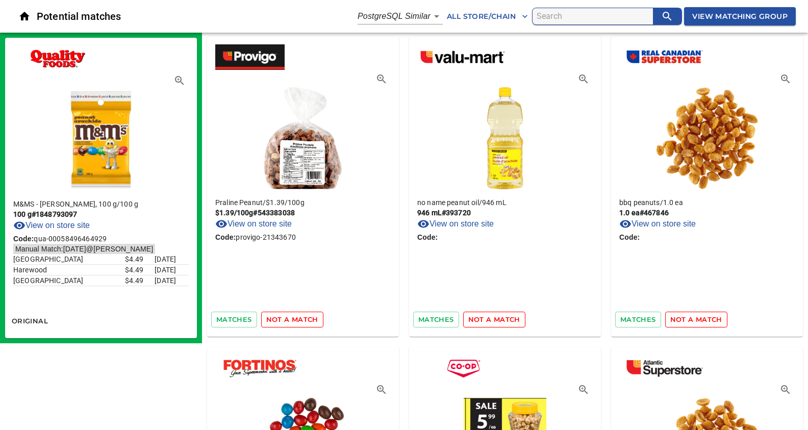
click at [291, 320] on span "not a match" at bounding box center [292, 320] width 52 height 12
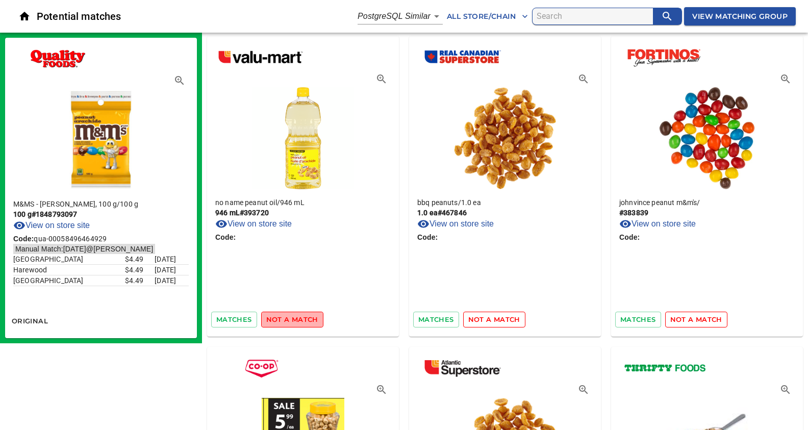
click at [291, 320] on span "not a match" at bounding box center [292, 320] width 52 height 12
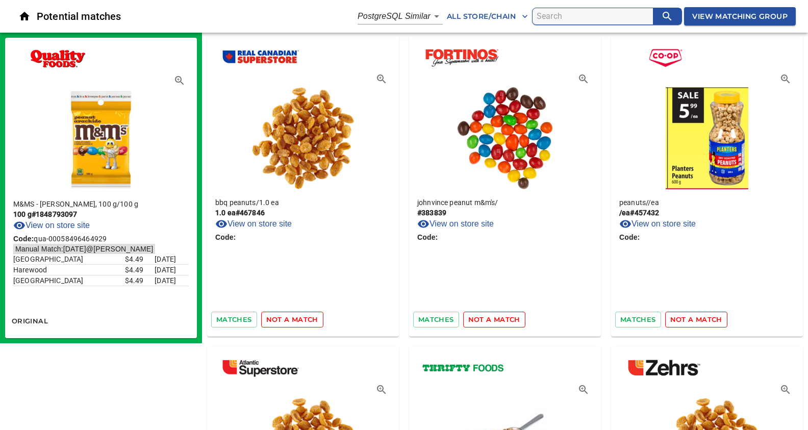
click at [291, 320] on span "not a match" at bounding box center [292, 320] width 52 height 12
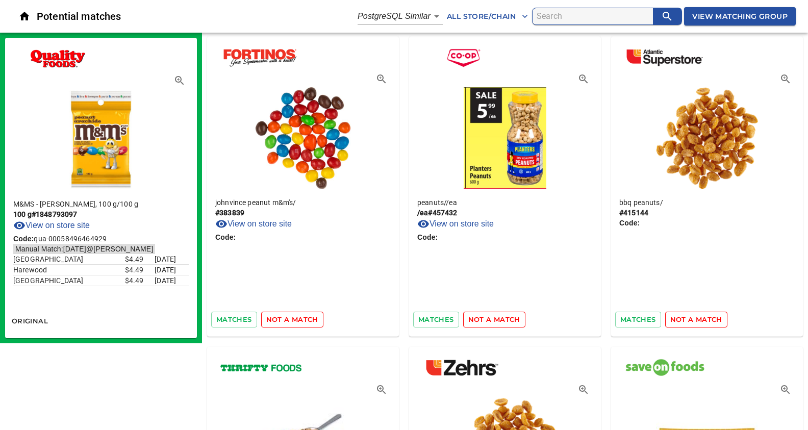
click at [291, 320] on span "not a match" at bounding box center [292, 320] width 52 height 12
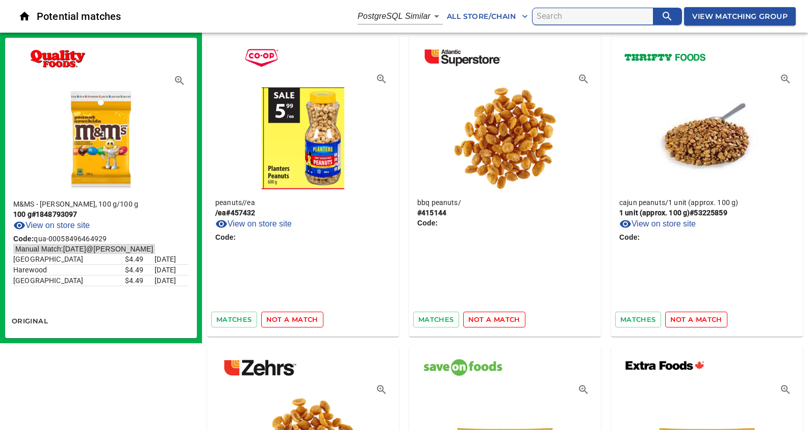
click at [291, 320] on span "not a match" at bounding box center [292, 320] width 52 height 12
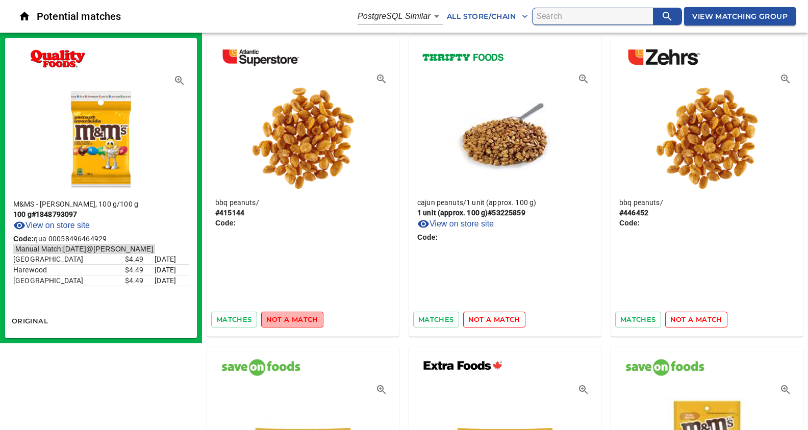
click at [291, 320] on span "not a match" at bounding box center [292, 320] width 52 height 12
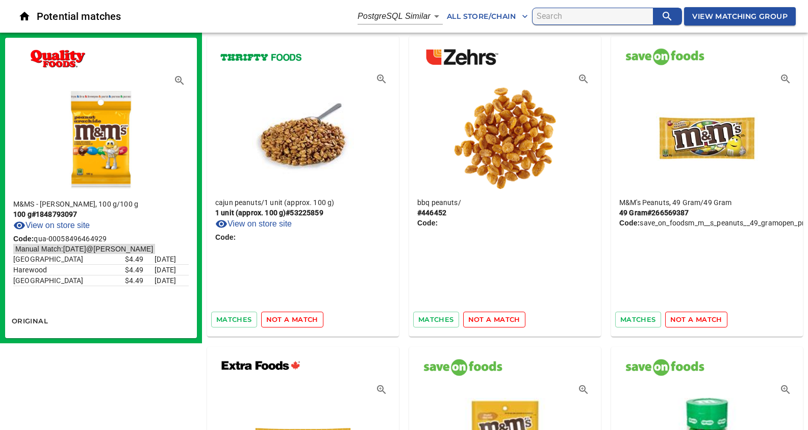
click at [291, 320] on span "not a match" at bounding box center [292, 320] width 52 height 12
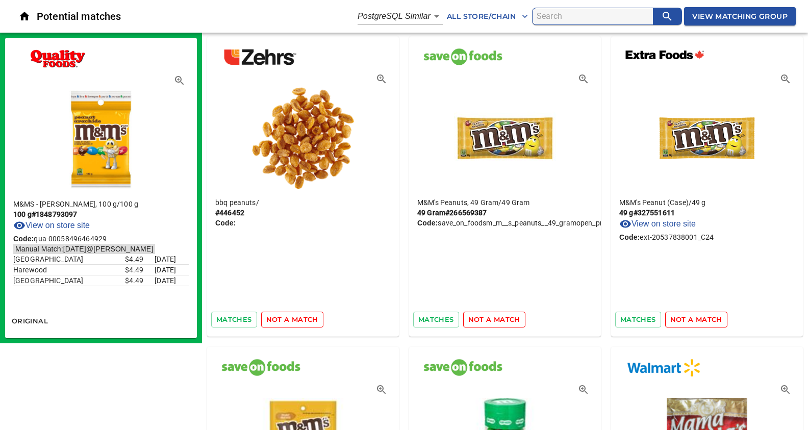
click at [291, 320] on span "not a match" at bounding box center [292, 320] width 52 height 12
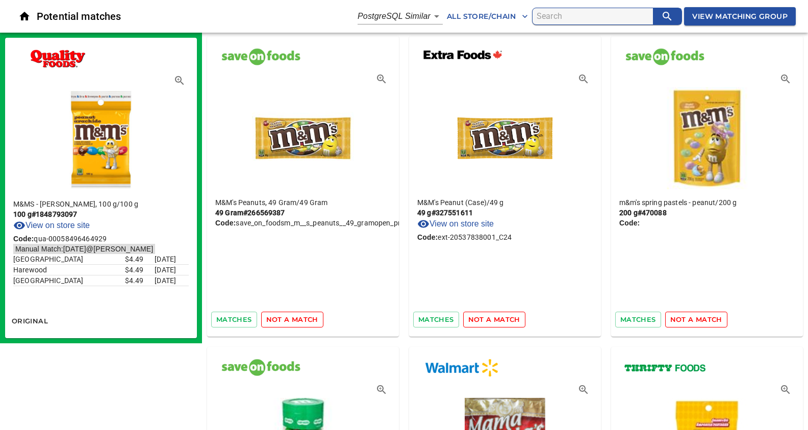
click at [291, 320] on span "not a match" at bounding box center [292, 320] width 52 height 12
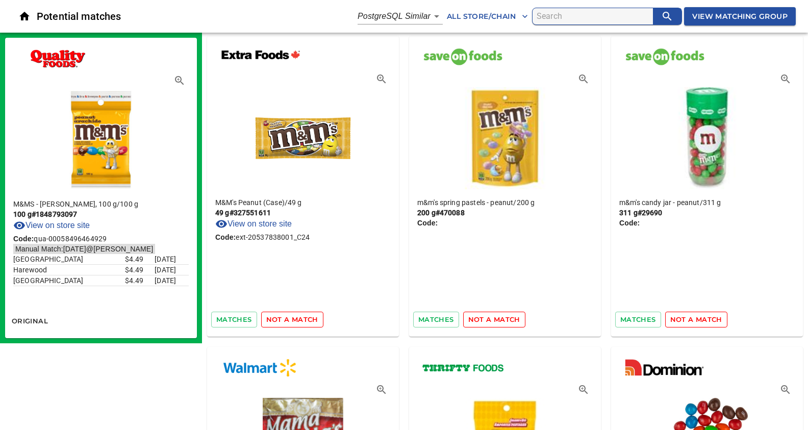
click at [291, 320] on span "not a match" at bounding box center [292, 320] width 52 height 12
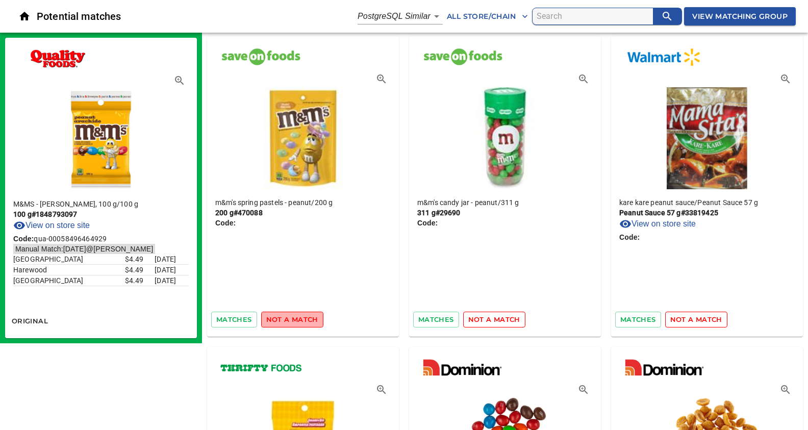
click at [291, 320] on span "not a match" at bounding box center [292, 320] width 52 height 12
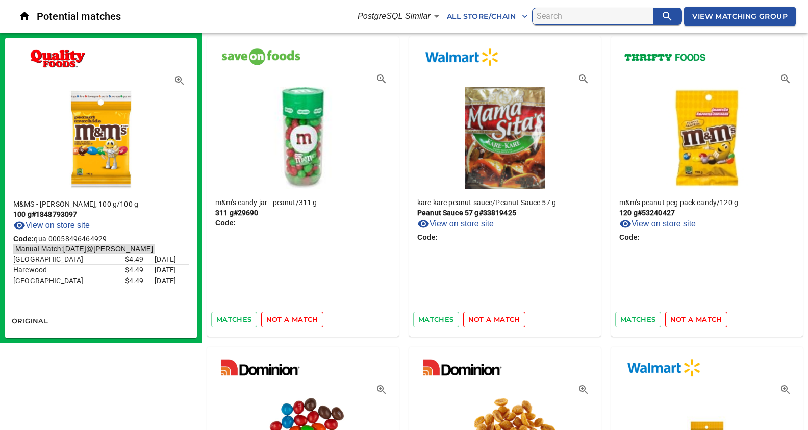
click at [291, 320] on span "not a match" at bounding box center [292, 320] width 52 height 12
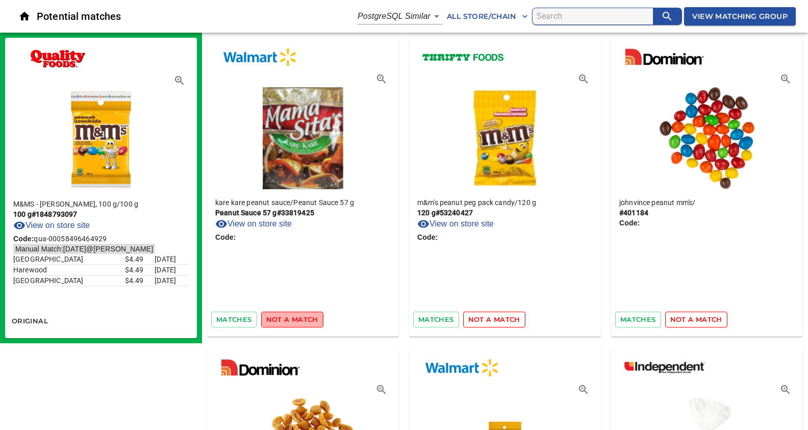
click at [291, 320] on span "not a match" at bounding box center [292, 320] width 52 height 12
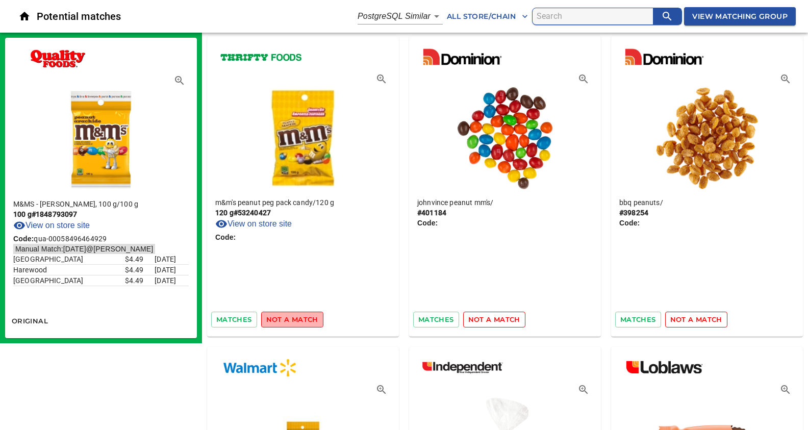
click at [291, 320] on span "not a match" at bounding box center [292, 320] width 52 height 12
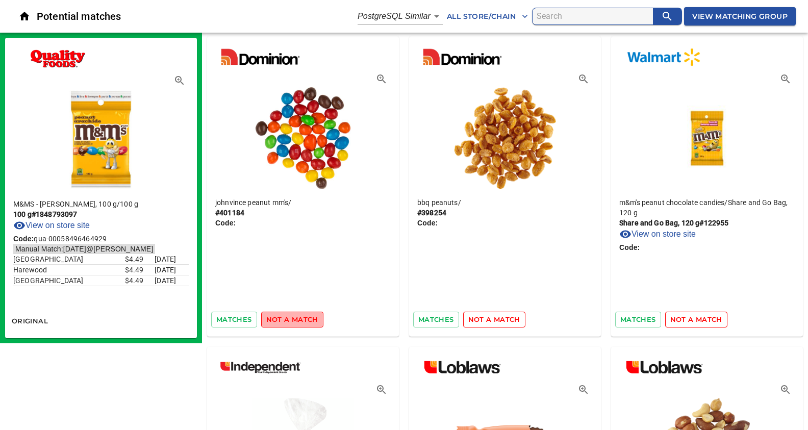
click at [291, 320] on span "not a match" at bounding box center [292, 320] width 52 height 12
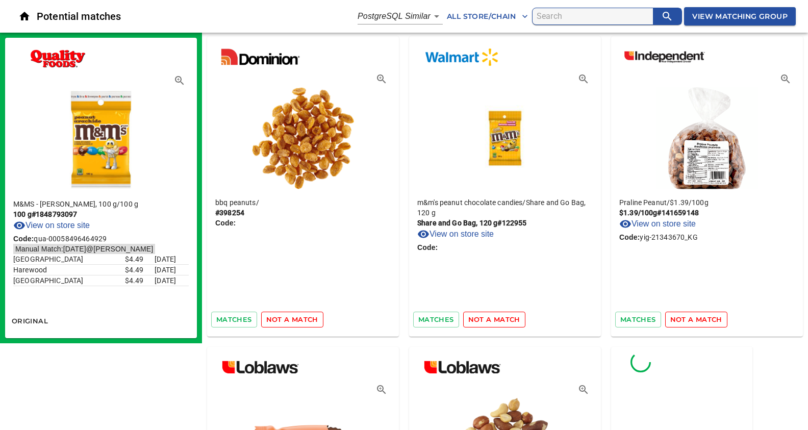
click at [291, 320] on span "not a match" at bounding box center [292, 320] width 52 height 12
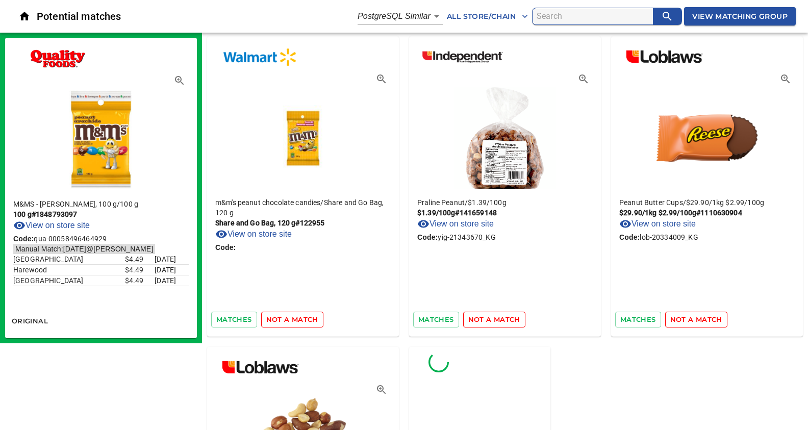
click at [291, 320] on span "not a match" at bounding box center [292, 320] width 52 height 12
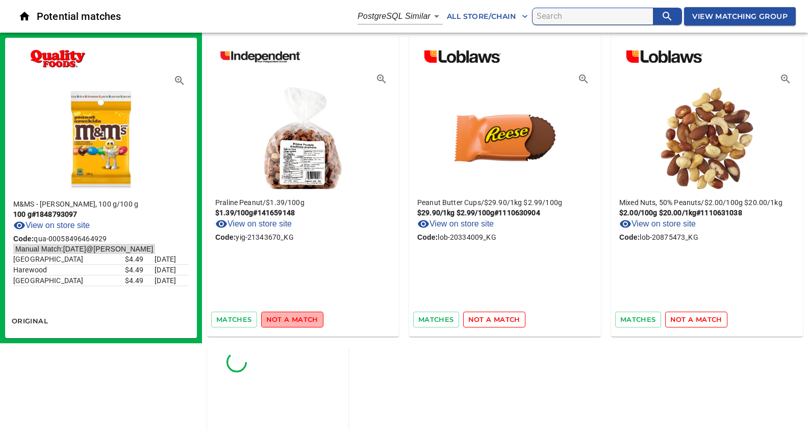
click at [291, 320] on span "not a match" at bounding box center [292, 320] width 52 height 12
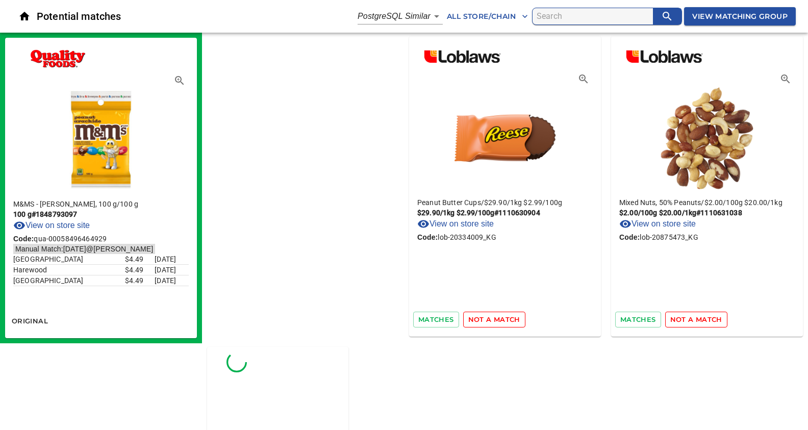
scroll to position [0, 0]
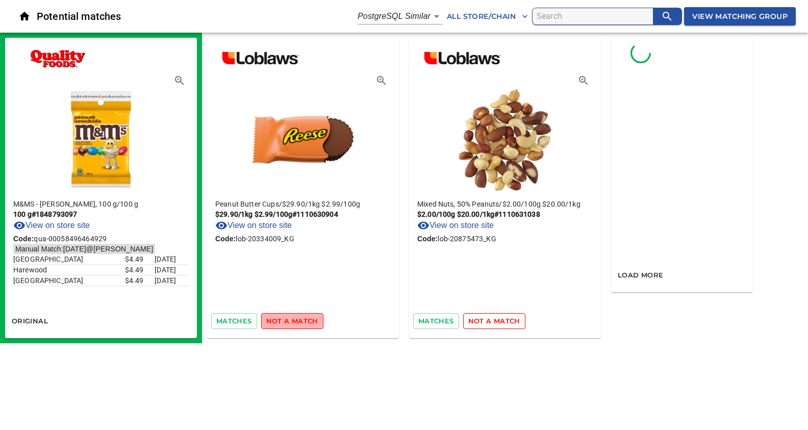
click at [291, 320] on span "not a match" at bounding box center [292, 321] width 52 height 12
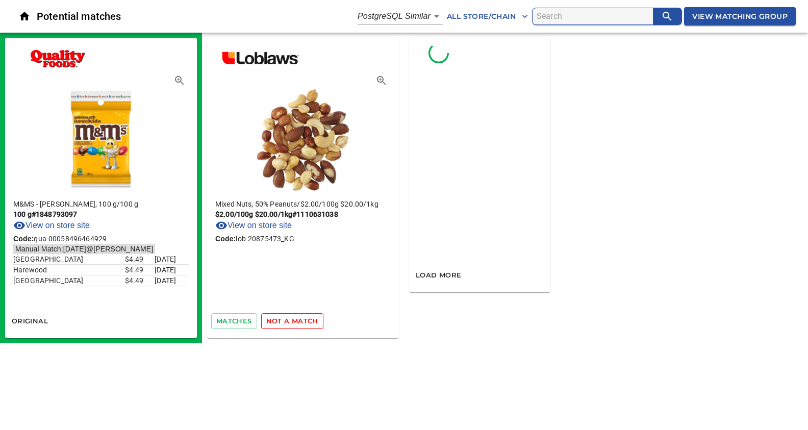
click at [291, 320] on span "not a match" at bounding box center [292, 321] width 52 height 12
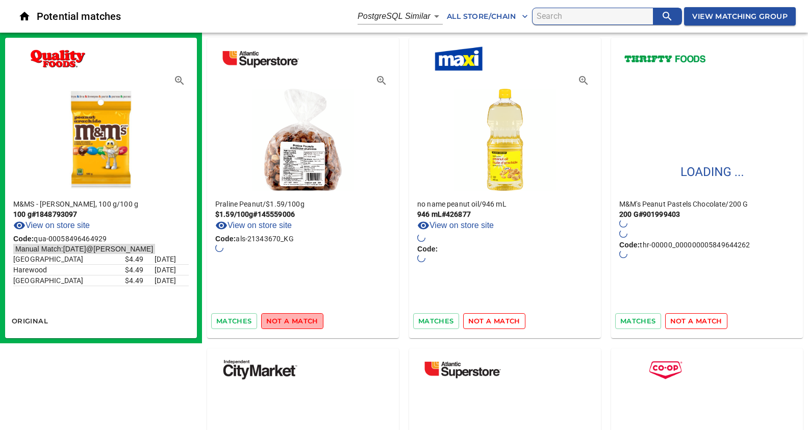
click at [291, 320] on span "not a match" at bounding box center [292, 321] width 52 height 12
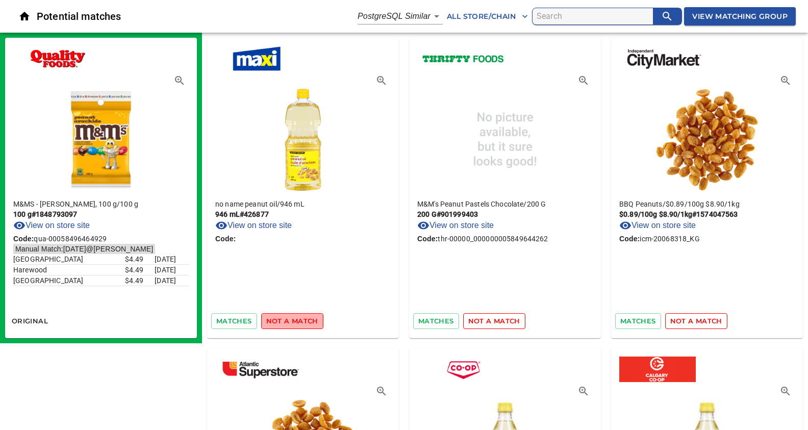
click at [291, 320] on span "not a match" at bounding box center [292, 321] width 52 height 12
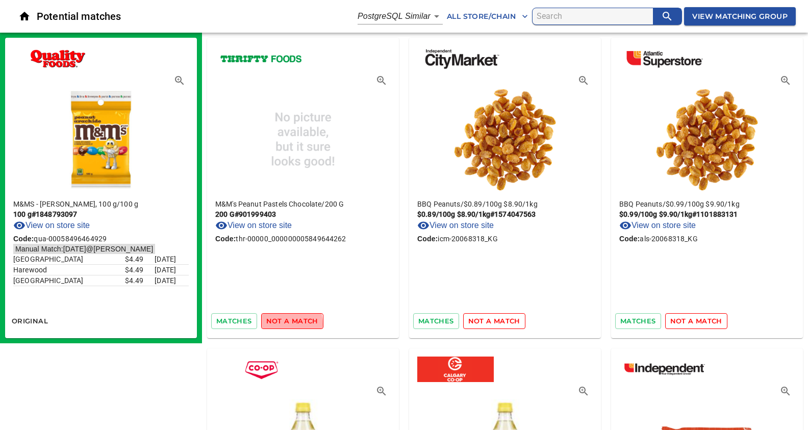
click at [280, 323] on span "not a match" at bounding box center [292, 321] width 52 height 12
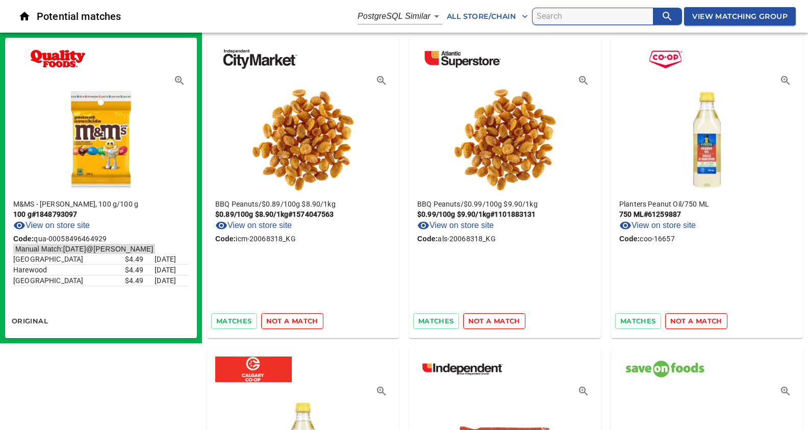
click at [279, 327] on button "not a match" at bounding box center [292, 321] width 62 height 16
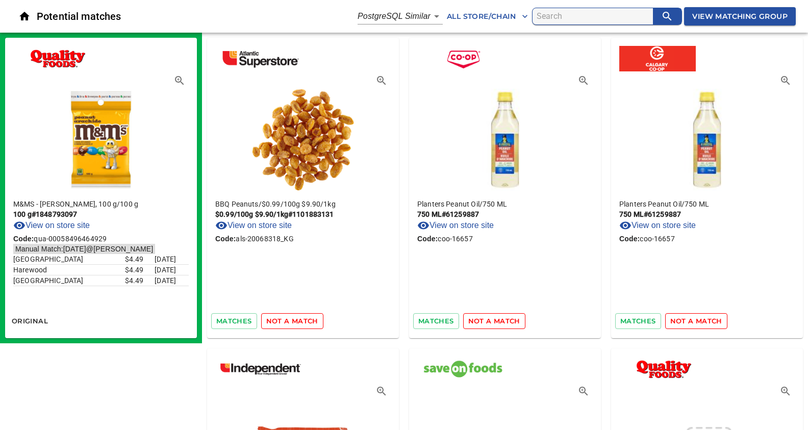
click at [279, 323] on span "not a match" at bounding box center [292, 321] width 52 height 12
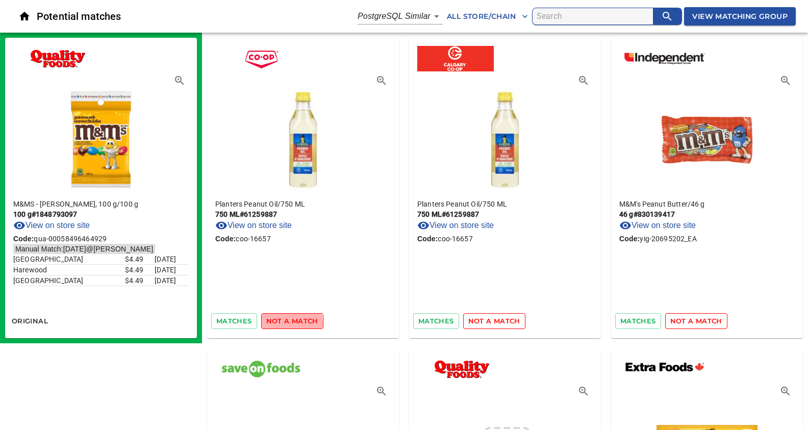
click at [279, 323] on span "not a match" at bounding box center [292, 321] width 52 height 12
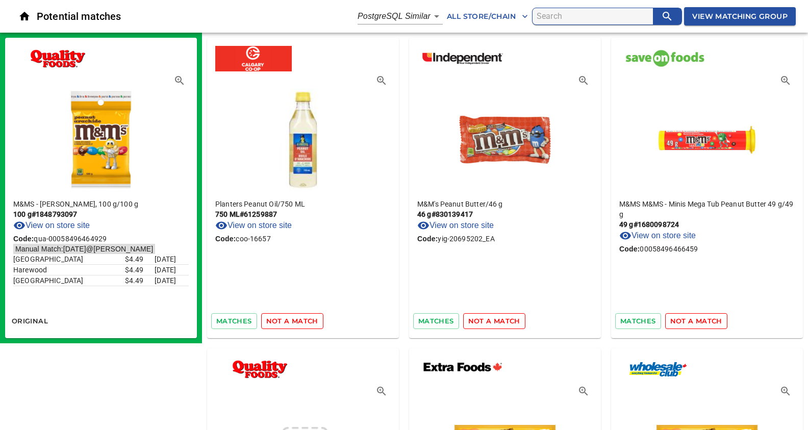
click at [279, 323] on span "not a match" at bounding box center [292, 321] width 52 height 12
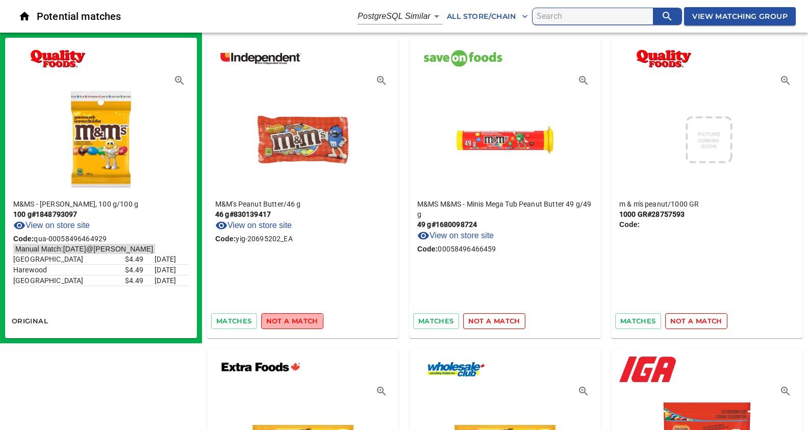
click at [279, 323] on span "not a match" at bounding box center [292, 321] width 52 height 12
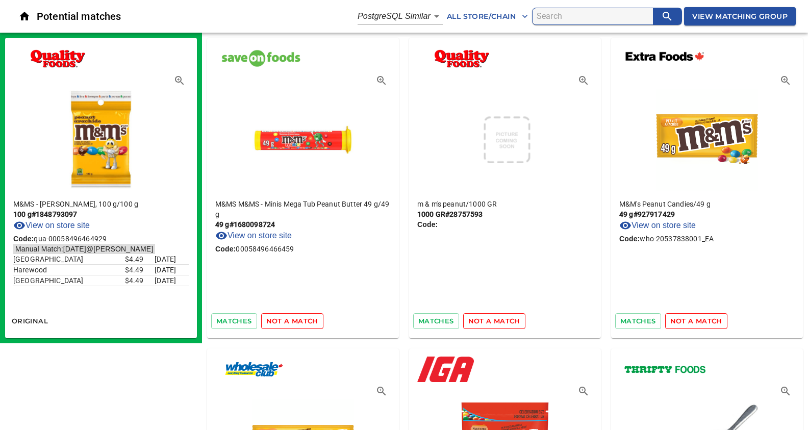
click at [279, 323] on span "not a match" at bounding box center [292, 321] width 52 height 12
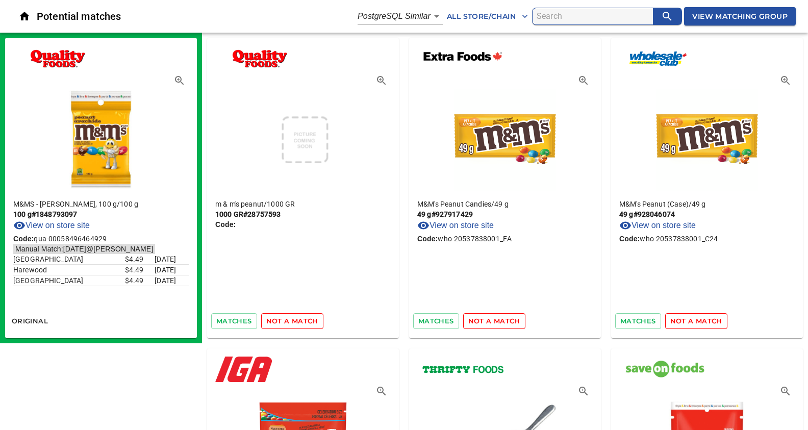
click at [279, 323] on span "not a match" at bounding box center [292, 321] width 52 height 12
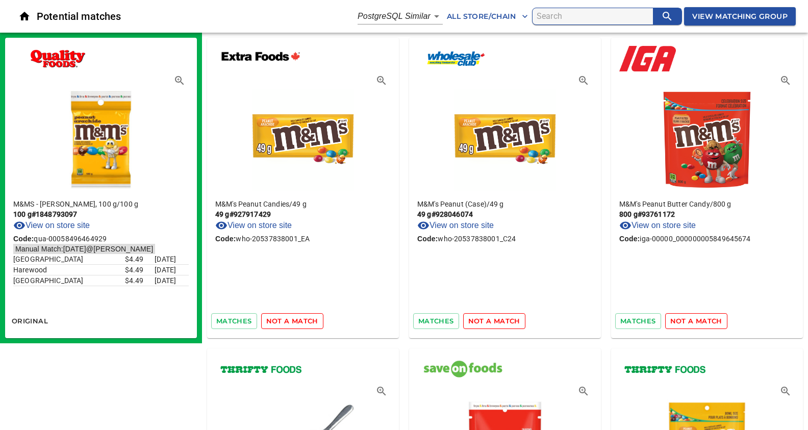
click at [279, 323] on span "not a match" at bounding box center [292, 321] width 52 height 12
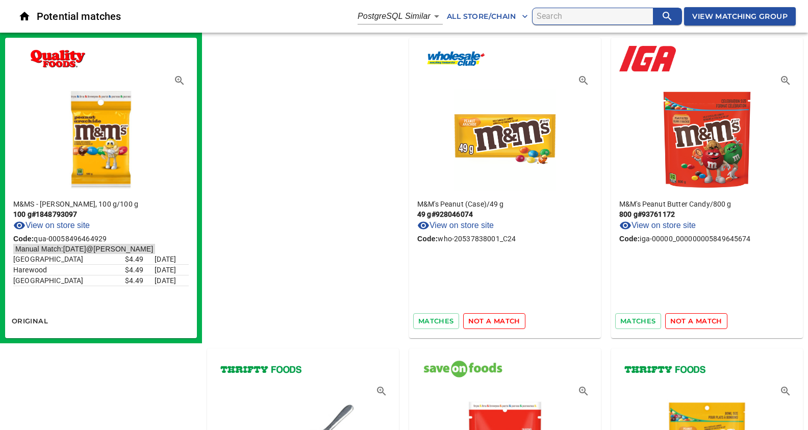
click at [468, 323] on span "not a match" at bounding box center [494, 321] width 52 height 12
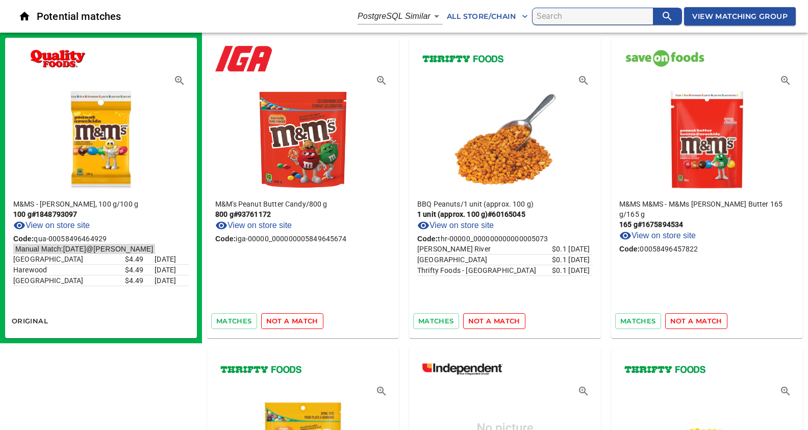
click at [286, 322] on span "not a match" at bounding box center [292, 321] width 52 height 12
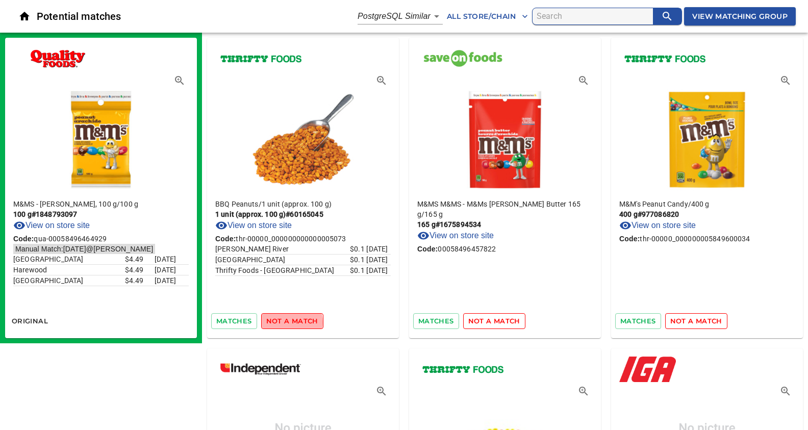
click at [286, 322] on span "not a match" at bounding box center [292, 321] width 52 height 12
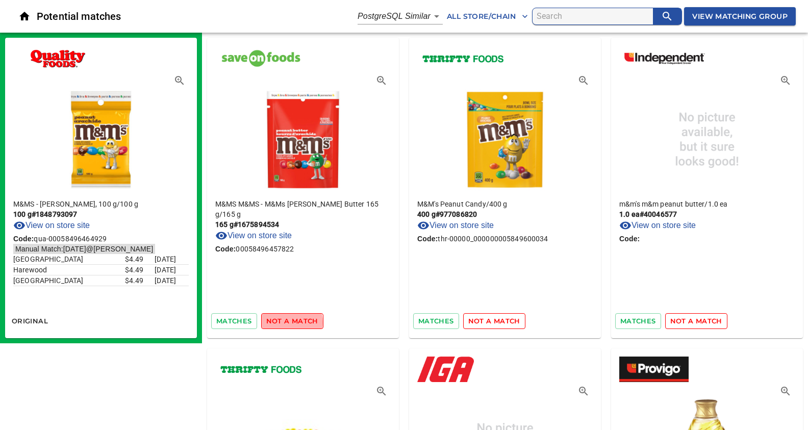
click at [286, 322] on span "not a match" at bounding box center [292, 321] width 52 height 12
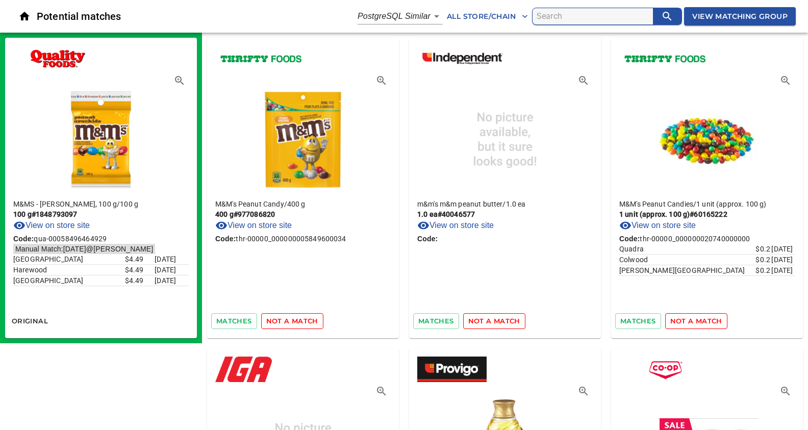
click at [286, 322] on span "not a match" at bounding box center [292, 321] width 52 height 12
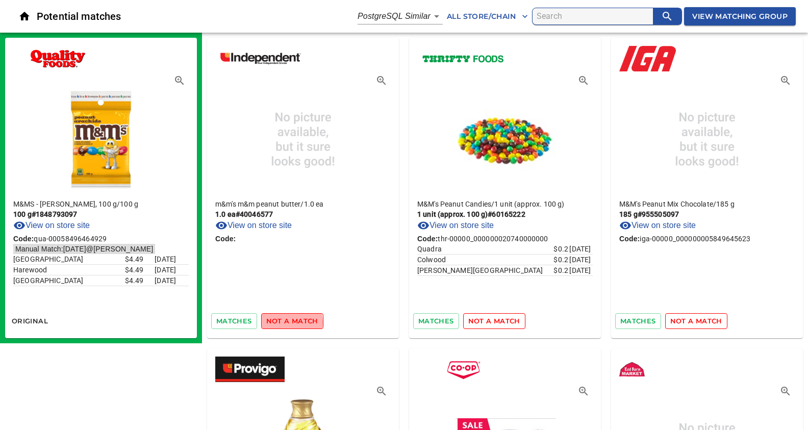
click at [286, 322] on span "not a match" at bounding box center [292, 321] width 52 height 12
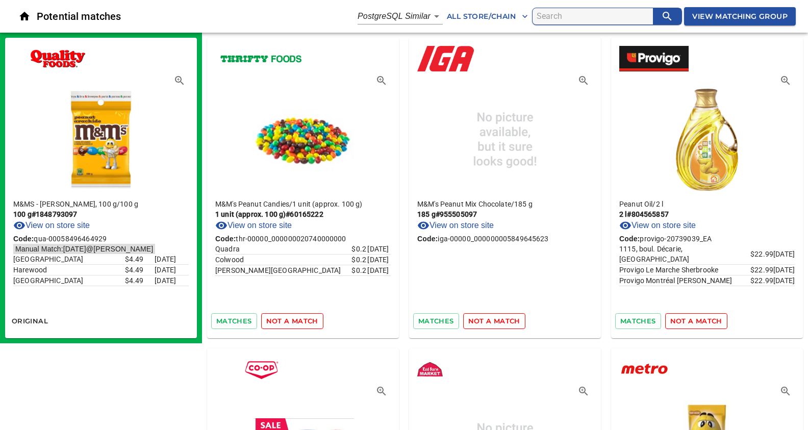
click at [286, 322] on span "not a match" at bounding box center [292, 321] width 52 height 12
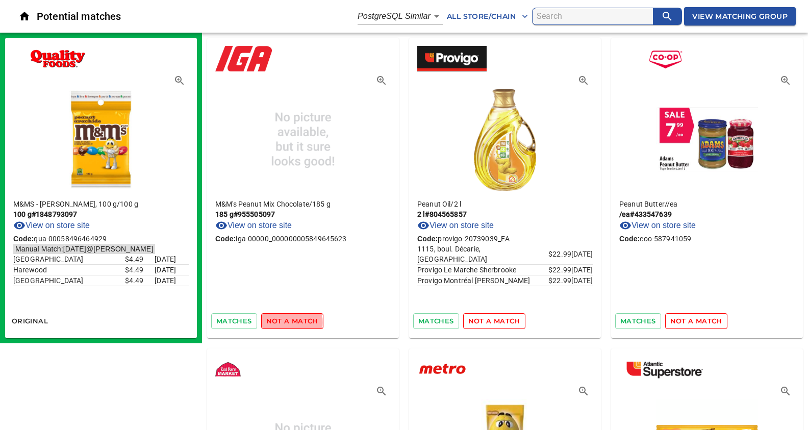
click at [286, 322] on span "not a match" at bounding box center [292, 321] width 52 height 12
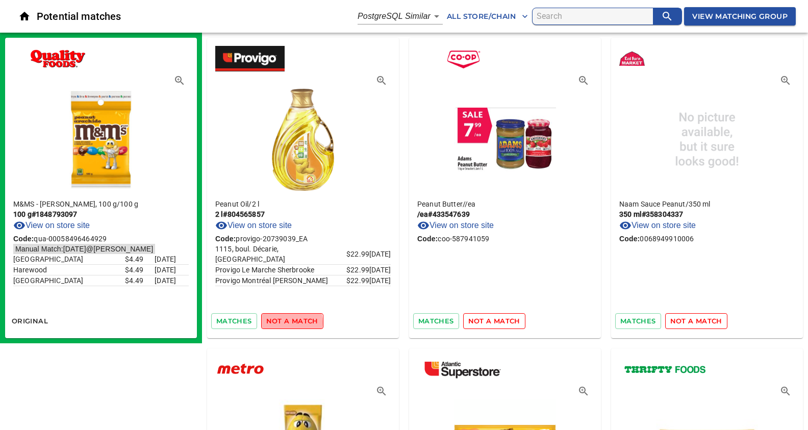
click at [286, 322] on span "not a match" at bounding box center [292, 321] width 52 height 12
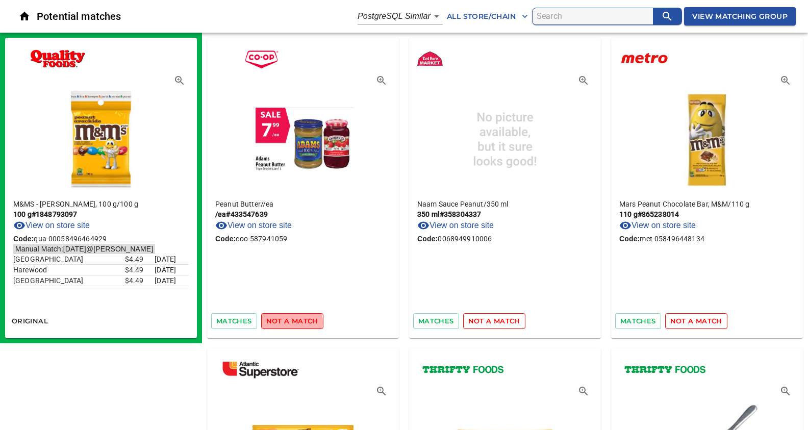
click at [286, 322] on span "not a match" at bounding box center [292, 321] width 52 height 12
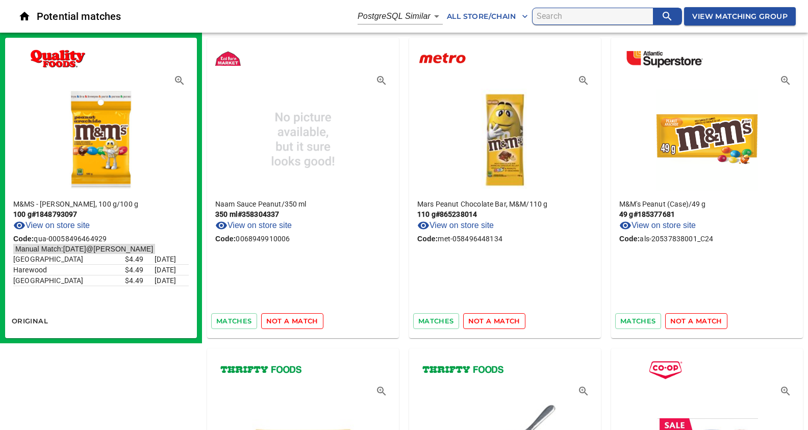
click at [286, 322] on span "not a match" at bounding box center [292, 321] width 52 height 12
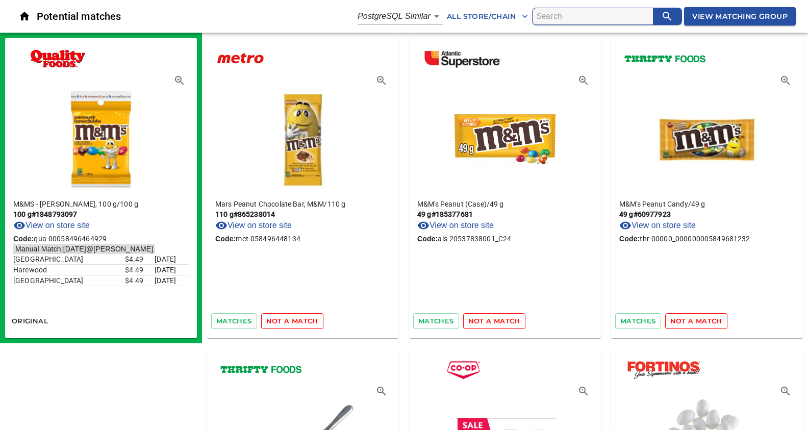
click at [286, 322] on span "not a match" at bounding box center [292, 321] width 52 height 12
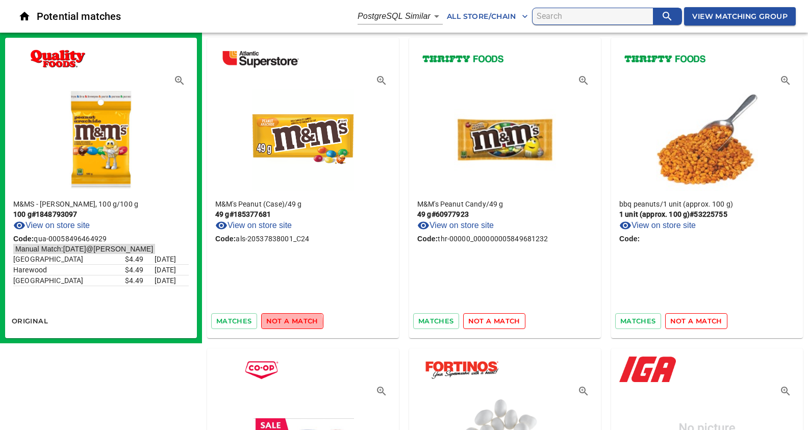
click at [286, 322] on span "not a match" at bounding box center [292, 321] width 52 height 12
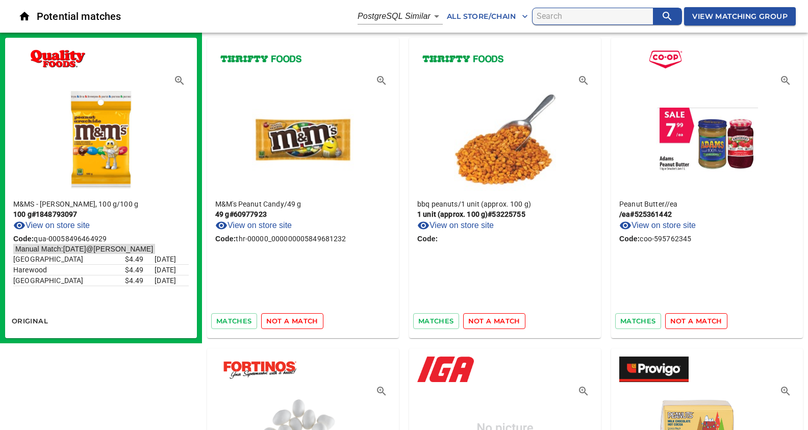
click at [286, 322] on span "not a match" at bounding box center [292, 321] width 52 height 12
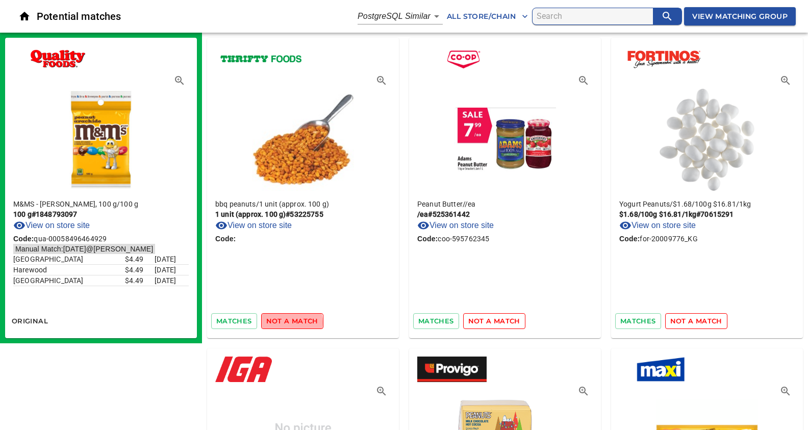
click at [286, 322] on span "not a match" at bounding box center [292, 321] width 52 height 12
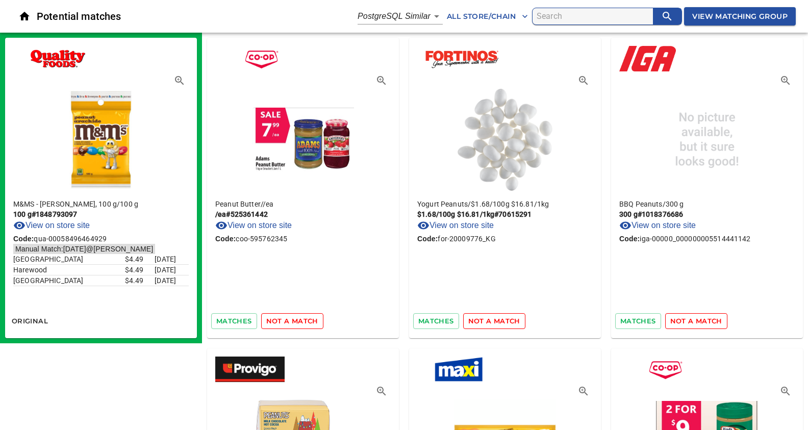
click at [286, 322] on span "not a match" at bounding box center [292, 321] width 52 height 12
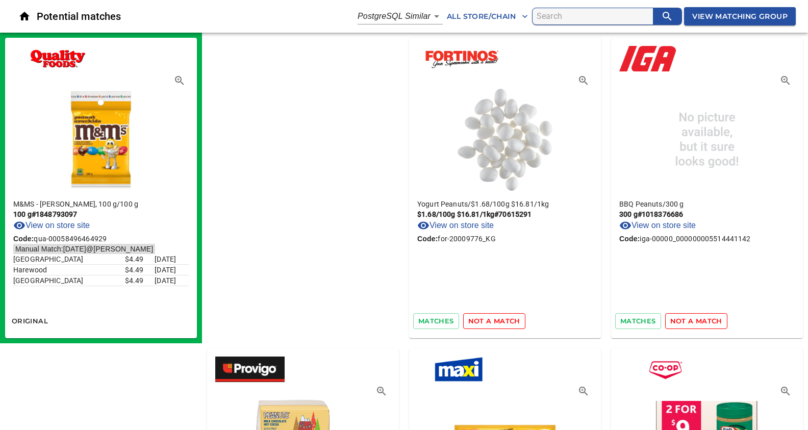
click at [468, 322] on span "not a match" at bounding box center [494, 321] width 52 height 12
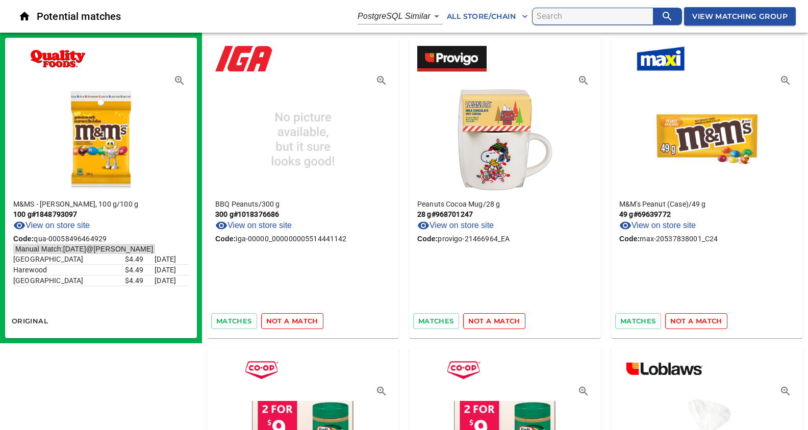
click at [286, 322] on span "not a match" at bounding box center [292, 321] width 52 height 12
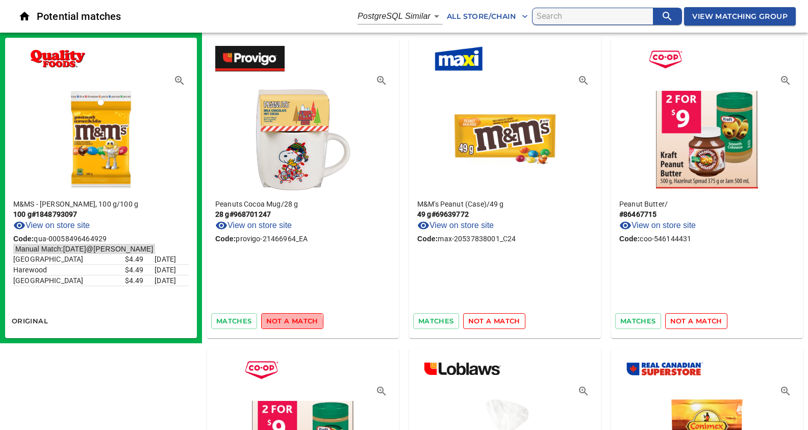
click at [286, 322] on span "not a match" at bounding box center [292, 321] width 52 height 12
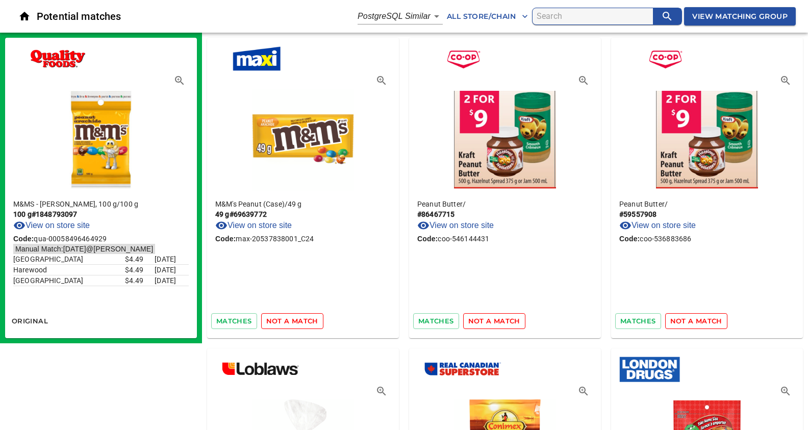
click at [286, 322] on span "not a match" at bounding box center [292, 321] width 52 height 12
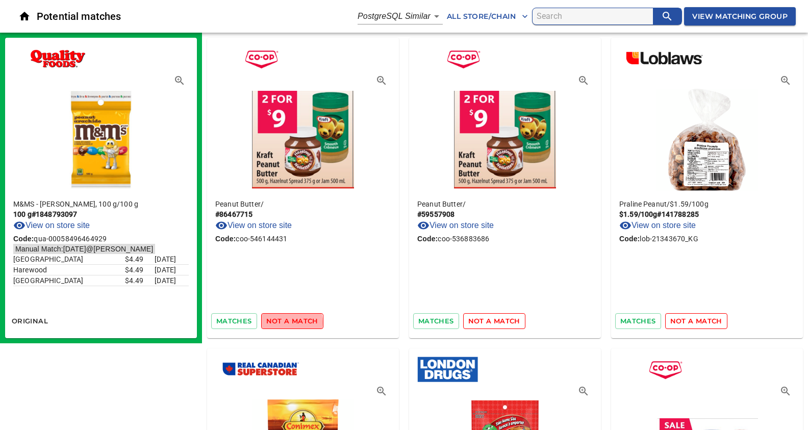
click at [286, 322] on span "not a match" at bounding box center [292, 321] width 52 height 12
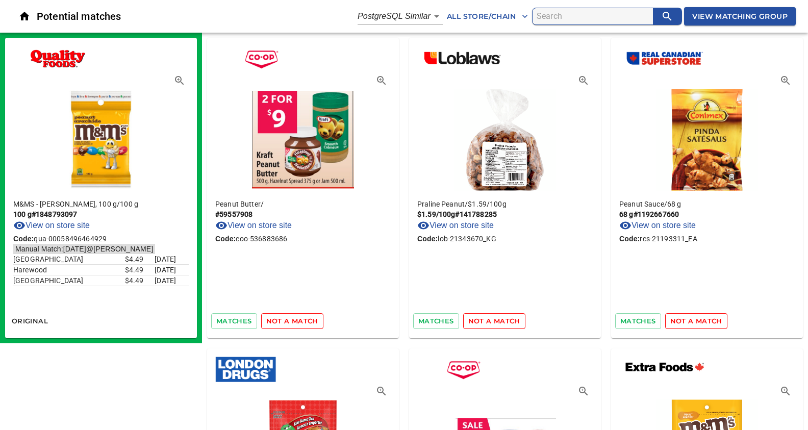
click at [286, 322] on span "not a match" at bounding box center [292, 321] width 52 height 12
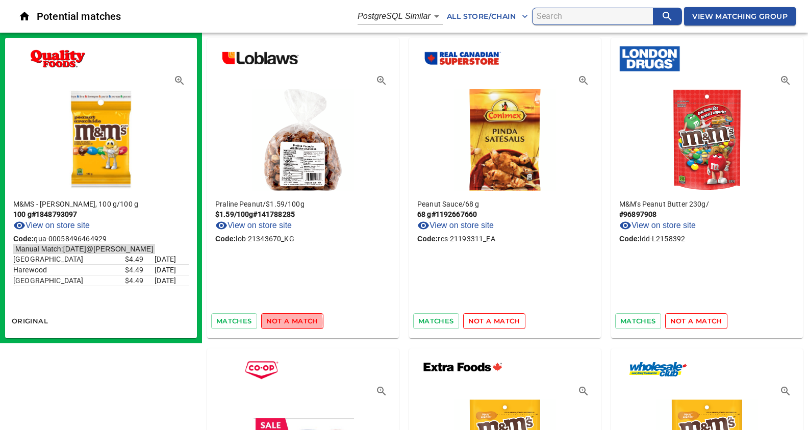
click at [286, 322] on span "not a match" at bounding box center [292, 321] width 52 height 12
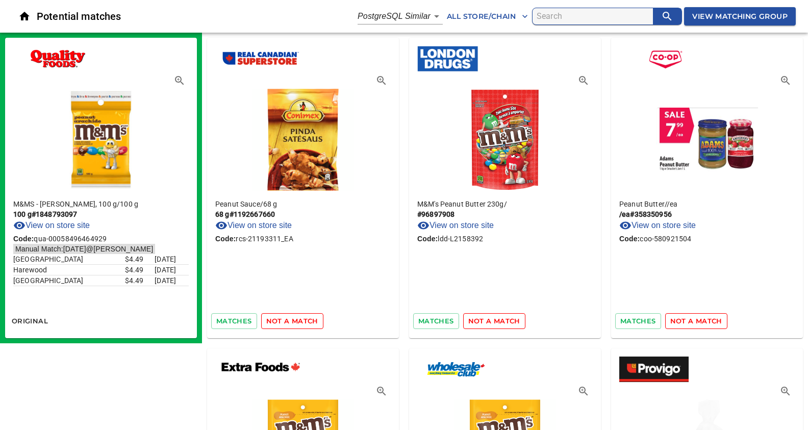
click at [286, 322] on span "not a match" at bounding box center [292, 321] width 52 height 12
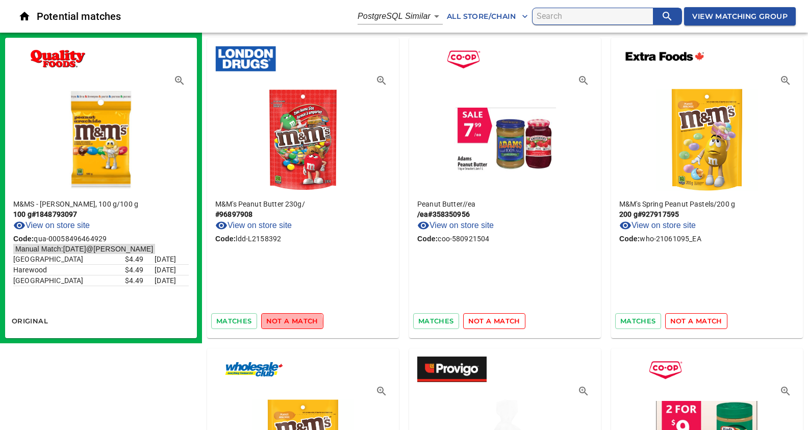
click at [286, 322] on span "not a match" at bounding box center [292, 321] width 52 height 12
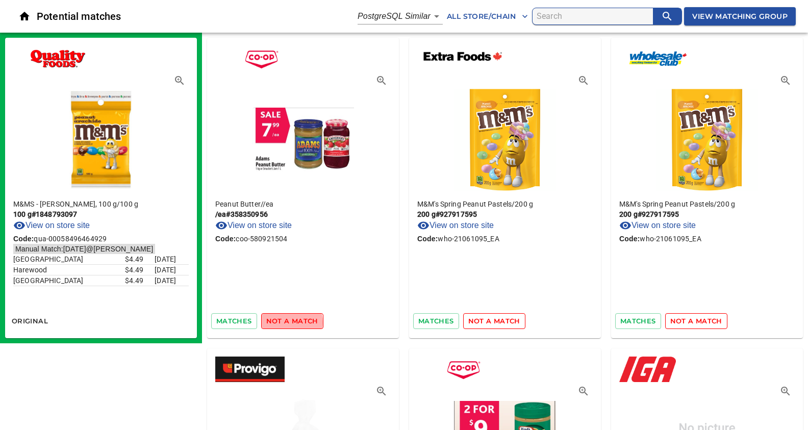
click at [286, 322] on span "not a match" at bounding box center [292, 321] width 52 height 12
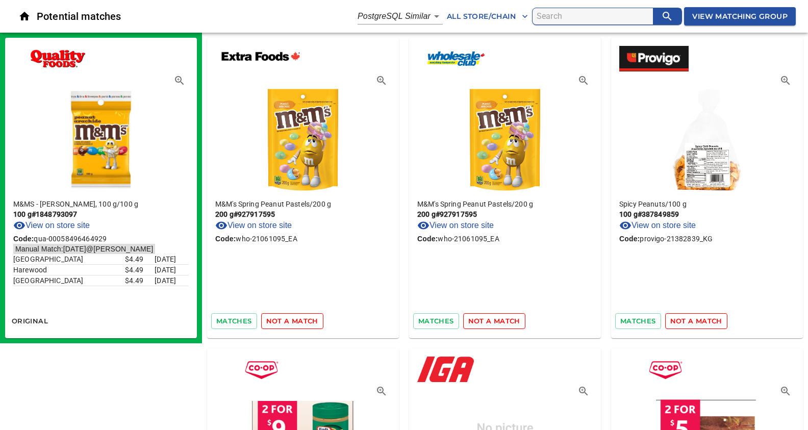
click at [286, 322] on span "not a match" at bounding box center [292, 321] width 52 height 12
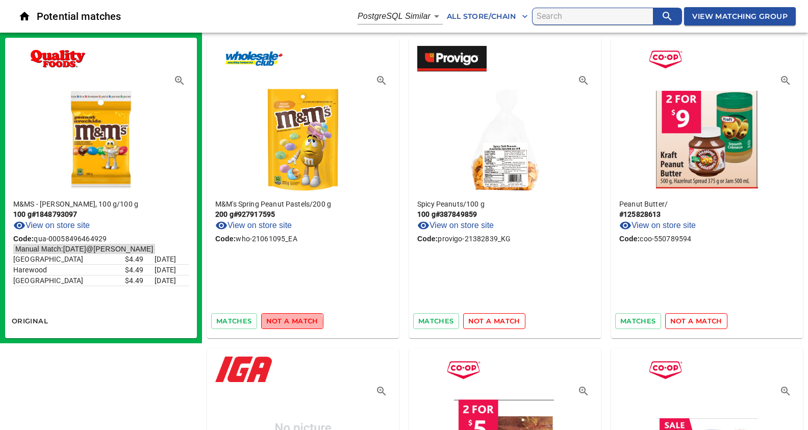
click at [286, 322] on span "not a match" at bounding box center [292, 321] width 52 height 12
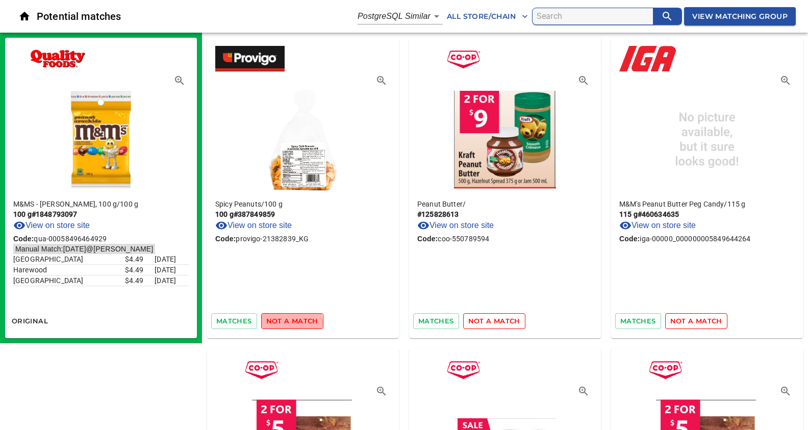
click at [286, 322] on span "not a match" at bounding box center [292, 321] width 52 height 12
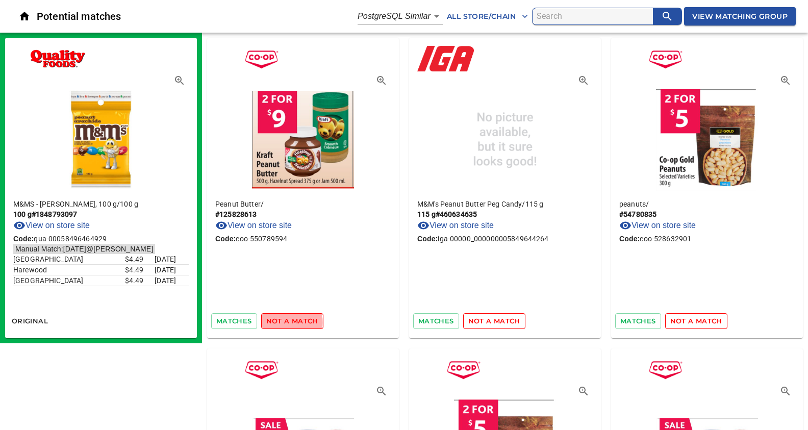
click at [286, 322] on span "not a match" at bounding box center [292, 321] width 52 height 12
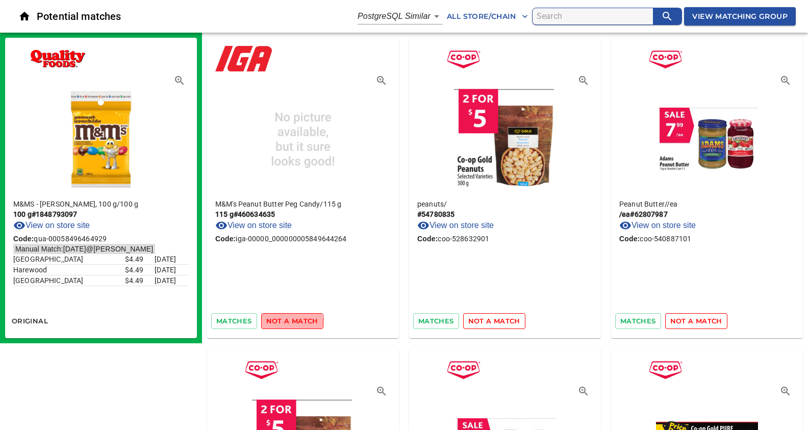
click at [286, 322] on span "not a match" at bounding box center [292, 321] width 52 height 12
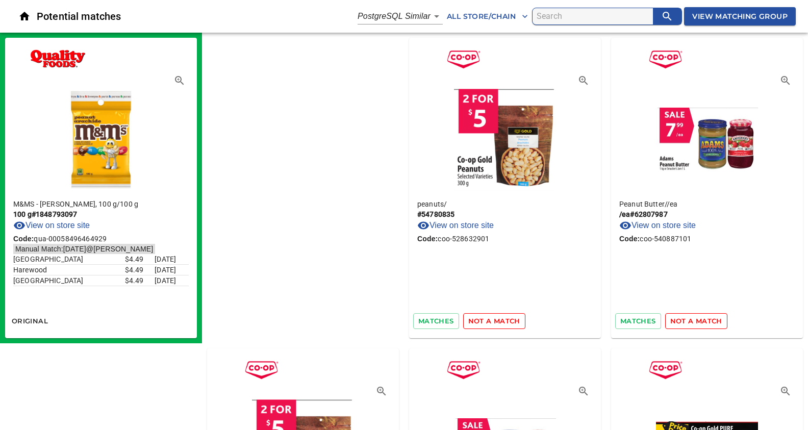
click at [468, 322] on span "not a match" at bounding box center [494, 321] width 52 height 12
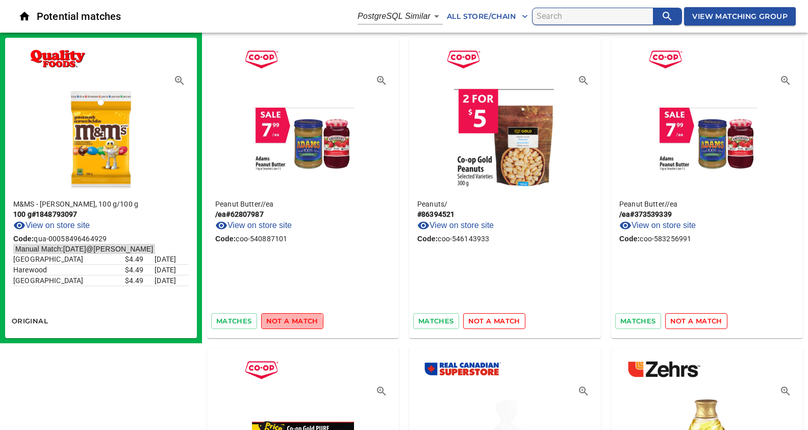
click at [286, 322] on span "not a match" at bounding box center [292, 321] width 52 height 12
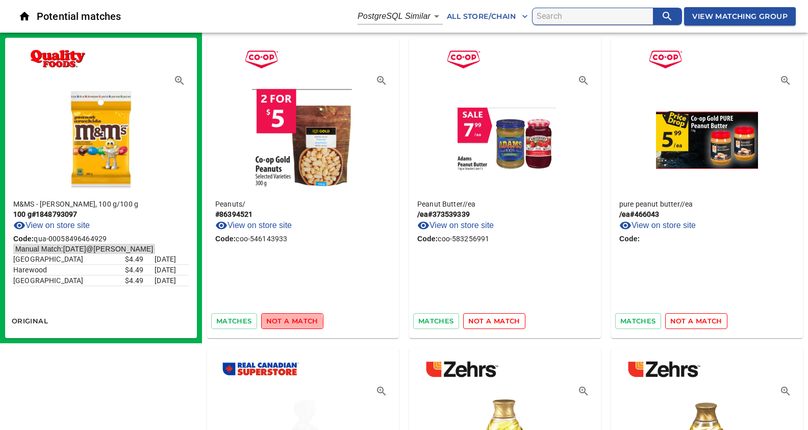
click at [286, 322] on span "not a match" at bounding box center [292, 321] width 52 height 12
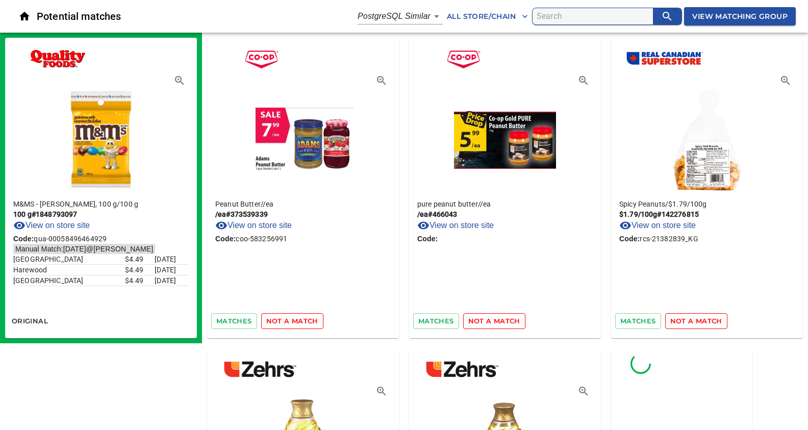
click at [286, 322] on span "not a match" at bounding box center [292, 321] width 52 height 12
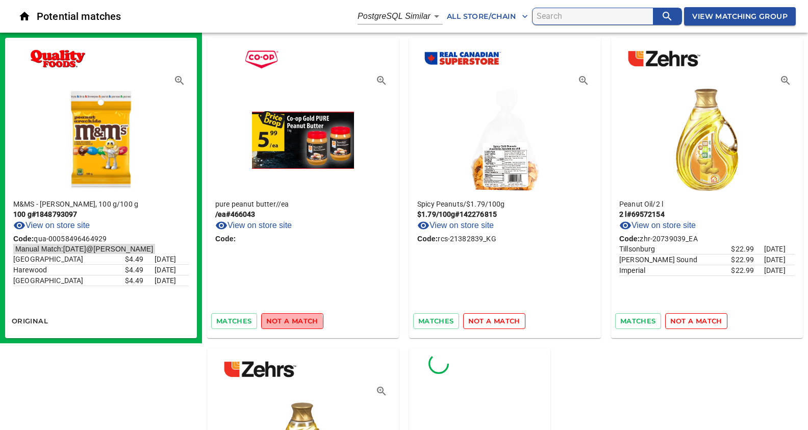
click at [286, 322] on span "not a match" at bounding box center [292, 321] width 52 height 12
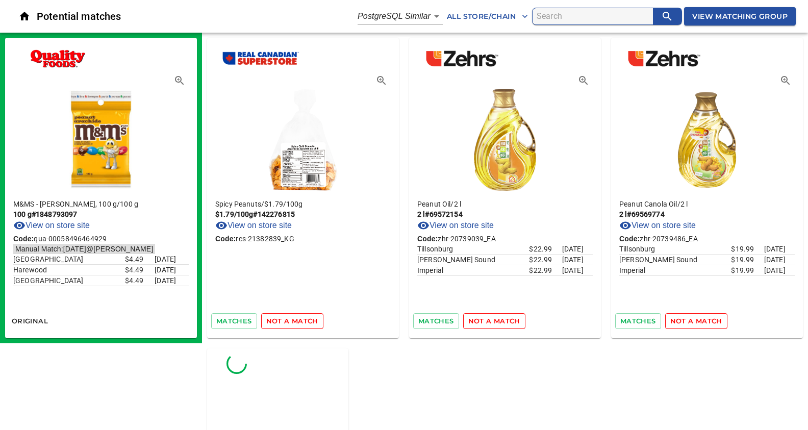
click at [286, 322] on span "not a match" at bounding box center [292, 321] width 52 height 12
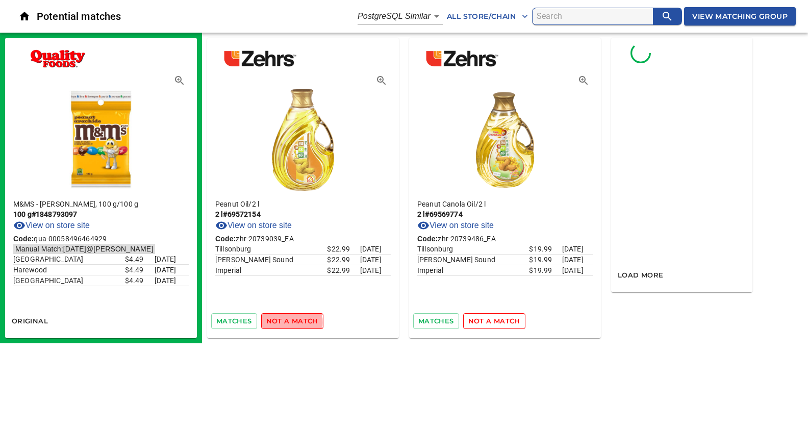
click at [286, 322] on span "not a match" at bounding box center [292, 321] width 52 height 12
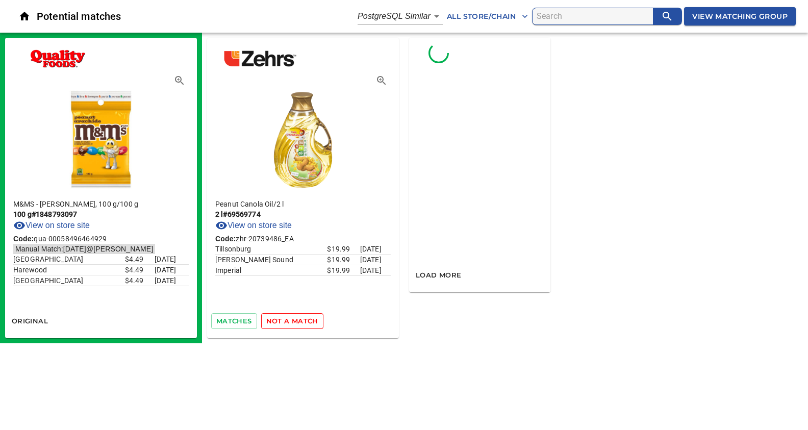
click at [286, 322] on span "not a match" at bounding box center [292, 321] width 52 height 12
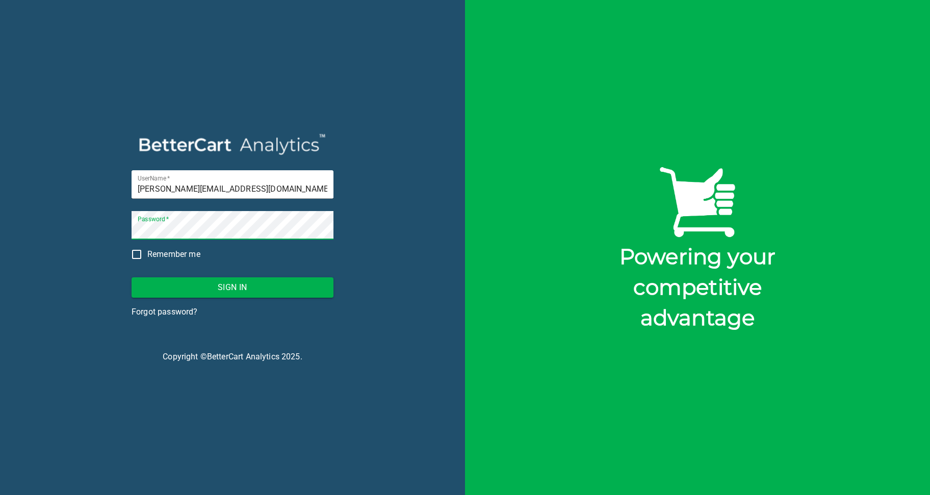
click at [240, 287] on span "Sign In" at bounding box center [233, 288] width 186 height 14
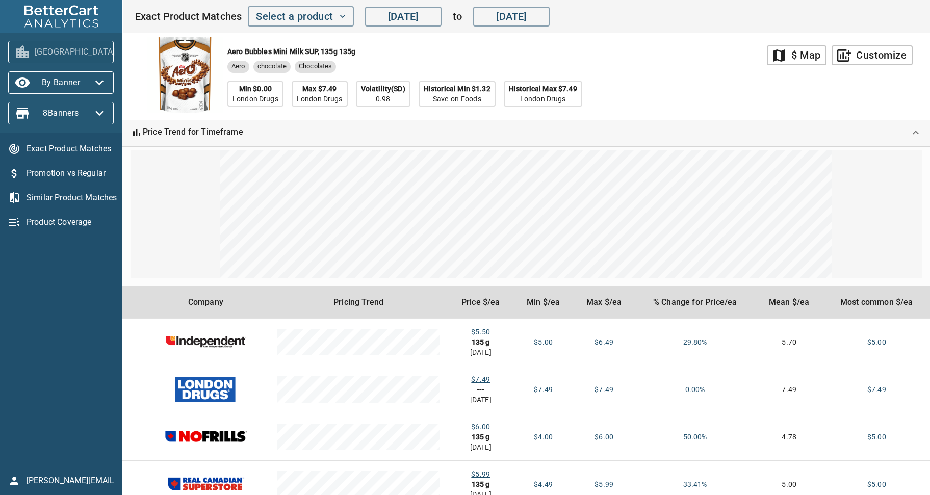
click at [119, 52] on icon "button" at bounding box center [127, 52] width 16 height 16
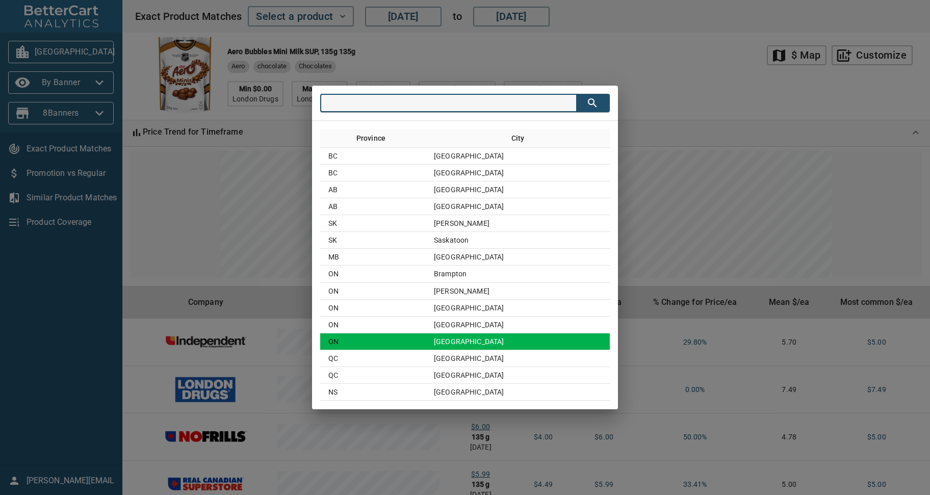
click at [498, 338] on td "[GEOGRAPHIC_DATA]" at bounding box center [518, 342] width 184 height 17
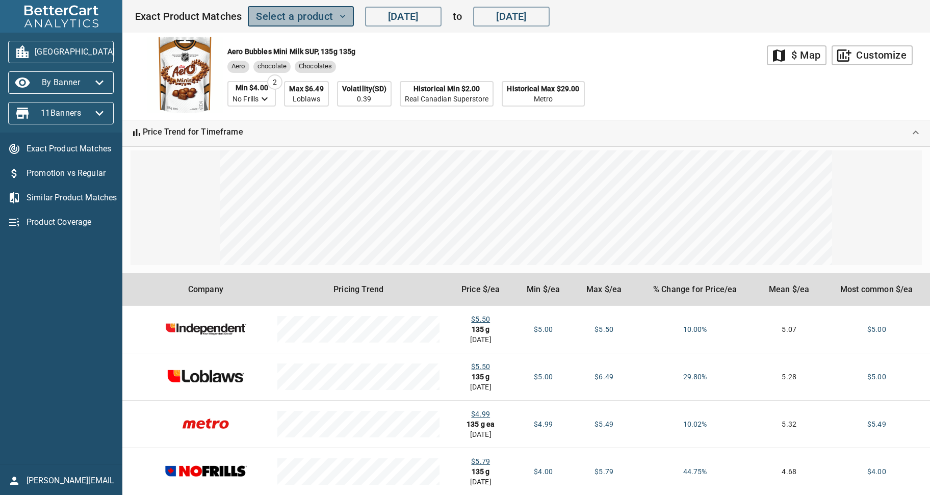
click at [347, 17] on button "Select a product" at bounding box center [301, 16] width 106 height 20
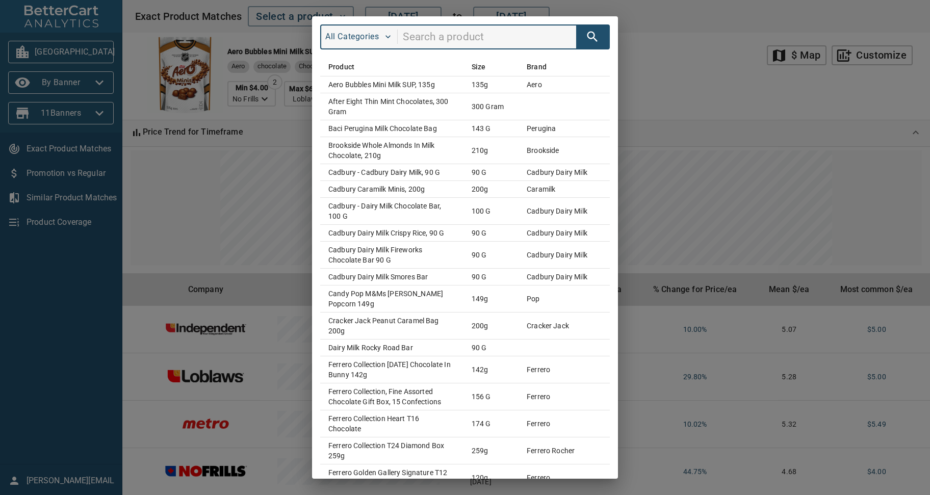
click at [420, 39] on input "search" at bounding box center [489, 37] width 173 height 19
type input "M&Ms"
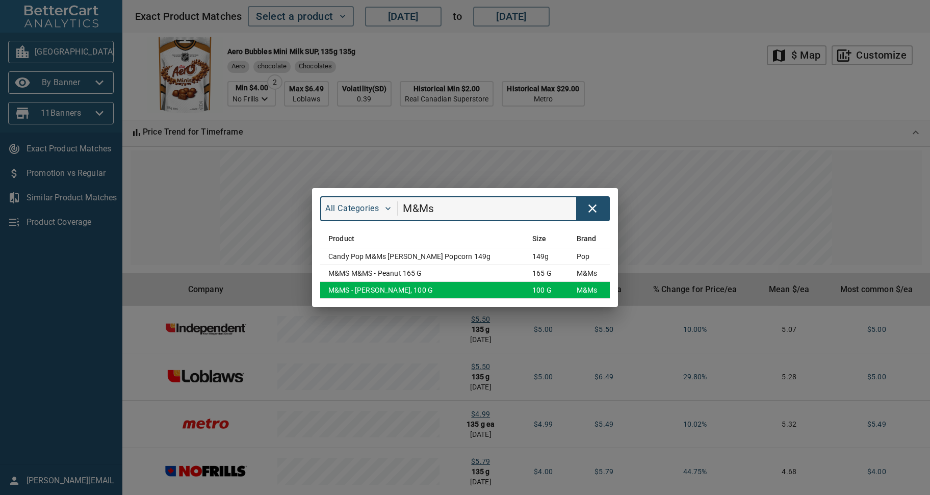
click at [373, 288] on td "M&MS - [PERSON_NAME], 100 g" at bounding box center [422, 290] width 204 height 17
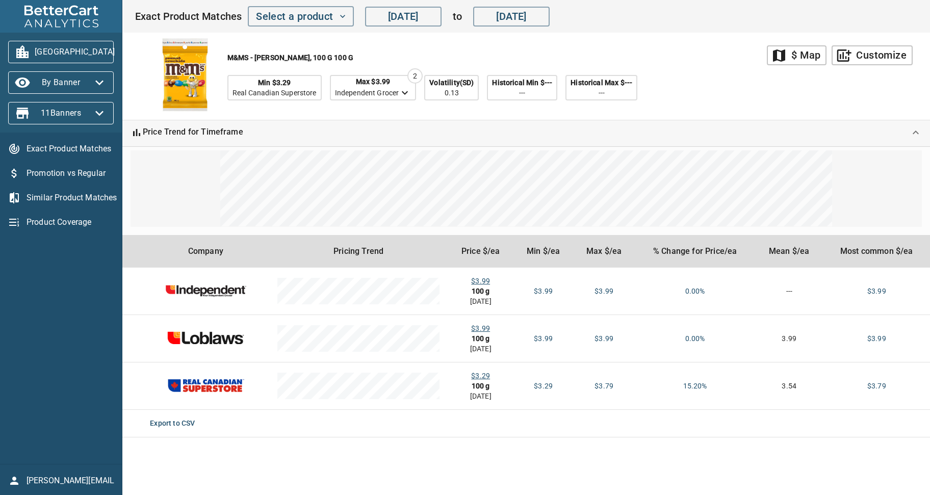
click at [709, 436] on td "Export to CSV" at bounding box center [536, 424] width 789 height 28
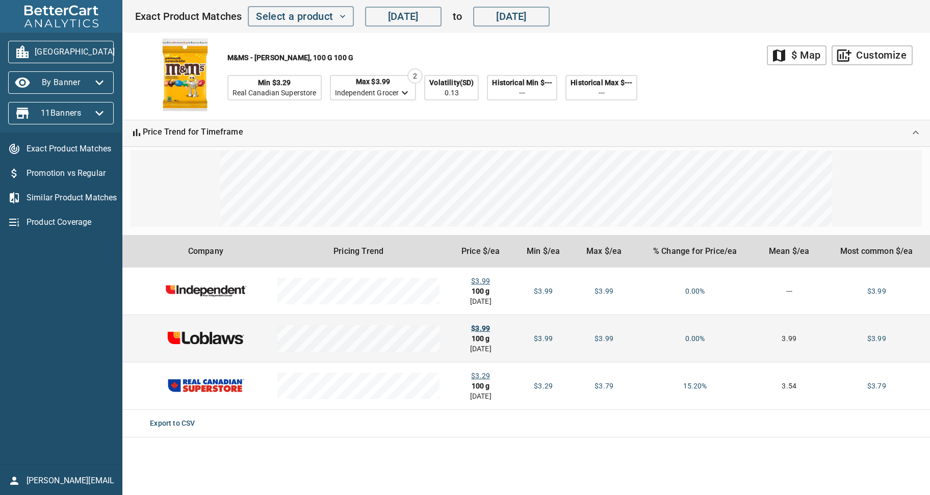
click at [490, 329] on div "$3.99" at bounding box center [480, 328] width 49 height 10
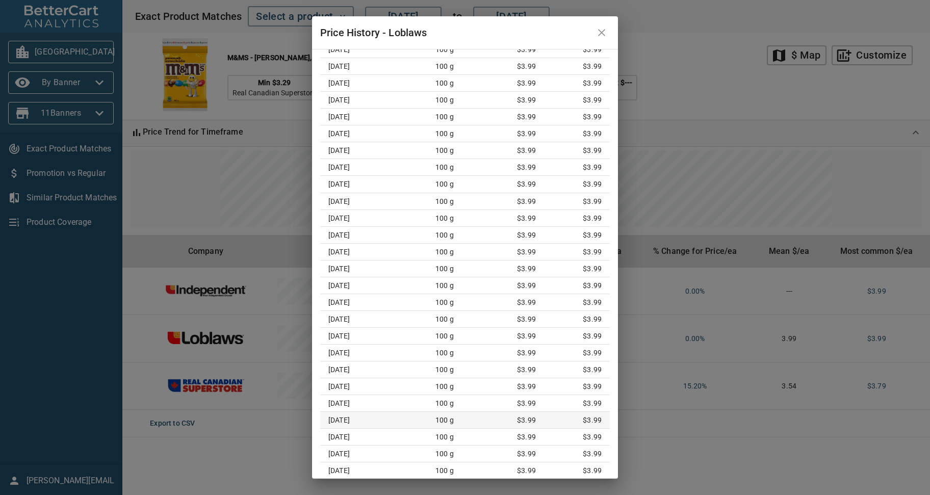
scroll to position [9196, 0]
click at [600, 33] on icon "close" at bounding box center [602, 33] width 12 height 12
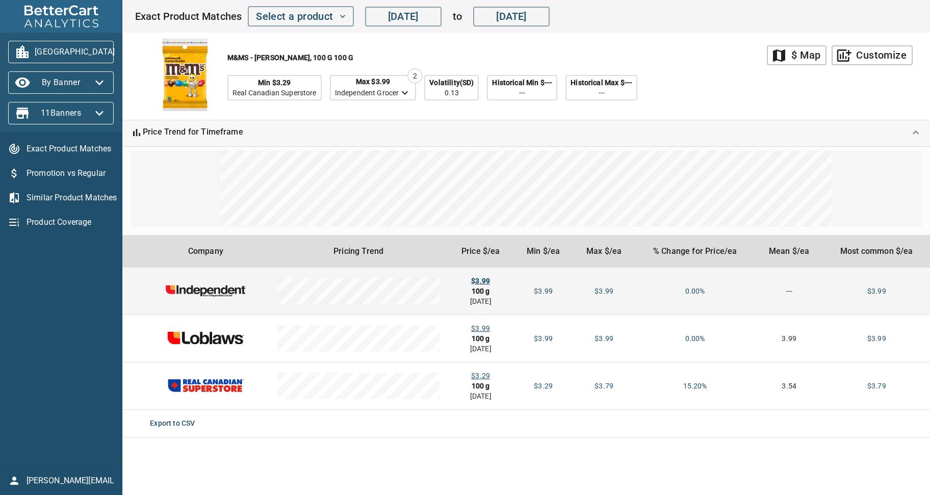
click at [487, 282] on div "$3.99" at bounding box center [480, 281] width 49 height 10
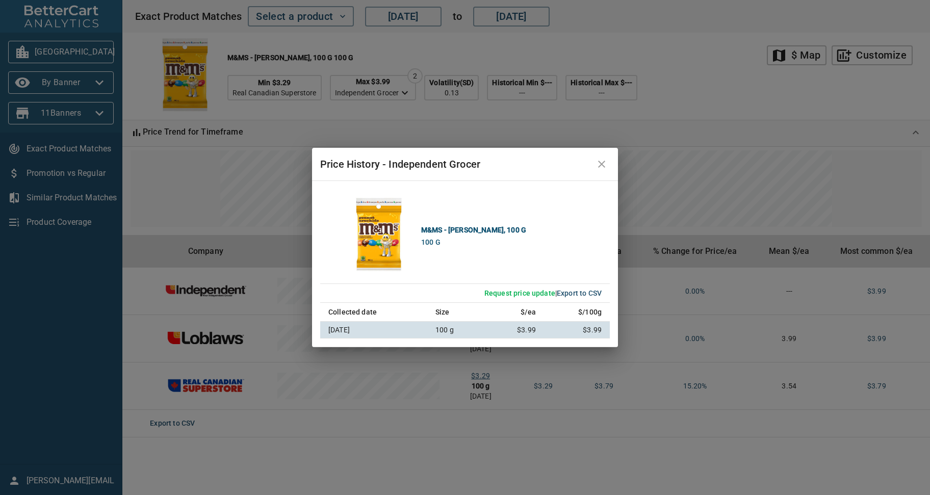
click at [708, 84] on div "Price History - Independent Grocer M&MS - Peanut, 100 g 100 g Request price upd…" at bounding box center [465, 247] width 930 height 495
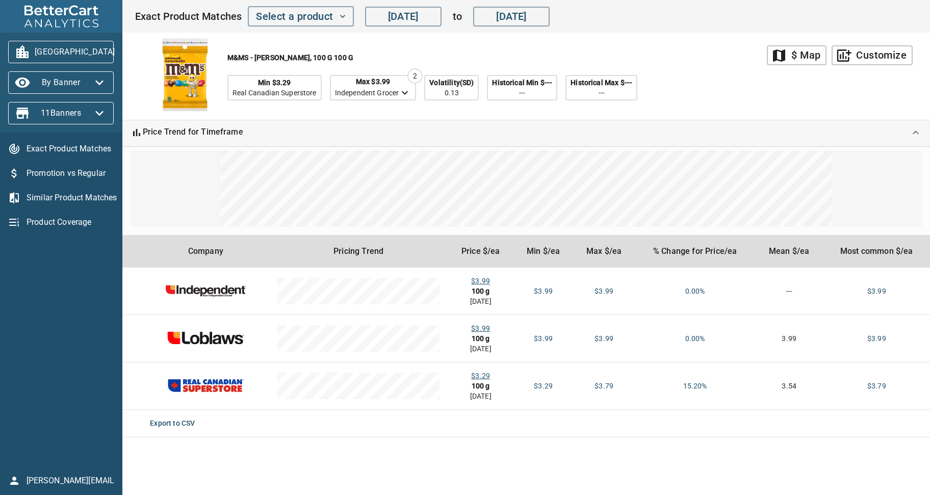
click at [693, 84] on div "M&MS - Peanut, 100 g 100 g Min $3.29 Real Canadian Superstore Max $3.99 Indepen…" at bounding box center [451, 76] width 633 height 87
click at [105, 111] on icon "button" at bounding box center [99, 113] width 16 height 16
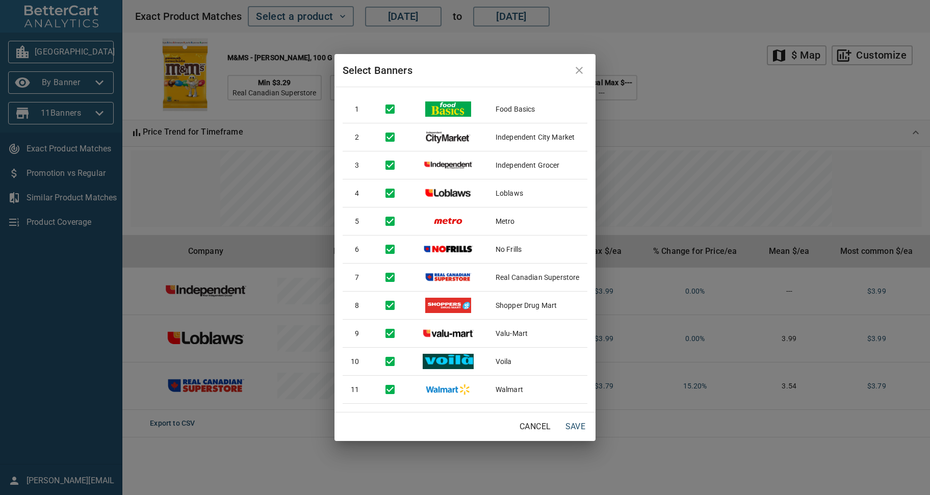
click at [699, 73] on div "Select Banners 1 Food Basics 2 Independent City Market 3 Independent Grocer 4 L…" at bounding box center [465, 247] width 930 height 495
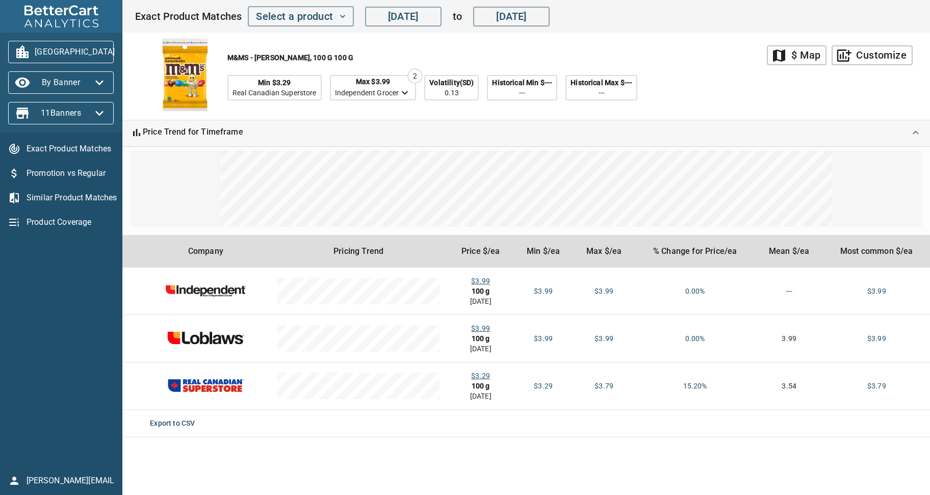
click at [699, 73] on div "M&MS - Peanut, 100 g 100 g Min $3.29 Real Canadian Superstore Max $3.99 Indepen…" at bounding box center [451, 76] width 633 height 87
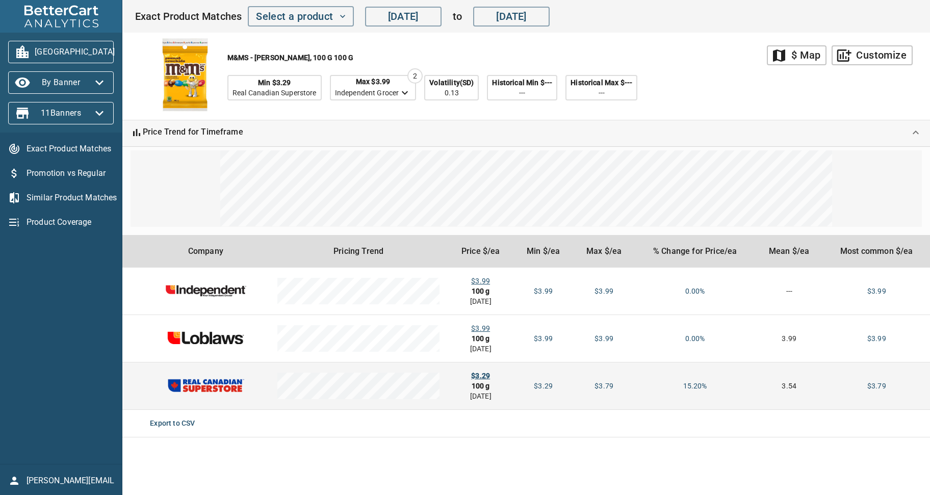
click at [484, 375] on div "$3.29" at bounding box center [480, 376] width 49 height 10
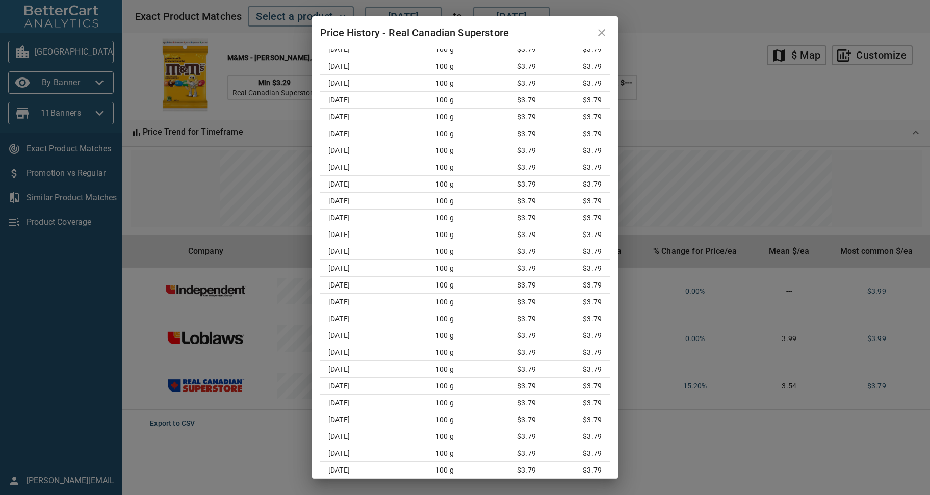
scroll to position [2501, 0]
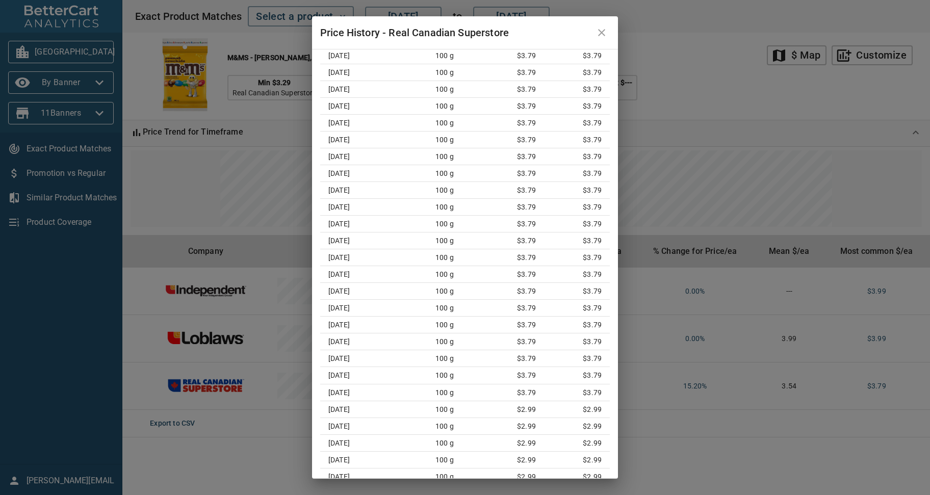
click at [605, 33] on icon "close" at bounding box center [602, 33] width 12 height 12
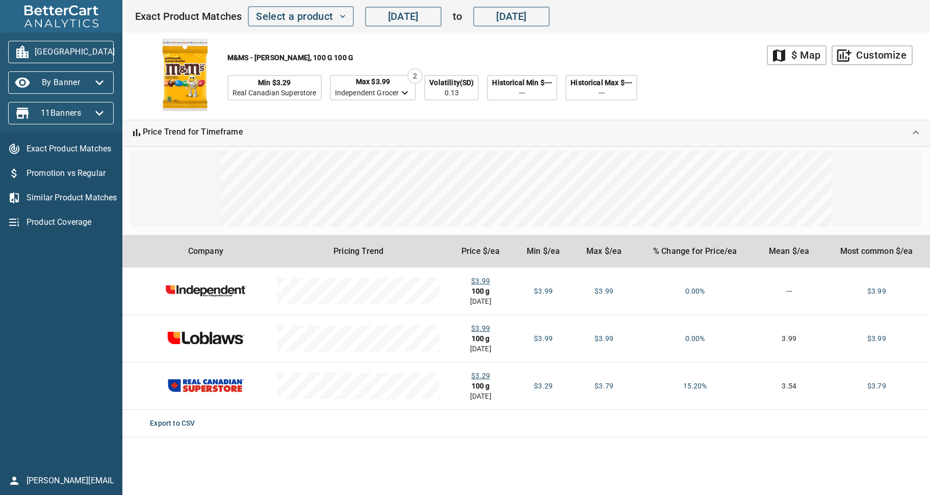
click at [677, 78] on div "M&MS - Peanut, 100 g 100 g Min $3.29 Real Canadian Superstore Max $3.99 Indepen…" at bounding box center [451, 76] width 633 height 87
click at [676, 55] on div "M&MS - Peanut, 100 g 100 g Min $3.29 Real Canadian Superstore Max $3.99 Indepen…" at bounding box center [451, 76] width 633 height 87
click at [119, 55] on icon "button" at bounding box center [127, 52] width 16 height 16
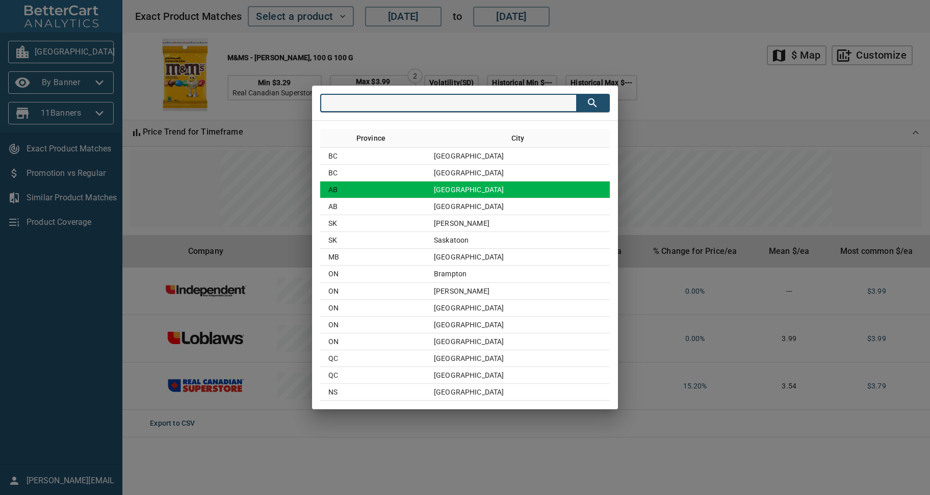
click at [467, 192] on td "[GEOGRAPHIC_DATA]" at bounding box center [518, 190] width 184 height 17
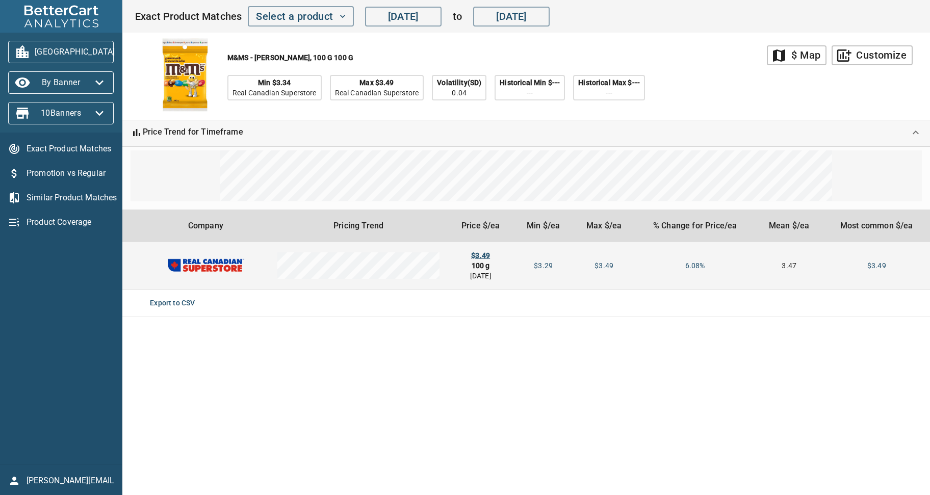
click at [480, 256] on div "$3.49" at bounding box center [480, 255] width 49 height 10
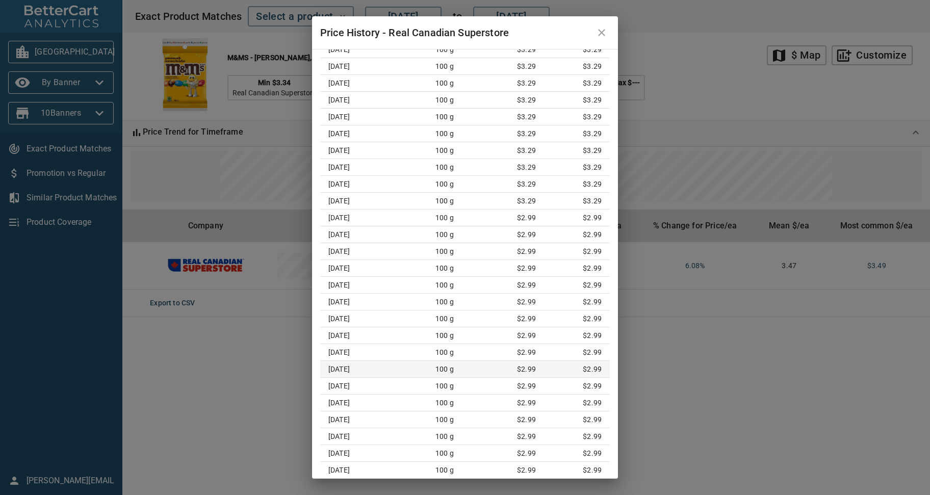
scroll to position [6298, 0]
click at [603, 33] on icon "close" at bounding box center [602, 33] width 12 height 12
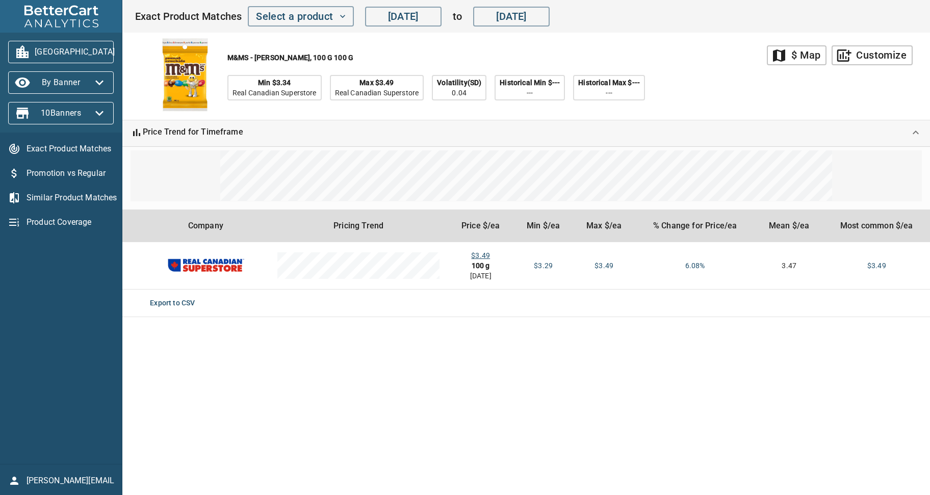
click at [677, 65] on div "M&MS - Peanut, 100 g 100 g Min $3.34 Real Canadian Superstore Max $3.49 Real Ca…" at bounding box center [451, 76] width 633 height 87
click at [805, 59] on div "$ Map" at bounding box center [806, 55] width 29 height 18
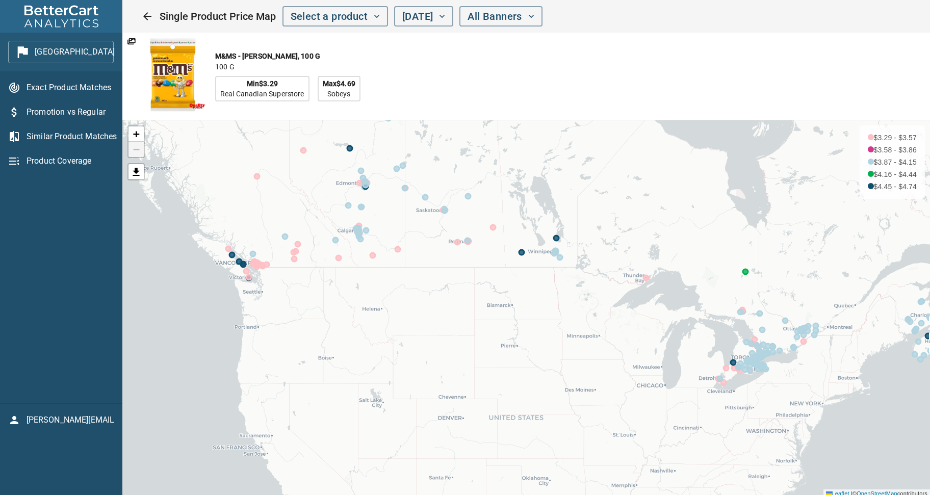
drag, startPoint x: 817, startPoint y: 399, endPoint x: 735, endPoint y: 300, distance: 128.6
click at [735, 300] on div "+ − $3.29 - $3.57 $3.58 - $3.86 $3.87 - $4.15 $4.16 - $4.44 $4.45 - $4.74 Leafl…" at bounding box center [526, 308] width 808 height 377
click at [770, 94] on div at bounding box center [836, 76] width 206 height 104
click at [55, 82] on span "Exact Product Matches" at bounding box center [70, 88] width 87 height 12
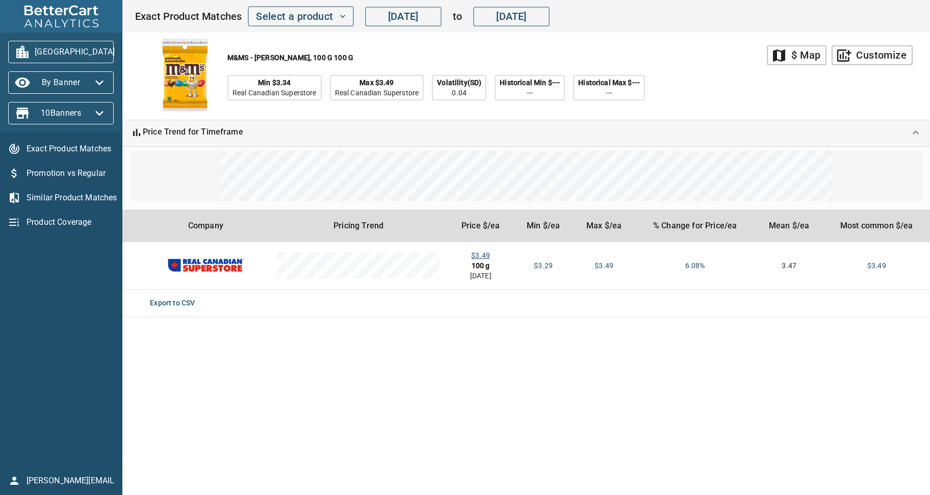
click at [61, 174] on span "Promotion vs Regular" at bounding box center [70, 173] width 87 height 12
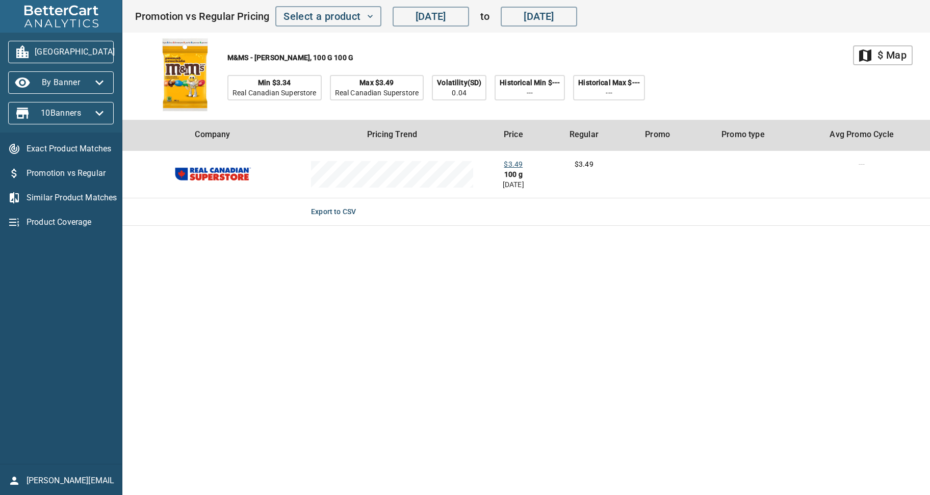
click at [522, 380] on main "map $ Map M&MS - Peanut, 100 g 100 g Min $3.34 Real Canadian Superstore Max $3.…" at bounding box center [526, 247] width 808 height 495
click at [570, 242] on main "map $ Map M&MS - Peanut, 100 g 100 g Min $3.34 Real Canadian Superstore Max $3.…" at bounding box center [526, 247] width 808 height 495
click at [621, 290] on main "map $ Map M&MS - Peanut, 100 g 100 g Min $3.34 Real Canadian Superstore Max $3.…" at bounding box center [526, 247] width 808 height 495
click at [75, 194] on span "Similar Product Matches" at bounding box center [70, 198] width 87 height 12
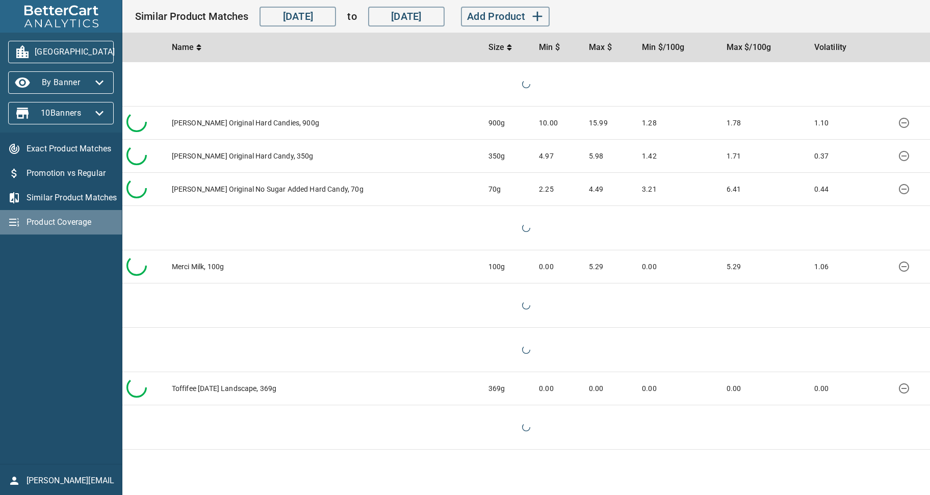
click at [58, 223] on span "Product Coverage" at bounding box center [70, 222] width 87 height 12
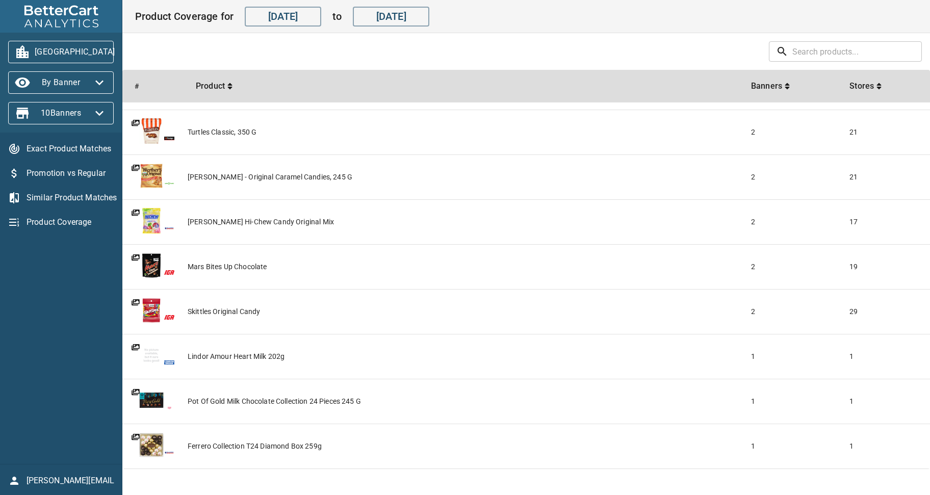
scroll to position [2324, 0]
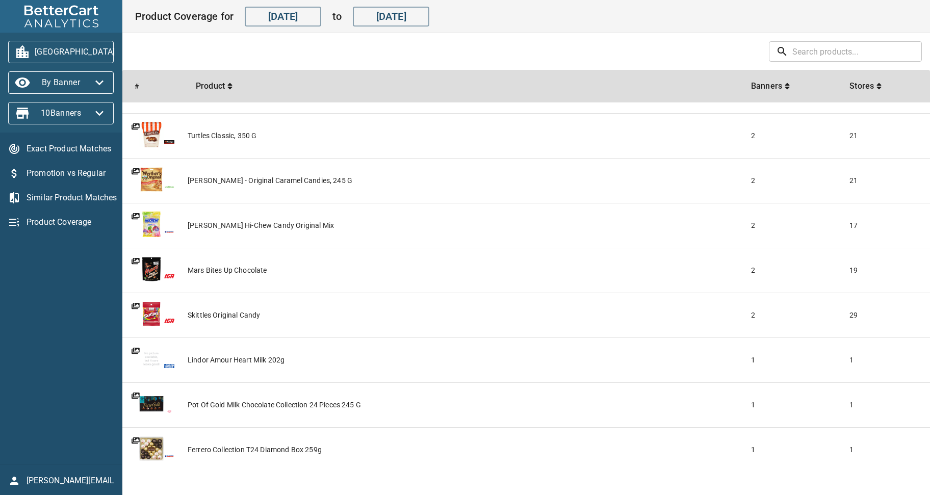
drag, startPoint x: 54, startPoint y: 309, endPoint x: 58, endPoint y: 300, distance: 9.9
click at [54, 309] on div "Exact Product Matches Promotion vs Regular Similar Product Matches Product Cove…" at bounding box center [61, 299] width 122 height 332
click at [119, 48] on icon "button" at bounding box center [127, 52] width 16 height 16
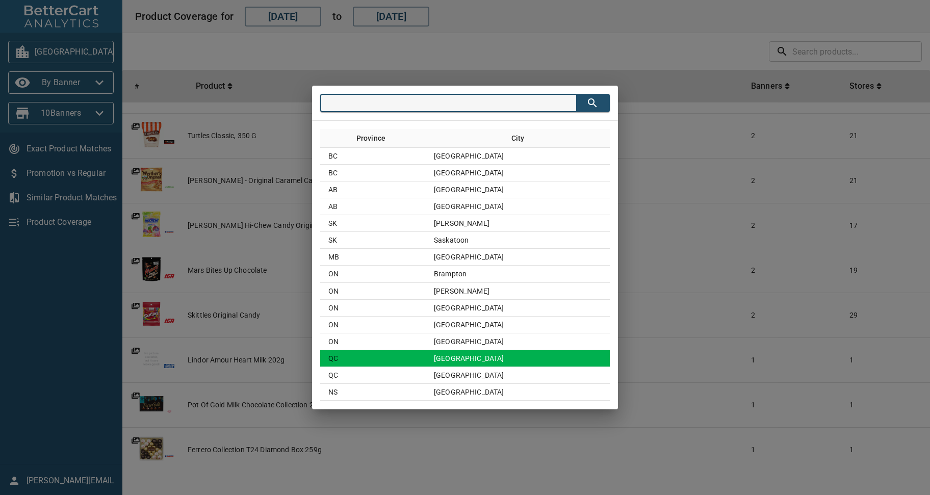
click at [471, 362] on td "[GEOGRAPHIC_DATA]" at bounding box center [518, 358] width 184 height 17
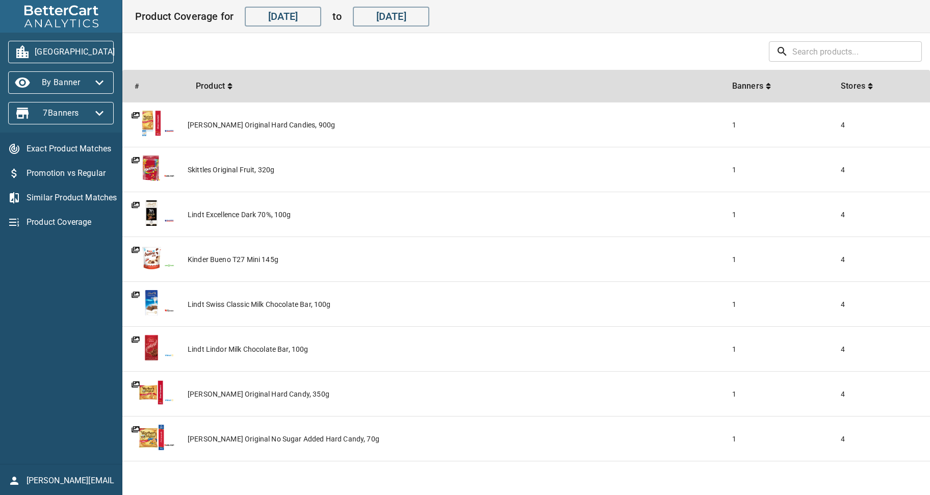
click at [67, 146] on span "Exact Product Matches" at bounding box center [70, 149] width 87 height 12
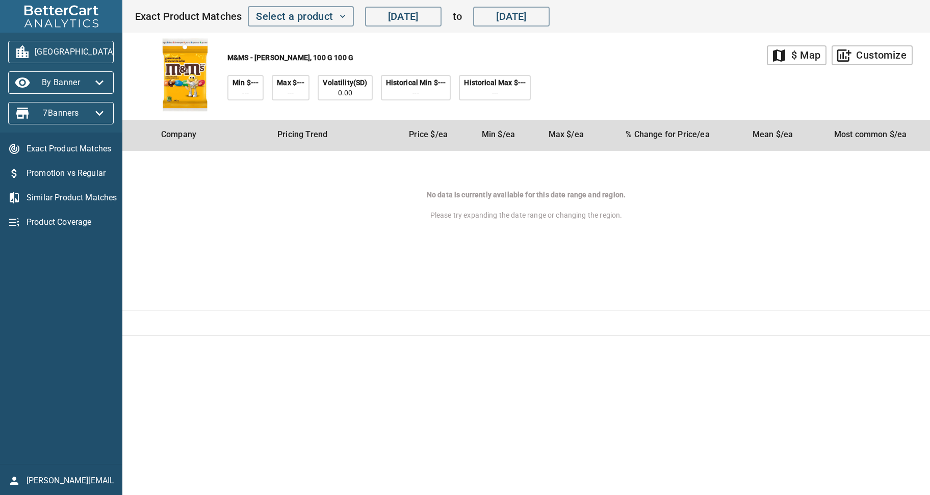
click at [382, 55] on div "M&MS - [PERSON_NAME], 100 g 100 g Min $--- --- Max $--- --- Volatility(SD) 0.00…" at bounding box center [384, 77] width 312 height 48
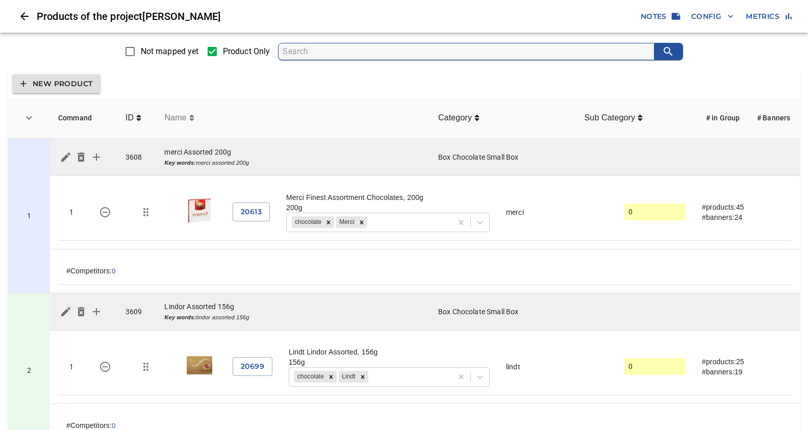
click at [192, 122] on span "Name" at bounding box center [179, 118] width 30 height 12
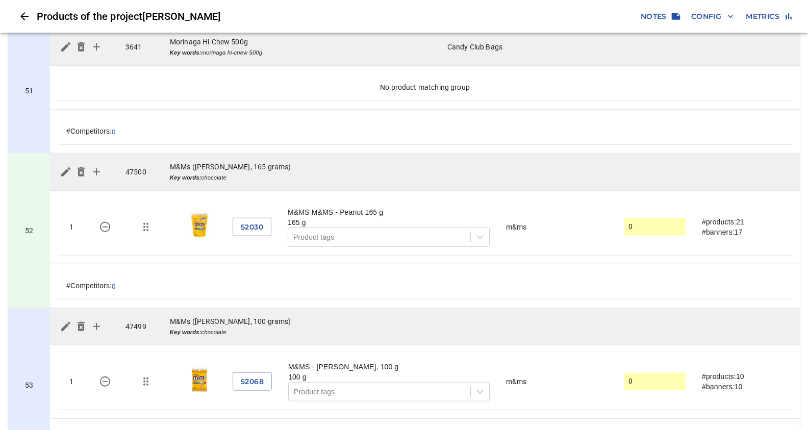
scroll to position [7830, 0]
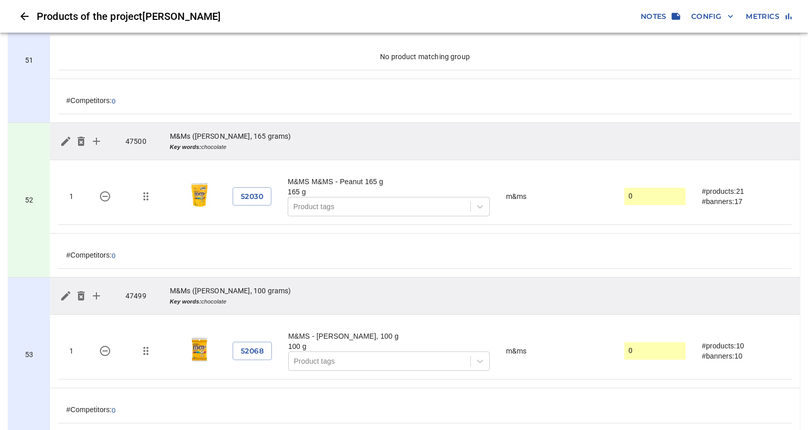
click at [705, 15] on span "Config" at bounding box center [712, 16] width 42 height 13
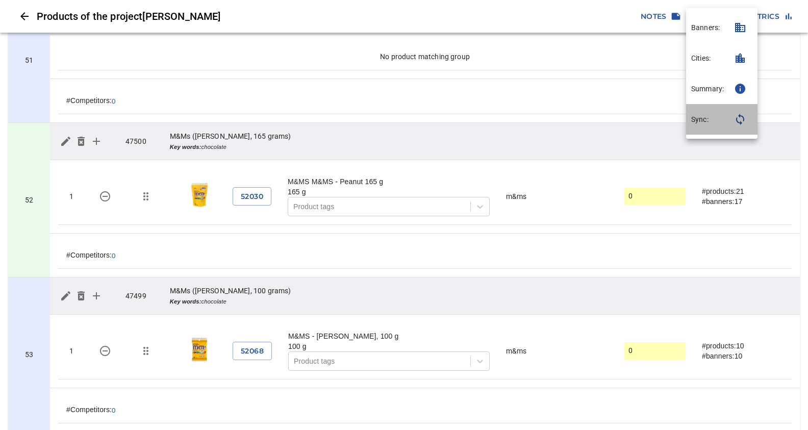
click at [695, 123] on p "Sync:" at bounding box center [699, 119] width 17 height 10
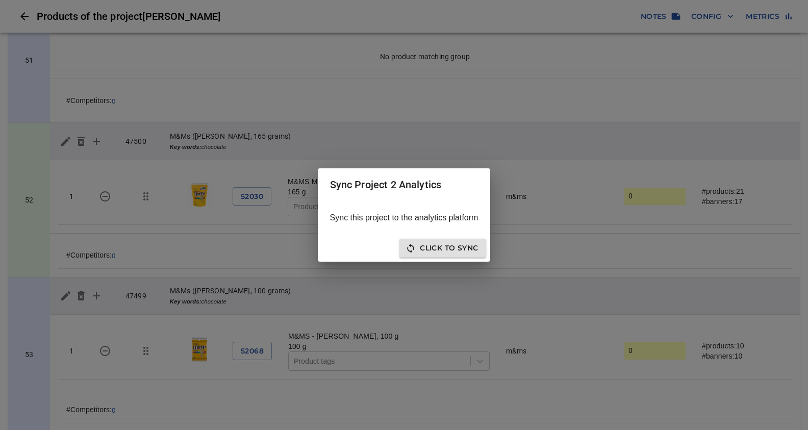
click at [425, 248] on span "Click to sync" at bounding box center [443, 248] width 70 height 13
click at [409, 247] on span "Click to Re-Sync" at bounding box center [390, 248] width 83 height 13
click at [471, 249] on span "Close" at bounding box center [465, 248] width 26 height 13
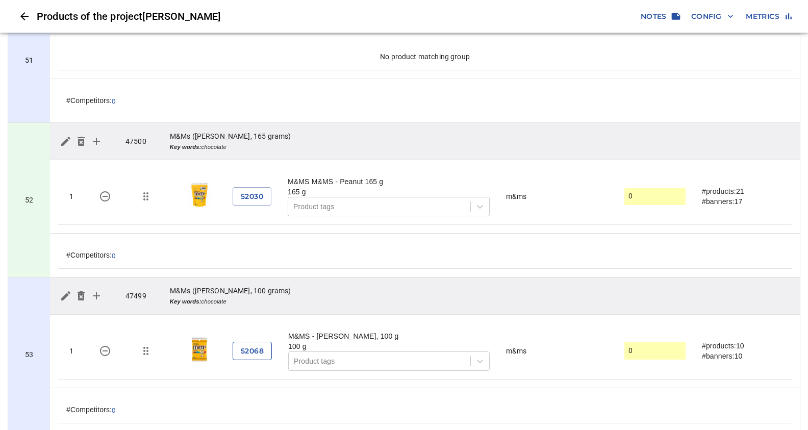
click at [256, 345] on span "52068" at bounding box center [252, 351] width 23 height 13
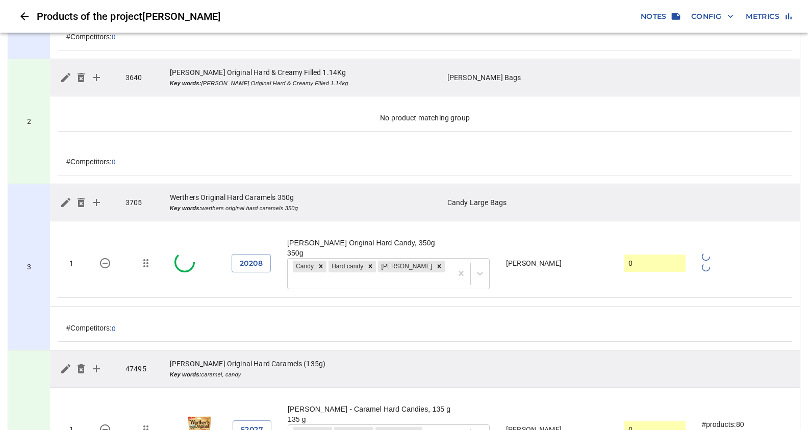
scroll to position [0, 0]
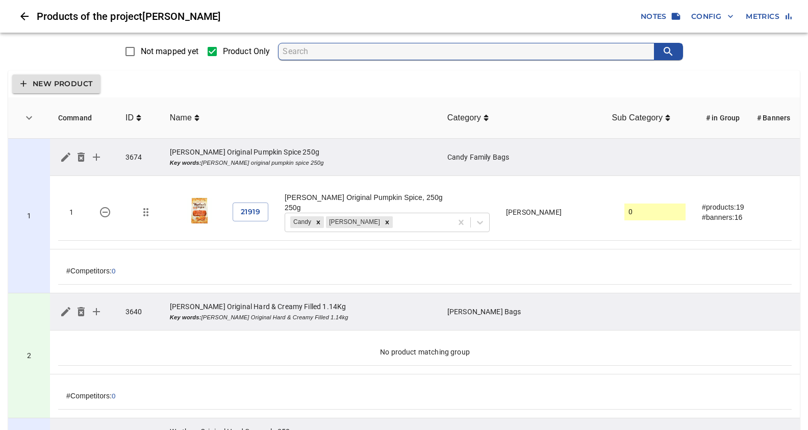
click at [133, 51] on input "Not mapped yet" at bounding box center [129, 51] width 21 height 21
checkbox input "true"
click at [313, 96] on div "New Product" at bounding box center [404, 83] width 792 height 27
click at [213, 51] on input "Product Only" at bounding box center [211, 51] width 21 height 21
checkbox input "false"
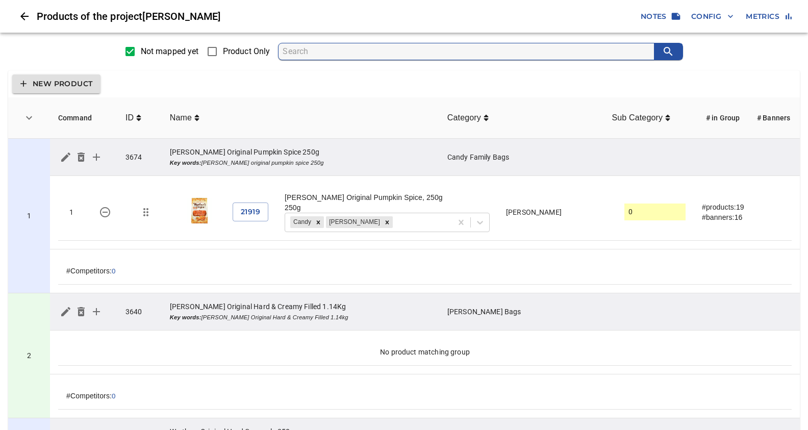
click at [326, 109] on th "Name" at bounding box center [301, 117] width 278 height 41
click at [151, 63] on div "Not mapped yet Product Only" at bounding box center [404, 52] width 816 height 30
click at [180, 84] on div "New Product" at bounding box center [404, 83] width 792 height 27
click at [222, 82] on div "New Product" at bounding box center [404, 83] width 792 height 27
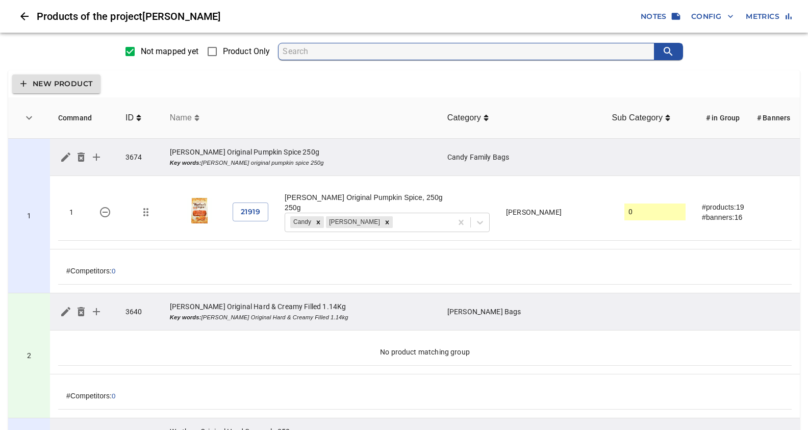
click at [182, 120] on span "Name" at bounding box center [182, 118] width 24 height 12
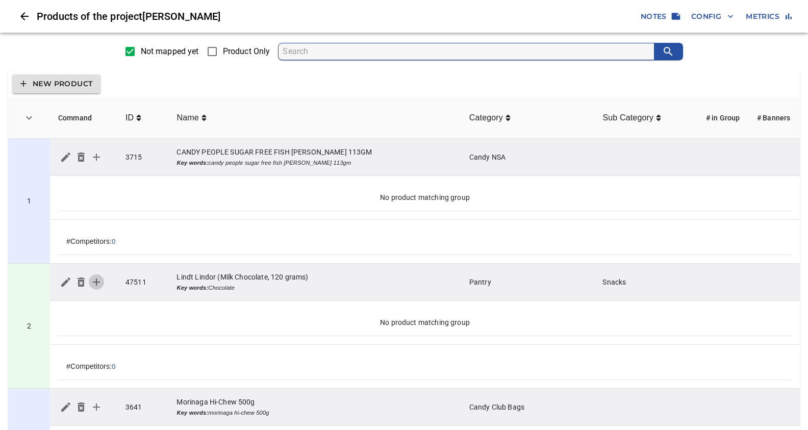
click at [96, 282] on icon "simple table" at bounding box center [96, 282] width 7 height 7
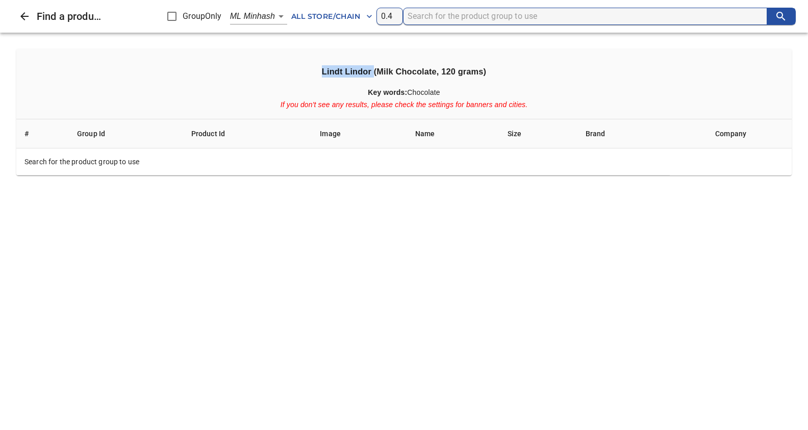
drag, startPoint x: 322, startPoint y: 70, endPoint x: 374, endPoint y: 68, distance: 51.6
click at [374, 68] on h3 "Lindt Lindor (Milk Chocolate, 120 grams)" at bounding box center [403, 71] width 759 height 12
copy h3 "[PERSON_NAME]"
click at [448, 18] on input "search" at bounding box center [587, 16] width 359 height 16
paste input "[PERSON_NAME]"
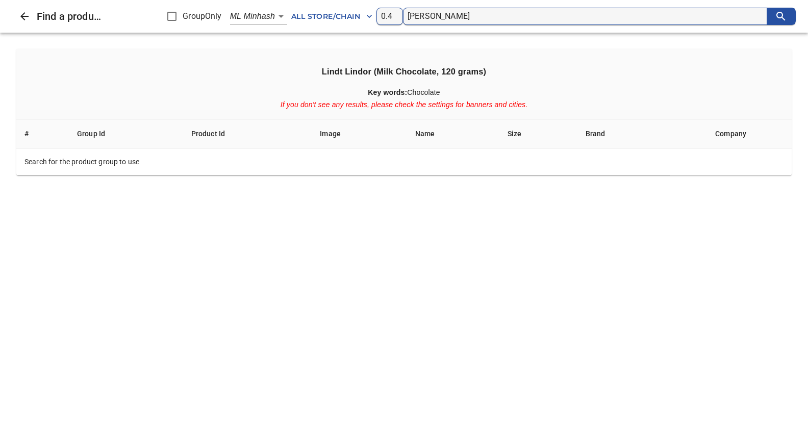
click at [464, 16] on input "[PERSON_NAME]" at bounding box center [587, 16] width 359 height 16
type input "[PERSON_NAME] 120"
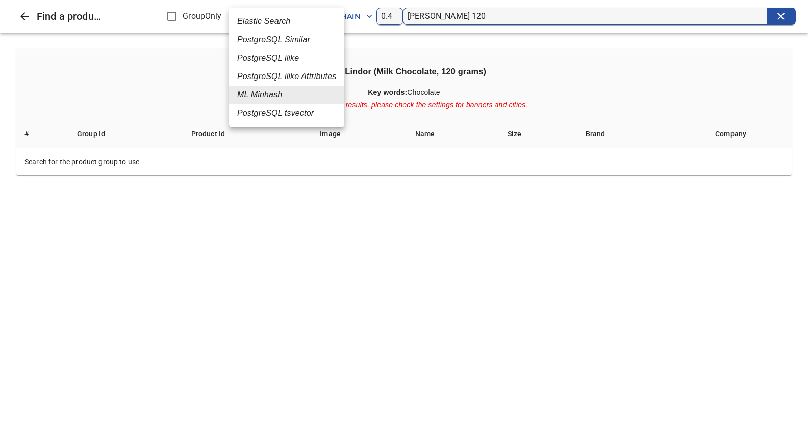
click at [271, 39] on em "PostgreSQL Similar" at bounding box center [273, 40] width 73 height 12
type input "2"
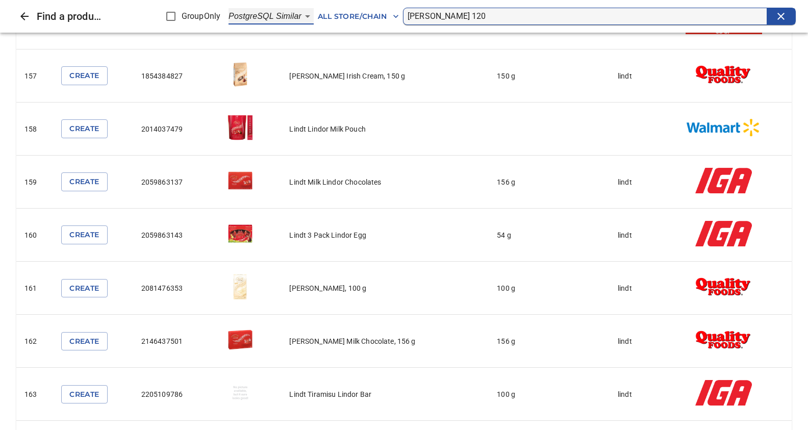
scroll to position [8376, 0]
click at [455, 16] on input "[PERSON_NAME] 120" at bounding box center [587, 16] width 359 height 16
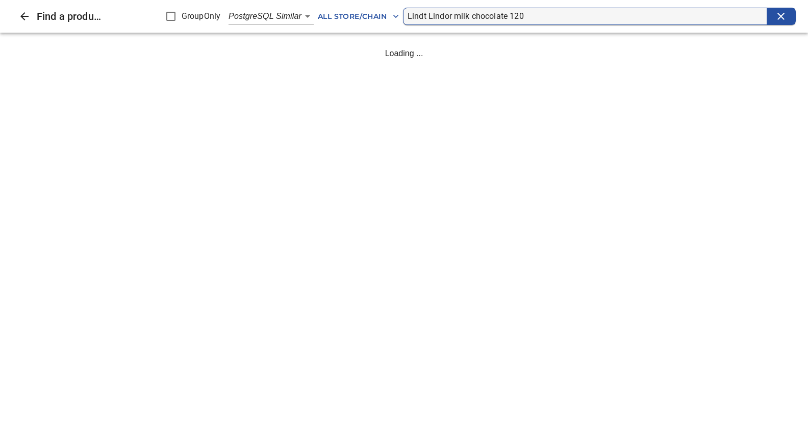
scroll to position [0, 0]
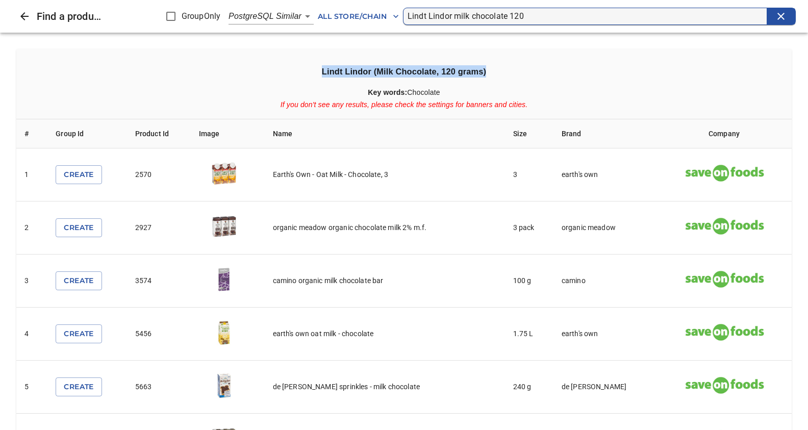
drag, startPoint x: 323, startPoint y: 71, endPoint x: 507, endPoint y: 60, distance: 184.5
click at [507, 60] on th "Lindt Lindor (Milk Chocolate, 120 grams) Key words: Chocolate If you don't see …" at bounding box center [403, 84] width 775 height 70
copy h3 "Lindt Lindor (Milk Chocolate, 120 grams)"
click at [585, 71] on h3 "Lindt Lindor (Milk Chocolate, 120 grams)" at bounding box center [403, 71] width 759 height 12
click at [511, 16] on input "Lindt Lindor milk chocolate 120" at bounding box center [587, 16] width 359 height 16
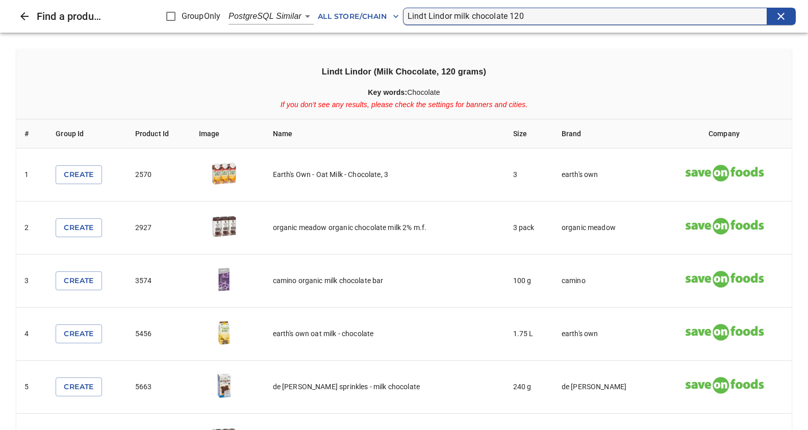
click at [455, 14] on input "Lindt Lindor milk chocolate 120" at bounding box center [587, 16] width 359 height 16
click at [455, 17] on input "Lindt Lindor milk chocolate 120" at bounding box center [587, 16] width 359 height 16
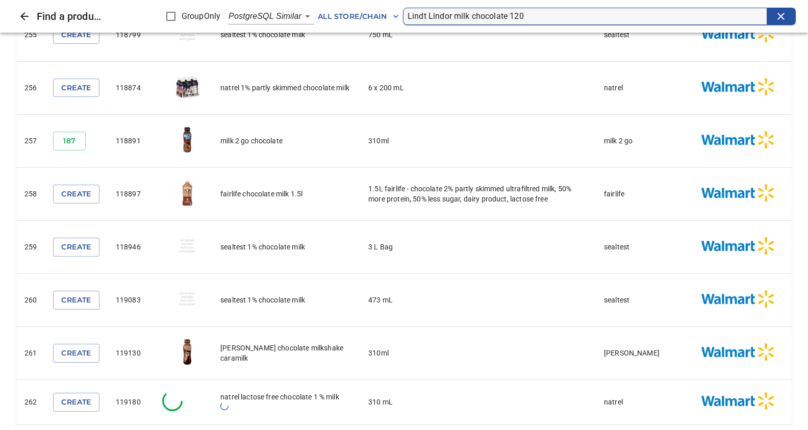
scroll to position [13653, 0]
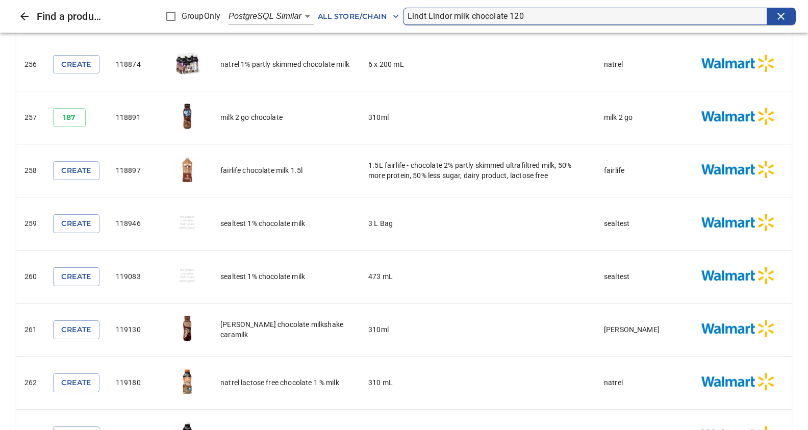
click at [453, 16] on input "Lindt Lindor milk chocolate 120" at bounding box center [587, 16] width 359 height 16
click at [452, 16] on input "Lindt Lindor milk chocolate 120" at bounding box center [587, 16] width 359 height 16
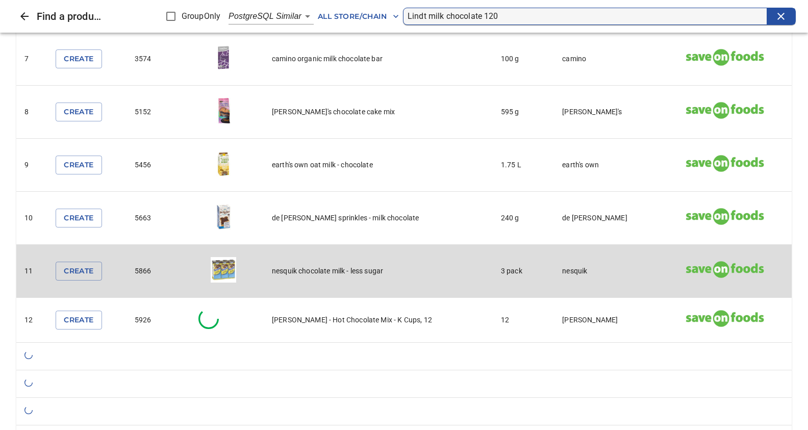
scroll to position [485, 0]
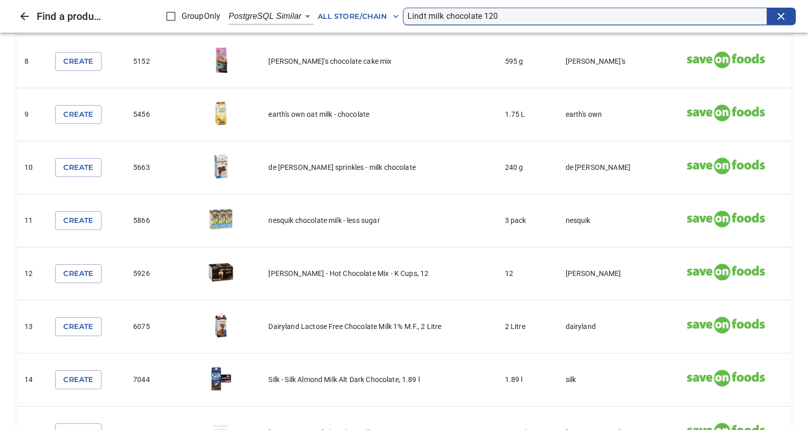
click at [428, 16] on input "Lindt milk chocolate 120" at bounding box center [587, 16] width 359 height 16
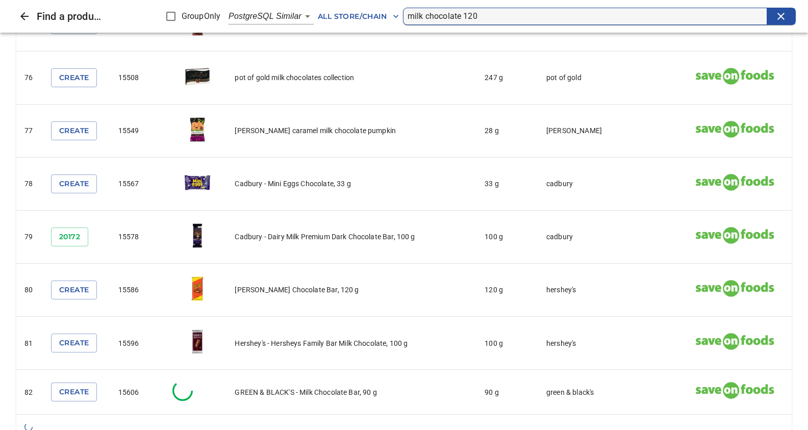
scroll to position [4094, 0]
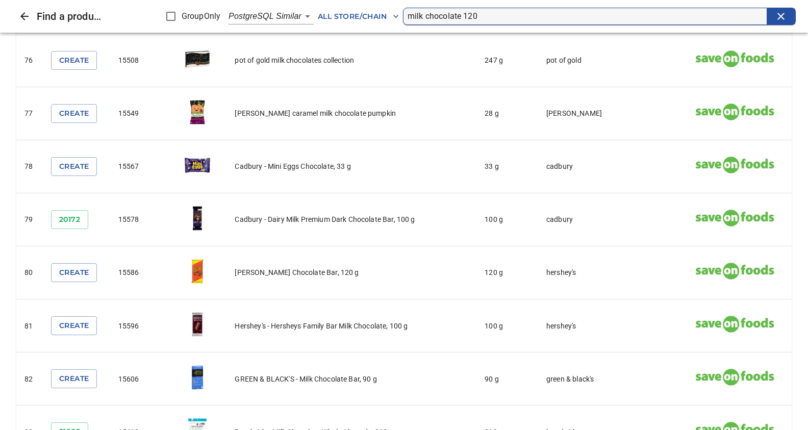
click at [465, 18] on input "milk chocolate 120" at bounding box center [587, 16] width 359 height 16
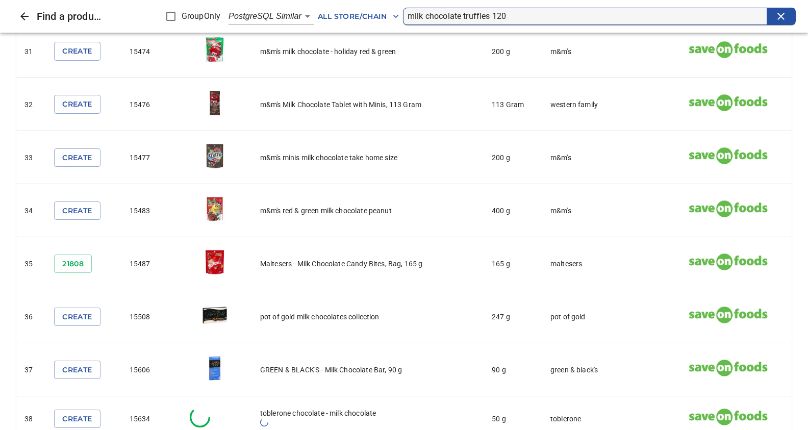
scroll to position [1724, 0]
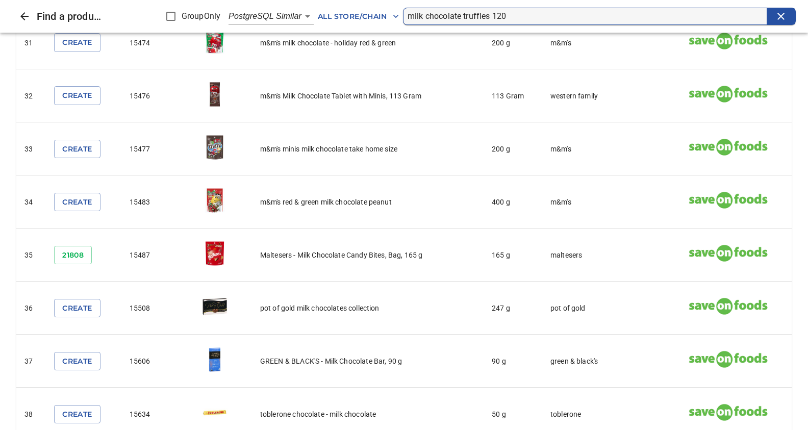
click at [408, 16] on input "milk chocolate truffles 120" at bounding box center [587, 16] width 359 height 16
type input "Lindt chocolate truffles 120"
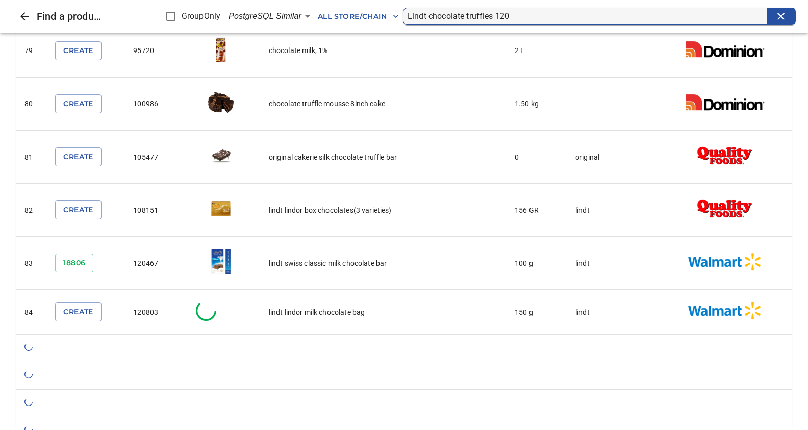
scroll to position [4309, 0]
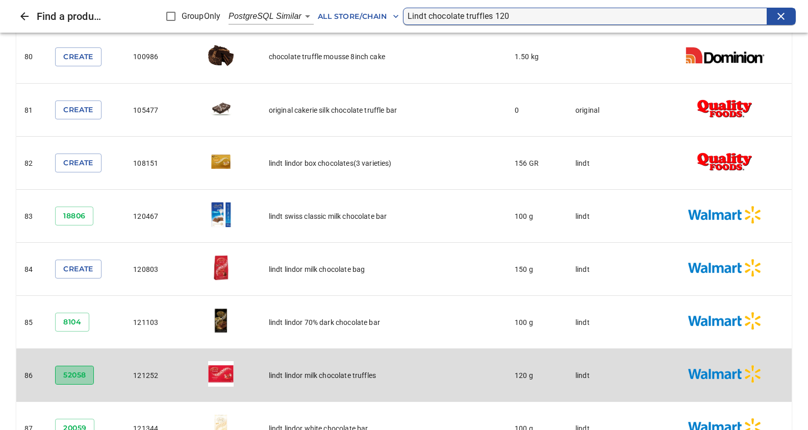
click at [74, 369] on span "52058" at bounding box center [74, 375] width 22 height 13
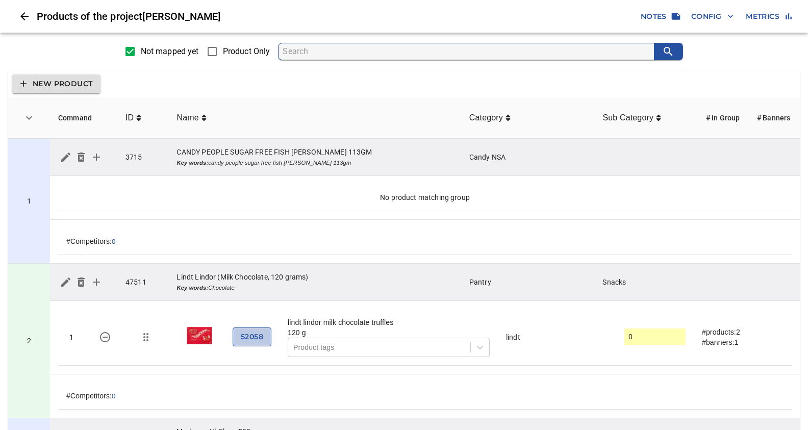
click at [248, 334] on span "52058" at bounding box center [252, 337] width 22 height 13
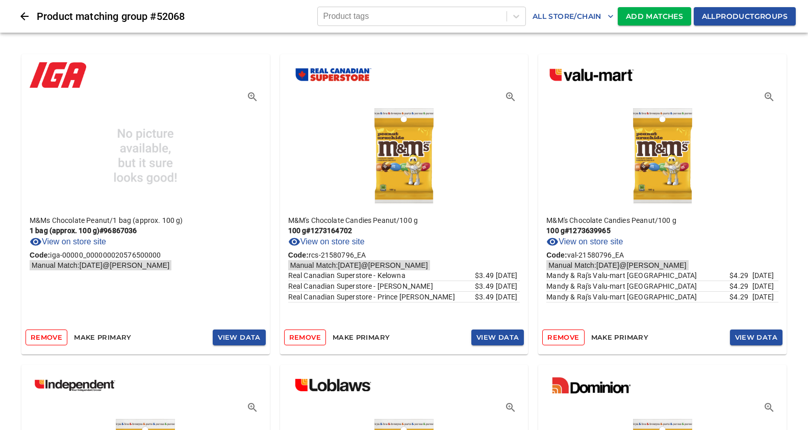
drag, startPoint x: 644, startPoint y: 16, endPoint x: 618, endPoint y: 4, distance: 28.8
click at [630, 19] on span "Add Matches" at bounding box center [654, 16] width 57 height 13
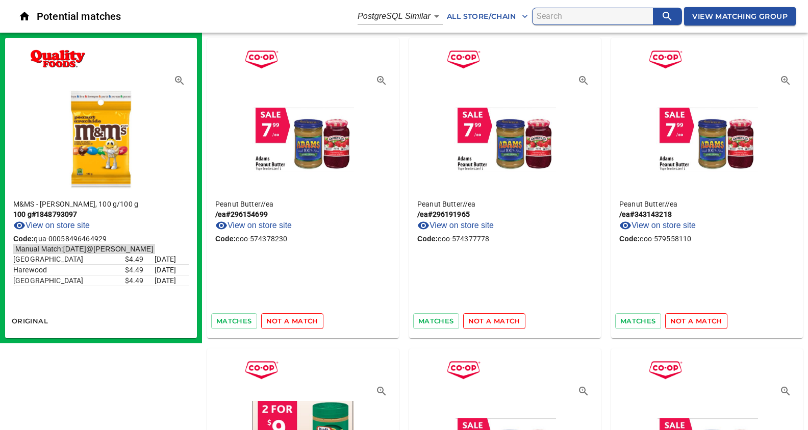
click at [282, 322] on span "not a match" at bounding box center [292, 321] width 52 height 12
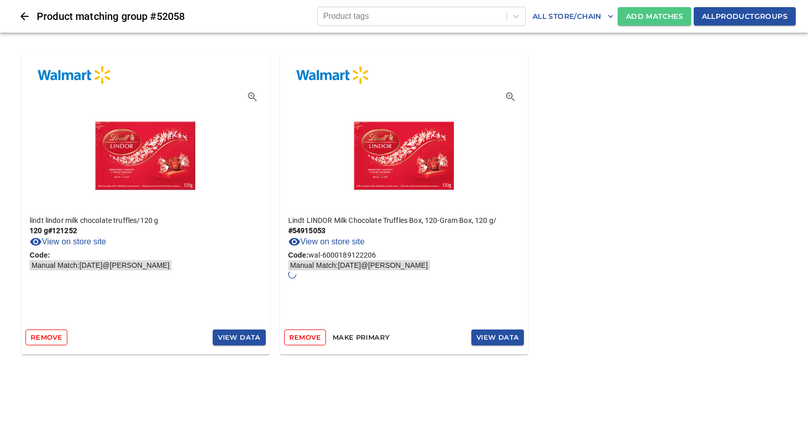
click at [650, 18] on span "Add Matches" at bounding box center [654, 16] width 57 height 13
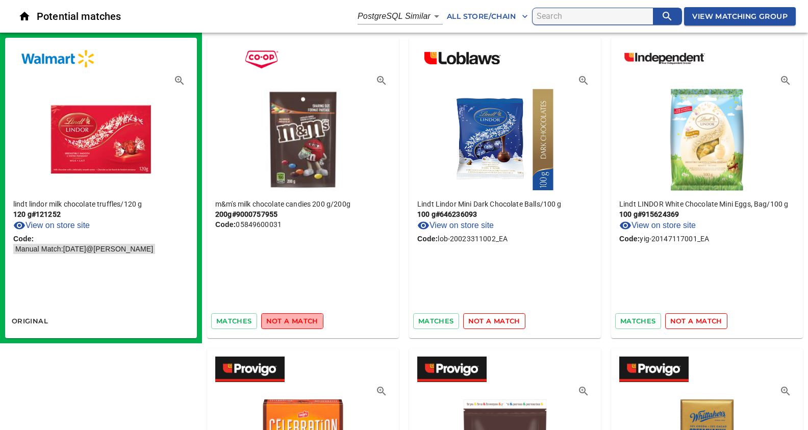
click at [279, 322] on span "not a match" at bounding box center [292, 321] width 52 height 12
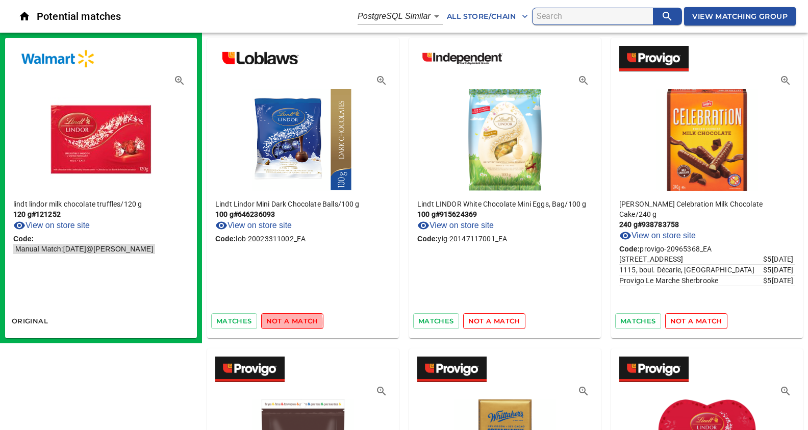
click at [279, 322] on span "not a match" at bounding box center [292, 321] width 52 height 12
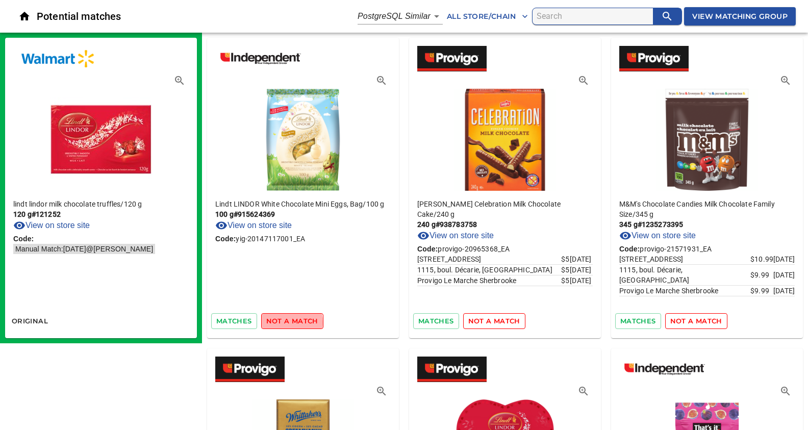
click at [279, 322] on span "not a match" at bounding box center [292, 321] width 52 height 12
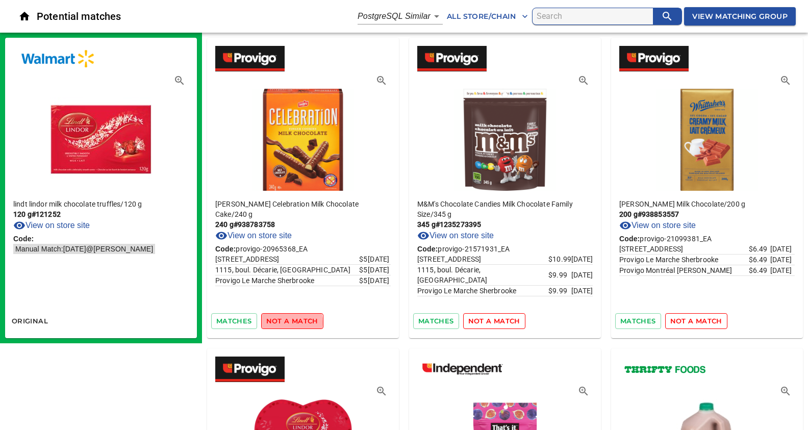
click at [279, 322] on span "not a match" at bounding box center [292, 321] width 52 height 12
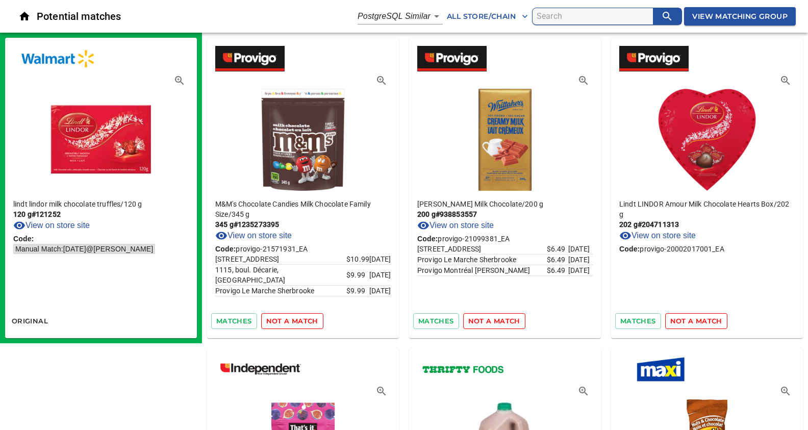
click at [279, 322] on span "not a match" at bounding box center [292, 321] width 52 height 12
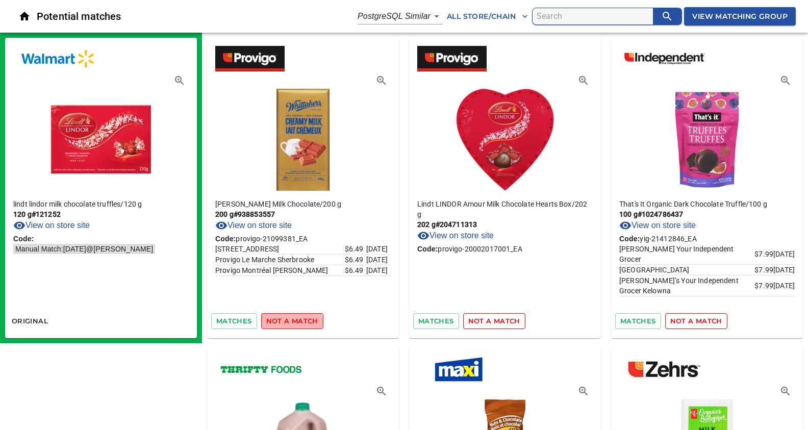
click at [279, 322] on span "not a match" at bounding box center [292, 321] width 52 height 12
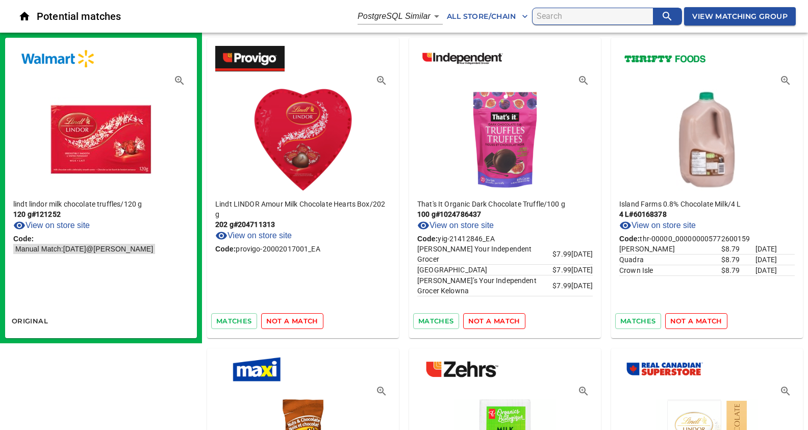
click at [279, 322] on span "not a match" at bounding box center [292, 321] width 52 height 12
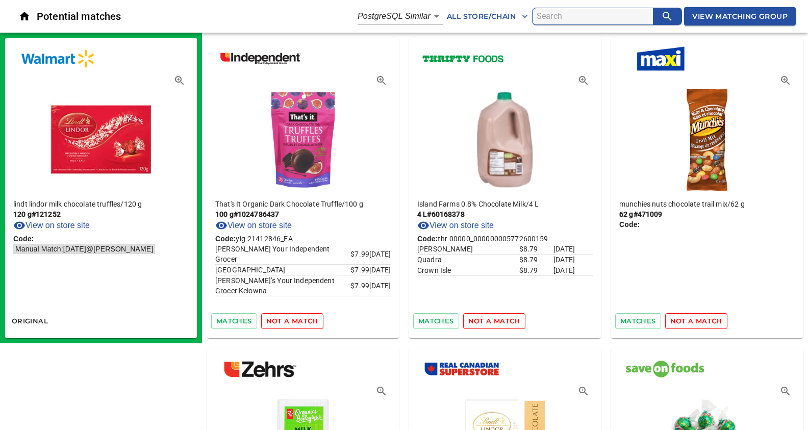
click at [279, 322] on span "not a match" at bounding box center [292, 321] width 52 height 12
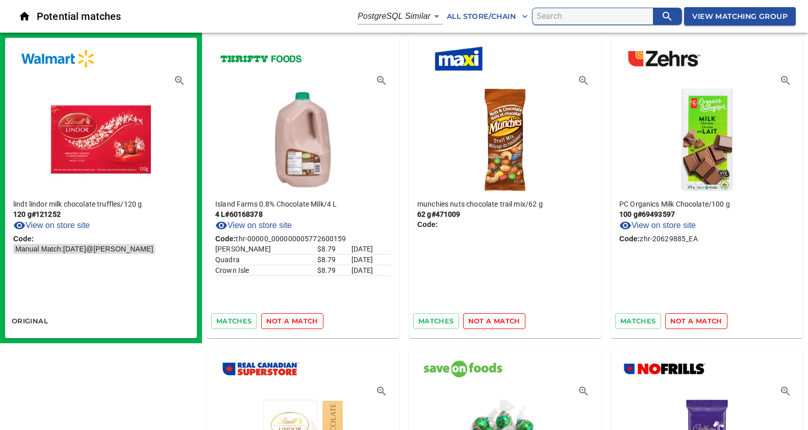
click at [279, 322] on span "not a match" at bounding box center [292, 321] width 52 height 12
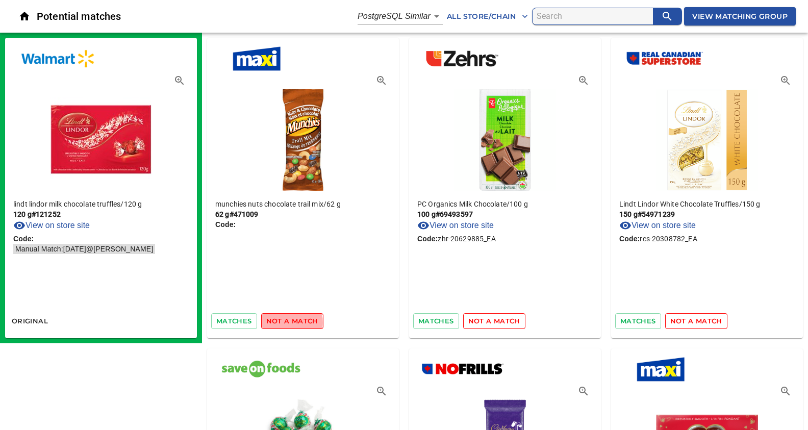
click at [279, 322] on span "not a match" at bounding box center [292, 321] width 52 height 12
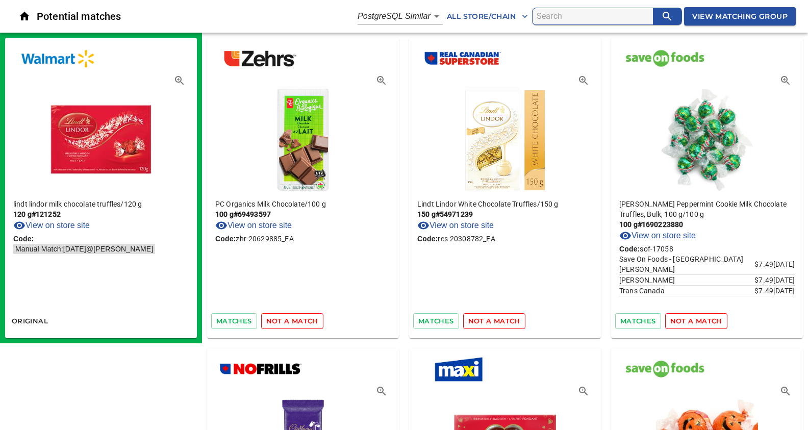
click at [279, 322] on span "not a match" at bounding box center [292, 321] width 52 height 12
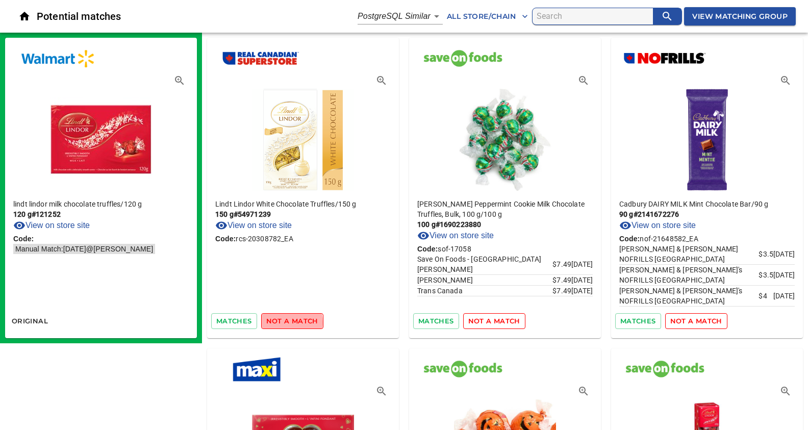
click at [281, 322] on span "not a match" at bounding box center [292, 321] width 52 height 12
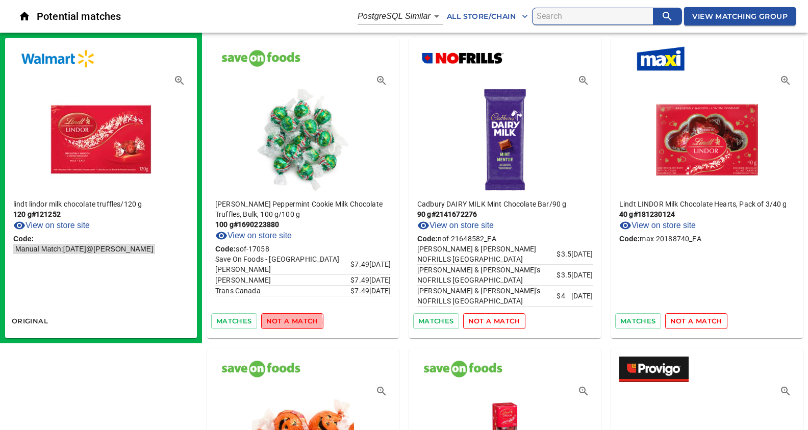
click at [282, 322] on span "not a match" at bounding box center [292, 321] width 52 height 12
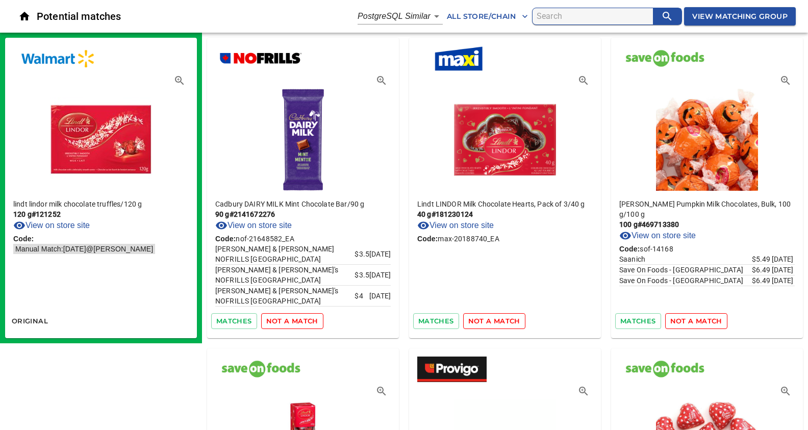
click at [282, 322] on span "not a match" at bounding box center [292, 321] width 52 height 12
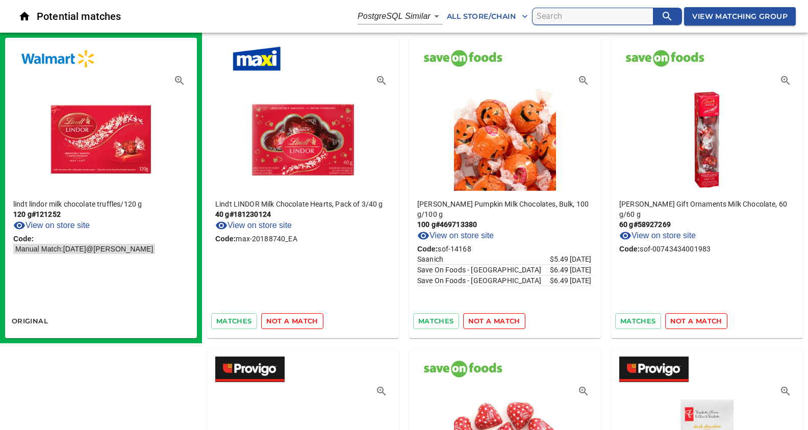
click at [291, 319] on span "not a match" at bounding box center [292, 321] width 52 height 12
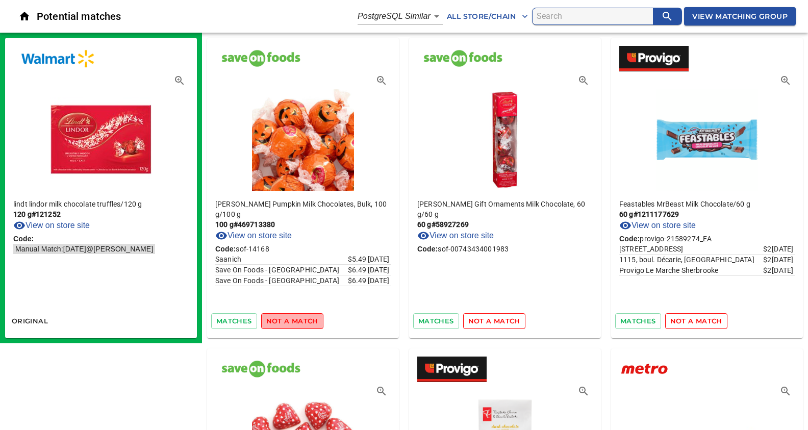
click at [291, 319] on span "not a match" at bounding box center [292, 321] width 52 height 12
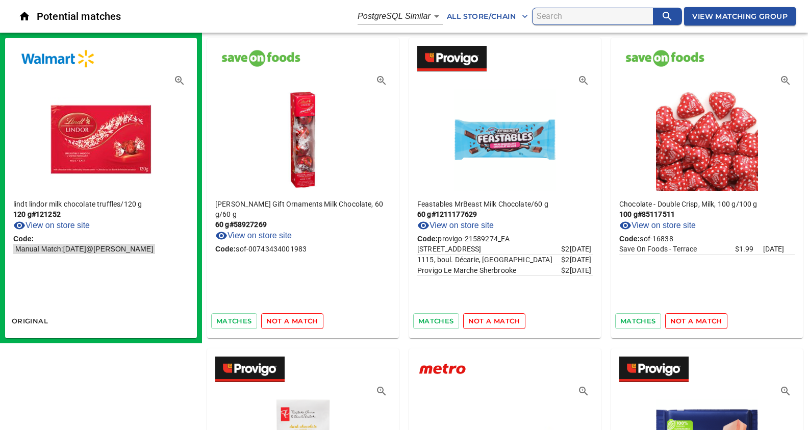
click at [291, 319] on span "not a match" at bounding box center [292, 321] width 52 height 12
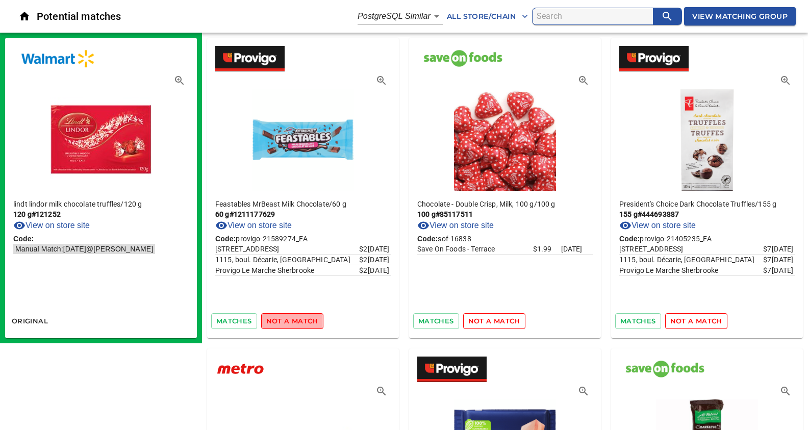
click at [291, 319] on span "not a match" at bounding box center [292, 321] width 52 height 12
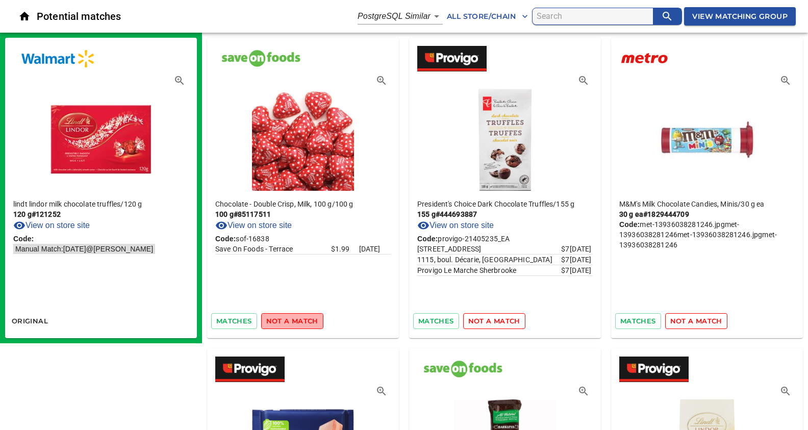
click at [291, 319] on span "not a match" at bounding box center [292, 321] width 52 height 12
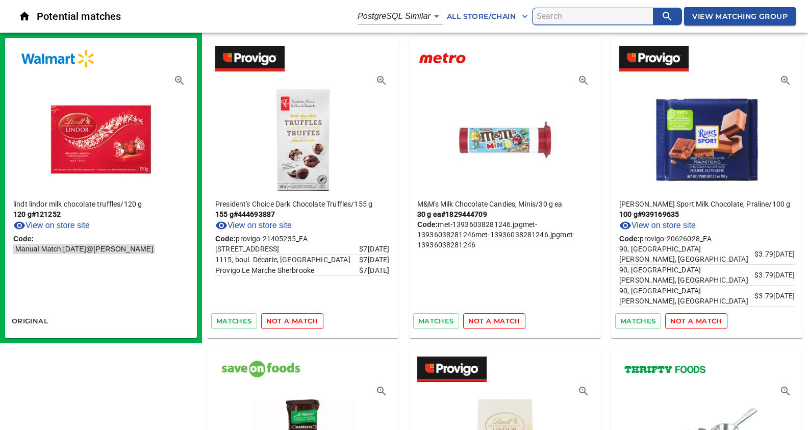
click at [291, 319] on span "not a match" at bounding box center [292, 321] width 52 height 12
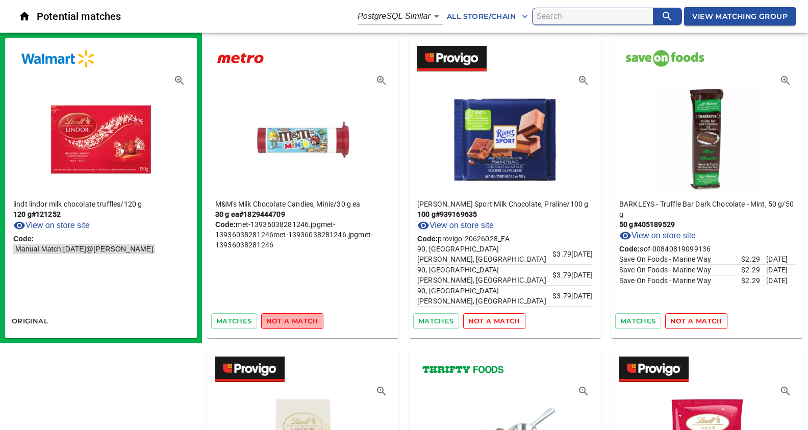
click at [291, 319] on span "not a match" at bounding box center [292, 321] width 52 height 12
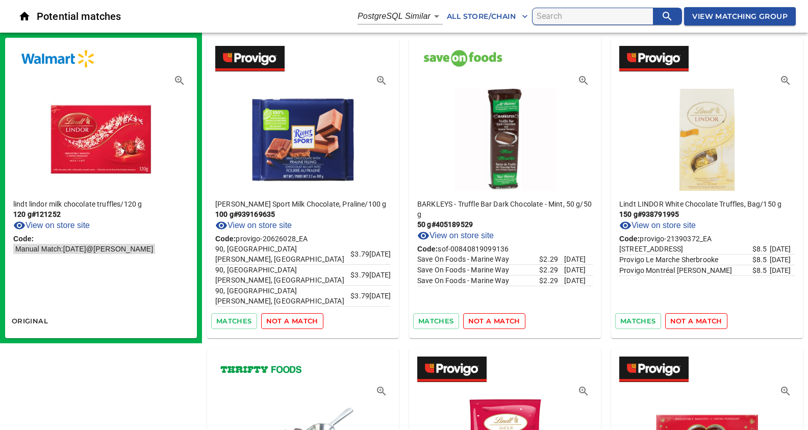
click at [291, 319] on span "not a match" at bounding box center [292, 321] width 52 height 12
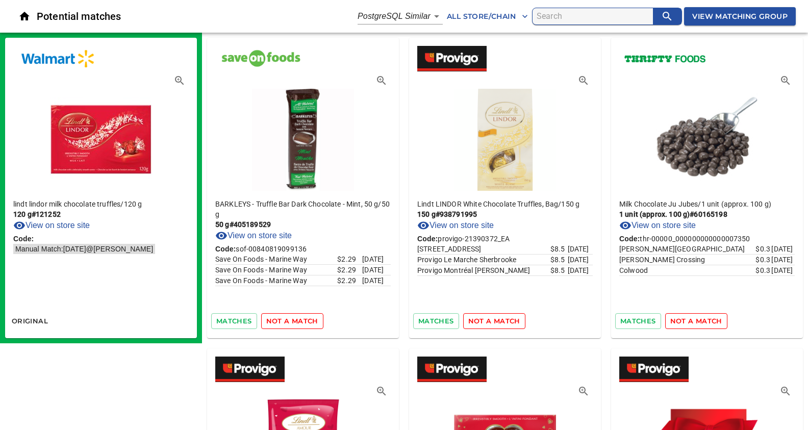
click at [291, 319] on span "not a match" at bounding box center [292, 321] width 52 height 12
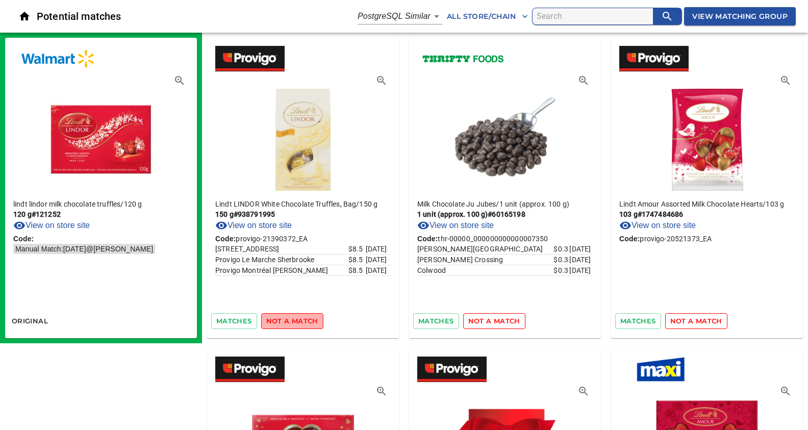
click at [291, 319] on span "not a match" at bounding box center [292, 321] width 52 height 12
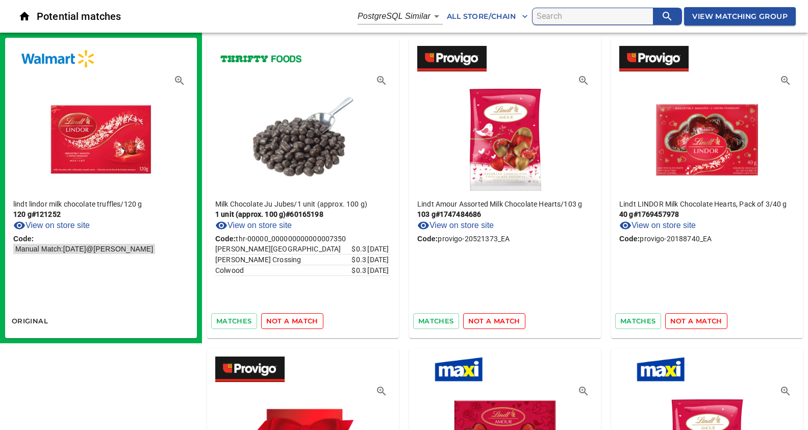
click at [291, 319] on span "not a match" at bounding box center [292, 321] width 52 height 12
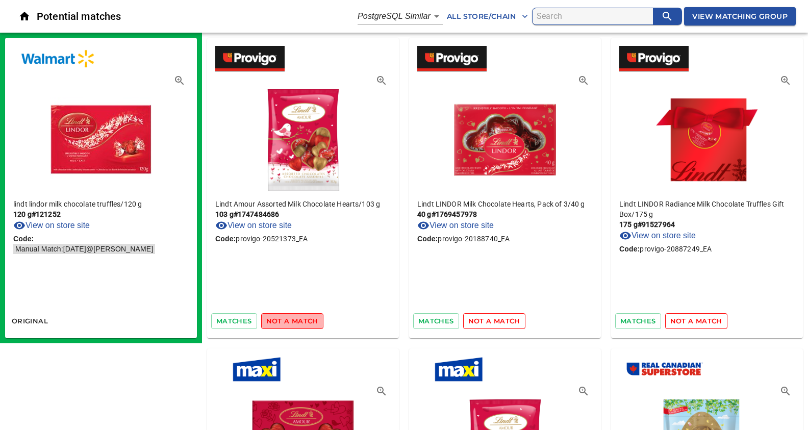
click at [291, 319] on span "not a match" at bounding box center [292, 321] width 52 height 12
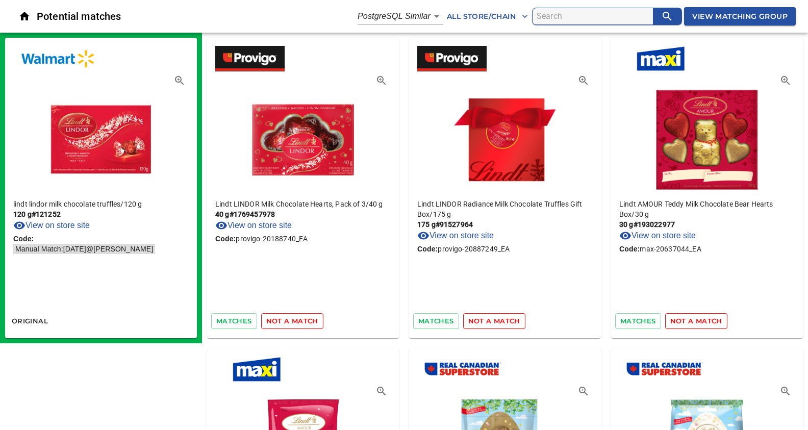
click at [291, 319] on span "not a match" at bounding box center [292, 321] width 52 height 12
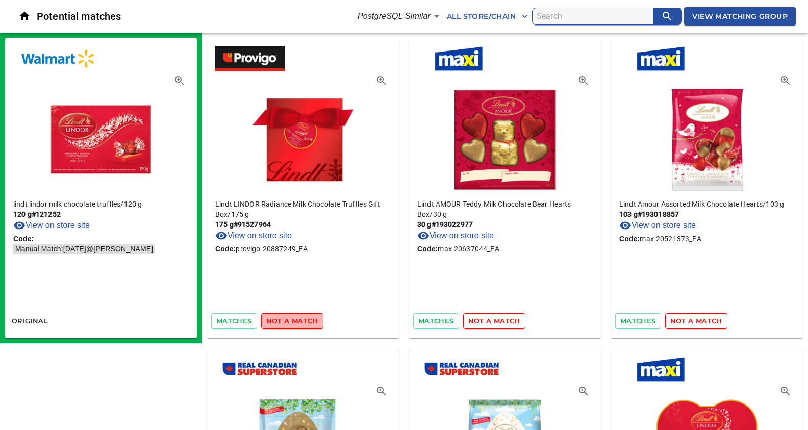
click at [291, 319] on span "not a match" at bounding box center [292, 321] width 52 height 12
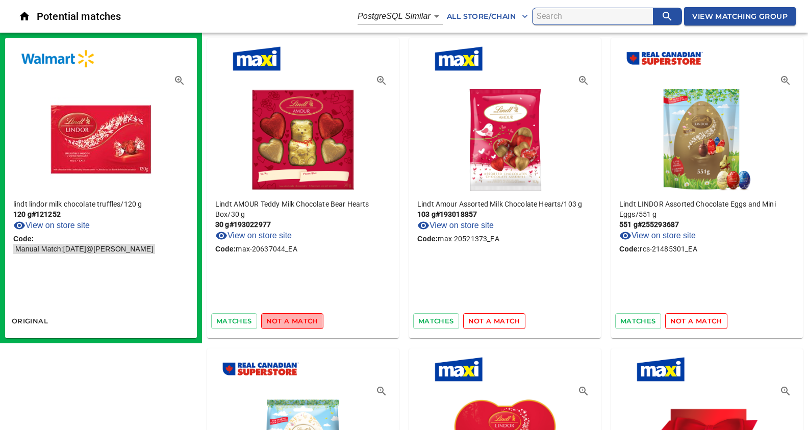
click at [291, 319] on span "not a match" at bounding box center [292, 321] width 52 height 12
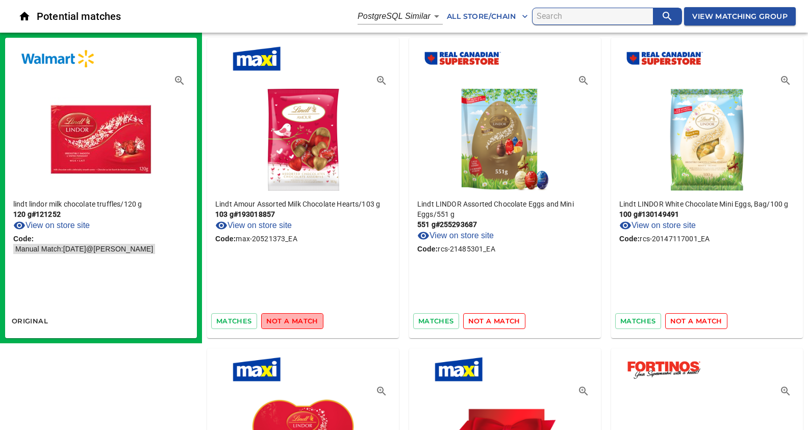
click at [291, 319] on span "not a match" at bounding box center [292, 321] width 52 height 12
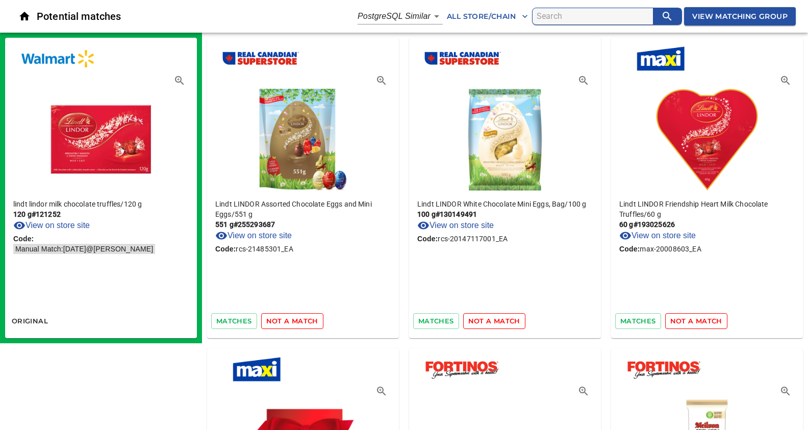
click at [291, 319] on span "not a match" at bounding box center [292, 321] width 52 height 12
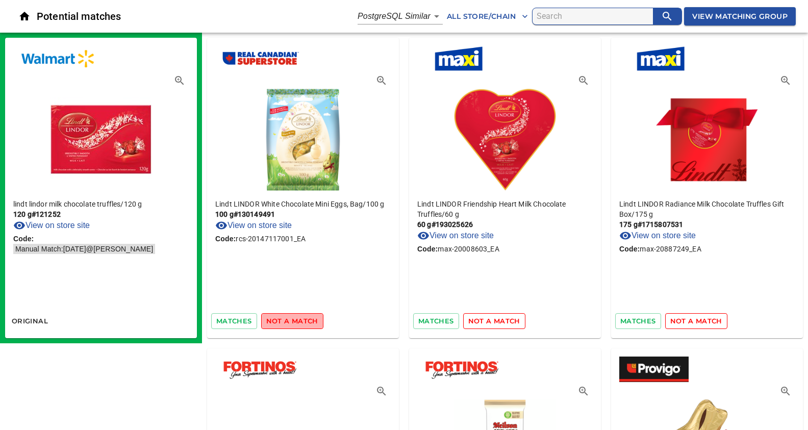
click at [291, 319] on span "not a match" at bounding box center [292, 321] width 52 height 12
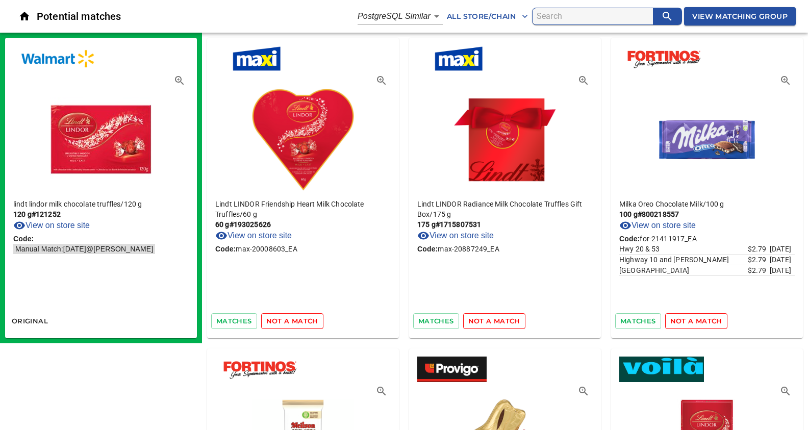
click at [291, 319] on span "not a match" at bounding box center [292, 321] width 52 height 12
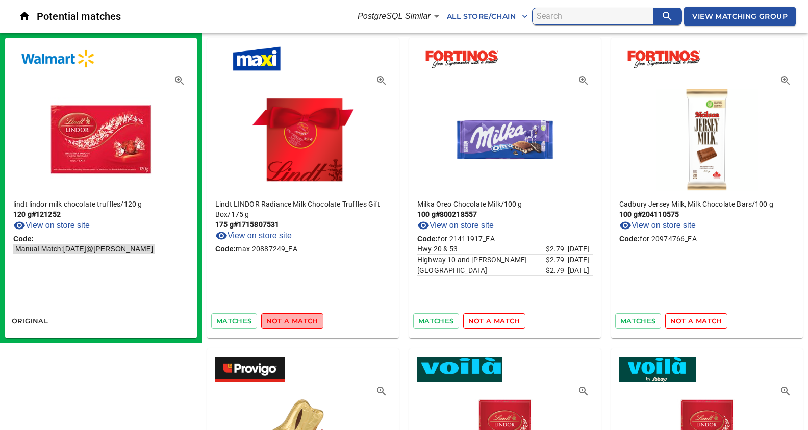
click at [291, 319] on span "not a match" at bounding box center [292, 321] width 52 height 12
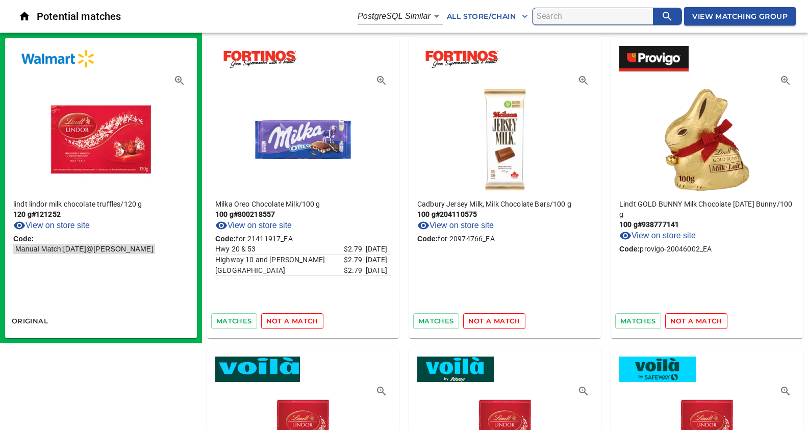
click at [291, 319] on span "not a match" at bounding box center [292, 321] width 52 height 12
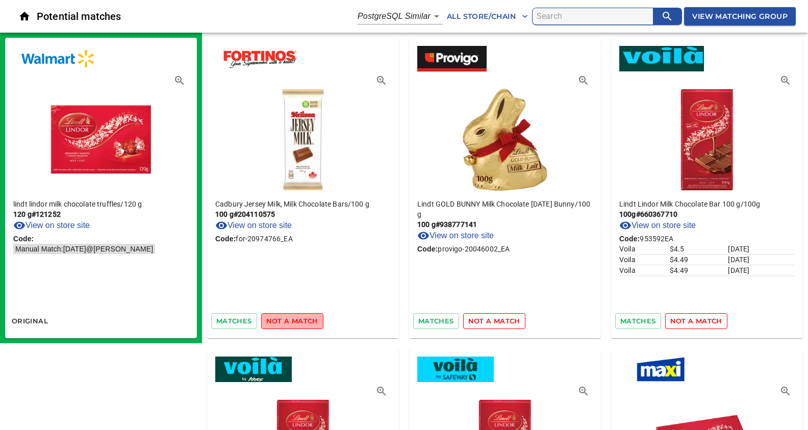
click at [291, 319] on span "not a match" at bounding box center [292, 321] width 52 height 12
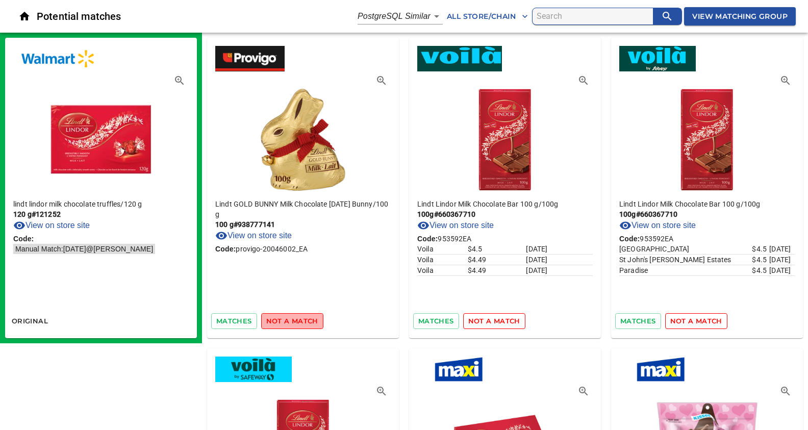
click at [291, 319] on span "not a match" at bounding box center [292, 321] width 52 height 12
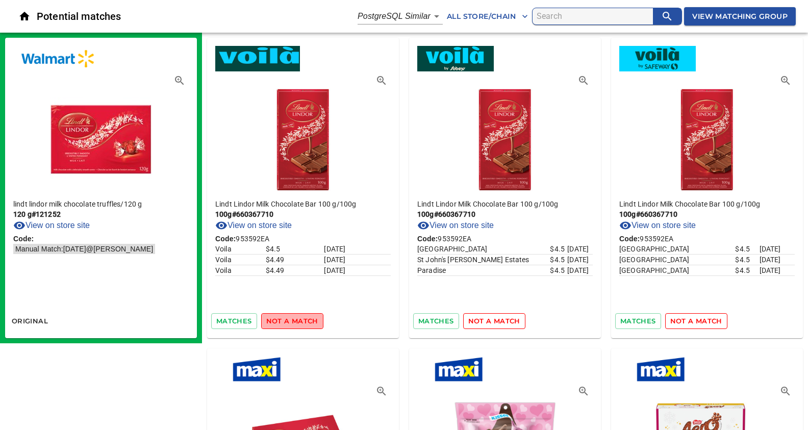
click at [291, 319] on span "not a match" at bounding box center [292, 321] width 52 height 12
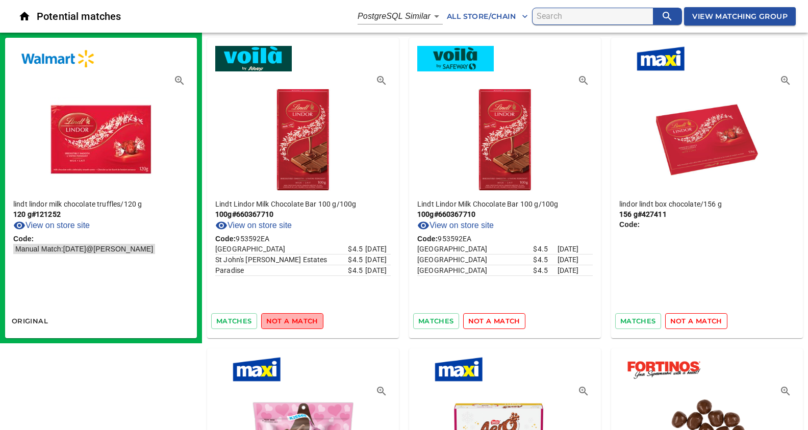
click at [291, 319] on span "not a match" at bounding box center [292, 321] width 52 height 12
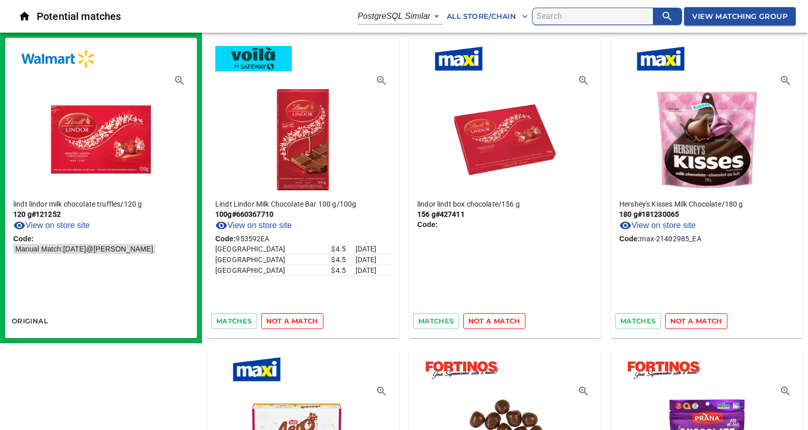
click at [291, 319] on span "not a match" at bounding box center [292, 321] width 52 height 12
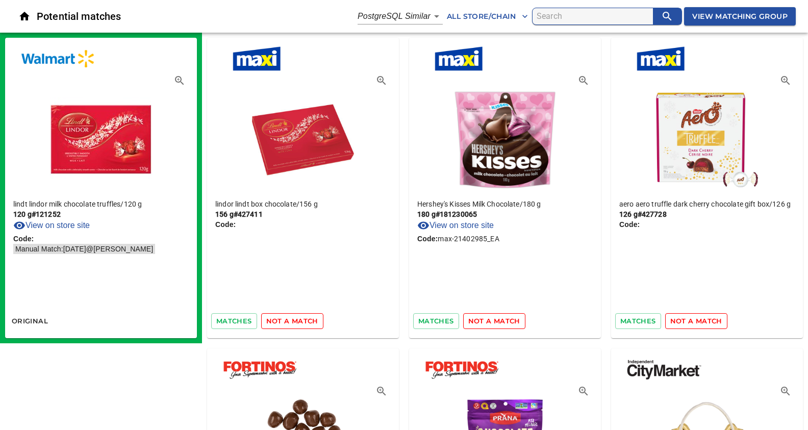
click at [291, 319] on span "not a match" at bounding box center [292, 321] width 52 height 12
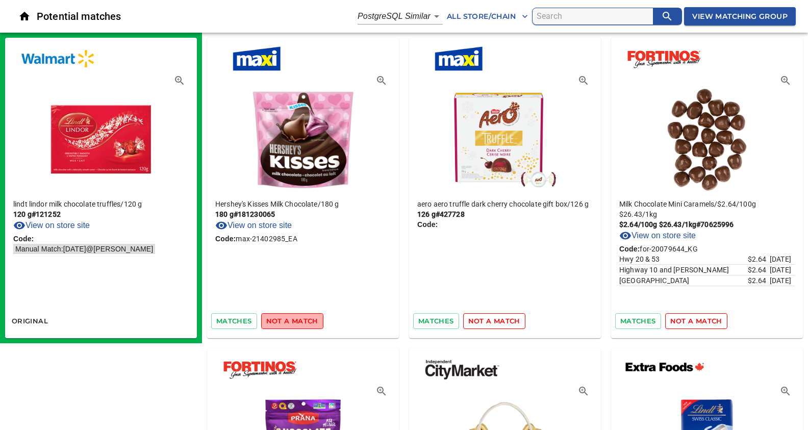
click at [291, 319] on span "not a match" at bounding box center [292, 321] width 52 height 12
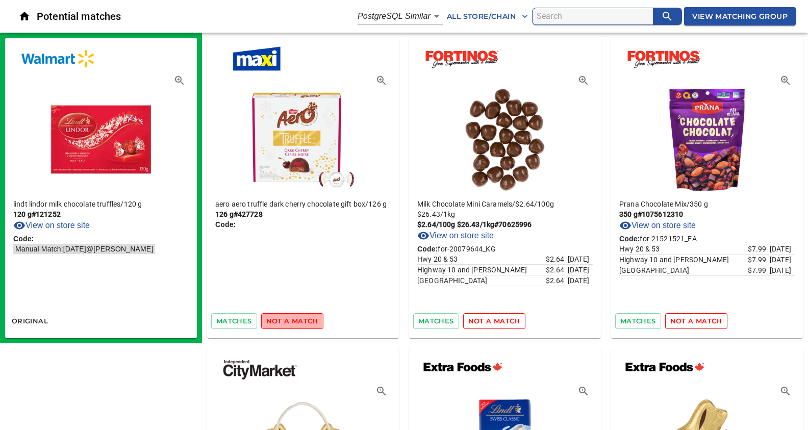
click at [291, 319] on span "not a match" at bounding box center [292, 321] width 52 height 12
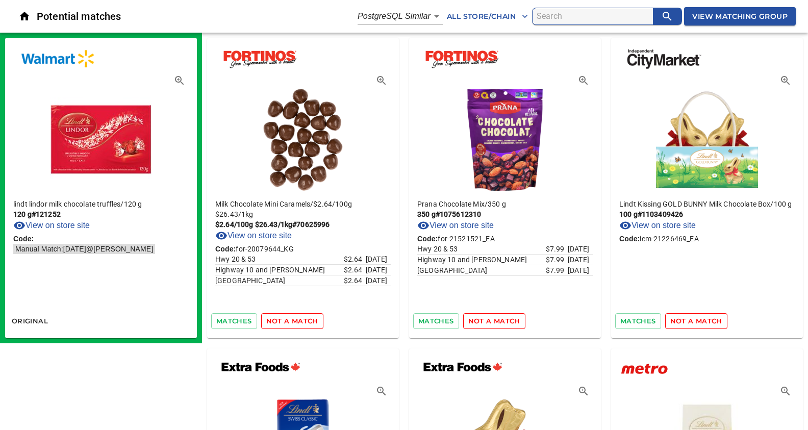
click at [291, 319] on span "not a match" at bounding box center [292, 321] width 52 height 12
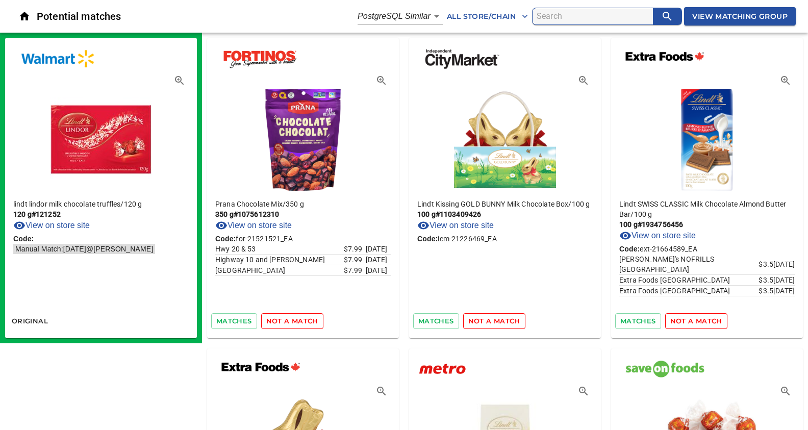
click at [291, 319] on span "not a match" at bounding box center [292, 321] width 52 height 12
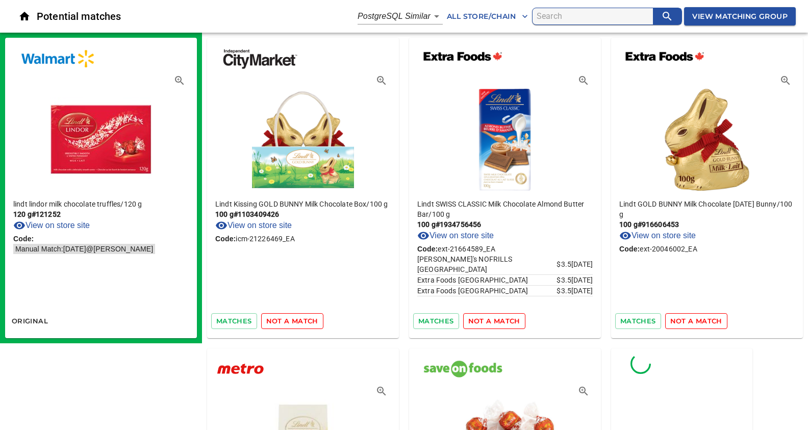
click at [291, 319] on span "not a match" at bounding box center [292, 321] width 52 height 12
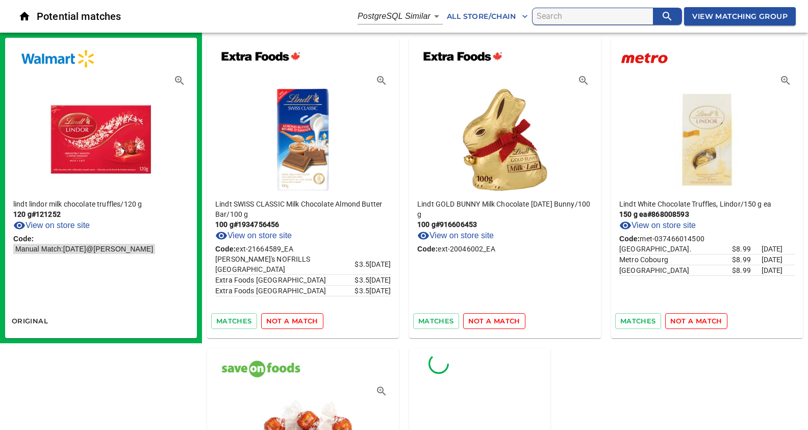
click at [291, 319] on span "not a match" at bounding box center [292, 321] width 52 height 12
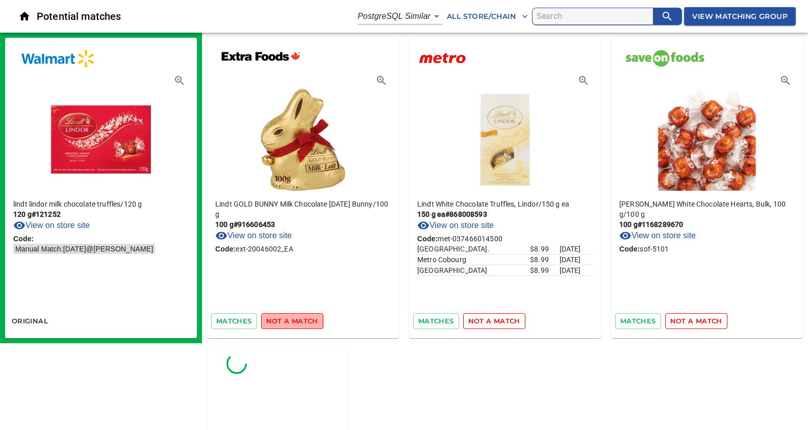
click at [291, 319] on span "not a match" at bounding box center [292, 321] width 52 height 12
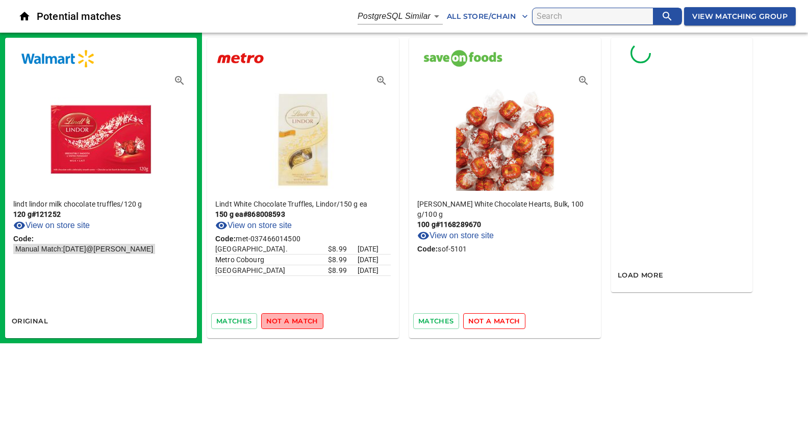
click at [291, 319] on span "not a match" at bounding box center [292, 321] width 52 height 12
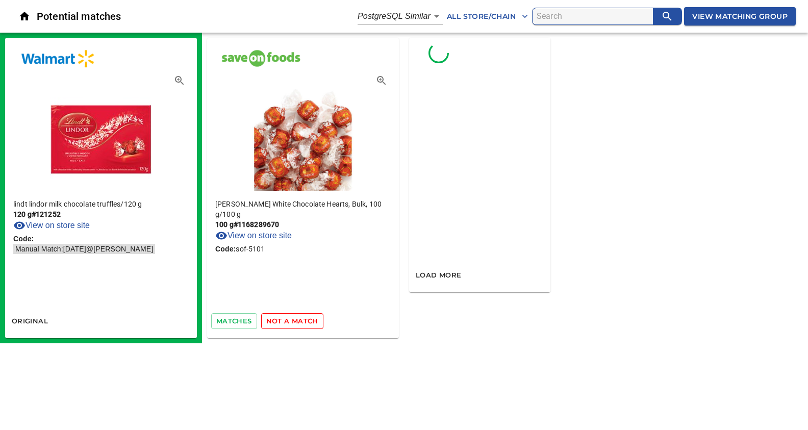
click at [291, 319] on span "not a match" at bounding box center [292, 321] width 52 height 12
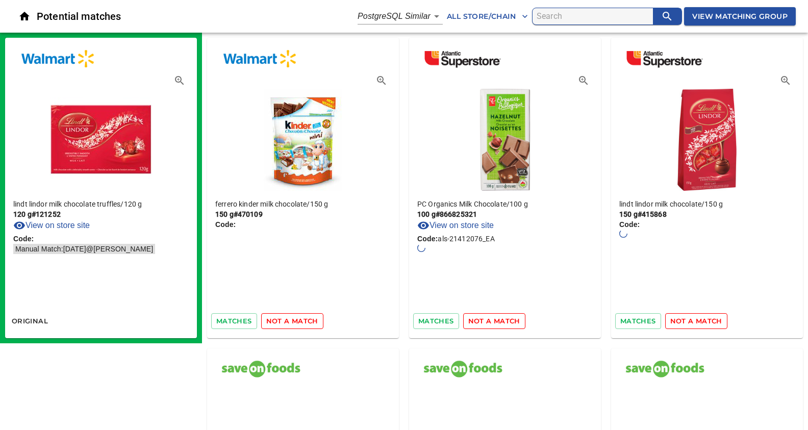
click at [291, 319] on span "not a match" at bounding box center [292, 321] width 52 height 12
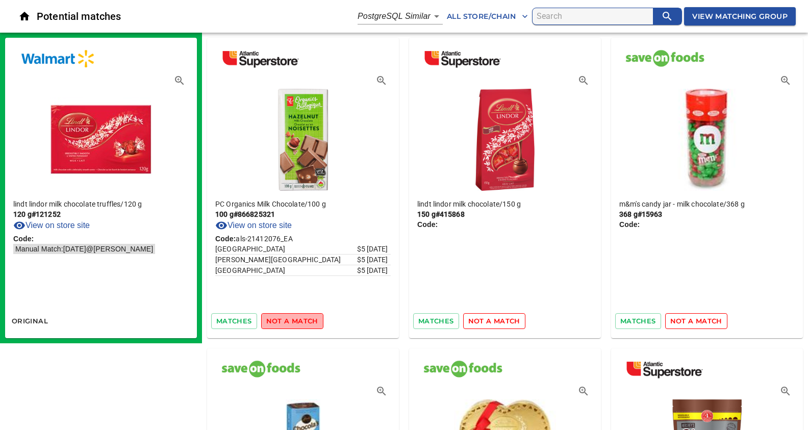
click at [291, 319] on span "not a match" at bounding box center [292, 321] width 52 height 12
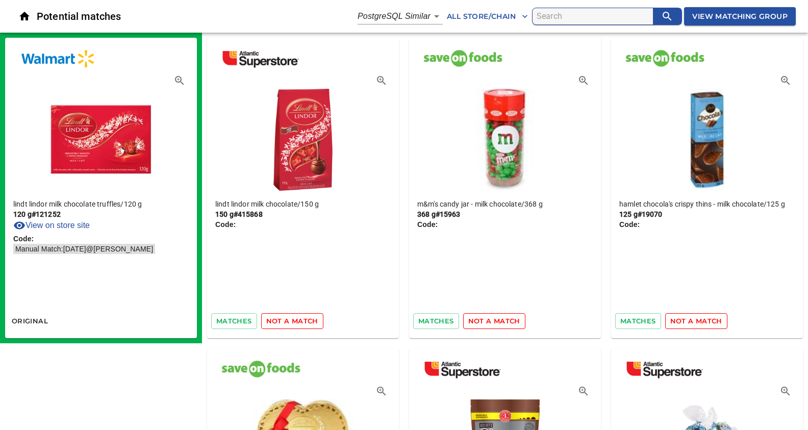
click at [291, 319] on span "not a match" at bounding box center [292, 321] width 52 height 12
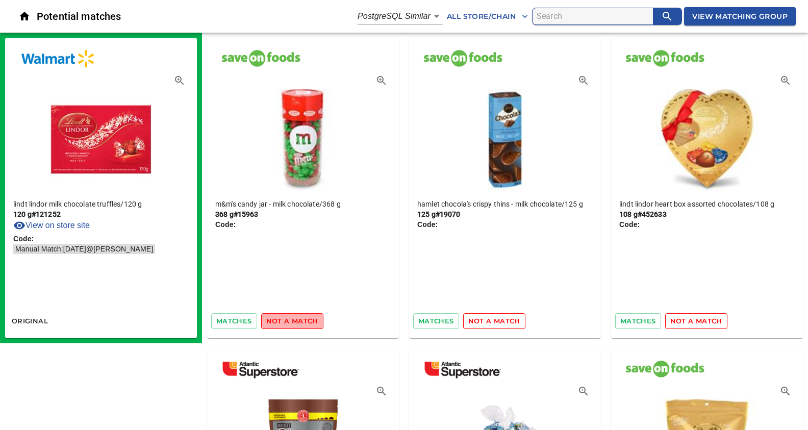
click at [291, 319] on span "not a match" at bounding box center [292, 321] width 52 height 12
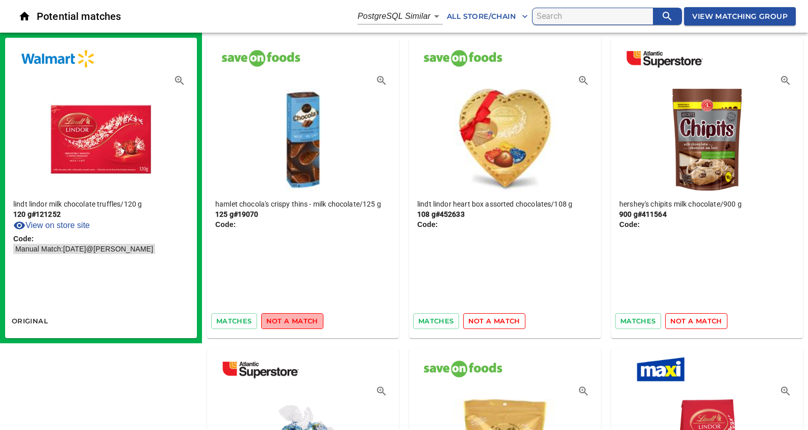
click at [291, 319] on span "not a match" at bounding box center [292, 321] width 52 height 12
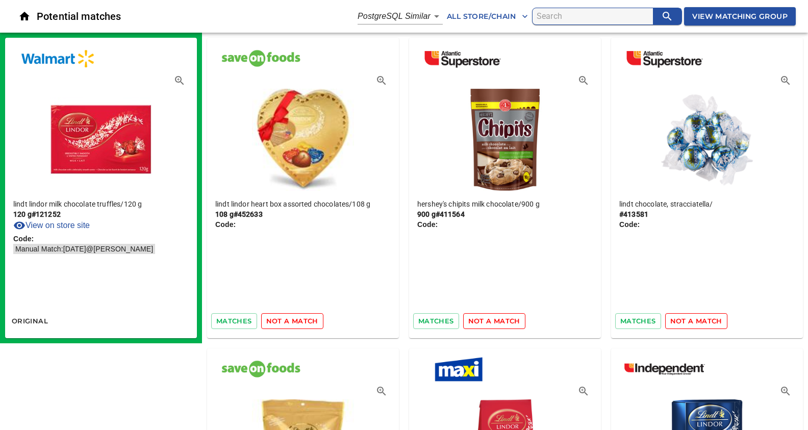
click at [291, 319] on span "not a match" at bounding box center [292, 321] width 52 height 12
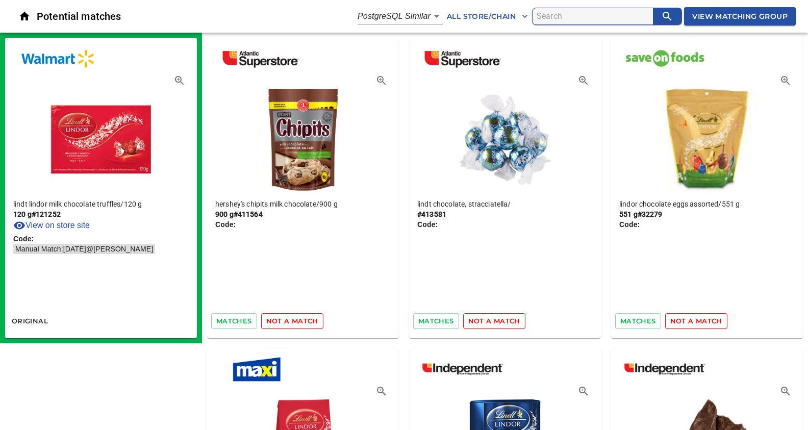
click at [291, 319] on span "not a match" at bounding box center [292, 321] width 52 height 12
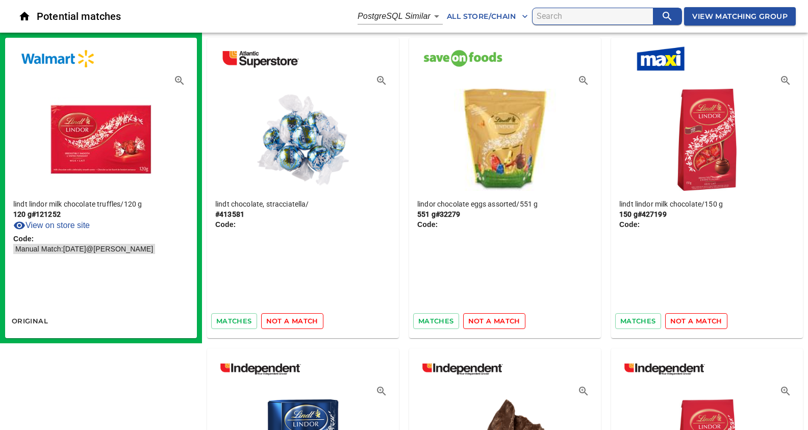
click at [291, 319] on span "not a match" at bounding box center [292, 321] width 52 height 12
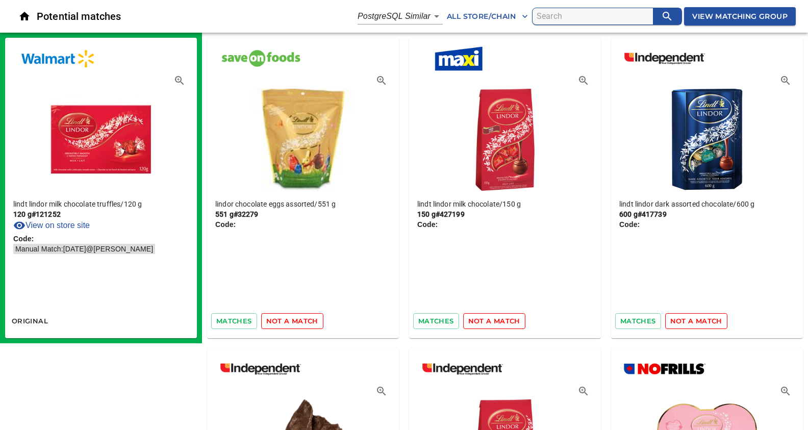
click at [291, 319] on span "not a match" at bounding box center [292, 321] width 52 height 12
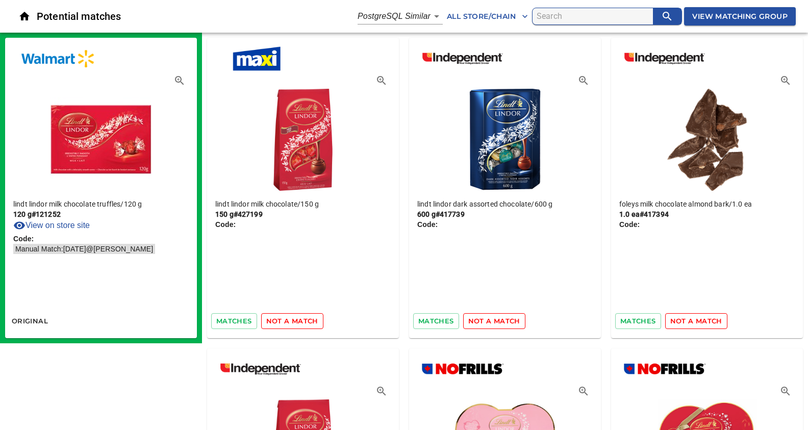
click at [291, 319] on span "not a match" at bounding box center [292, 321] width 52 height 12
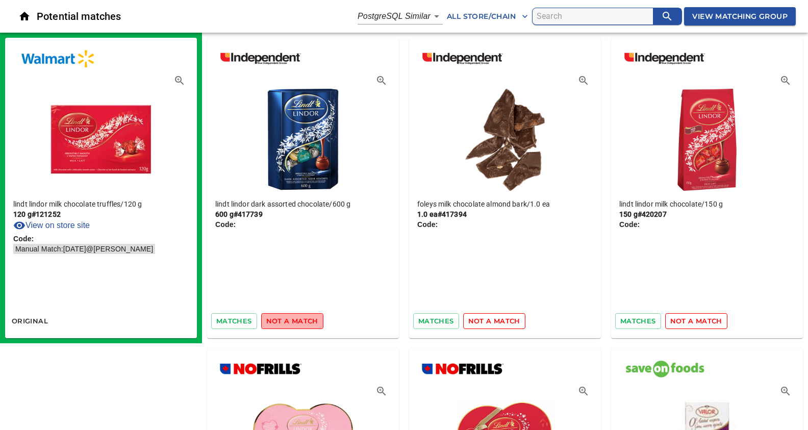
click at [291, 319] on span "not a match" at bounding box center [292, 321] width 52 height 12
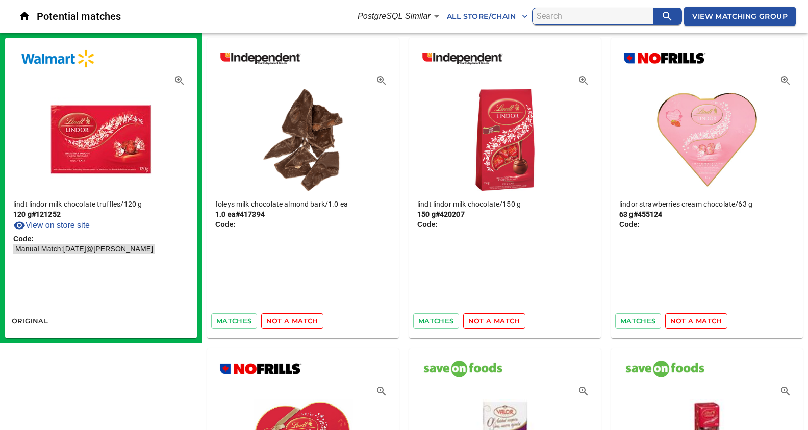
click at [291, 319] on span "not a match" at bounding box center [292, 321] width 52 height 12
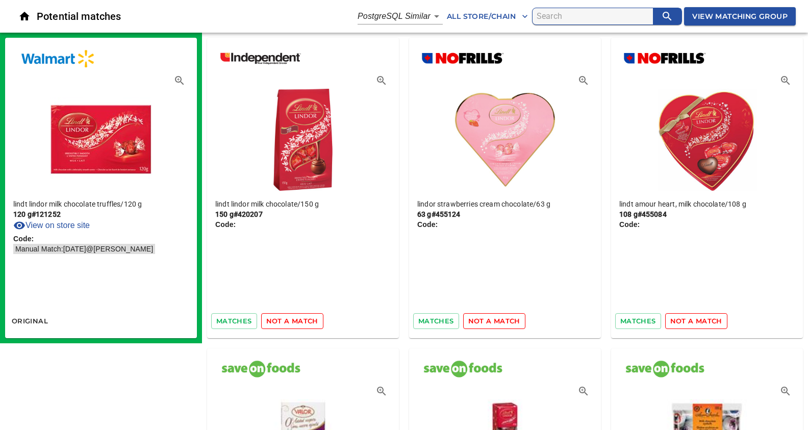
click at [291, 319] on span "not a match" at bounding box center [292, 321] width 52 height 12
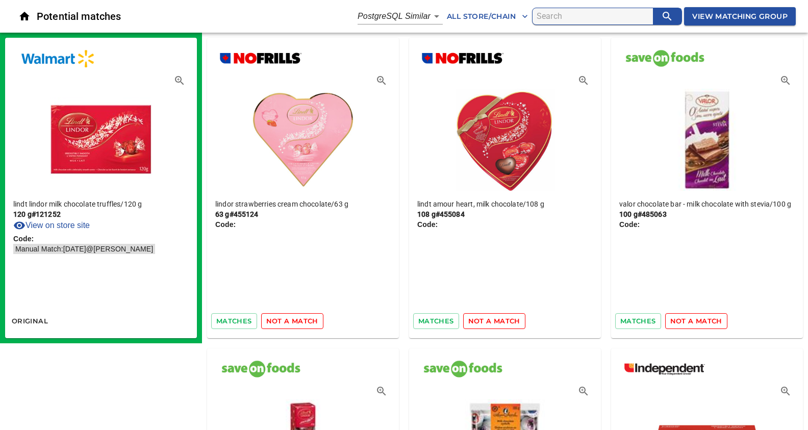
click at [291, 319] on span "not a match" at bounding box center [292, 321] width 52 height 12
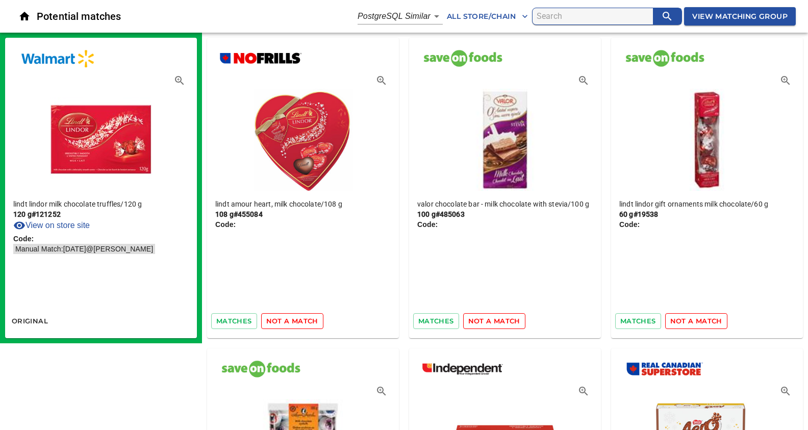
click at [291, 319] on span "not a match" at bounding box center [292, 321] width 52 height 12
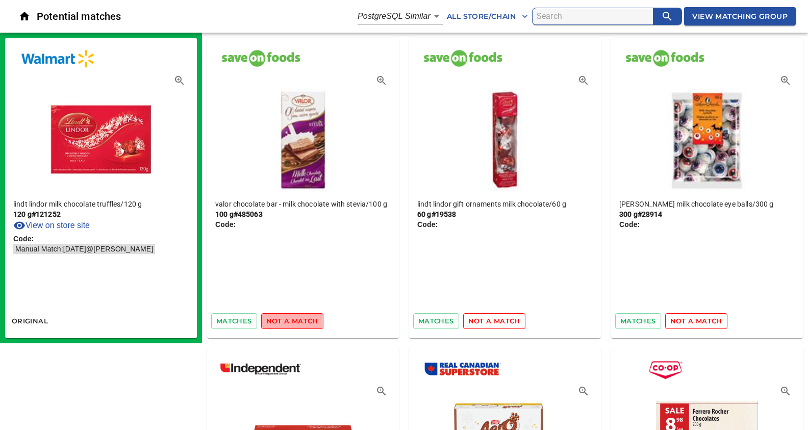
click at [291, 319] on span "not a match" at bounding box center [292, 321] width 52 height 12
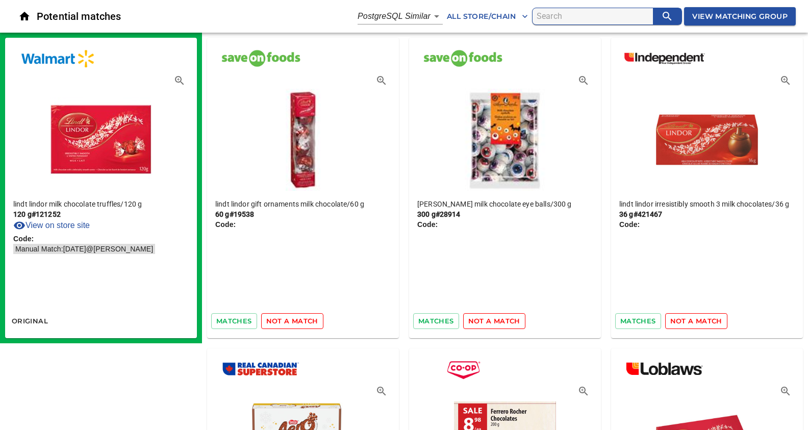
click at [291, 319] on span "not a match" at bounding box center [292, 321] width 52 height 12
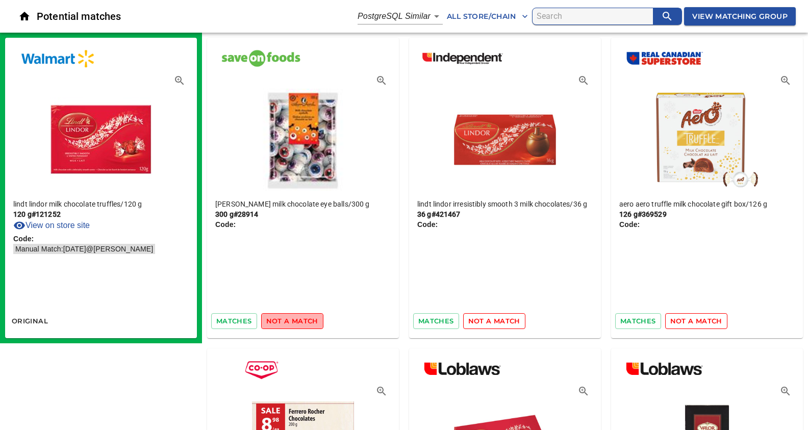
click at [291, 319] on span "not a match" at bounding box center [292, 321] width 52 height 12
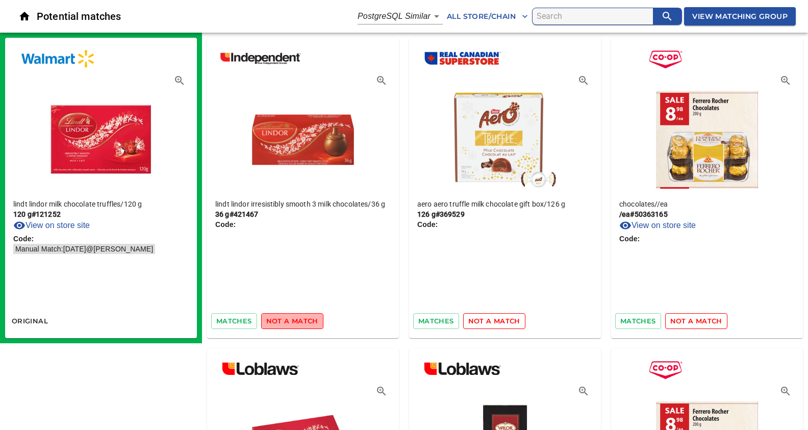
click at [291, 319] on span "not a match" at bounding box center [292, 321] width 52 height 12
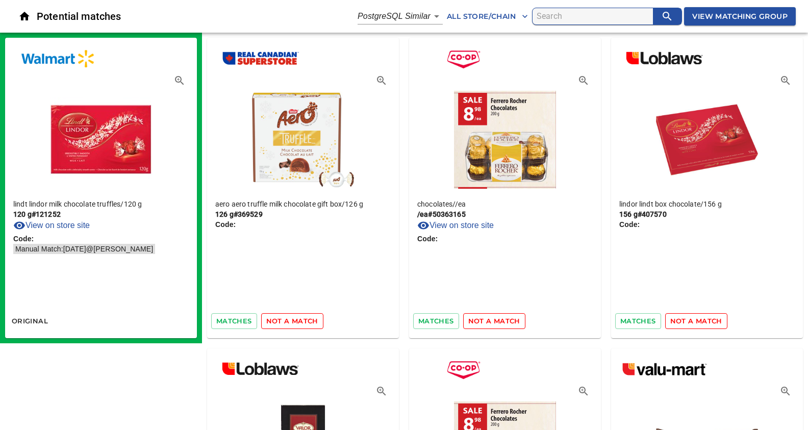
click at [291, 319] on span "not a match" at bounding box center [292, 321] width 52 height 12
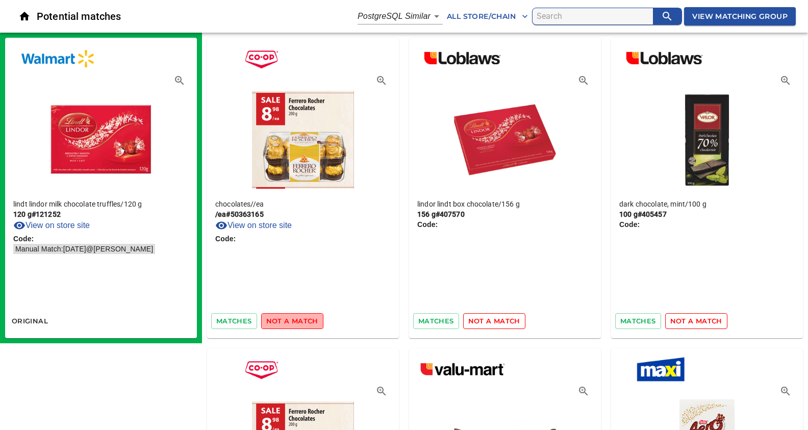
click at [291, 319] on span "not a match" at bounding box center [292, 321] width 52 height 12
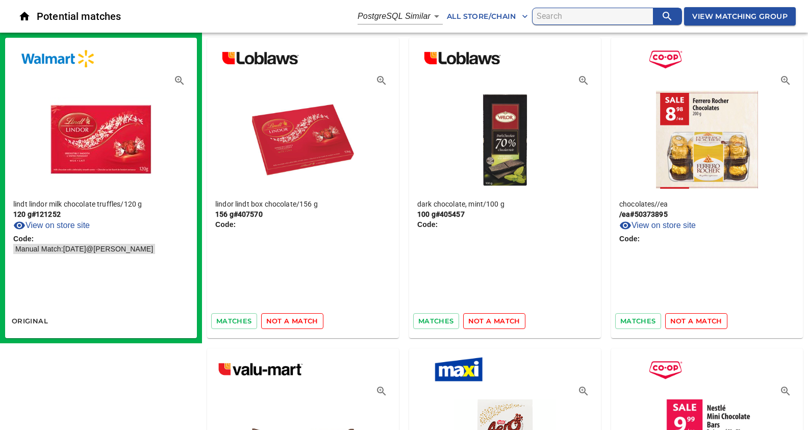
click at [291, 319] on span "not a match" at bounding box center [292, 321] width 52 height 12
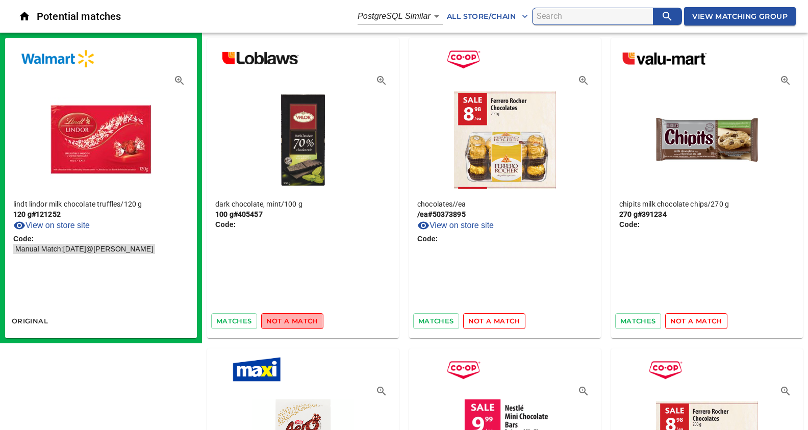
click at [291, 319] on span "not a match" at bounding box center [292, 321] width 52 height 12
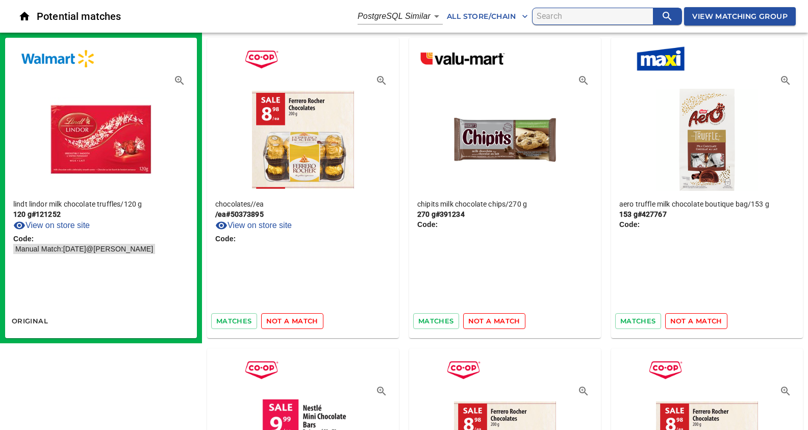
click at [291, 319] on span "not a match" at bounding box center [292, 321] width 52 height 12
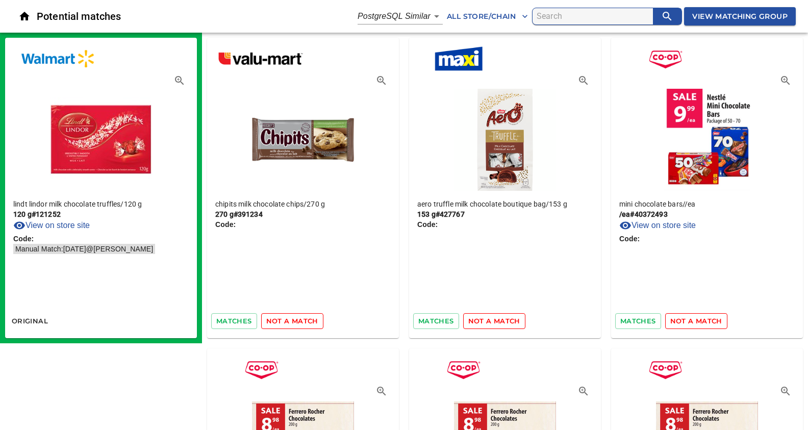
click at [291, 319] on span "not a match" at bounding box center [292, 321] width 52 height 12
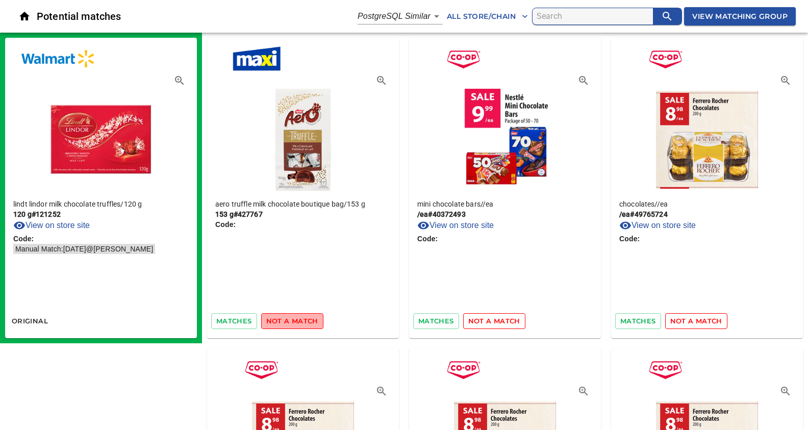
click at [291, 319] on span "not a match" at bounding box center [292, 321] width 52 height 12
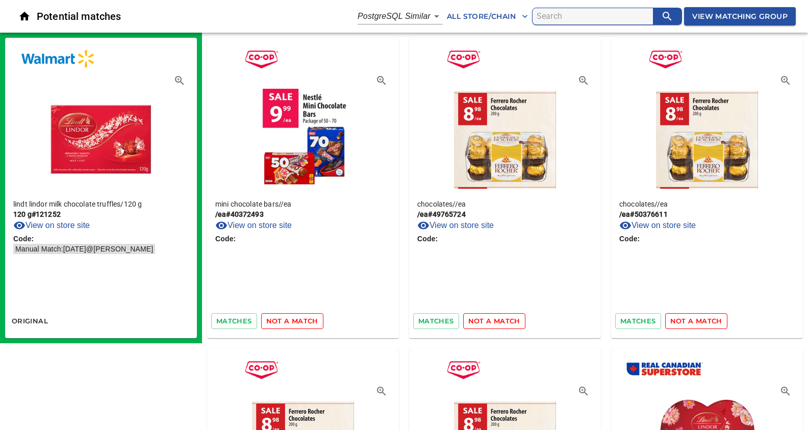
click at [291, 319] on span "not a match" at bounding box center [292, 321] width 52 height 12
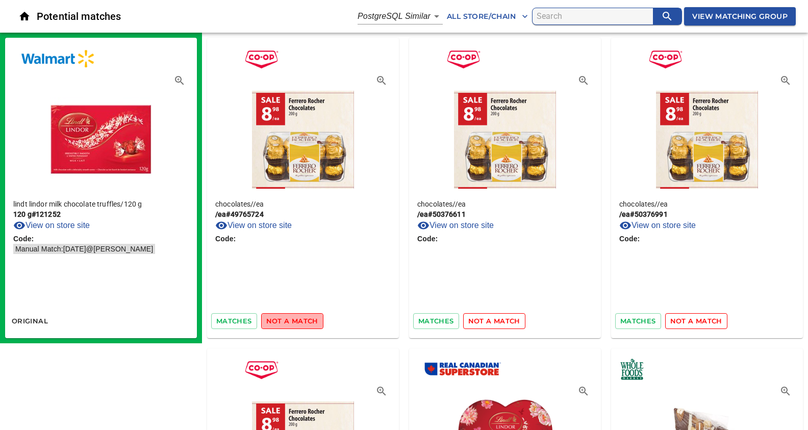
click at [291, 319] on span "not a match" at bounding box center [292, 321] width 52 height 12
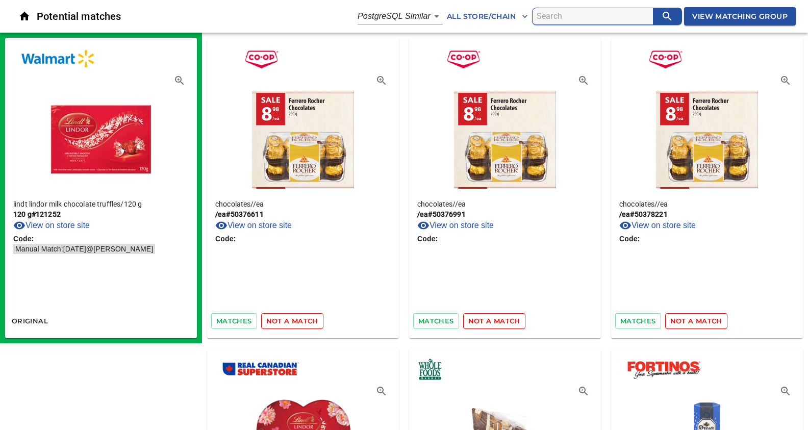
click at [291, 319] on span "not a match" at bounding box center [292, 321] width 52 height 12
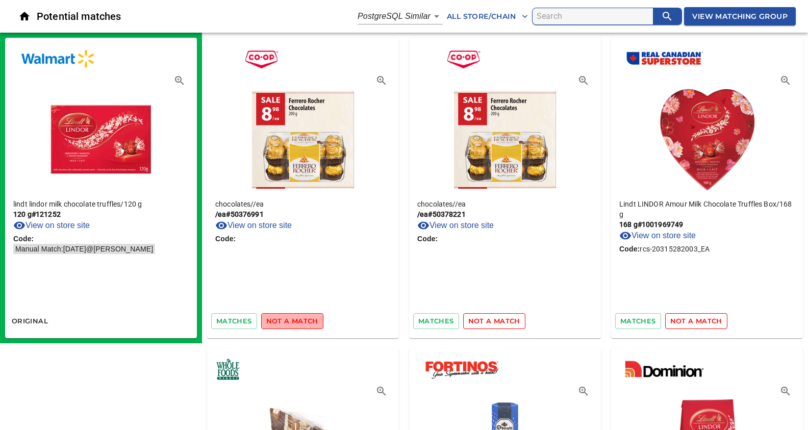
click at [291, 319] on span "not a match" at bounding box center [292, 321] width 52 height 12
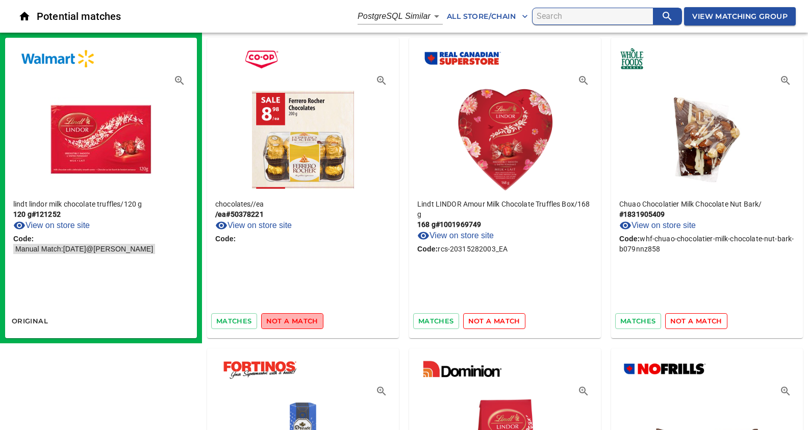
click at [291, 319] on span "not a match" at bounding box center [292, 321] width 52 height 12
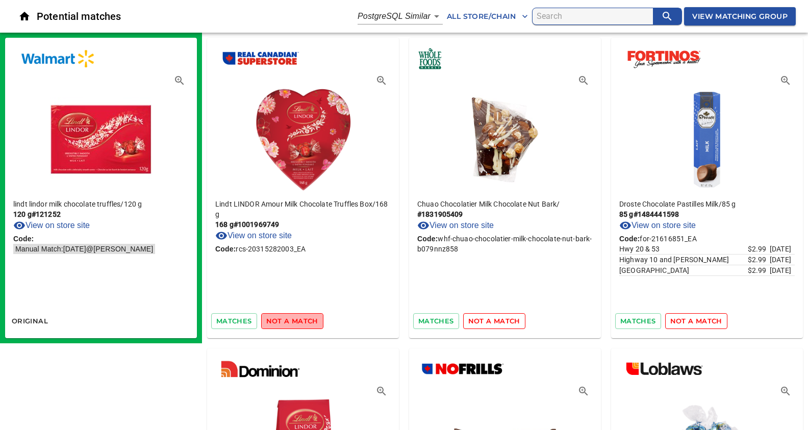
click at [291, 319] on span "not a match" at bounding box center [292, 321] width 52 height 12
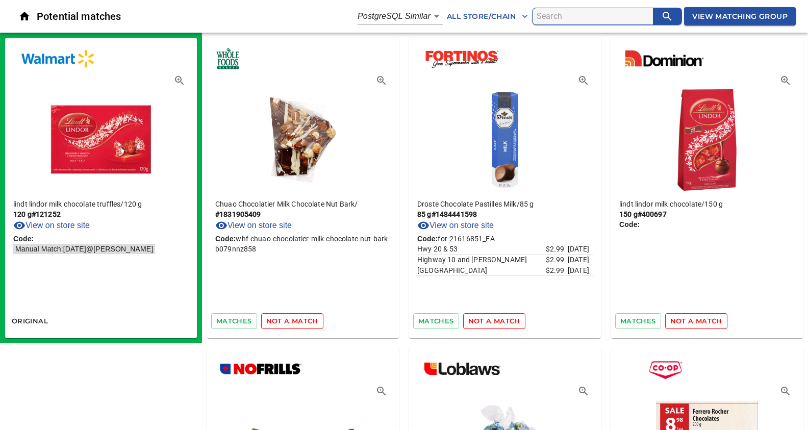
click at [291, 319] on span "not a match" at bounding box center [292, 321] width 52 height 12
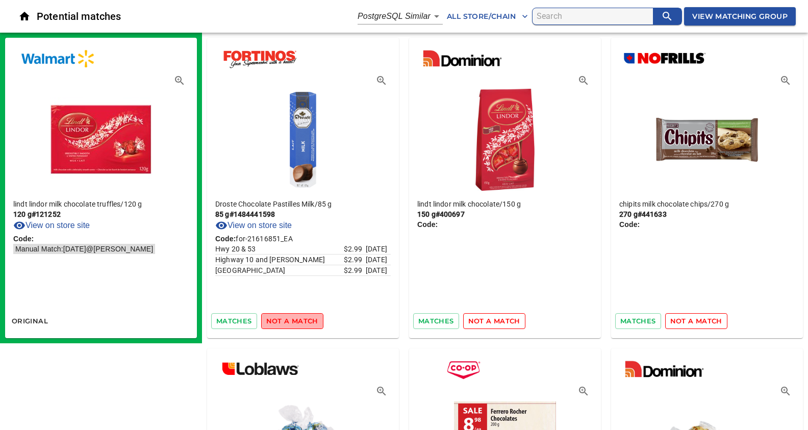
click at [291, 319] on span "not a match" at bounding box center [292, 321] width 52 height 12
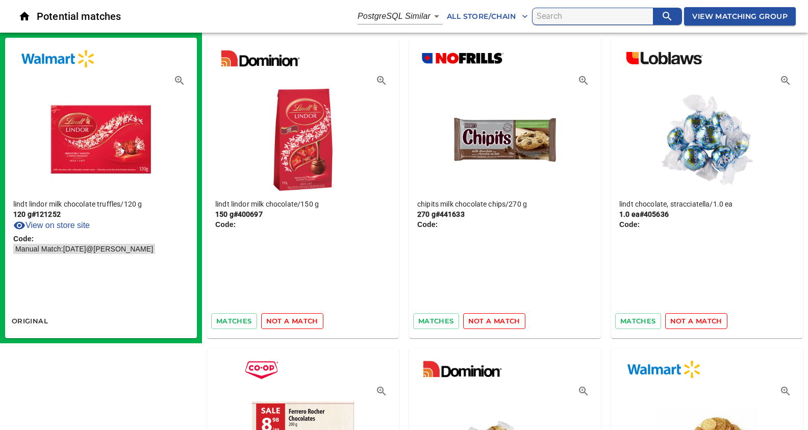
click at [291, 319] on span "not a match" at bounding box center [292, 321] width 52 height 12
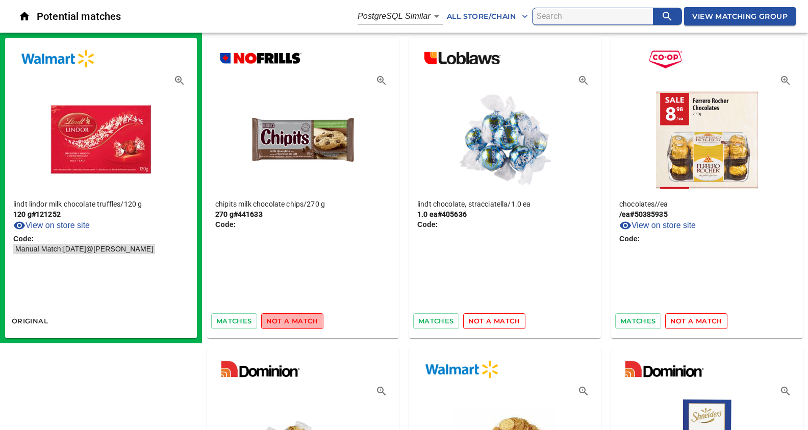
click at [291, 319] on span "not a match" at bounding box center [292, 321] width 52 height 12
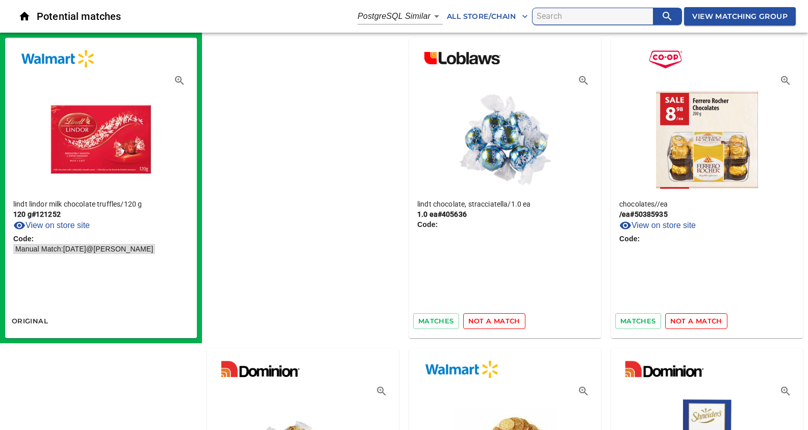
click at [468, 319] on span "not a match" at bounding box center [494, 321] width 52 height 12
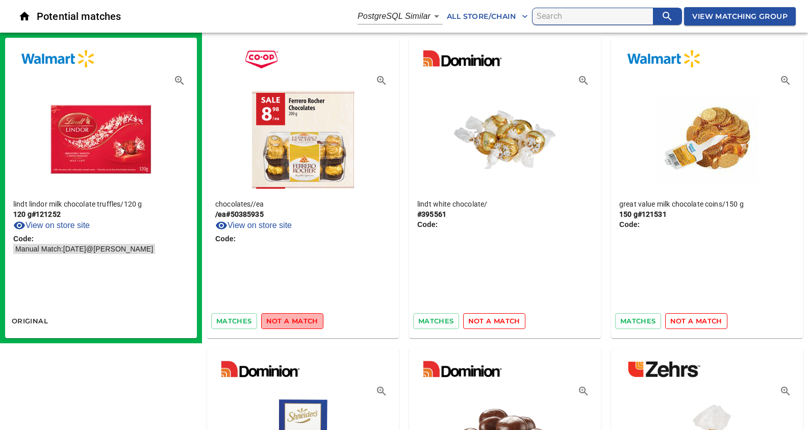
click at [291, 319] on span "not a match" at bounding box center [292, 321] width 52 height 12
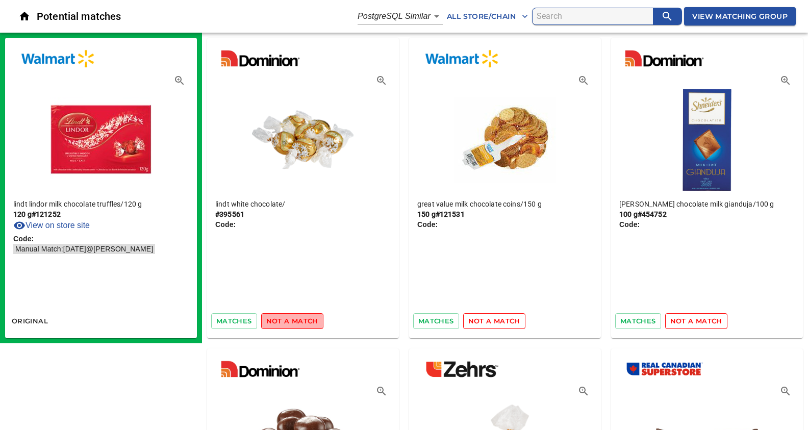
click at [296, 318] on span "not a match" at bounding box center [292, 321] width 52 height 12
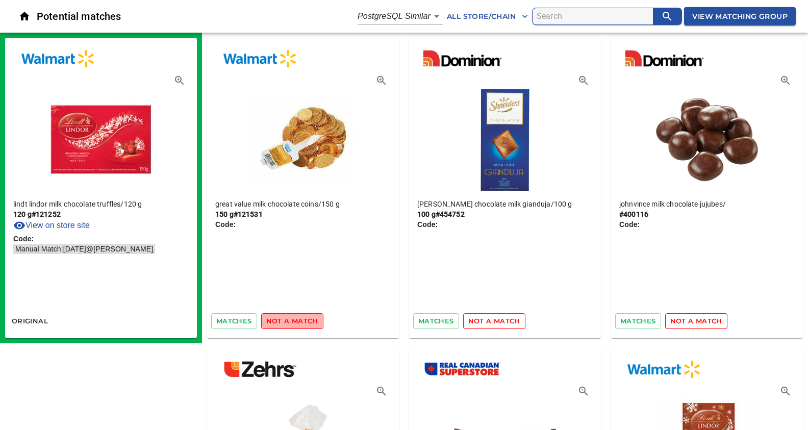
click at [296, 318] on span "not a match" at bounding box center [292, 321] width 52 height 12
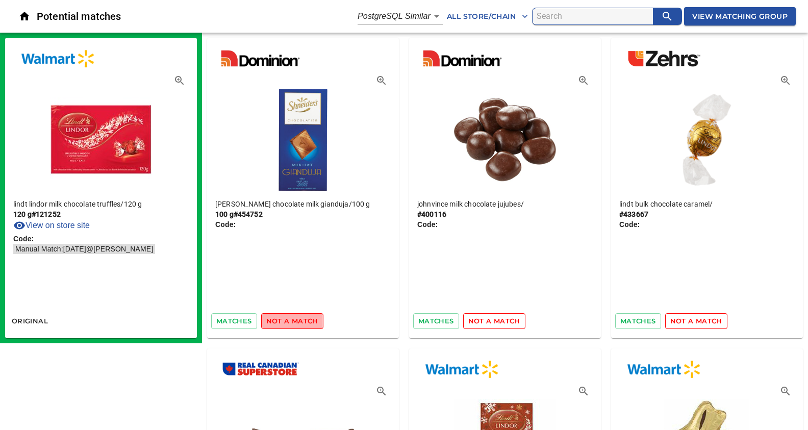
click at [296, 318] on span "not a match" at bounding box center [292, 321] width 52 height 12
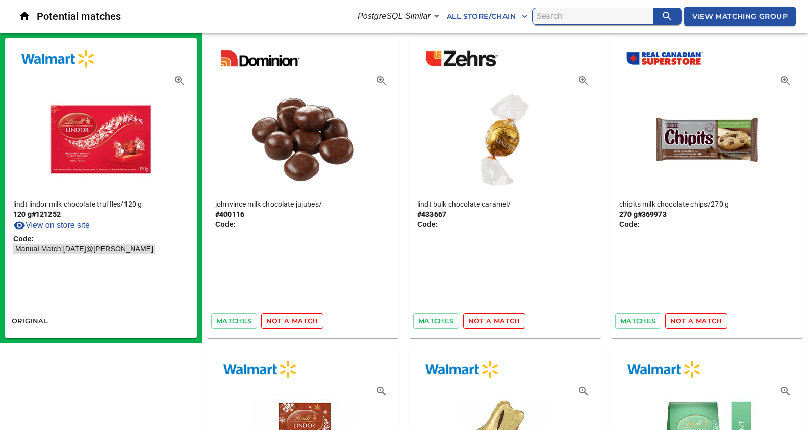
click at [296, 318] on span "not a match" at bounding box center [292, 321] width 52 height 12
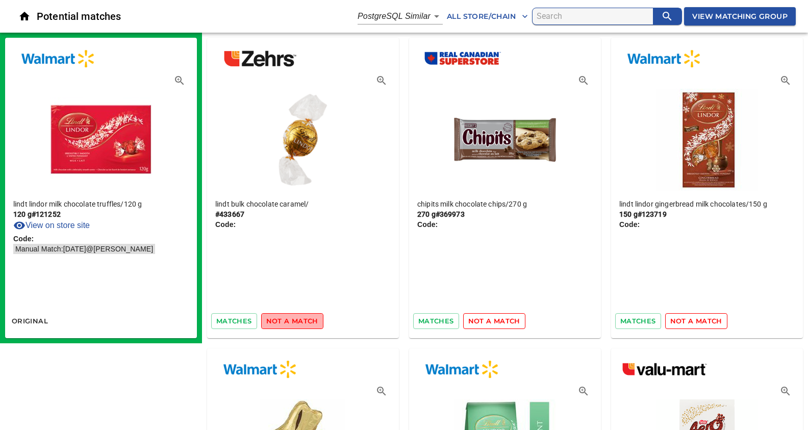
click at [296, 318] on span "not a match" at bounding box center [292, 321] width 52 height 12
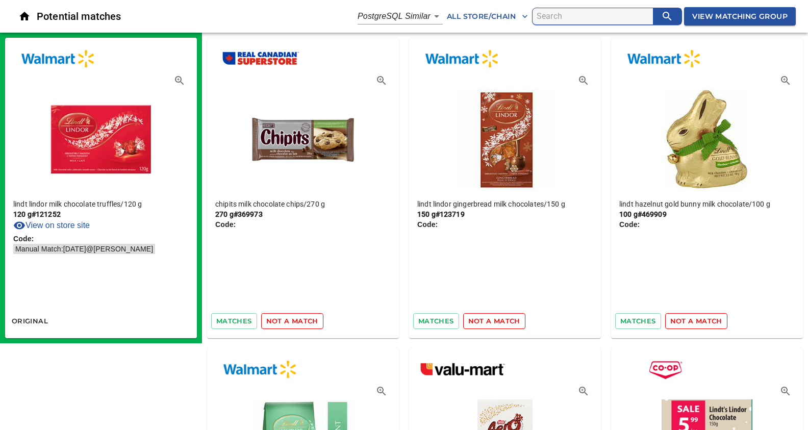
click at [296, 318] on span "not a match" at bounding box center [292, 321] width 52 height 12
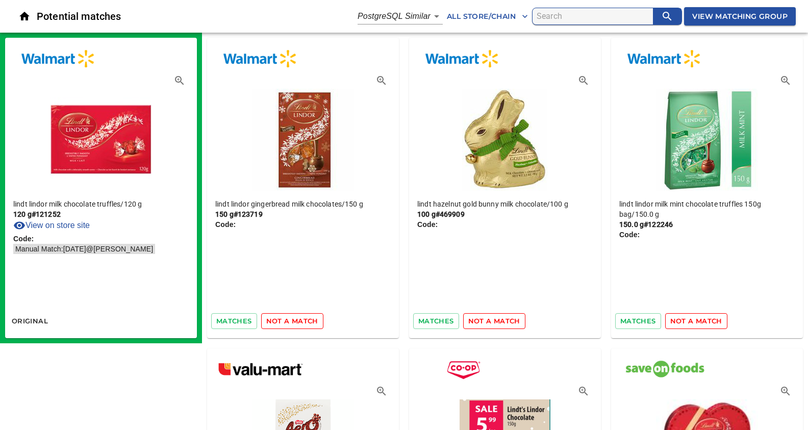
click at [296, 318] on span "not a match" at bounding box center [292, 321] width 52 height 12
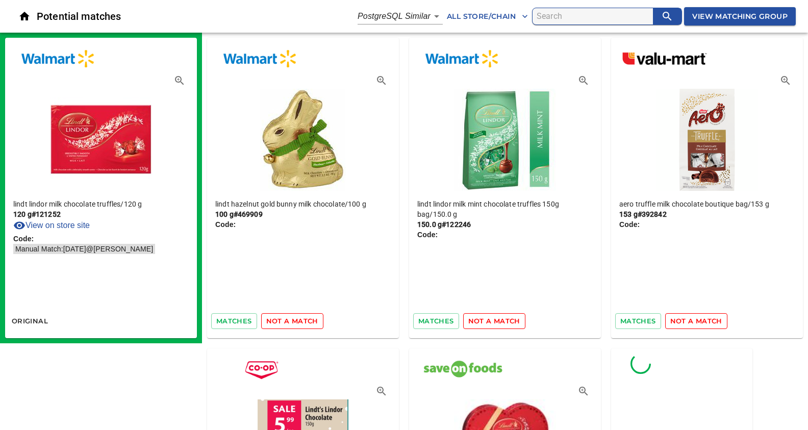
click at [296, 318] on span "not a match" at bounding box center [292, 321] width 52 height 12
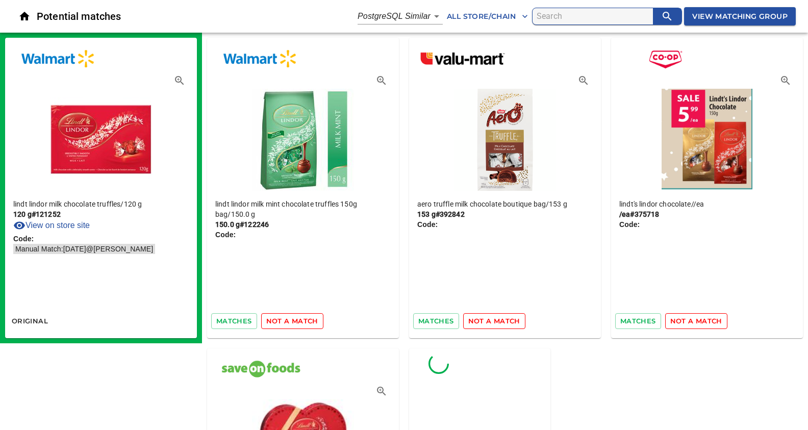
click at [296, 318] on span "not a match" at bounding box center [292, 321] width 52 height 12
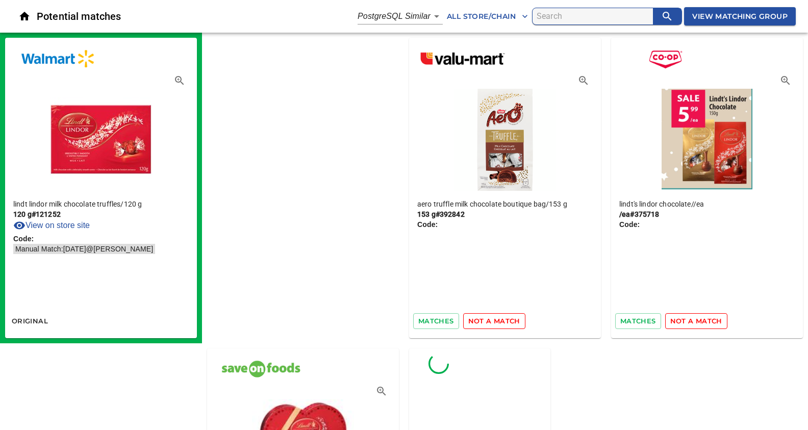
click at [468, 318] on span "not a match" at bounding box center [494, 321] width 52 height 12
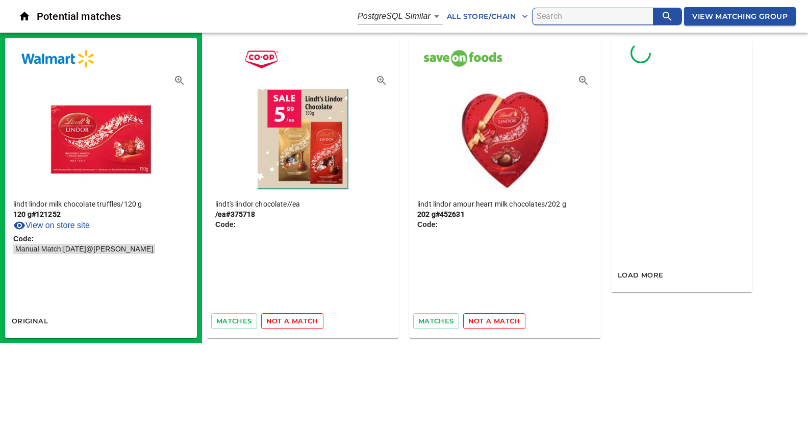
click at [296, 318] on span "not a match" at bounding box center [292, 321] width 52 height 12
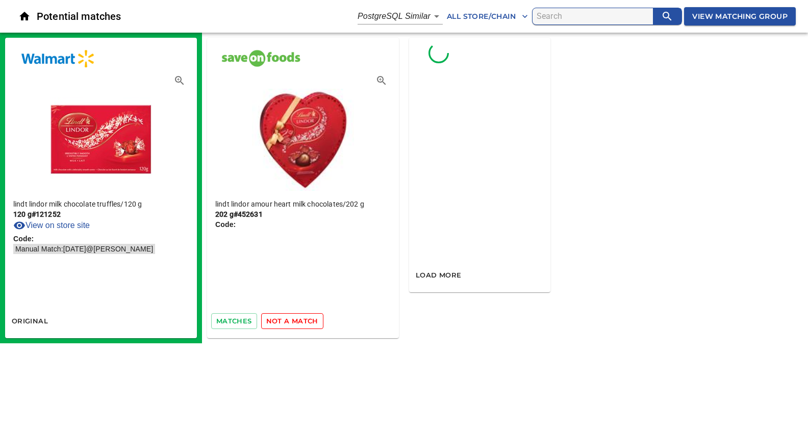
click at [296, 318] on span "not a match" at bounding box center [292, 321] width 52 height 12
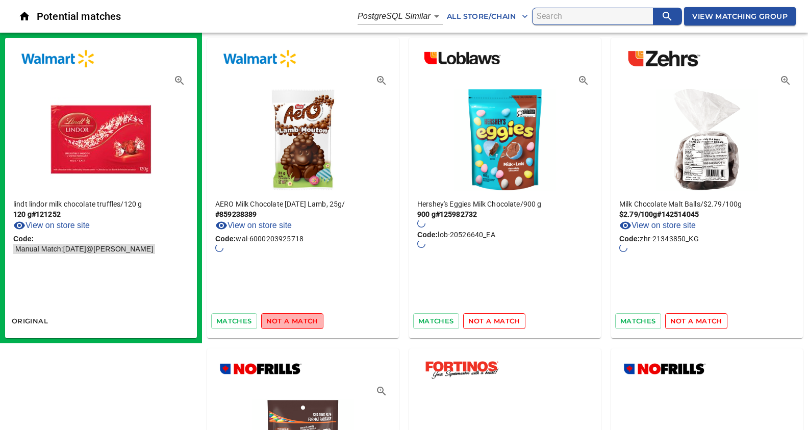
click at [296, 318] on span "not a match" at bounding box center [292, 321] width 52 height 12
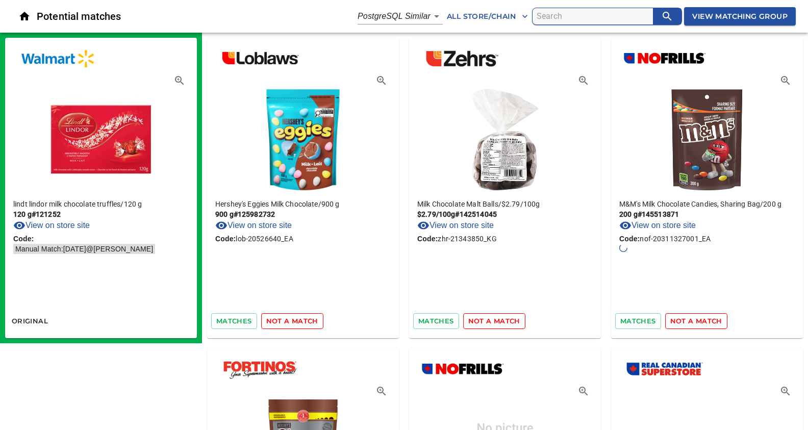
click at [296, 318] on span "not a match" at bounding box center [292, 321] width 52 height 12
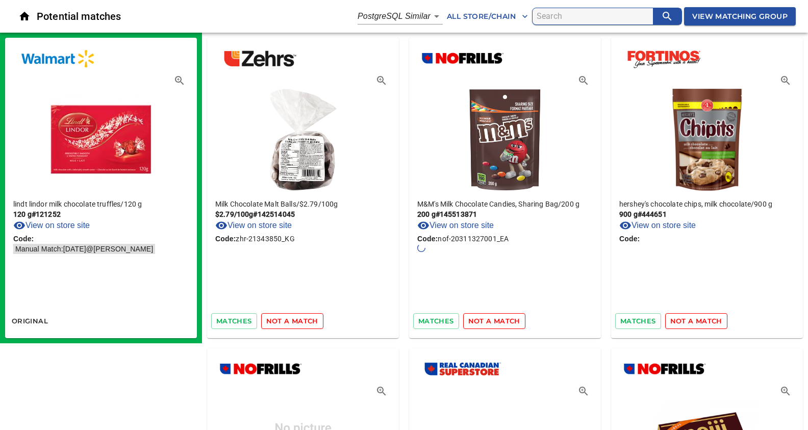
click at [296, 318] on span "not a match" at bounding box center [292, 321] width 52 height 12
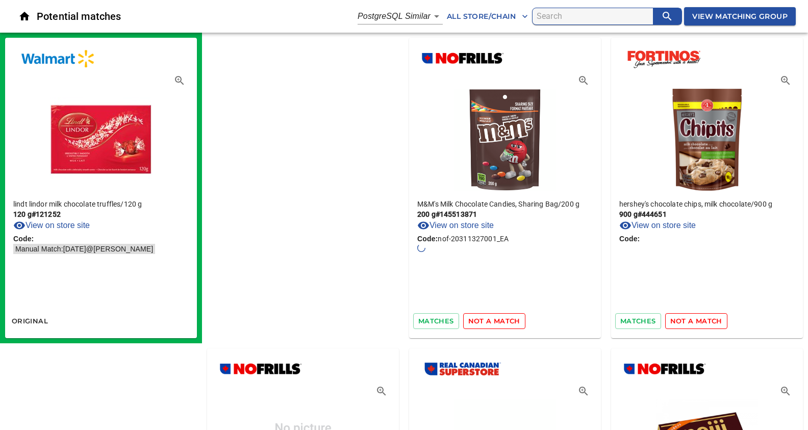
click at [468, 318] on span "not a match" at bounding box center [494, 321] width 52 height 12
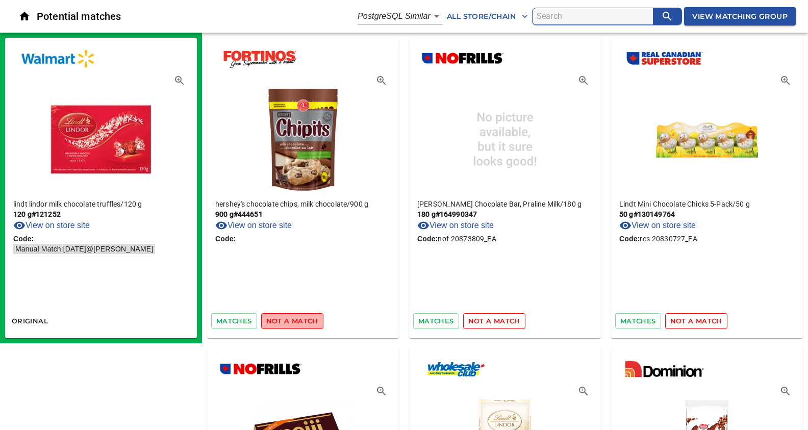
click at [296, 318] on span "not a match" at bounding box center [292, 321] width 52 height 12
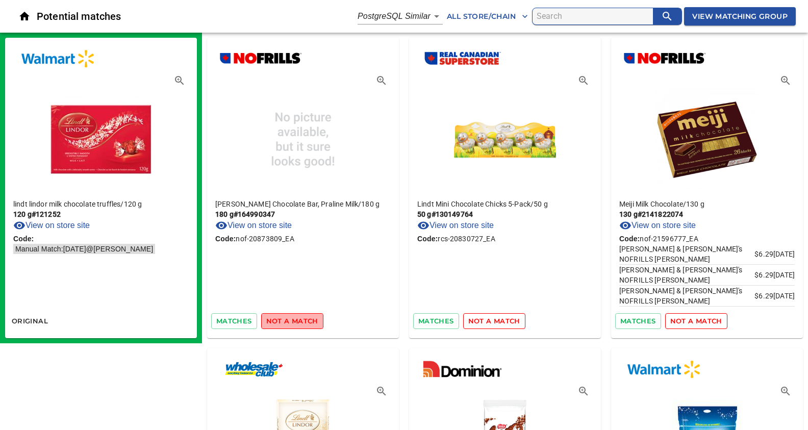
click at [296, 318] on span "not a match" at bounding box center [292, 321] width 52 height 12
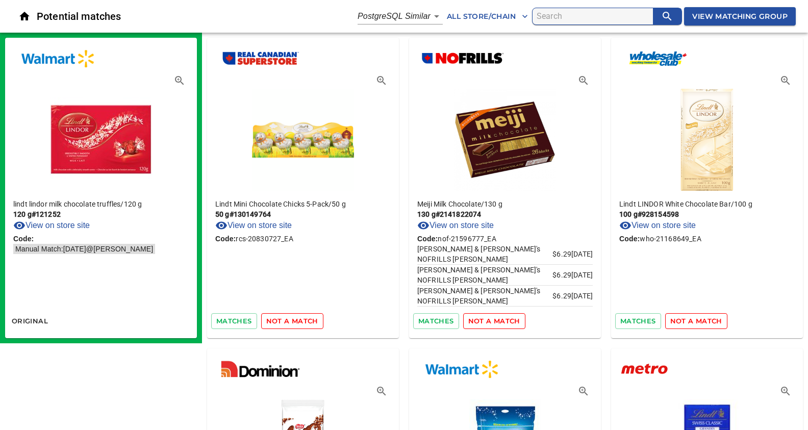
click at [296, 318] on span "not a match" at bounding box center [292, 321] width 52 height 12
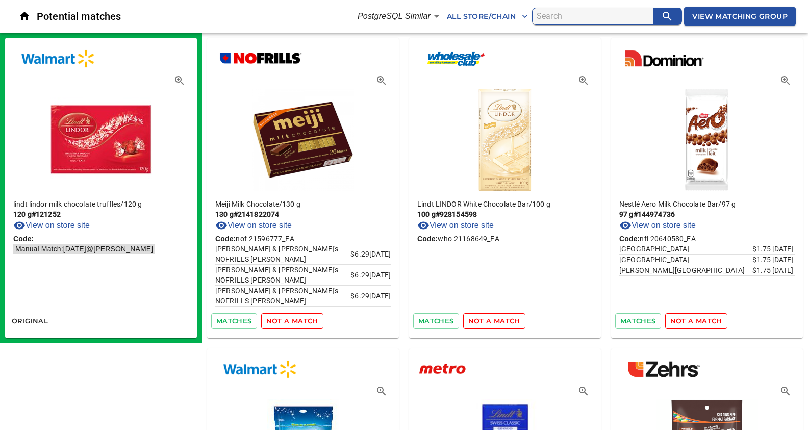
click at [296, 318] on span "not a match" at bounding box center [292, 321] width 52 height 12
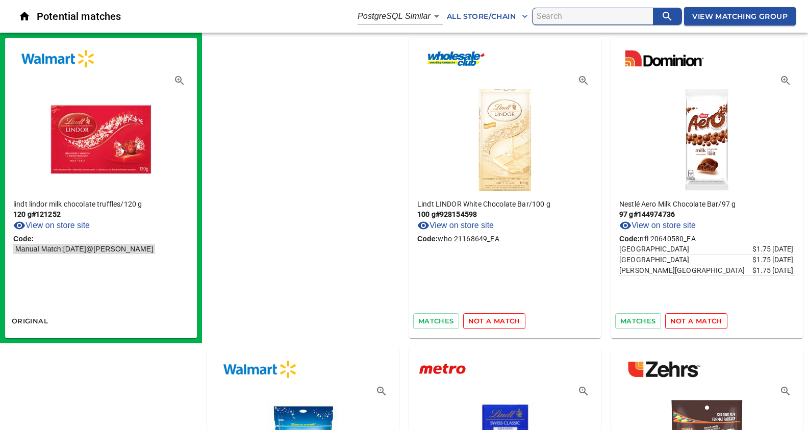
click at [468, 318] on span "not a match" at bounding box center [494, 321] width 52 height 12
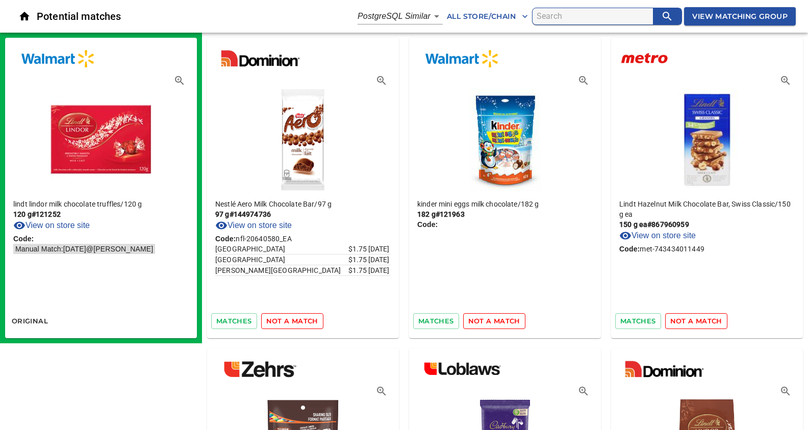
click at [296, 318] on span "not a match" at bounding box center [292, 321] width 52 height 12
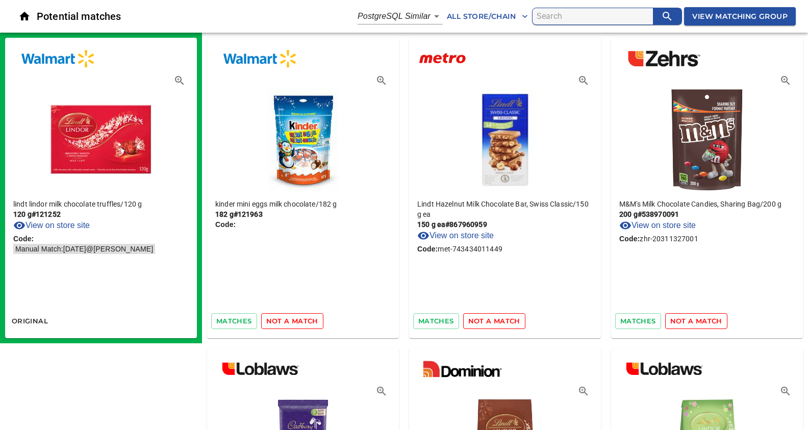
click at [296, 318] on span "not a match" at bounding box center [292, 321] width 52 height 12
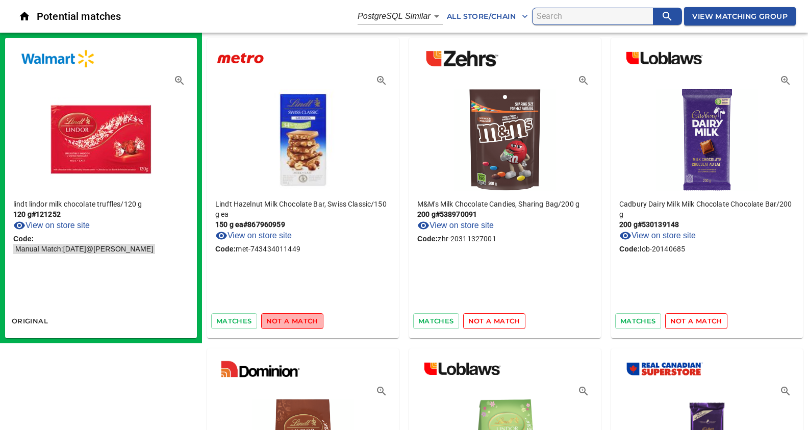
click at [296, 318] on span "not a match" at bounding box center [292, 321] width 52 height 12
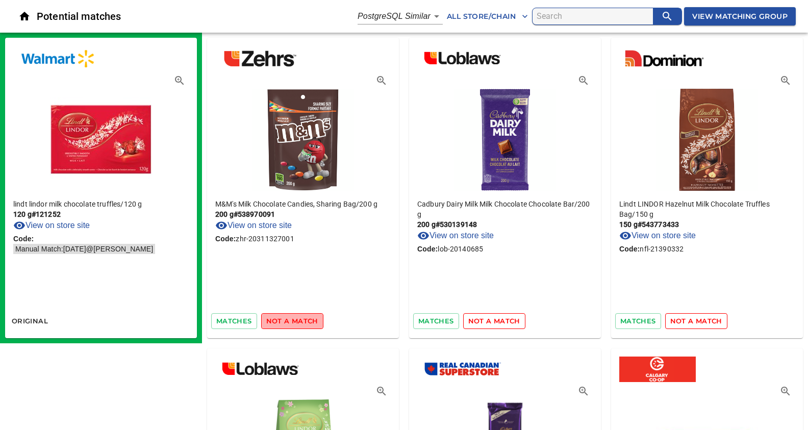
click at [296, 318] on span "not a match" at bounding box center [292, 321] width 52 height 12
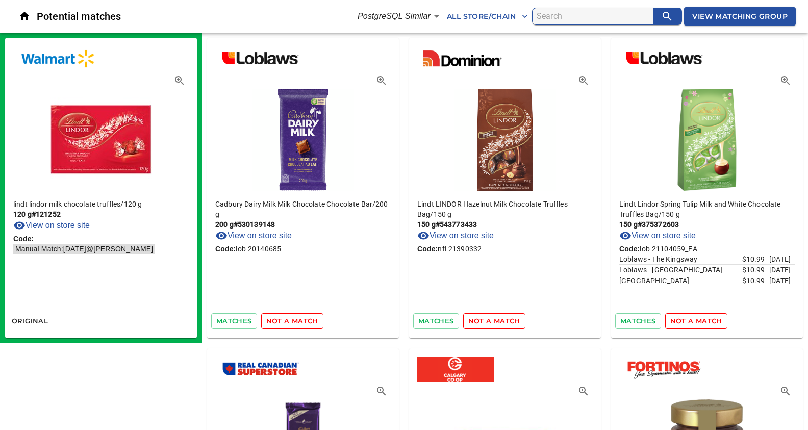
click at [296, 318] on span "not a match" at bounding box center [292, 321] width 52 height 12
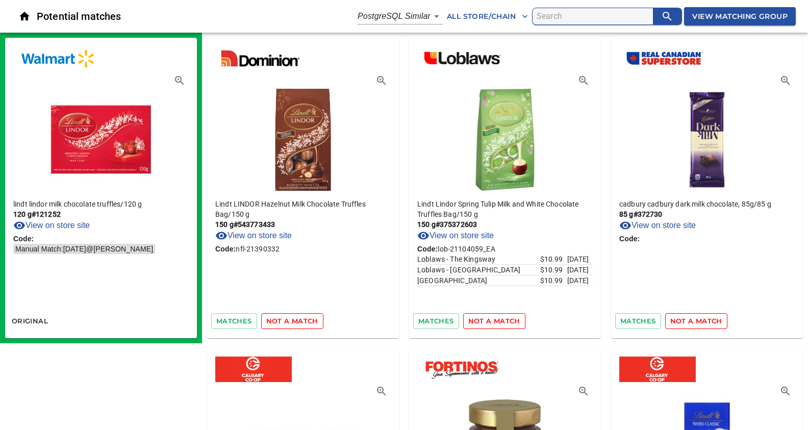
click at [296, 318] on span "not a match" at bounding box center [292, 321] width 52 height 12
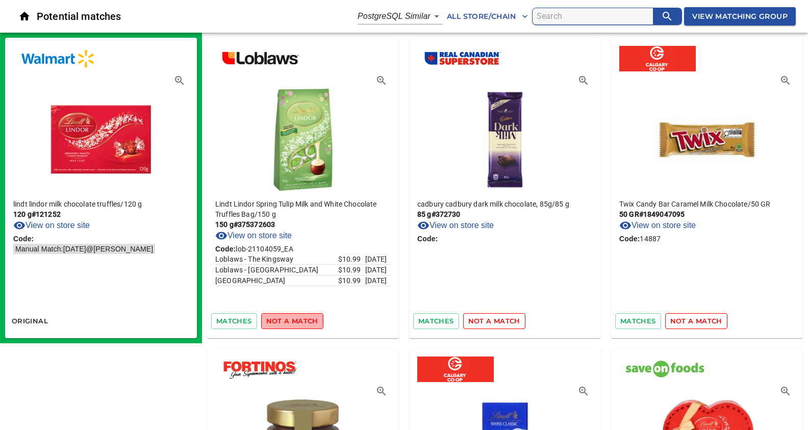
click at [296, 318] on span "not a match" at bounding box center [292, 321] width 52 height 12
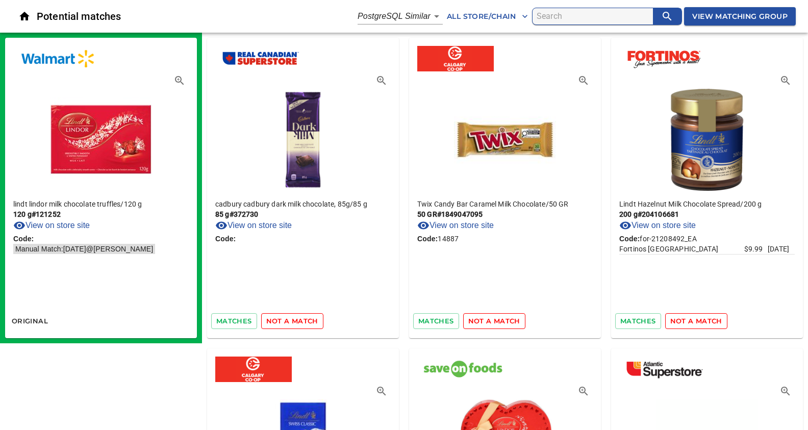
click at [296, 318] on span "not a match" at bounding box center [292, 321] width 52 height 12
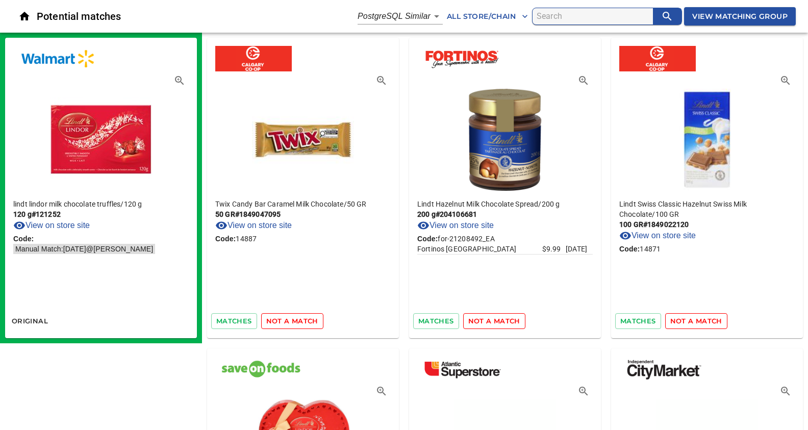
click at [296, 318] on span "not a match" at bounding box center [292, 321] width 52 height 12
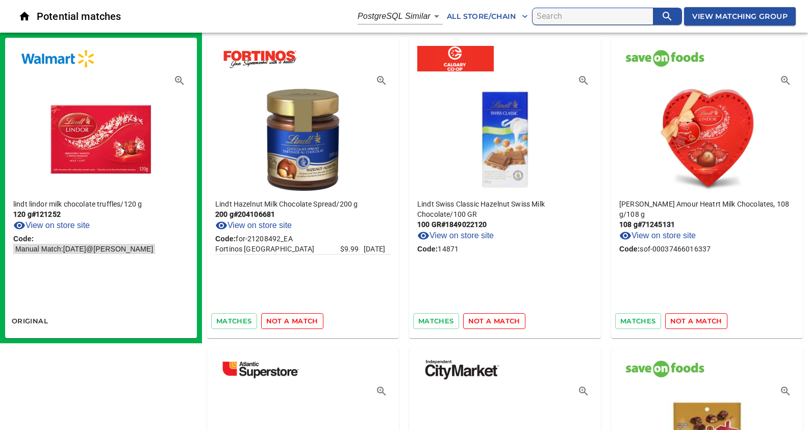
click at [296, 318] on span "not a match" at bounding box center [292, 321] width 52 height 12
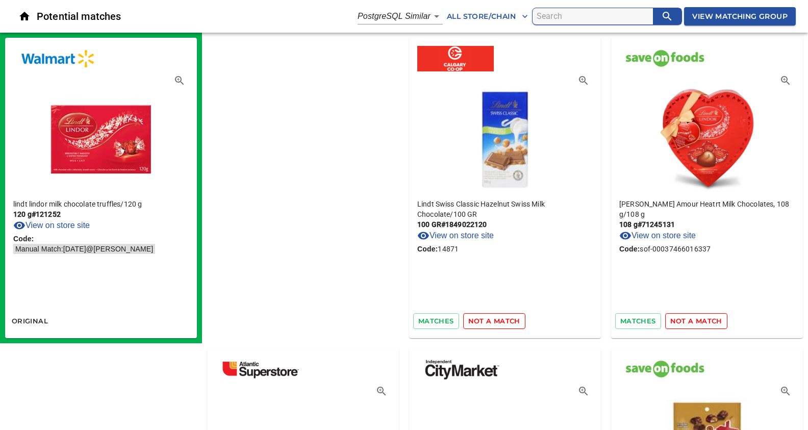
click at [468, 318] on span "not a match" at bounding box center [494, 321] width 52 height 12
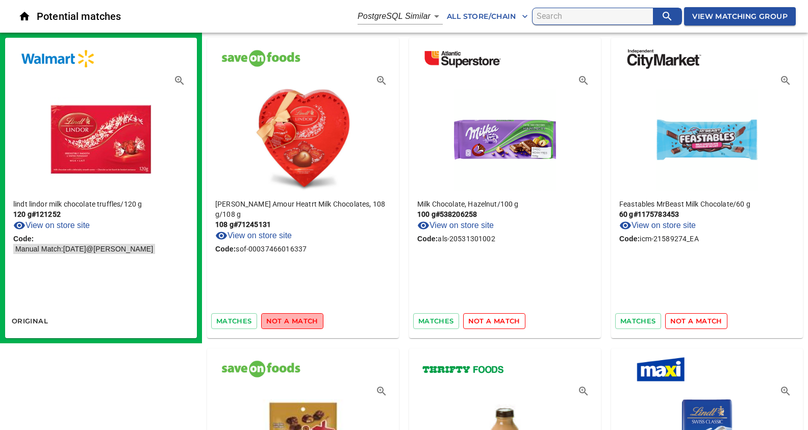
click at [296, 318] on span "not a match" at bounding box center [292, 321] width 52 height 12
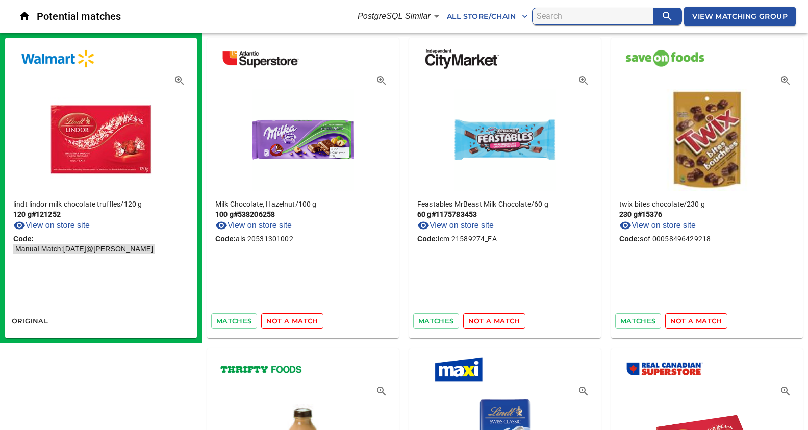
click at [296, 318] on span "not a match" at bounding box center [292, 321] width 52 height 12
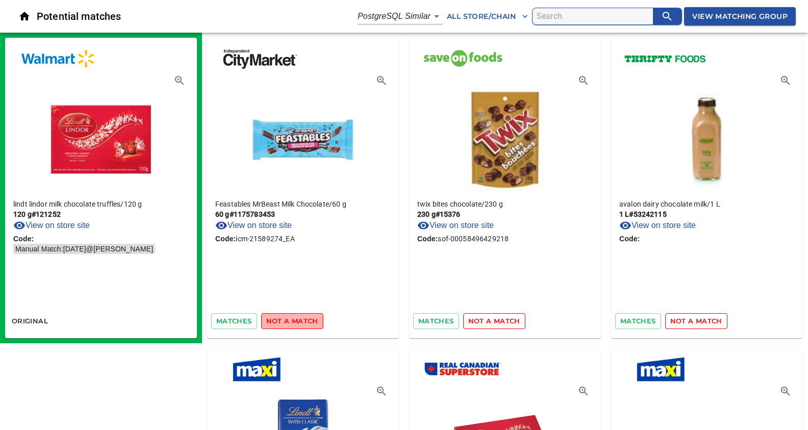
click at [296, 318] on span "not a match" at bounding box center [292, 321] width 52 height 12
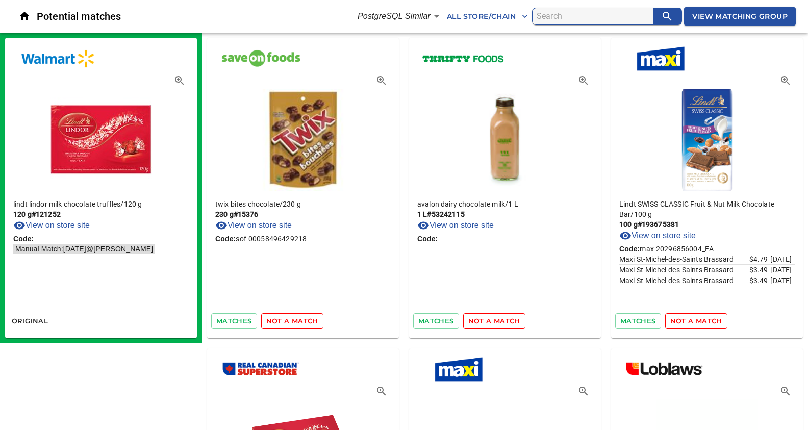
click at [296, 318] on span "not a match" at bounding box center [292, 321] width 52 height 12
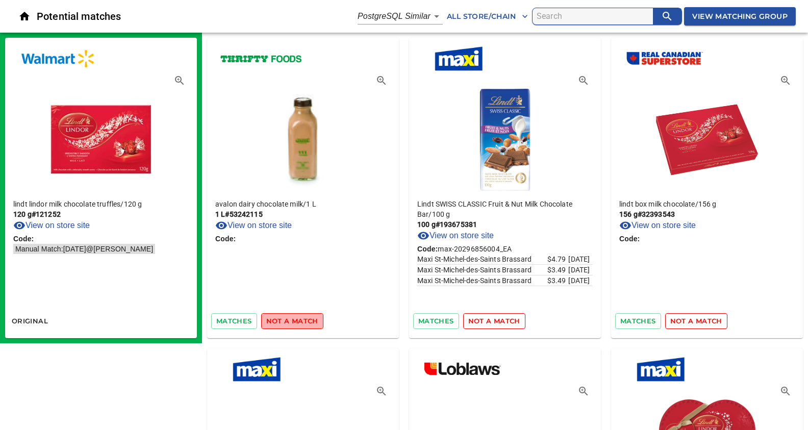
click at [296, 318] on span "not a match" at bounding box center [292, 321] width 52 height 12
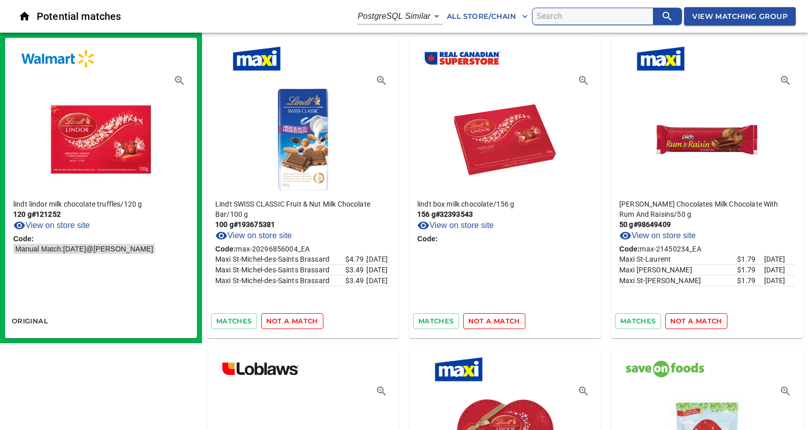
click at [296, 318] on span "not a match" at bounding box center [292, 321] width 52 height 12
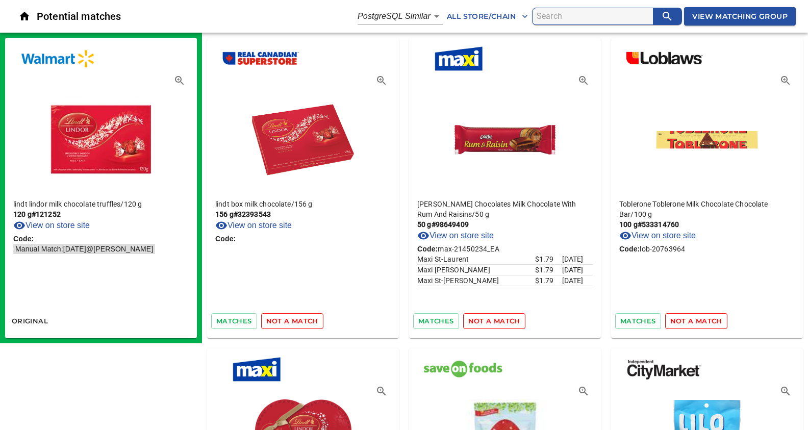
click at [382, 80] on icon "button" at bounding box center [381, 80] width 12 height 12
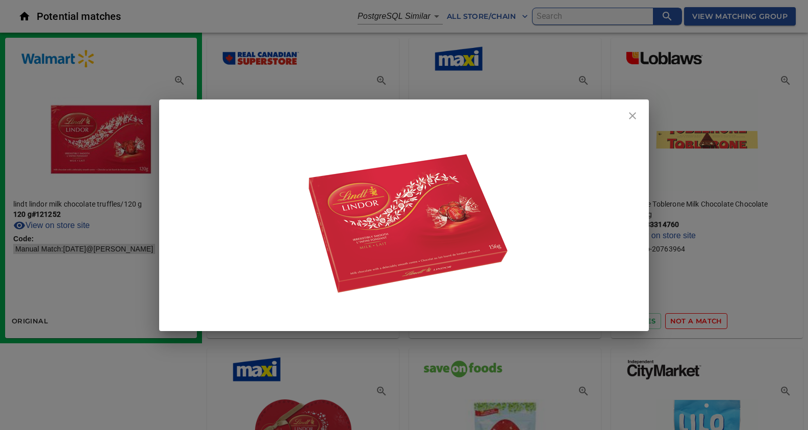
click at [628, 118] on icon "close" at bounding box center [632, 116] width 12 height 12
